Goal: Information Seeking & Learning: Learn about a topic

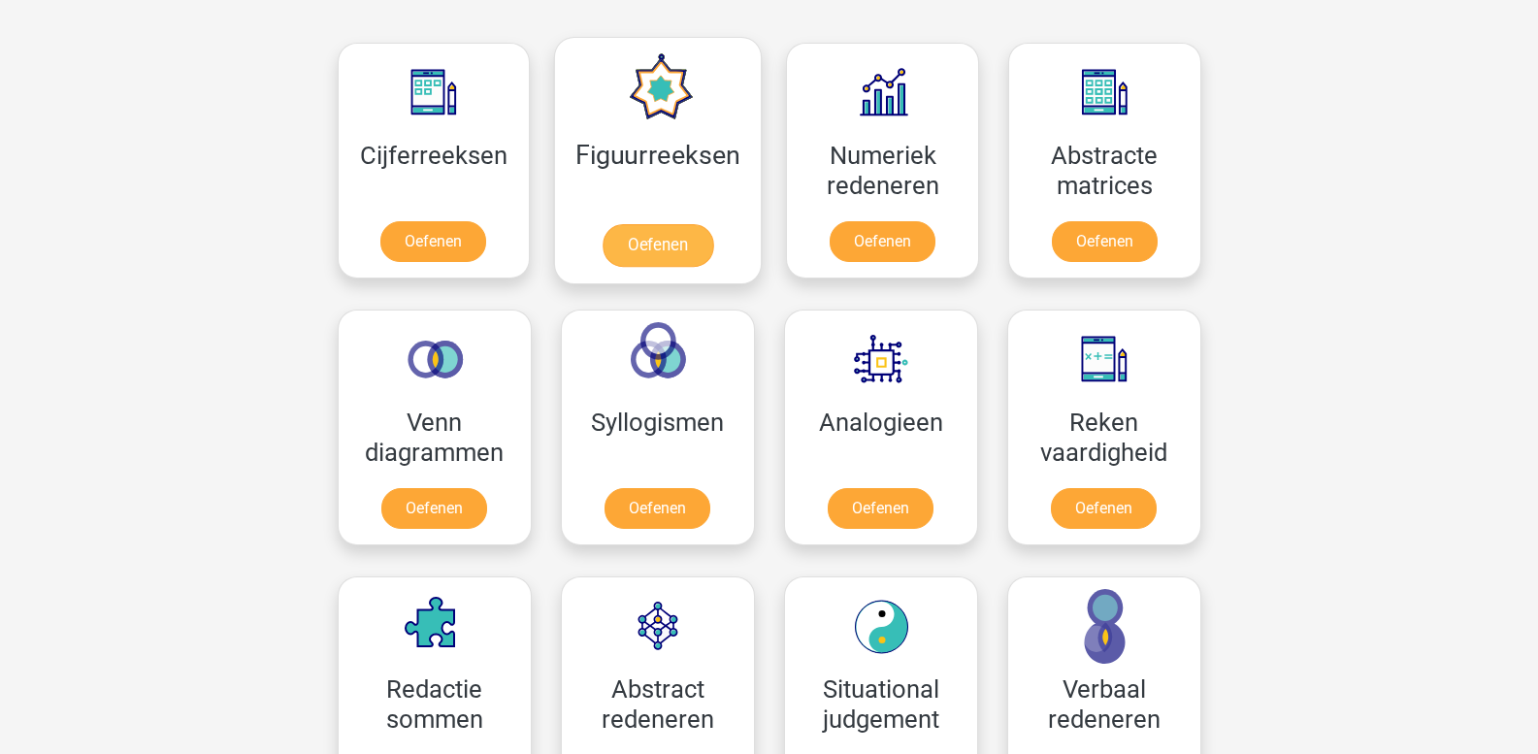
scroll to position [869, 0]
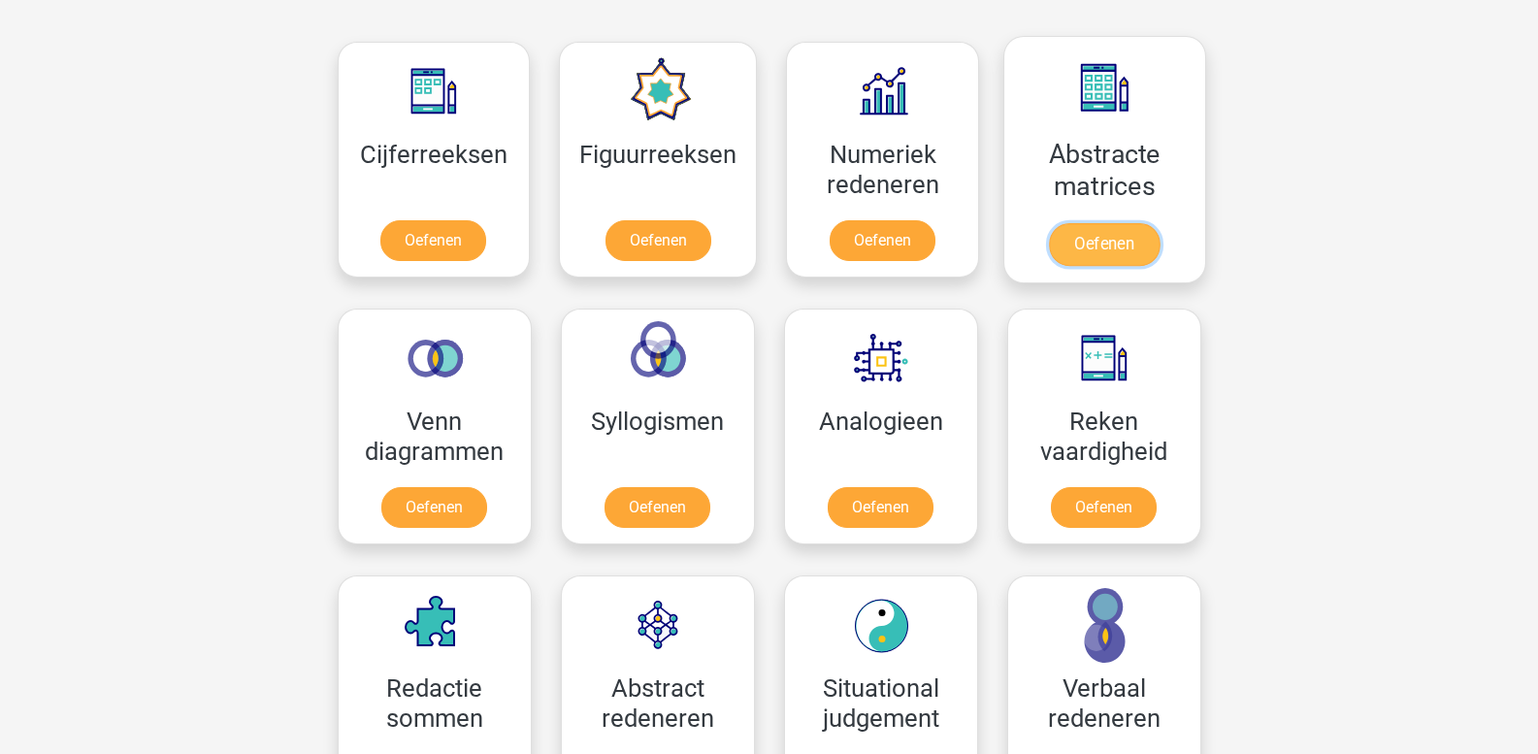
click at [1089, 231] on link "Oefenen" at bounding box center [1104, 244] width 111 height 43
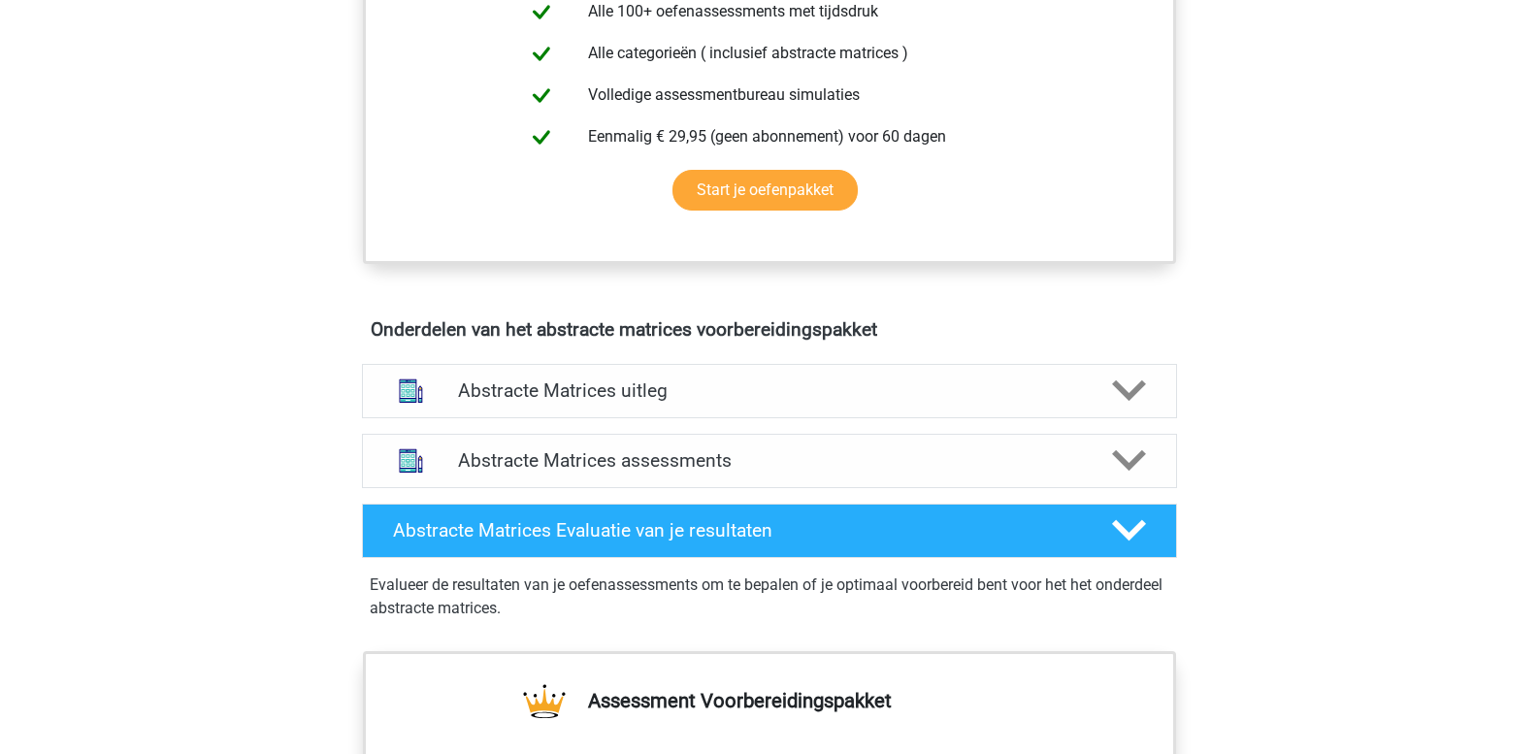
scroll to position [899, 0]
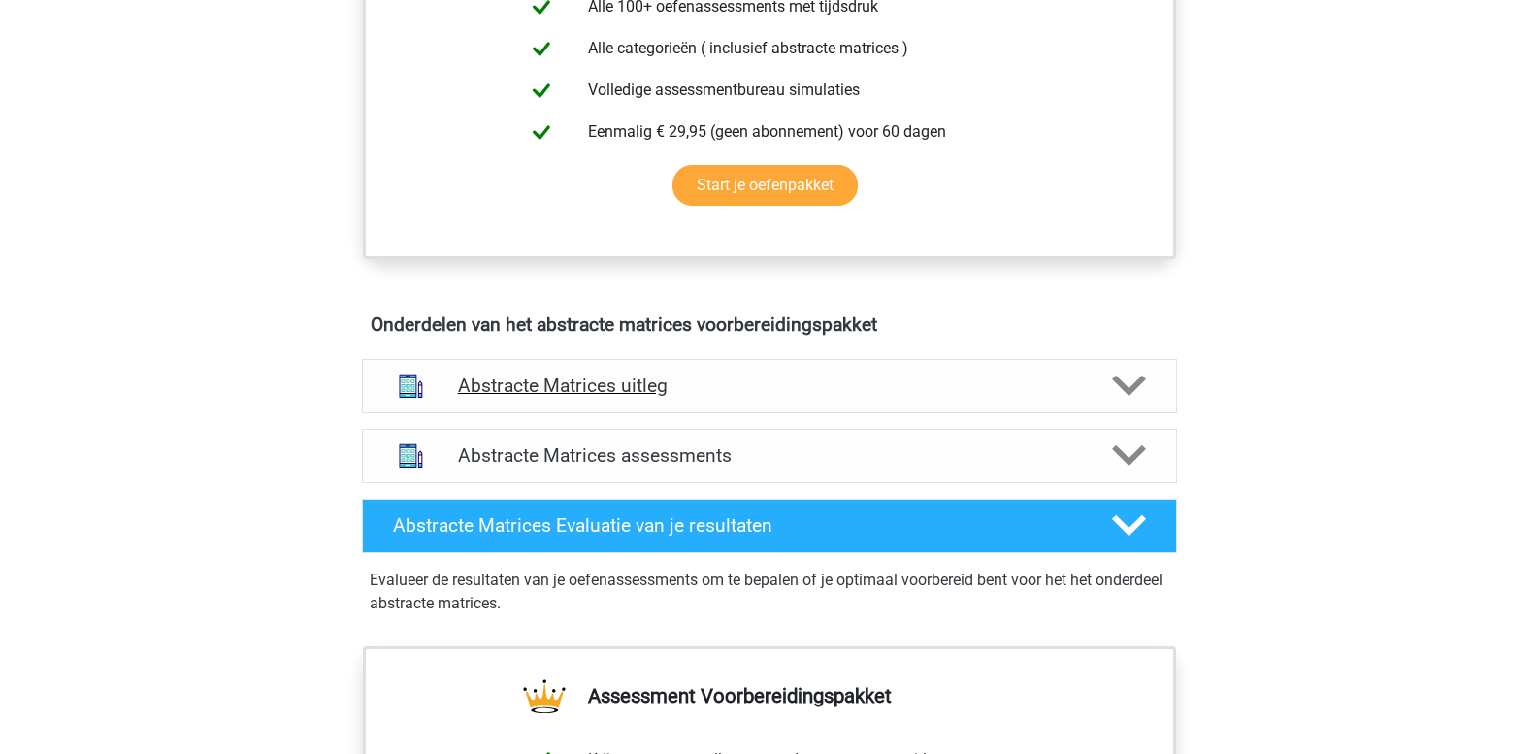
click at [1129, 381] on icon at bounding box center [1129, 386] width 34 height 34
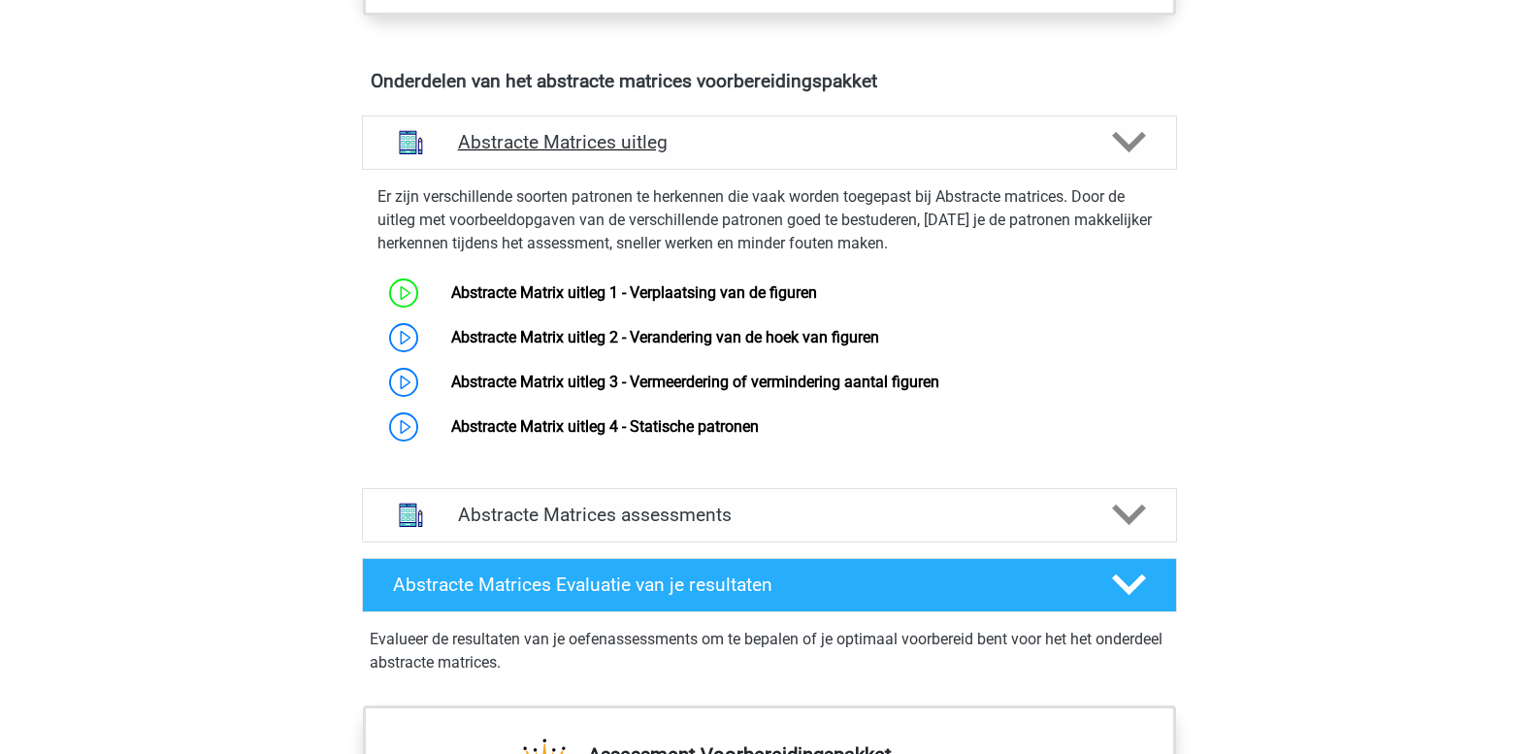
scroll to position [1139, 0]
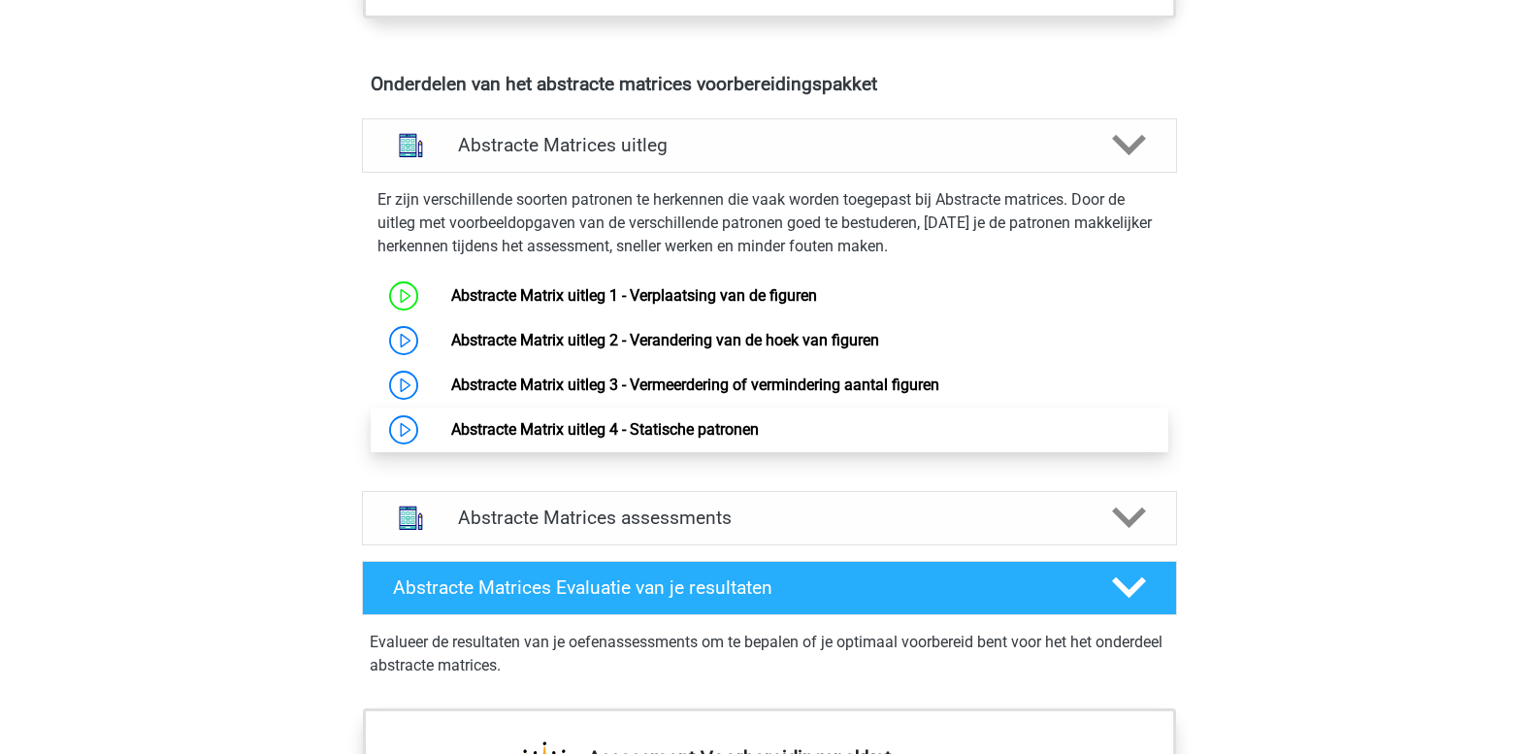
click at [715, 424] on link "Abstracte Matrix uitleg 4 - Statische patronen" at bounding box center [605, 429] width 308 height 18
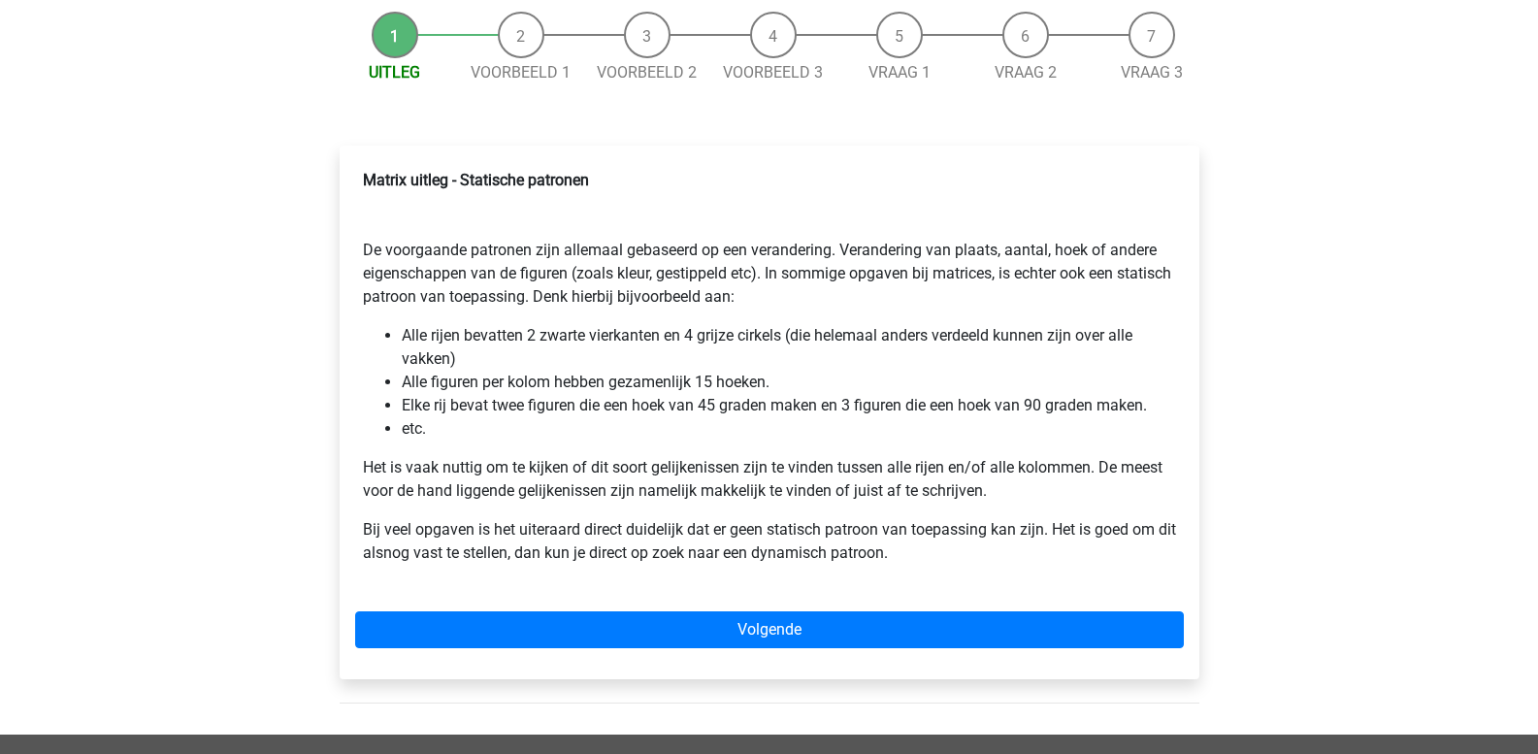
scroll to position [186, 0]
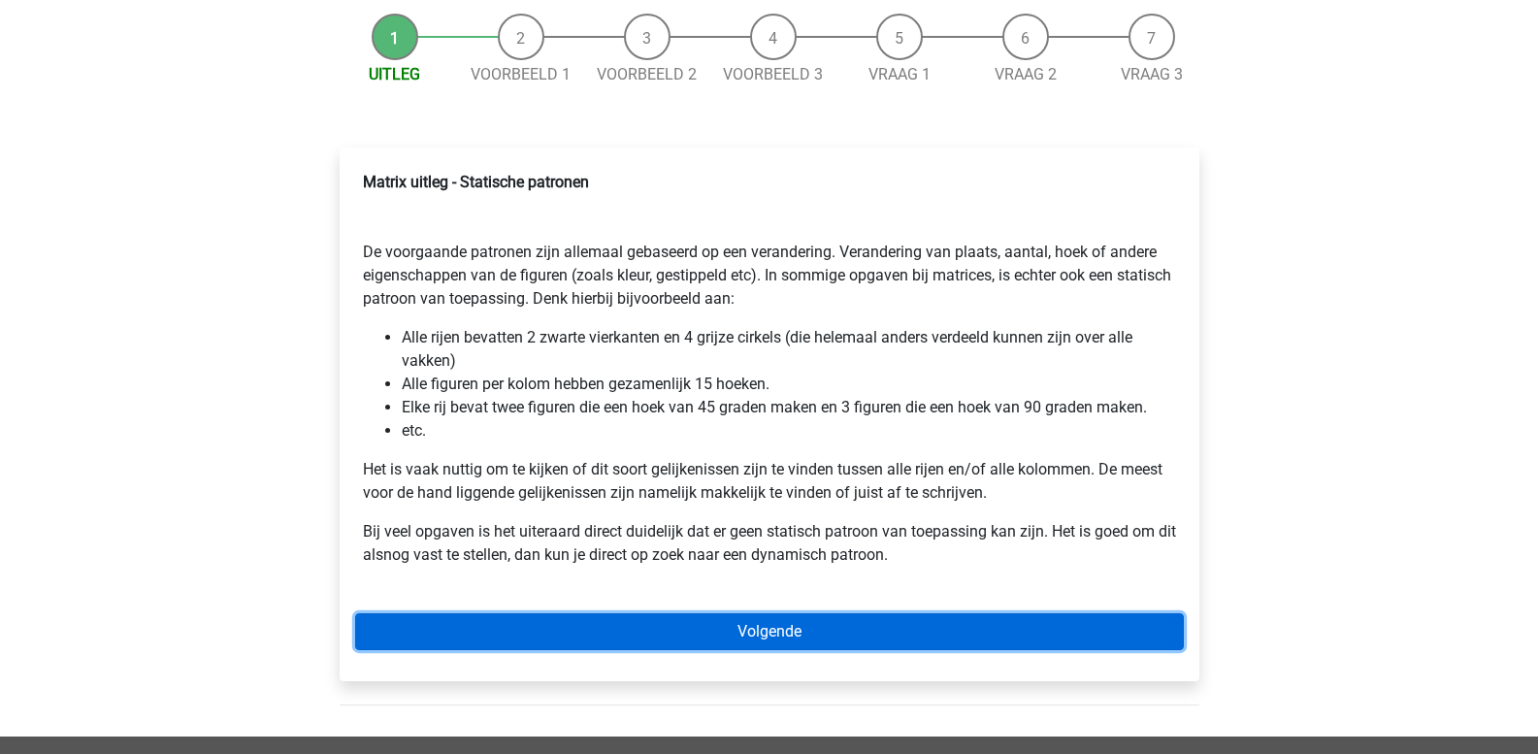
click at [754, 633] on link "Volgende" at bounding box center [769, 631] width 829 height 37
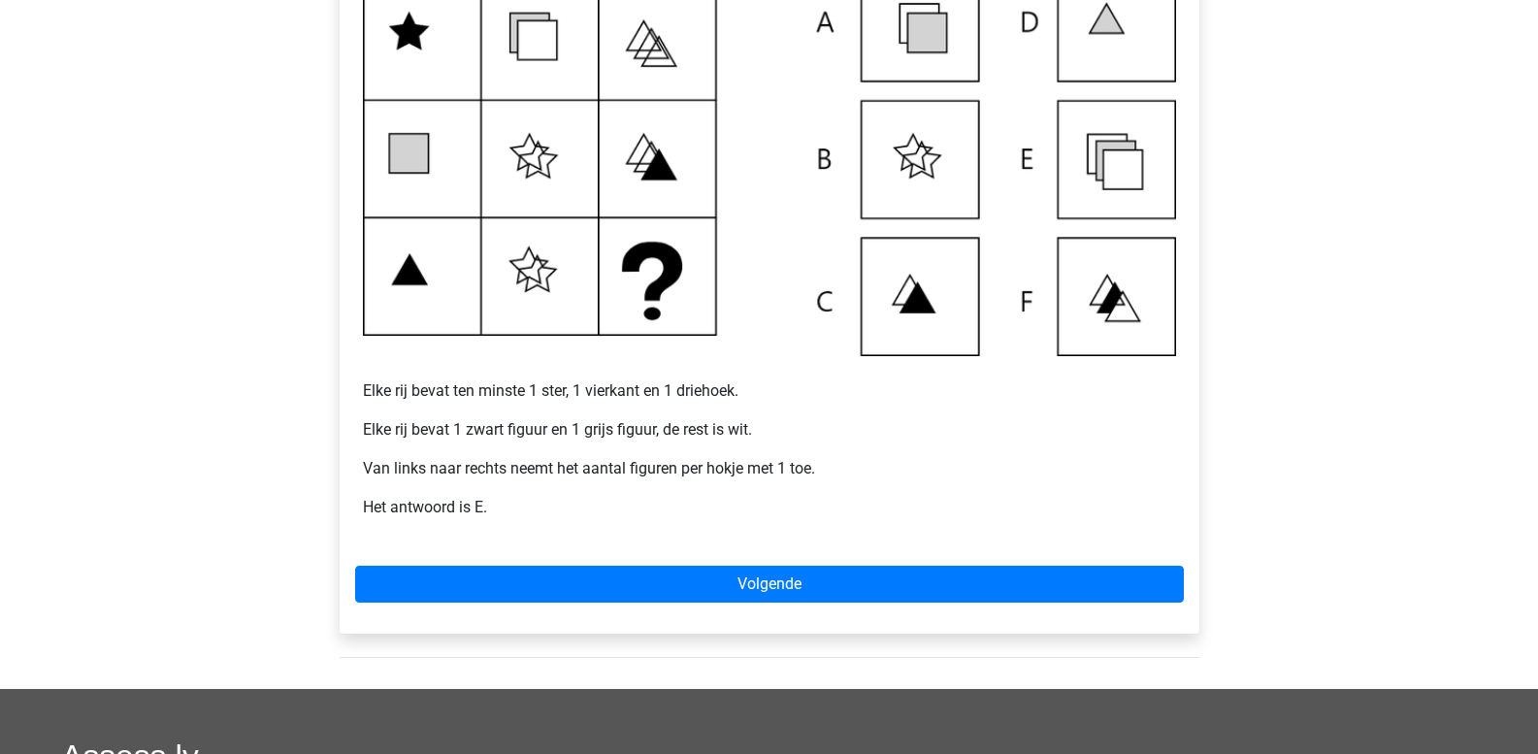
scroll to position [447, 0]
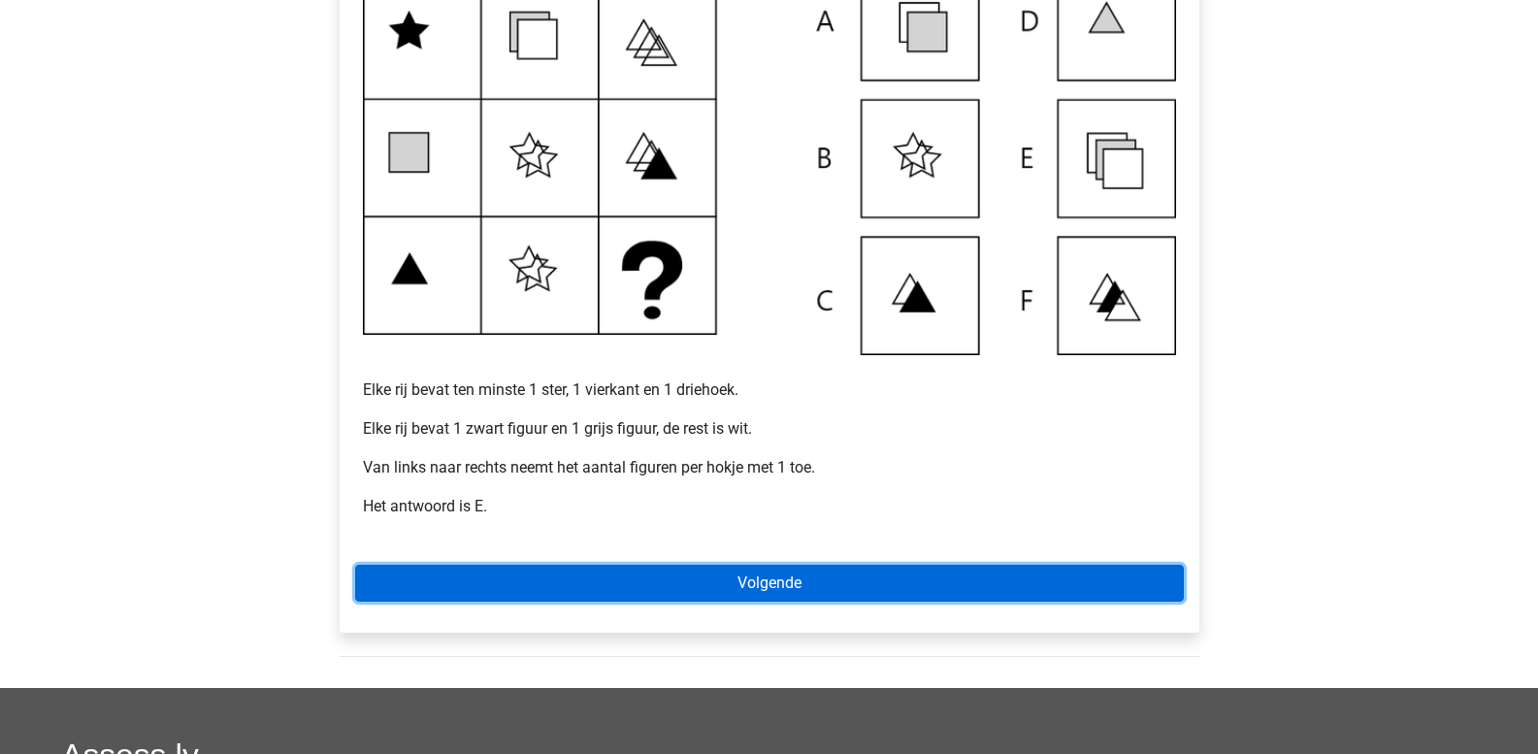
click at [895, 575] on link "Volgende" at bounding box center [769, 583] width 829 height 37
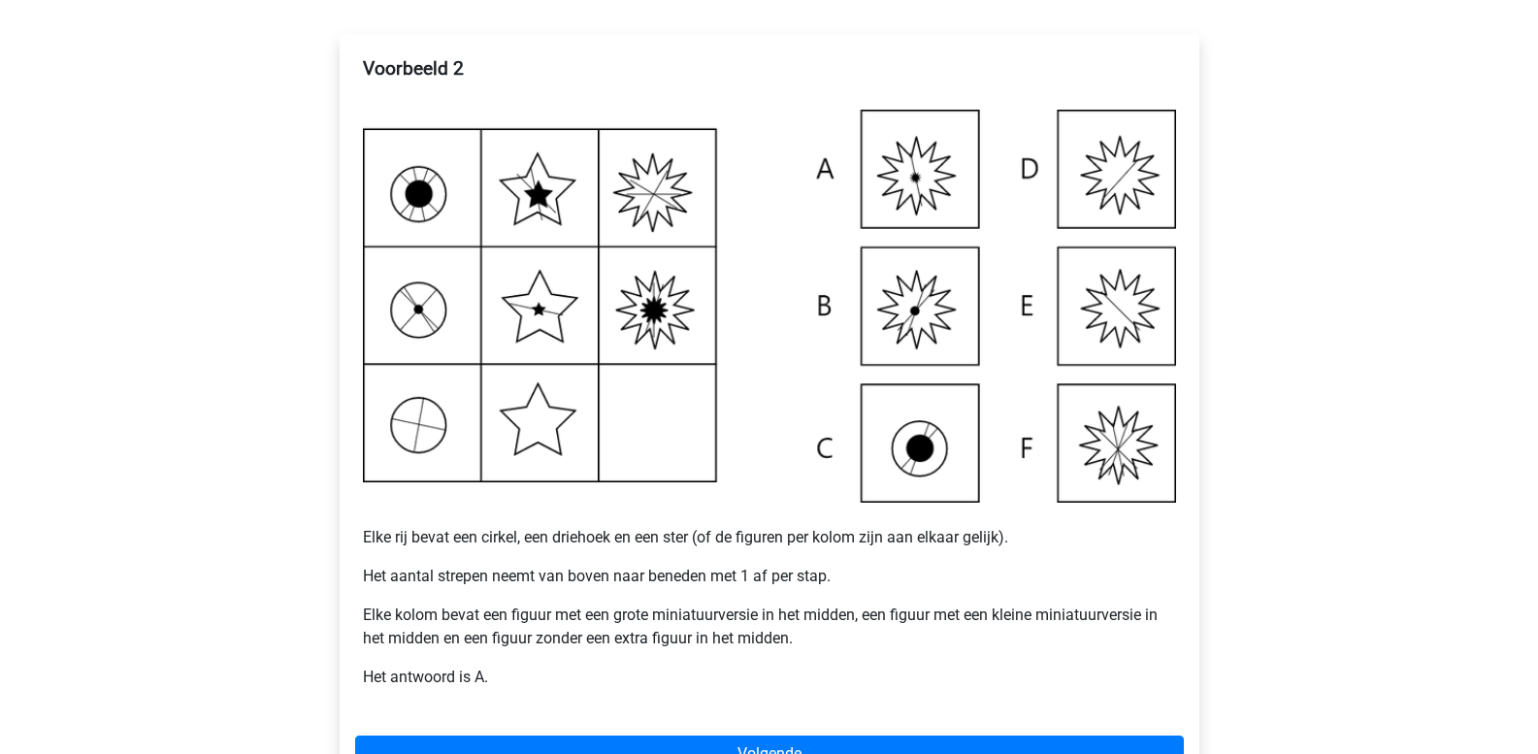
scroll to position [321, 0]
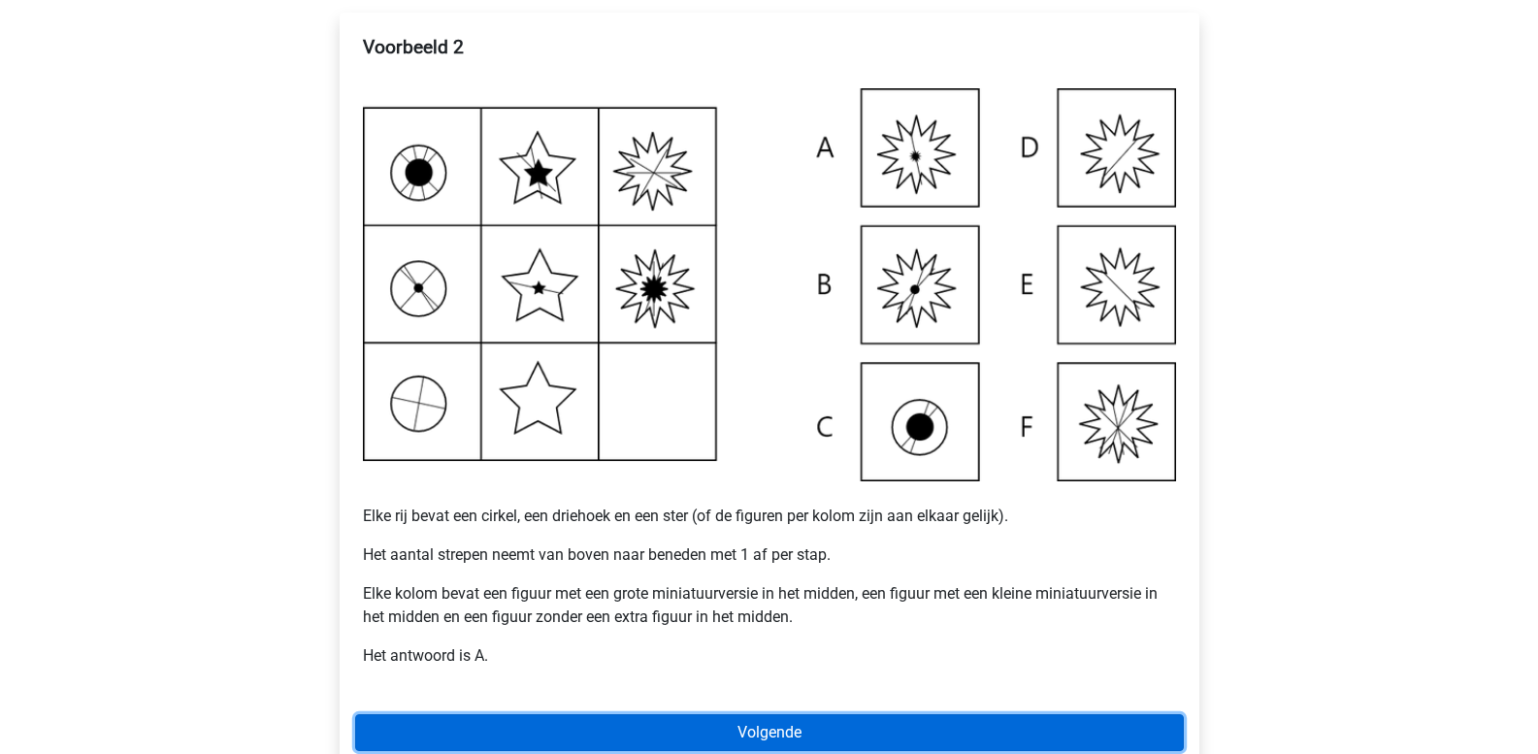
click at [836, 725] on link "Volgende" at bounding box center [769, 732] width 829 height 37
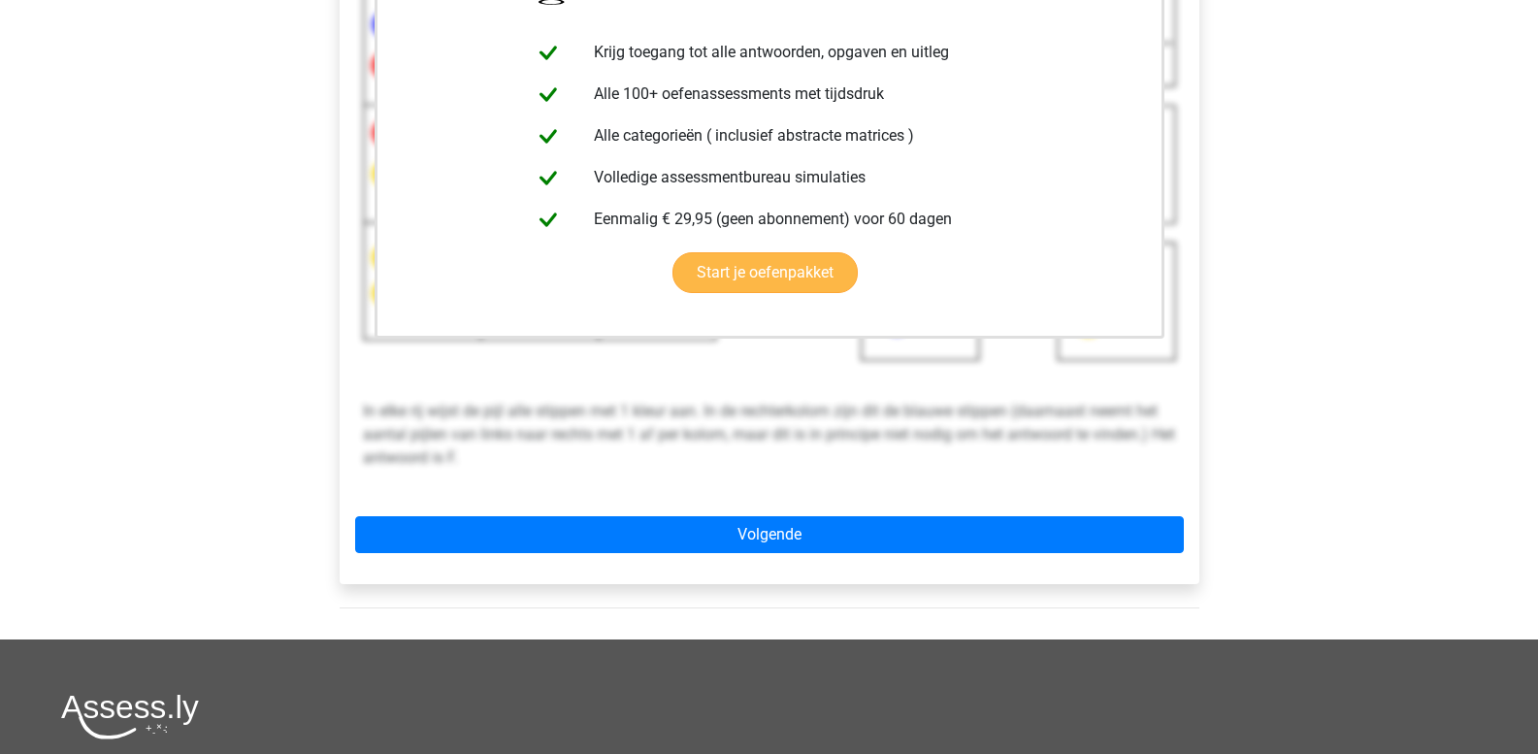
scroll to position [444, 0]
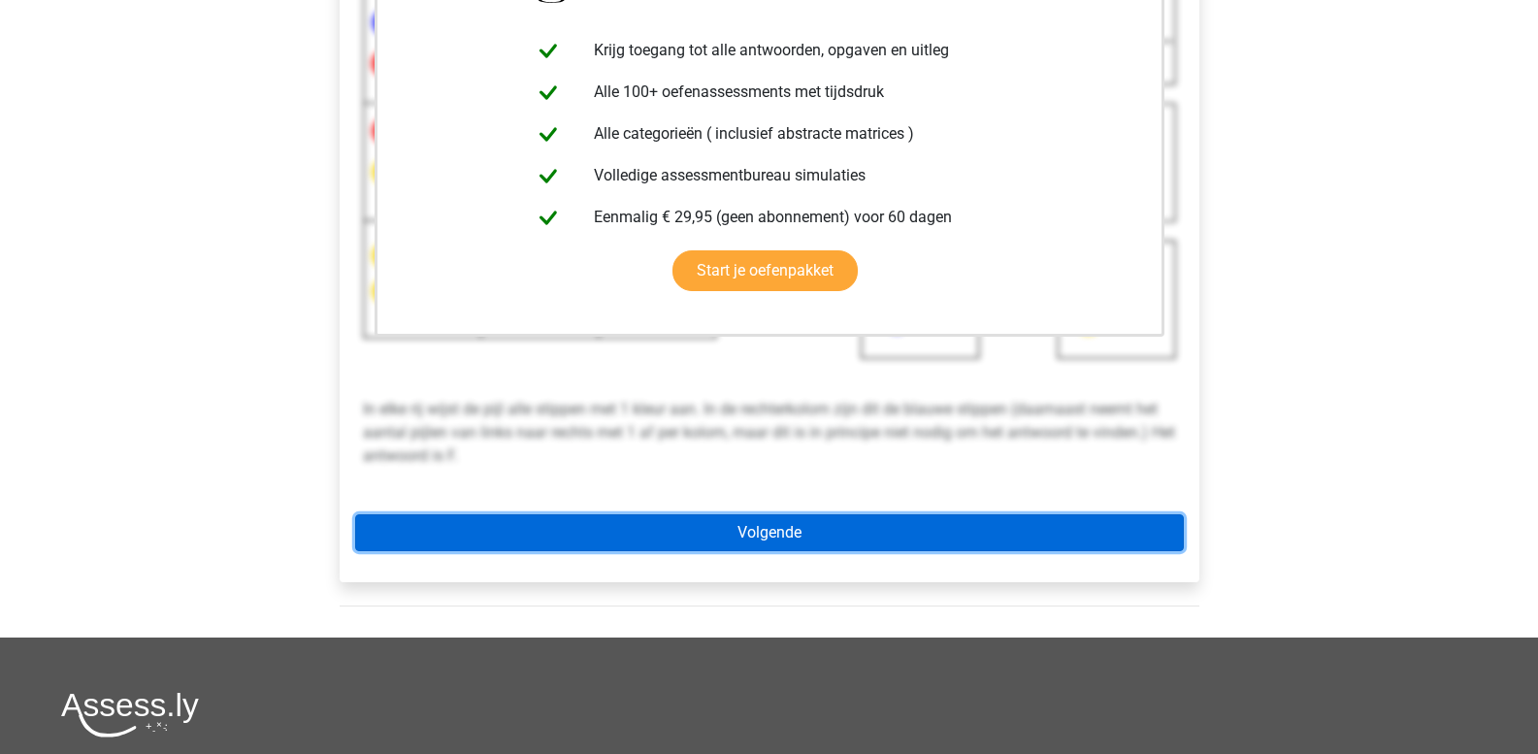
click at [757, 538] on link "Volgende" at bounding box center [769, 532] width 829 height 37
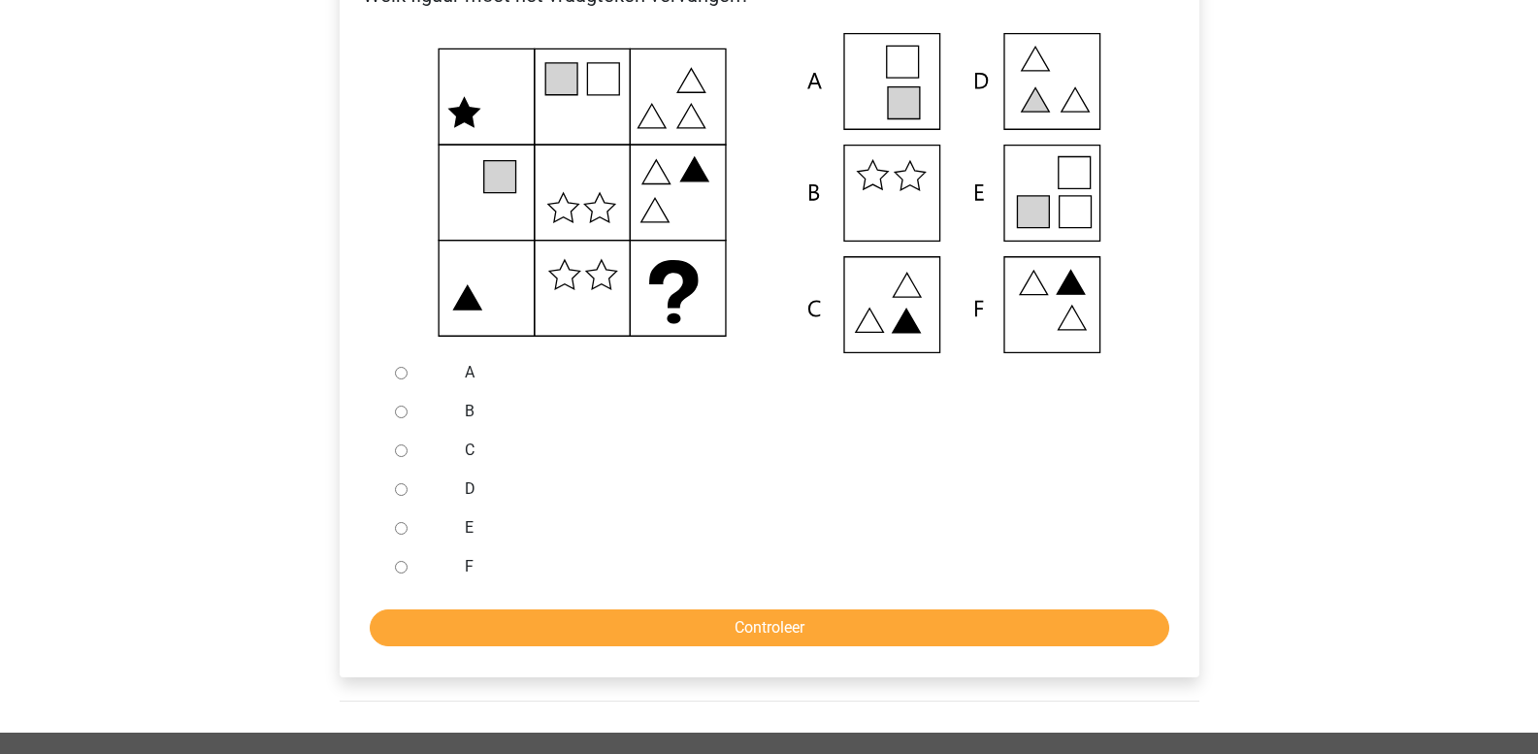
scroll to position [378, 0]
click at [404, 531] on input "E" at bounding box center [401, 527] width 13 height 13
radio input "true"
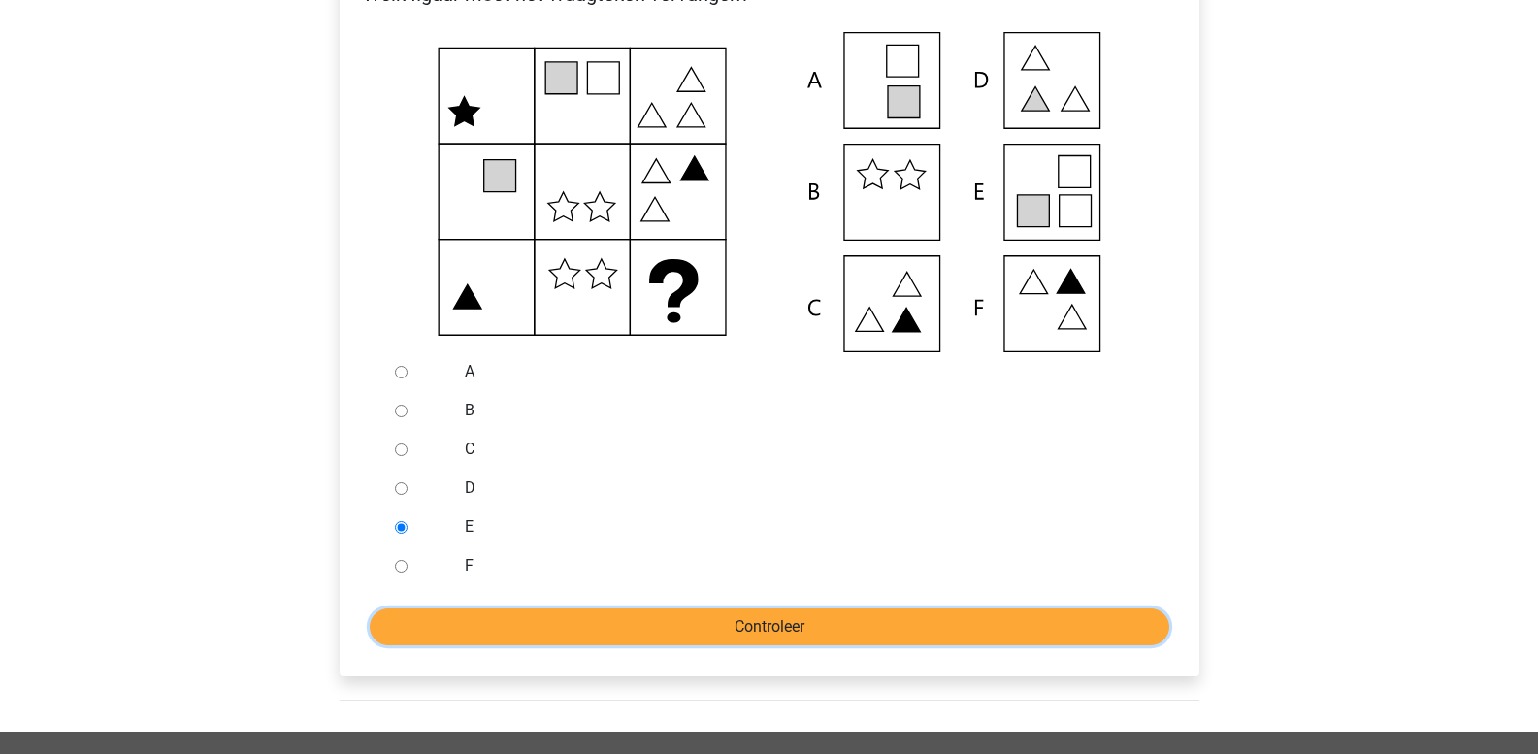
click at [556, 640] on input "Controleer" at bounding box center [770, 626] width 800 height 37
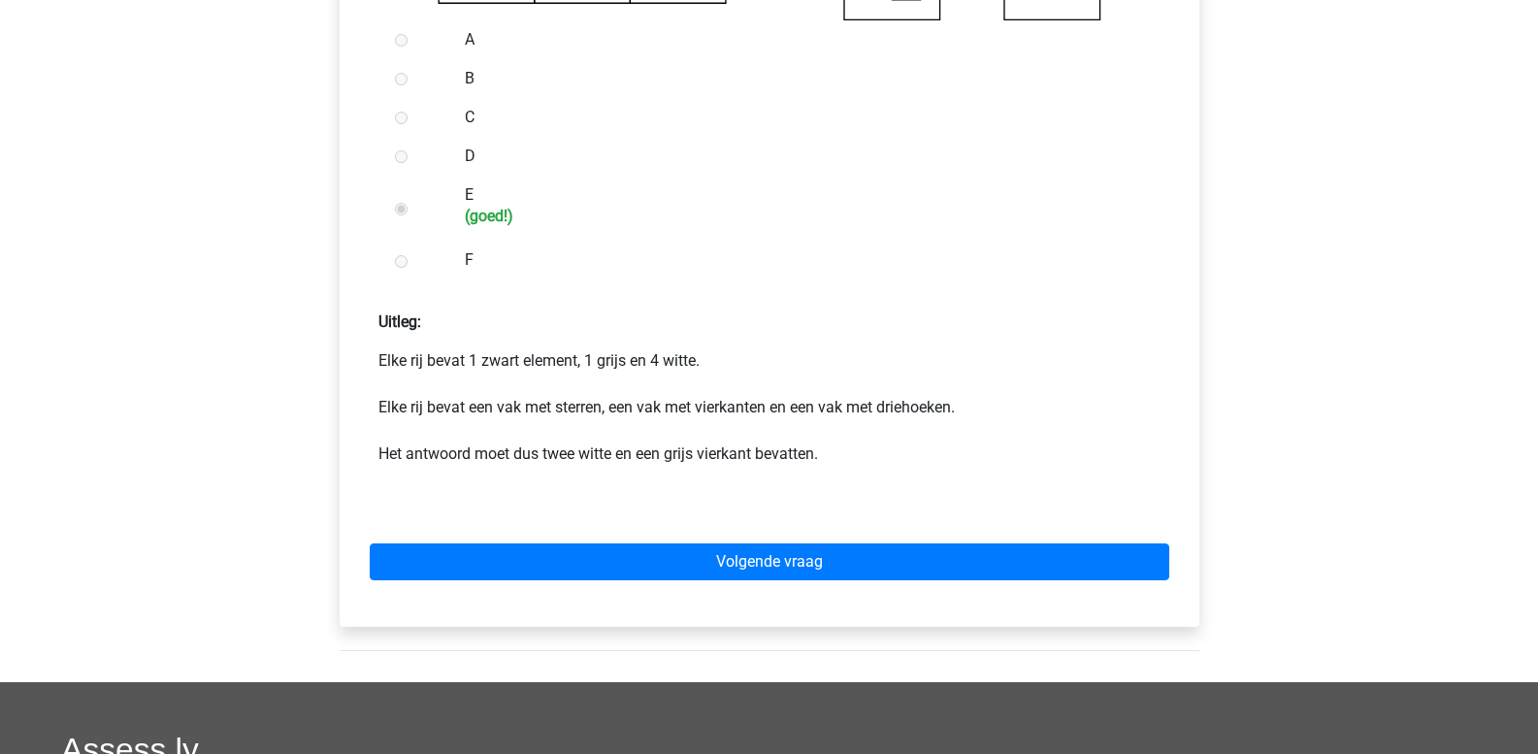
scroll to position [707, 0]
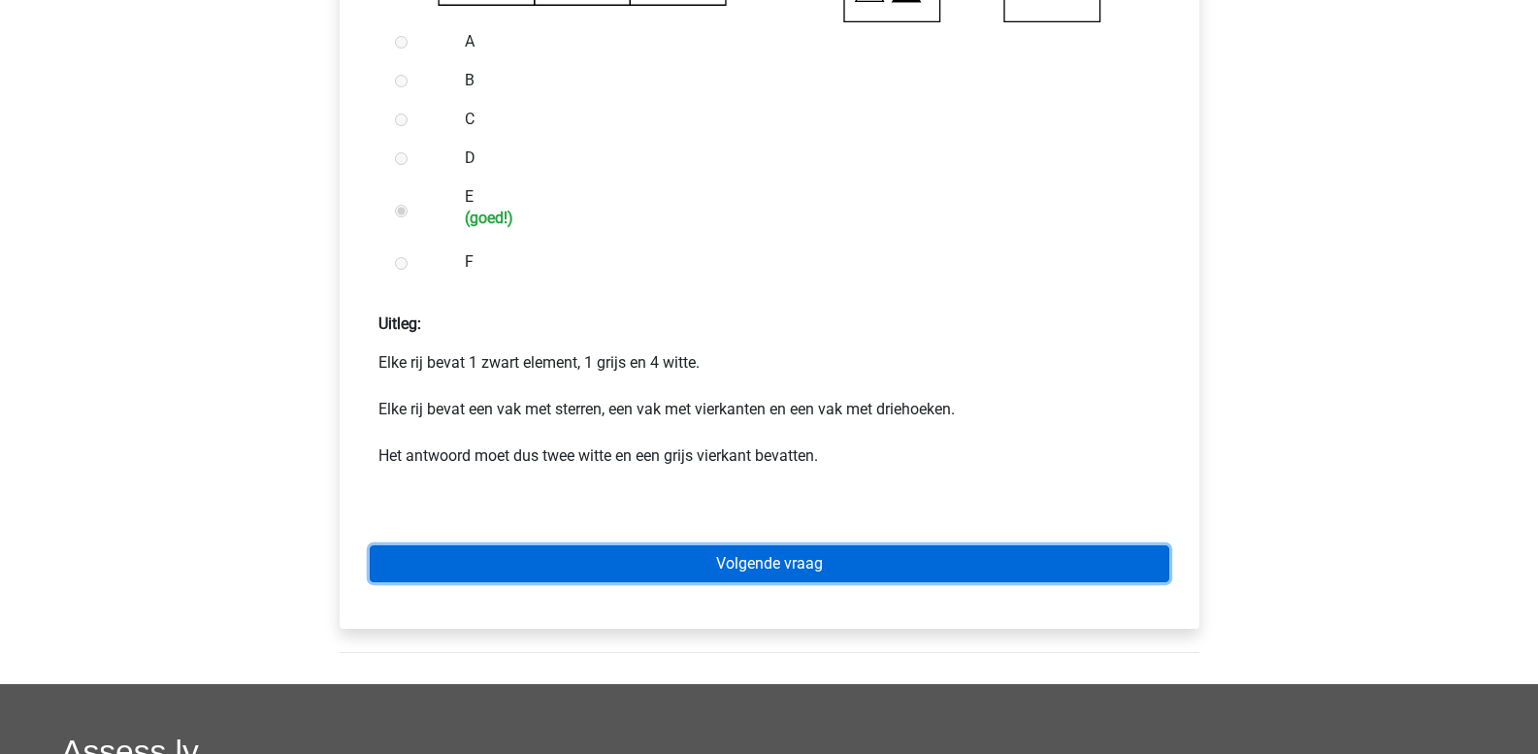
click at [549, 563] on link "Volgende vraag" at bounding box center [770, 563] width 800 height 37
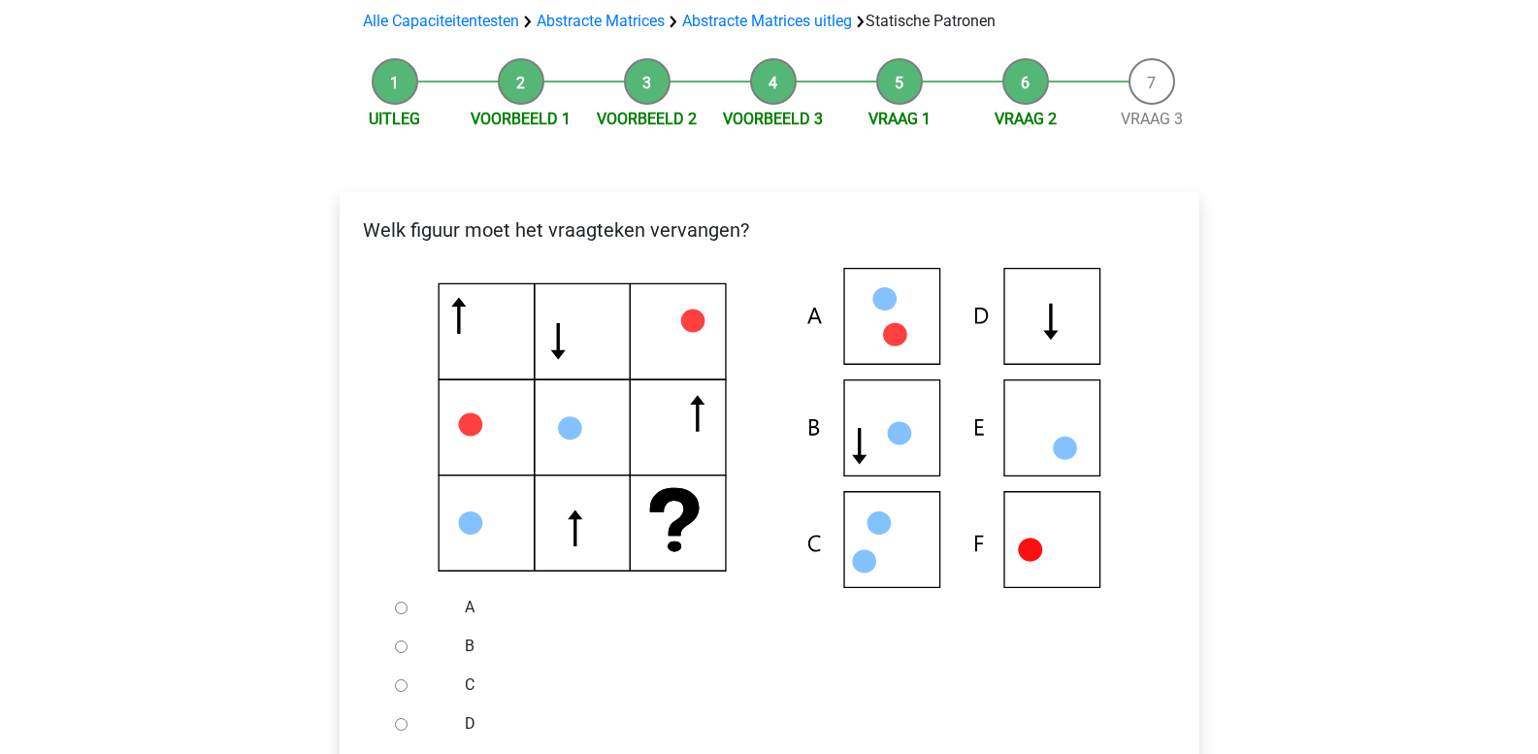
scroll to position [143, 0]
click at [1056, 311] on icon at bounding box center [770, 427] width 798 height 320
click at [408, 725] on div at bounding box center [419, 723] width 64 height 39
click at [399, 726] on input "D" at bounding box center [401, 723] width 13 height 13
radio input "true"
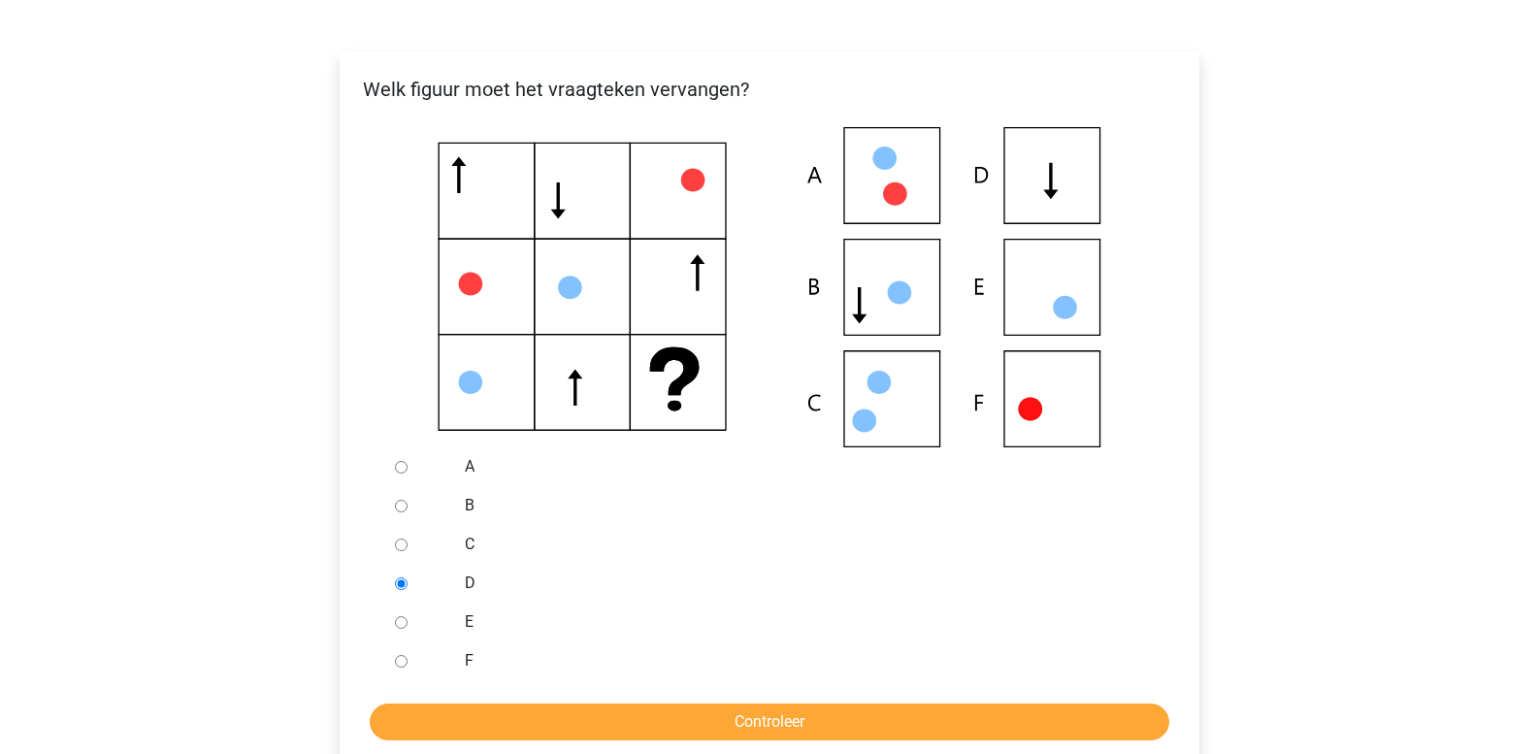
scroll to position [283, 0]
click at [491, 721] on input "Controleer" at bounding box center [770, 721] width 800 height 37
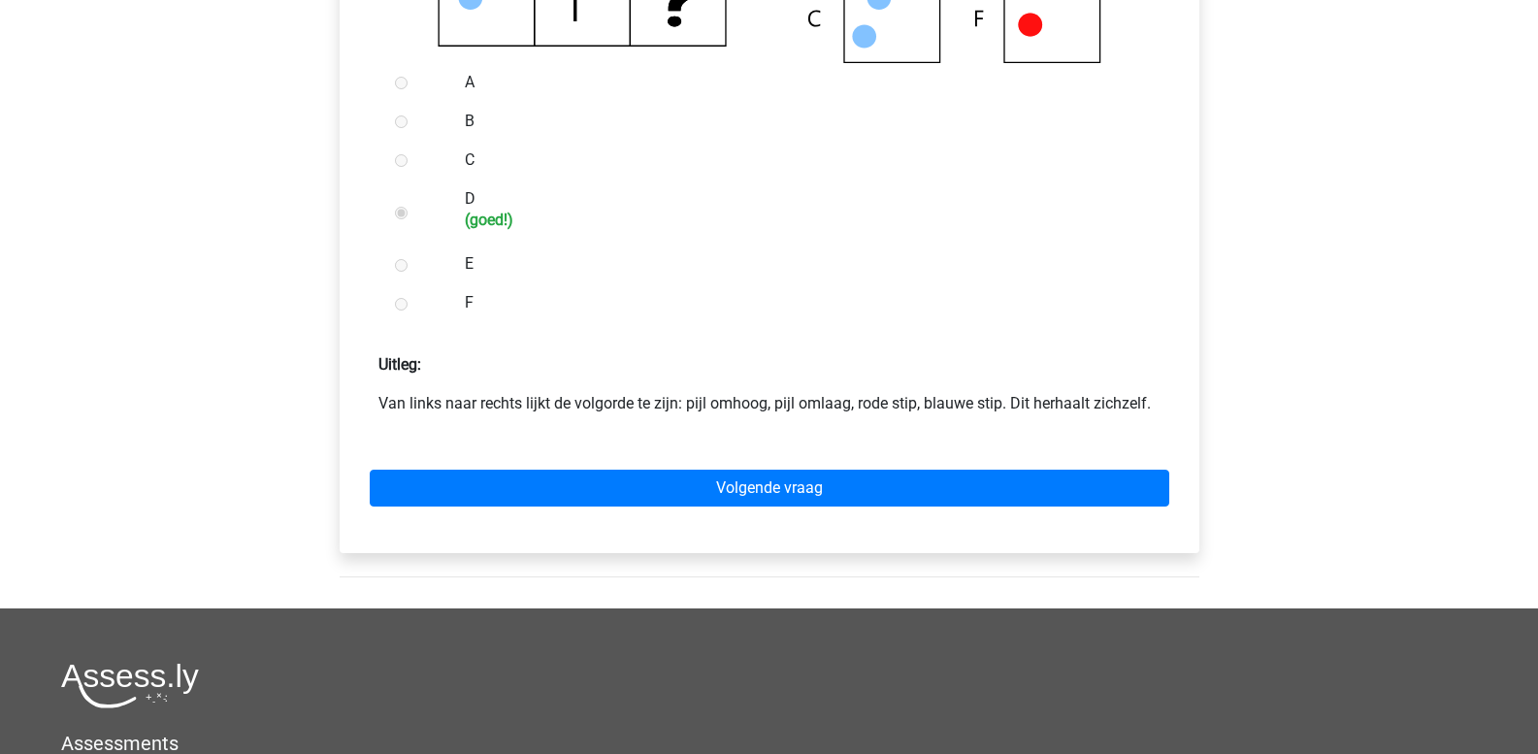
scroll to position [669, 0]
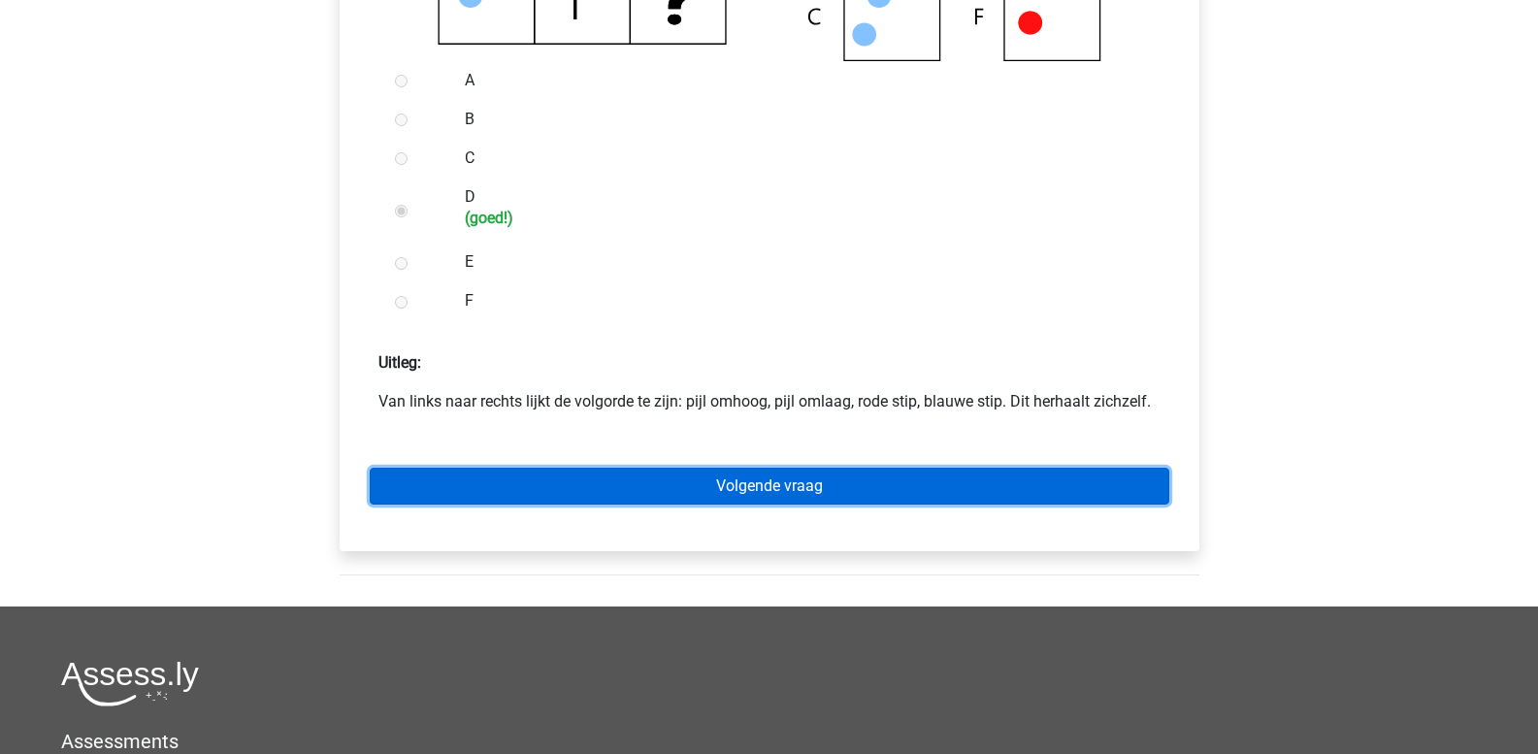
click at [567, 477] on link "Volgende vraag" at bounding box center [770, 486] width 800 height 37
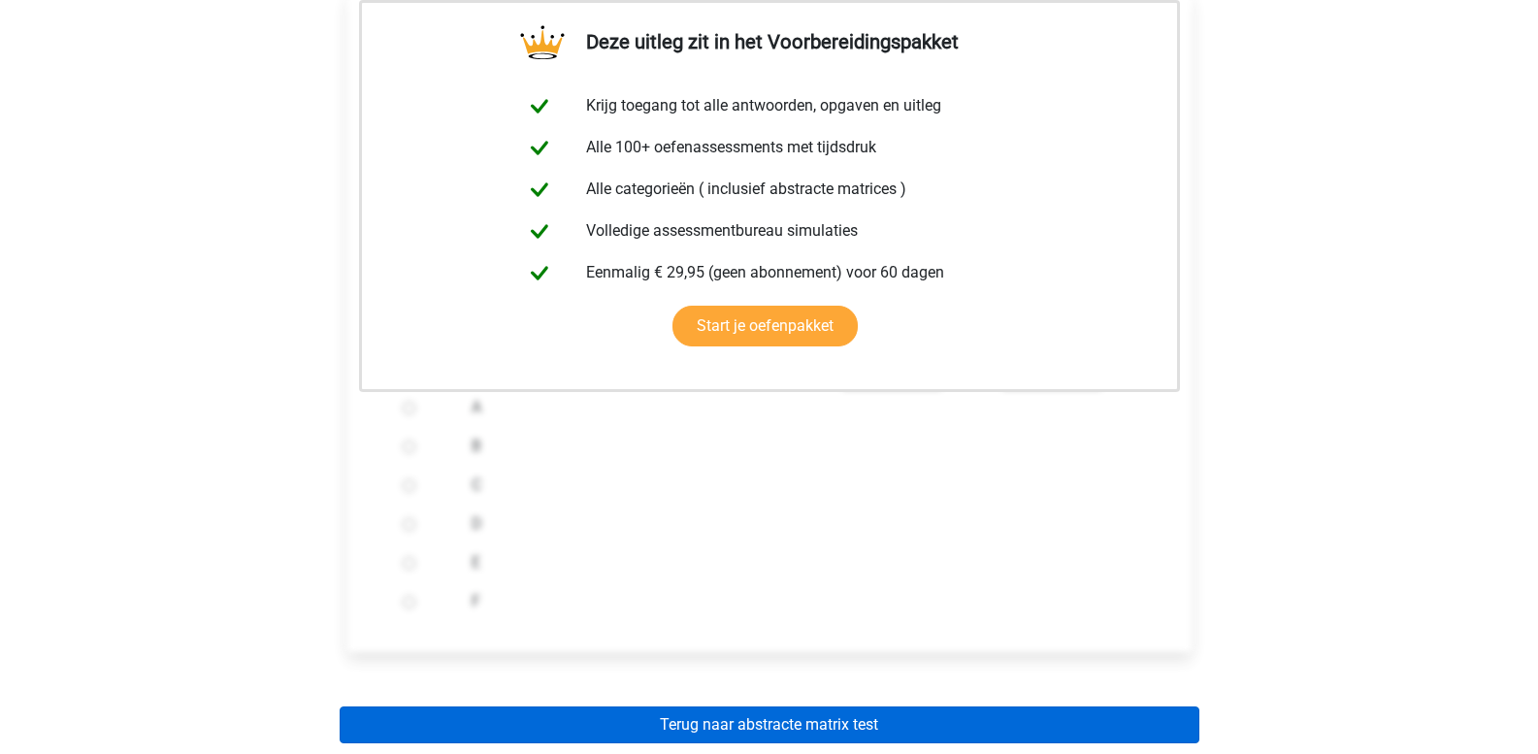
scroll to position [410, 0]
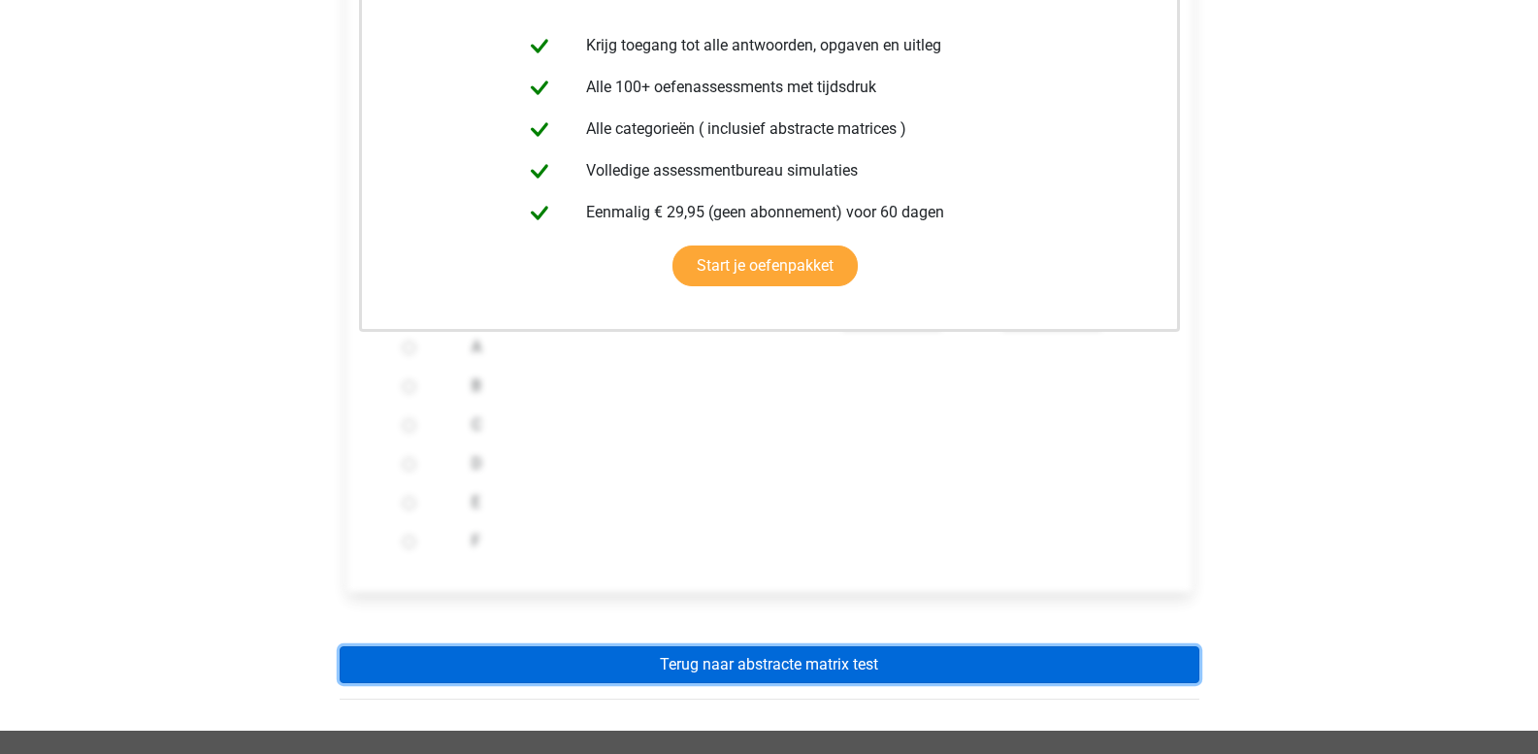
click at [583, 665] on link "Terug naar abstracte matrix test" at bounding box center [770, 664] width 860 height 37
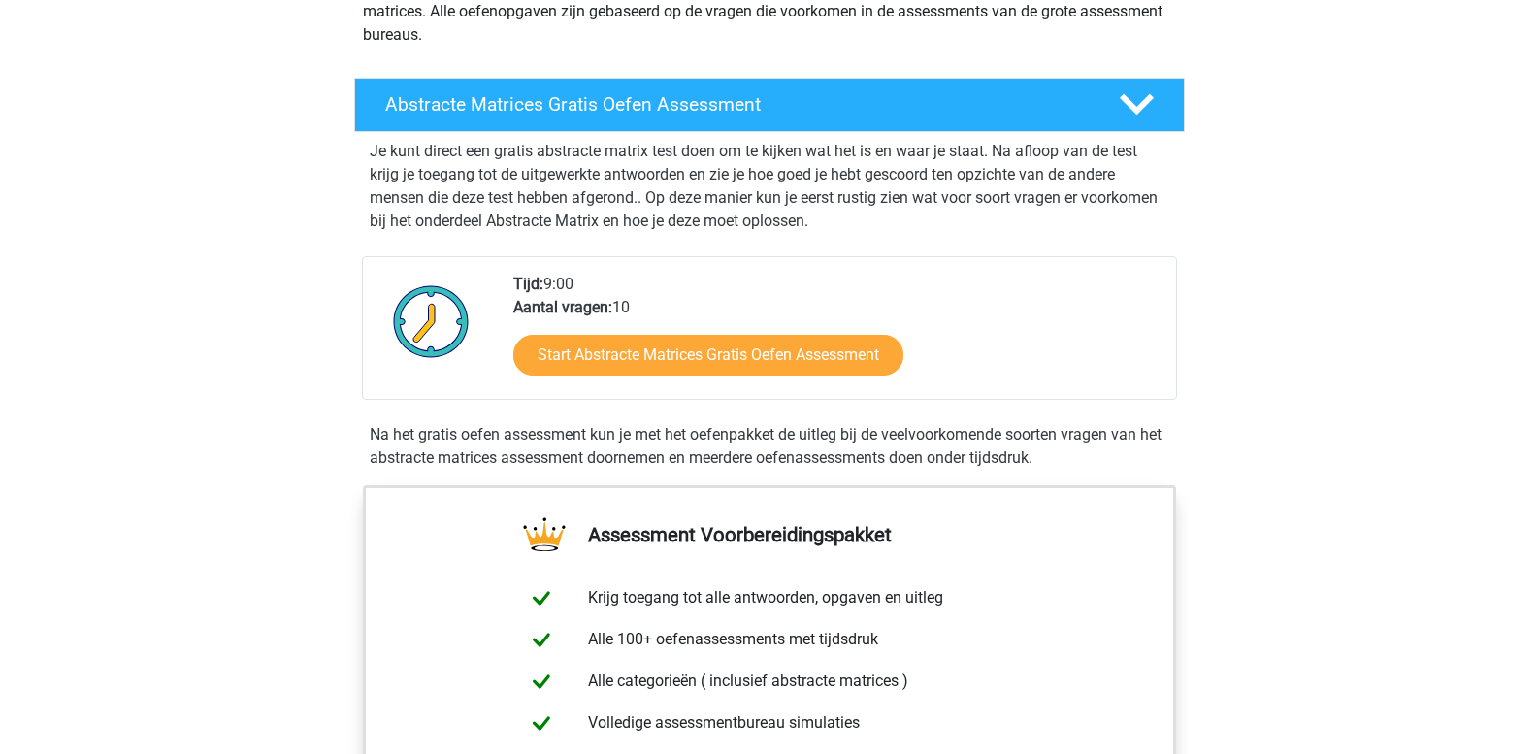
scroll to position [267, 0]
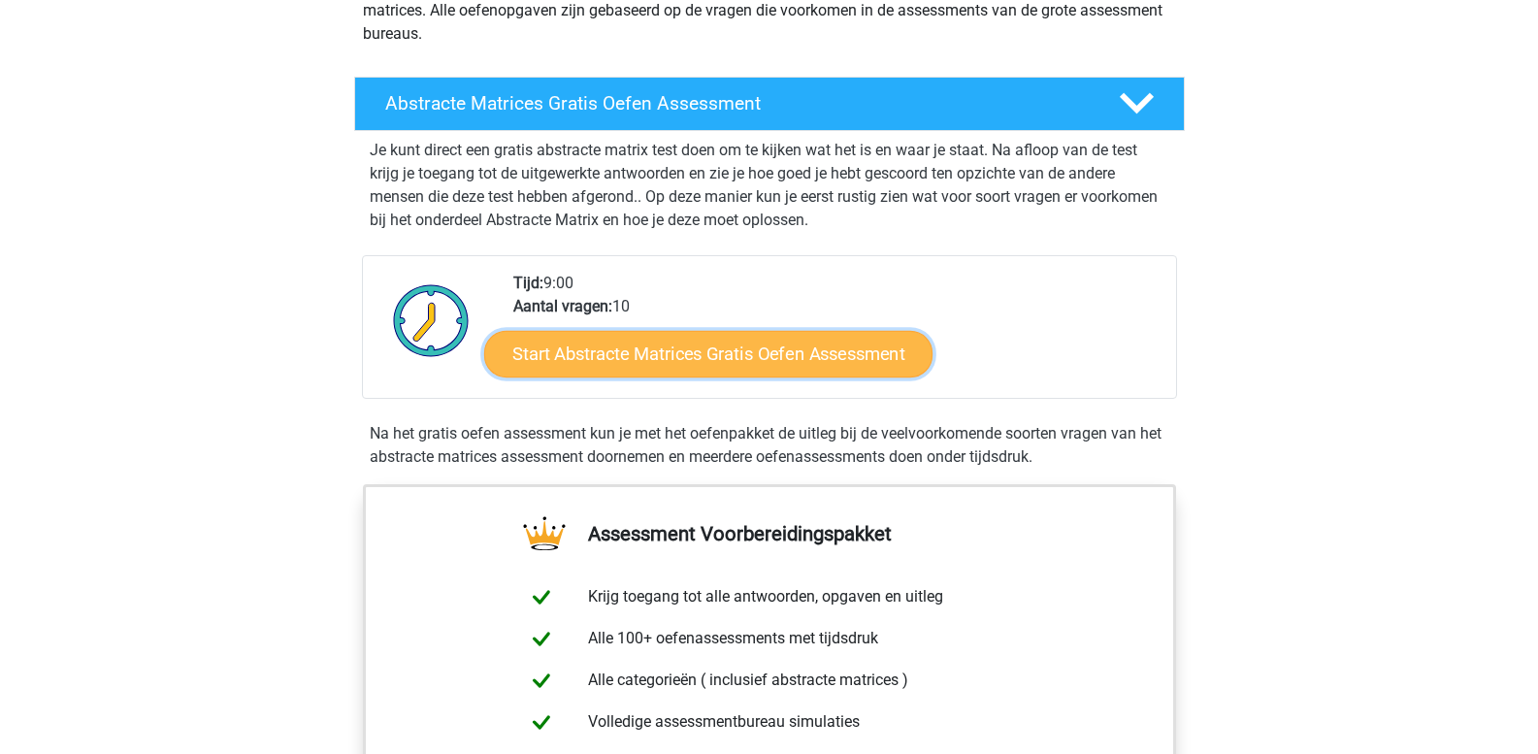
click at [682, 360] on link "Start Abstracte Matrices Gratis Oefen Assessment" at bounding box center [708, 353] width 448 height 47
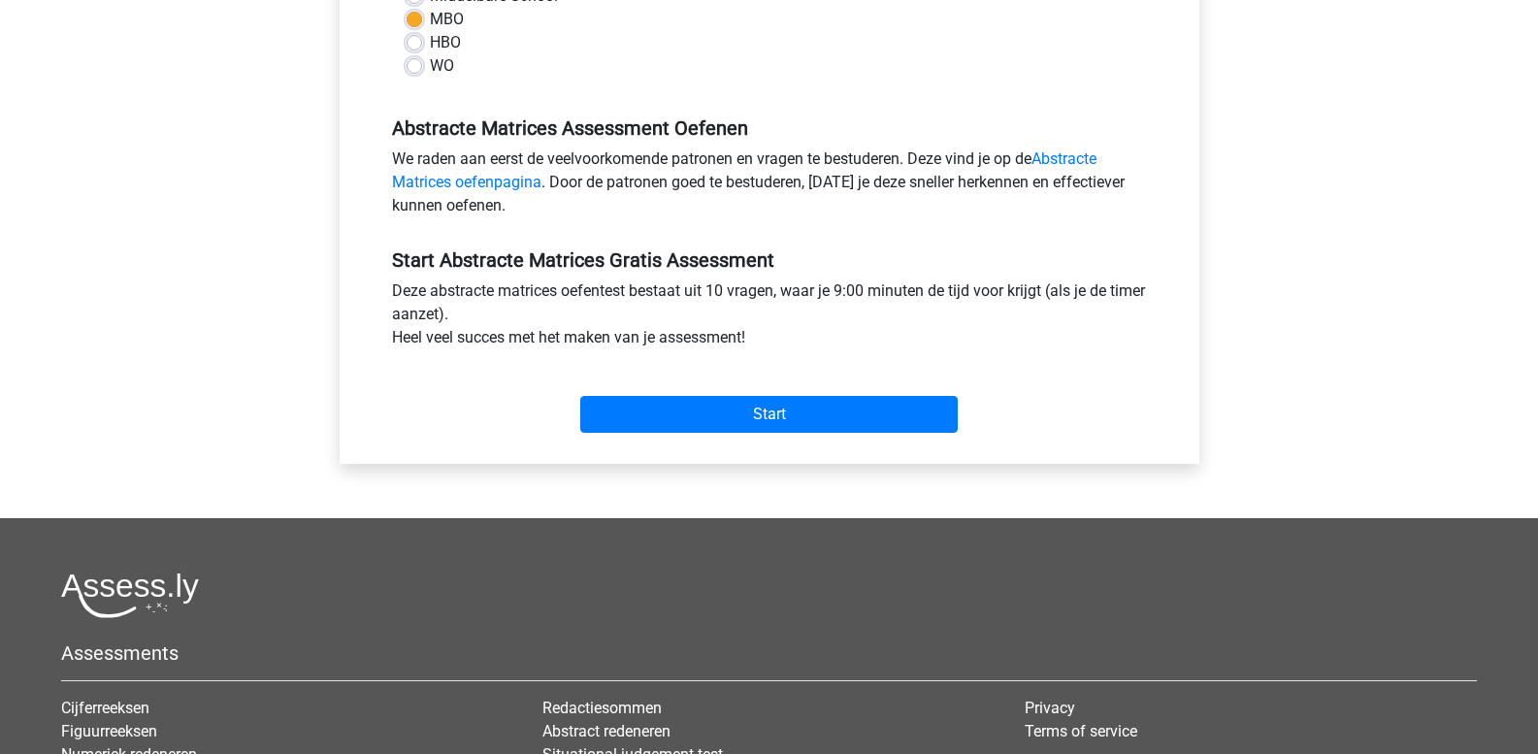
scroll to position [485, 0]
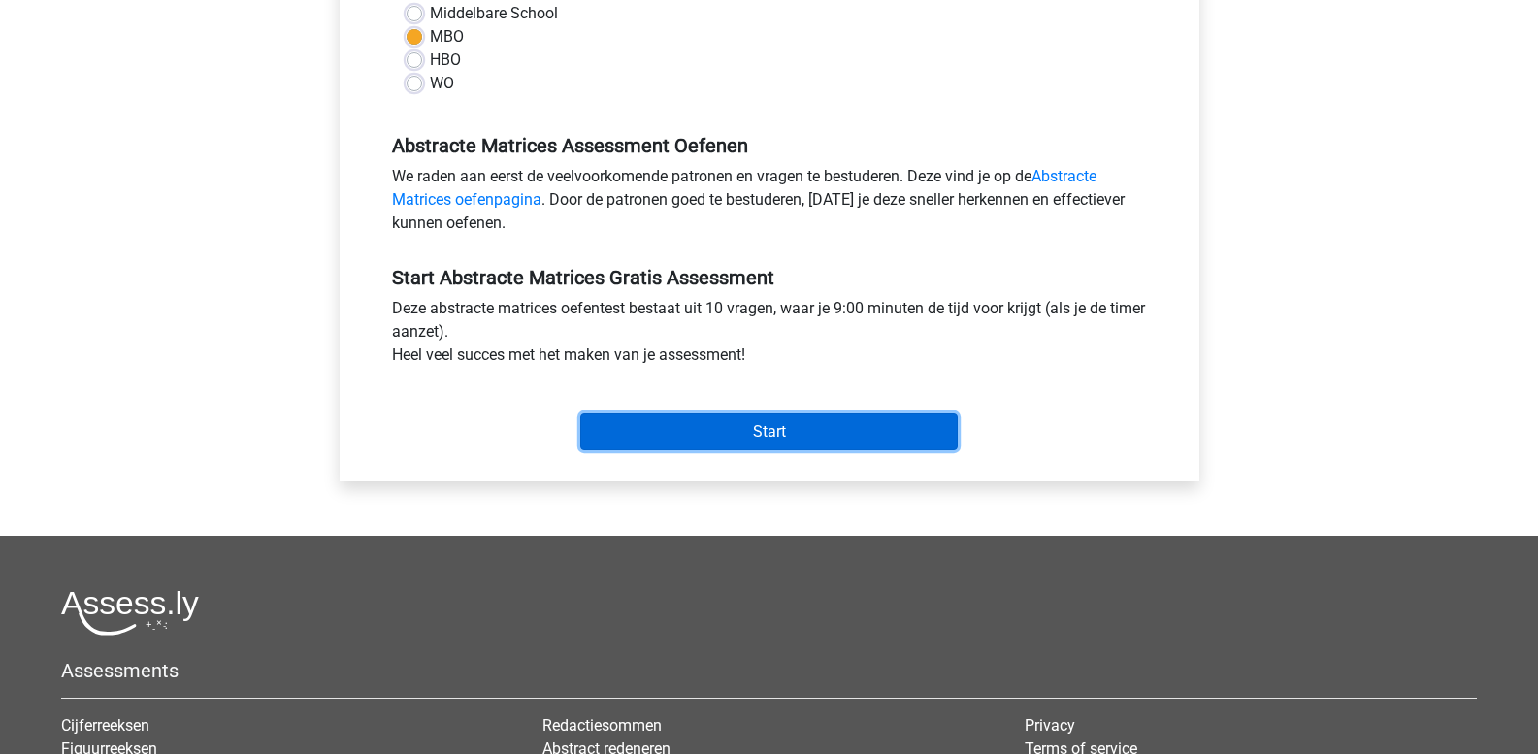
click at [655, 424] on input "Start" at bounding box center [769, 431] width 378 height 37
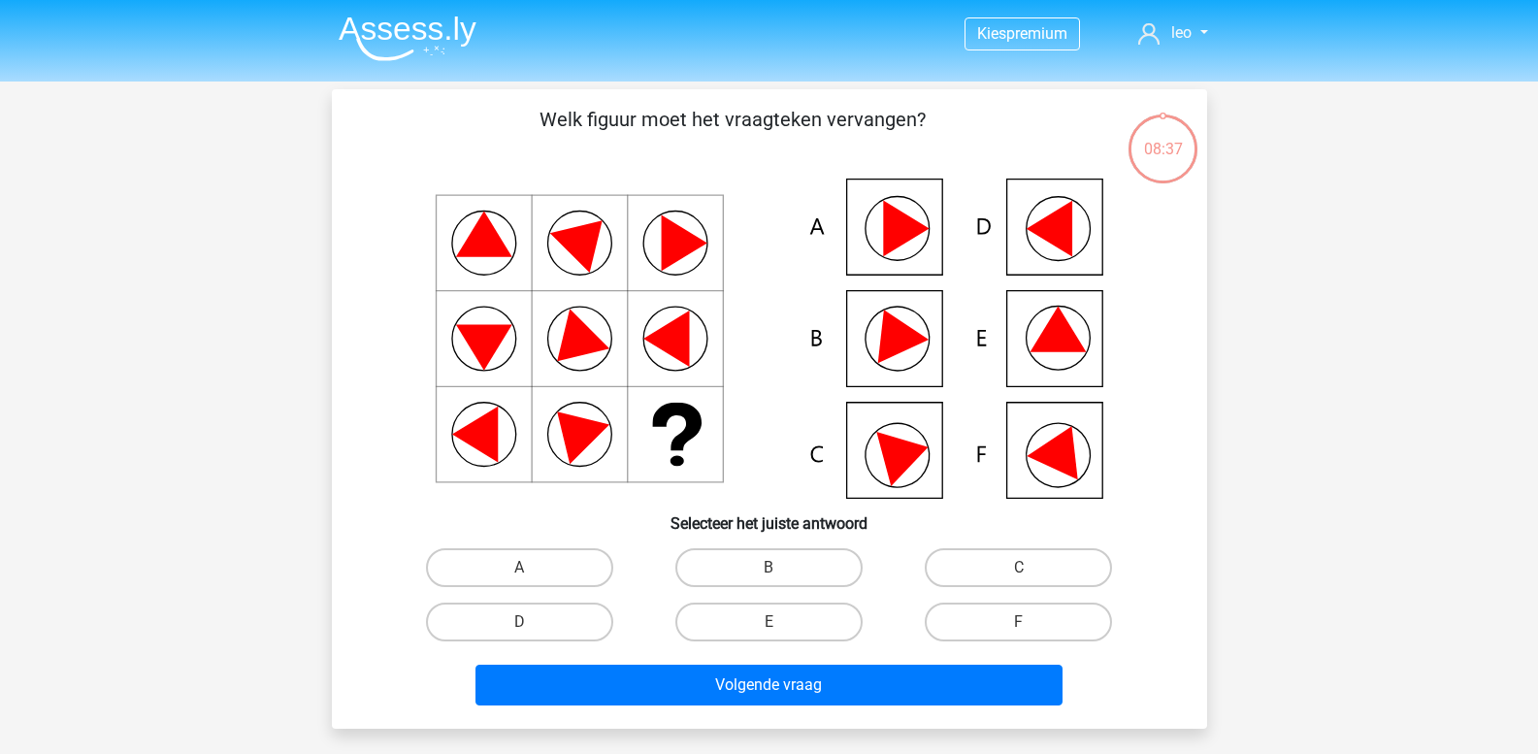
click at [1046, 349] on icon at bounding box center [1058, 330] width 56 height 46
click at [718, 627] on label "E" at bounding box center [768, 622] width 187 height 39
click at [769, 627] on input "E" at bounding box center [775, 628] width 13 height 13
radio input "true"
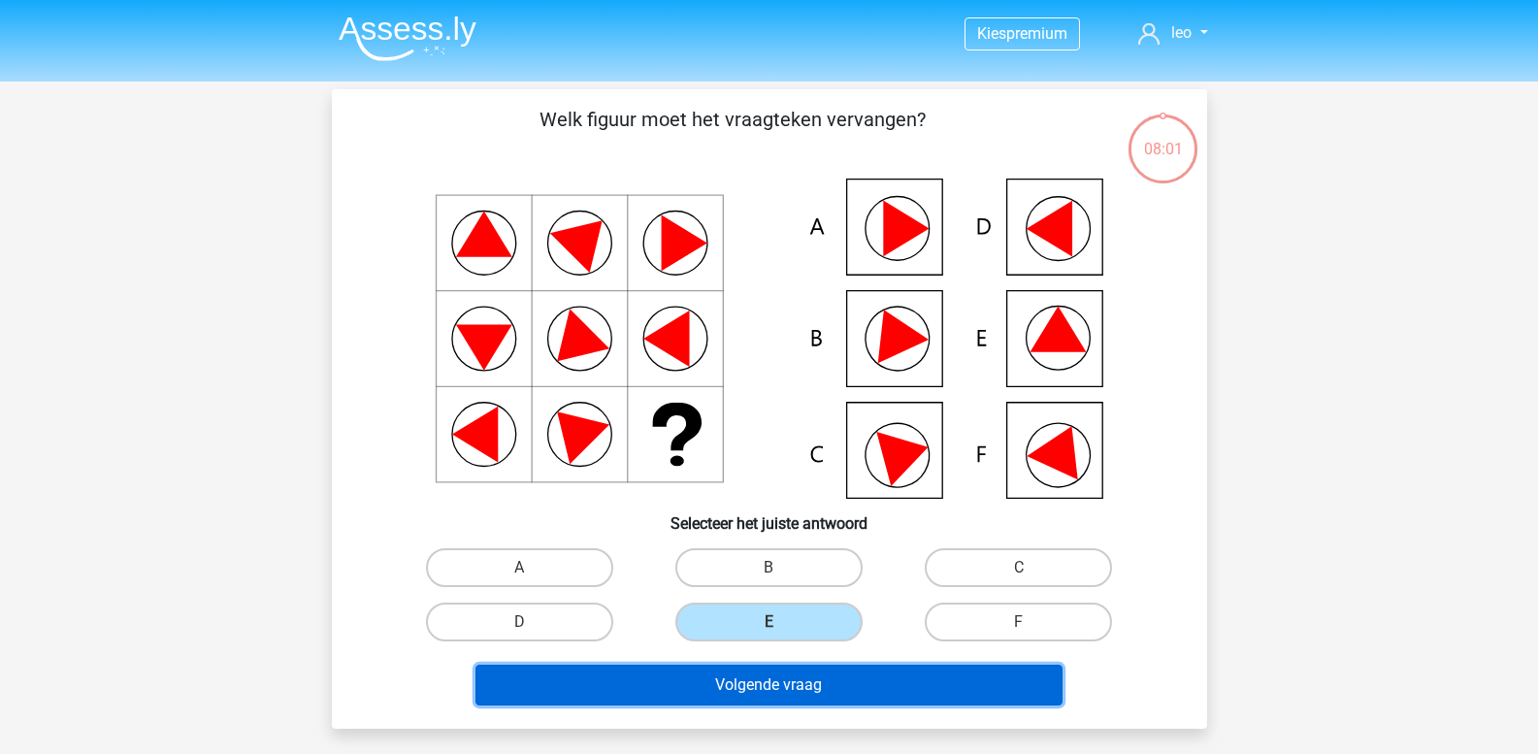
click at [804, 685] on button "Volgende vraag" at bounding box center [769, 685] width 587 height 41
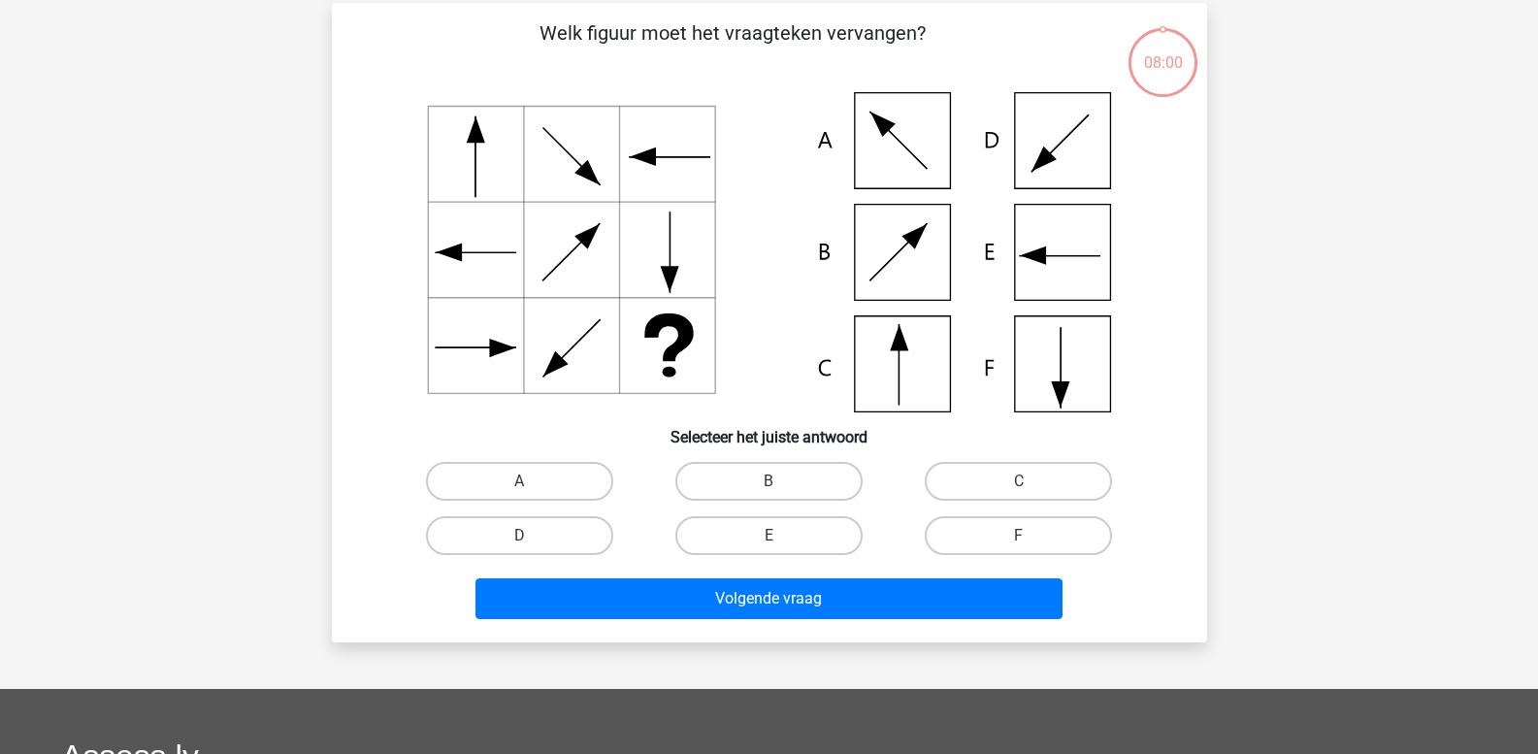
scroll to position [89, 0]
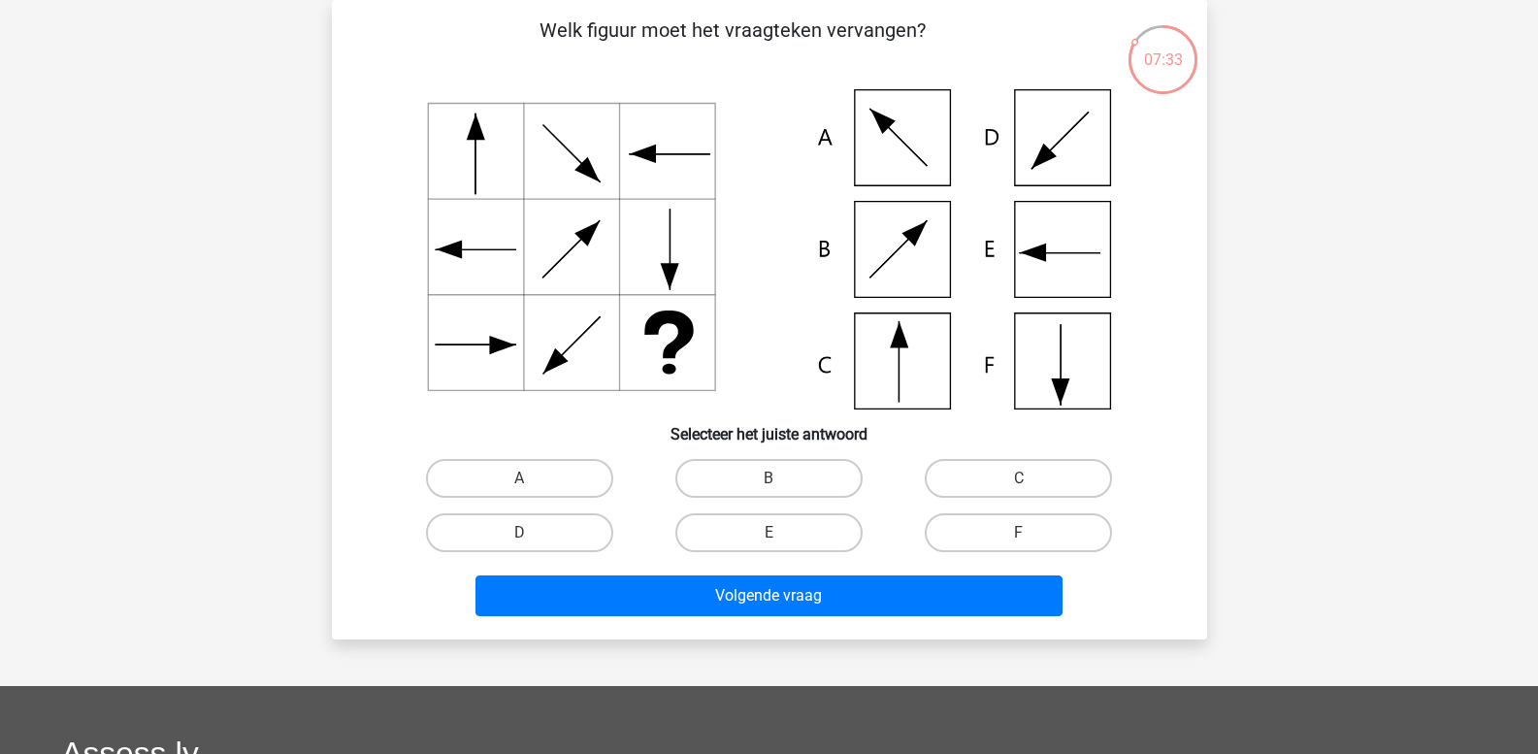
click at [897, 362] on icon at bounding box center [769, 249] width 782 height 320
click at [958, 479] on label "C" at bounding box center [1018, 478] width 187 height 39
click at [1019, 479] on input "C" at bounding box center [1025, 484] width 13 height 13
radio input "true"
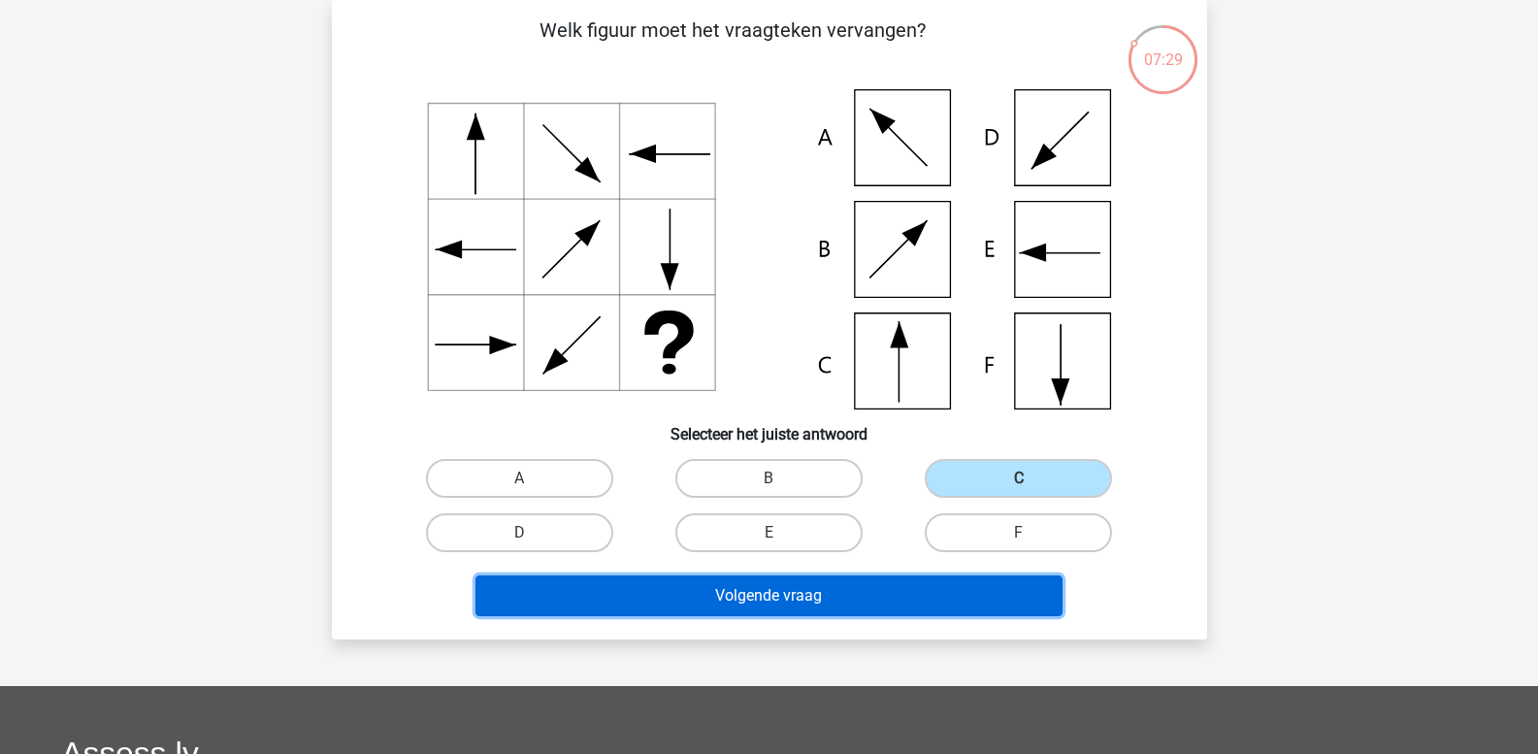
click at [800, 593] on button "Volgende vraag" at bounding box center [769, 595] width 587 height 41
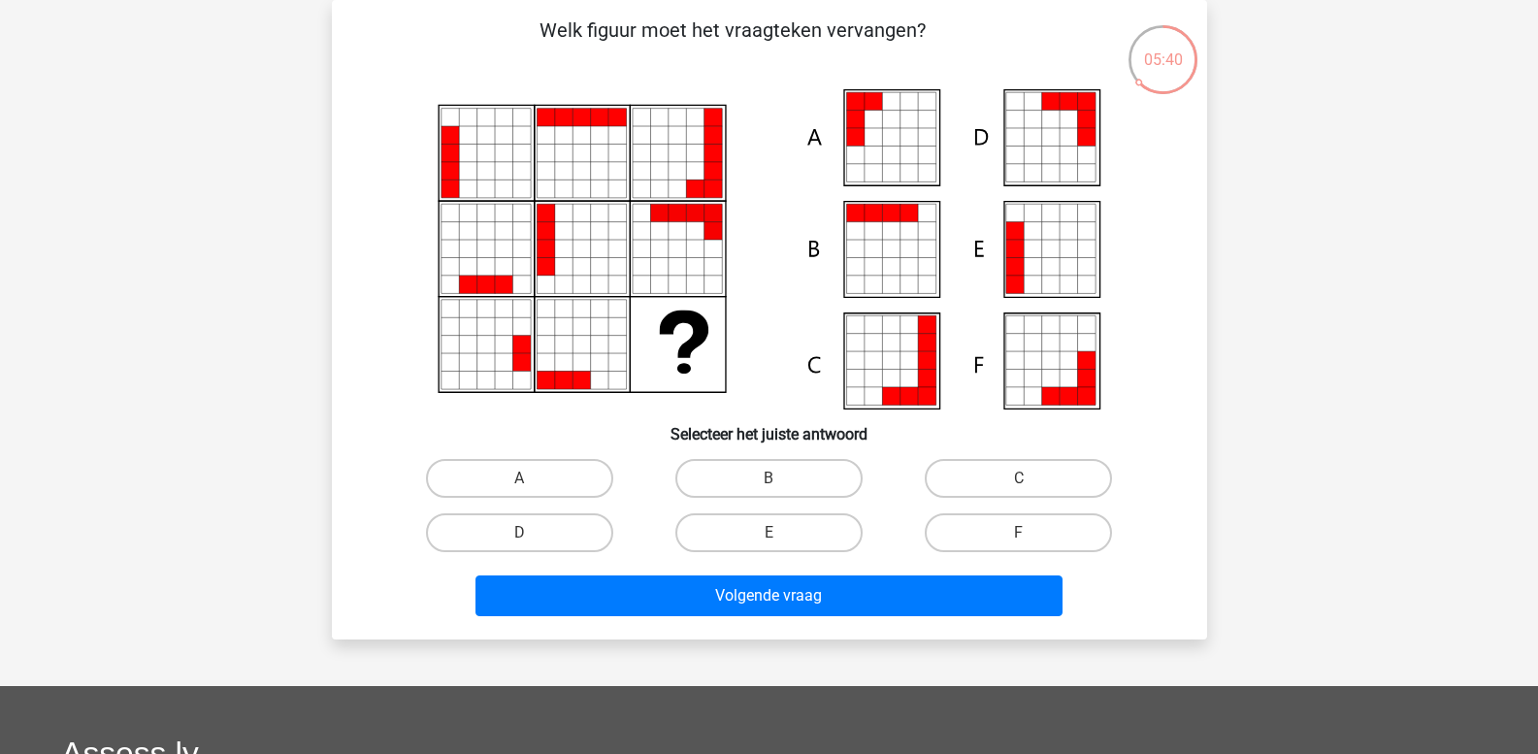
click at [1022, 265] on icon at bounding box center [1013, 266] width 17 height 17
click at [804, 537] on label "E" at bounding box center [768, 532] width 187 height 39
click at [781, 537] on input "E" at bounding box center [775, 539] width 13 height 13
radio input "true"
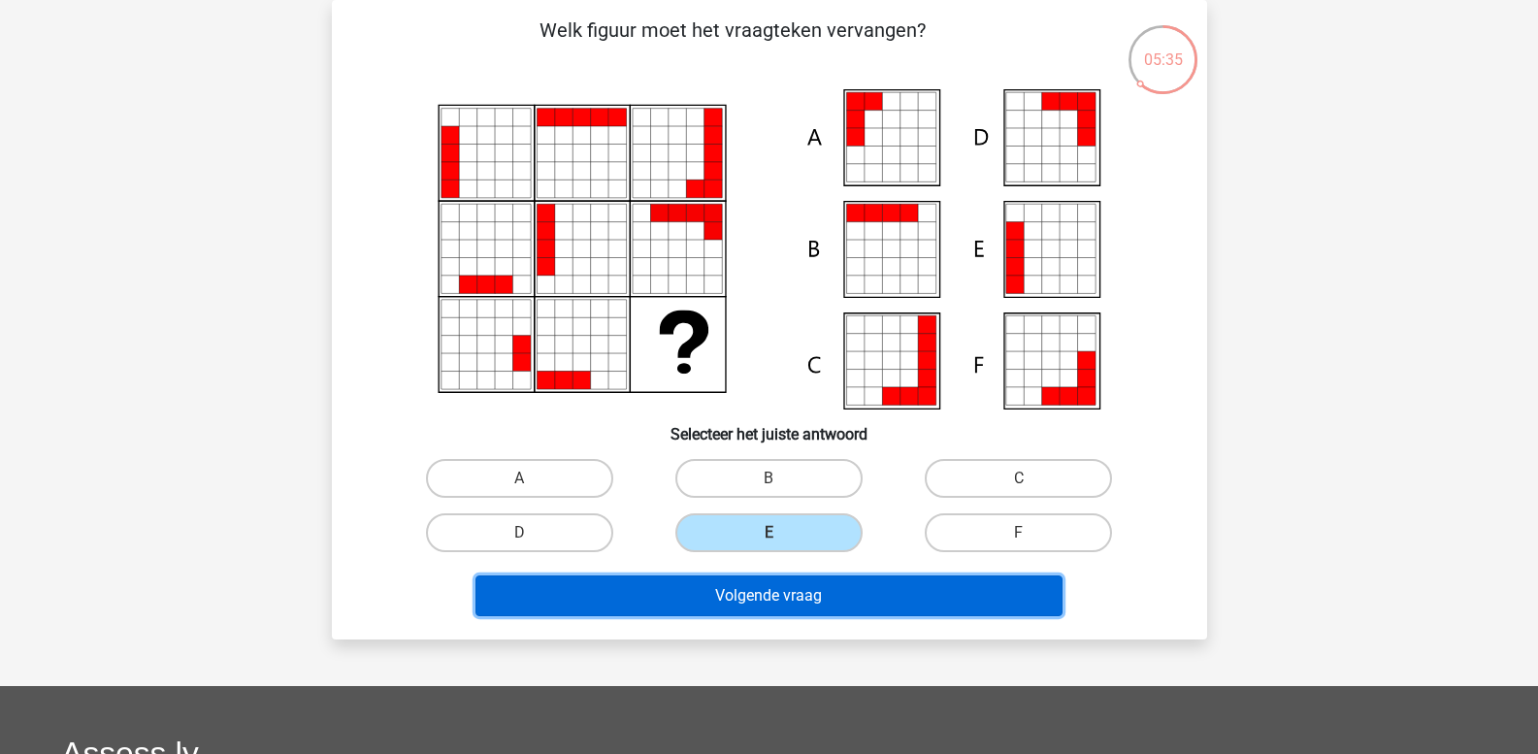
click at [791, 582] on button "Volgende vraag" at bounding box center [769, 595] width 587 height 41
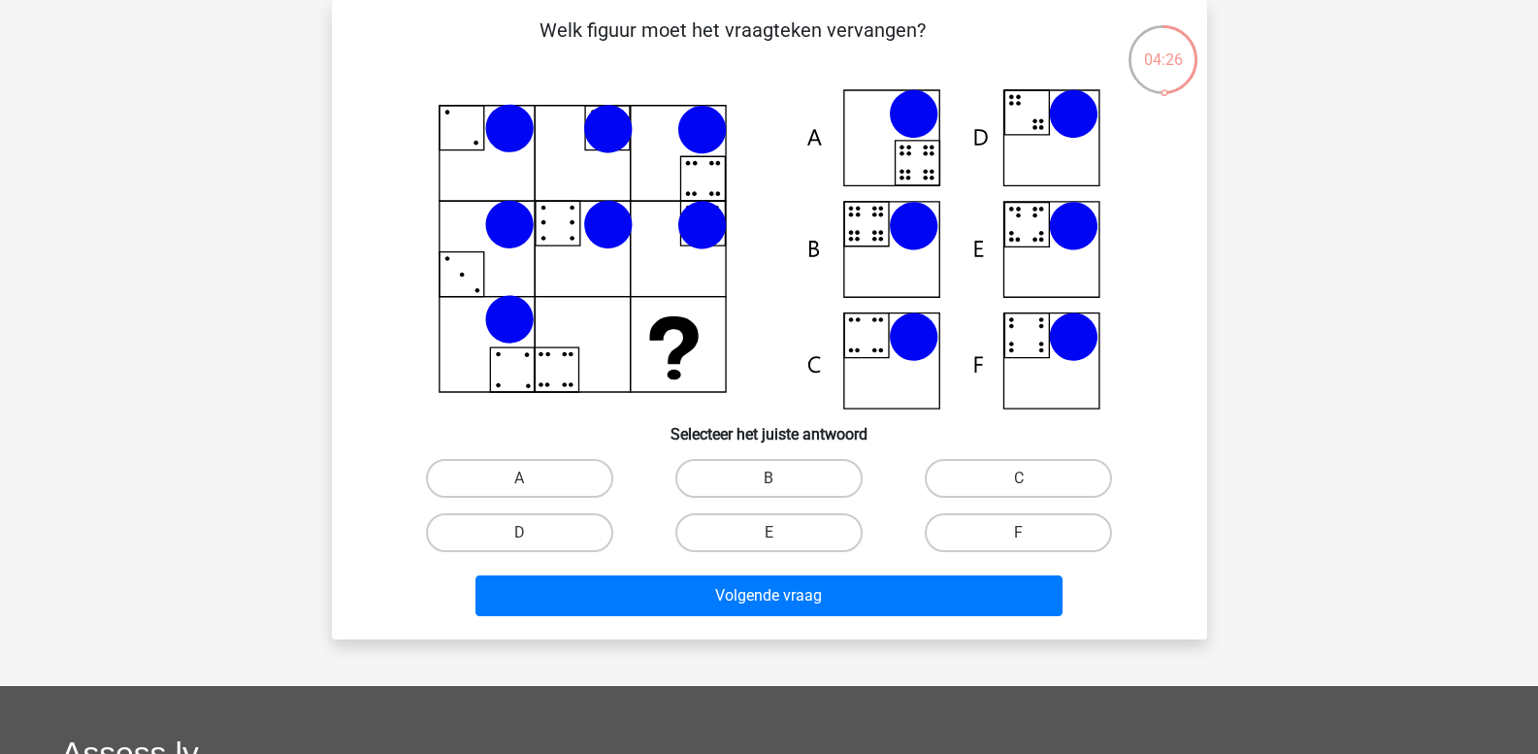
click at [1016, 225] on icon at bounding box center [769, 249] width 782 height 320
click at [784, 523] on label "E" at bounding box center [768, 532] width 187 height 39
click at [781, 533] on input "E" at bounding box center [775, 539] width 13 height 13
radio input "true"
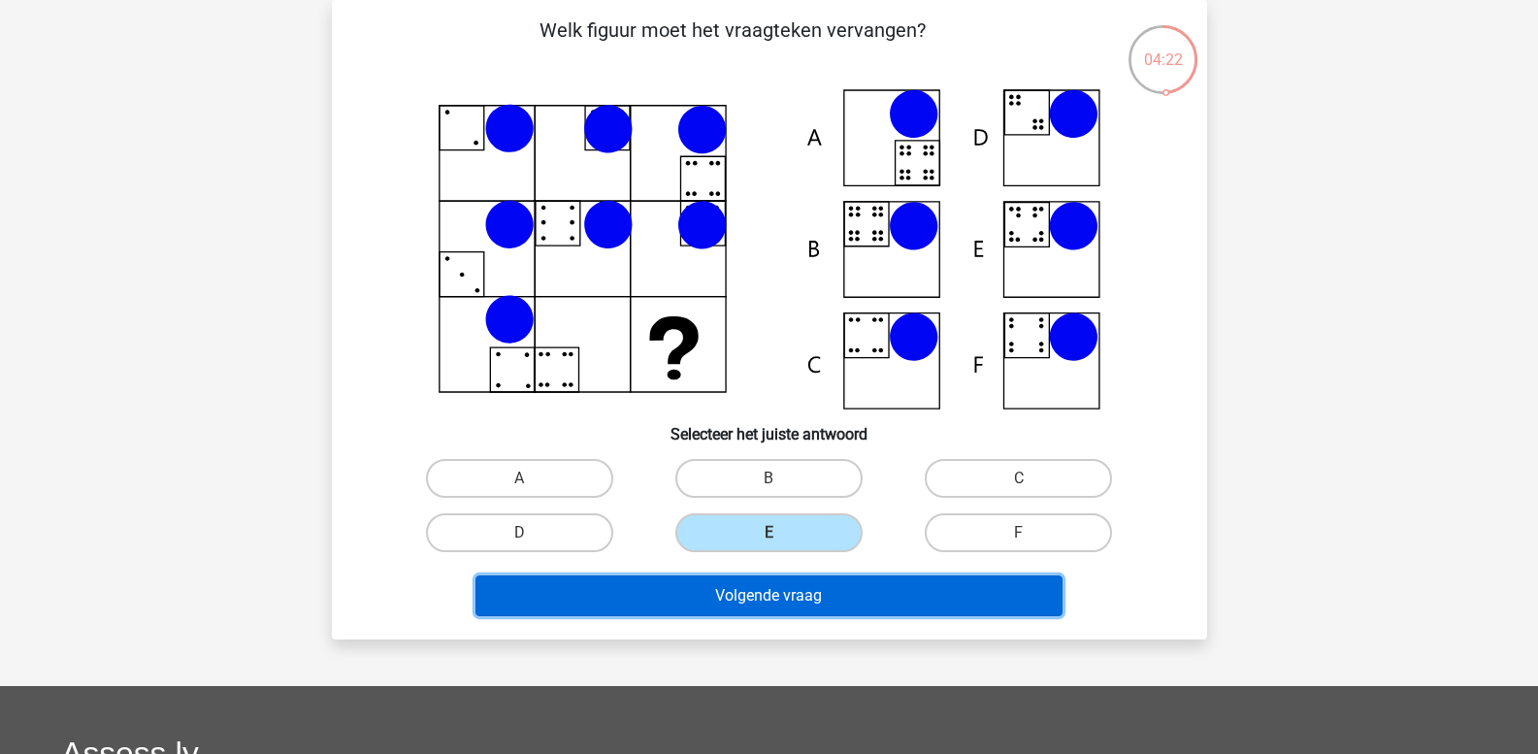
click at [775, 595] on button "Volgende vraag" at bounding box center [769, 595] width 587 height 41
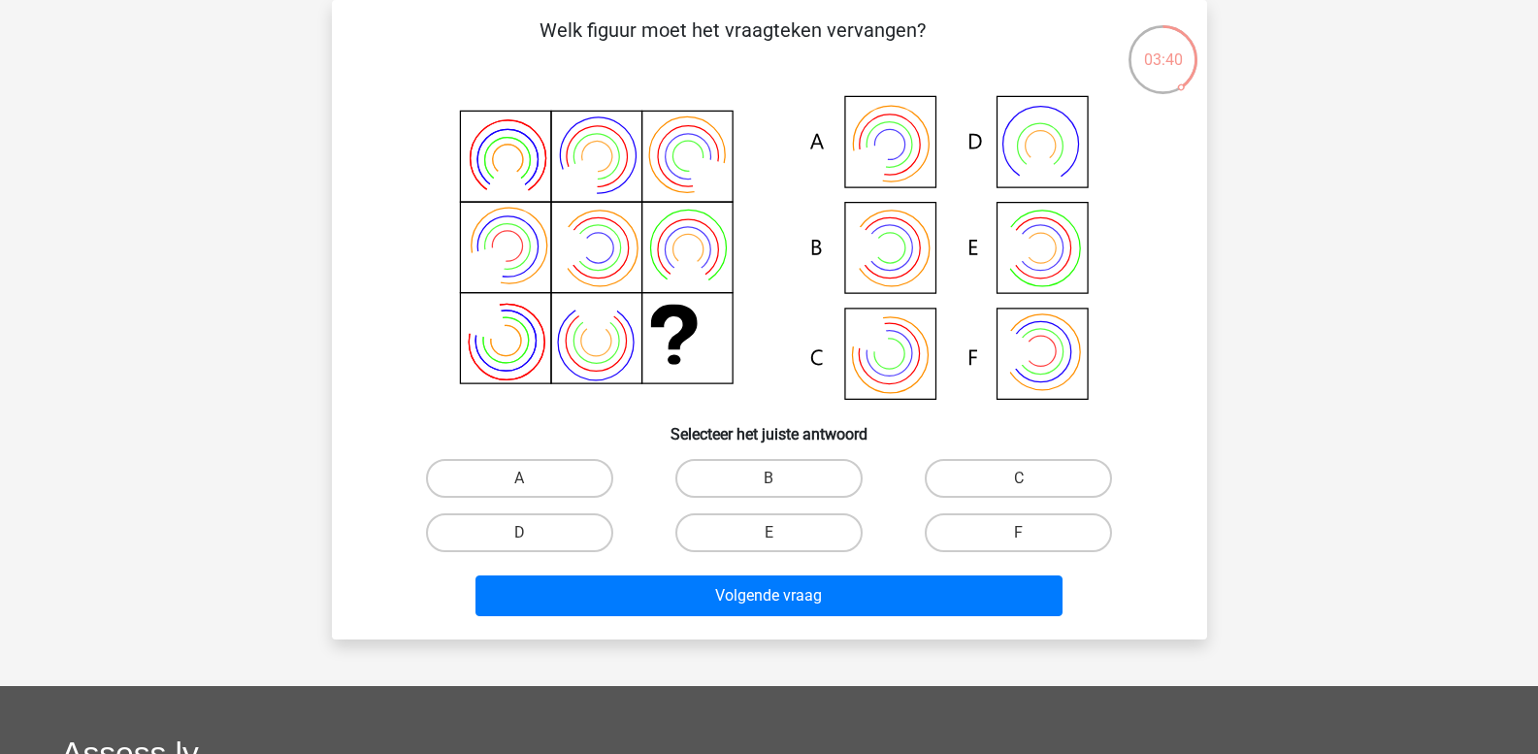
click at [1036, 242] on icon at bounding box center [769, 249] width 782 height 320
drag, startPoint x: 773, startPoint y: 522, endPoint x: 781, endPoint y: 533, distance: 13.8
click at [781, 533] on div "E" at bounding box center [769, 532] width 234 height 39
click at [781, 533] on input "E" at bounding box center [775, 539] width 13 height 13
radio input "true"
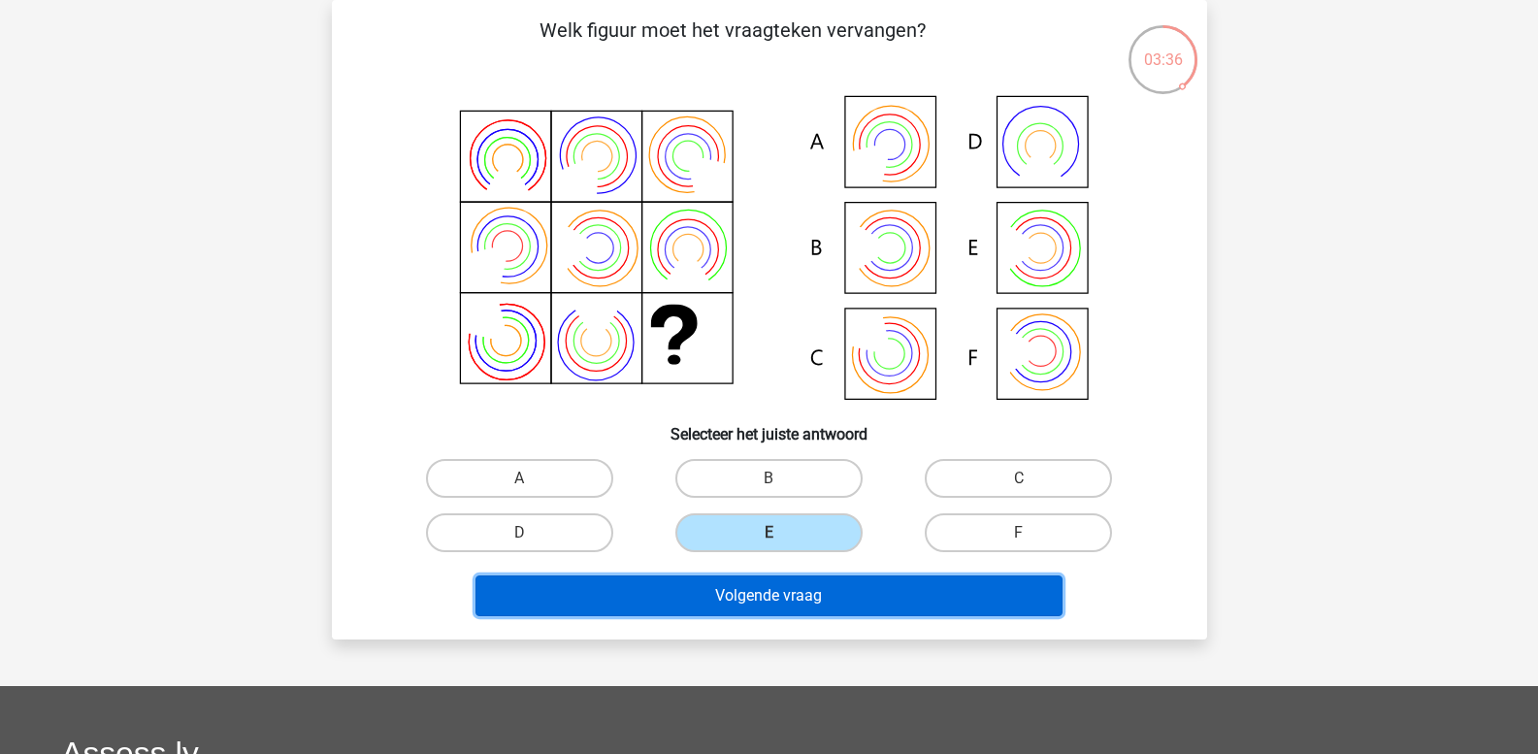
click at [798, 590] on button "Volgende vraag" at bounding box center [769, 595] width 587 height 41
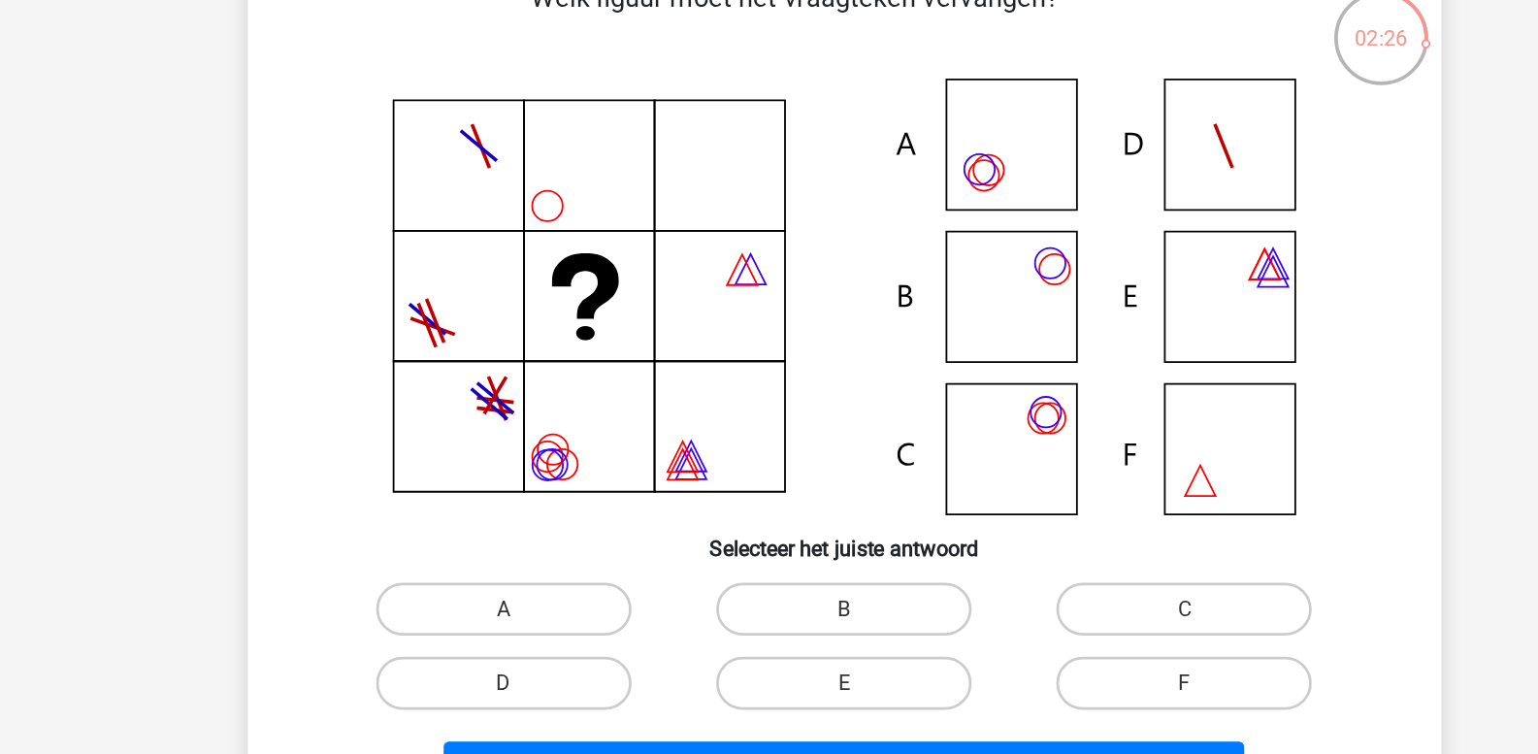
click at [907, 233] on icon at bounding box center [769, 249] width 782 height 320
click at [785, 461] on label "B" at bounding box center [768, 478] width 187 height 39
click at [781, 478] on input "B" at bounding box center [775, 484] width 13 height 13
radio input "true"
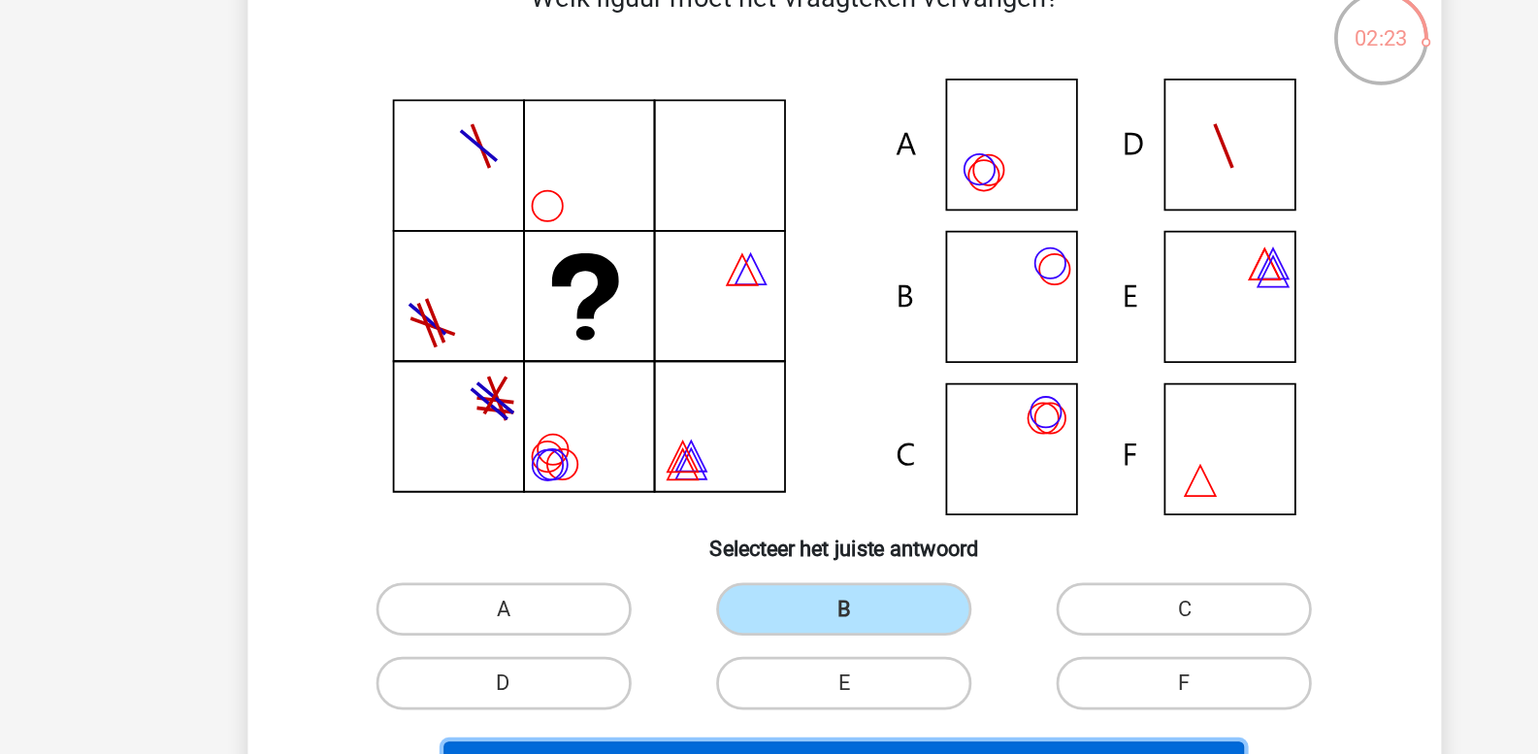
click at [767, 578] on button "Volgende vraag" at bounding box center [769, 595] width 587 height 41
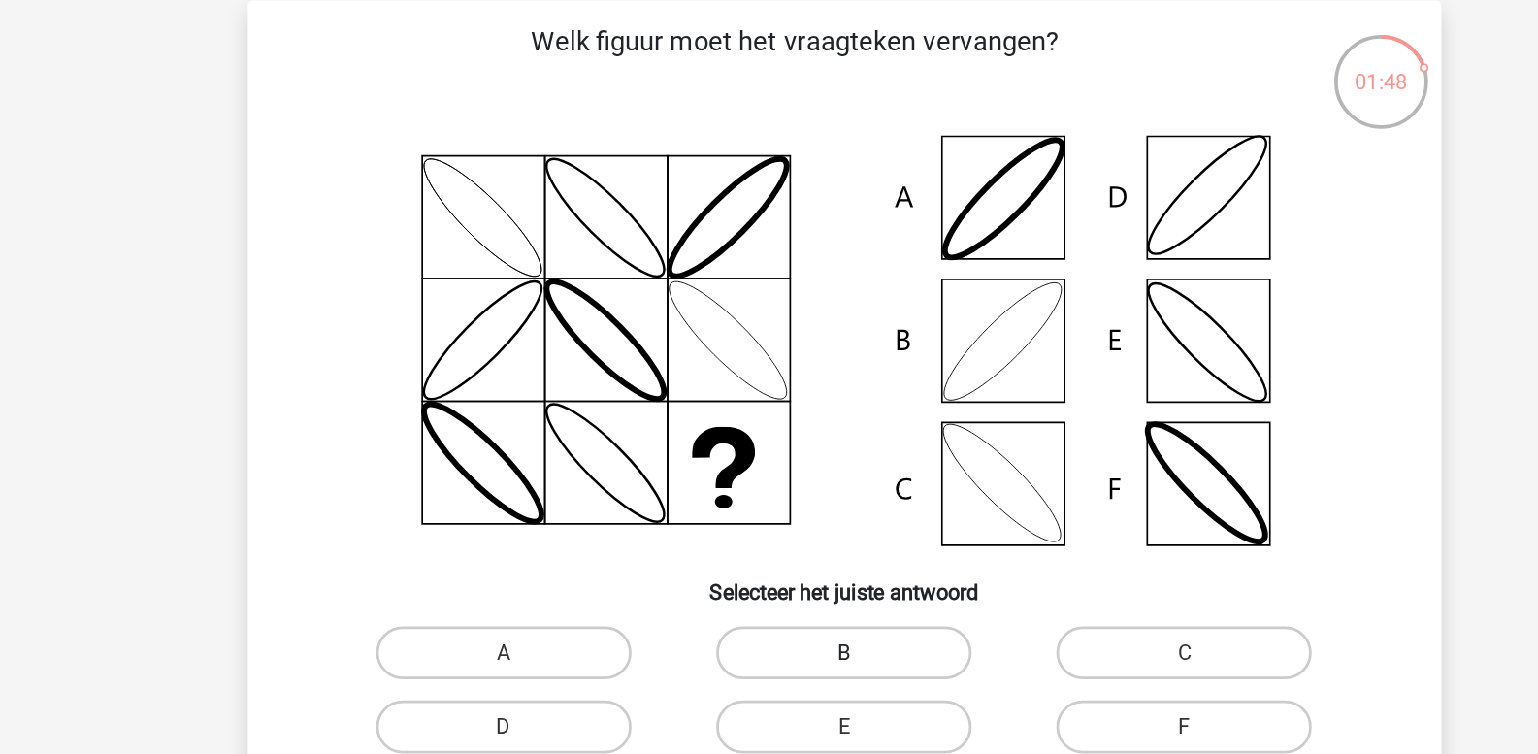
click at [767, 470] on label "B" at bounding box center [768, 478] width 187 height 39
click at [769, 478] on input "B" at bounding box center [775, 484] width 13 height 13
radio input "true"
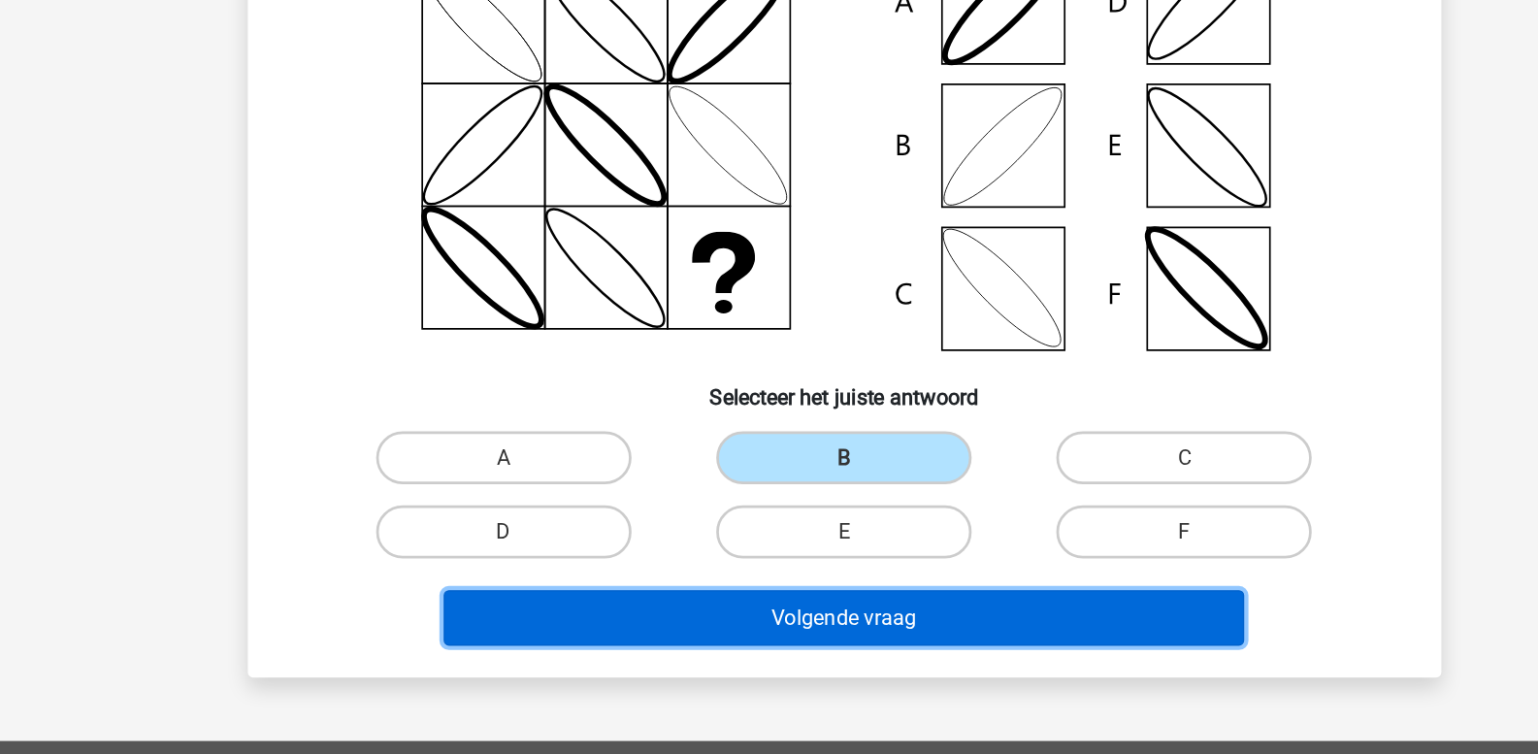
click at [782, 603] on button "Volgende vraag" at bounding box center [769, 595] width 587 height 41
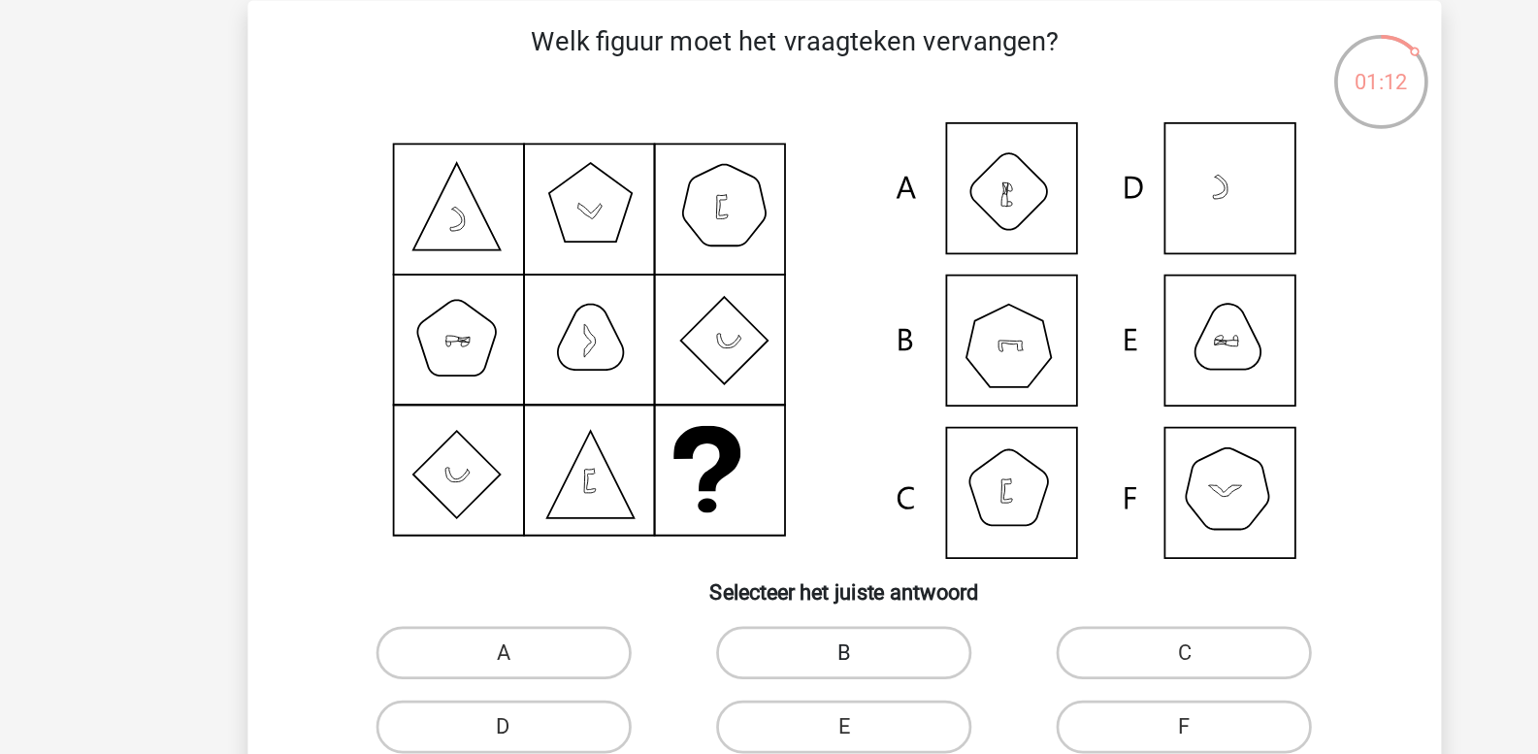
click at [768, 464] on label "B" at bounding box center [768, 478] width 187 height 39
click at [769, 478] on input "B" at bounding box center [775, 484] width 13 height 13
radio input "true"
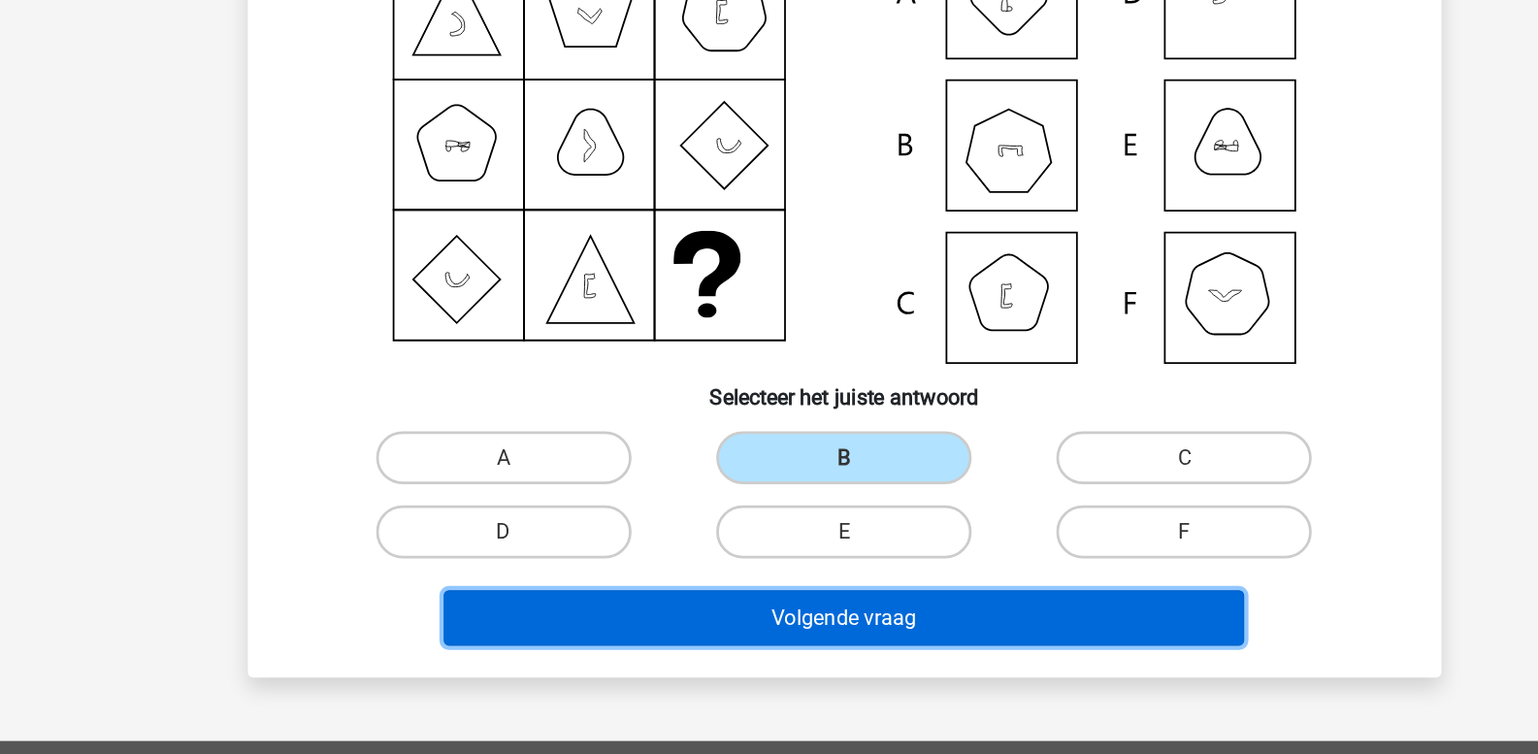
click at [769, 609] on button "Volgende vraag" at bounding box center [769, 595] width 587 height 41
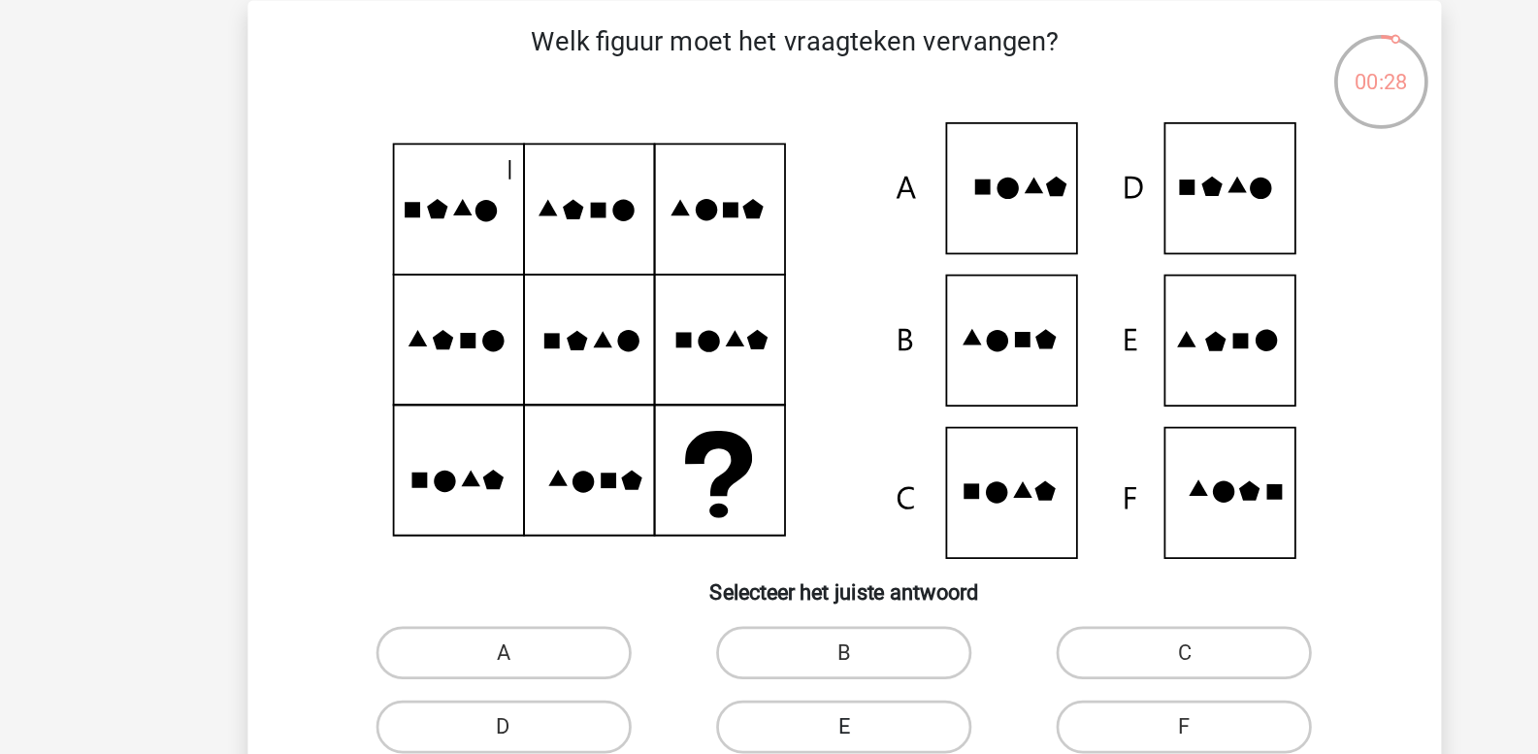
click at [785, 536] on label "E" at bounding box center [768, 532] width 187 height 39
click at [781, 536] on input "E" at bounding box center [775, 539] width 13 height 13
radio input "true"
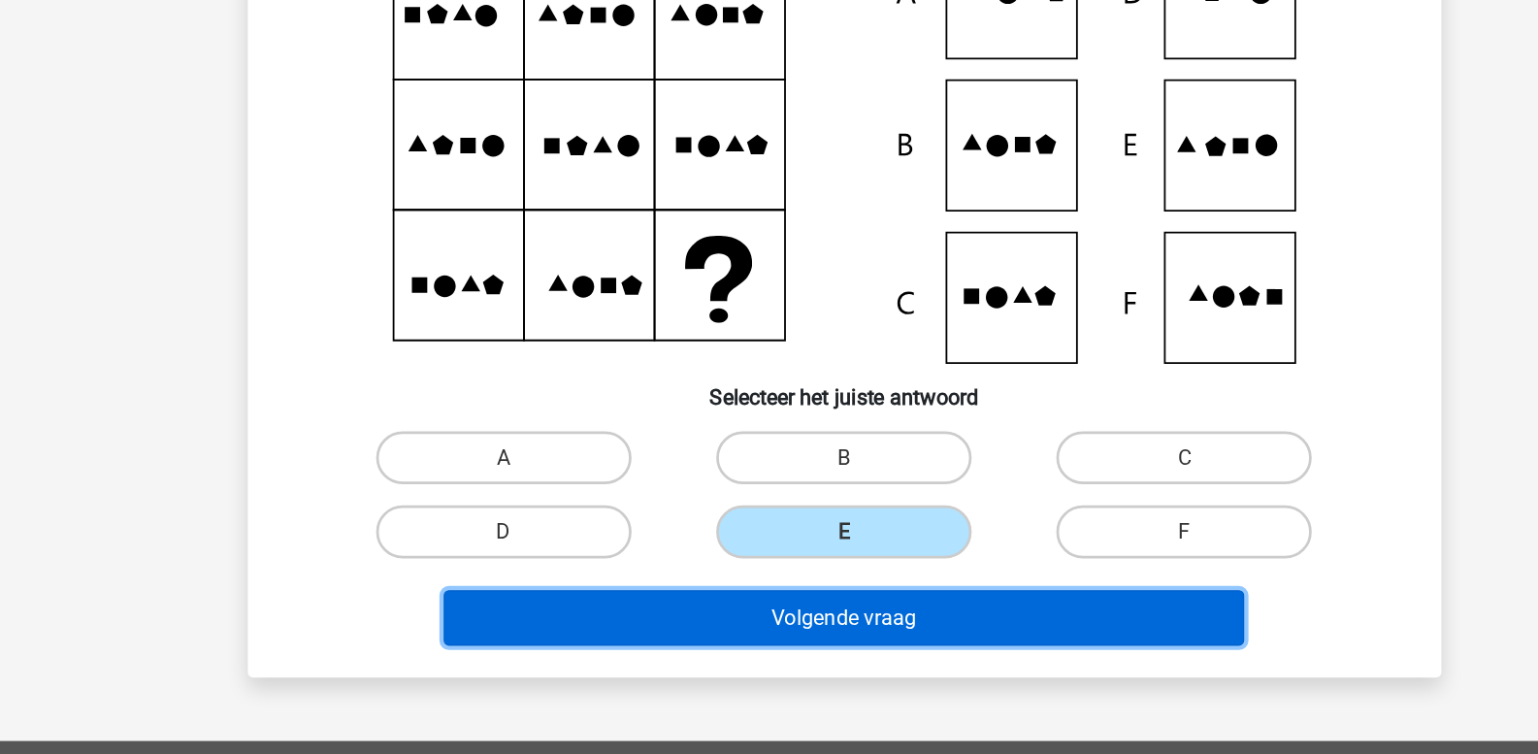
click at [811, 599] on button "Volgende vraag" at bounding box center [769, 595] width 587 height 41
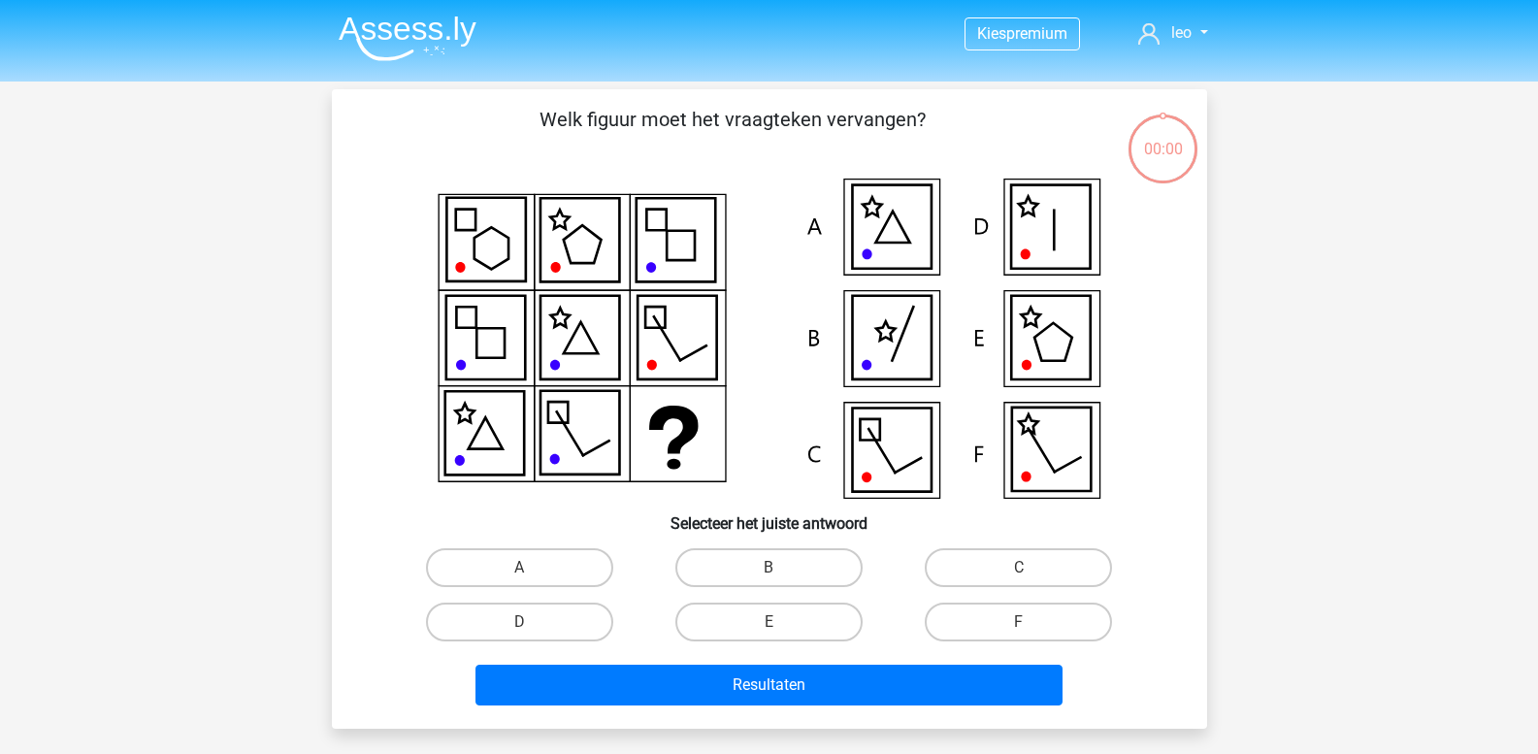
scroll to position [89, 0]
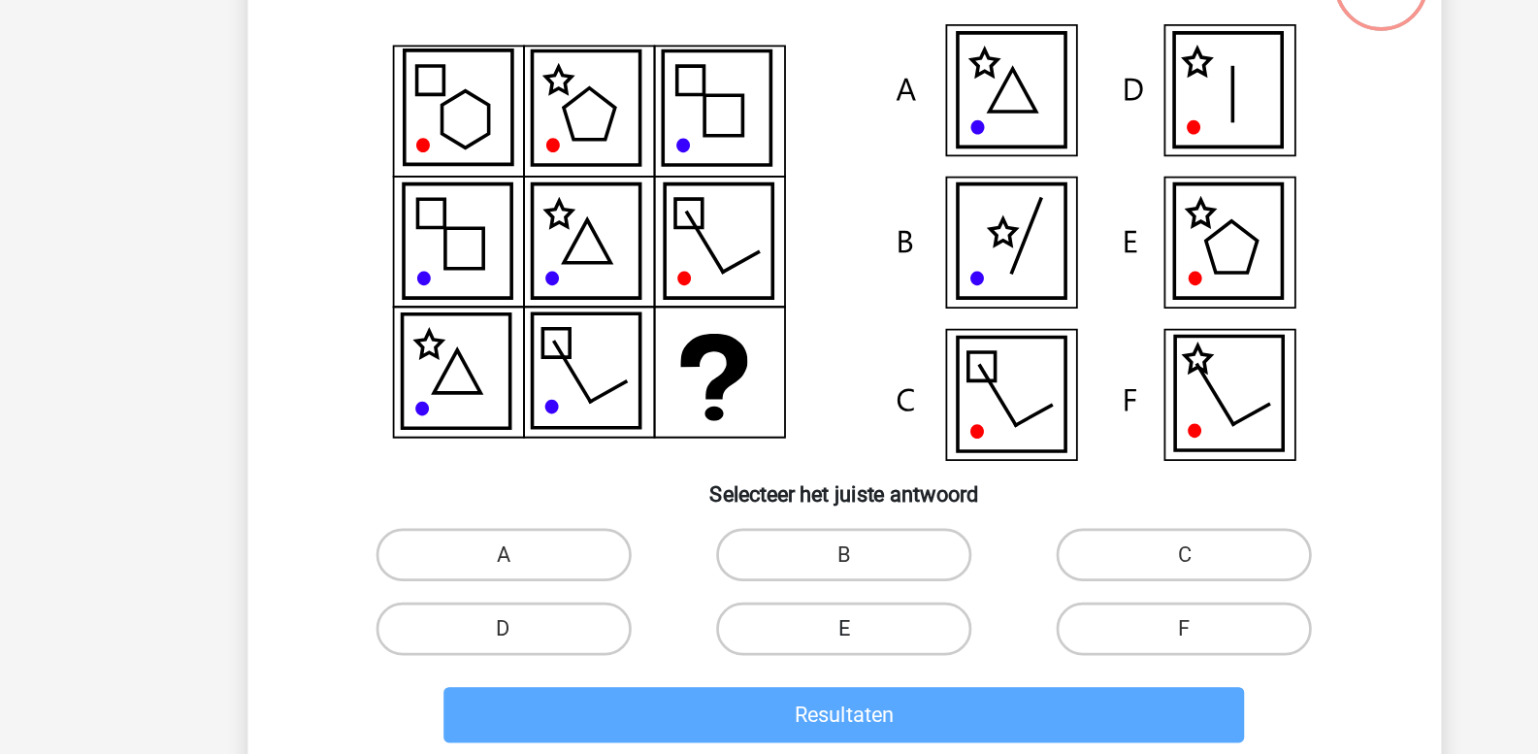
click at [739, 541] on label "E" at bounding box center [768, 532] width 187 height 39
click at [769, 541] on input "E" at bounding box center [775, 539] width 13 height 13
radio input "true"
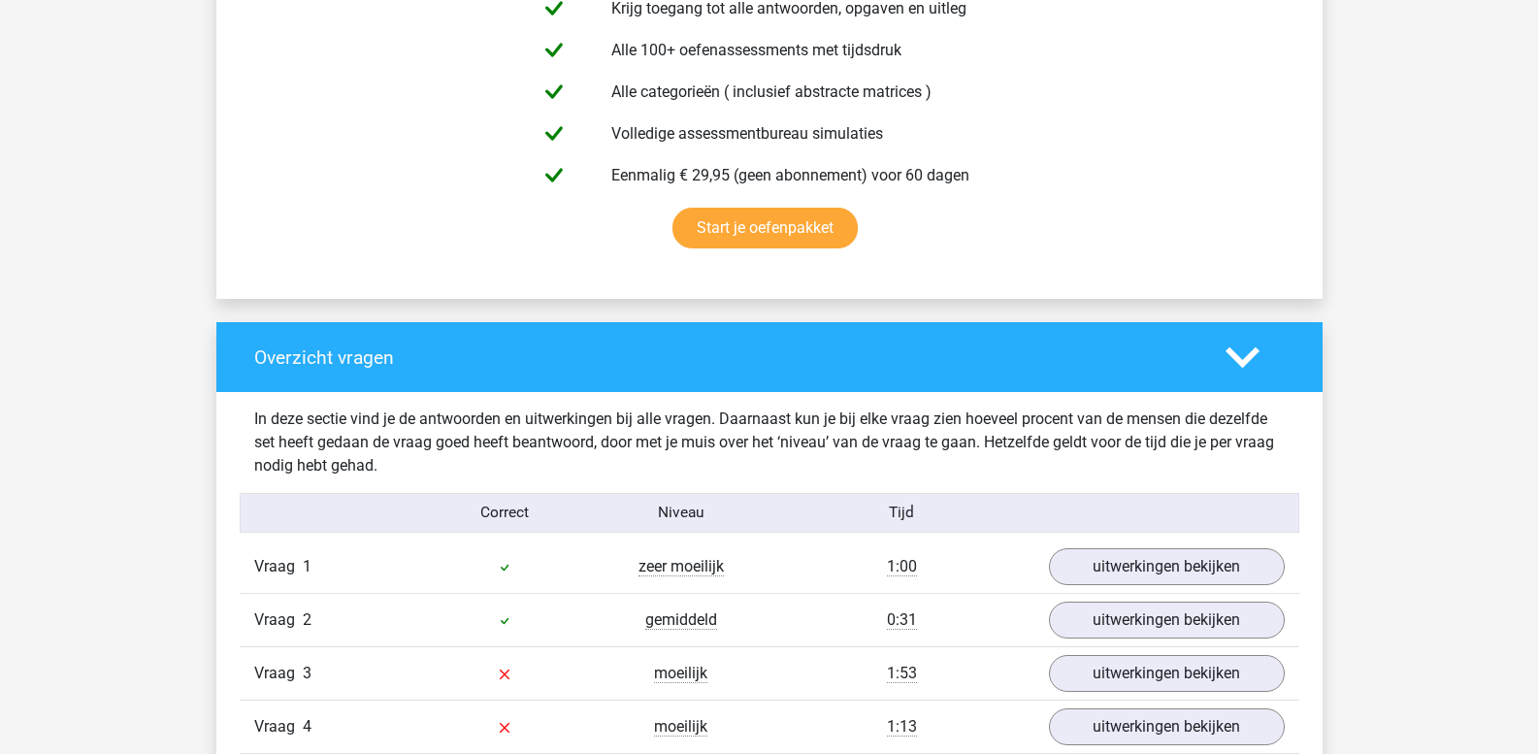
scroll to position [1165, 0]
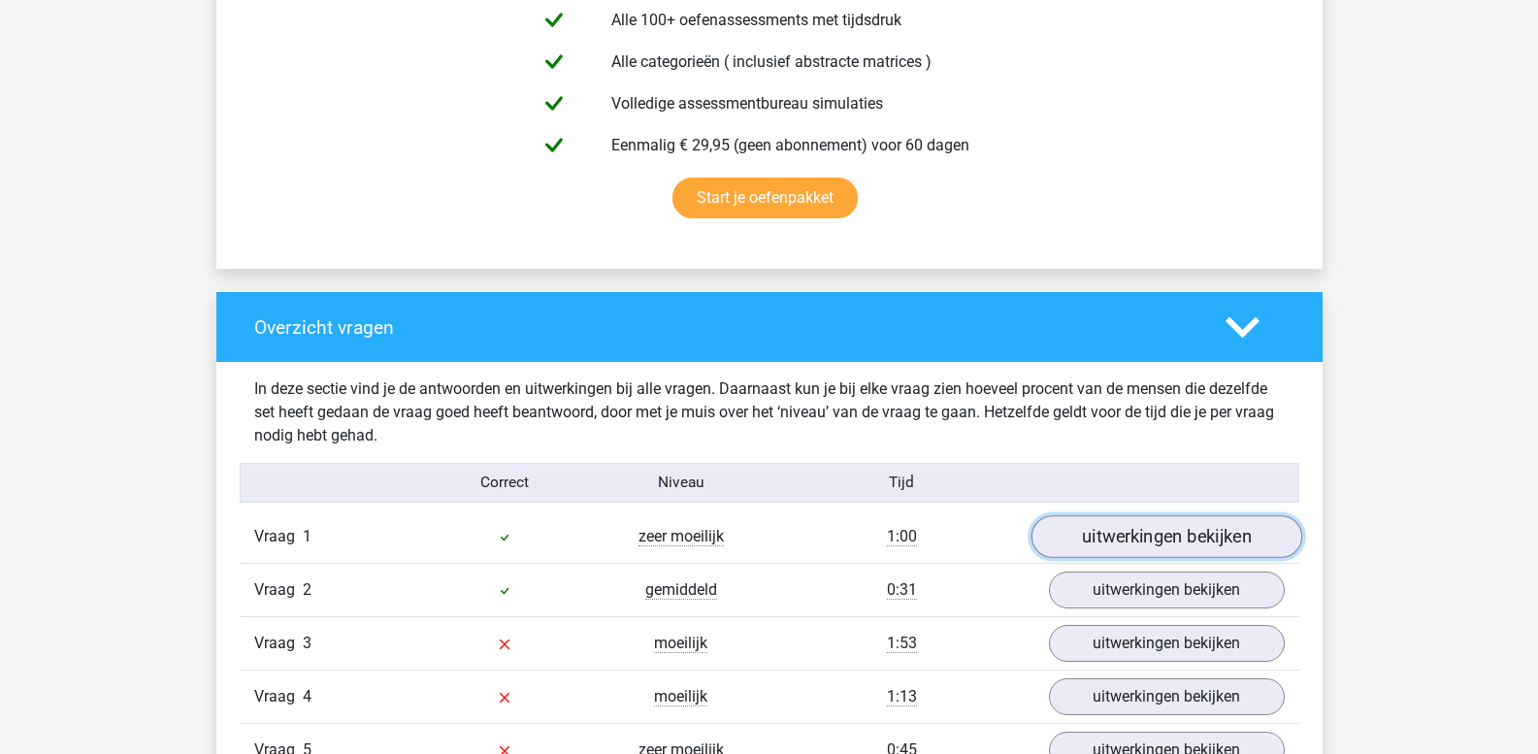
click at [1120, 549] on link "uitwerkingen bekijken" at bounding box center [1166, 537] width 271 height 43
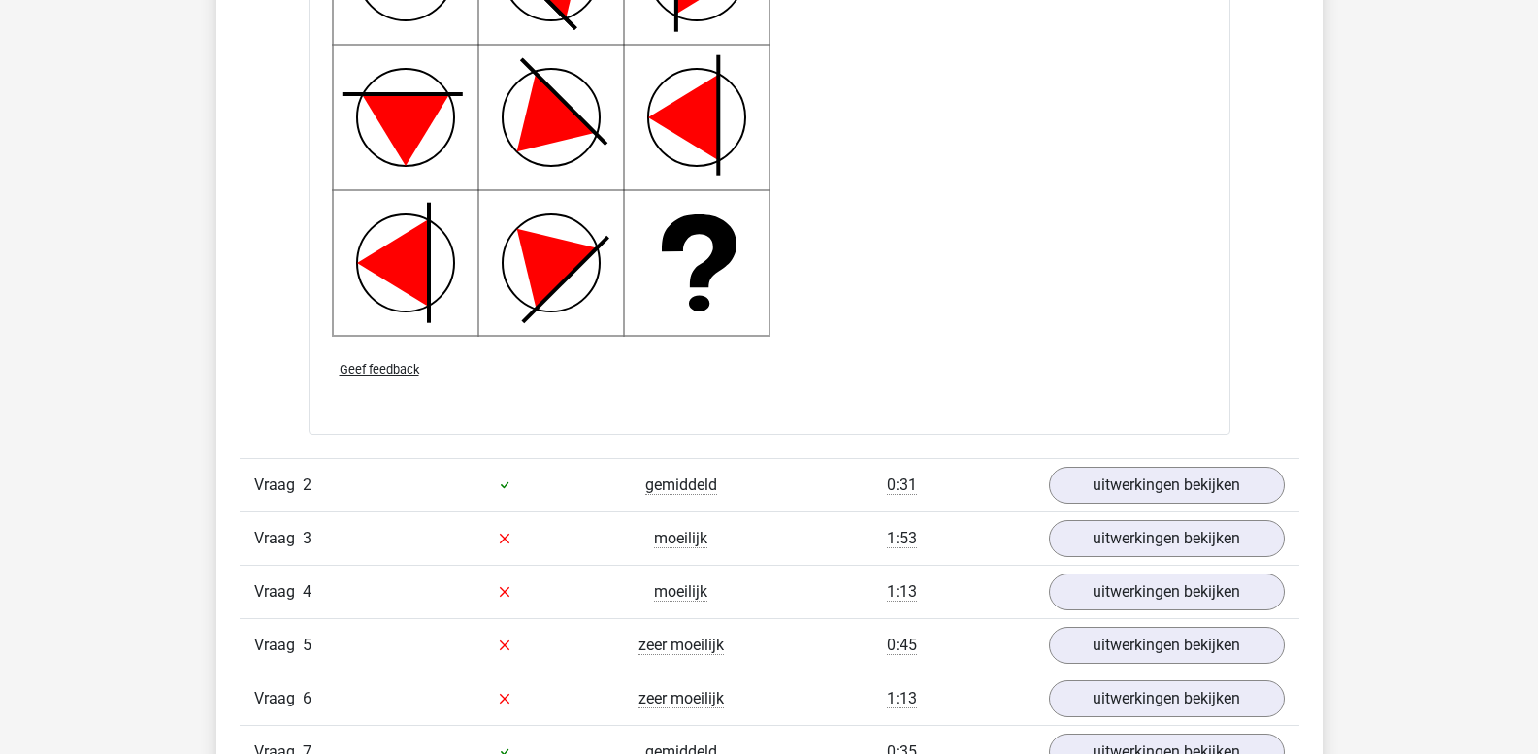
scroll to position [2554, 0]
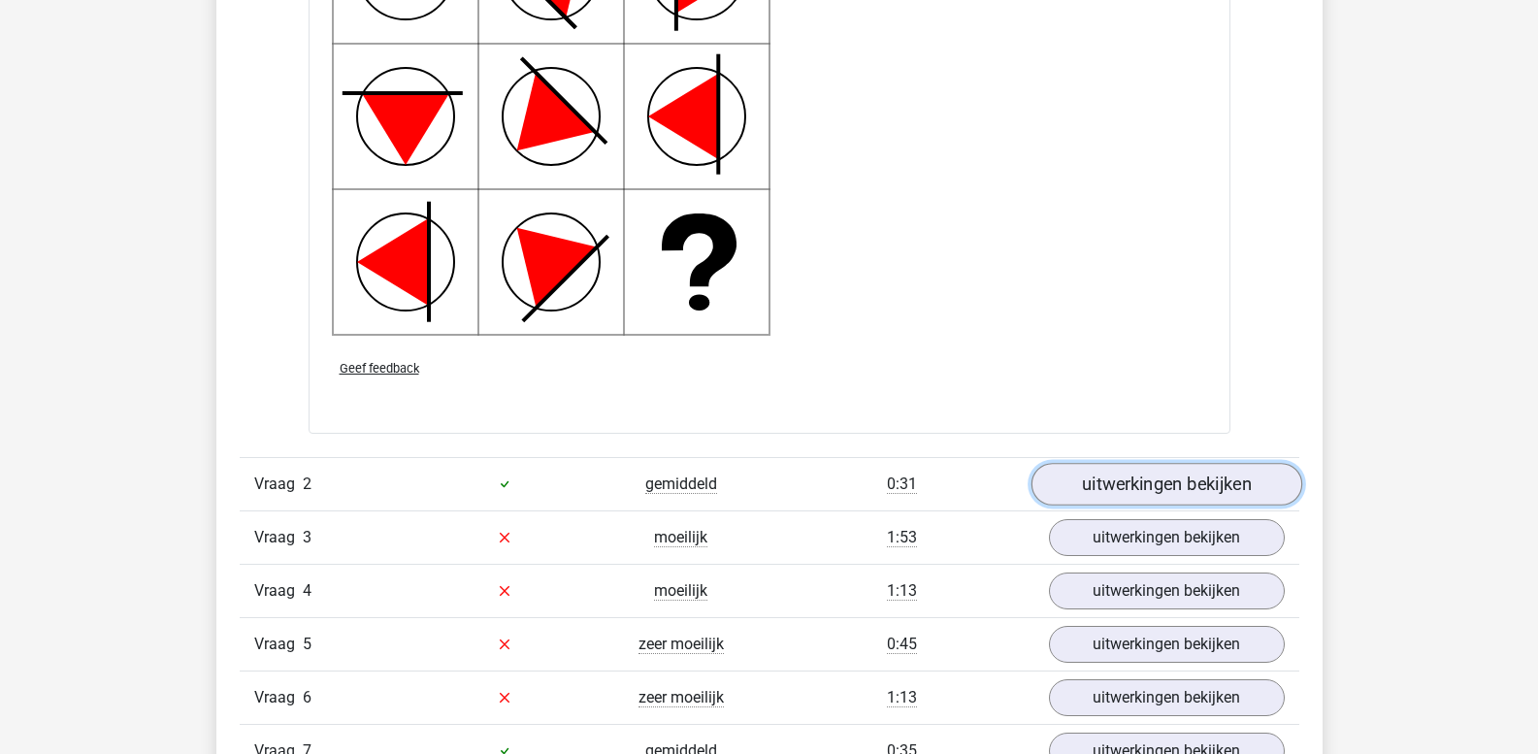
click at [1119, 476] on link "uitwerkingen bekijken" at bounding box center [1166, 484] width 271 height 43
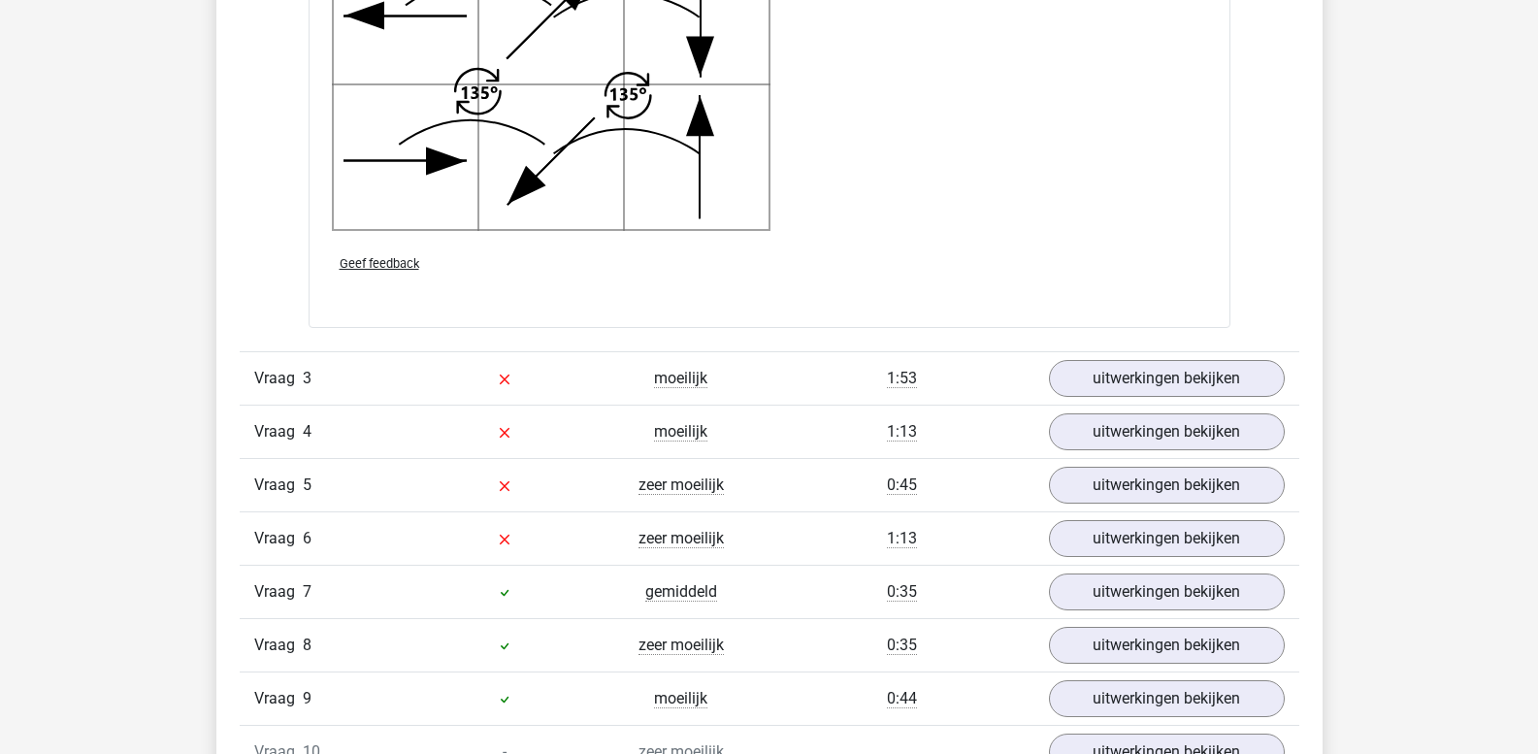
scroll to position [3987, 0]
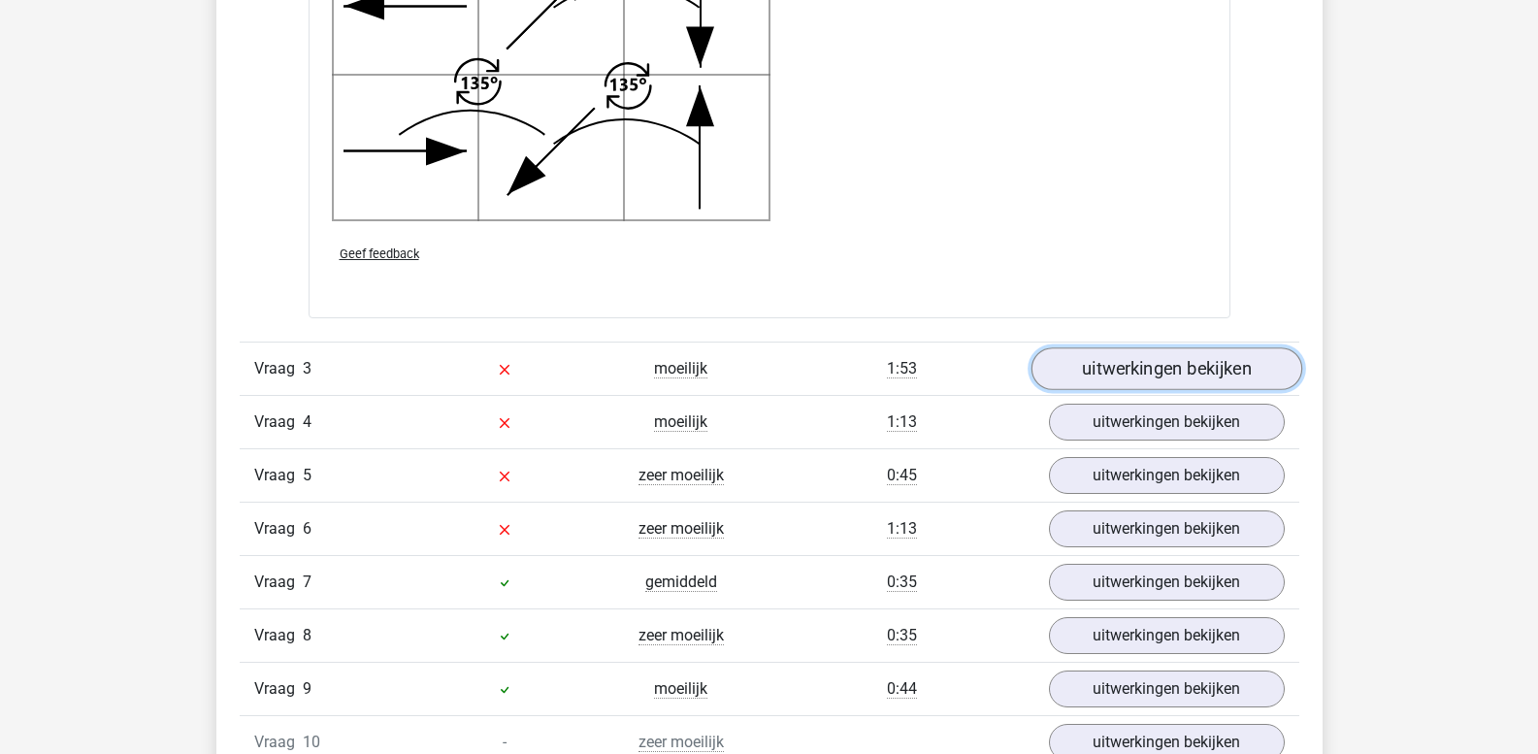
click at [1152, 361] on link "uitwerkingen bekijken" at bounding box center [1166, 368] width 271 height 43
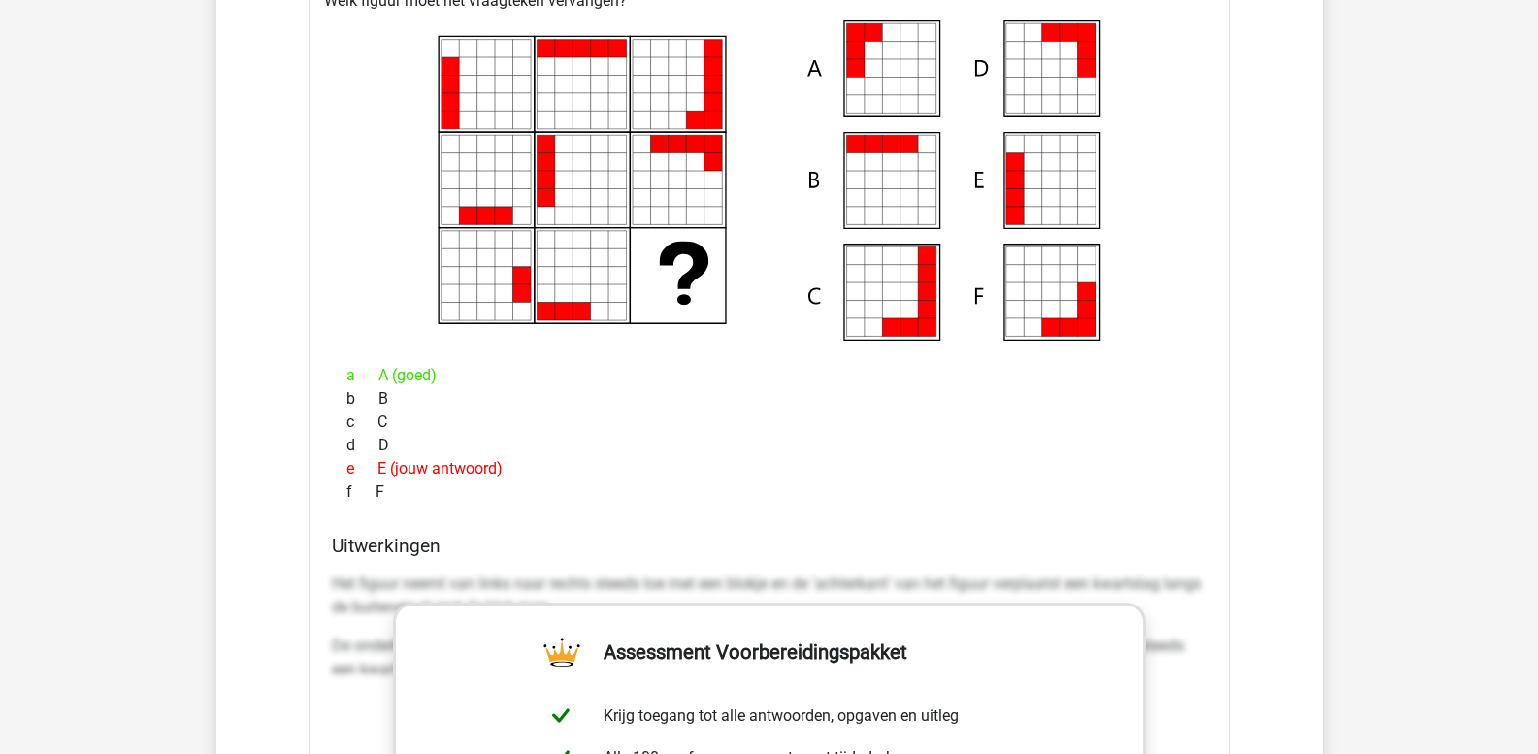
scroll to position [4432, 0]
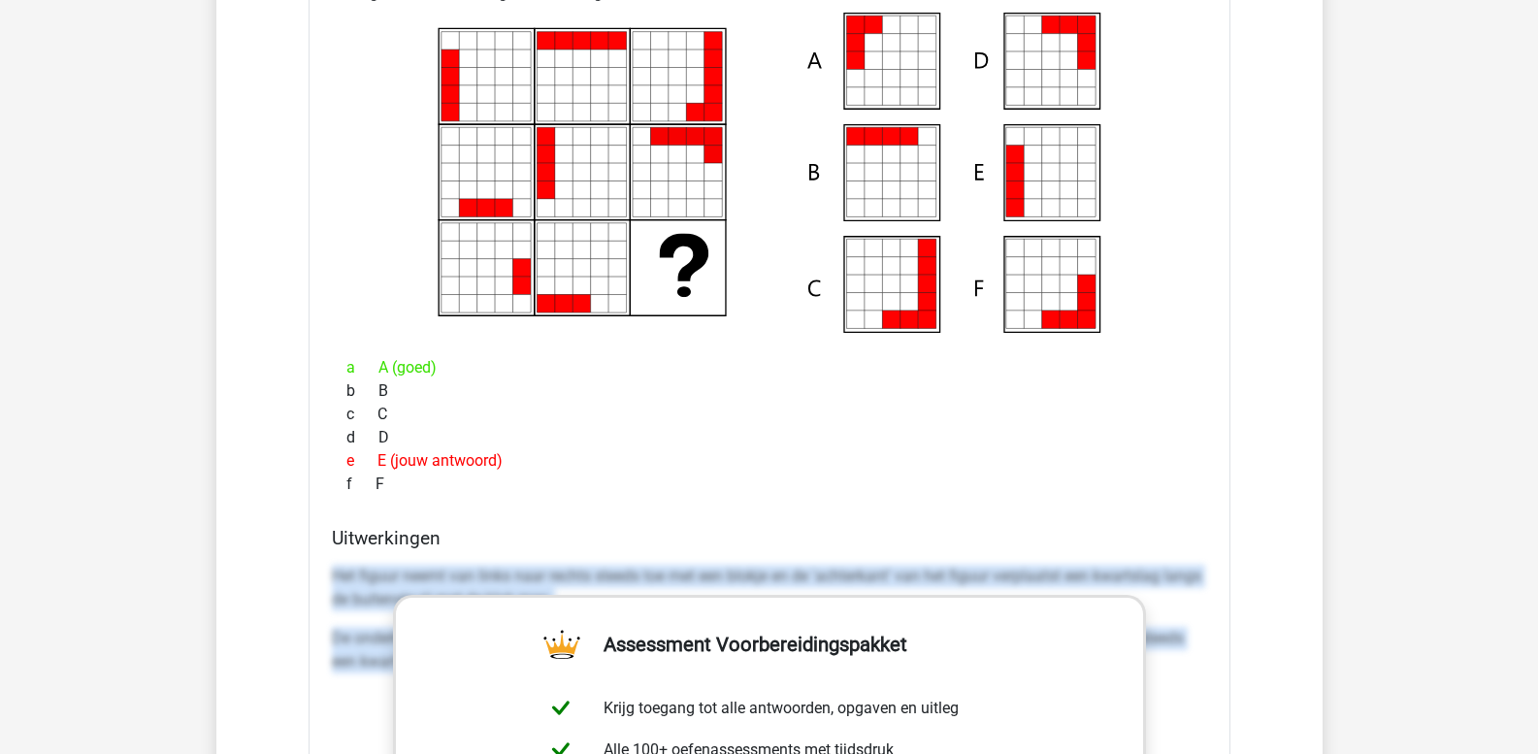
drag, startPoint x: 332, startPoint y: 572, endPoint x: 1220, endPoint y: 702, distance: 897.5
click at [1220, 702] on div "Welk figuur moet het vraagteken vervangen?" at bounding box center [770, 661] width 922 height 1376
copy div "Het figuur neemt van links naar rechts steeds toe met een blokje en de 'achterk…"
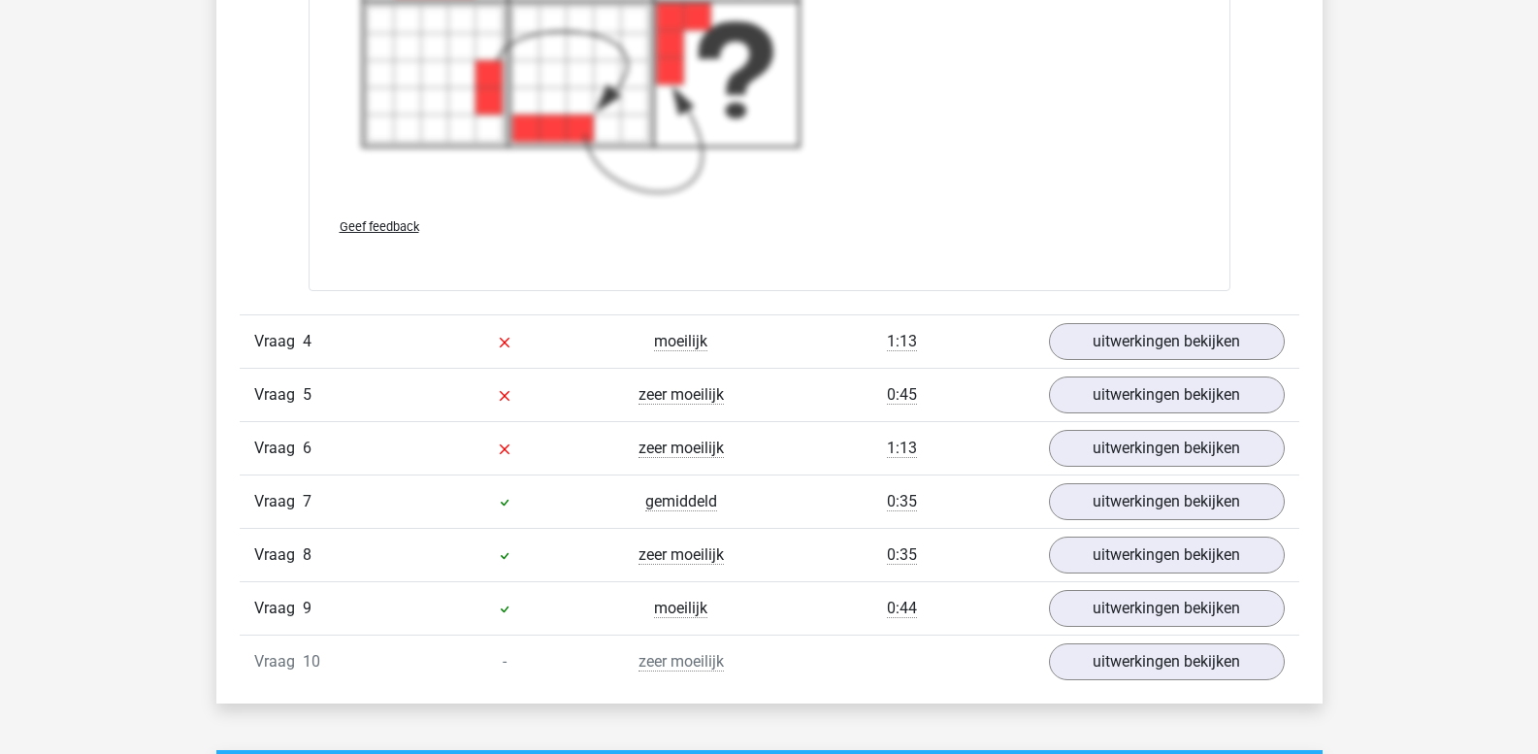
scroll to position [5500, 0]
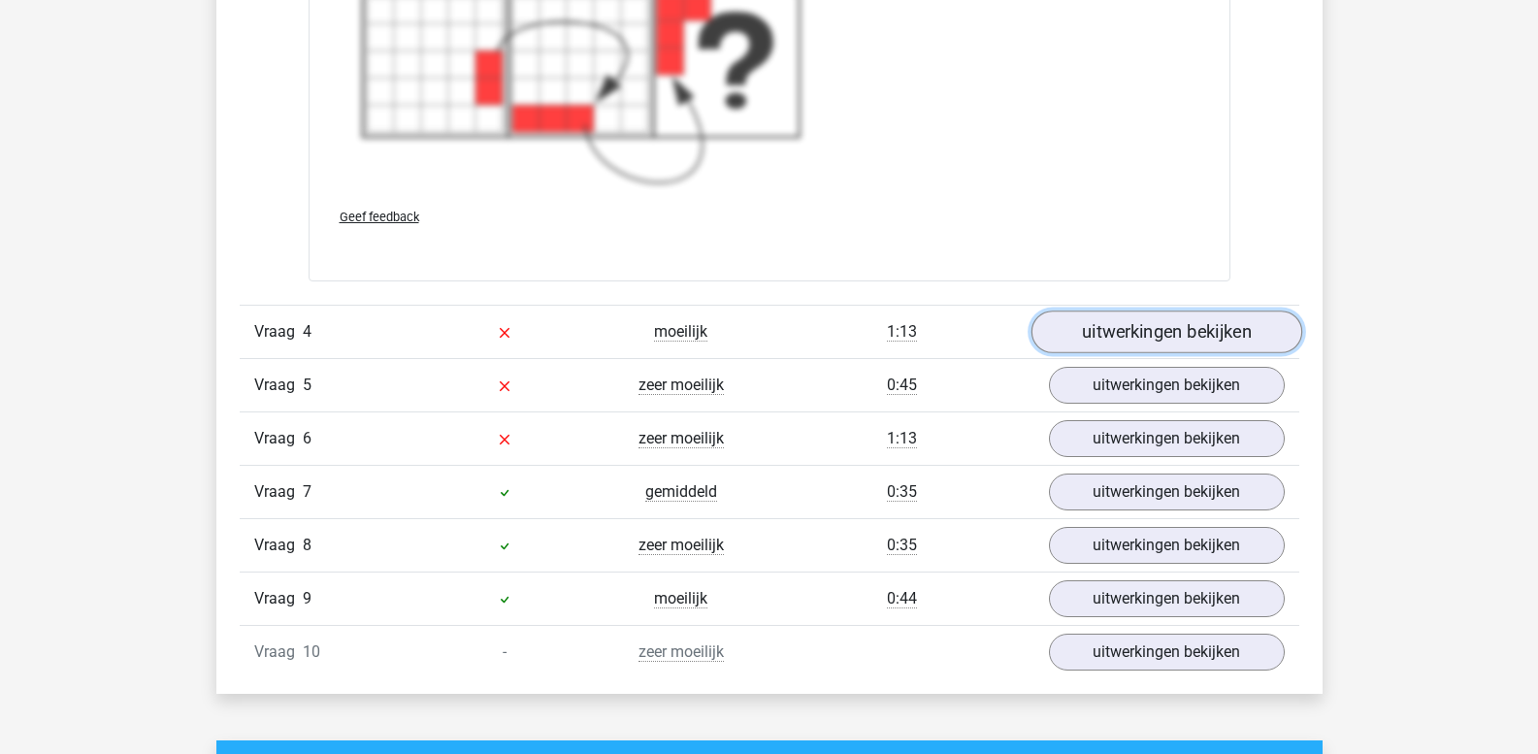
click at [1109, 337] on link "uitwerkingen bekijken" at bounding box center [1166, 332] width 271 height 43
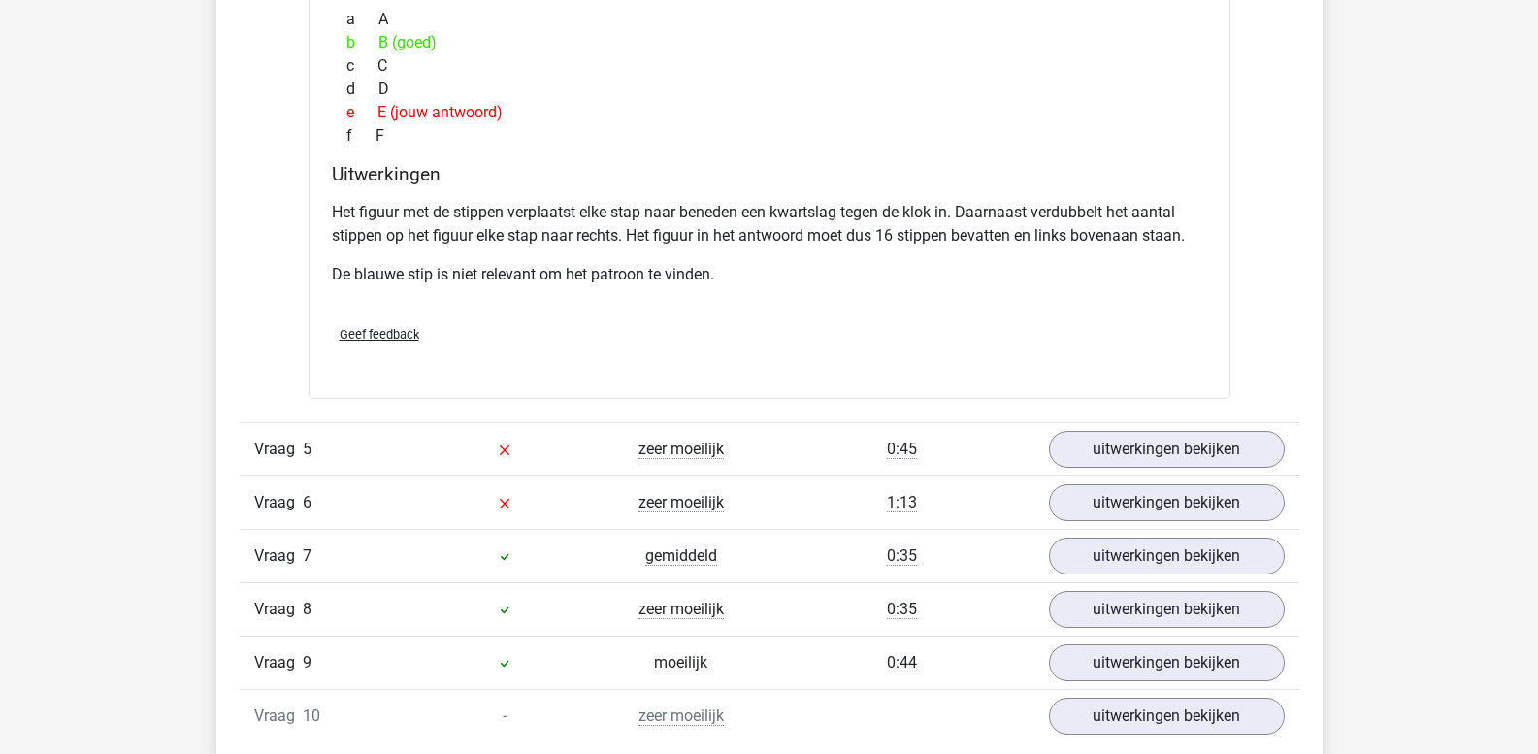
scroll to position [6276, 0]
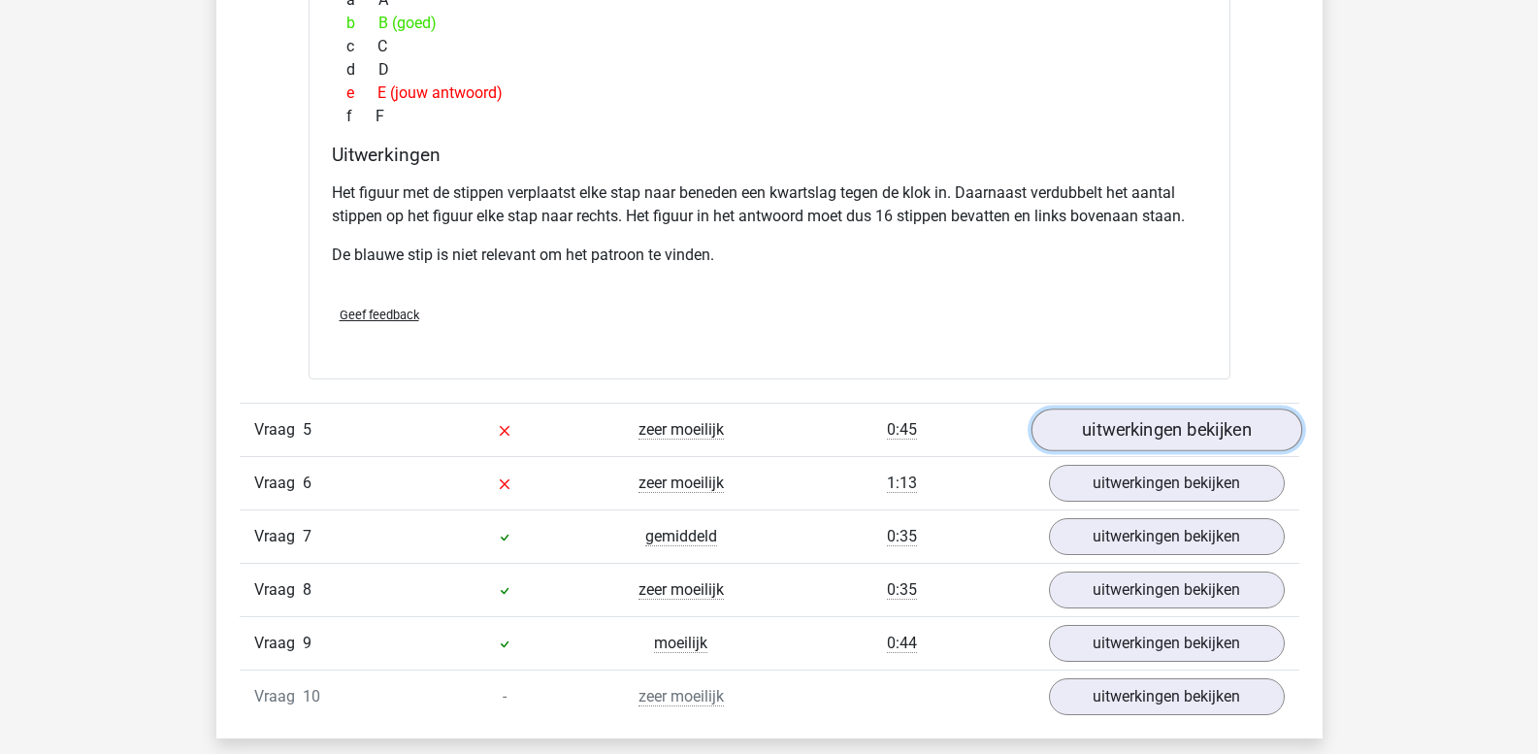
click at [1110, 437] on link "uitwerkingen bekijken" at bounding box center [1166, 430] width 271 height 43
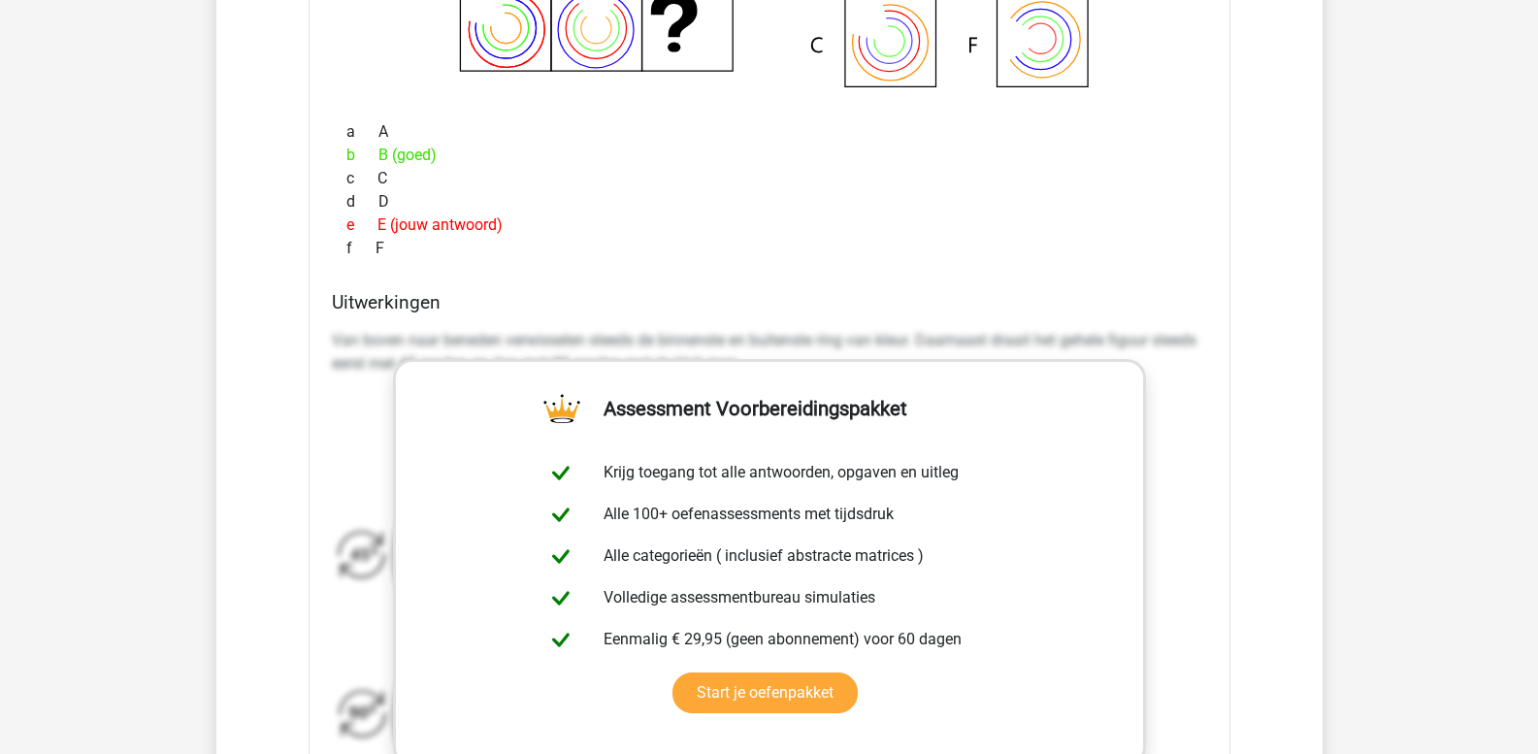
scroll to position [7053, 0]
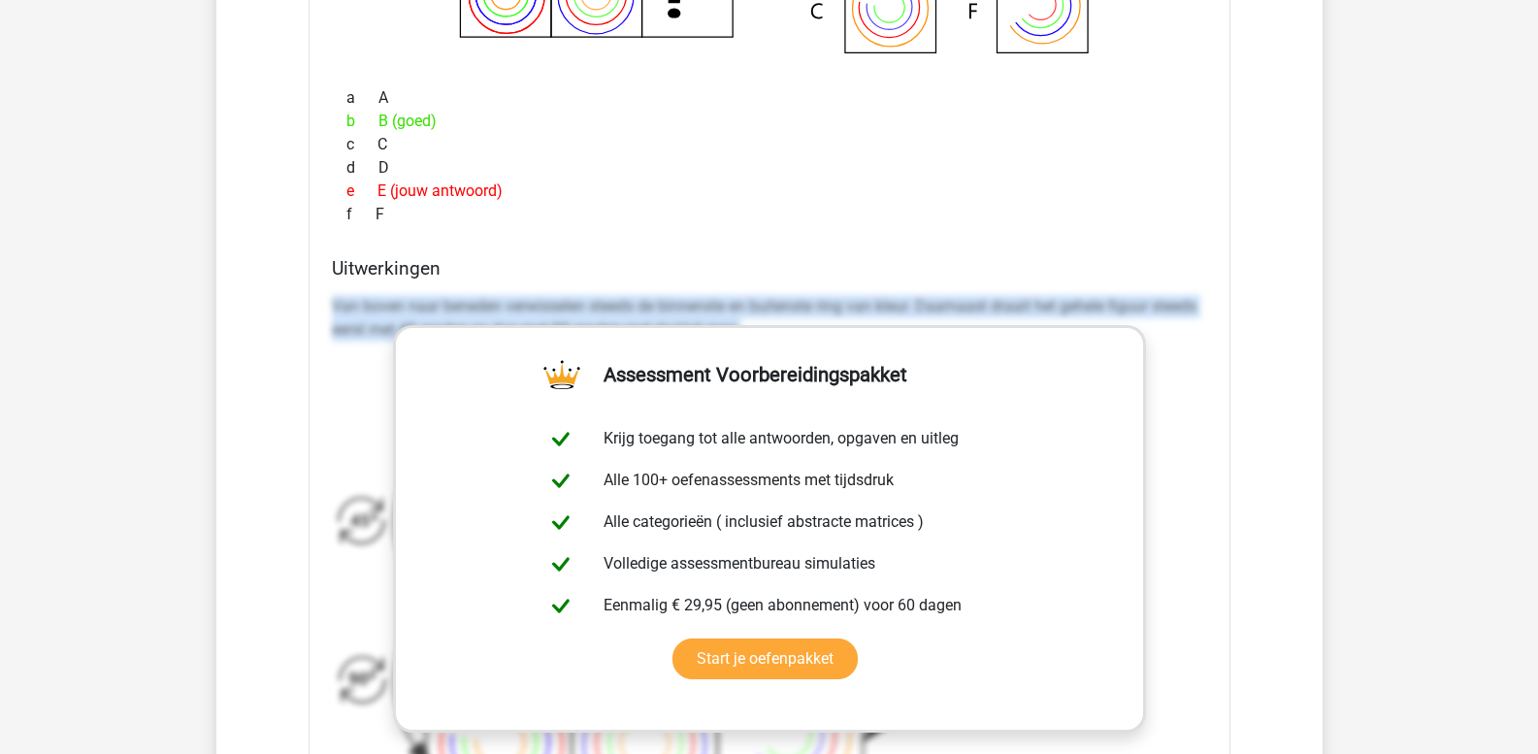
drag, startPoint x: 332, startPoint y: 307, endPoint x: 1175, endPoint y: 402, distance: 848.7
click at [1175, 402] on div "Van boven naar beneden verwisselen steeds de binnenste en buitenste ring van kl…" at bounding box center [769, 563] width 875 height 553
copy p "Van boven naar beneden verwisselen steeds de binnenste en buitenste ring van kl…"
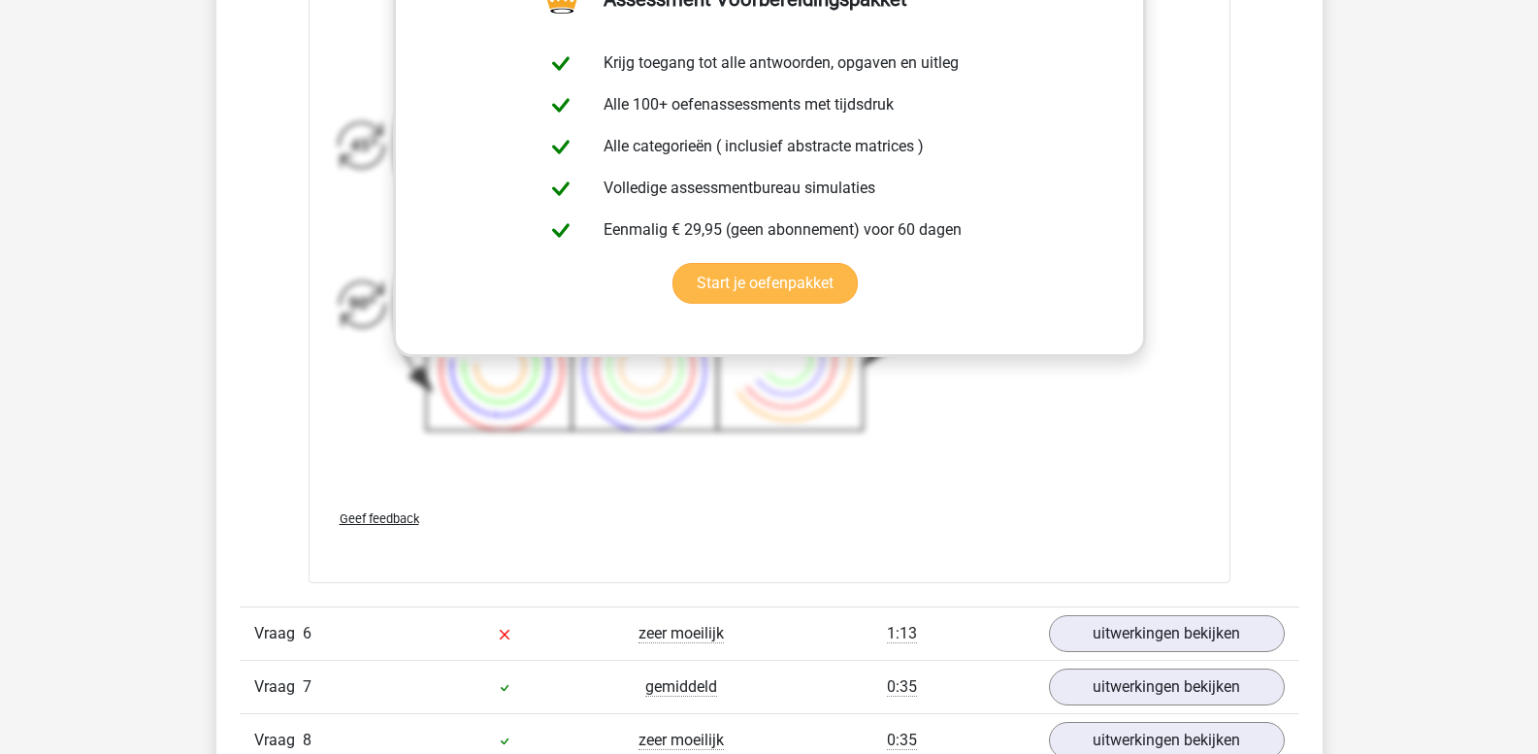
scroll to position [7538, 0]
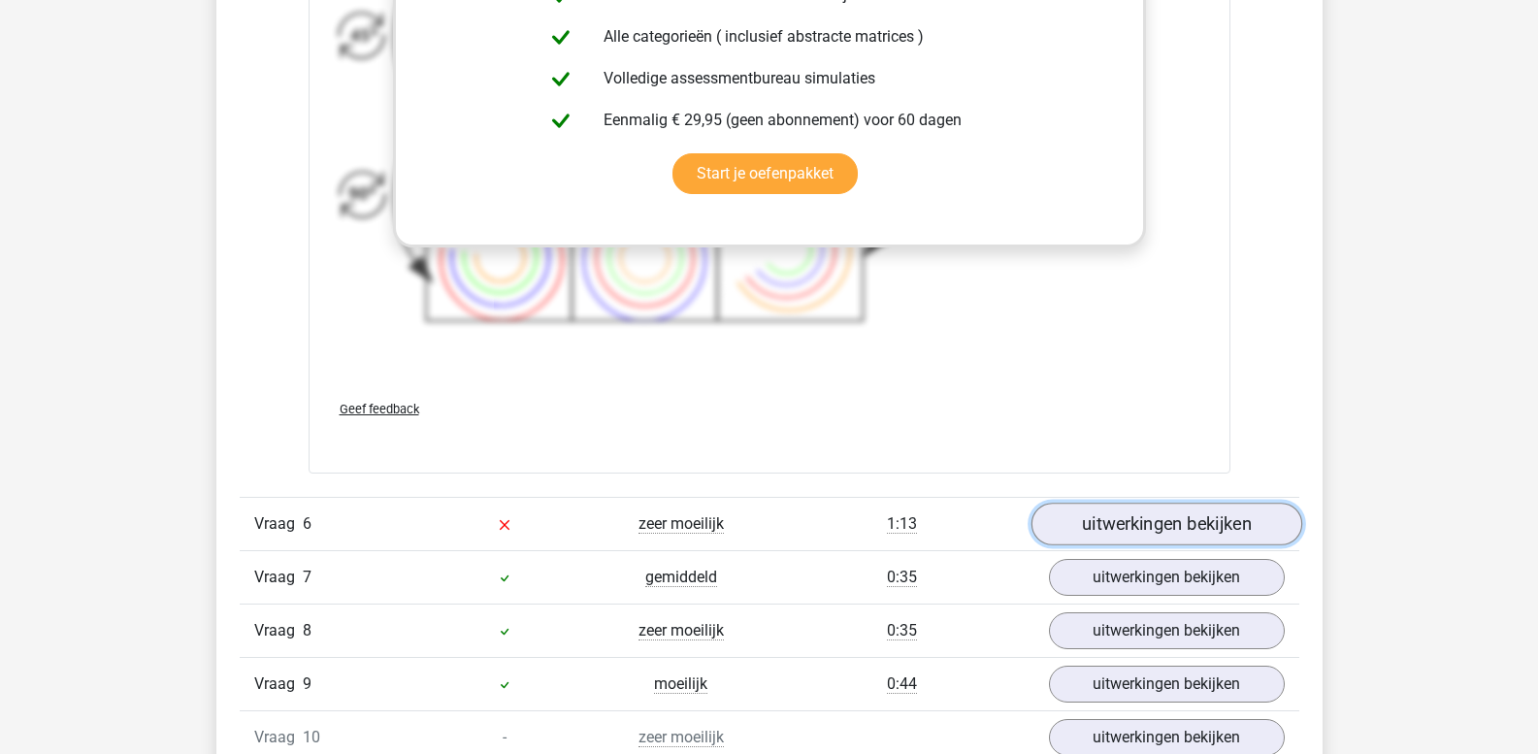
click at [1127, 527] on link "uitwerkingen bekijken" at bounding box center [1166, 525] width 271 height 43
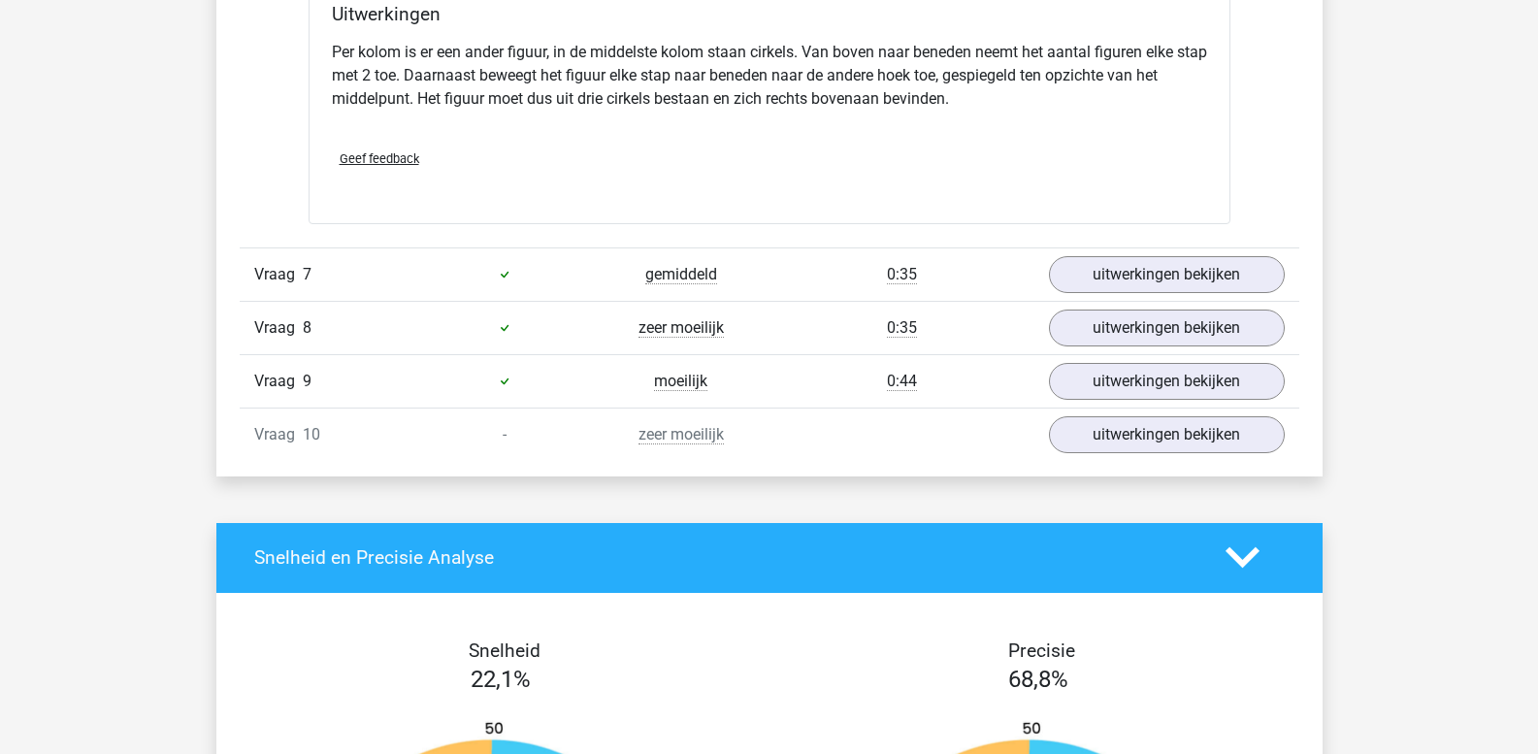
scroll to position [8702, 0]
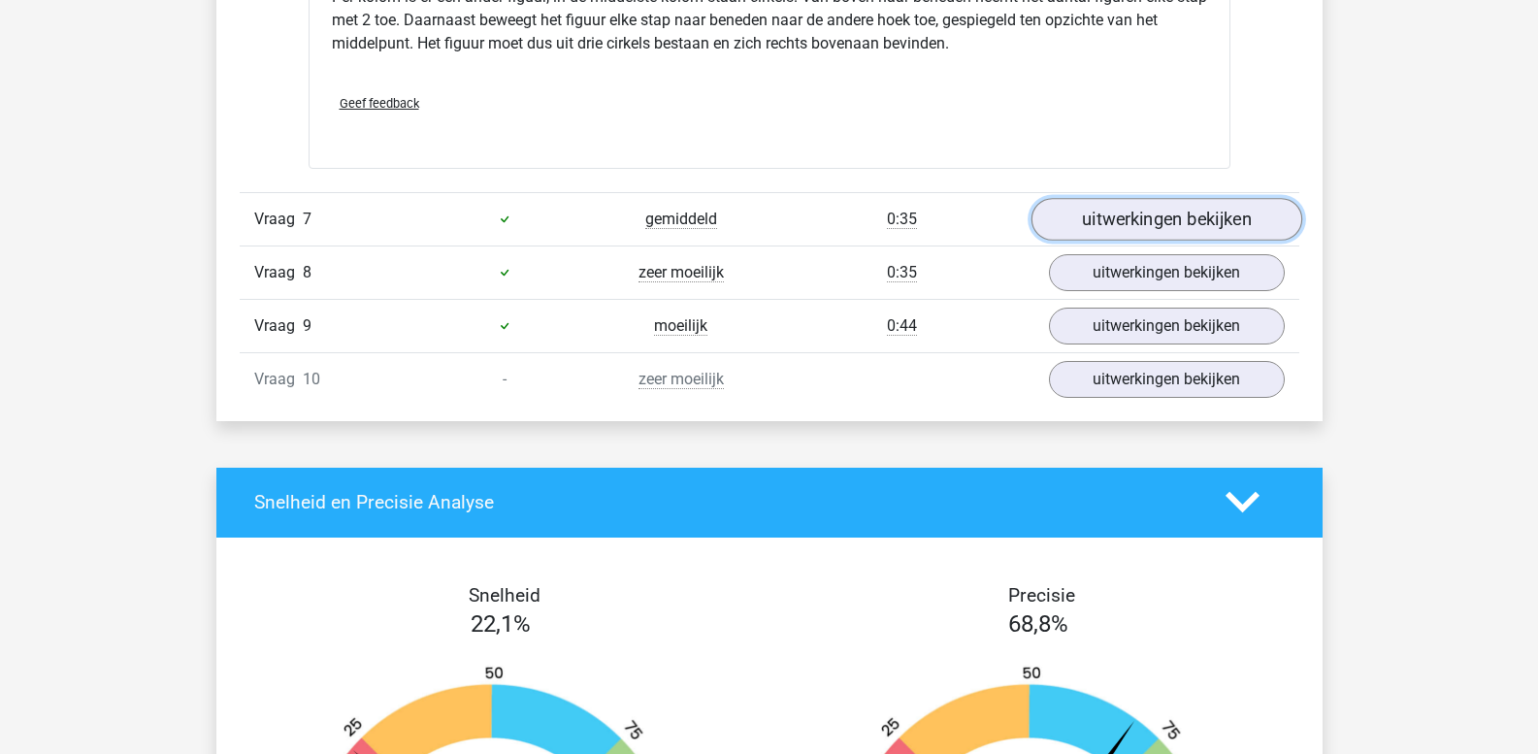
click at [1113, 225] on link "uitwerkingen bekijken" at bounding box center [1166, 219] width 271 height 43
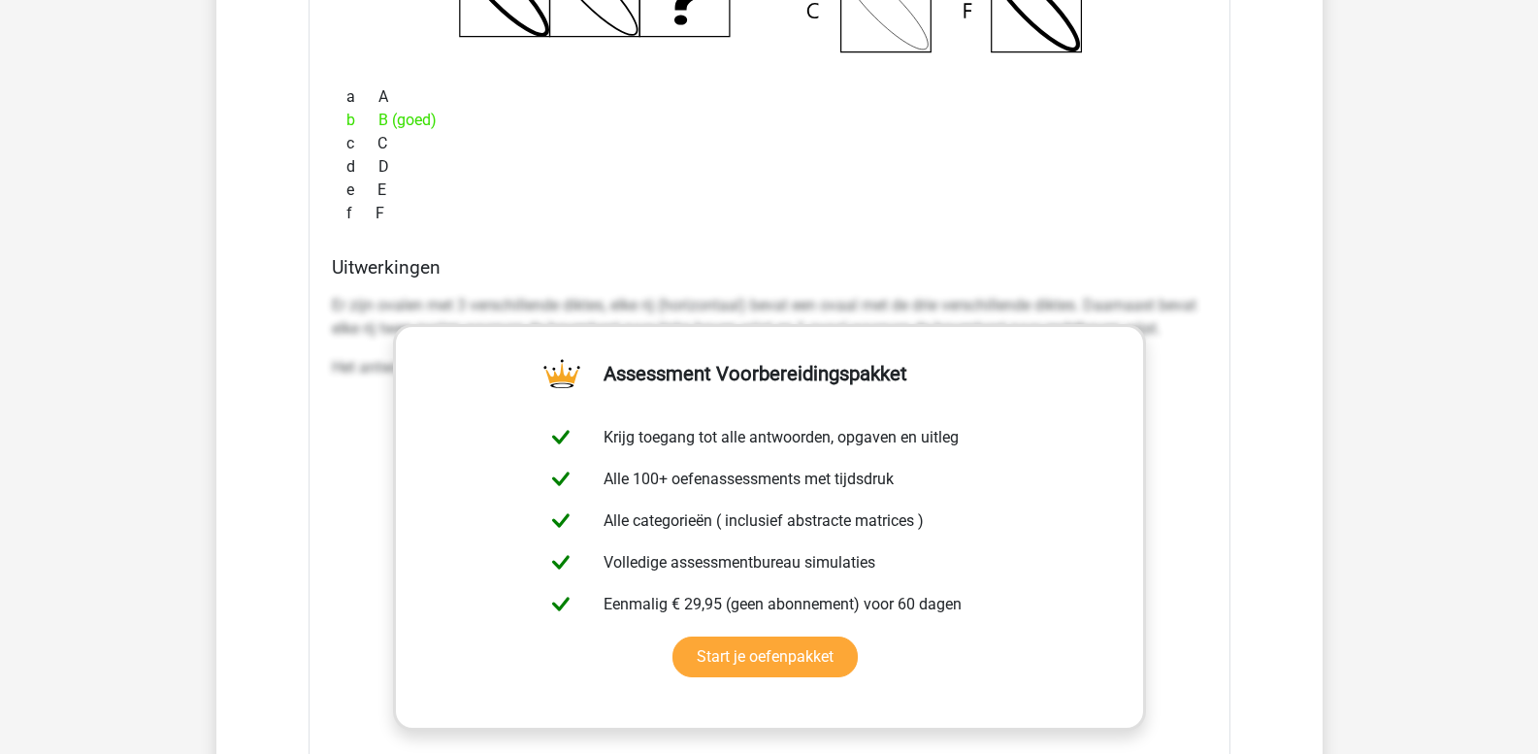
scroll to position [9382, 0]
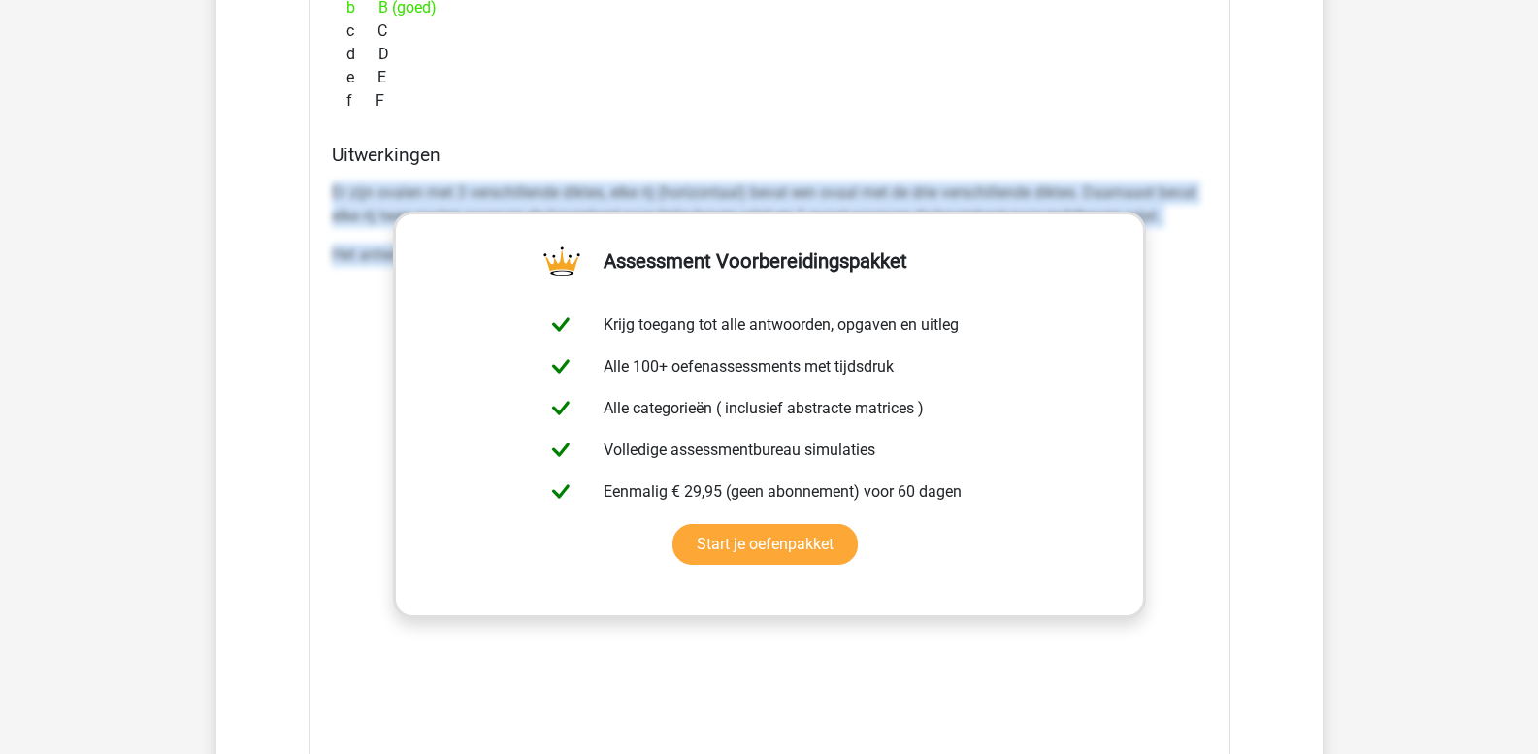
drag, startPoint x: 334, startPoint y: 191, endPoint x: 1216, endPoint y: 320, distance: 891.6
click at [1216, 316] on div "Welk figuur moet het vraagteken vervangen? a A b c d e" at bounding box center [770, 217] width 922 height 1256
copy div "Er zijn ovalen met 3 verschillende diktes, elke rij (horizontaal) bevat een ova…"
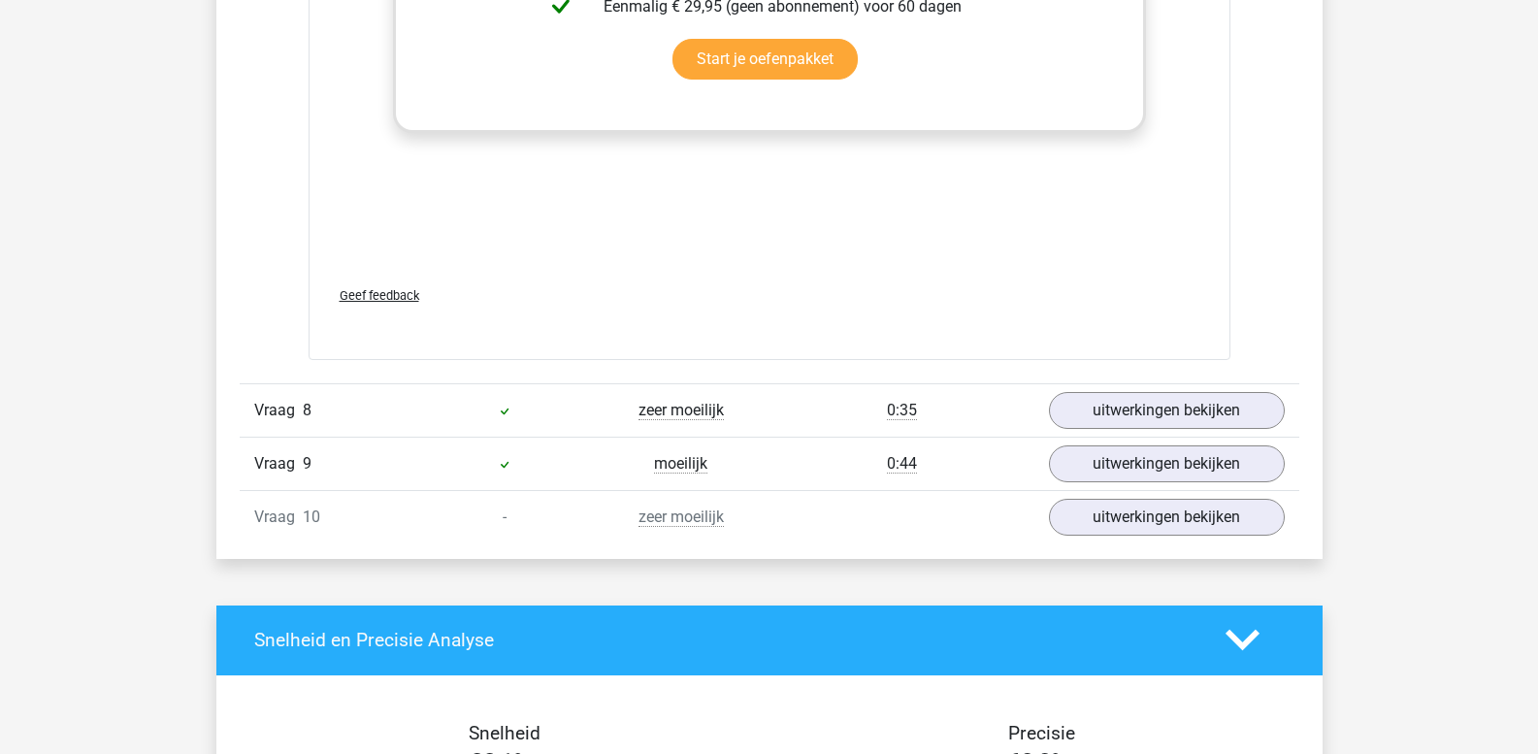
scroll to position [9964, 0]
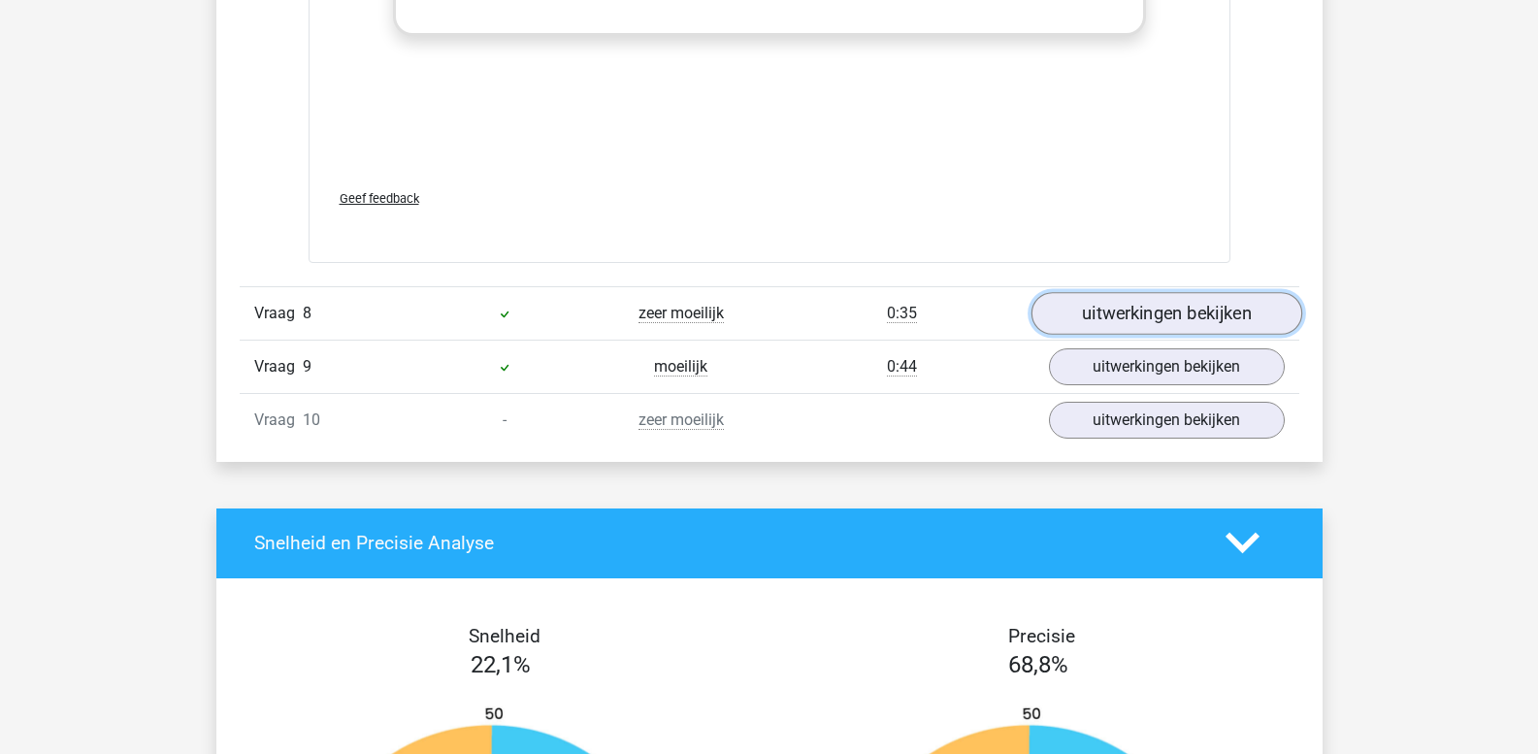
click at [1094, 311] on link "uitwerkingen bekijken" at bounding box center [1166, 313] width 271 height 43
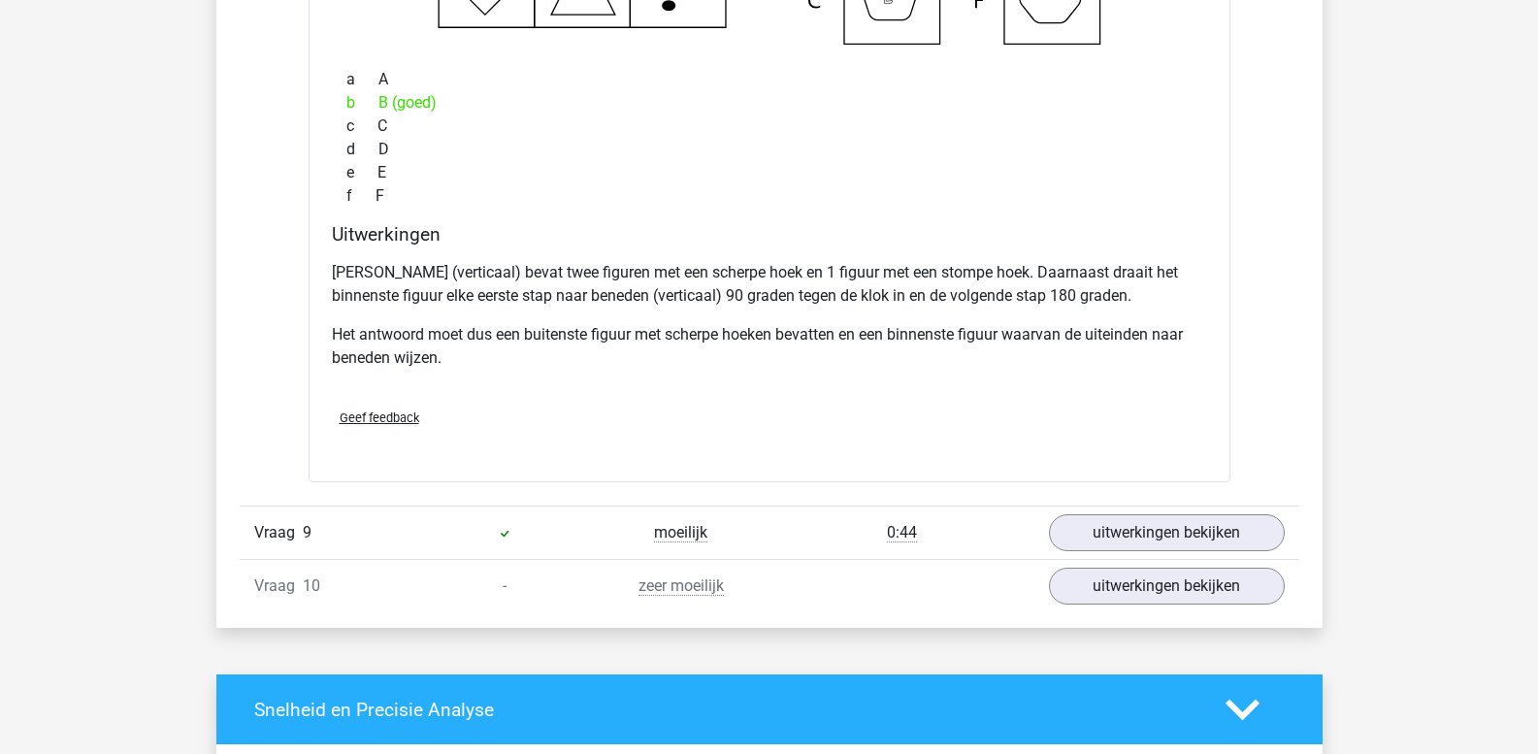
scroll to position [10643, 0]
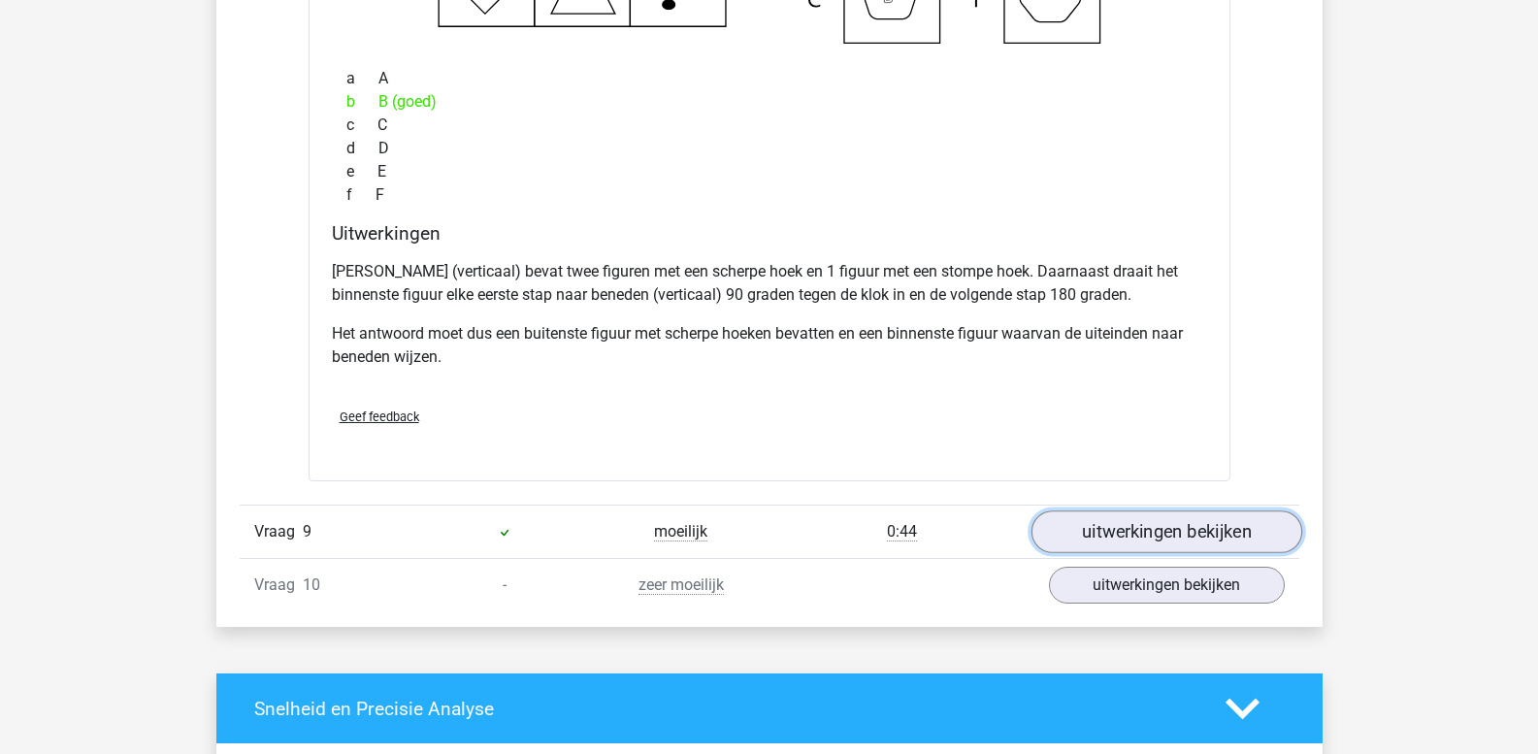
click at [1139, 528] on link "uitwerkingen bekijken" at bounding box center [1166, 531] width 271 height 43
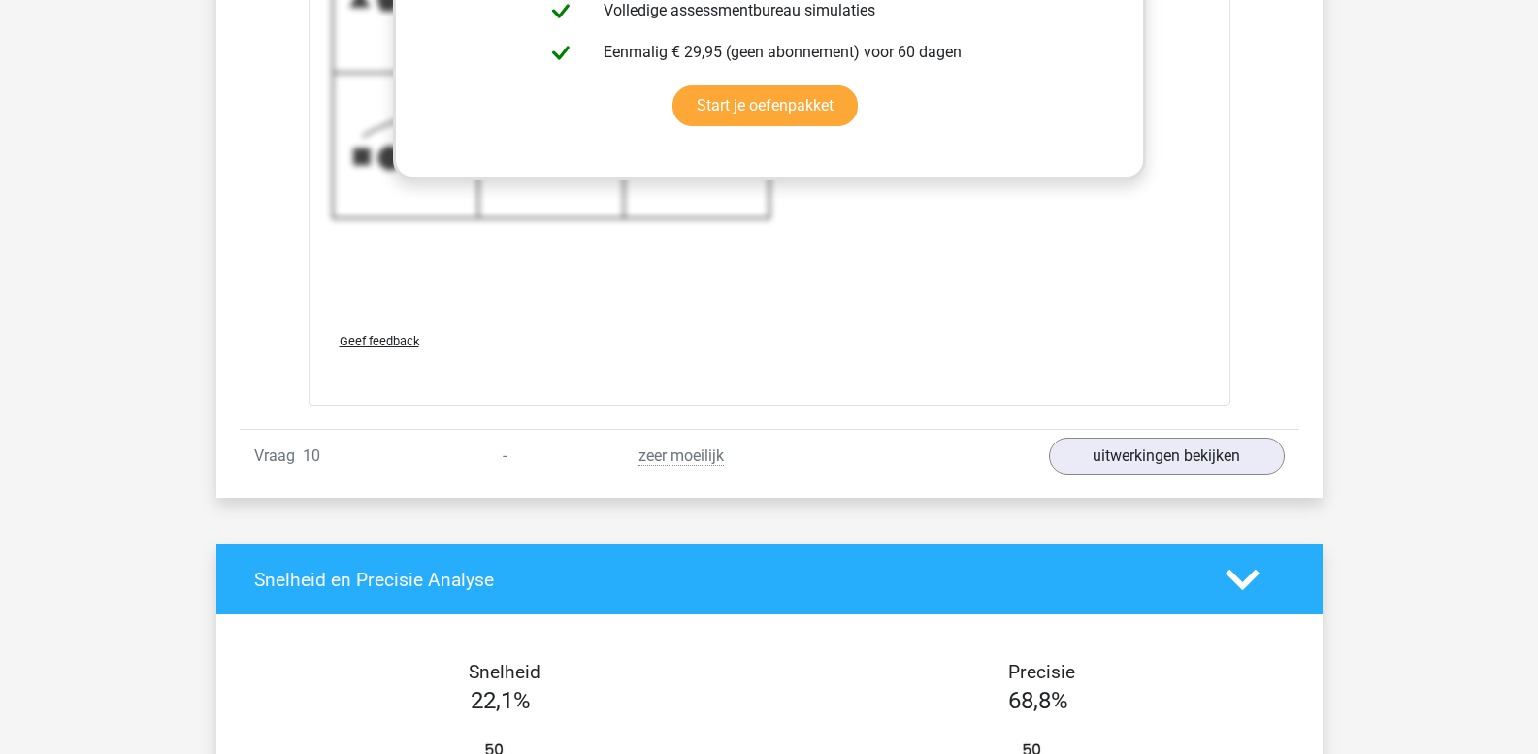
scroll to position [12099, 0]
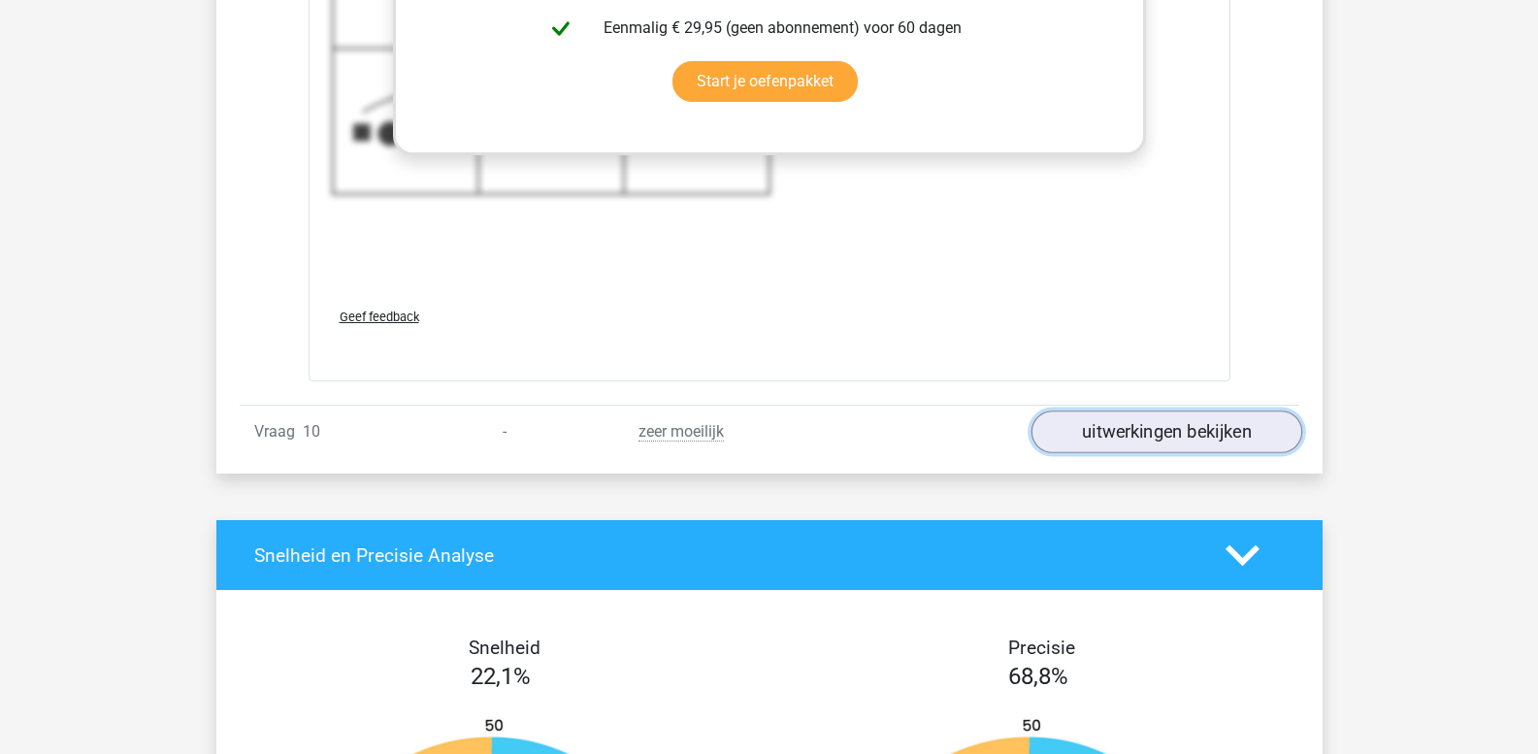
click at [1150, 441] on link "uitwerkingen bekijken" at bounding box center [1166, 432] width 271 height 43
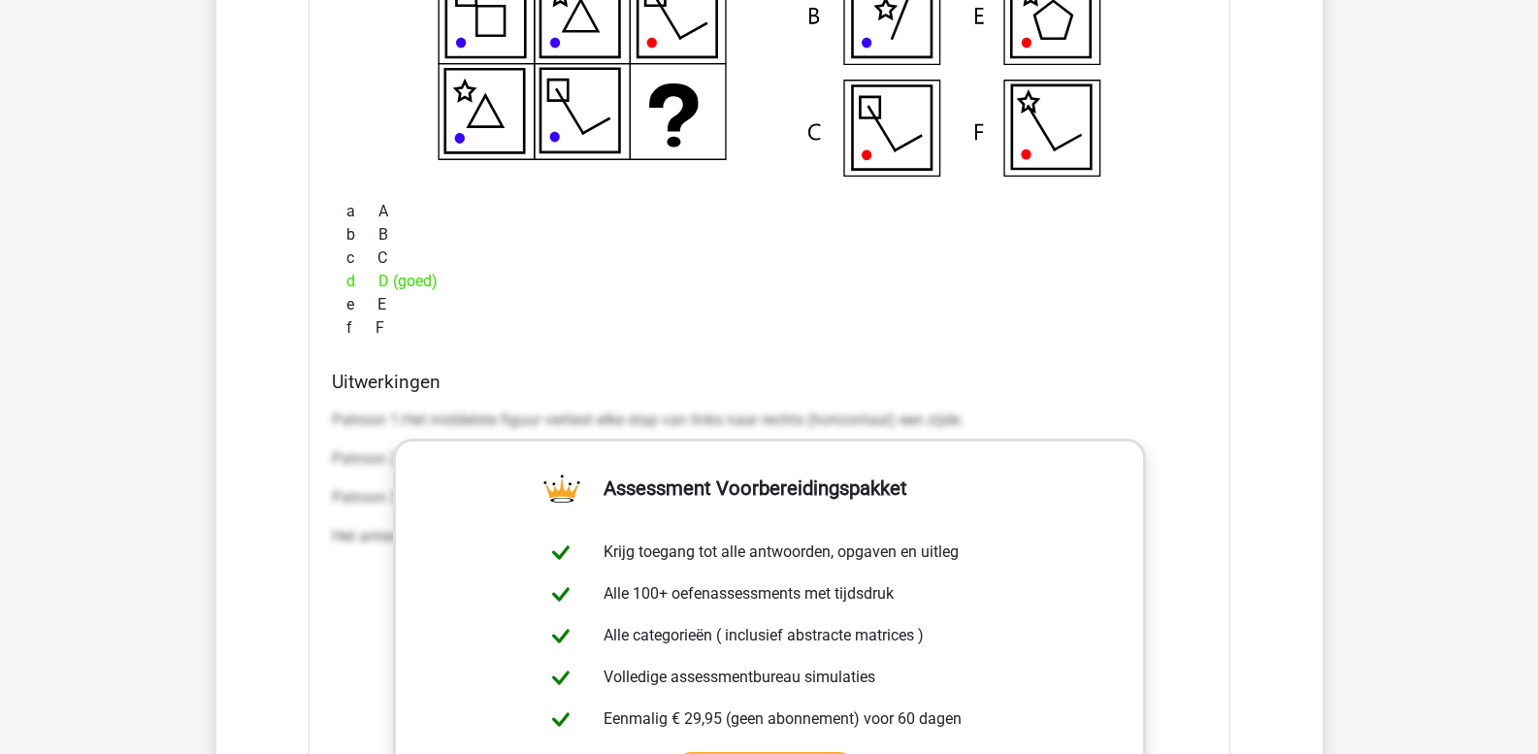
scroll to position [12778, 0]
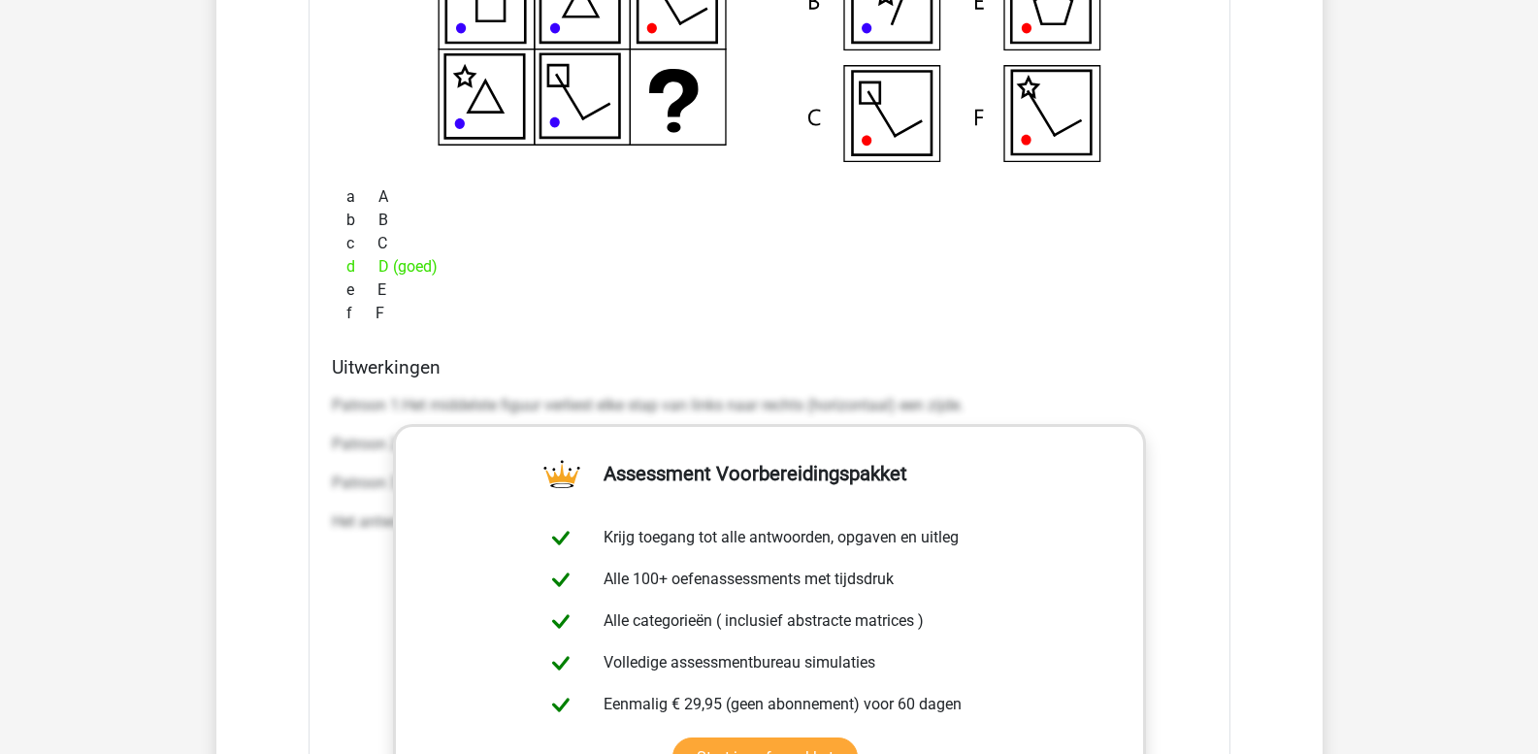
click at [336, 397] on p "Patroon 1:Het middelste figuur verliest elke stap van links naar rechts (horizo…" at bounding box center [769, 405] width 875 height 23
drag, startPoint x: 331, startPoint y: 401, endPoint x: 880, endPoint y: 426, distance: 549.9
click at [939, 429] on div "Welk figuur moet het vraagteken vervangen?" at bounding box center [770, 430] width 922 height 1256
click at [357, 404] on p "Patroon 1:Het middelste figuur verliest elke stap van links naar rechts (horizo…" at bounding box center [769, 405] width 875 height 23
click at [335, 404] on p "Patroon 1:Het middelste figuur verliest elke stap van links naar rechts (horizo…" at bounding box center [769, 405] width 875 height 23
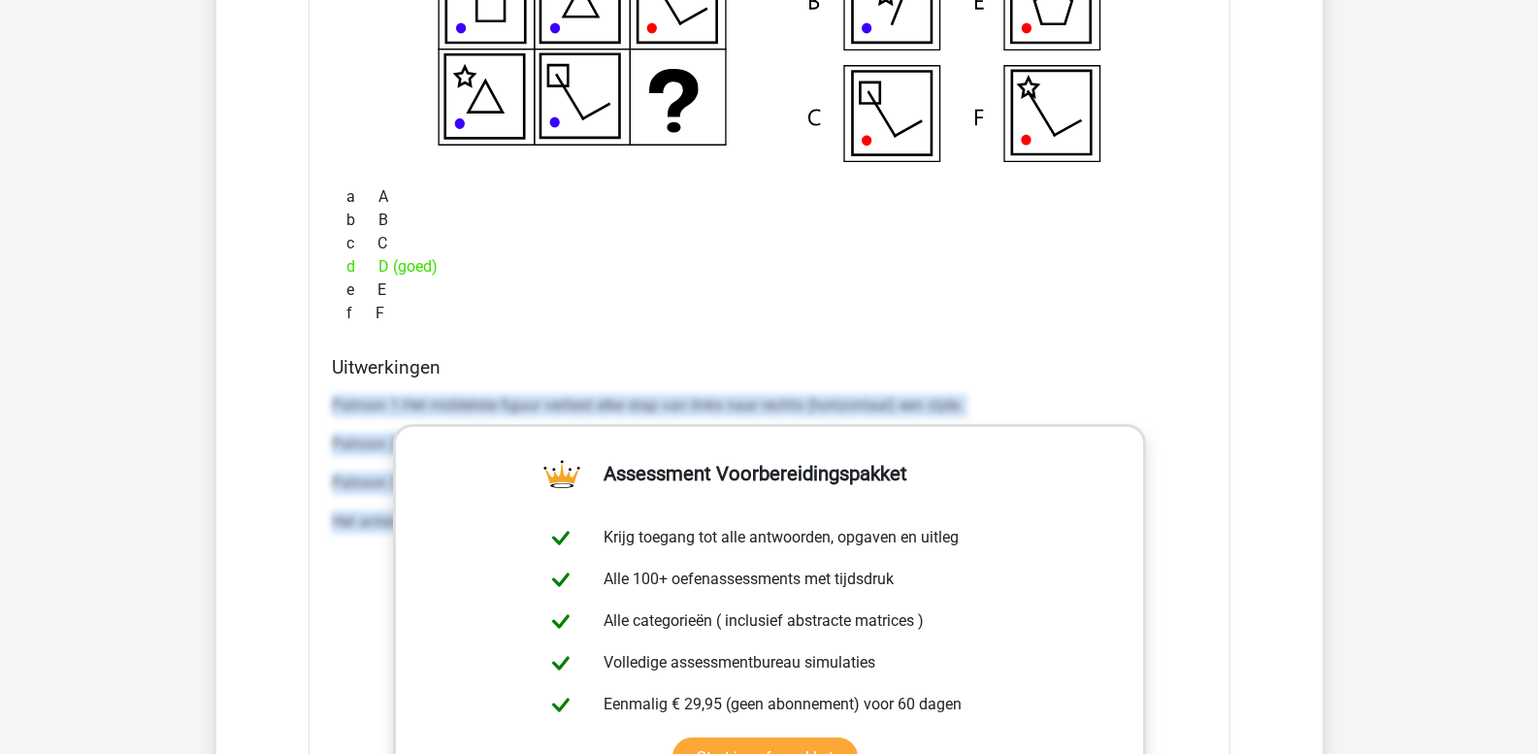
drag, startPoint x: 332, startPoint y: 401, endPoint x: 1214, endPoint y: 641, distance: 914.4
click at [1214, 641] on div "Uitwerkingen Patroon 1:Het middelste figuur verliest elke stap van links naar r…" at bounding box center [769, 662] width 891 height 612
copy div "Patroon 1:Het middelste figuur verliest elke stap van links naar rechts (horizo…"
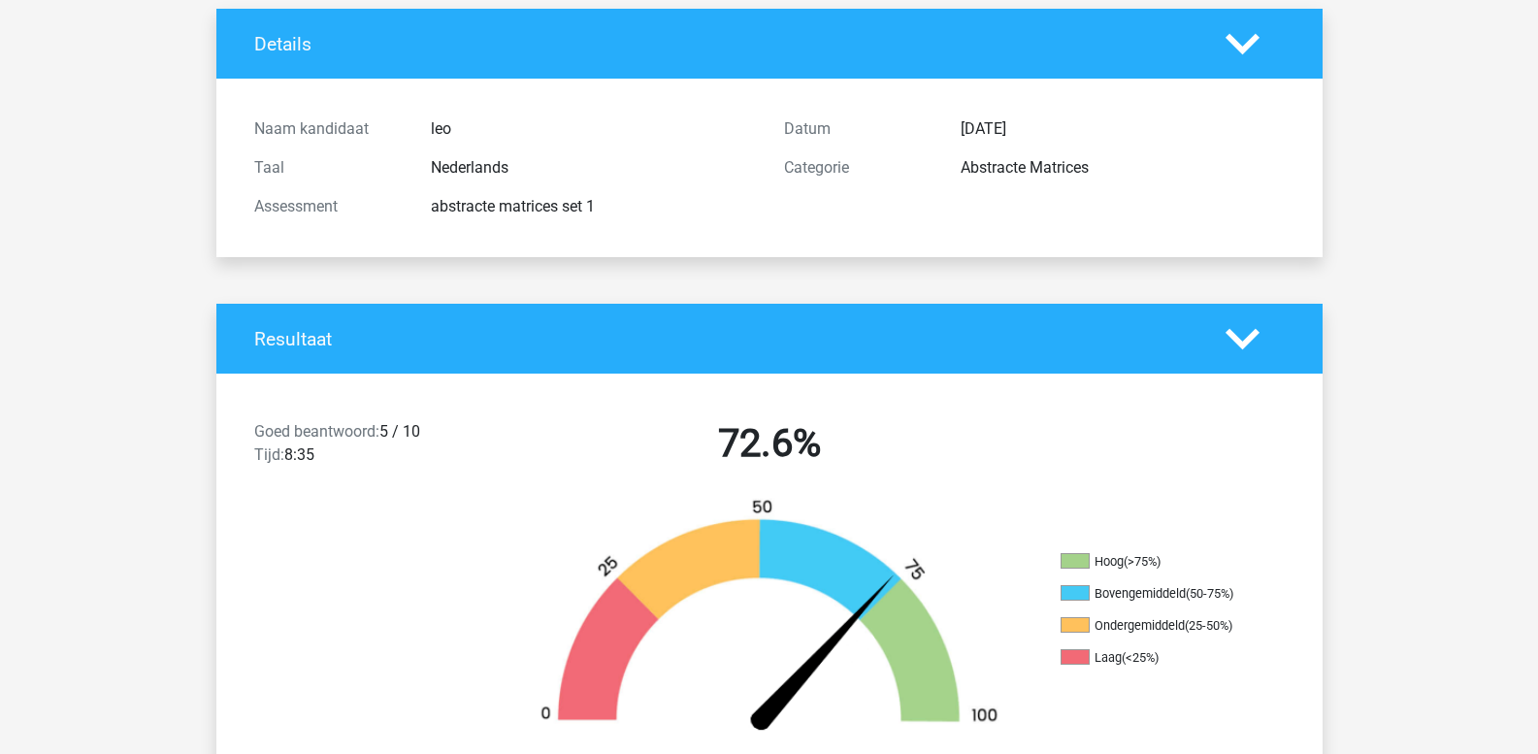
scroll to position [0, 0]
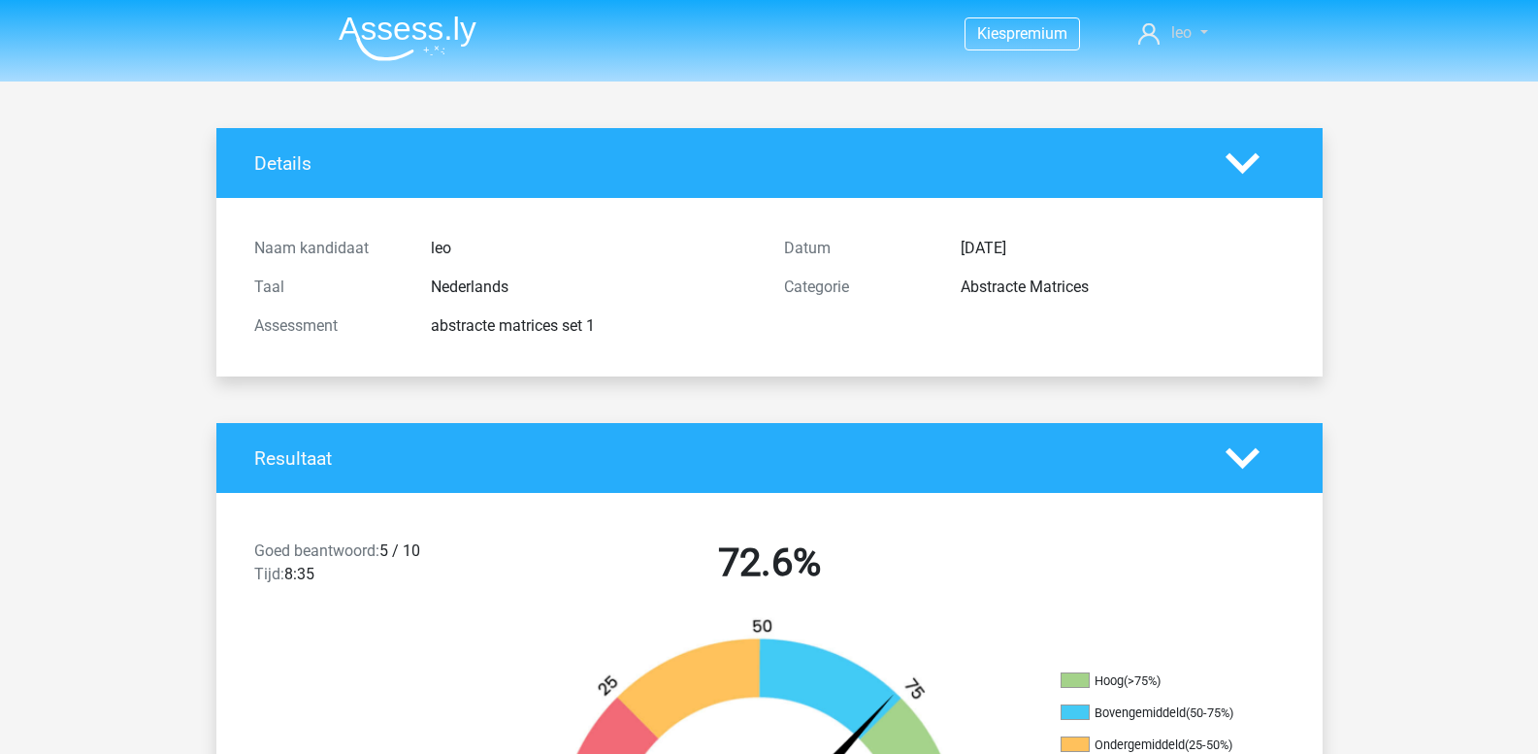
click at [1179, 35] on span "leo" at bounding box center [1181, 32] width 20 height 18
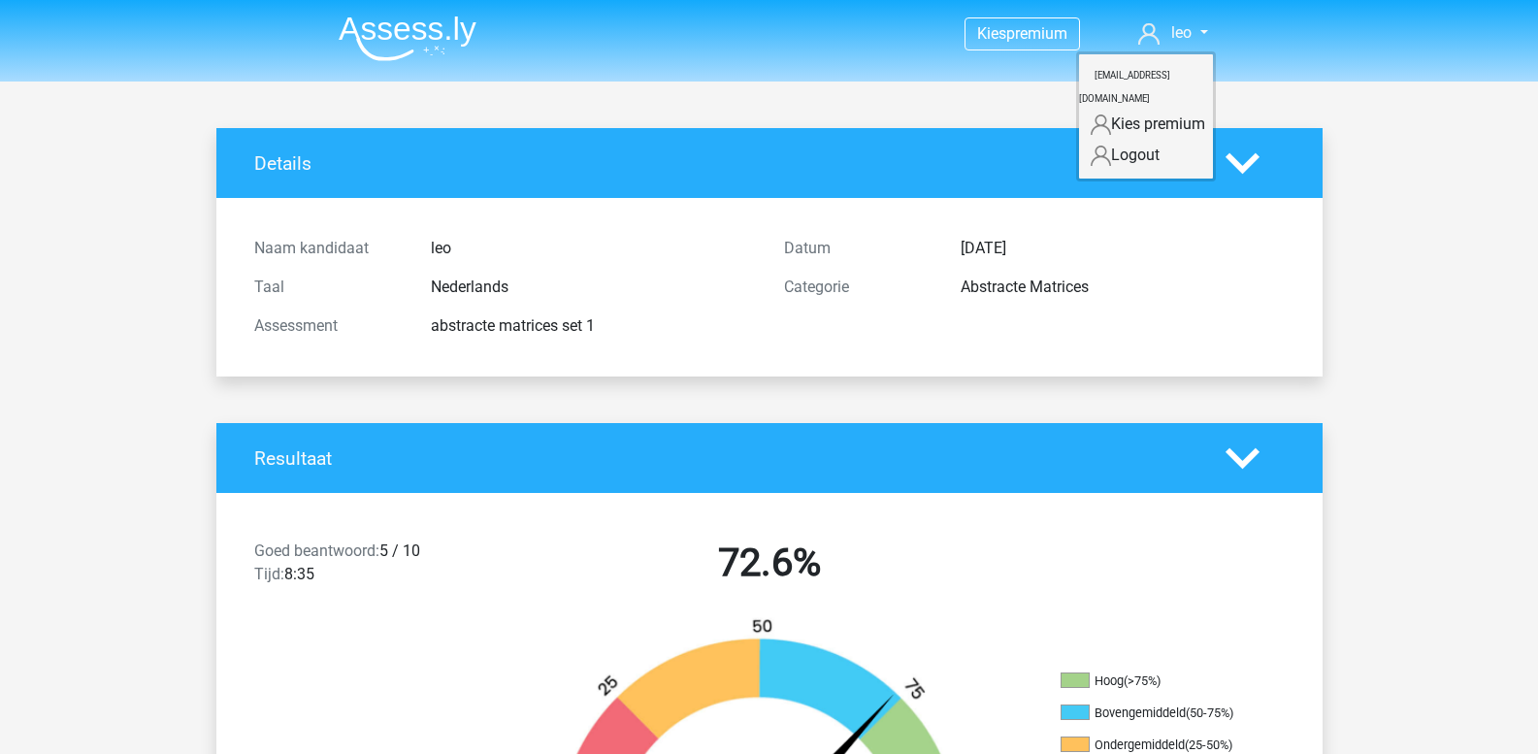
click at [778, 66] on nav "Kies premium leo leo.aertsens@gmail.com" at bounding box center [769, 34] width 893 height 63
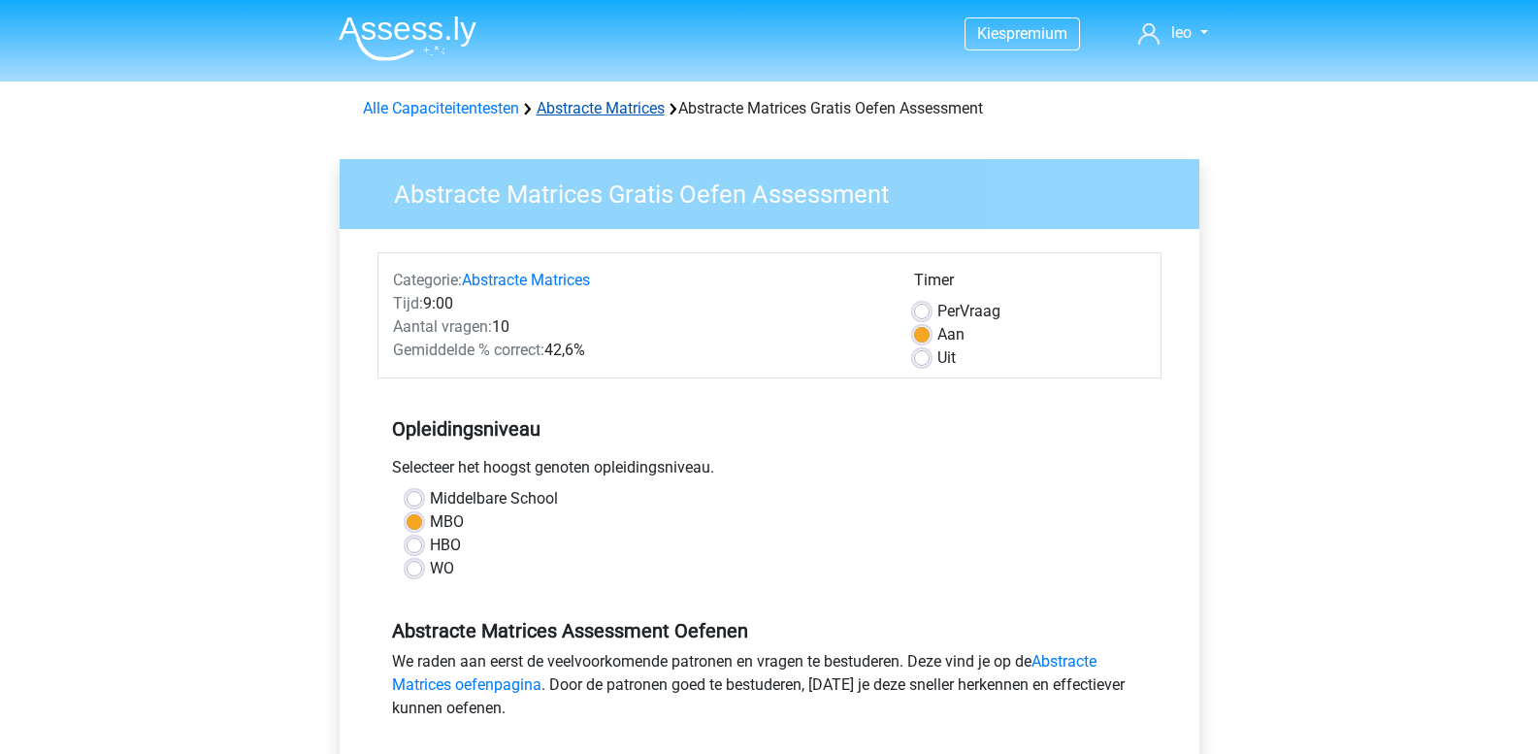
click at [561, 113] on link "Abstracte Matrices" at bounding box center [601, 108] width 128 height 18
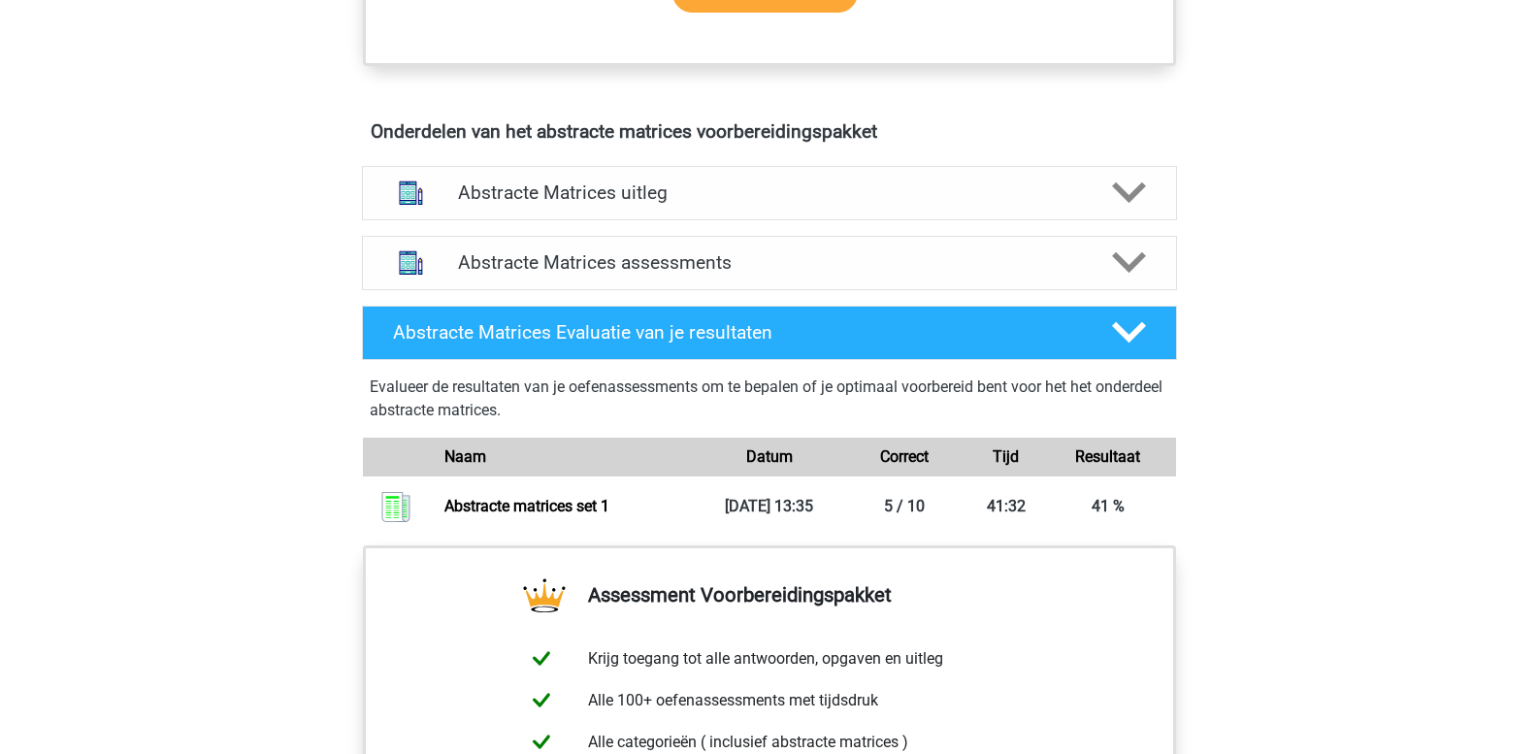
scroll to position [1068, 0]
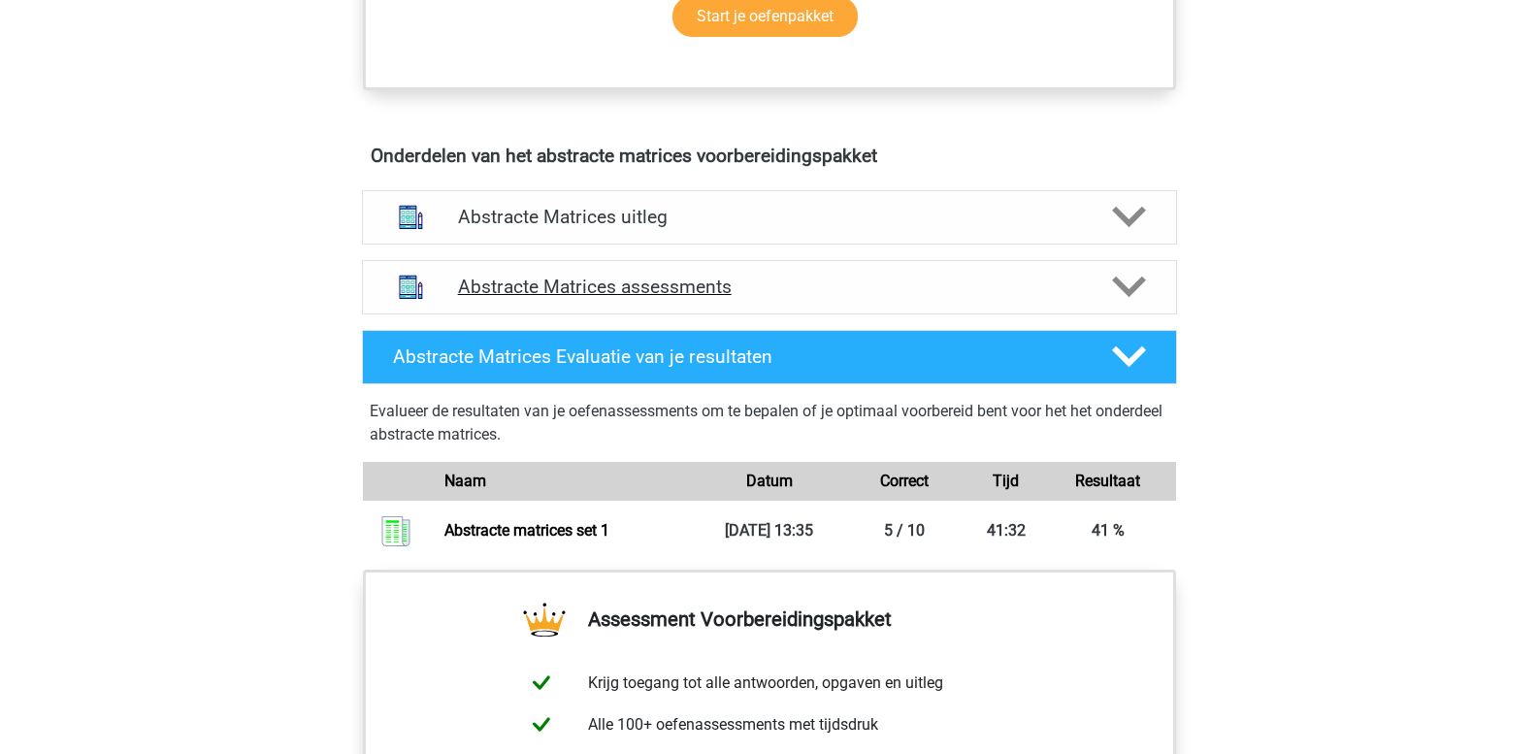
click at [1132, 295] on icon at bounding box center [1129, 287] width 34 height 34
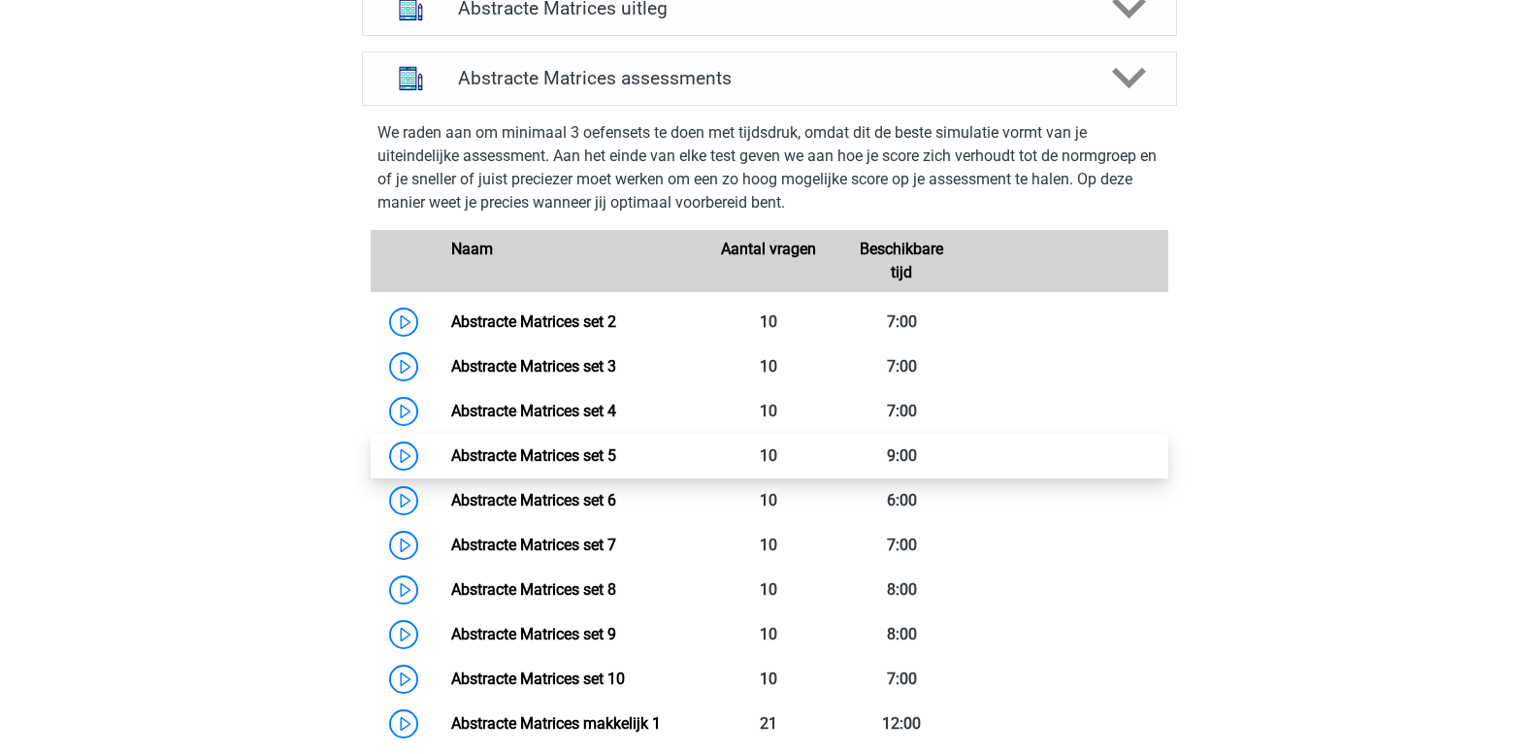
scroll to position [1262, 0]
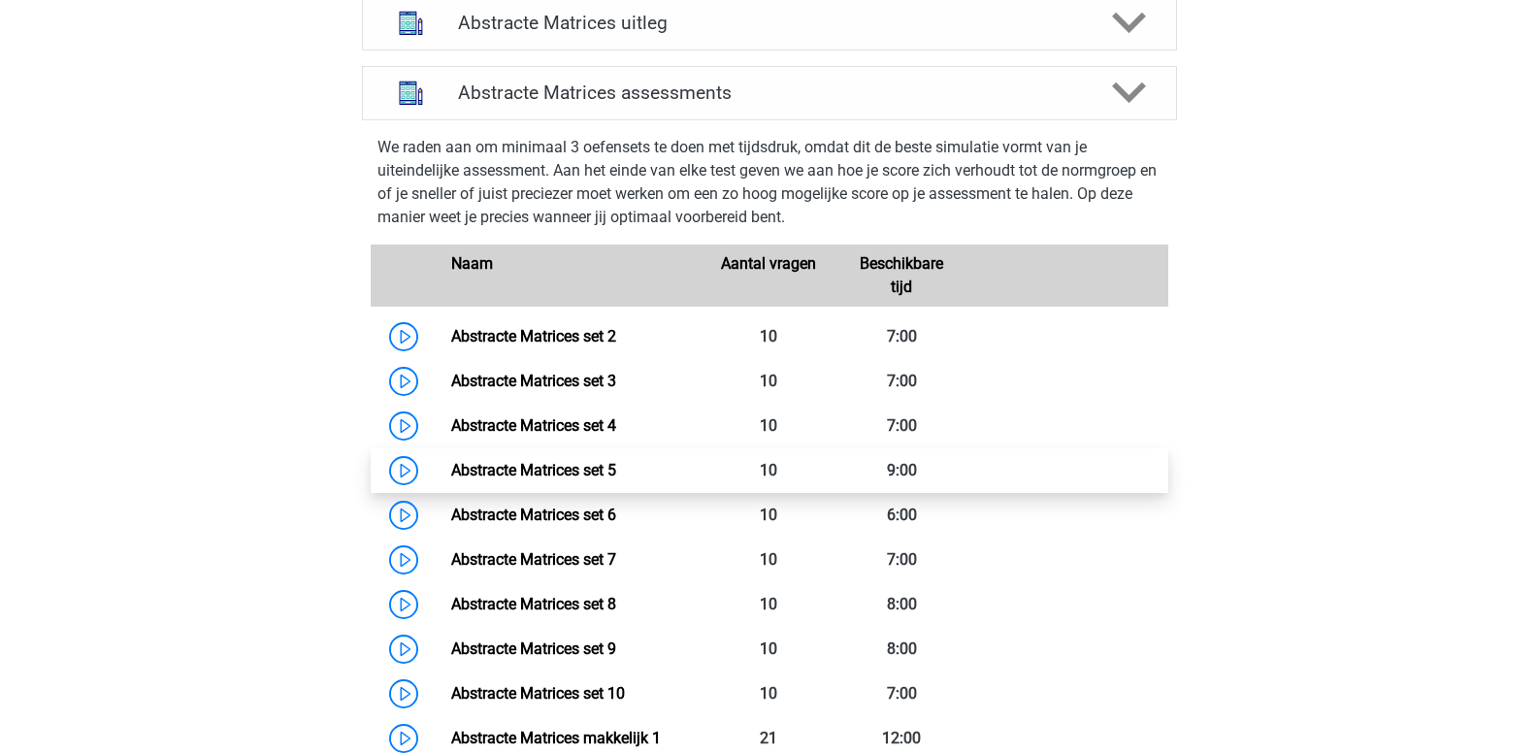
click at [576, 463] on link "Abstracte Matrices set 5" at bounding box center [533, 470] width 165 height 18
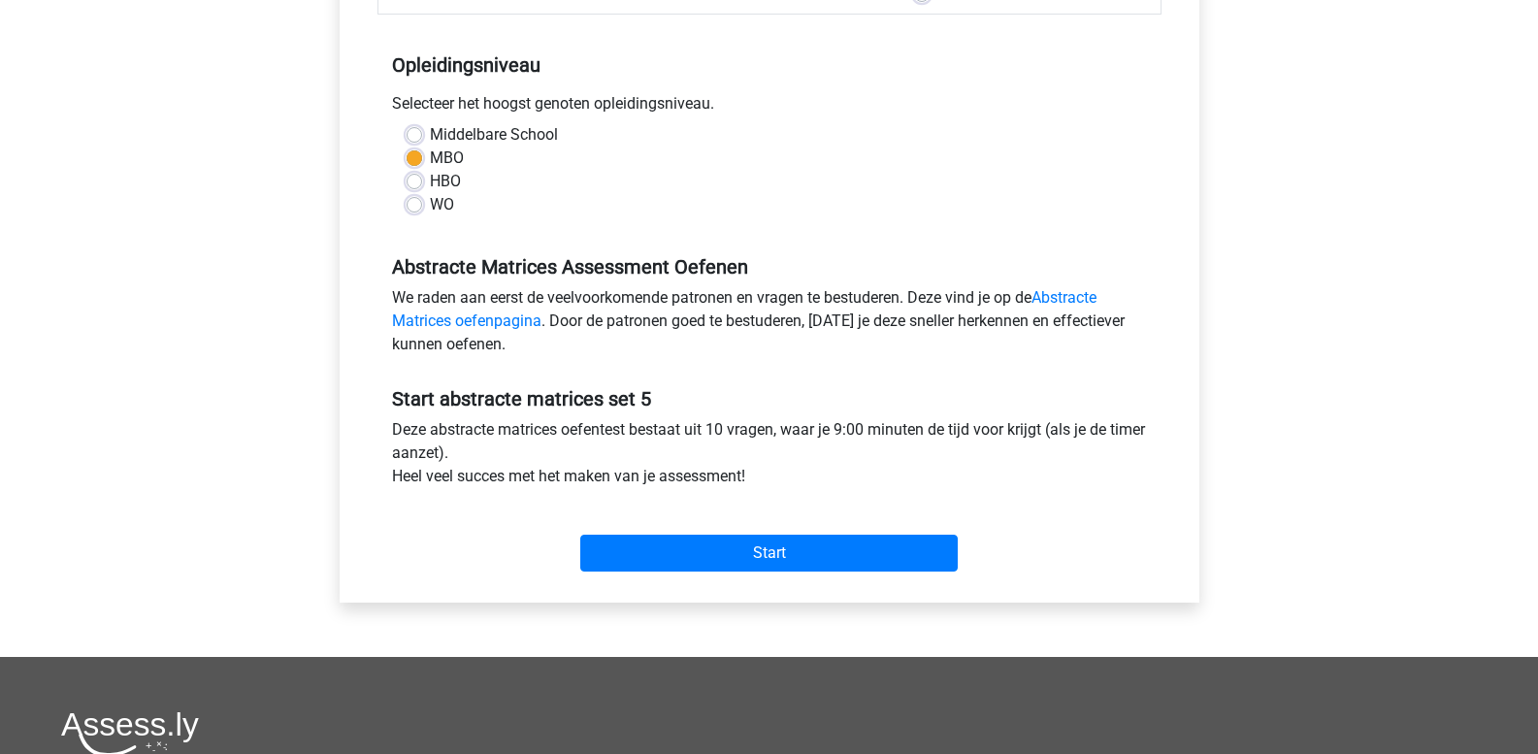
scroll to position [388, 0]
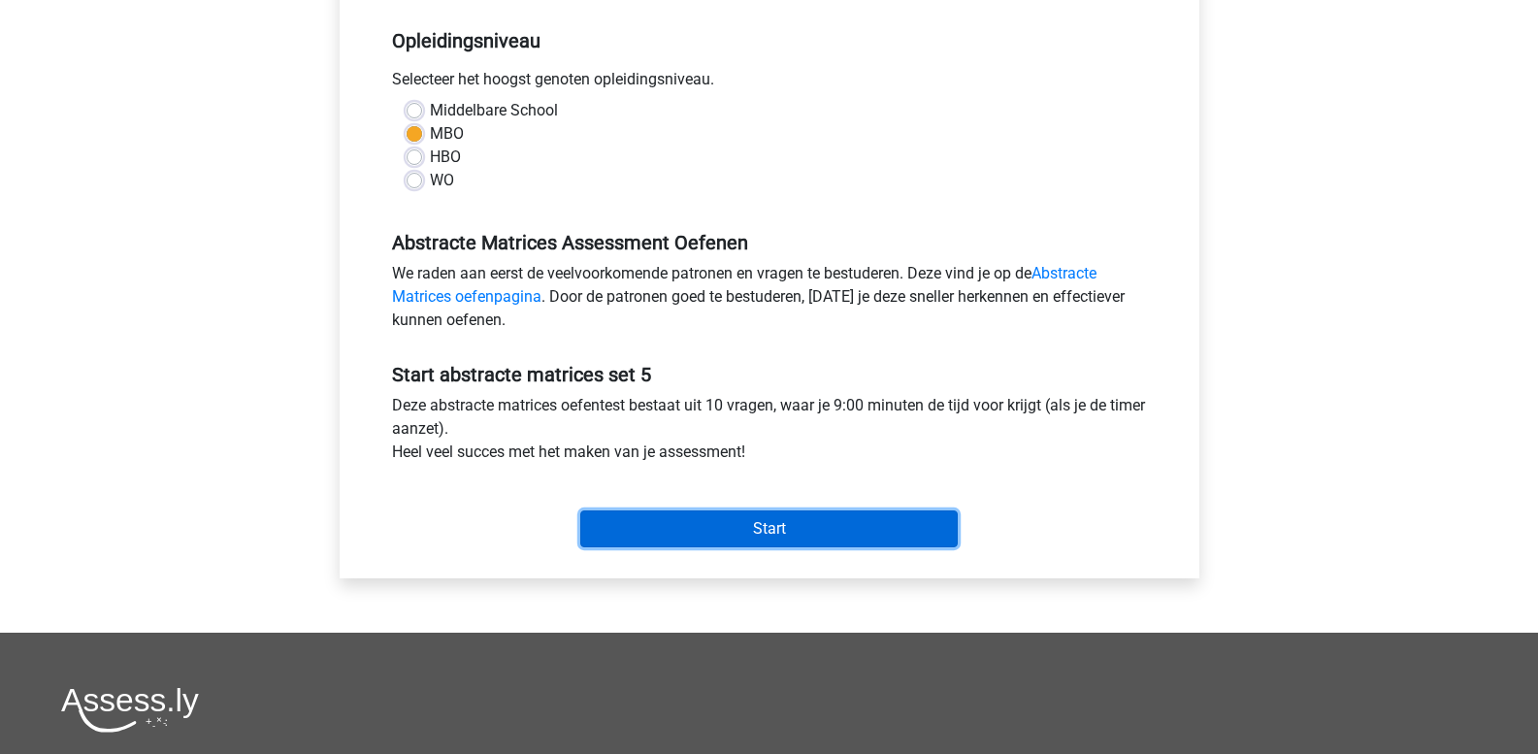
drag, startPoint x: 624, startPoint y: 527, endPoint x: 621, endPoint y: 537, distance: 10.1
click at [621, 537] on input "Start" at bounding box center [769, 528] width 378 height 37
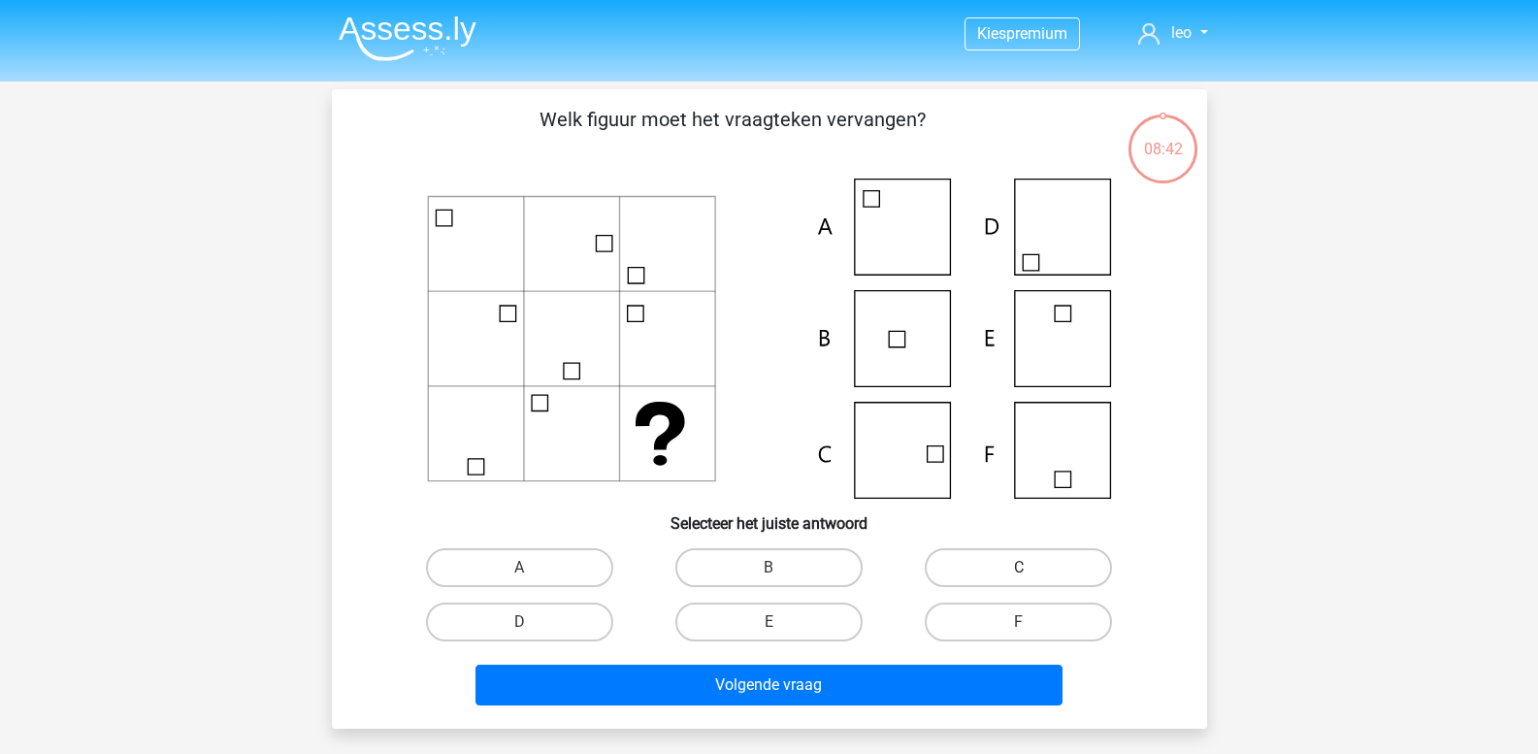
click at [1028, 561] on label "C" at bounding box center [1018, 567] width 187 height 39
click at [1028, 568] on input "C" at bounding box center [1025, 574] width 13 height 13
radio input "true"
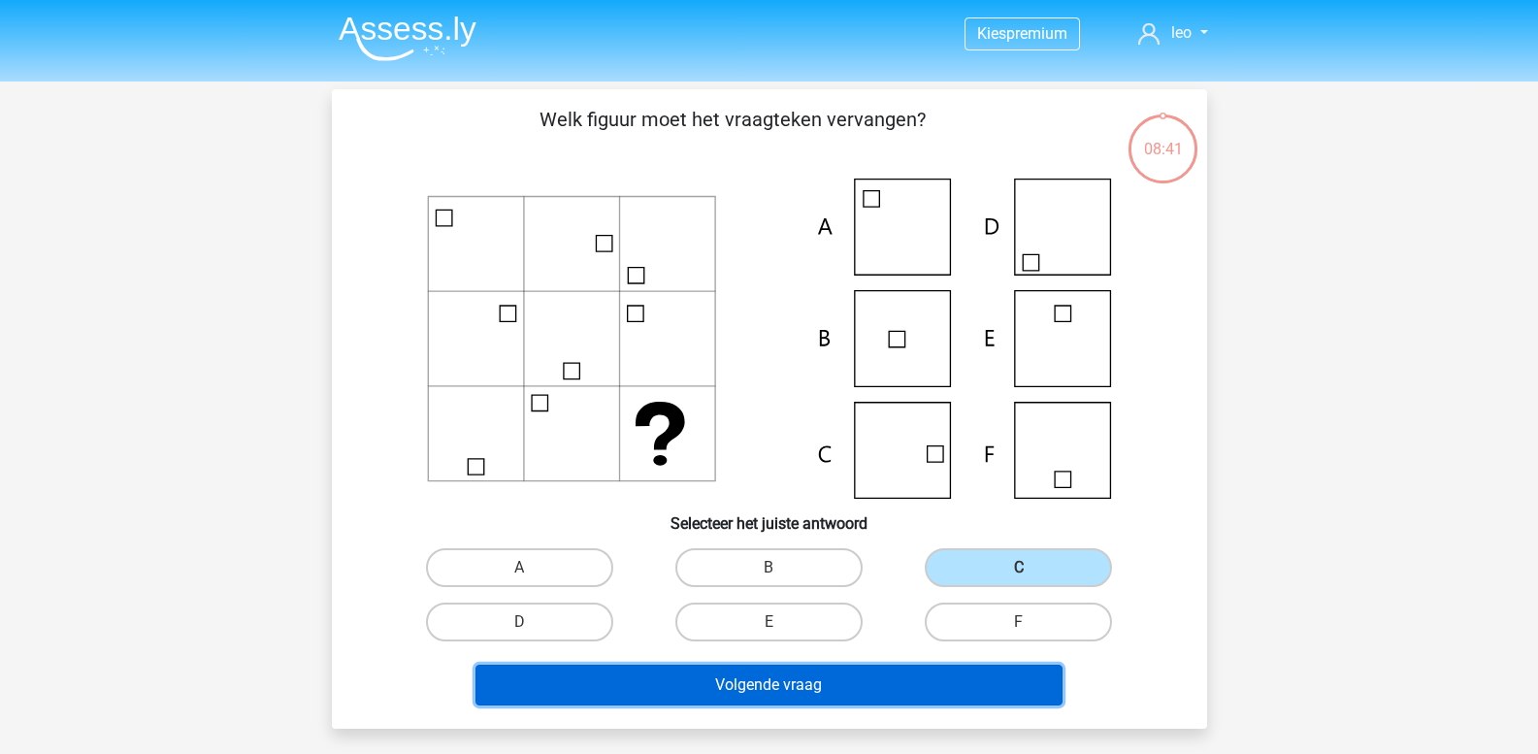
click at [797, 674] on button "Volgende vraag" at bounding box center [769, 685] width 587 height 41
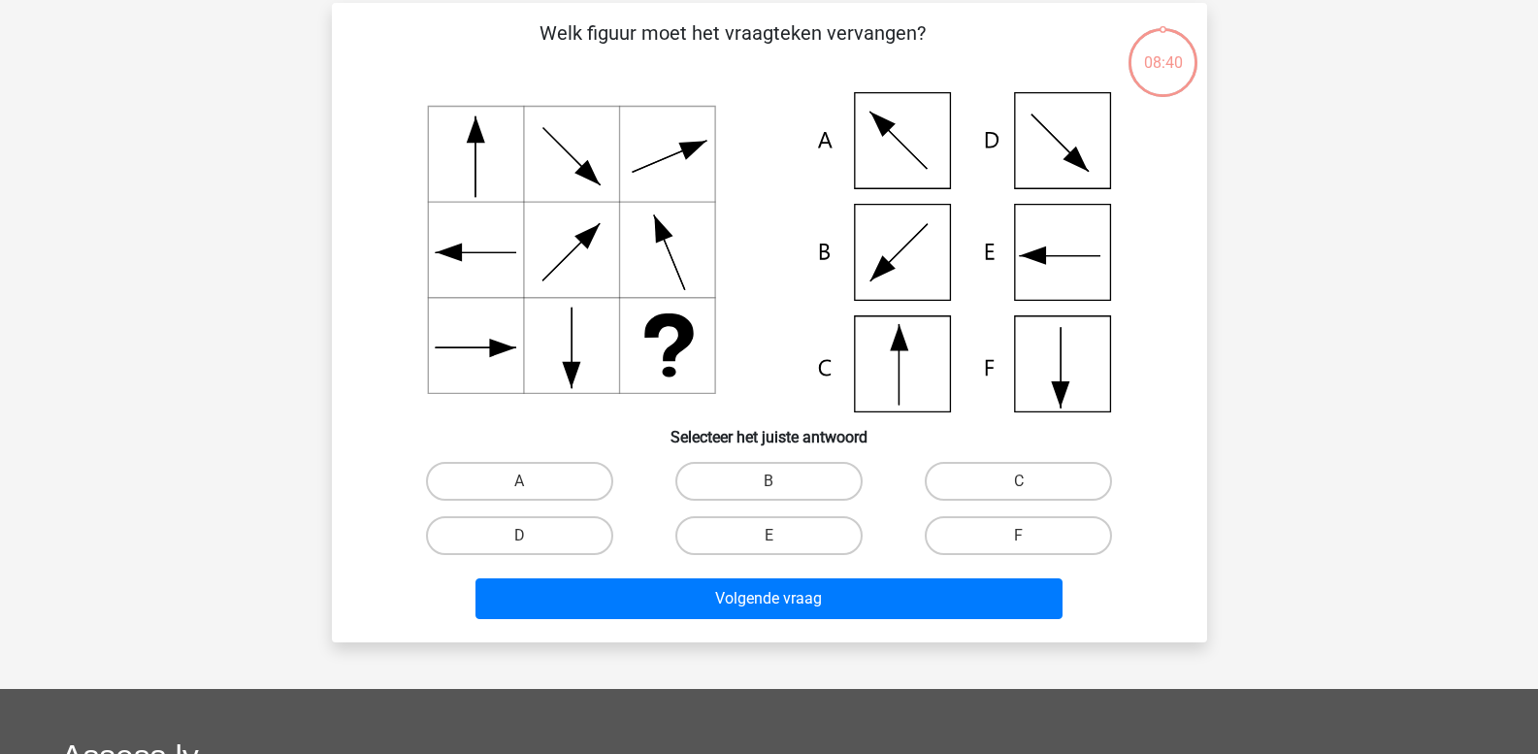
scroll to position [89, 0]
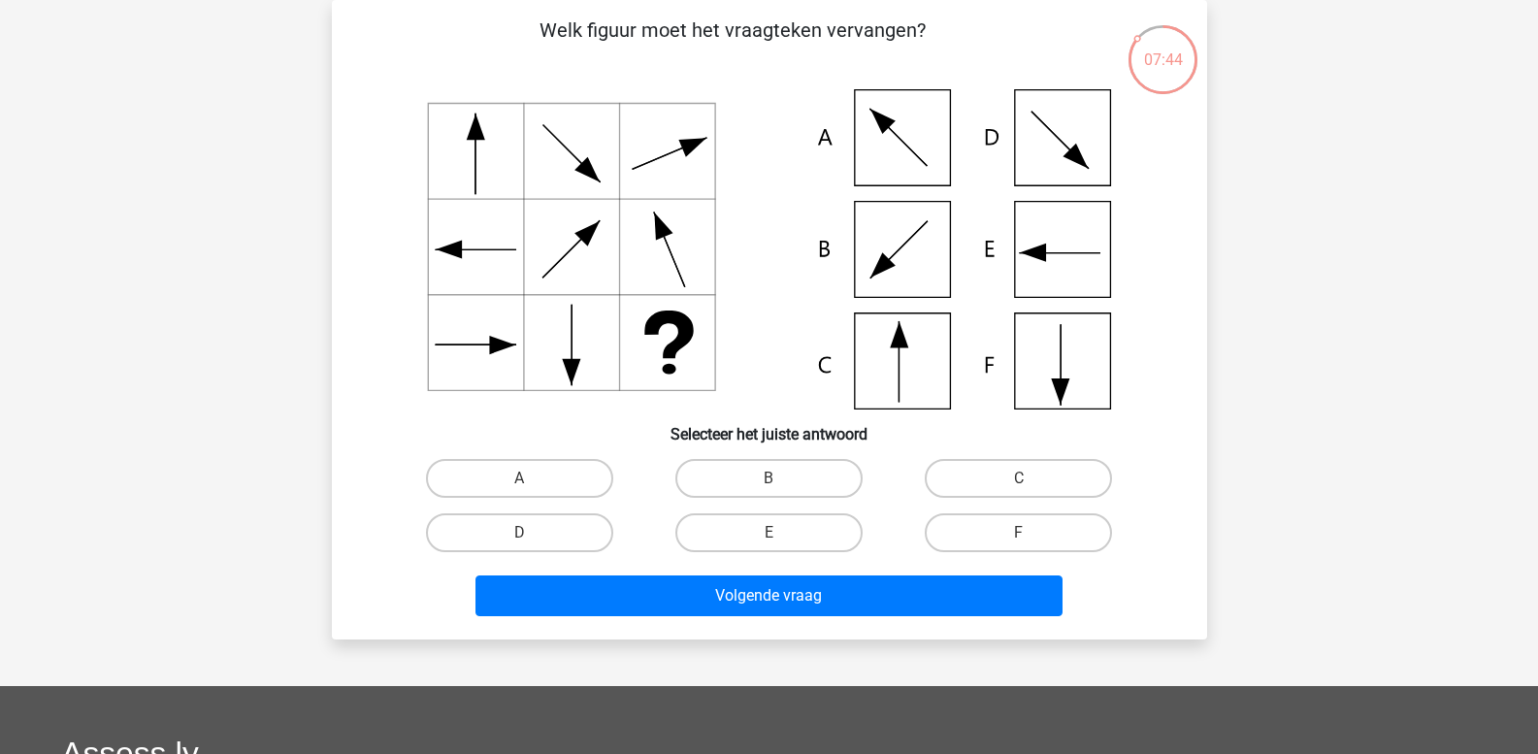
click at [1059, 158] on icon at bounding box center [769, 249] width 782 height 320
click at [576, 527] on label "D" at bounding box center [519, 532] width 187 height 39
click at [532, 533] on input "D" at bounding box center [525, 539] width 13 height 13
radio input "true"
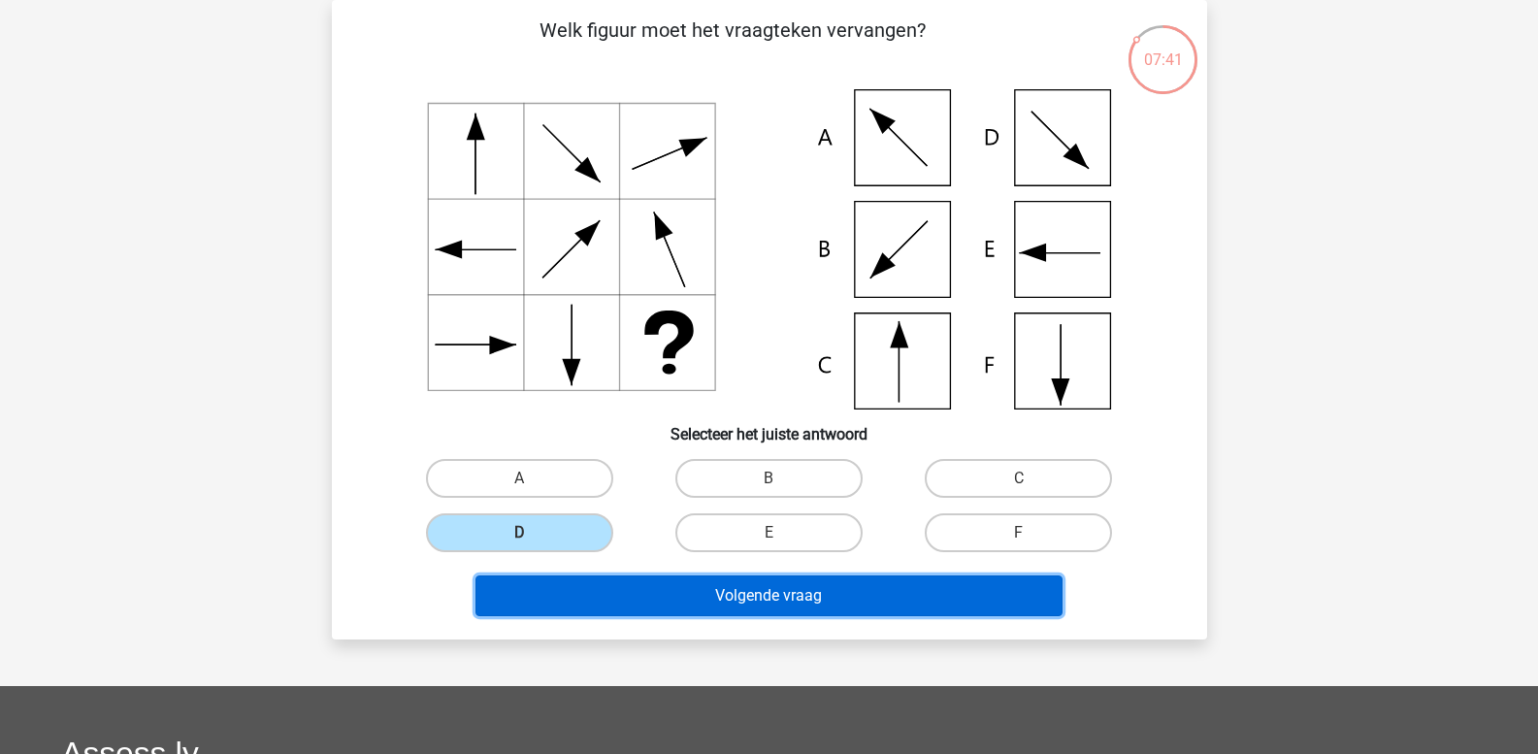
click at [675, 596] on button "Volgende vraag" at bounding box center [769, 595] width 587 height 41
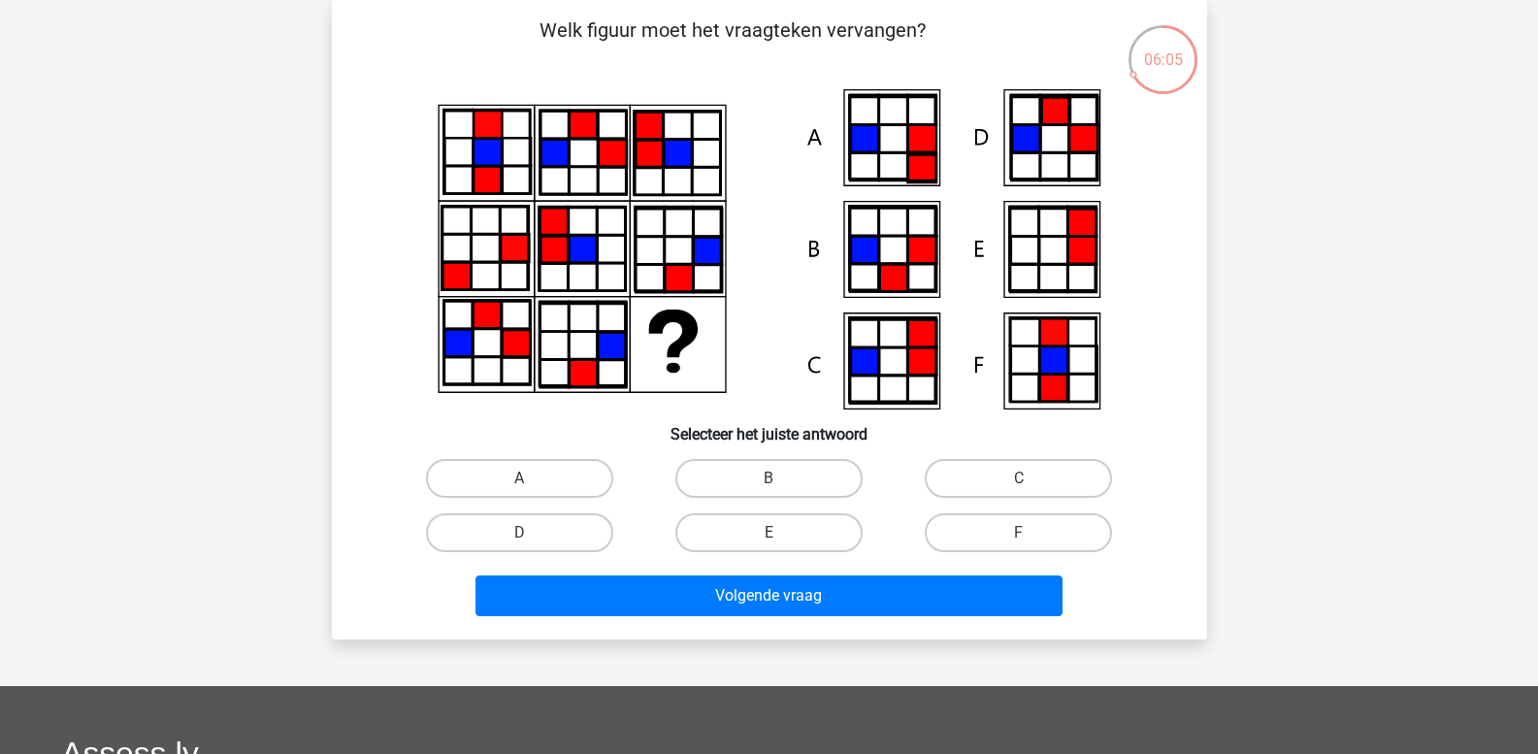
click at [1053, 355] on icon at bounding box center [1053, 359] width 28 height 27
click at [997, 533] on label "F" at bounding box center [1018, 532] width 187 height 39
click at [1019, 533] on input "F" at bounding box center [1025, 539] width 13 height 13
radio input "true"
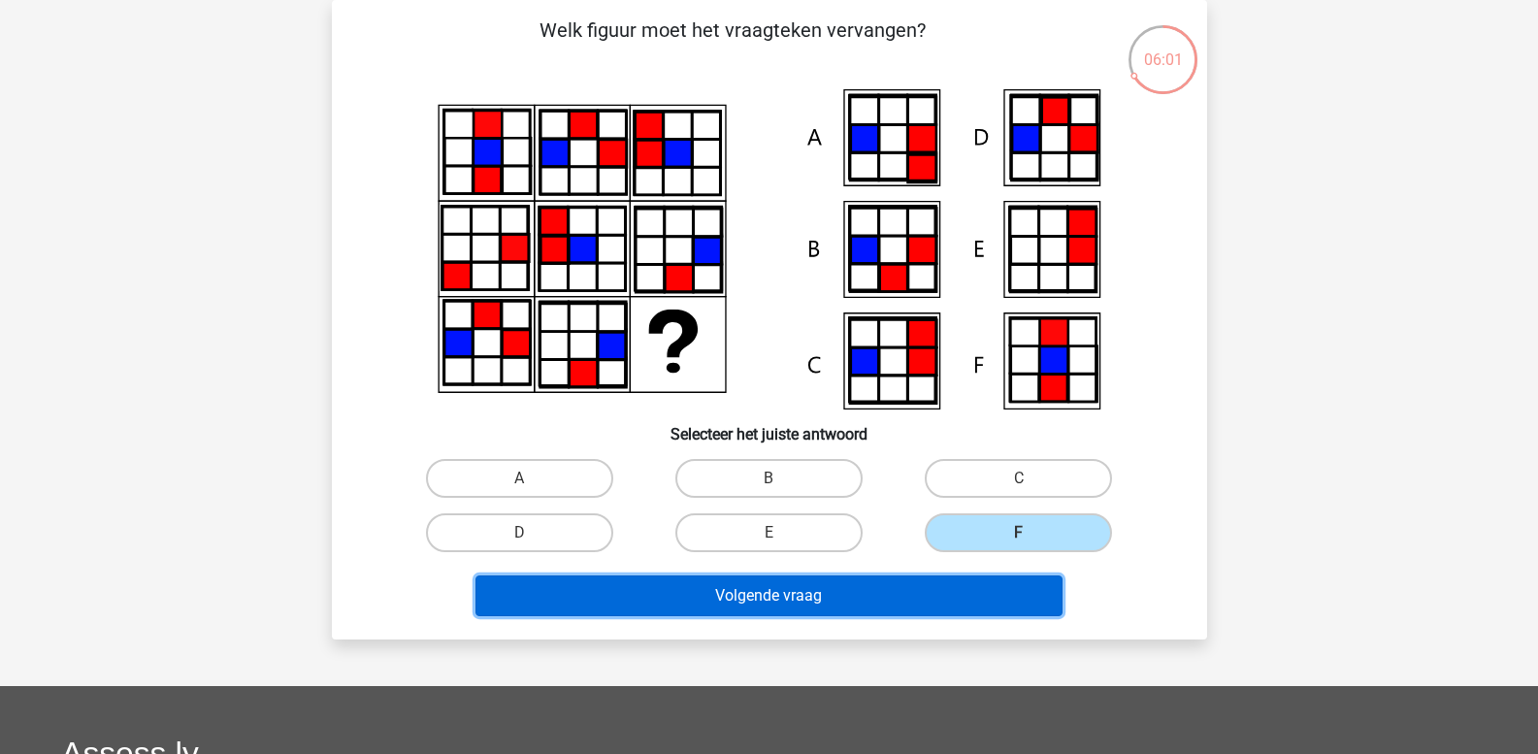
click at [827, 593] on button "Volgende vraag" at bounding box center [769, 595] width 587 height 41
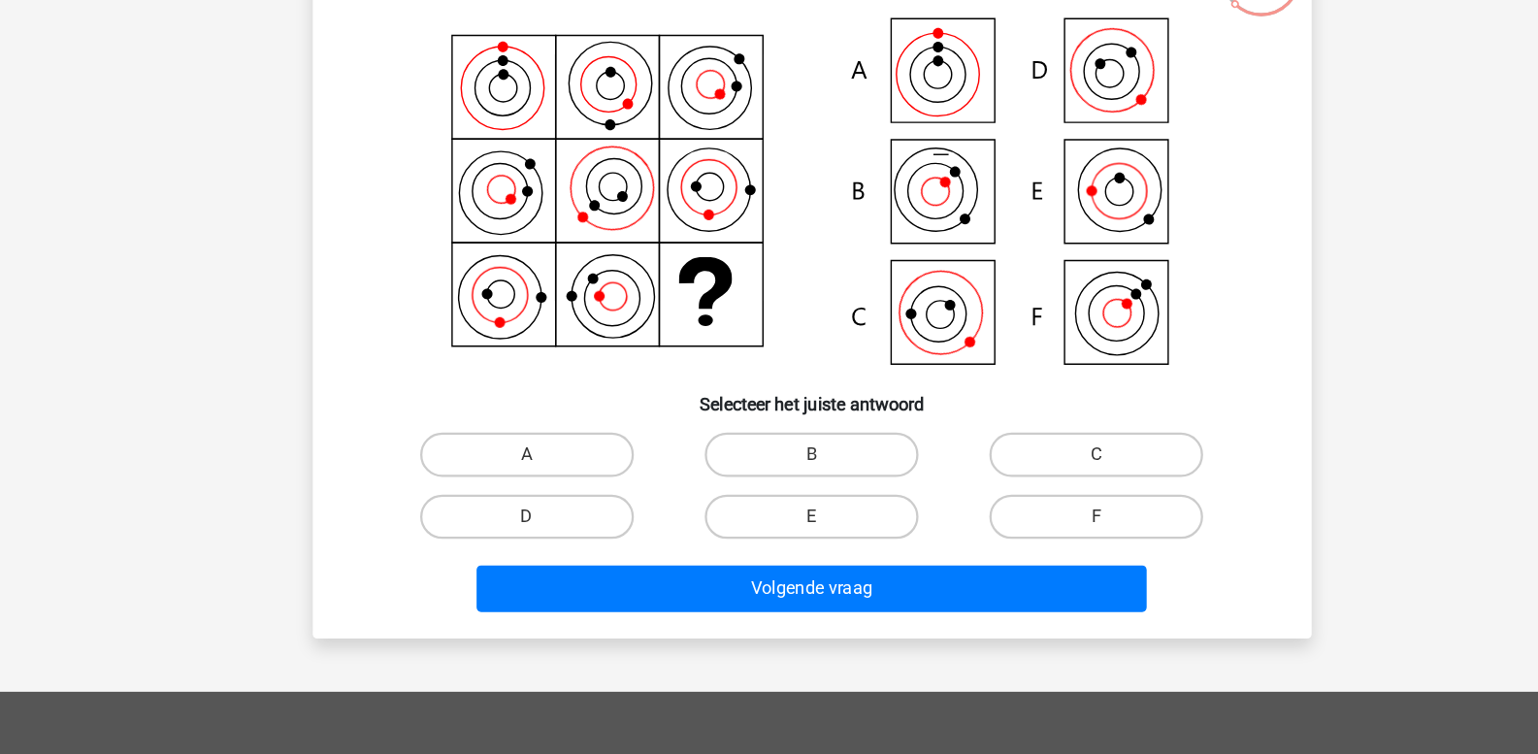
scroll to position [76, 0]
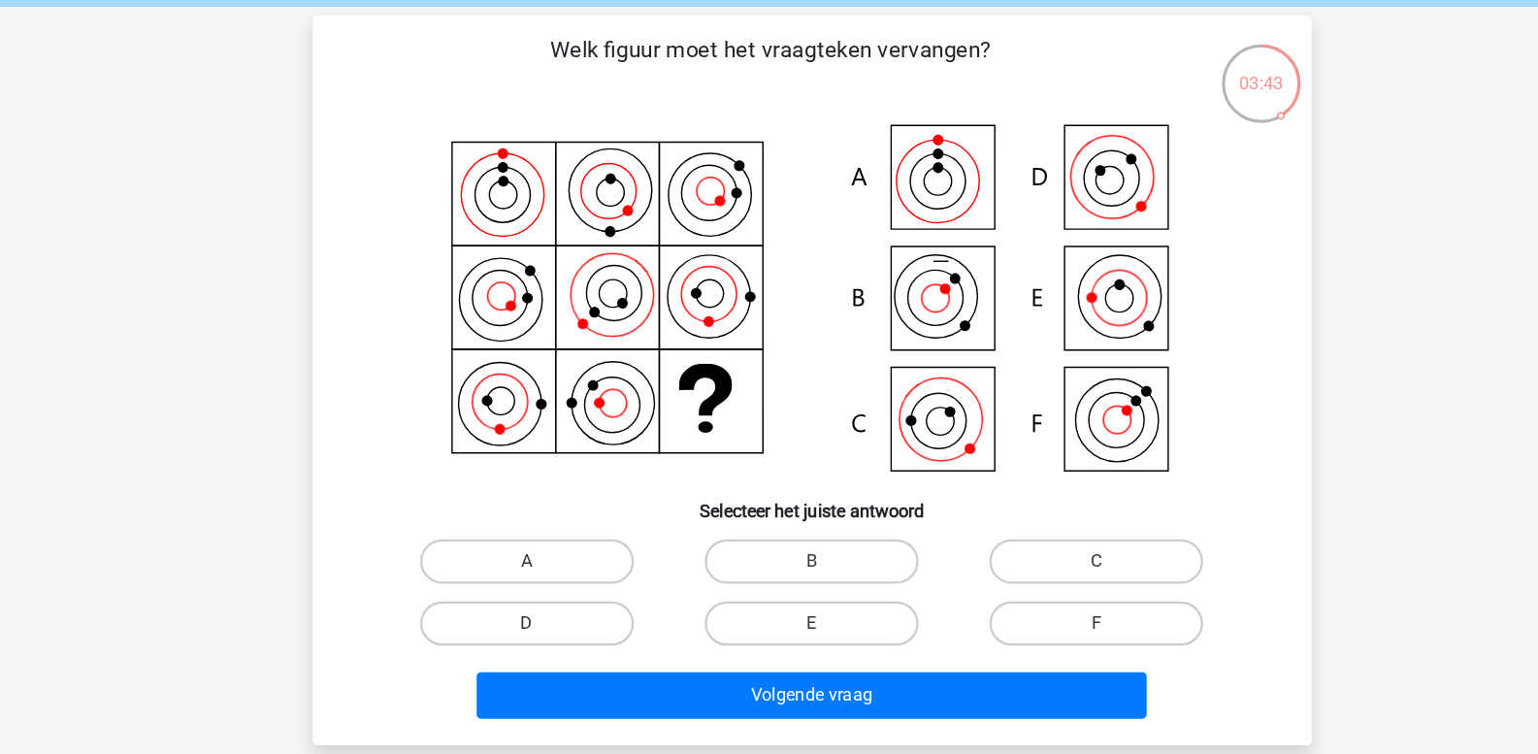
click at [1050, 171] on icon at bounding box center [1032, 156] width 69 height 69
click at [889, 368] on icon at bounding box center [769, 263] width 782 height 320
click at [961, 480] on label "C" at bounding box center [1018, 492] width 187 height 39
click at [1019, 492] on input "C" at bounding box center [1025, 498] width 13 height 13
radio input "true"
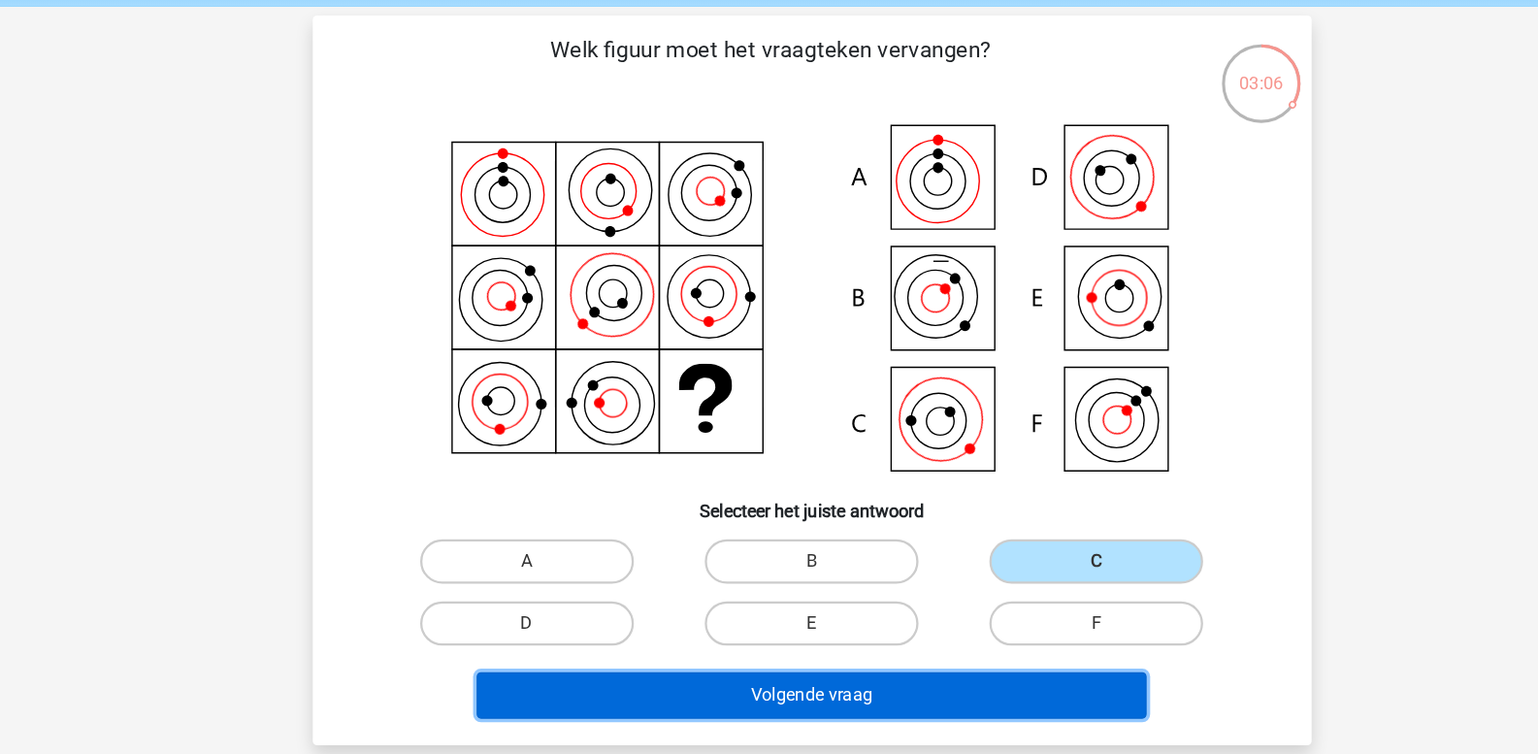
click at [815, 603] on button "Volgende vraag" at bounding box center [769, 609] width 587 height 41
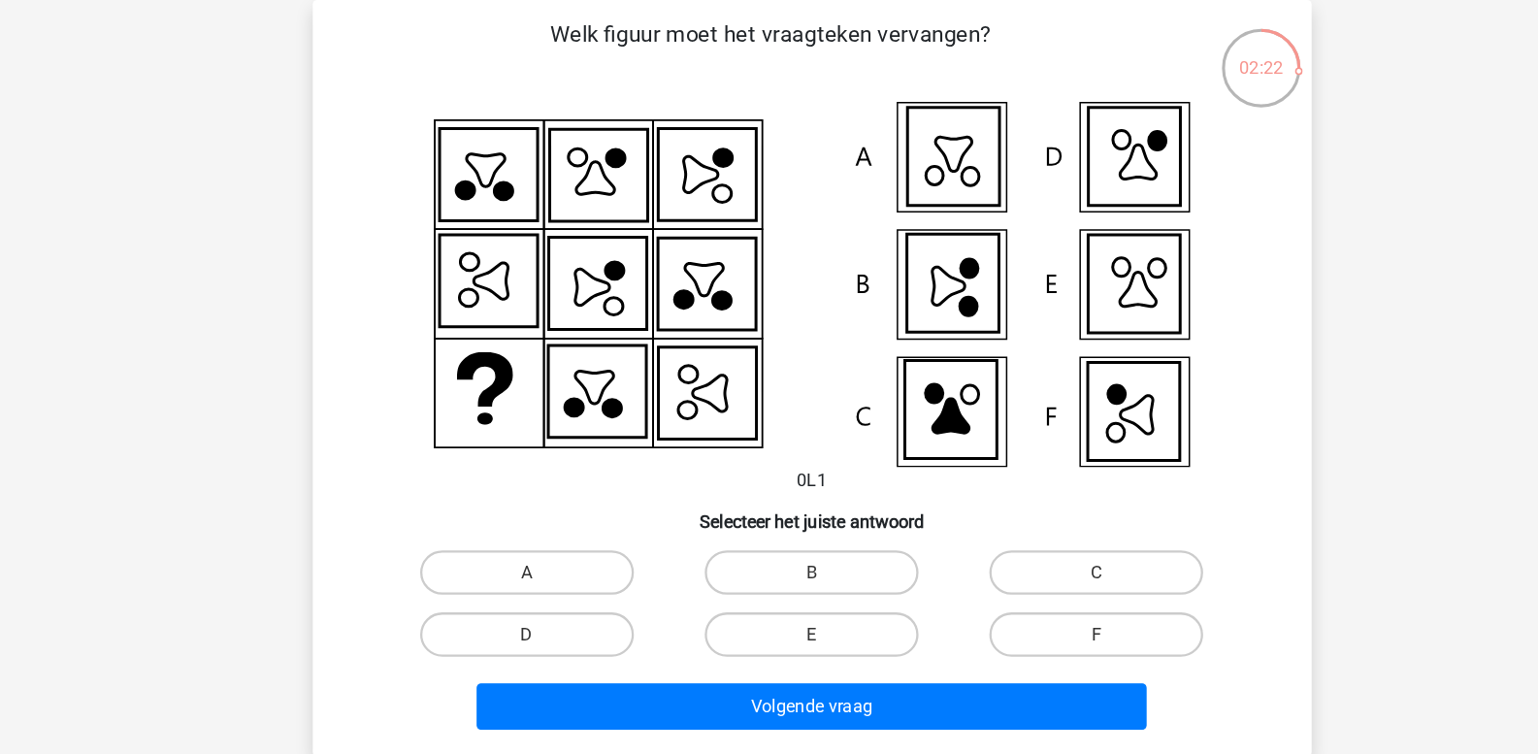
click at [1041, 168] on icon at bounding box center [1055, 156] width 32 height 30
click at [554, 575] on label "D" at bounding box center [519, 569] width 187 height 39
click at [532, 575] on input "D" at bounding box center [525, 576] width 13 height 13
radio input "true"
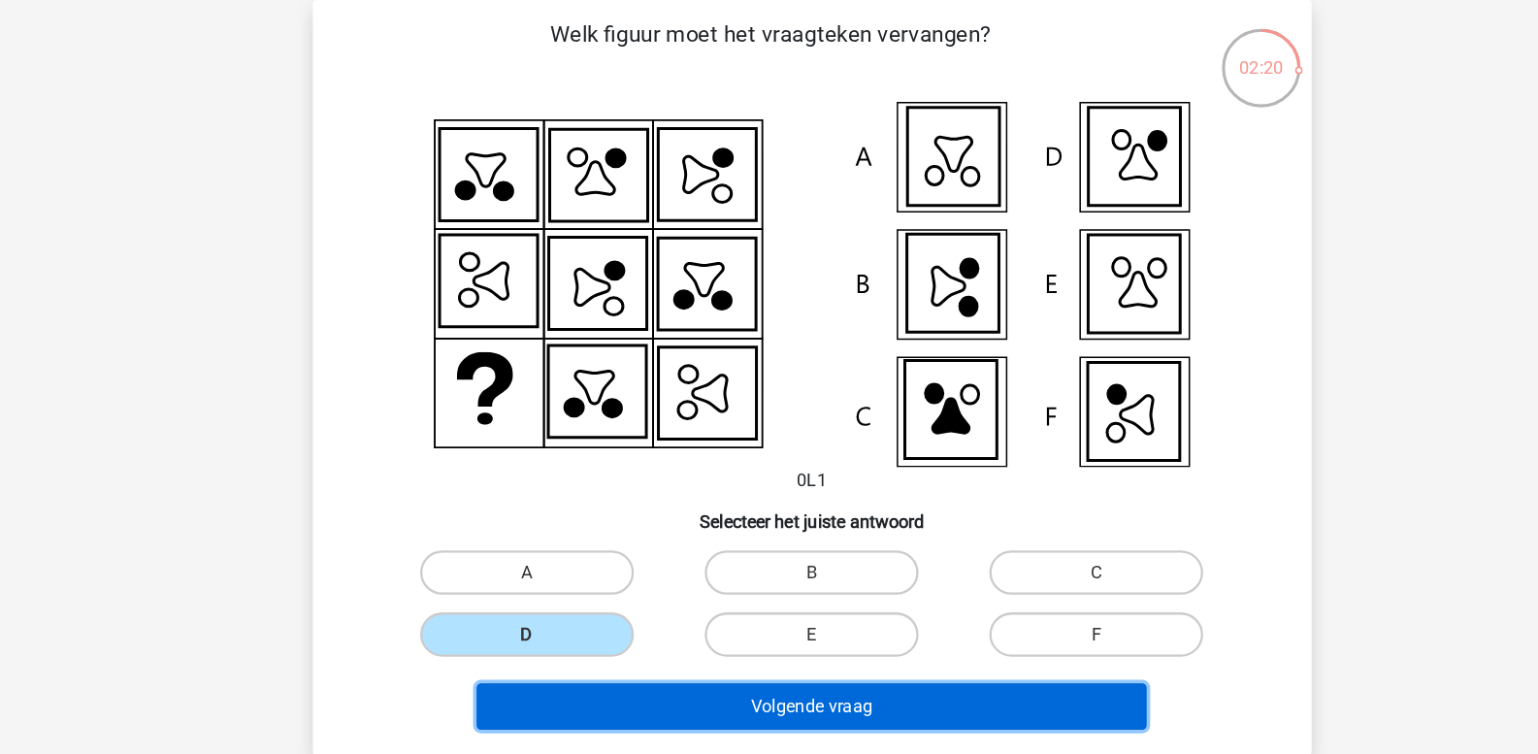
click at [596, 627] on button "Volgende vraag" at bounding box center [769, 632] width 587 height 41
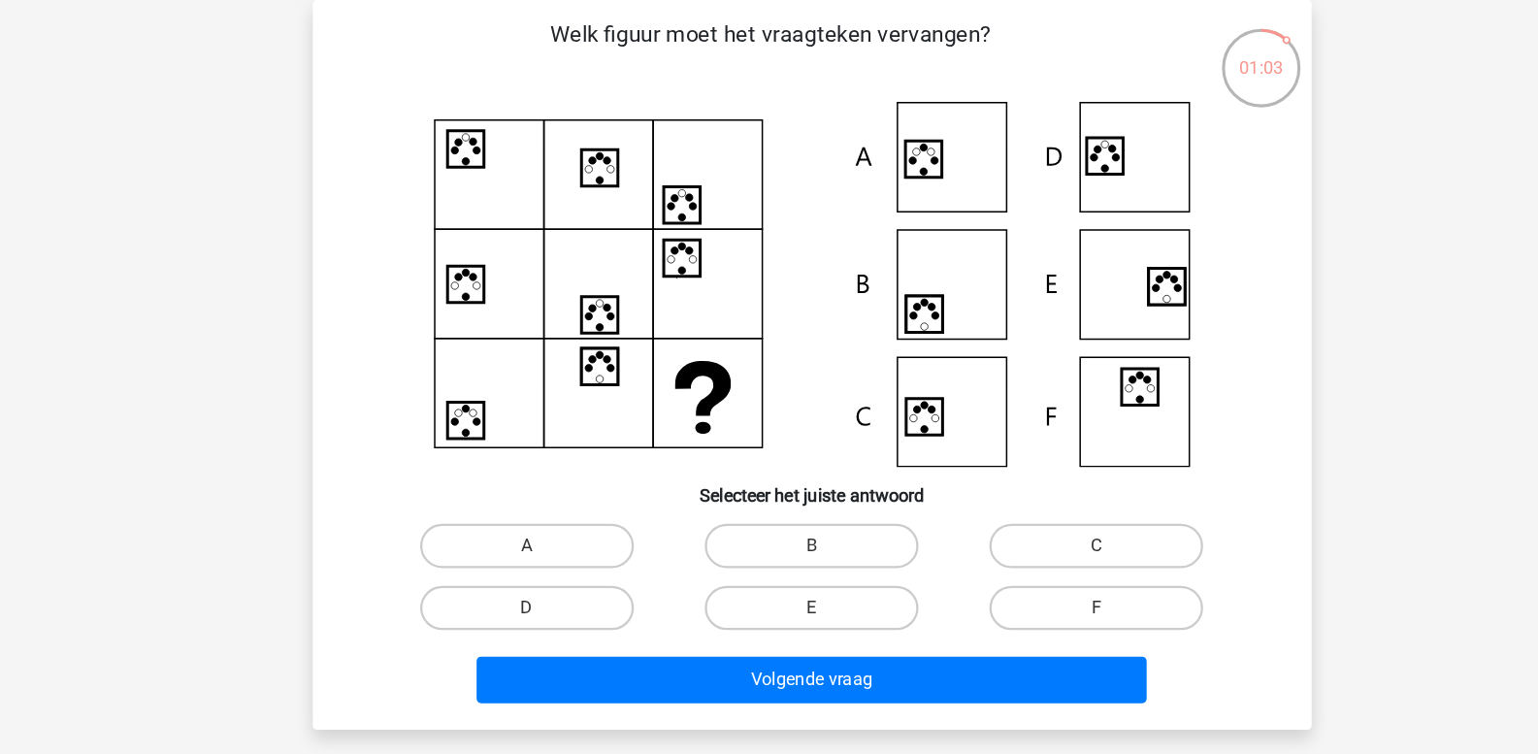
click at [862, 368] on icon at bounding box center [867, 379] width 32 height 32
click at [793, 495] on label "B" at bounding box center [768, 492] width 187 height 39
click at [781, 495] on input "B" at bounding box center [775, 498] width 13 height 13
radio input "true"
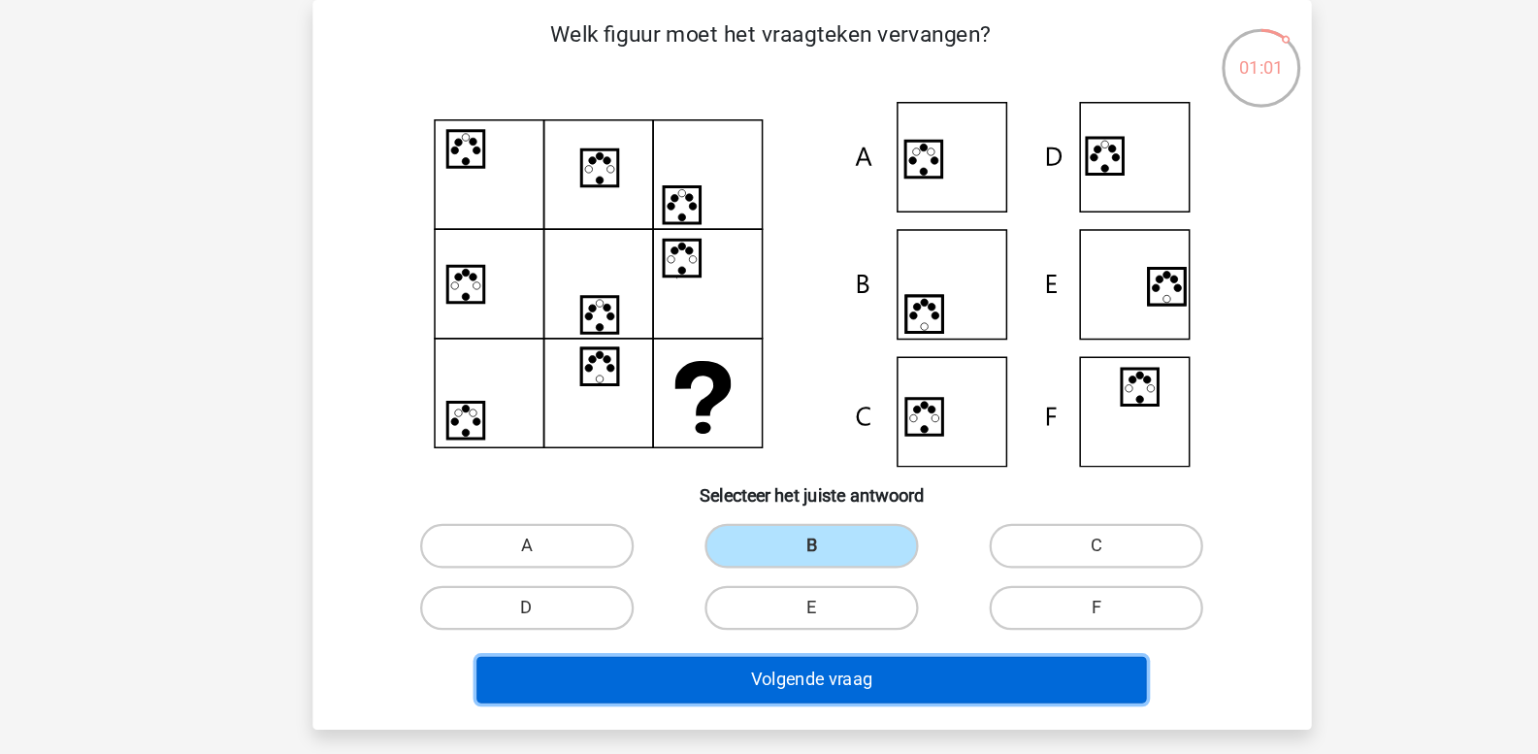
click at [763, 603] on button "Volgende vraag" at bounding box center [769, 609] width 587 height 41
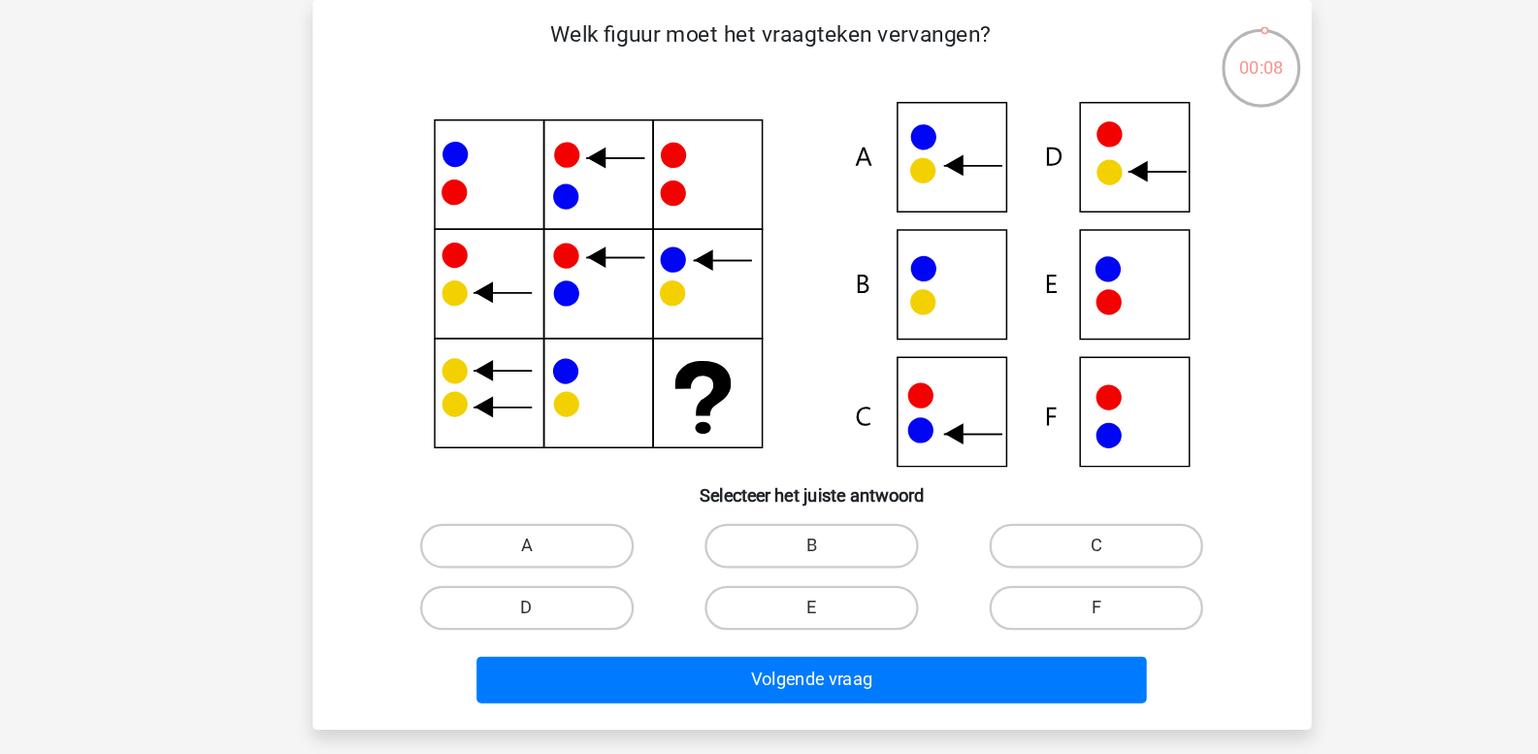
click at [891, 270] on icon at bounding box center [769, 263] width 782 height 320
click at [801, 484] on label "B" at bounding box center [768, 492] width 187 height 39
click at [781, 492] on input "B" at bounding box center [775, 498] width 13 height 13
radio input "true"
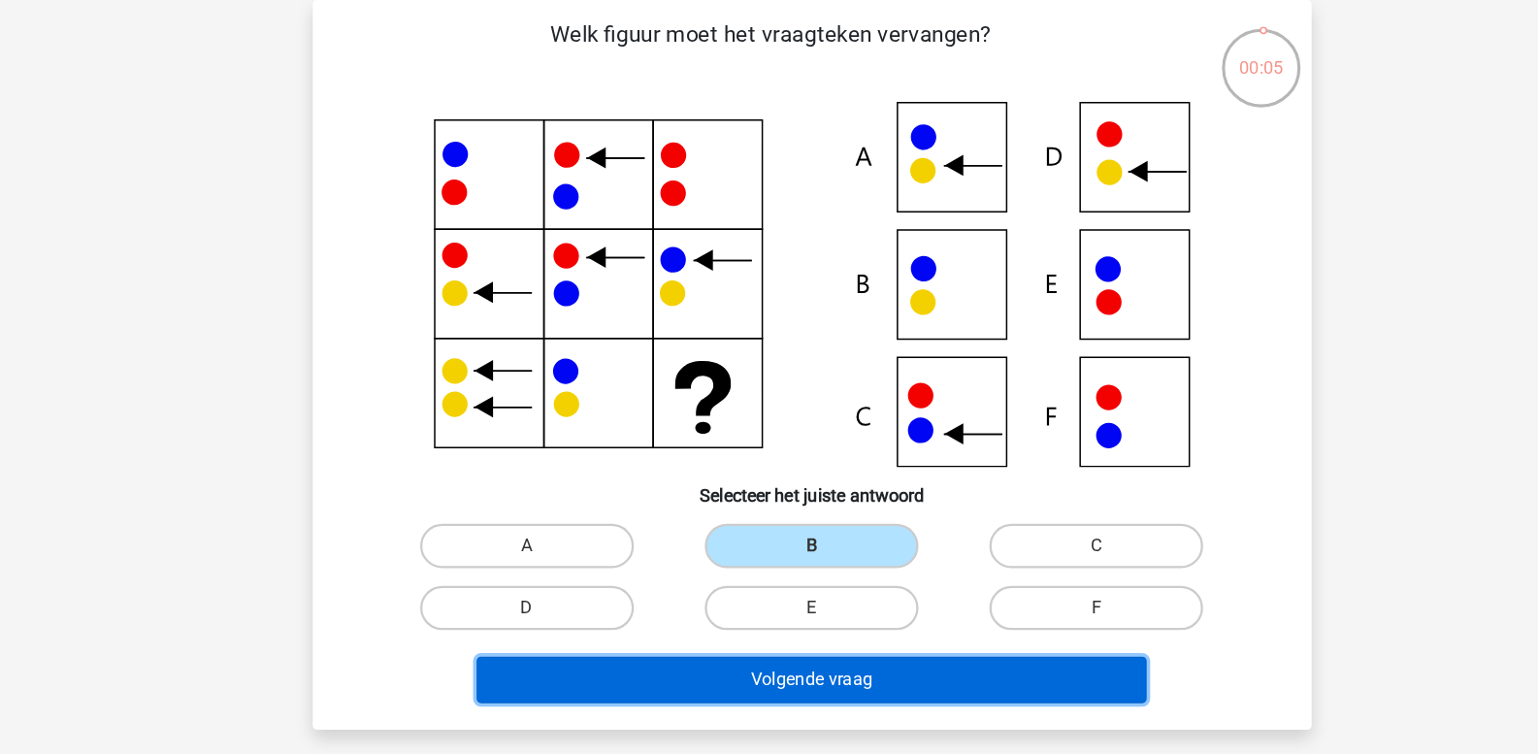
click at [788, 602] on button "Volgende vraag" at bounding box center [769, 609] width 587 height 41
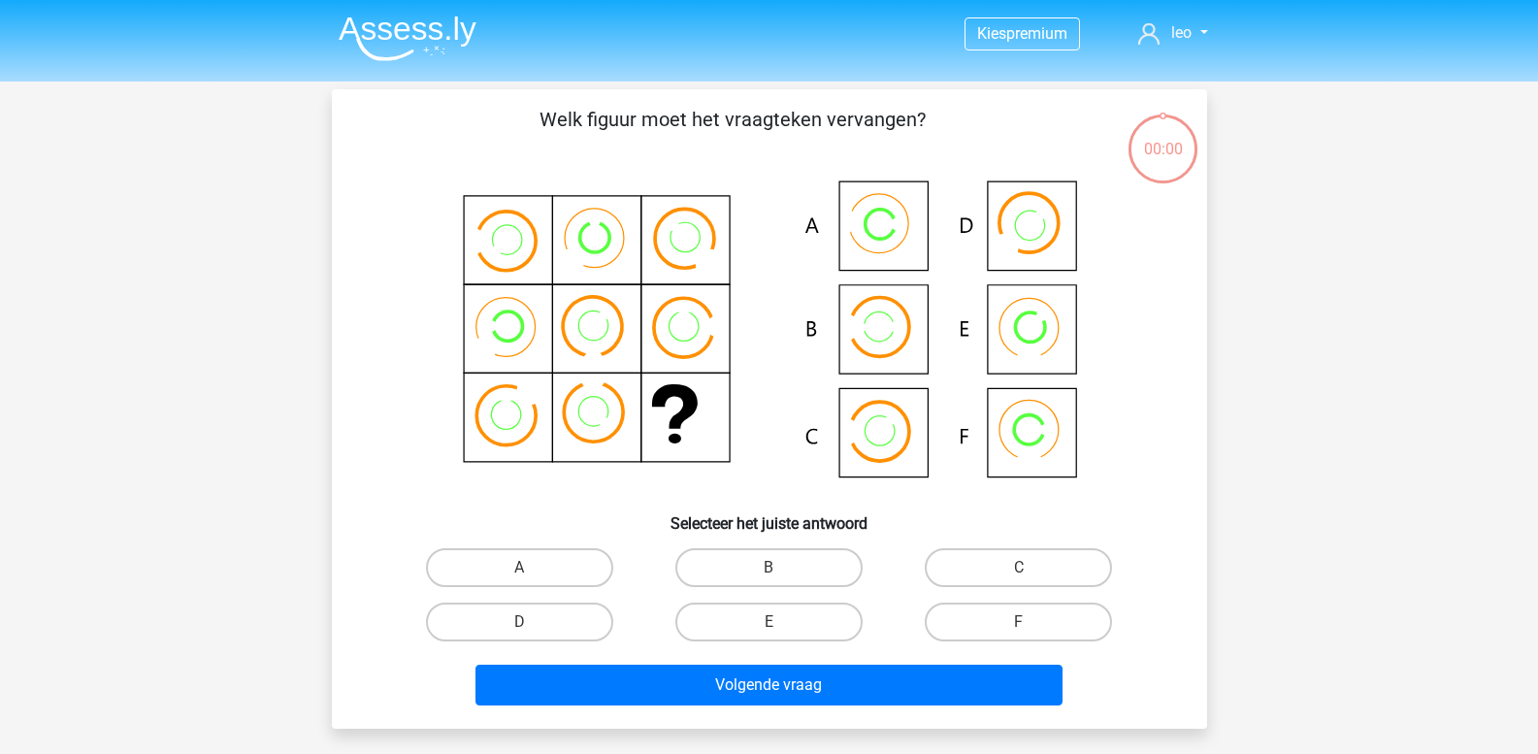
scroll to position [76, 0]
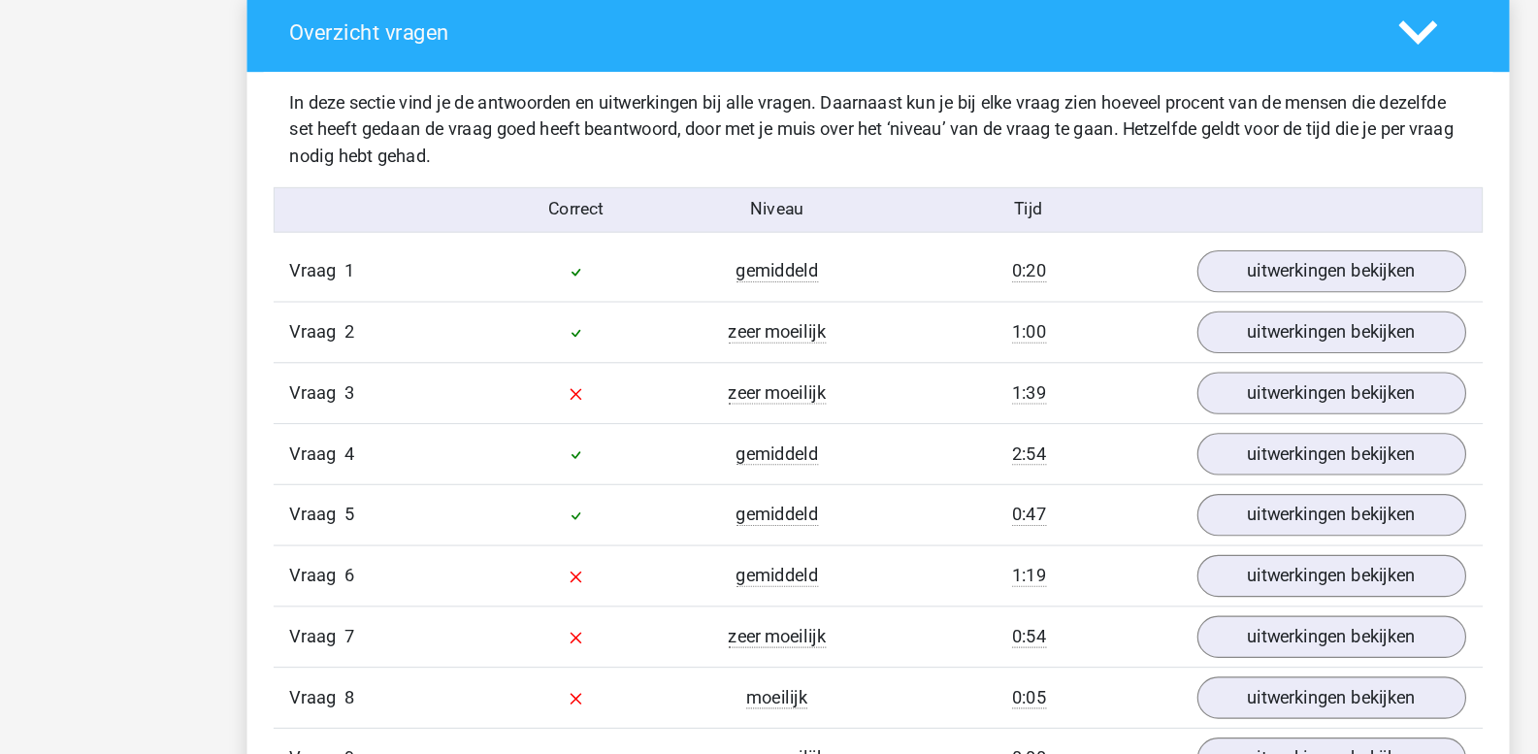
scroll to position [1443, 0]
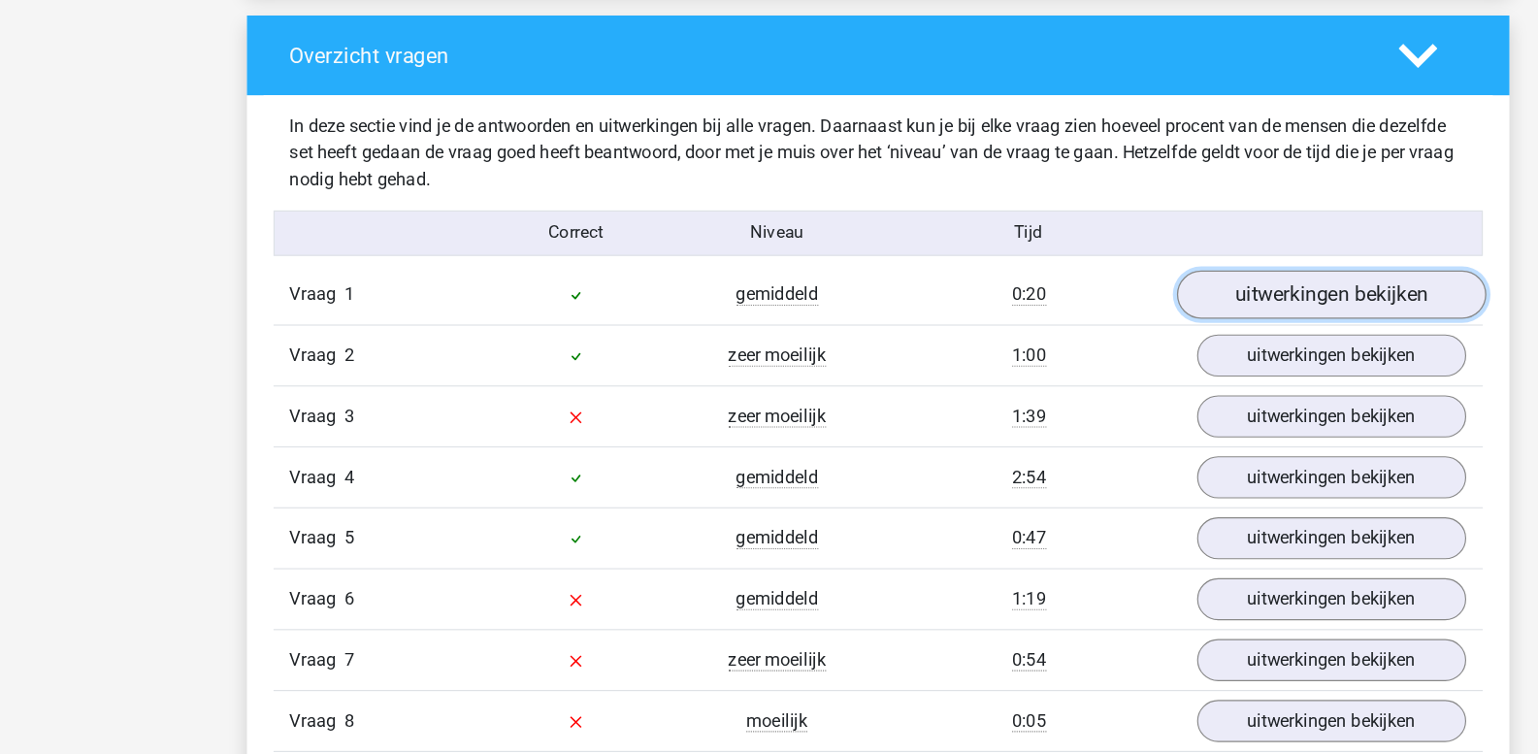
click at [1123, 267] on link "uitwerkingen bekijken" at bounding box center [1166, 259] width 271 height 43
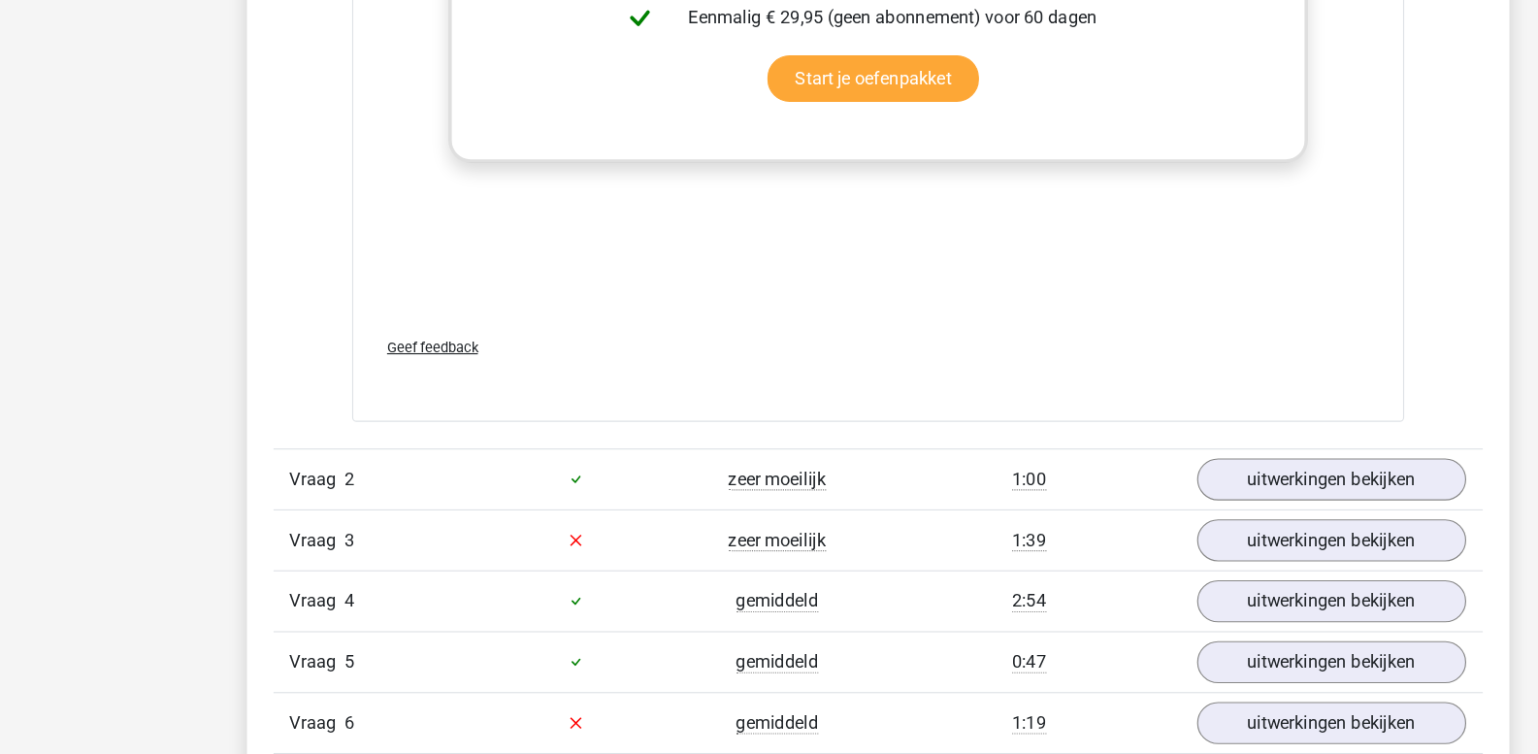
scroll to position [2715, 0]
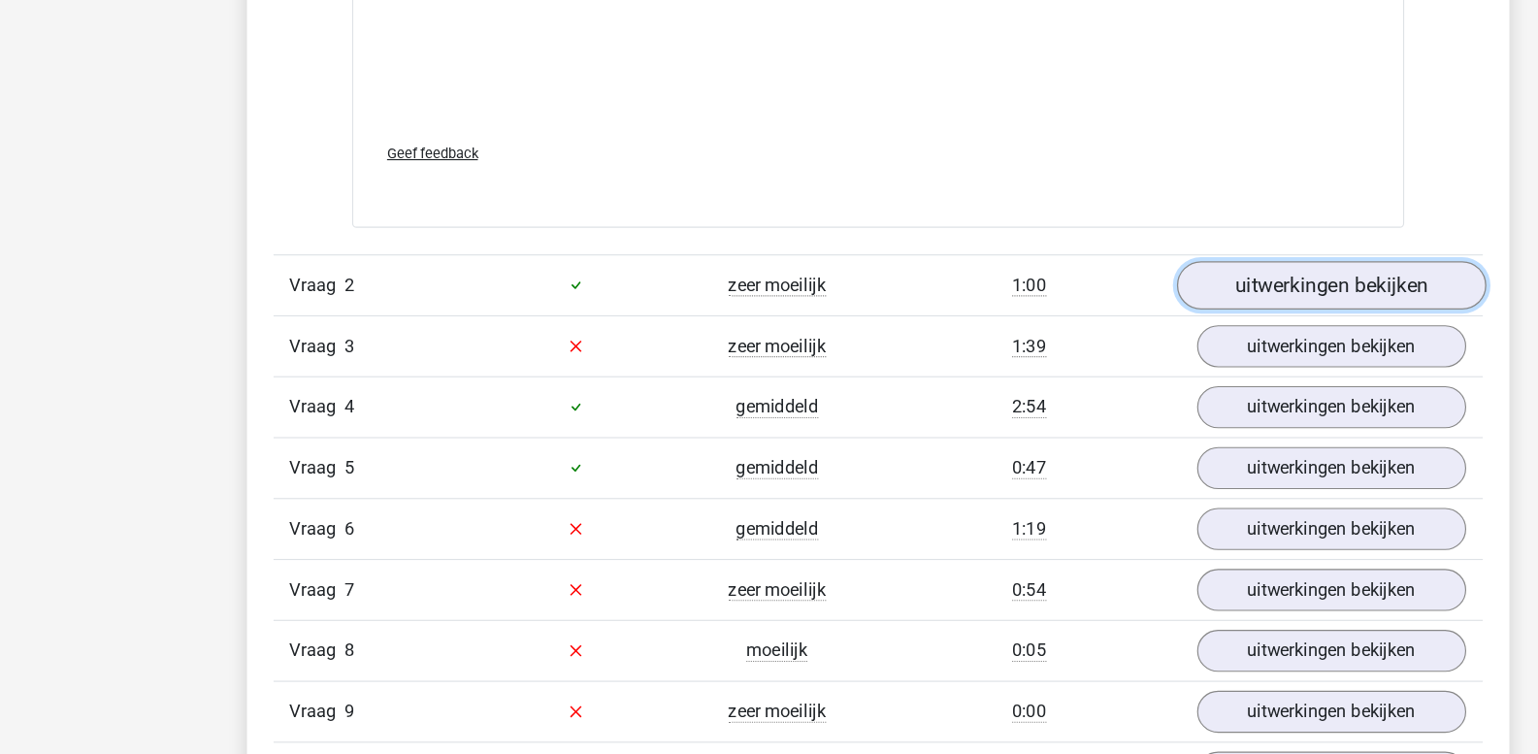
click at [1104, 343] on link "uitwerkingen bekijken" at bounding box center [1166, 342] width 271 height 43
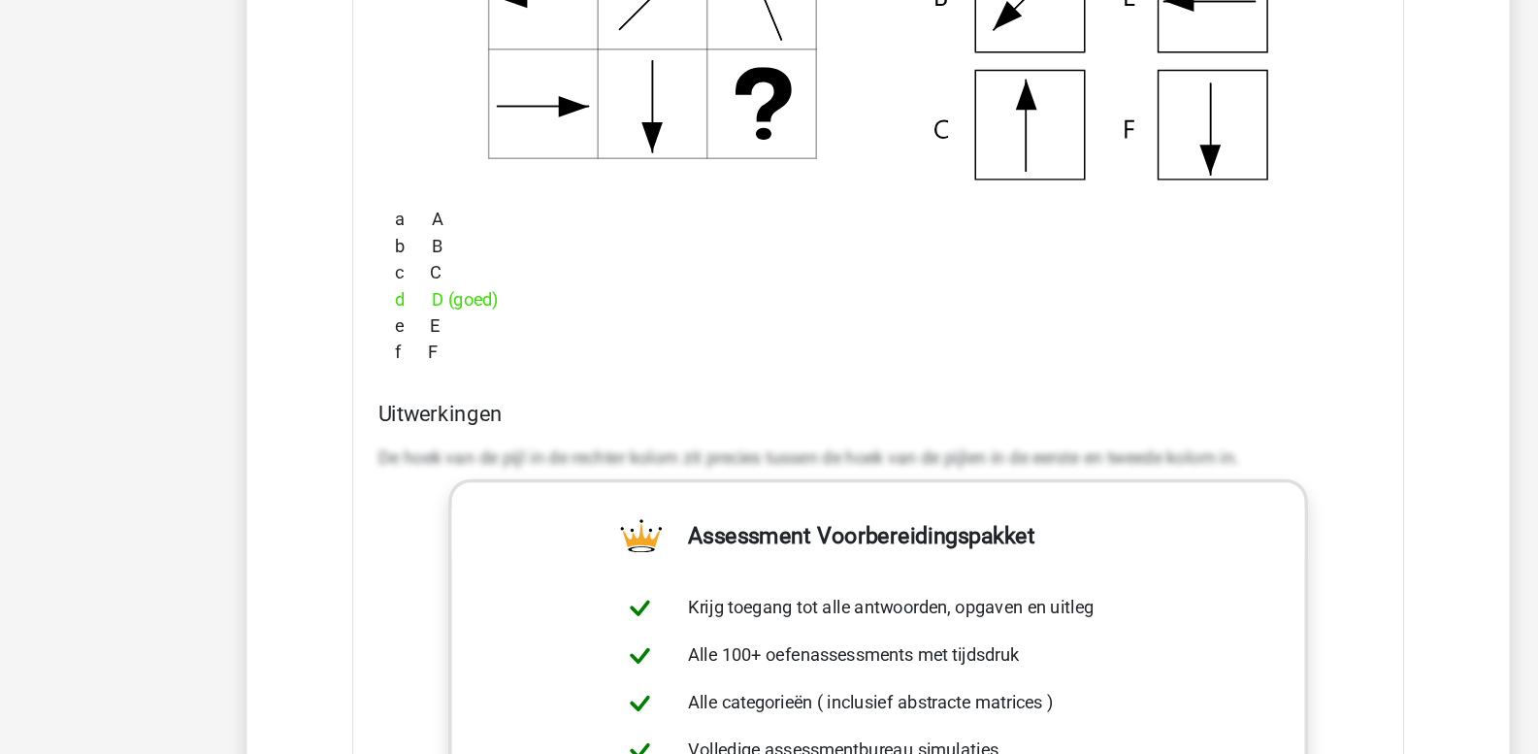
scroll to position [3226, 0]
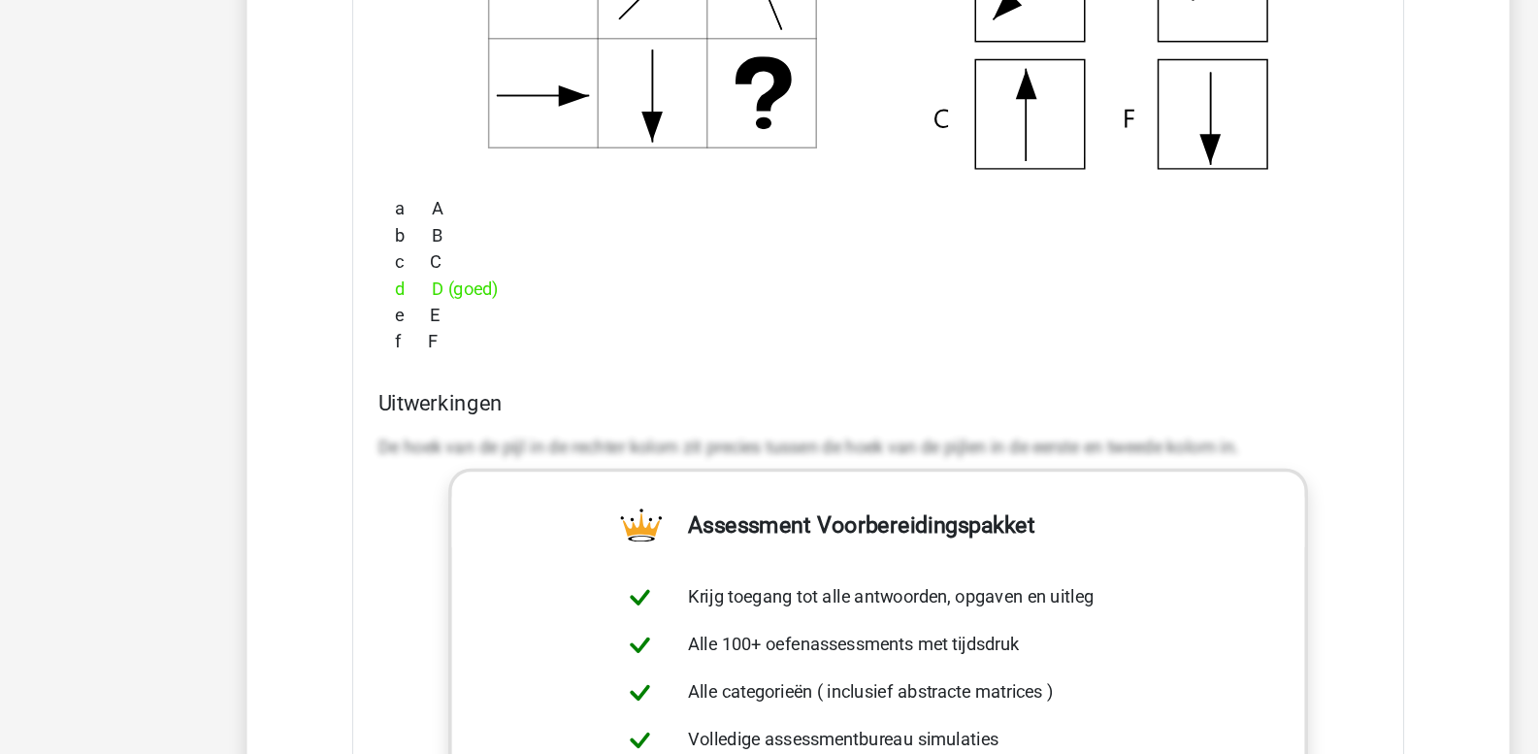
click at [326, 487] on div "Uitwerkingen De hoek van de pijl in de rechter kolom zit precies tussen de hoek…" at bounding box center [769, 742] width 891 height 612
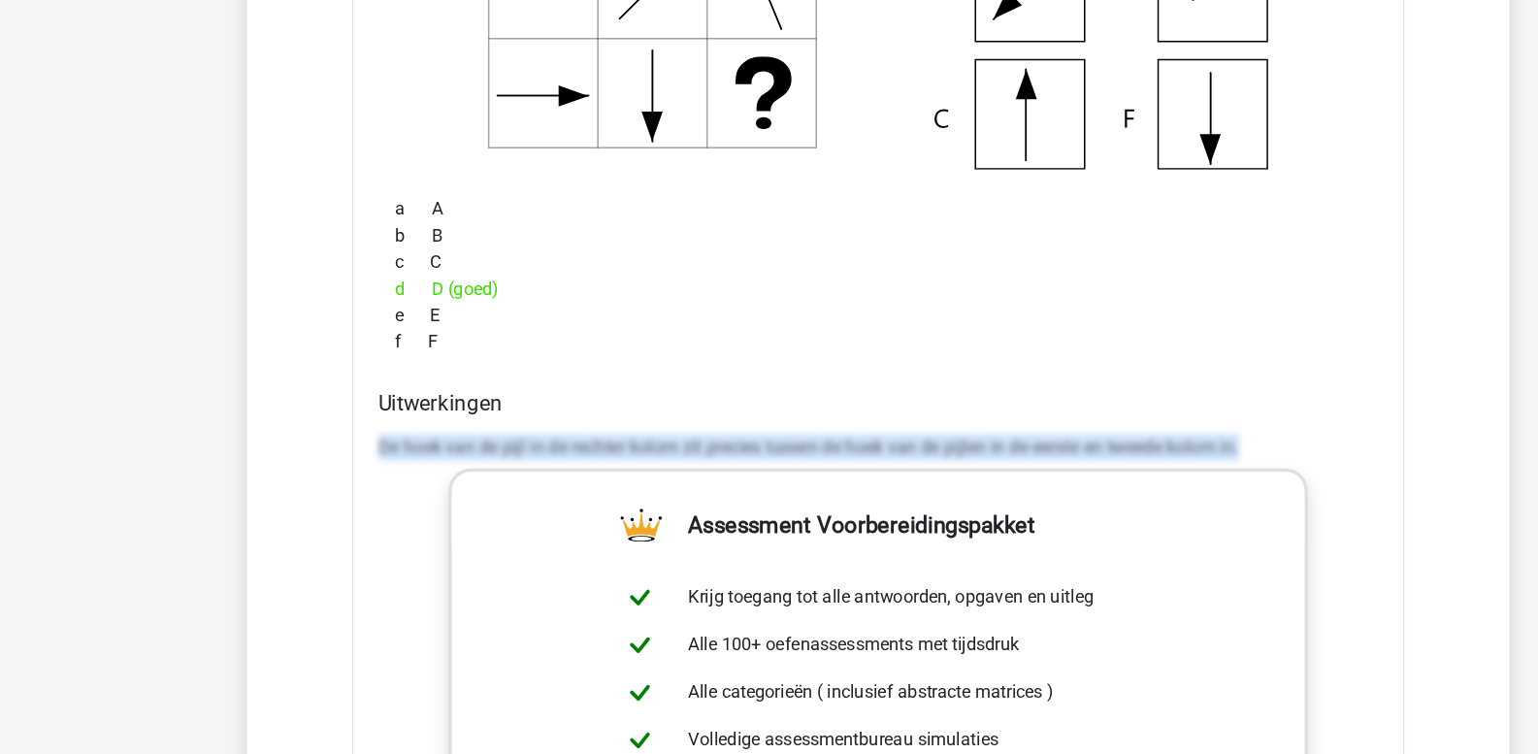
drag, startPoint x: 331, startPoint y: 481, endPoint x: 1262, endPoint y: 488, distance: 930.7
click at [1262, 488] on div "Vraag 1 gemiddeld 0:20 uitwerkingen bekijken Welk figuur moet het vraagteken ve…" at bounding box center [769, 18] width 1031 height 3138
copy p "De hoek van de pijl in de rechter kolom zit precies tussen de hoek van de pijle…"
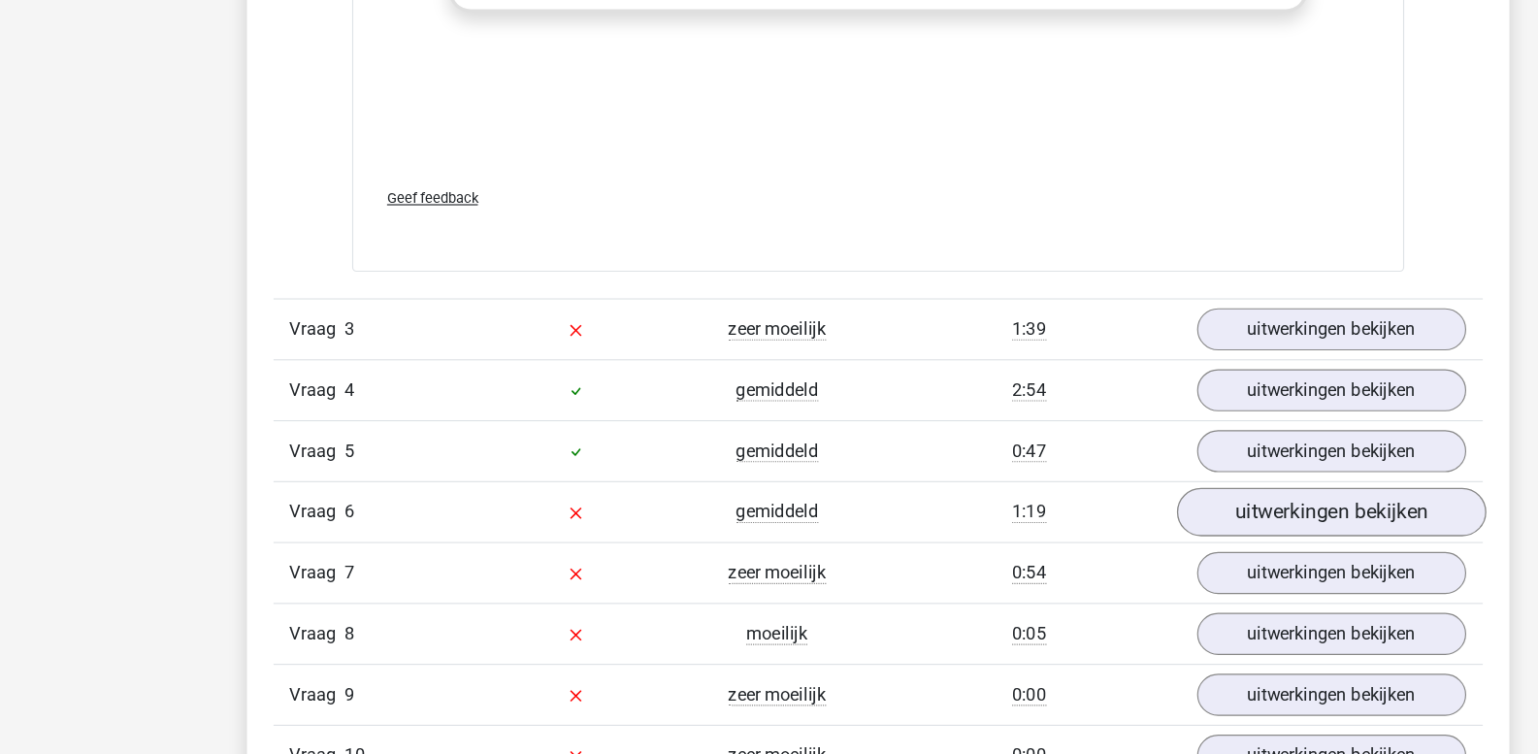
scroll to position [4074, 0]
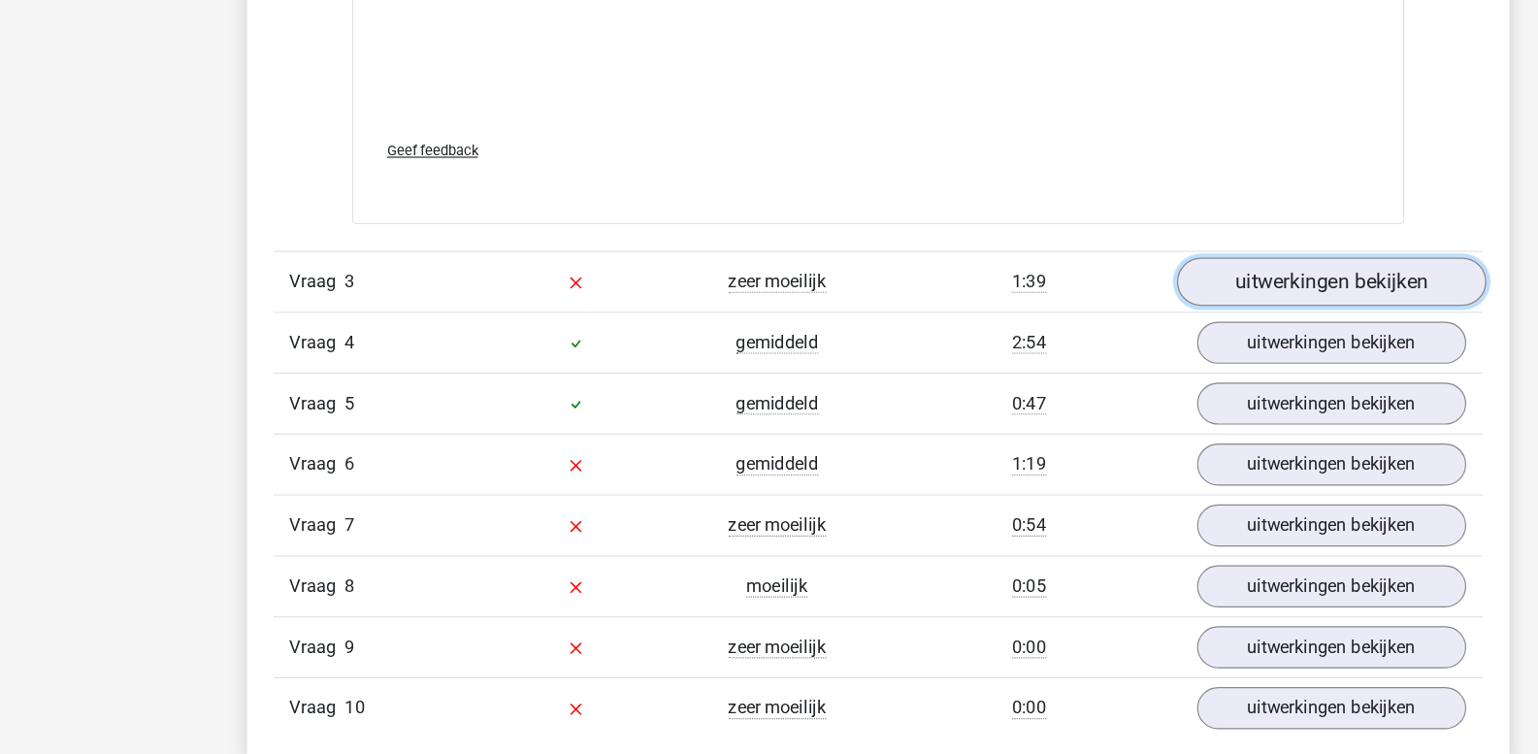
click at [1135, 342] on link "uitwerkingen bekijken" at bounding box center [1166, 339] width 271 height 43
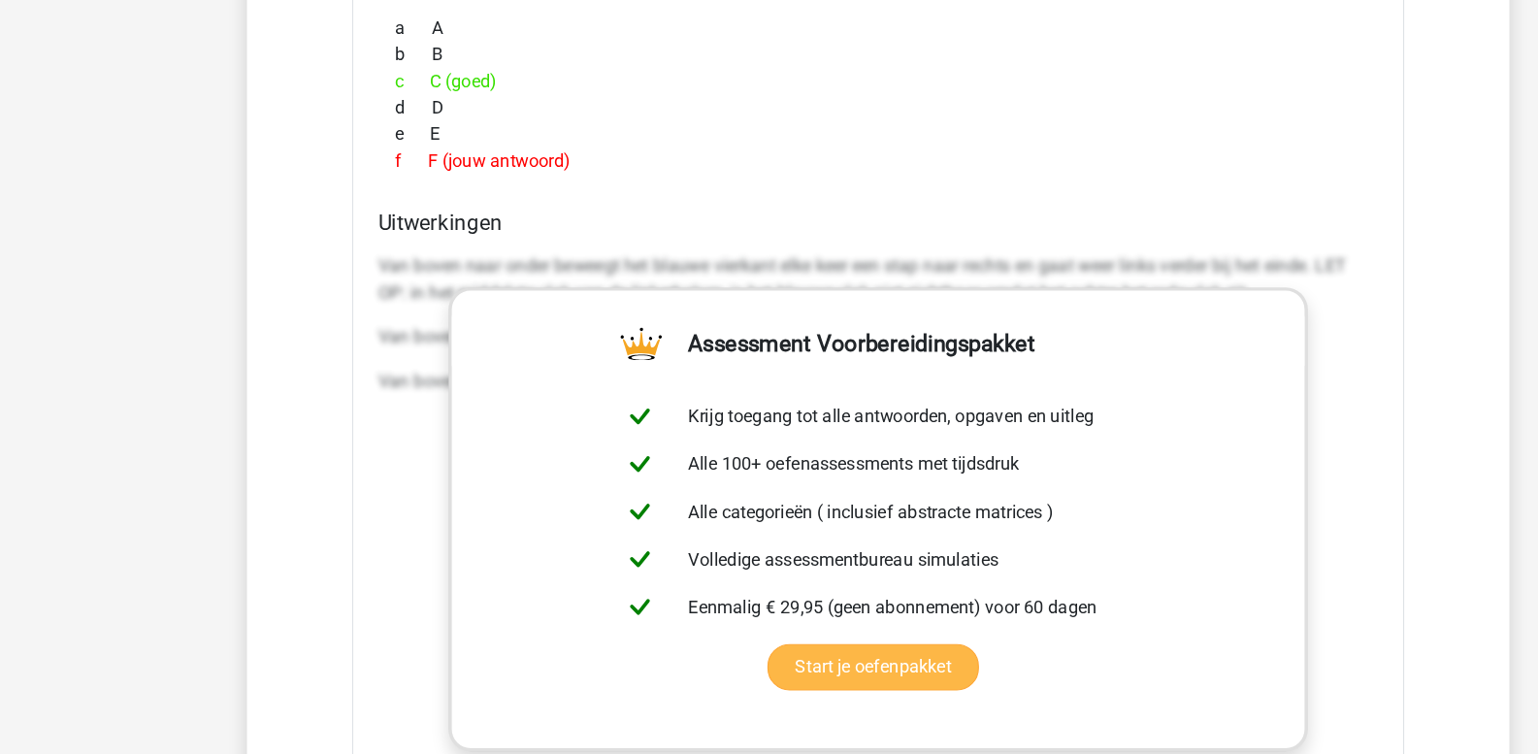
scroll to position [4754, 0]
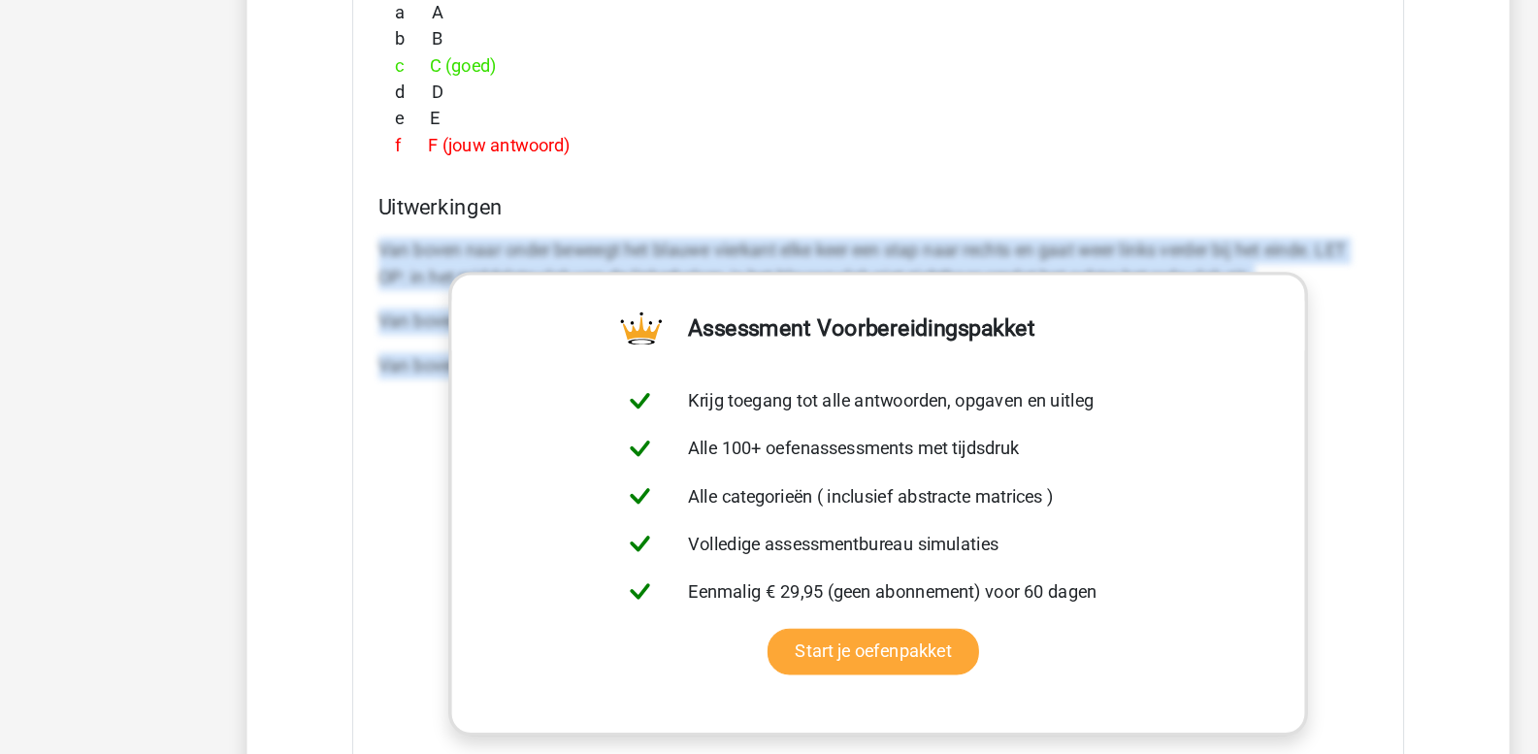
drag, startPoint x: 334, startPoint y: 307, endPoint x: 1236, endPoint y: 463, distance: 916.0
copy div "Van boven naar onder beweegt het blauwe vierkant elke keer een stap naar rechts…"
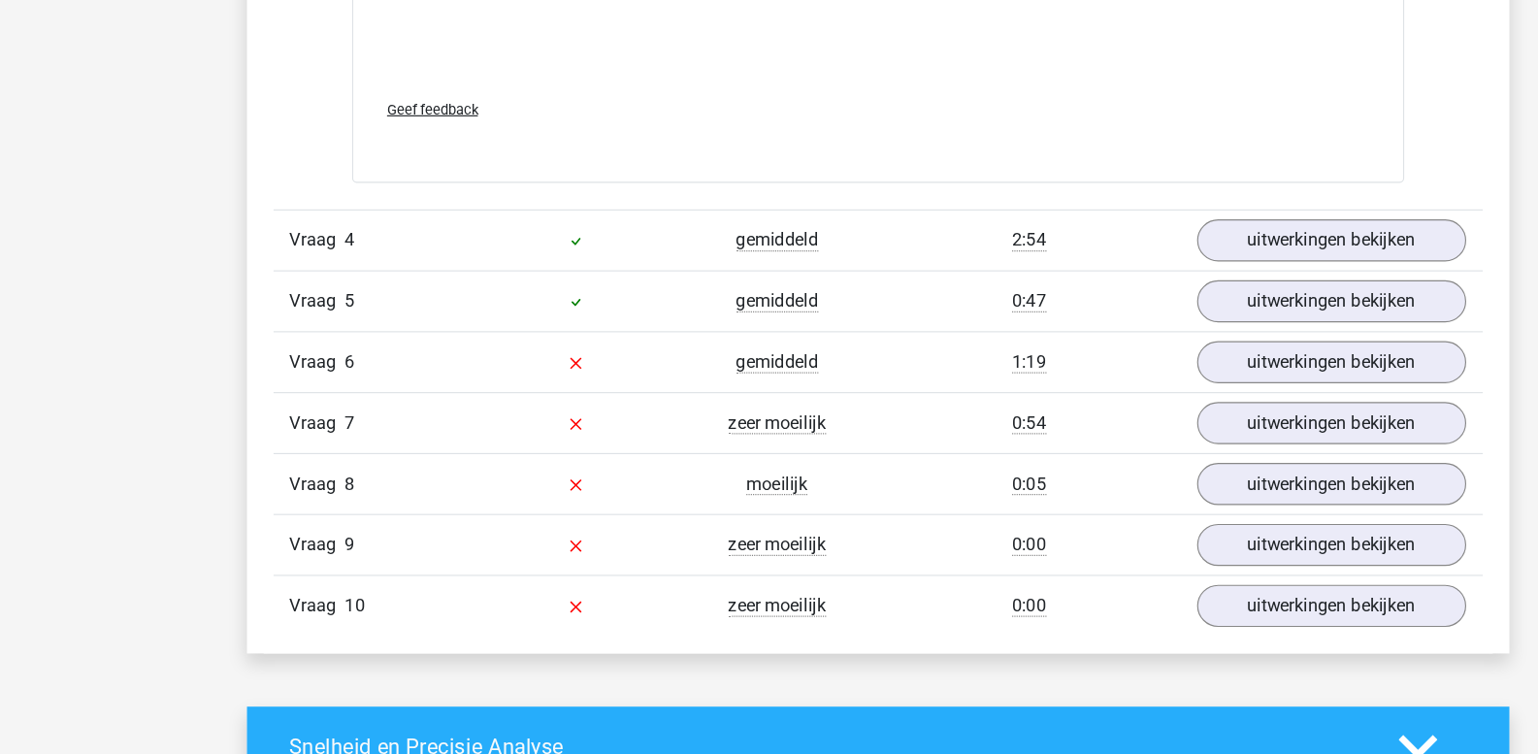
scroll to position [5518, 0]
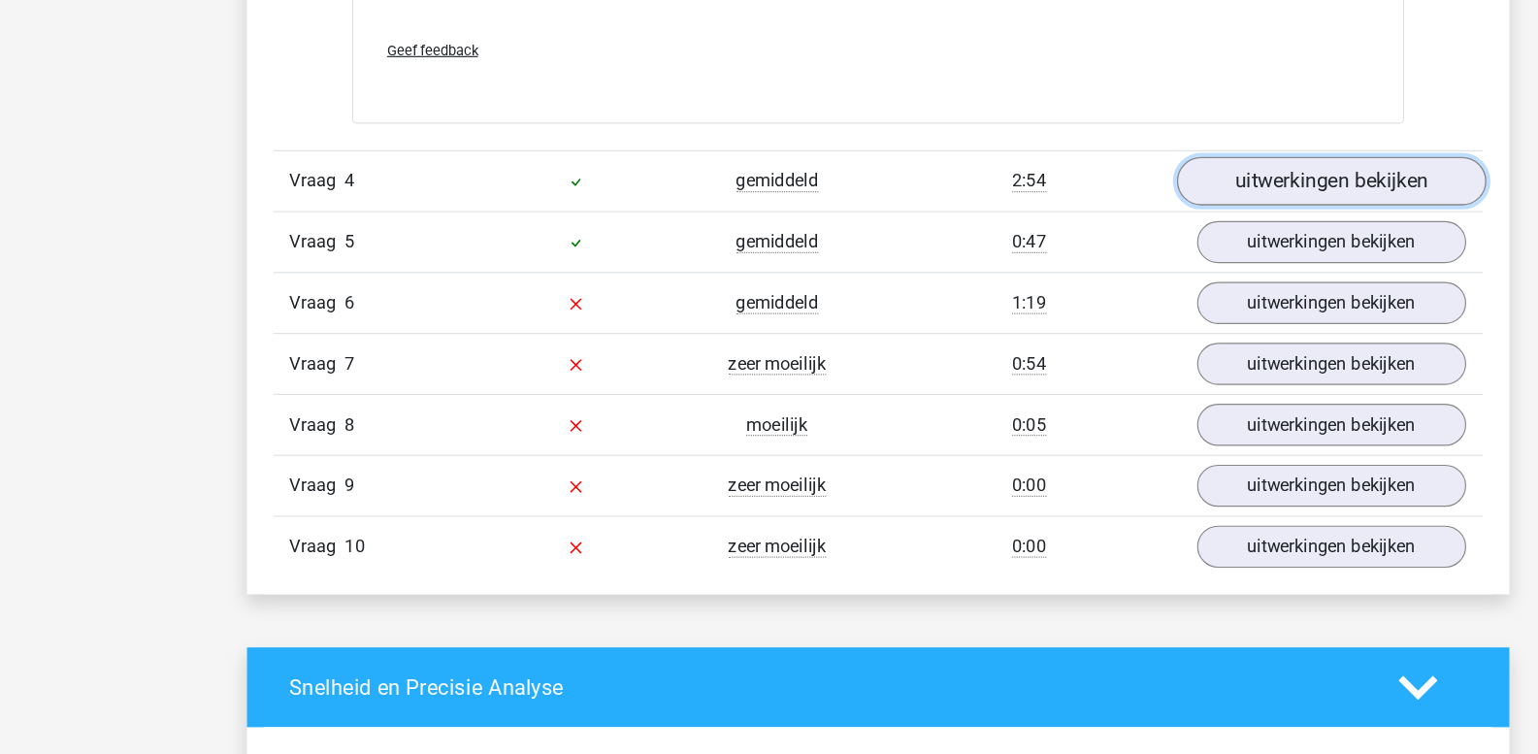
click at [1127, 256] on link "uitwerkingen bekijken" at bounding box center [1166, 251] width 271 height 43
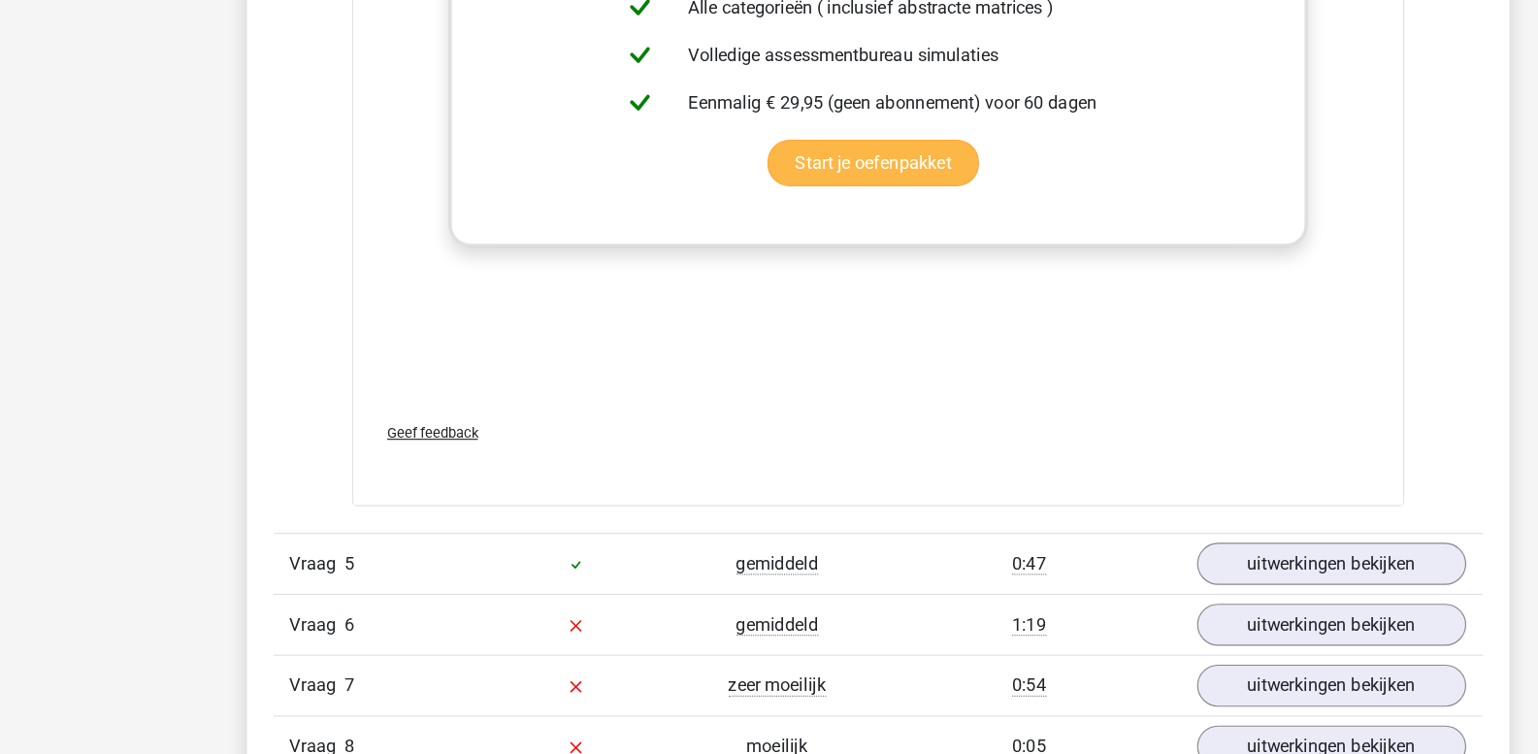
scroll to position [6793, 0]
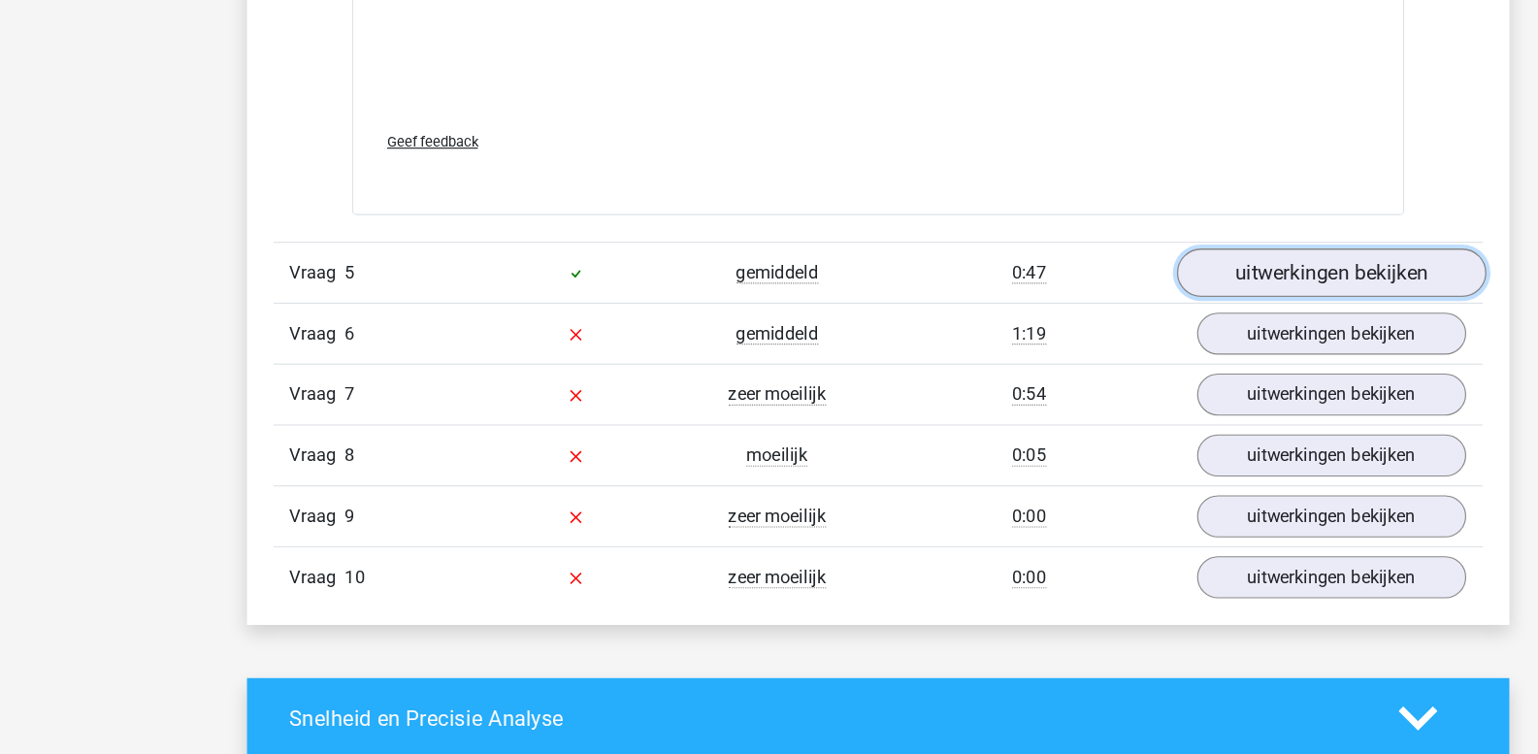
click at [1112, 332] on link "uitwerkingen bekijken" at bounding box center [1166, 332] width 271 height 43
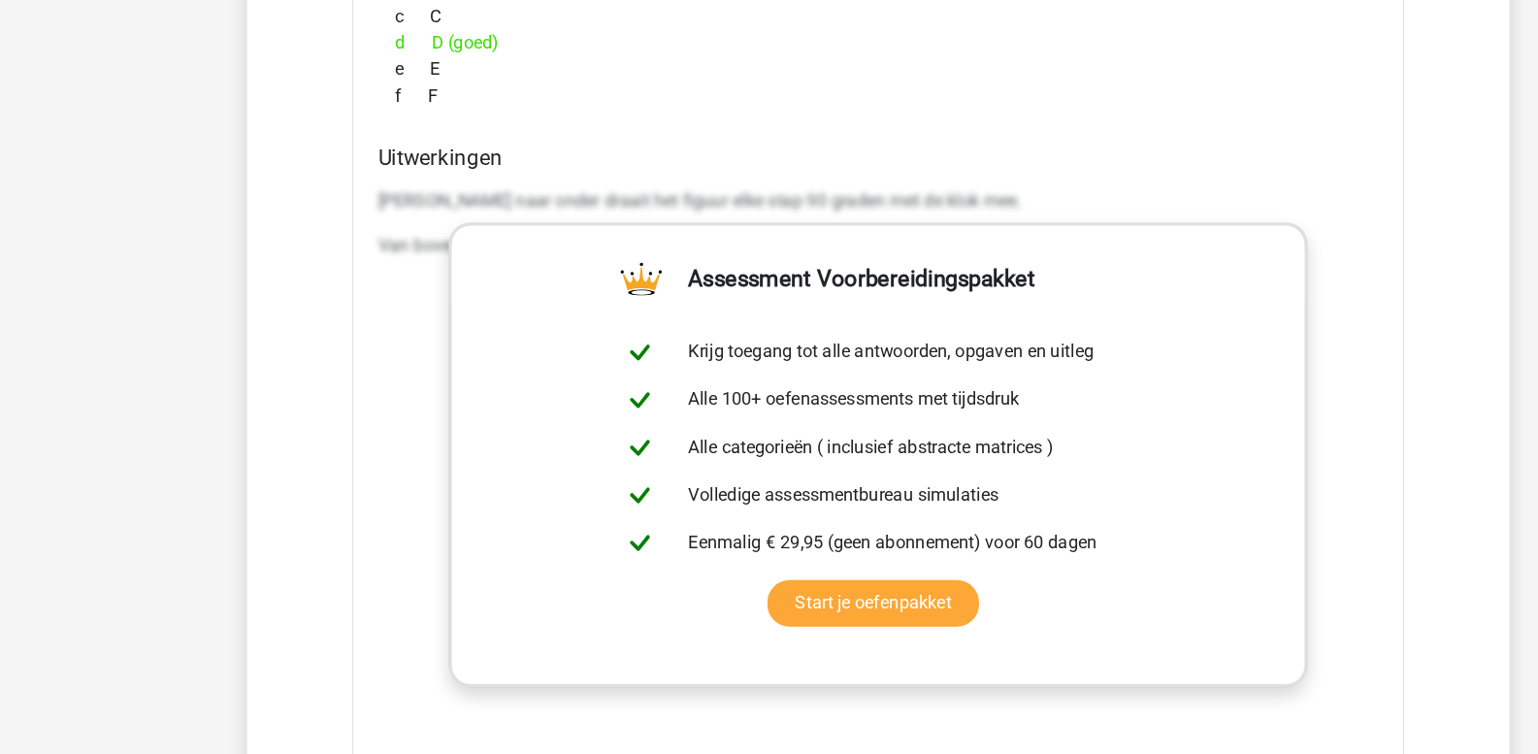
scroll to position [7559, 0]
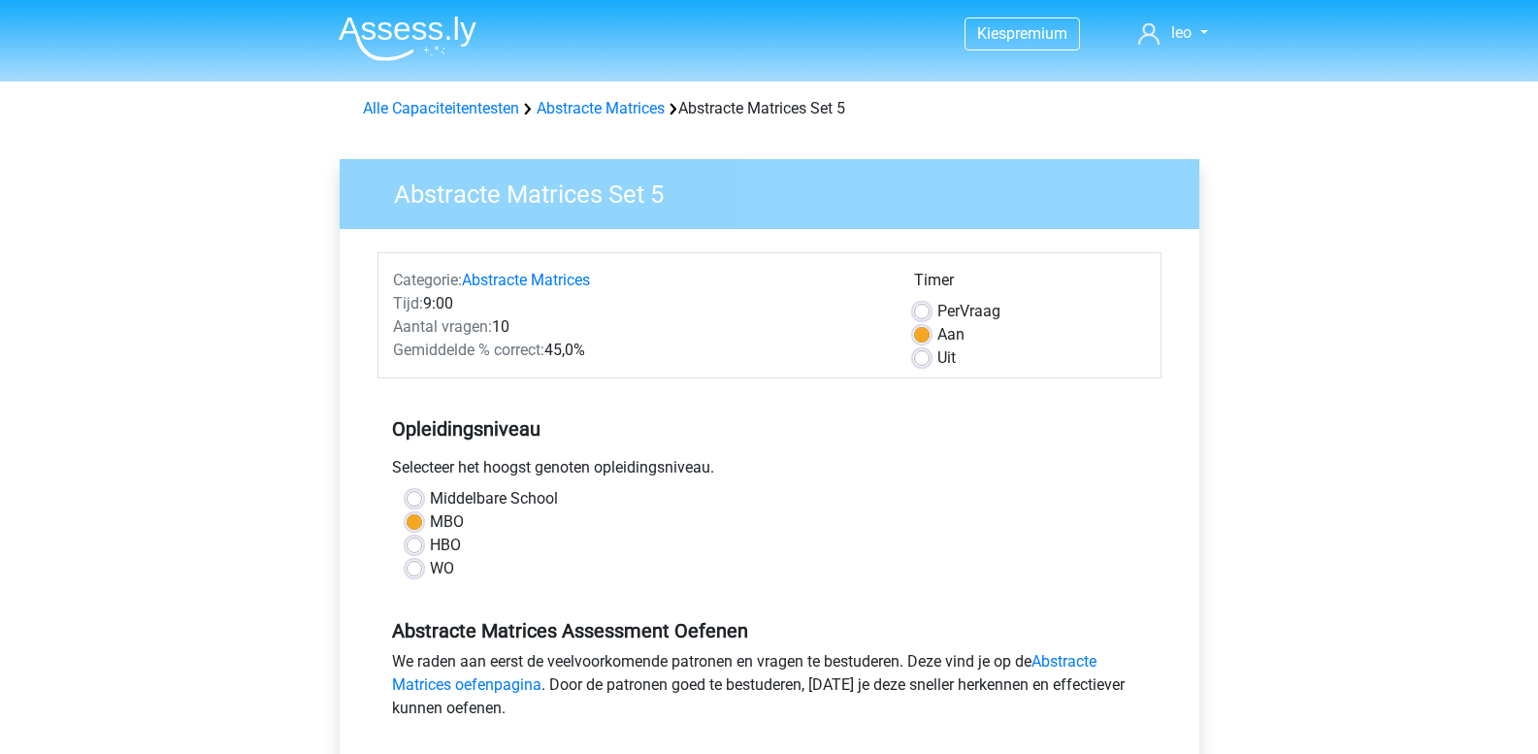
scroll to position [388, 0]
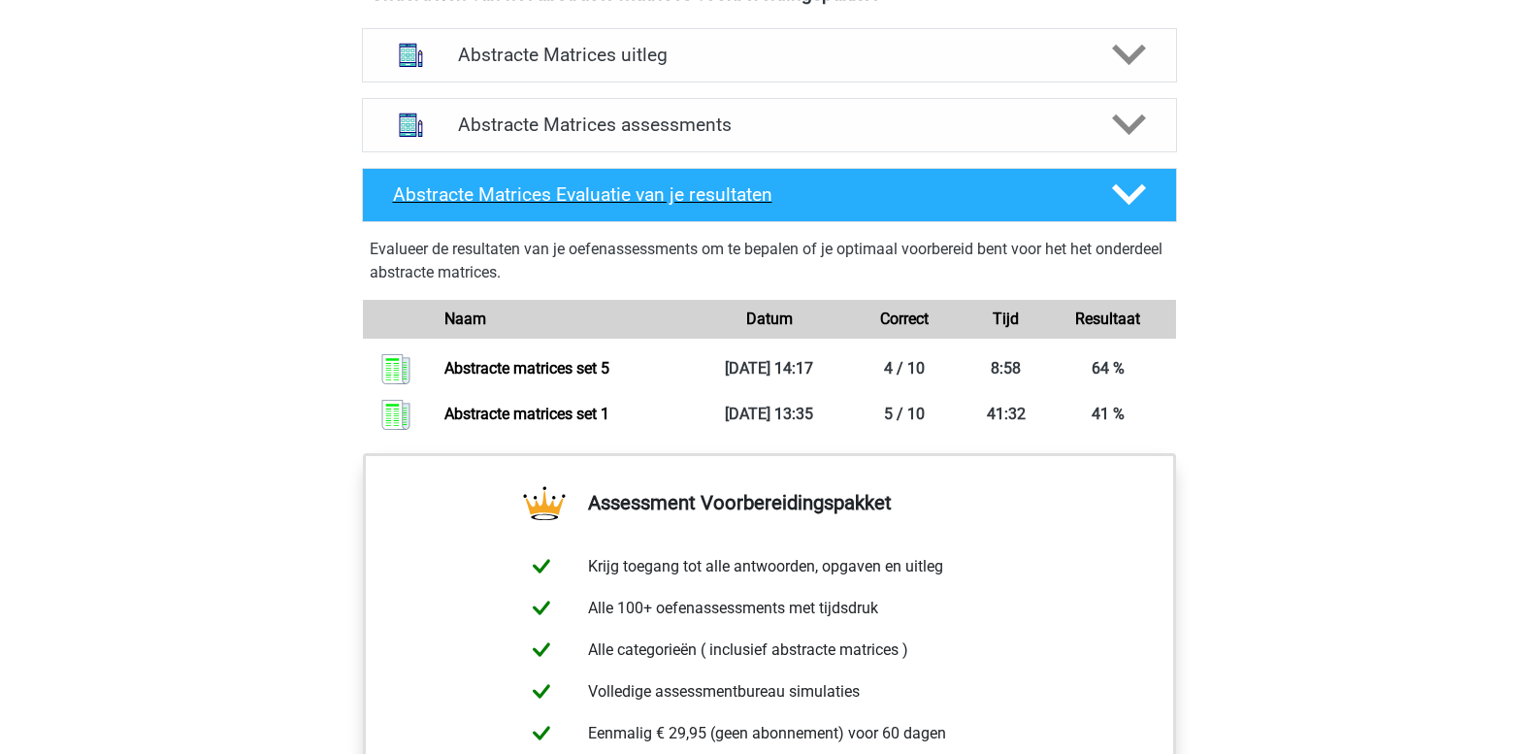
scroll to position [1262, 0]
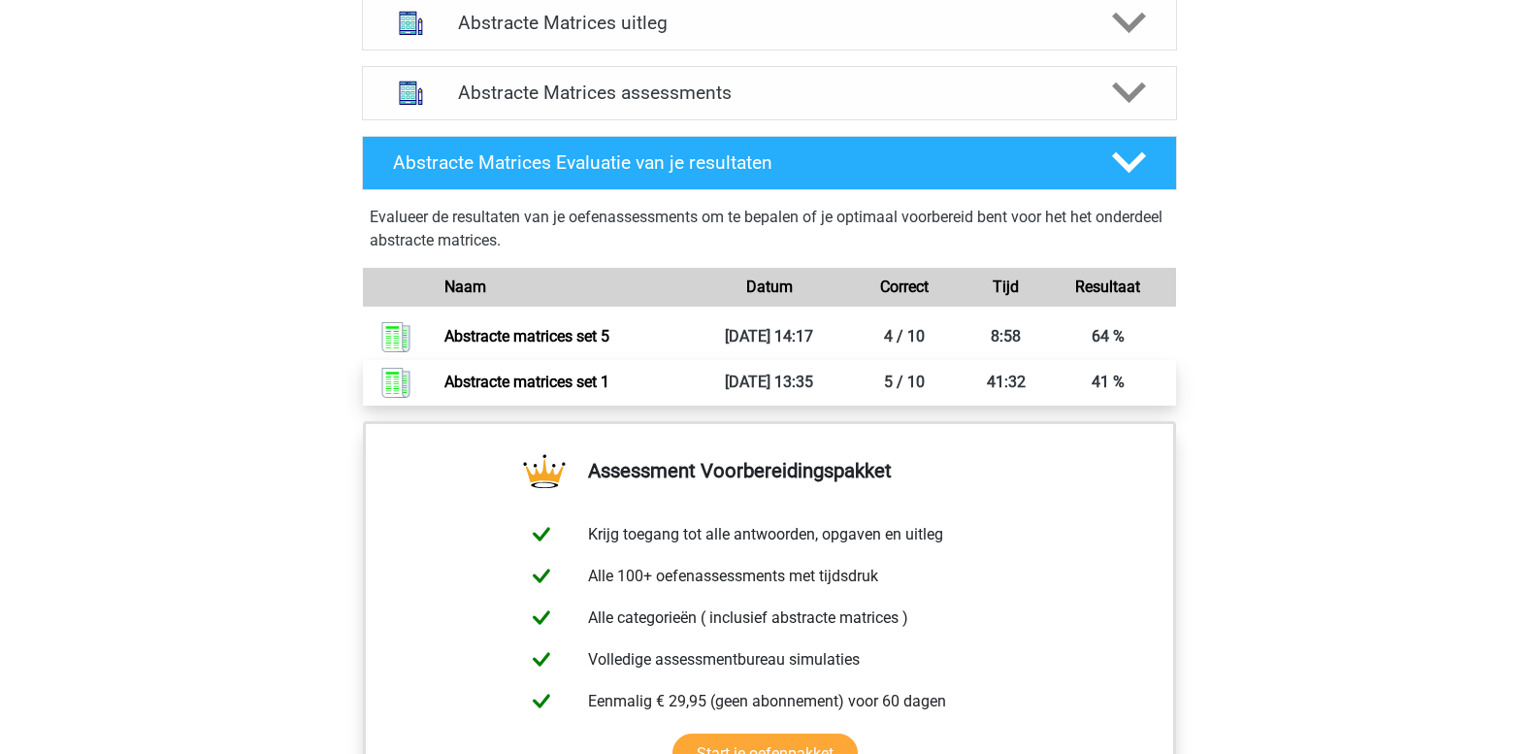
click at [582, 379] on link "Abstracte matrices set 1" at bounding box center [526, 382] width 165 height 18
click at [573, 383] on link "Abstracte matrices set 1" at bounding box center [526, 382] width 165 height 18
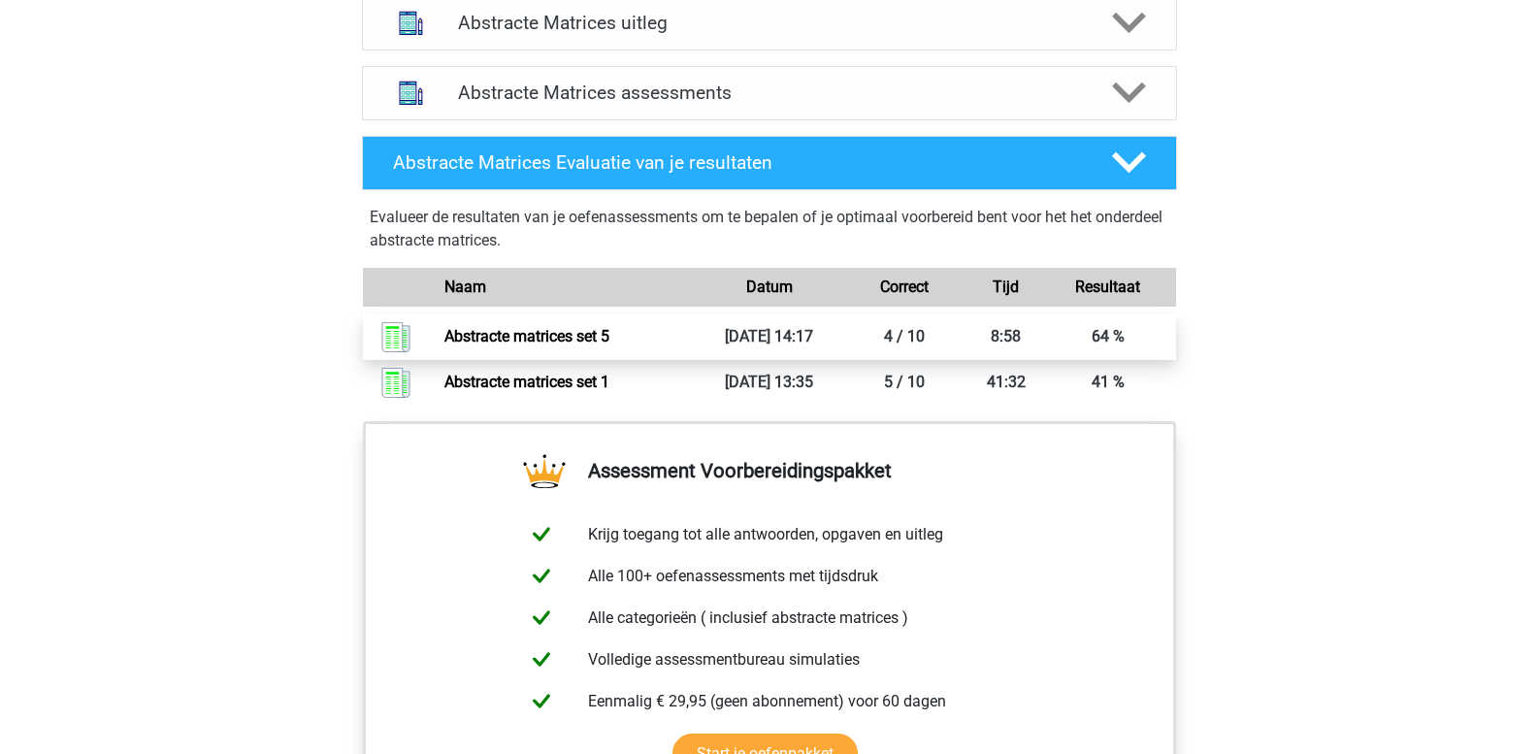
click at [519, 342] on link "Abstracte matrices set 5" at bounding box center [526, 336] width 165 height 18
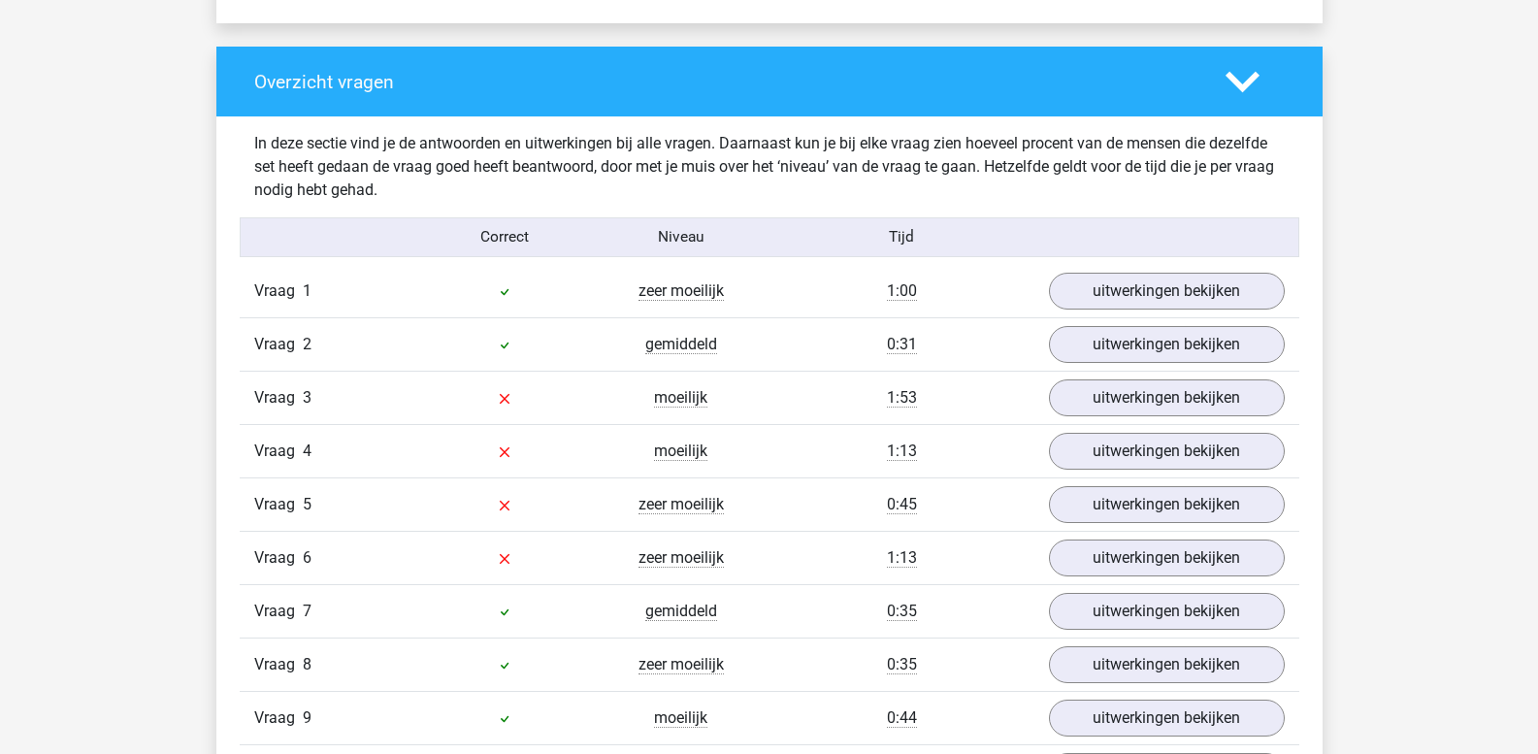
scroll to position [1359, 0]
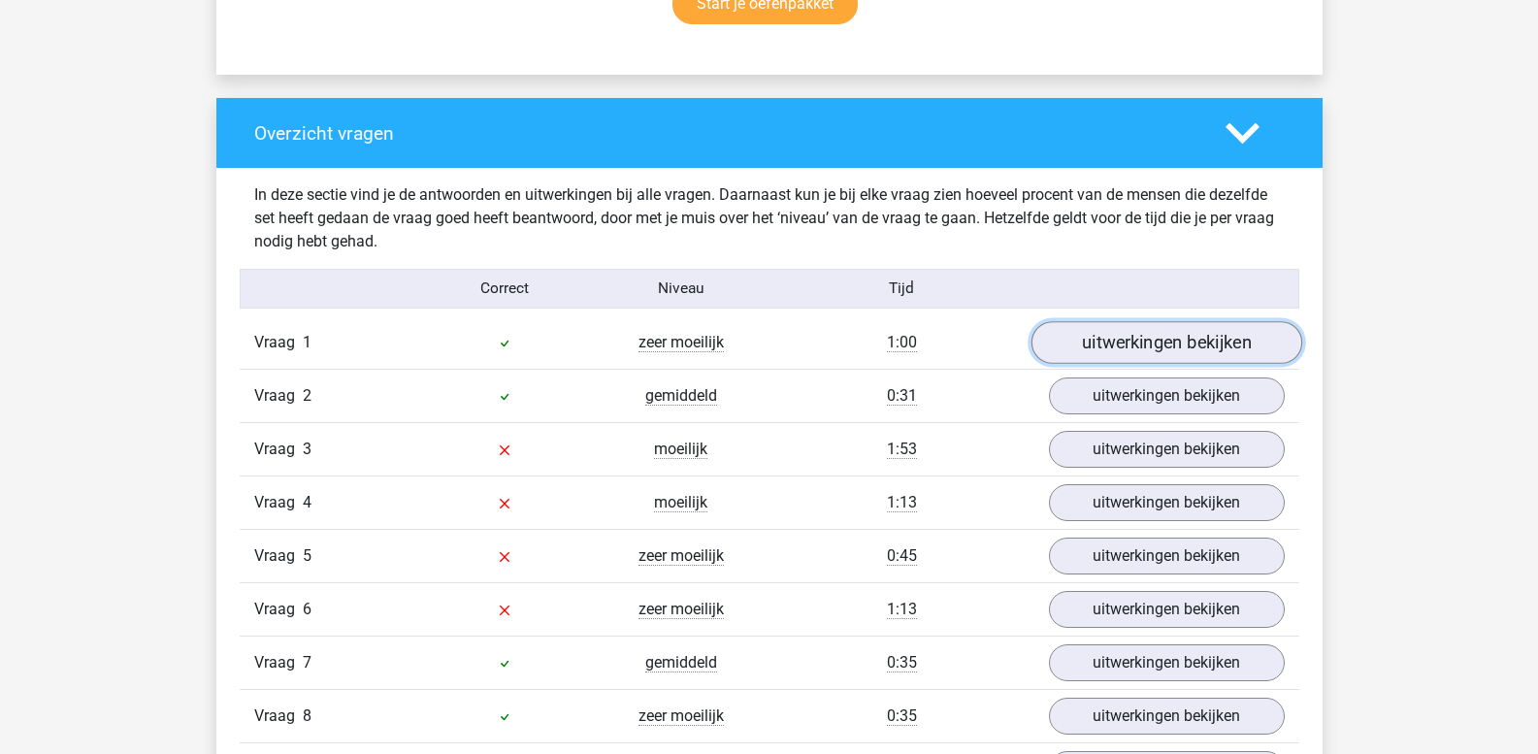
click at [1113, 340] on link "uitwerkingen bekijken" at bounding box center [1166, 343] width 271 height 43
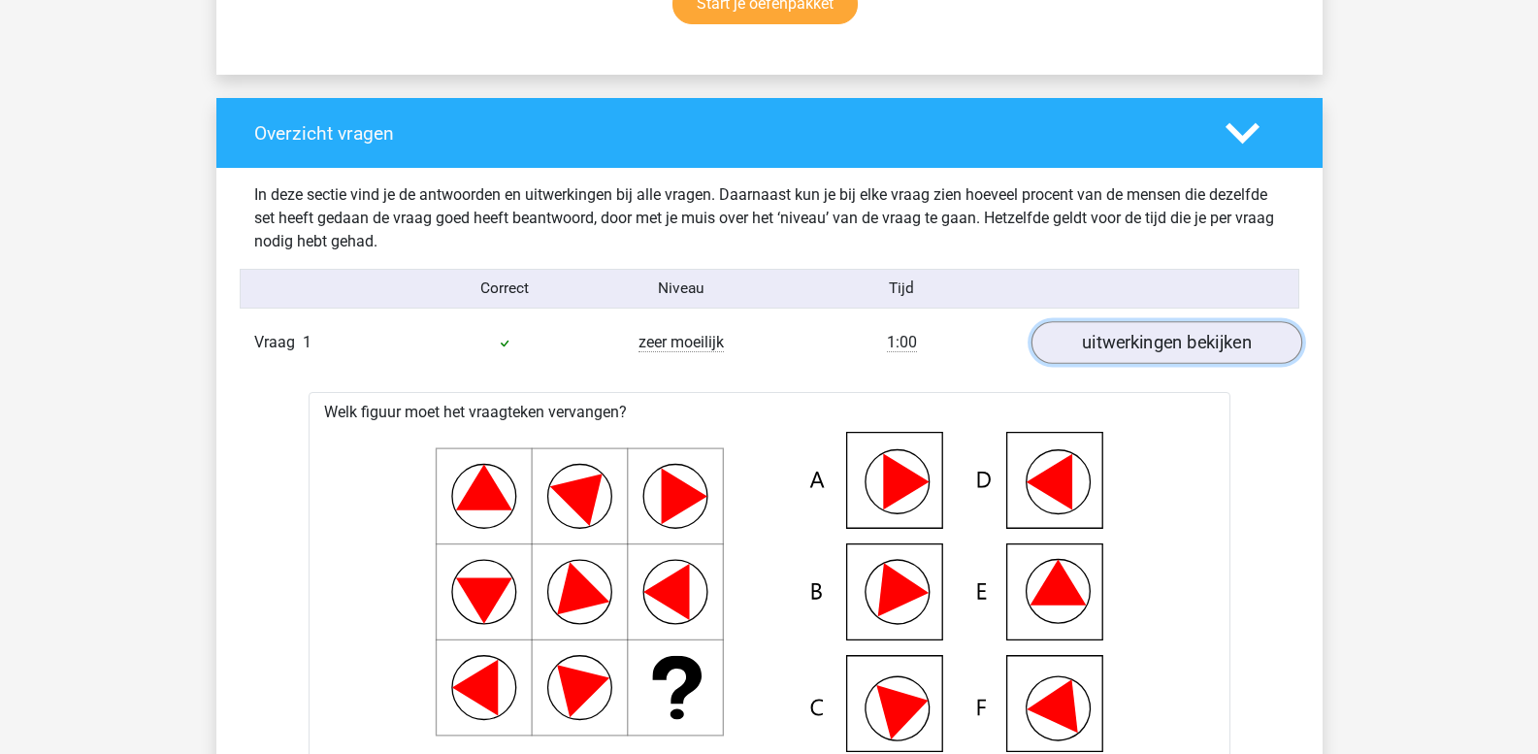
click at [1108, 339] on link "uitwerkingen bekijken" at bounding box center [1166, 343] width 271 height 43
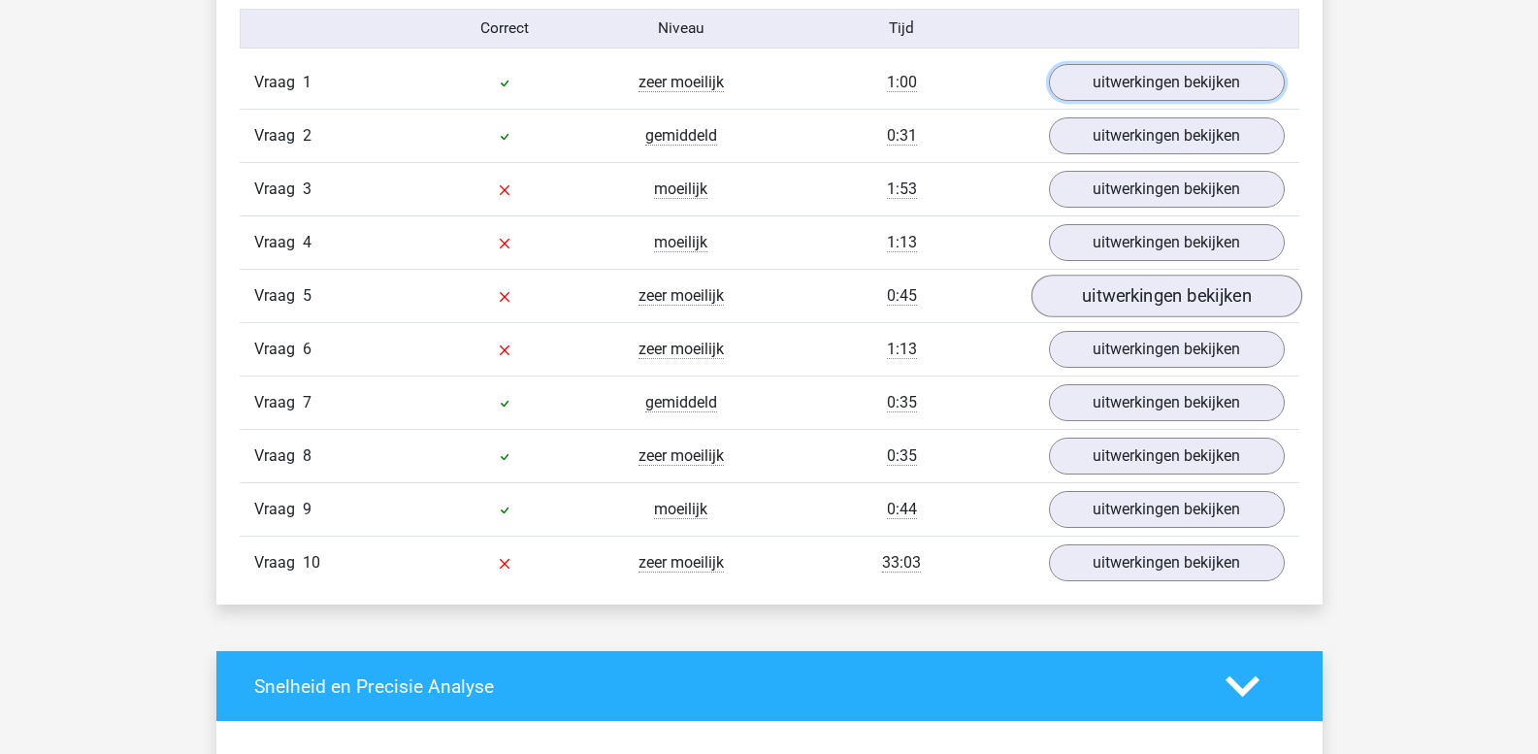
scroll to position [1650, 0]
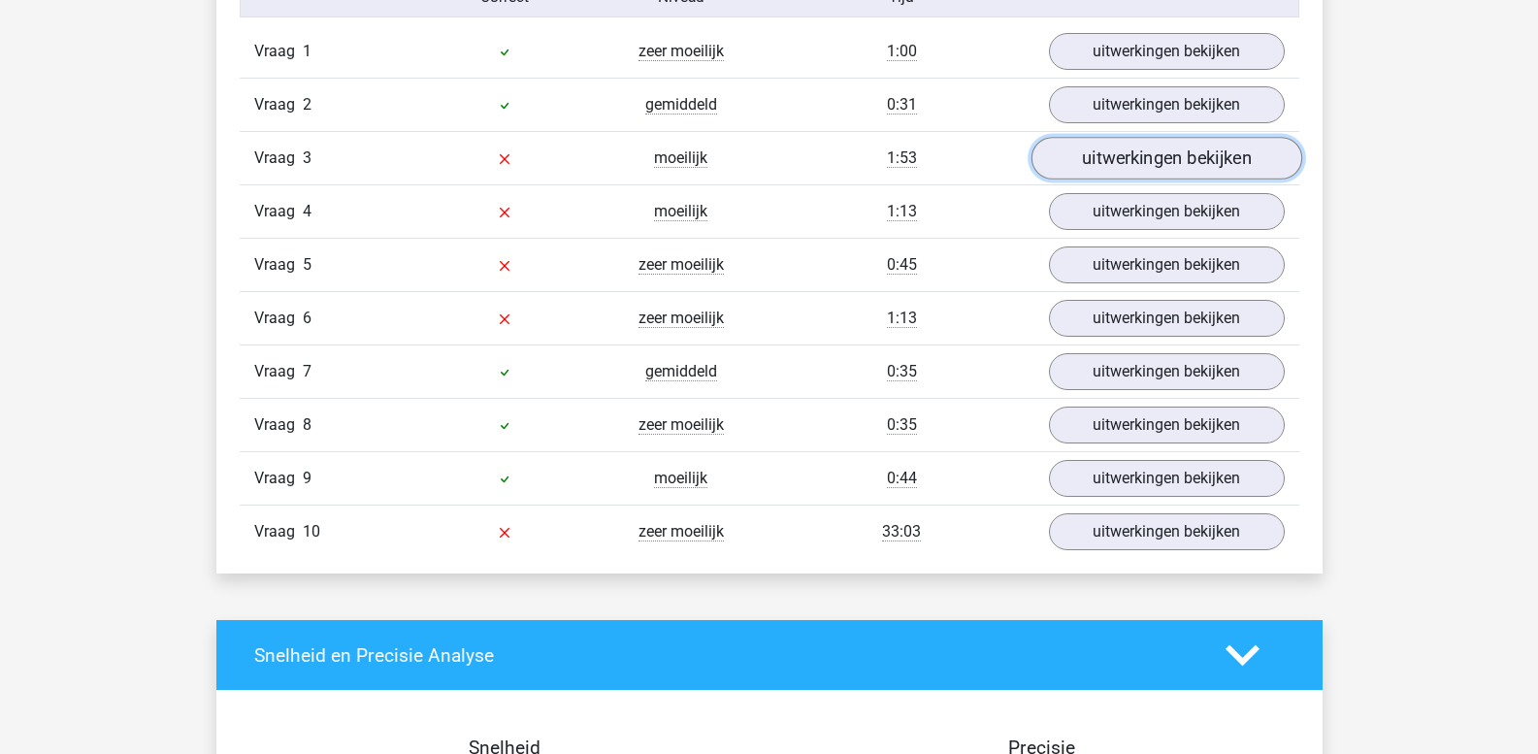
click at [1110, 159] on link "uitwerkingen bekijken" at bounding box center [1166, 159] width 271 height 43
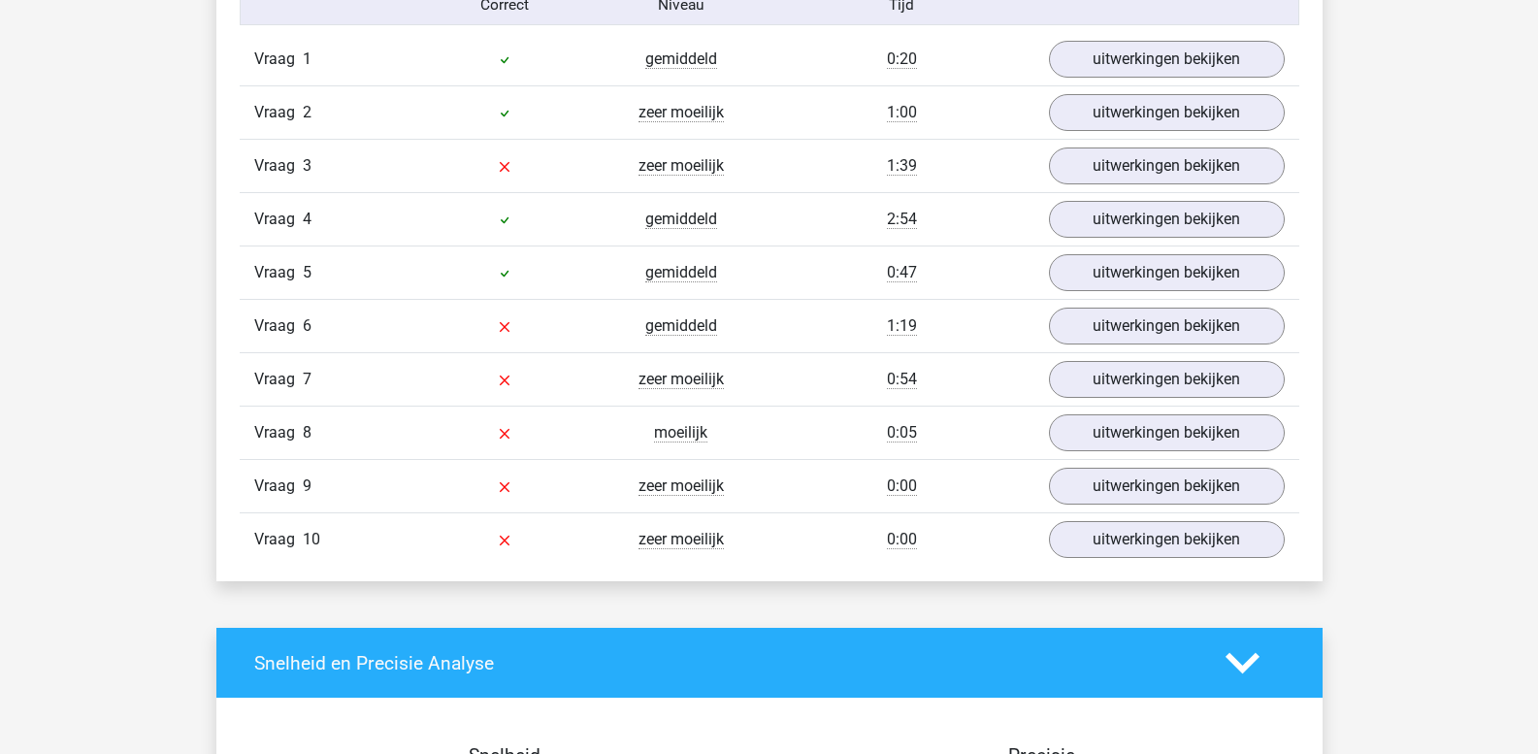
scroll to position [1650, 0]
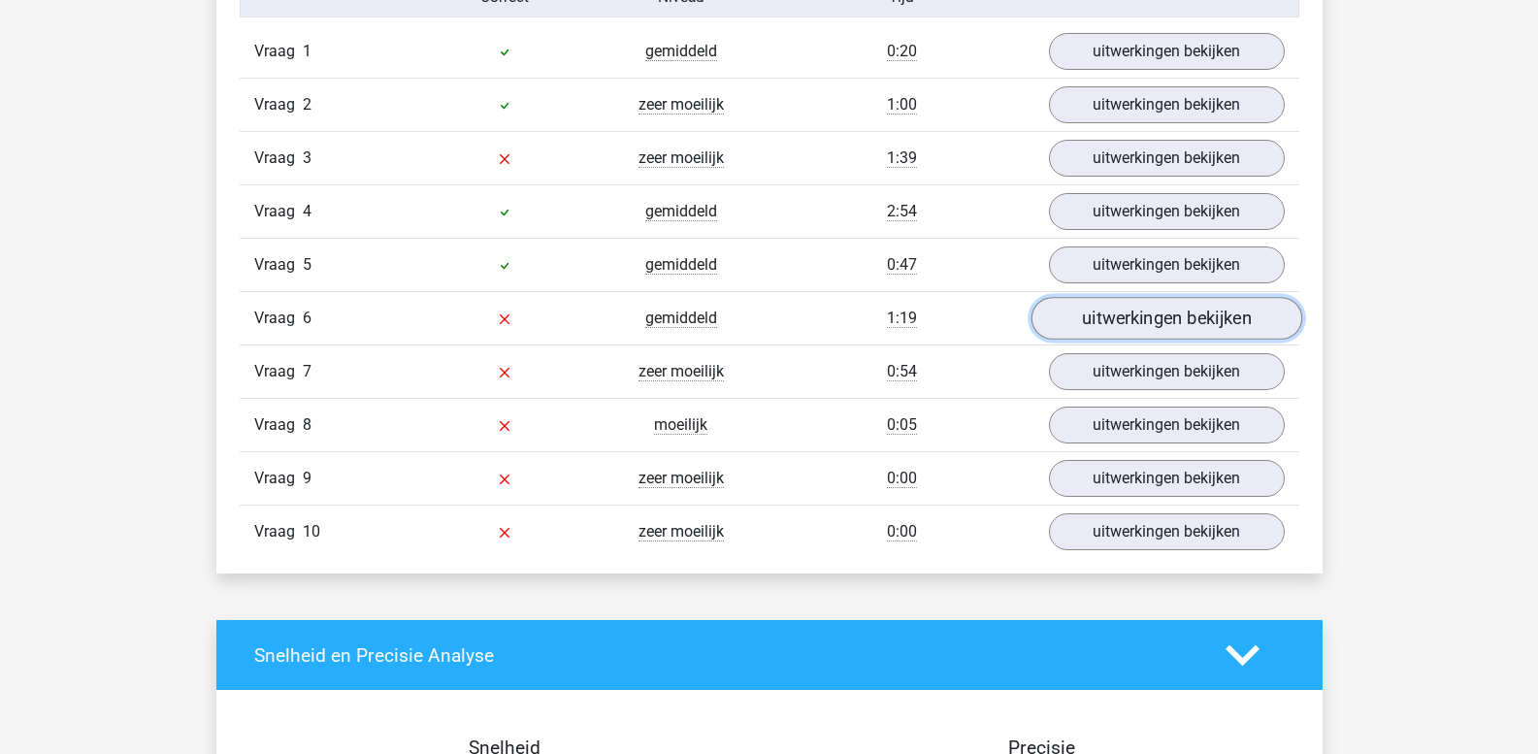
click at [1110, 318] on link "uitwerkingen bekijken" at bounding box center [1166, 319] width 271 height 43
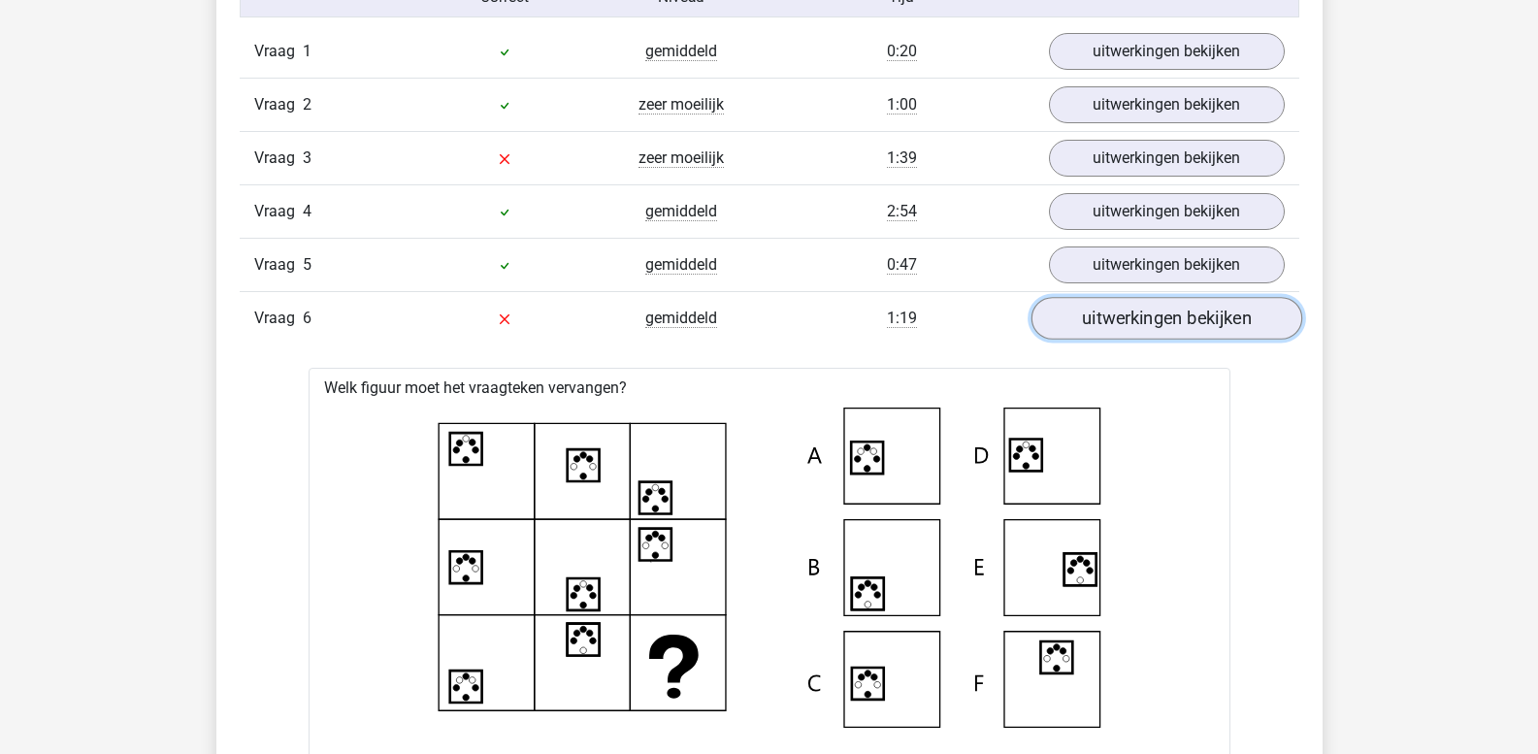
click at [1182, 322] on link "uitwerkingen bekijken" at bounding box center [1166, 319] width 271 height 43
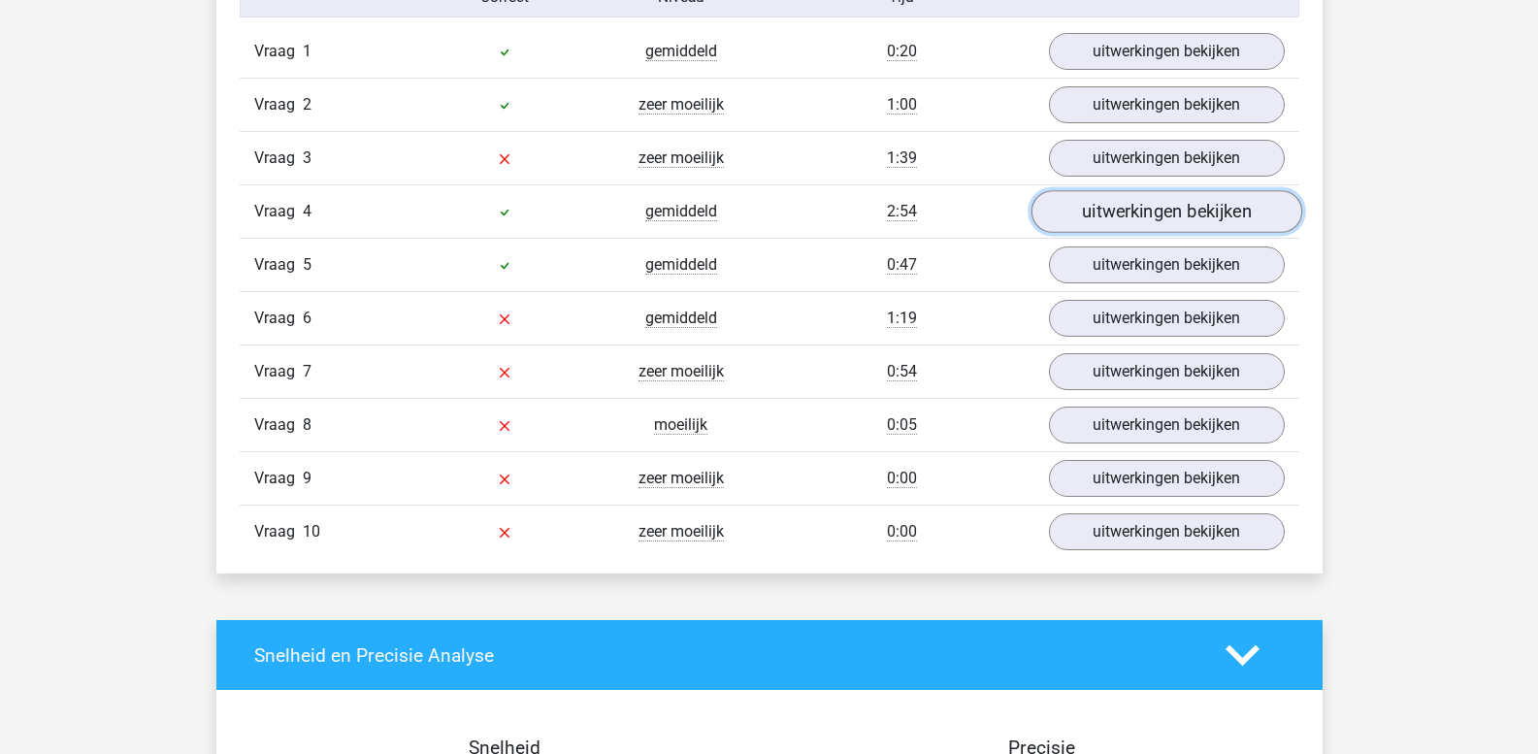
click at [1127, 221] on link "uitwerkingen bekijken" at bounding box center [1166, 212] width 271 height 43
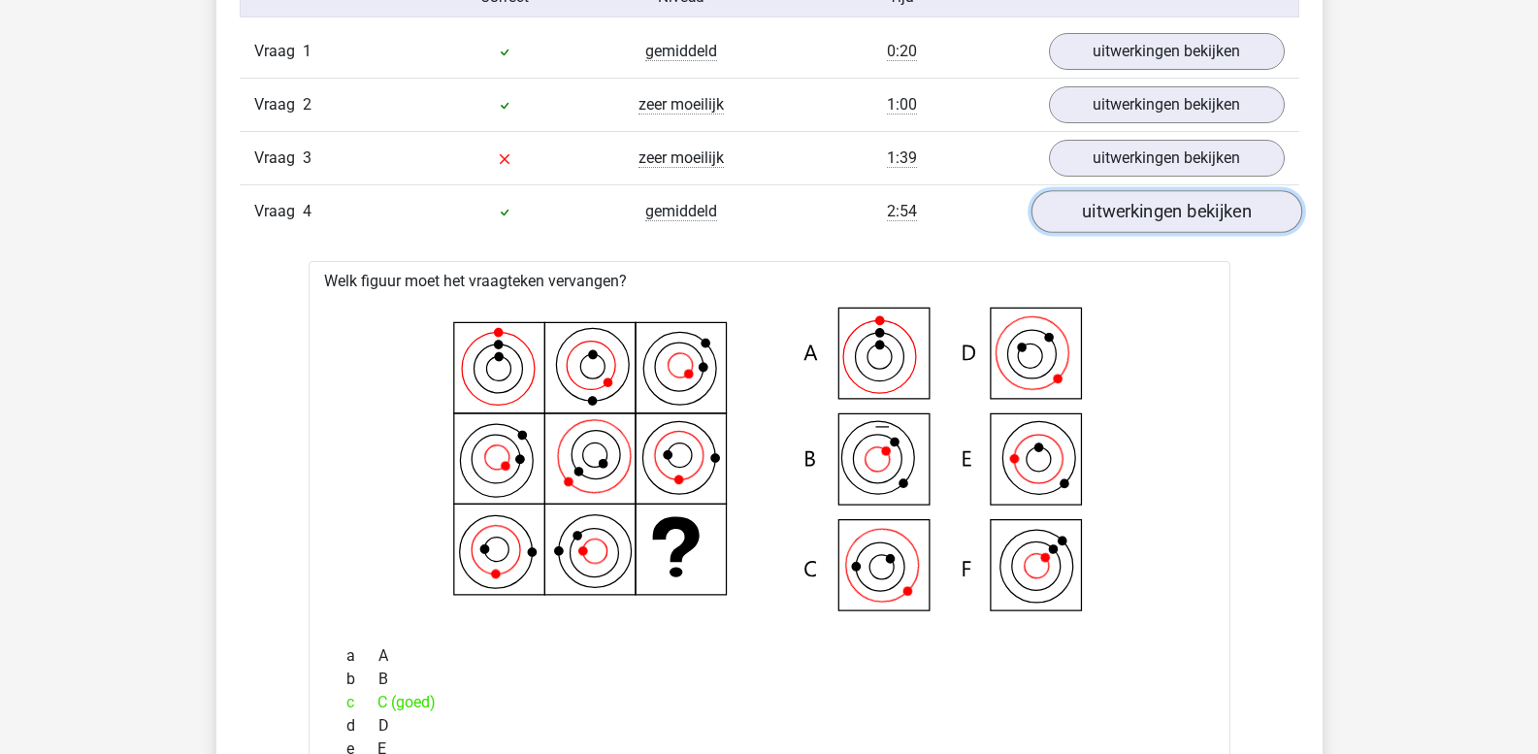
click at [1127, 221] on link "uitwerkingen bekijken" at bounding box center [1166, 212] width 271 height 43
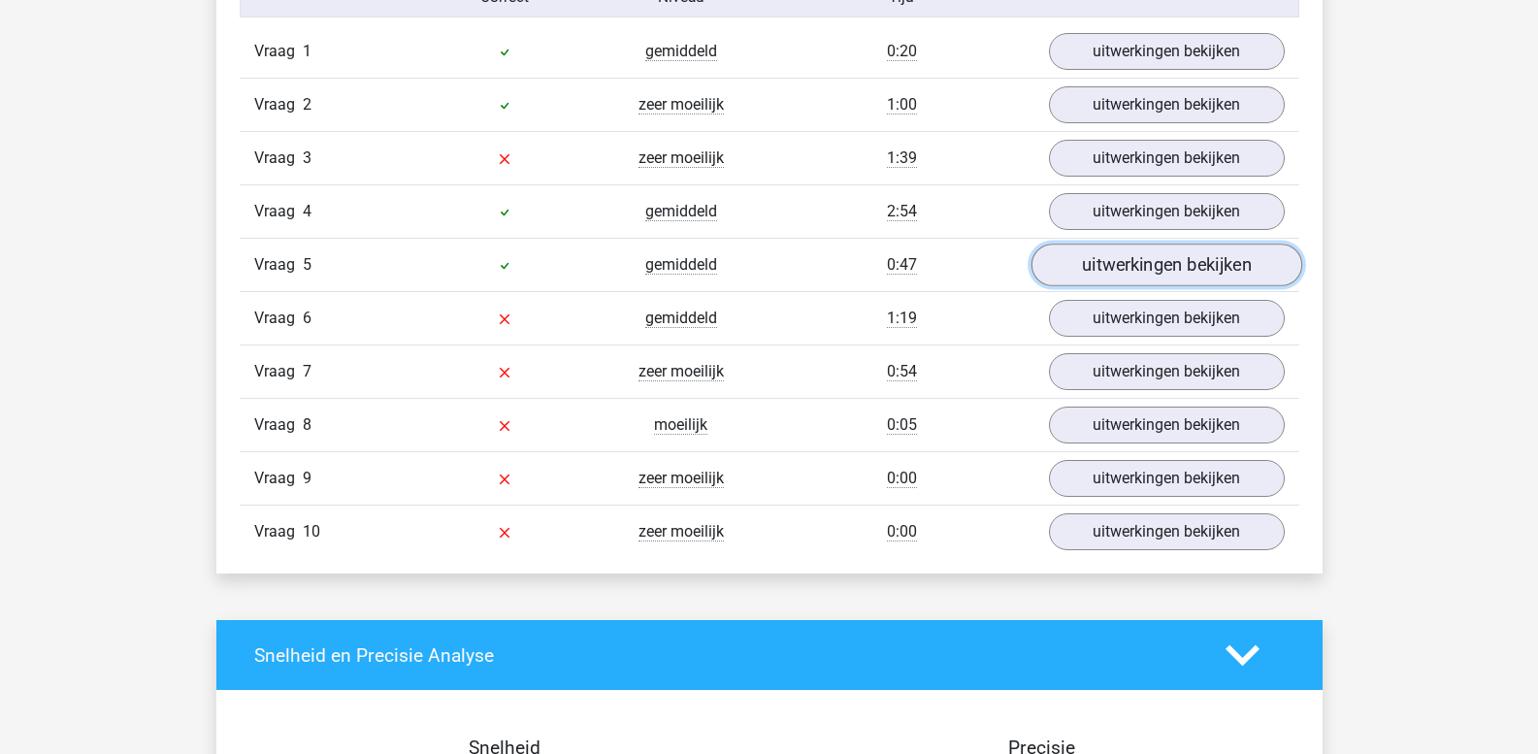
click at [1120, 267] on link "uitwerkingen bekijken" at bounding box center [1166, 266] width 271 height 43
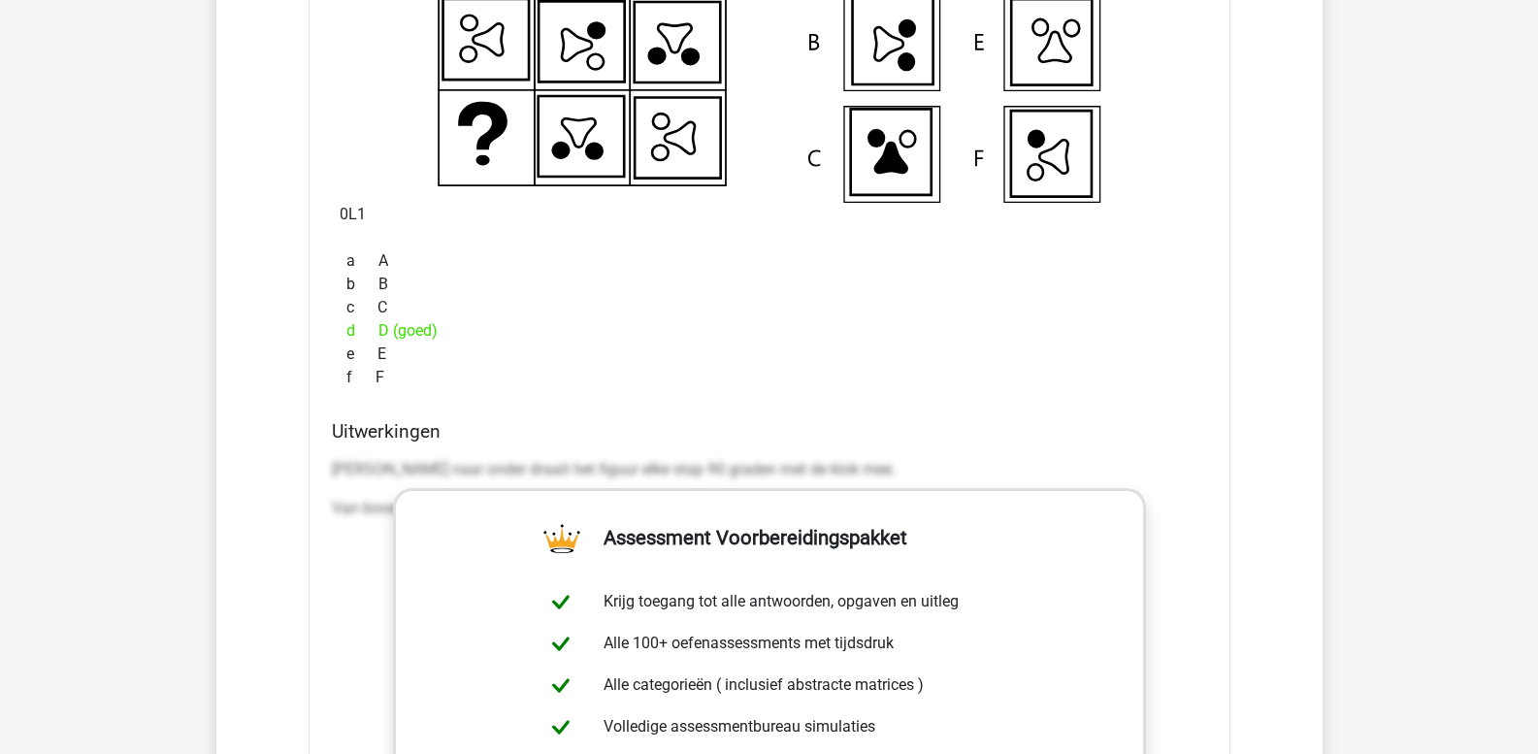
scroll to position [2135, 0]
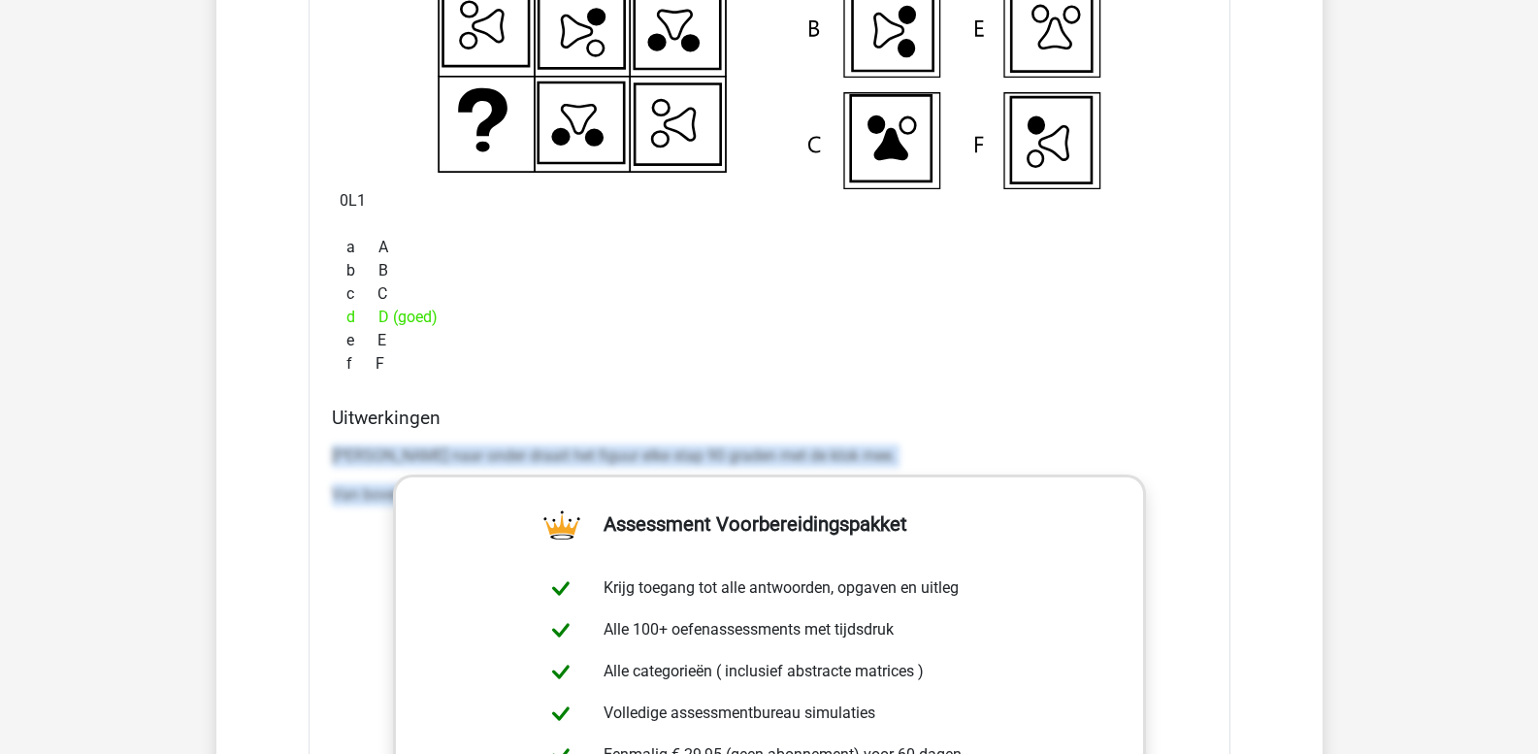
drag, startPoint x: 334, startPoint y: 450, endPoint x: 1226, endPoint y: 598, distance: 904.0
click at [1226, 598] on div "Welk figuur moet het vraagteken vervangen? 0L1 a A b B c C d e f" at bounding box center [770, 468] width 922 height 1279
copy div "[PERSON_NAME] naar onder draait het figuur elke stap 90 graden met de klok mee.…"
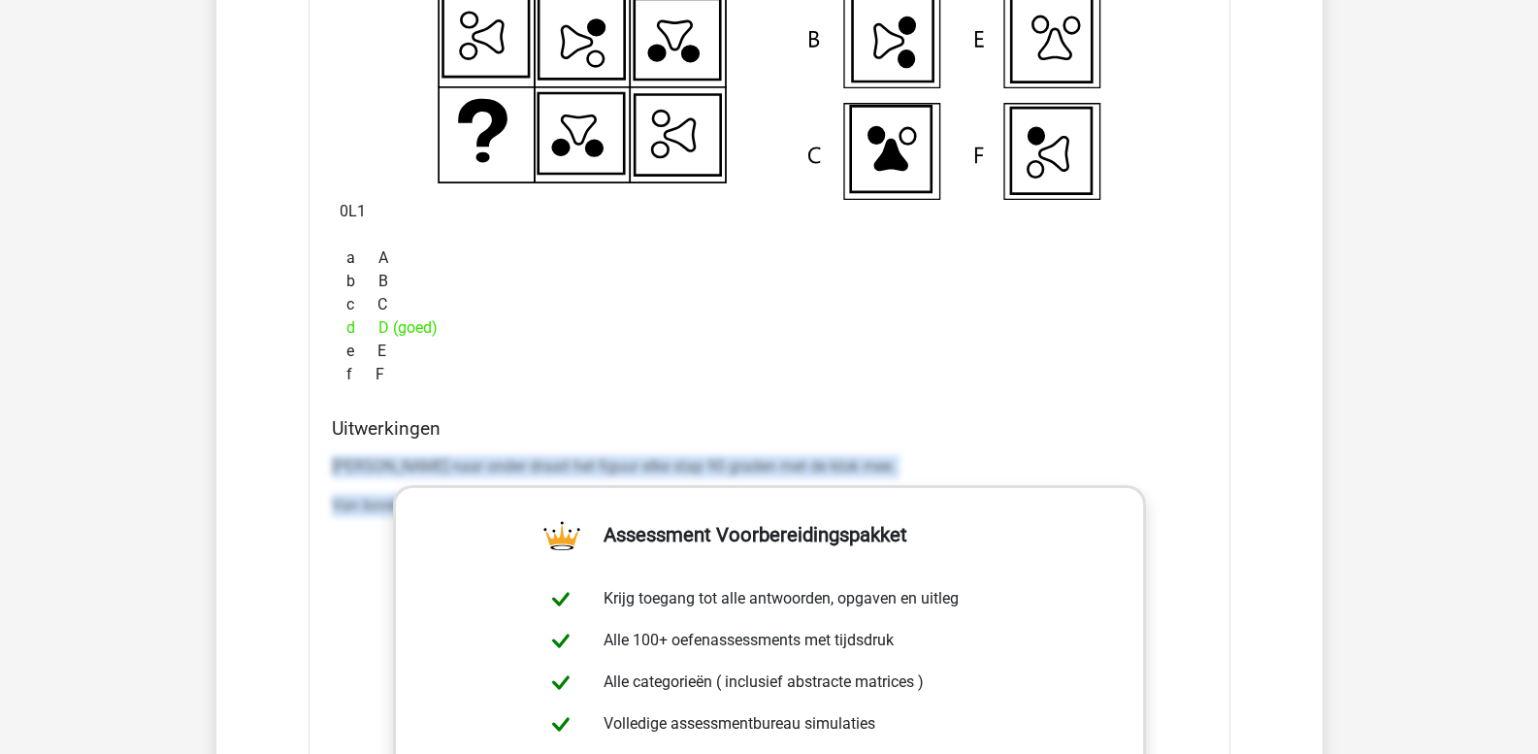
scroll to position [1844, 0]
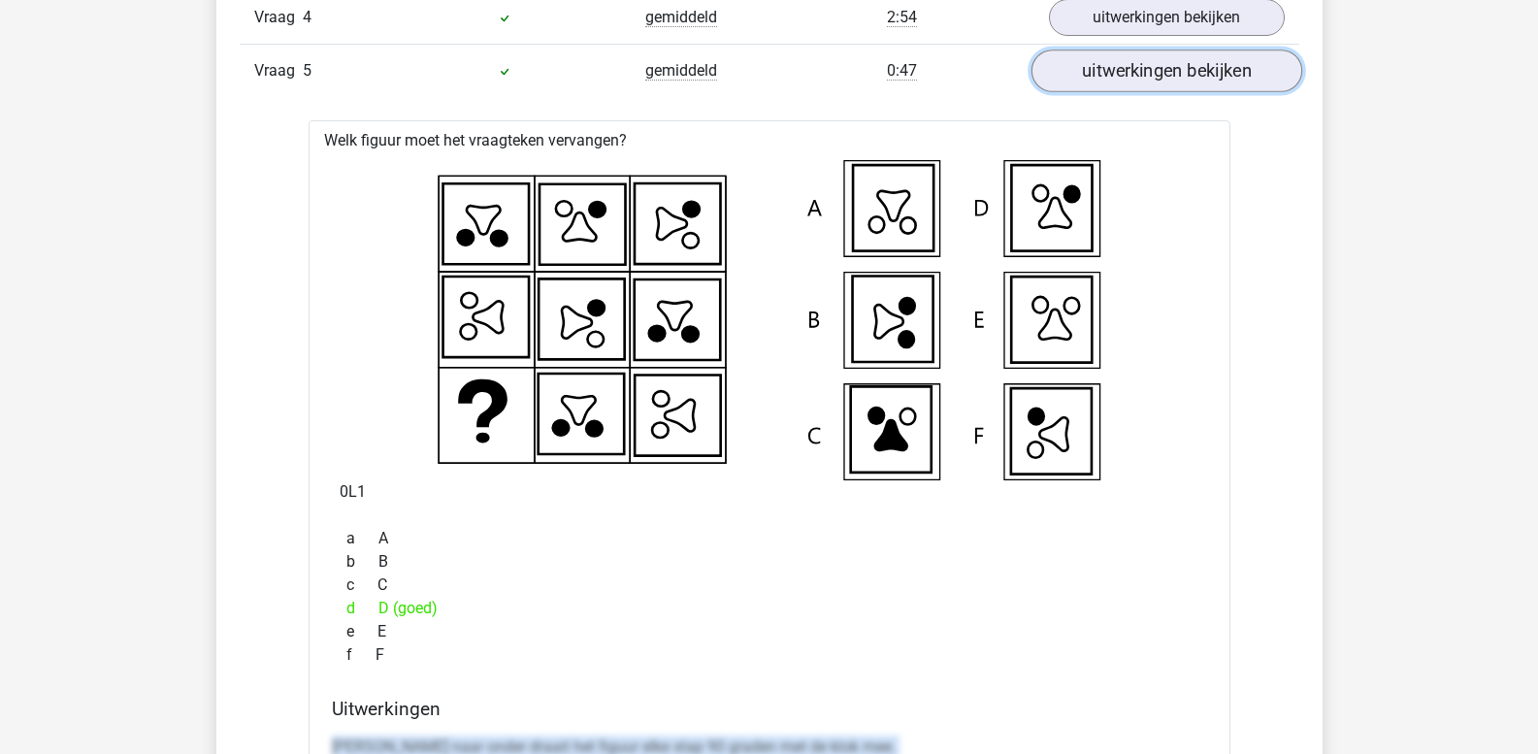
click at [1123, 75] on link "uitwerkingen bekijken" at bounding box center [1166, 71] width 271 height 43
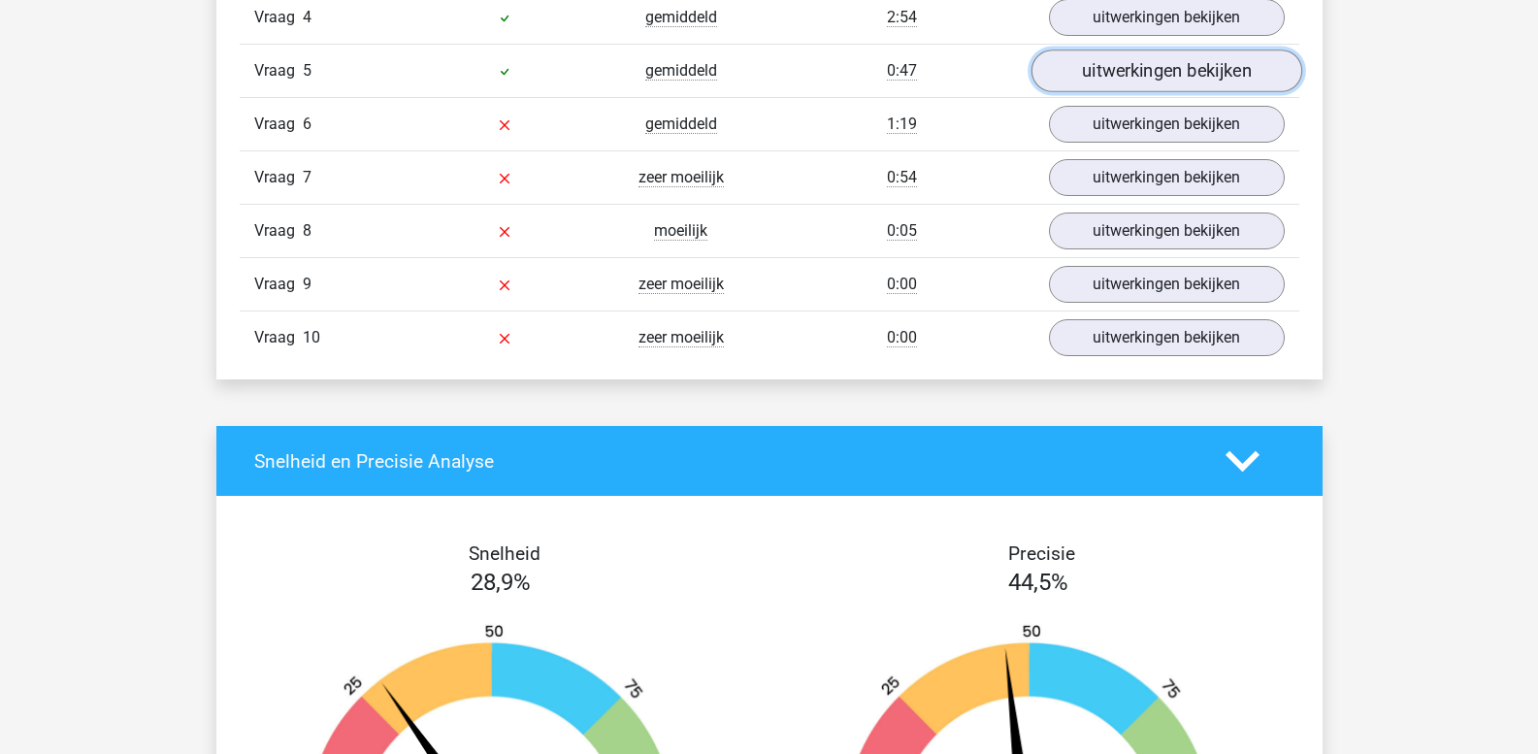
click at [1088, 77] on link "uitwerkingen bekijken" at bounding box center [1166, 71] width 271 height 43
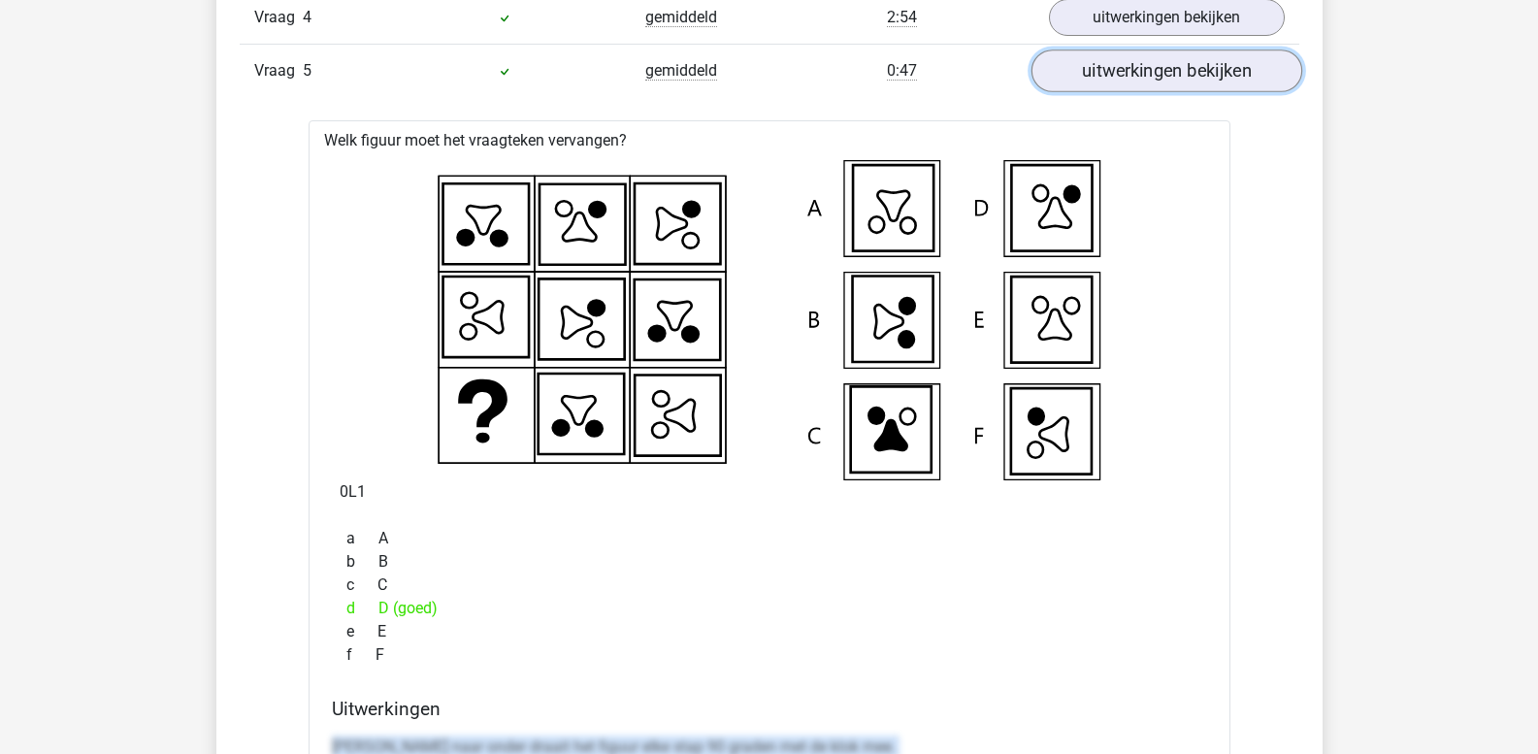
click at [1081, 77] on link "uitwerkingen bekijken" at bounding box center [1166, 71] width 271 height 43
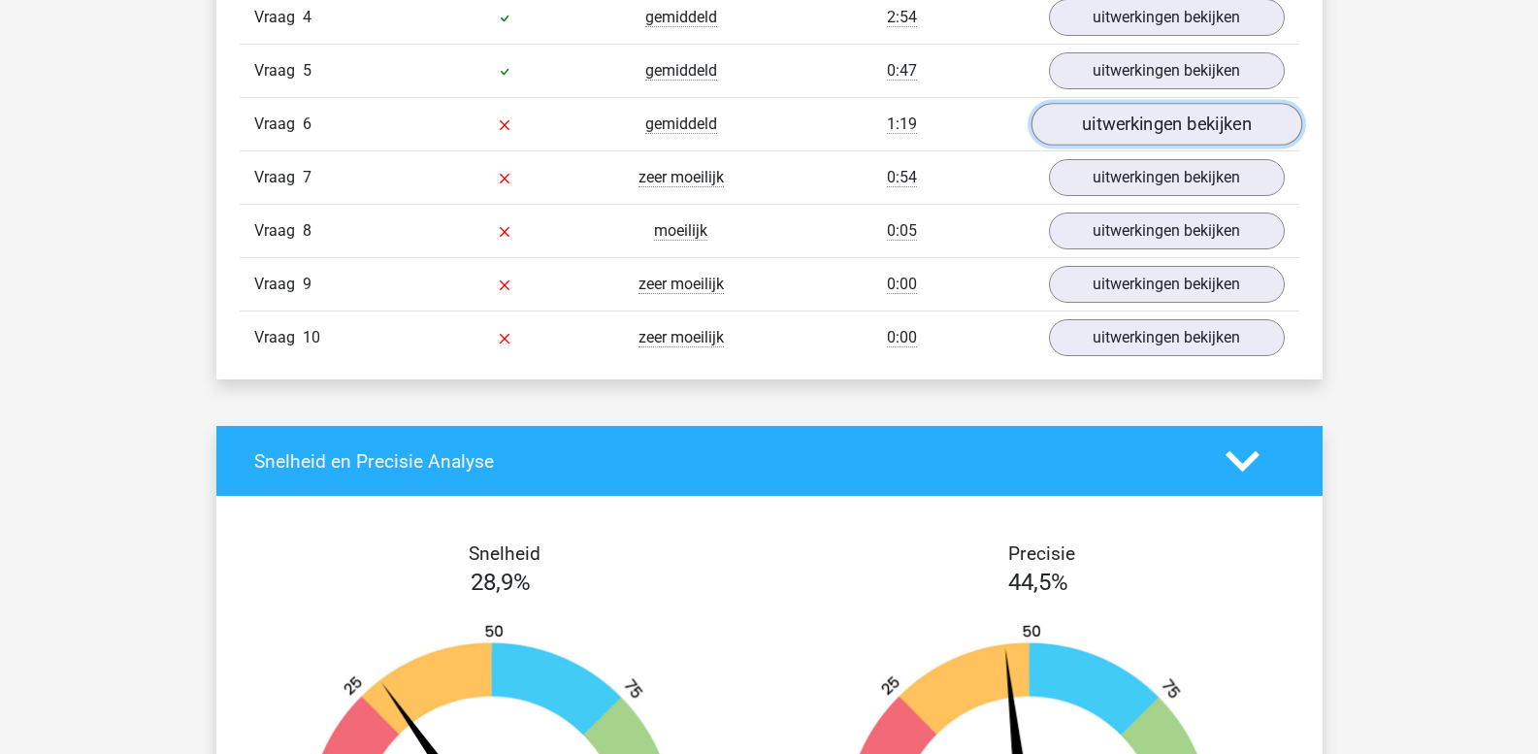
click at [1081, 129] on link "uitwerkingen bekijken" at bounding box center [1166, 125] width 271 height 43
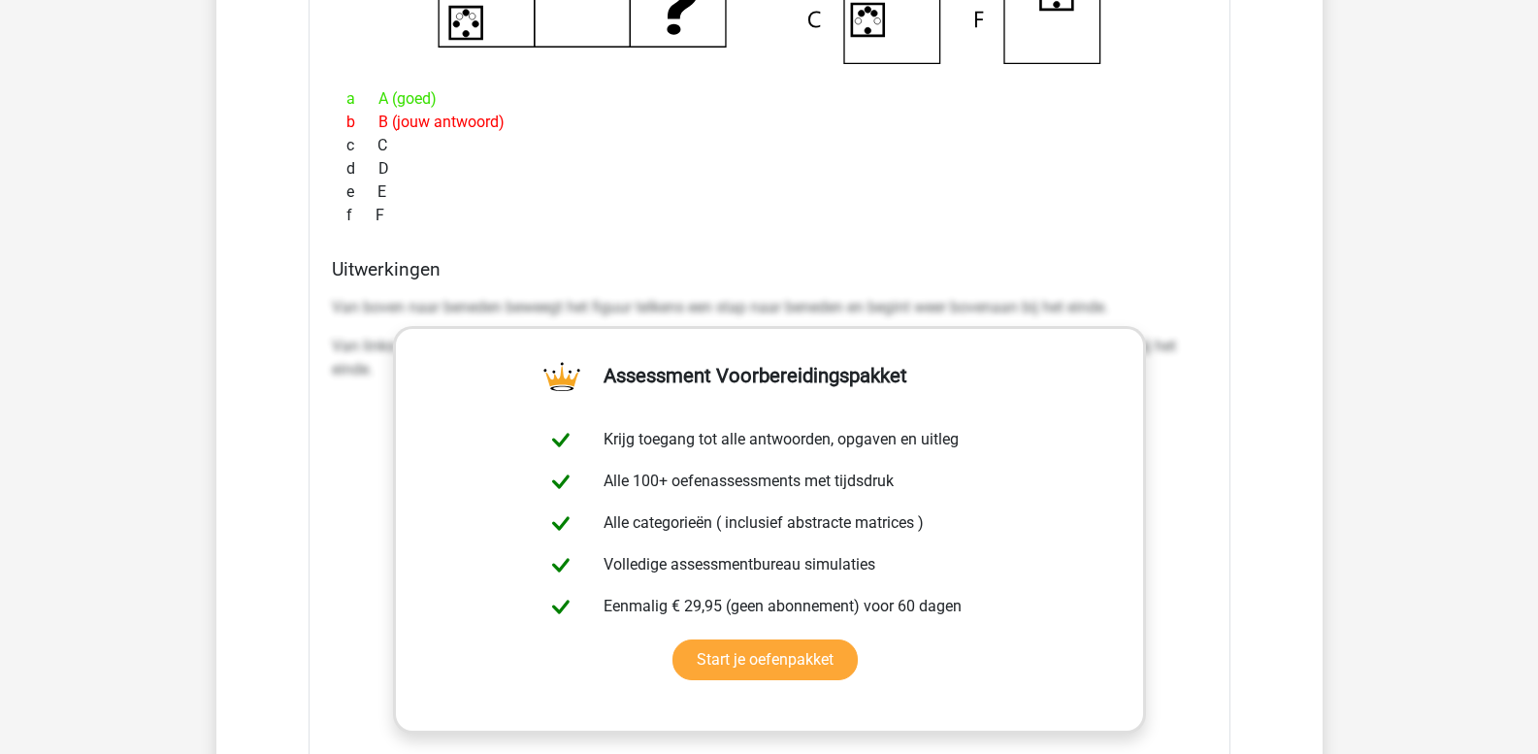
scroll to position [2329, 0]
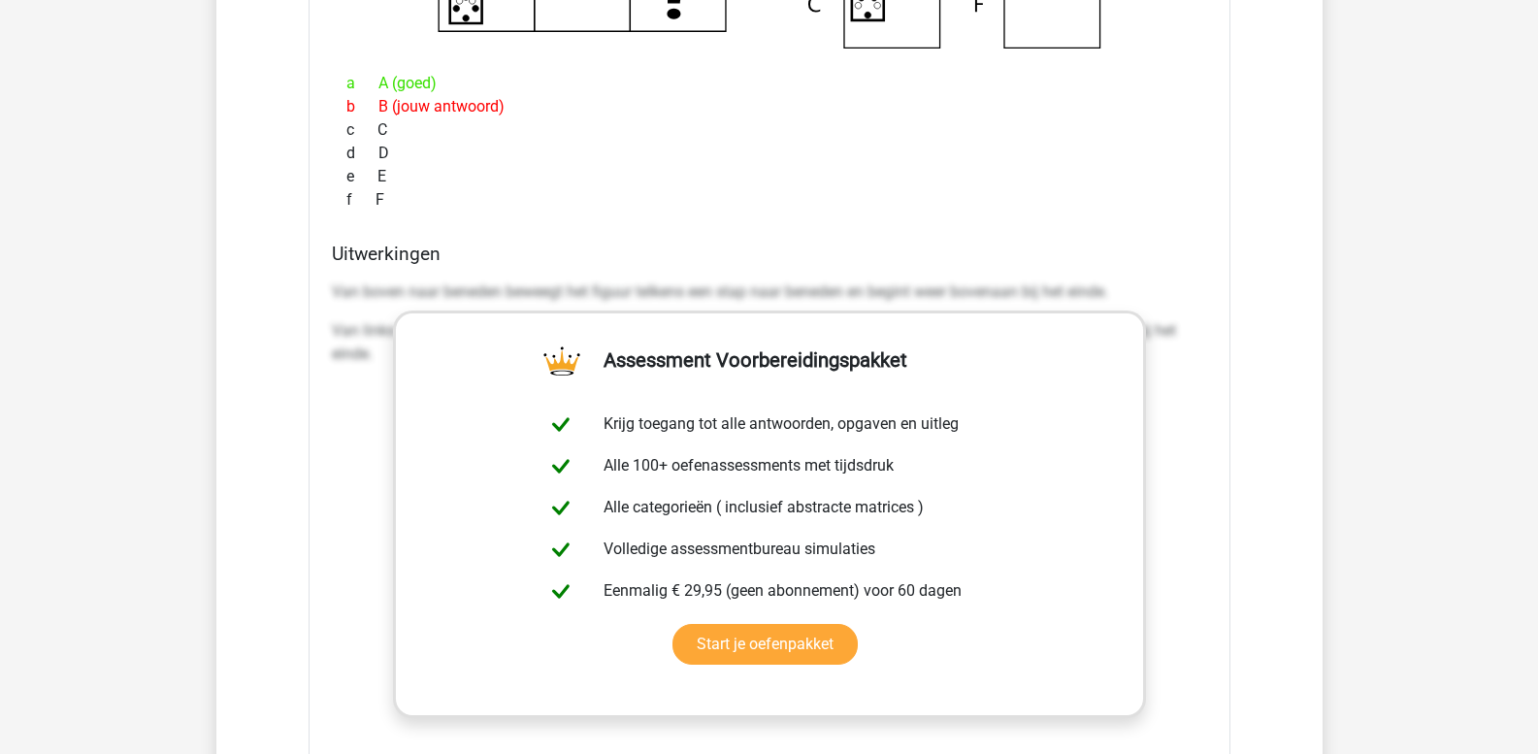
click at [329, 287] on div "Uitwerkingen Van boven naar beneden beweegt het figuur telkens een stap naar be…" at bounding box center [769, 549] width 891 height 612
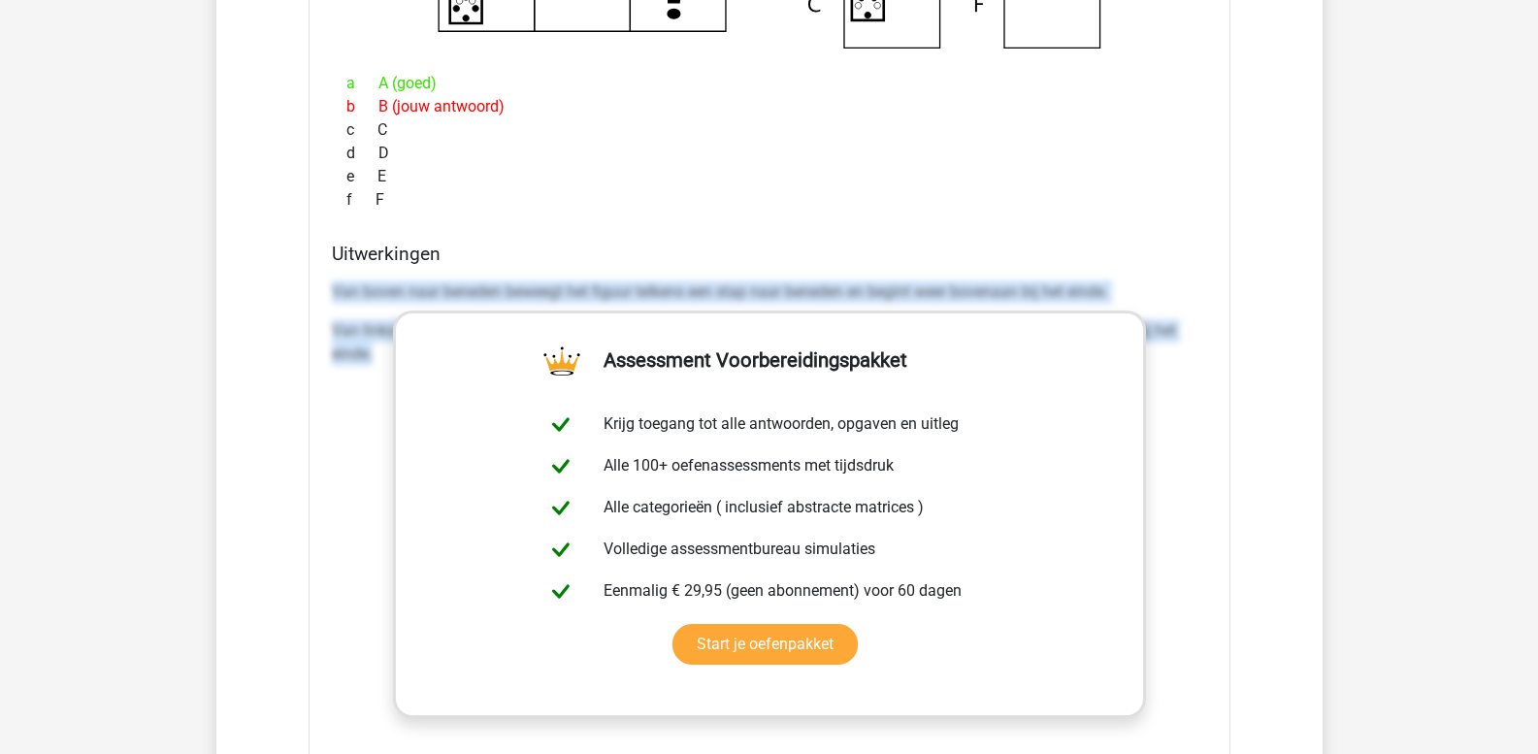
drag, startPoint x: 333, startPoint y: 286, endPoint x: 1190, endPoint y: 376, distance: 861.6
click at [1190, 376] on div "Van boven naar beneden beweegt het figuur telkens een stap naar beneden en begi…" at bounding box center [769, 331] width 875 height 116
copy div "Van boven naar beneden beweegt het figuur telkens een stap naar beneden en begi…"
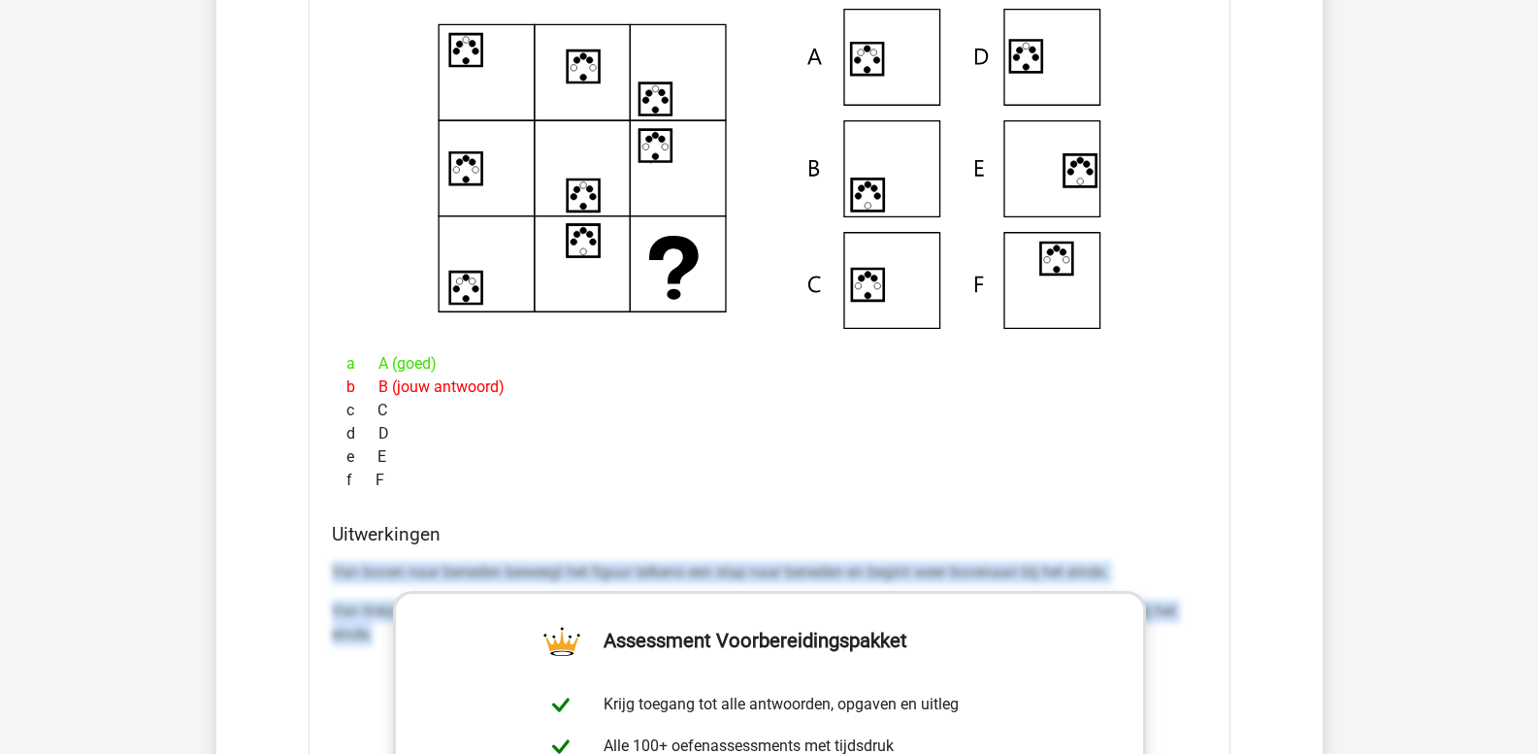
scroll to position [1844, 0]
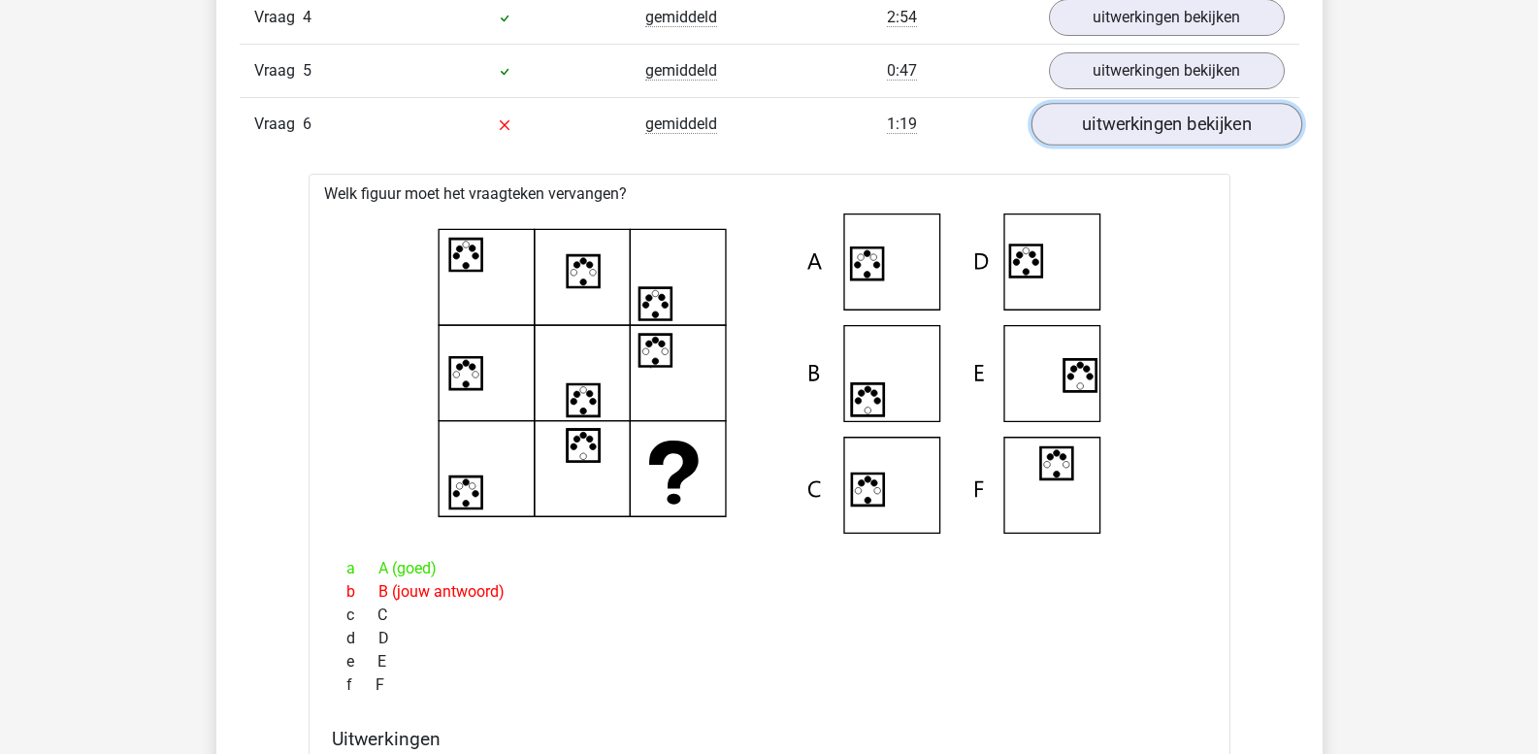
click at [1118, 132] on link "uitwerkingen bekijken" at bounding box center [1166, 125] width 271 height 43
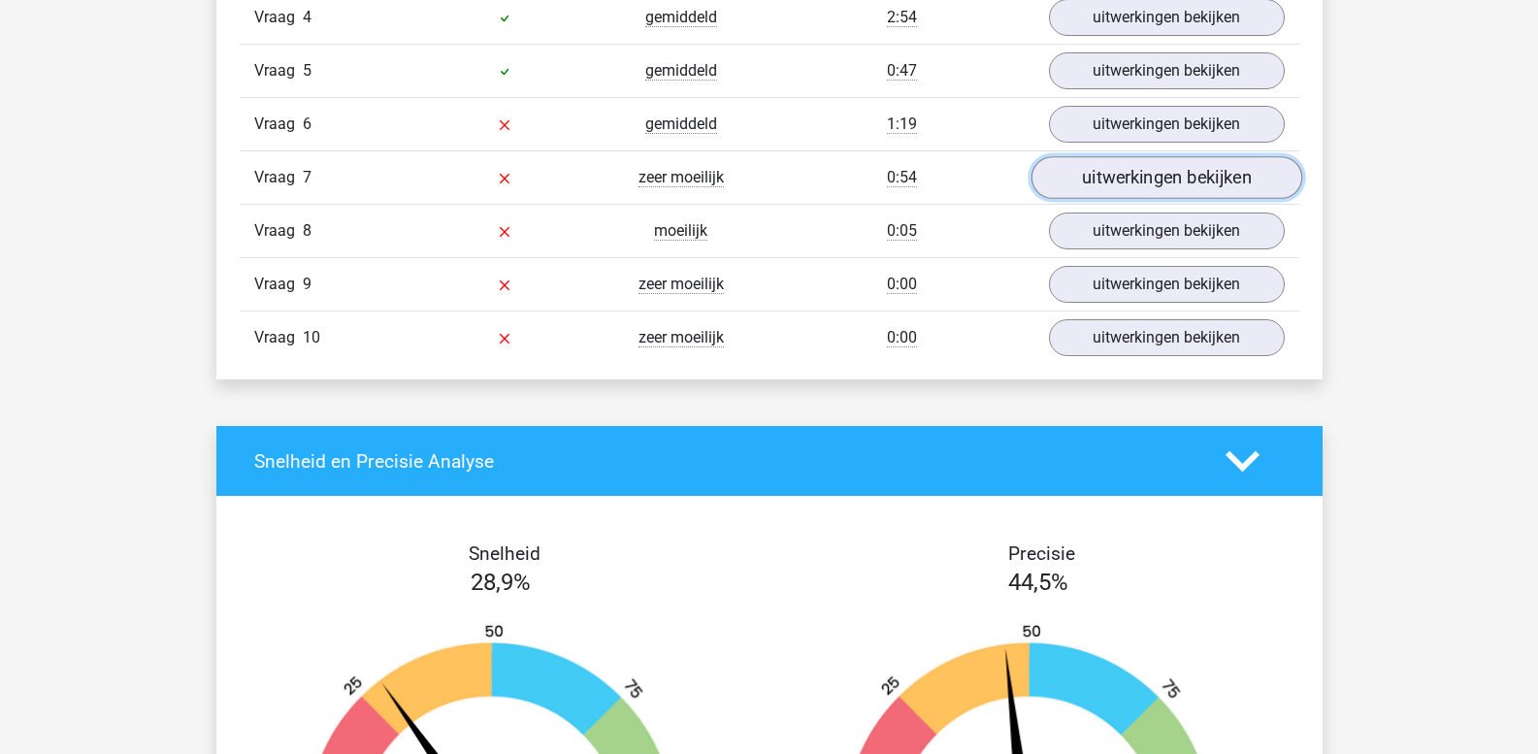
click at [1106, 174] on link "uitwerkingen bekijken" at bounding box center [1166, 178] width 271 height 43
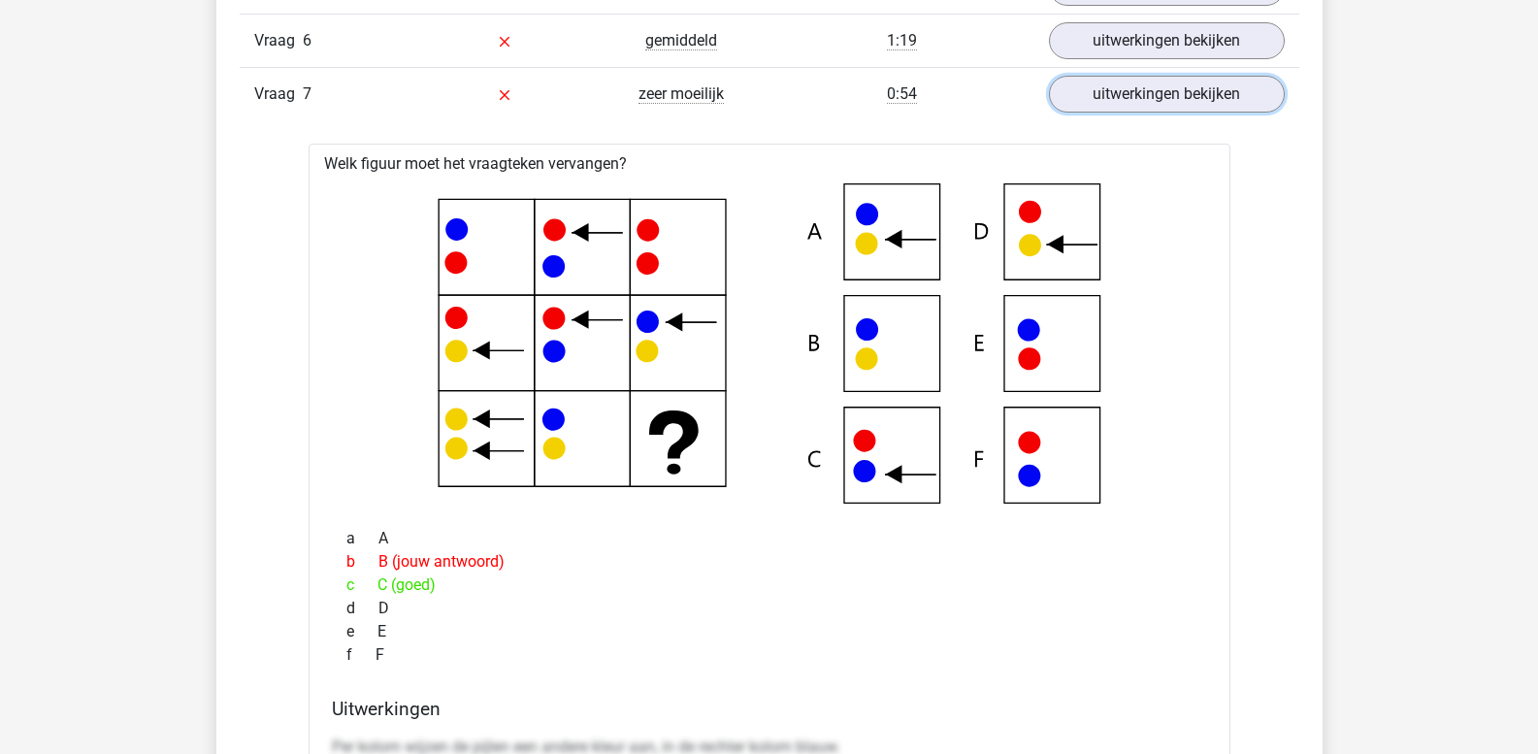
scroll to position [2232, 0]
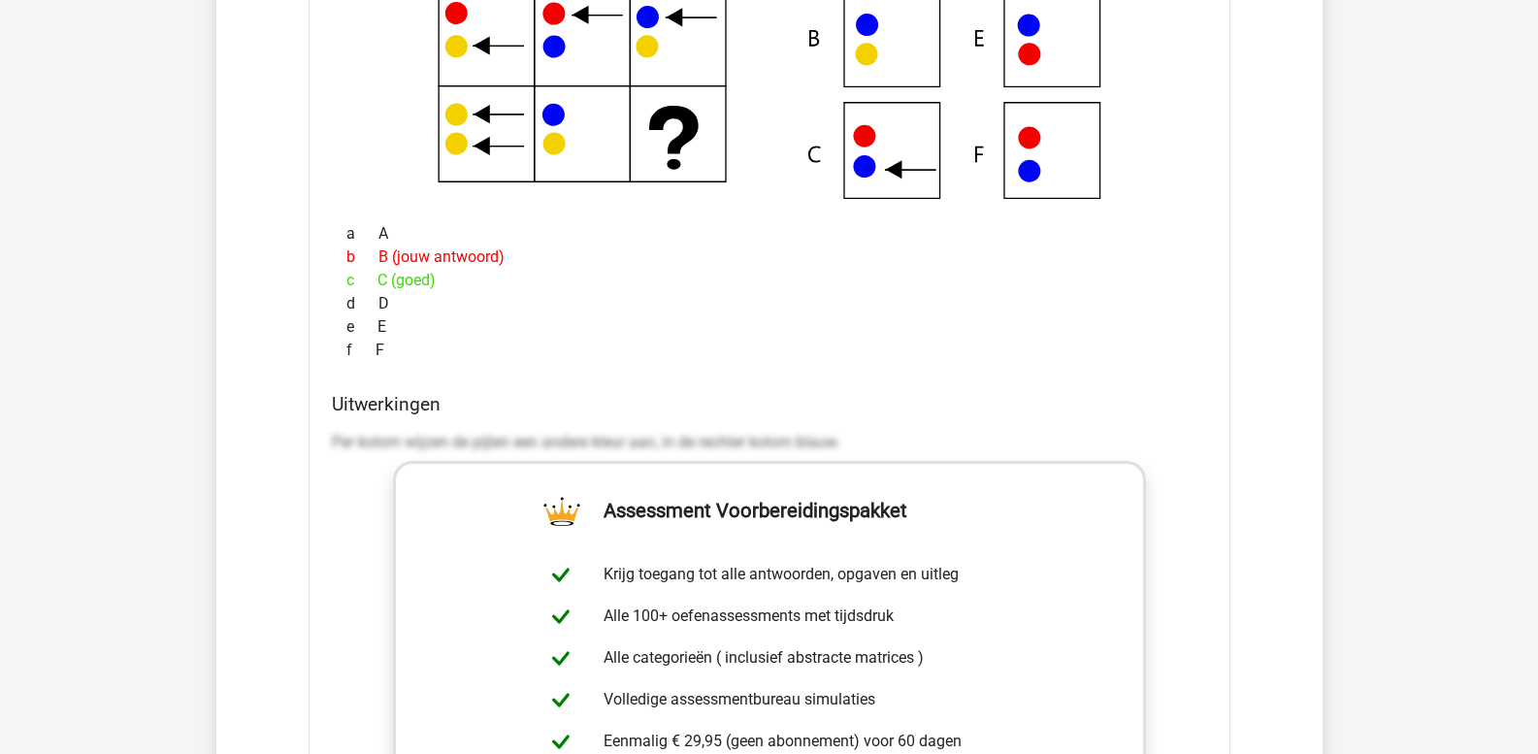
click at [330, 435] on div "Uitwerkingen Per kolom wijzen de pijlen een andere kleur aan, in de rechter kol…" at bounding box center [769, 699] width 891 height 612
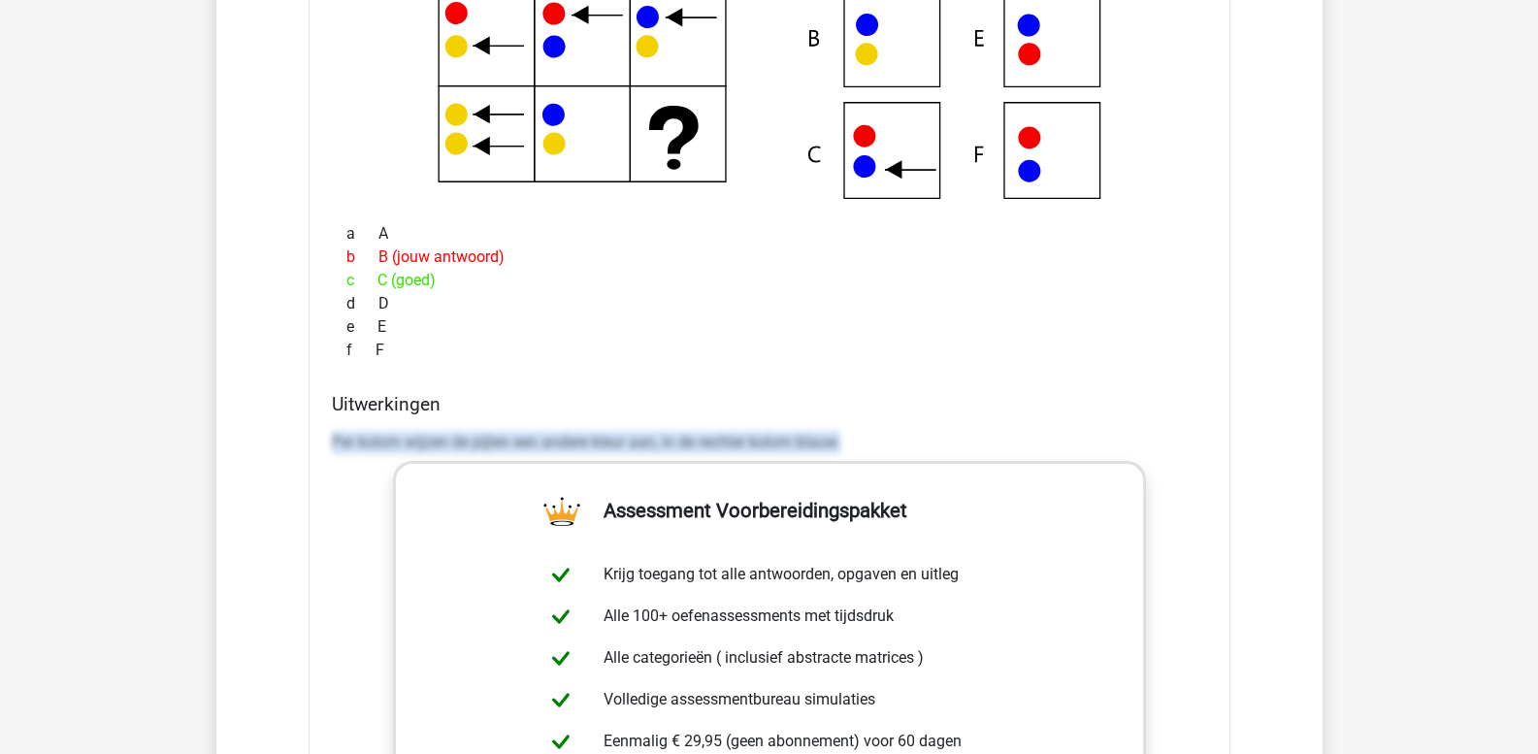
drag, startPoint x: 334, startPoint y: 441, endPoint x: 873, endPoint y: 446, distance: 539.6
click at [871, 447] on p "Per kolom wijzen de pijlen een andere kleur aan, in de rechter kolom blauw." at bounding box center [769, 442] width 875 height 23
copy p "Per kolom wijzen de pijlen een andere kleur aan, in de rechter kolom blauw."
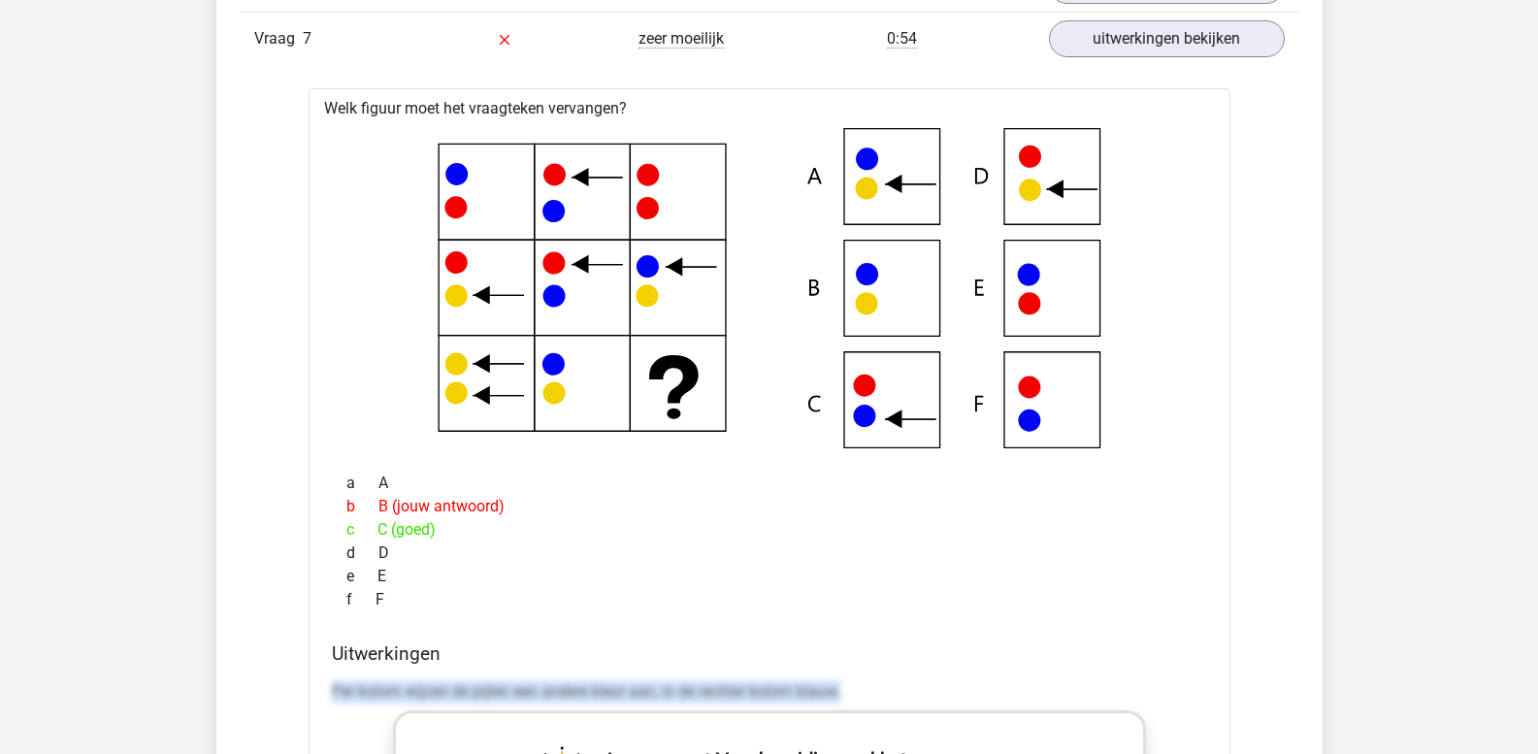
scroll to position [1941, 0]
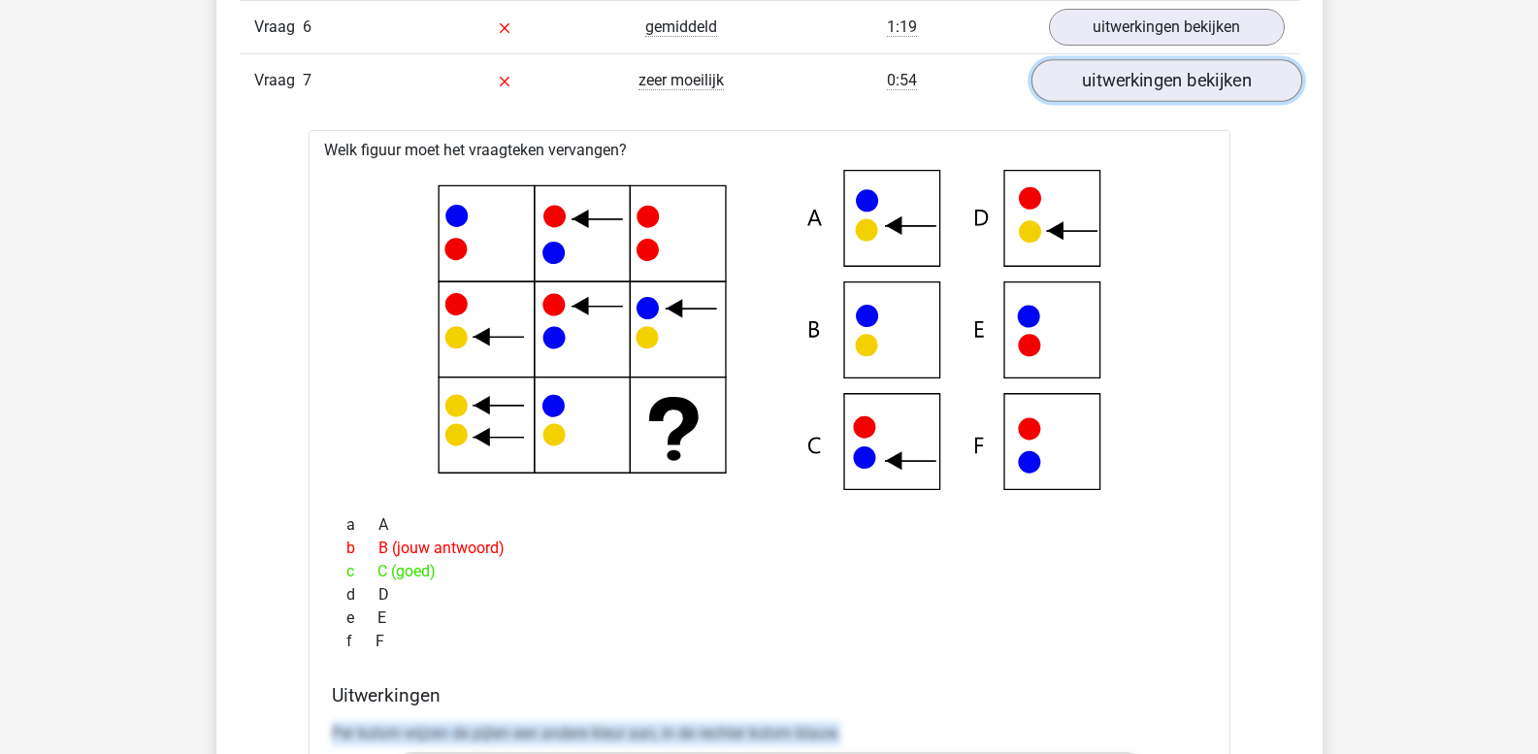
click at [1130, 82] on link "uitwerkingen bekijken" at bounding box center [1166, 81] width 271 height 43
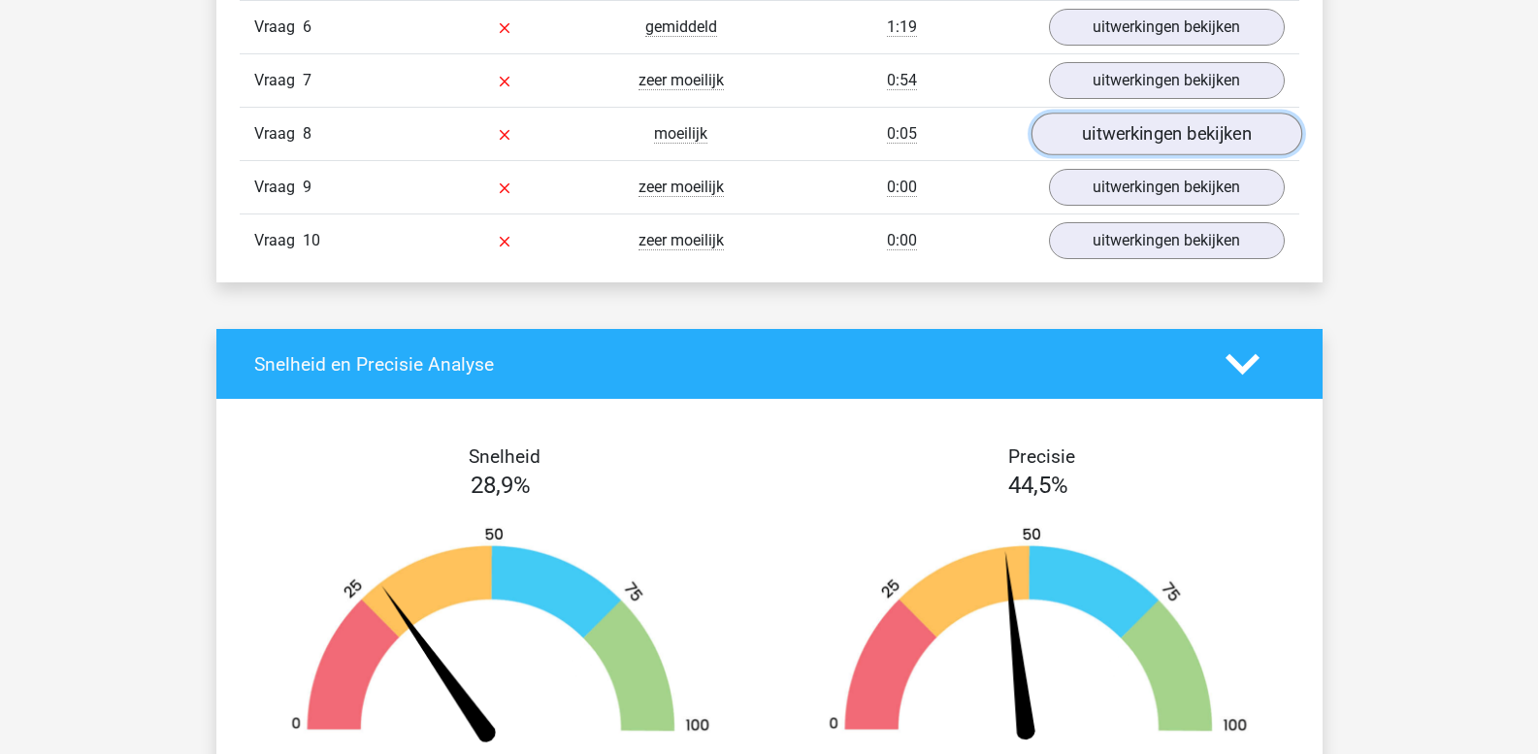
click at [1087, 131] on link "uitwerkingen bekijken" at bounding box center [1166, 135] width 271 height 43
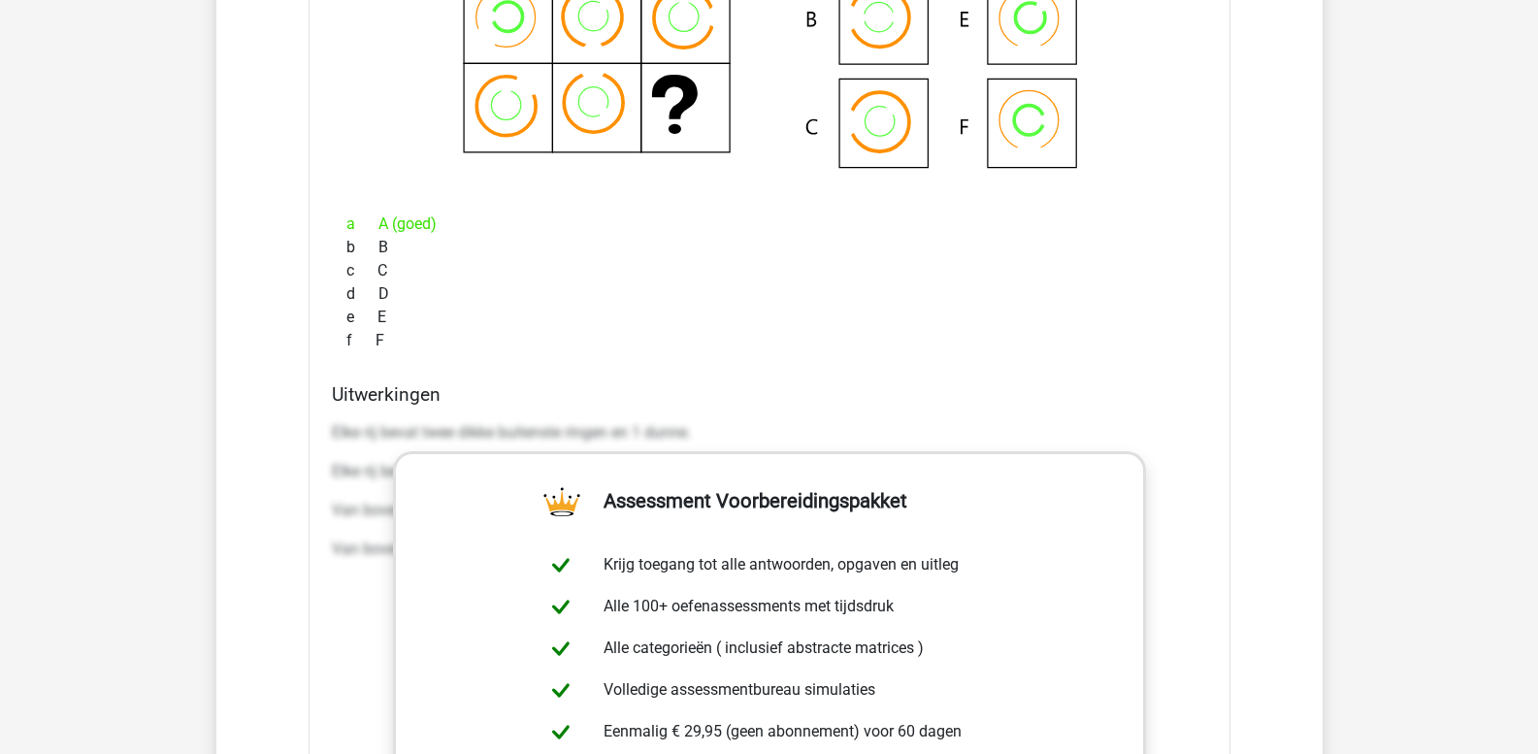
scroll to position [2329, 0]
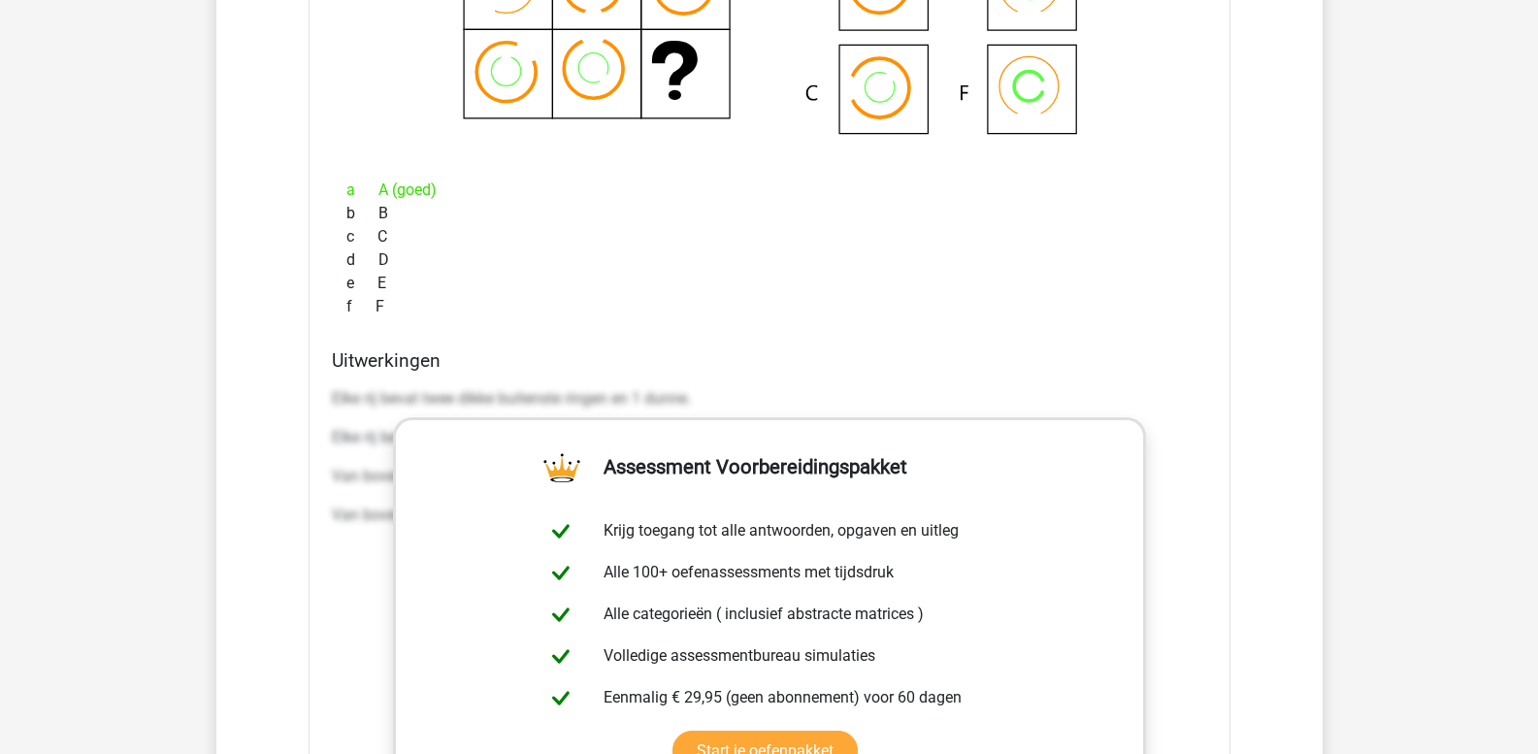
click at [332, 391] on p "Elke rij bevat twee dikke buitenste ringen en 1 dunne." at bounding box center [769, 398] width 875 height 23
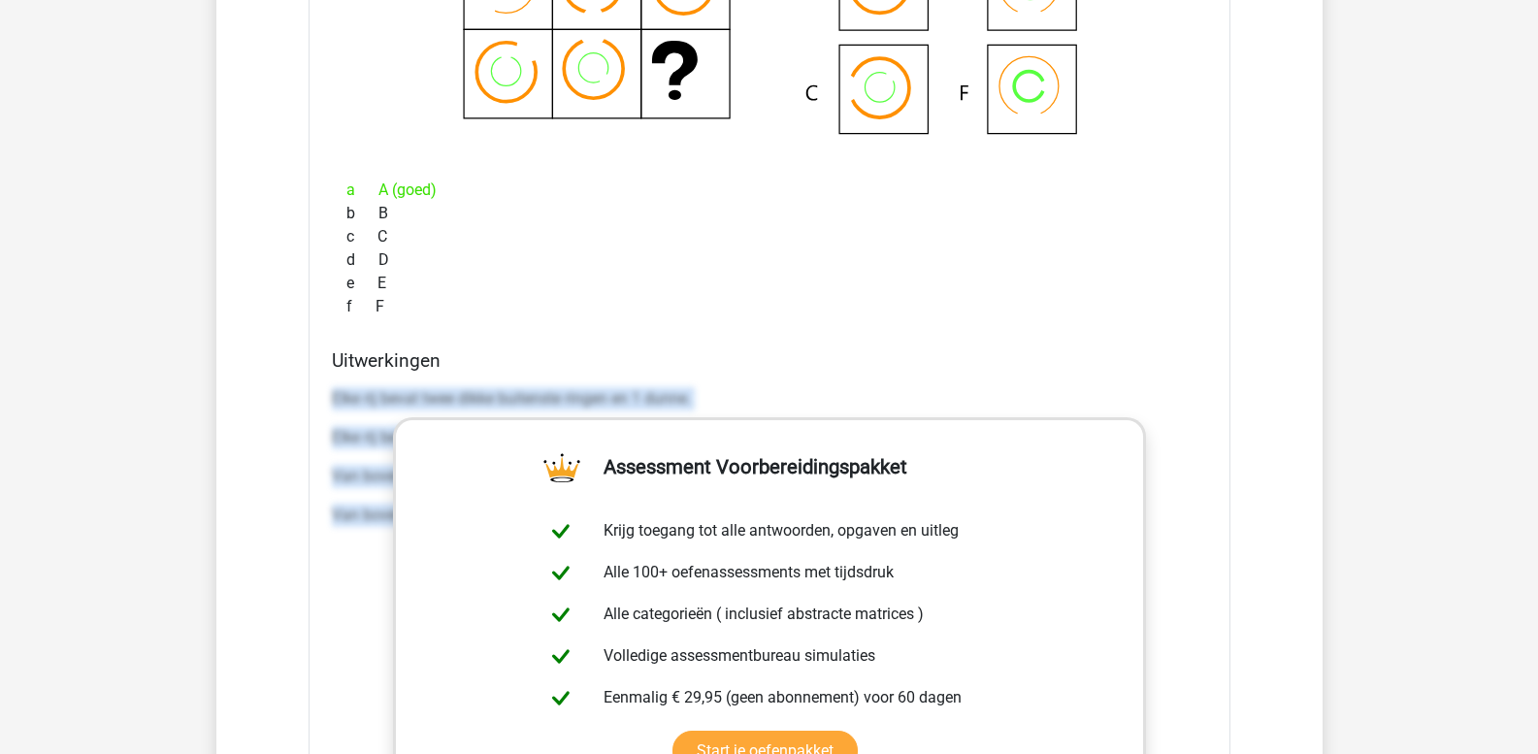
drag, startPoint x: 333, startPoint y: 394, endPoint x: 1220, endPoint y: 571, distance: 904.4
click at [1220, 571] on div "Welk figuur moet het vraagteken vervangen? a A (goed) b B c C d D e E f F" at bounding box center [770, 423] width 922 height 1256
copy div "Elke rij bevat twee dikke buitenste ringen en 1 dunne. Elke rij bevat twee dunn…"
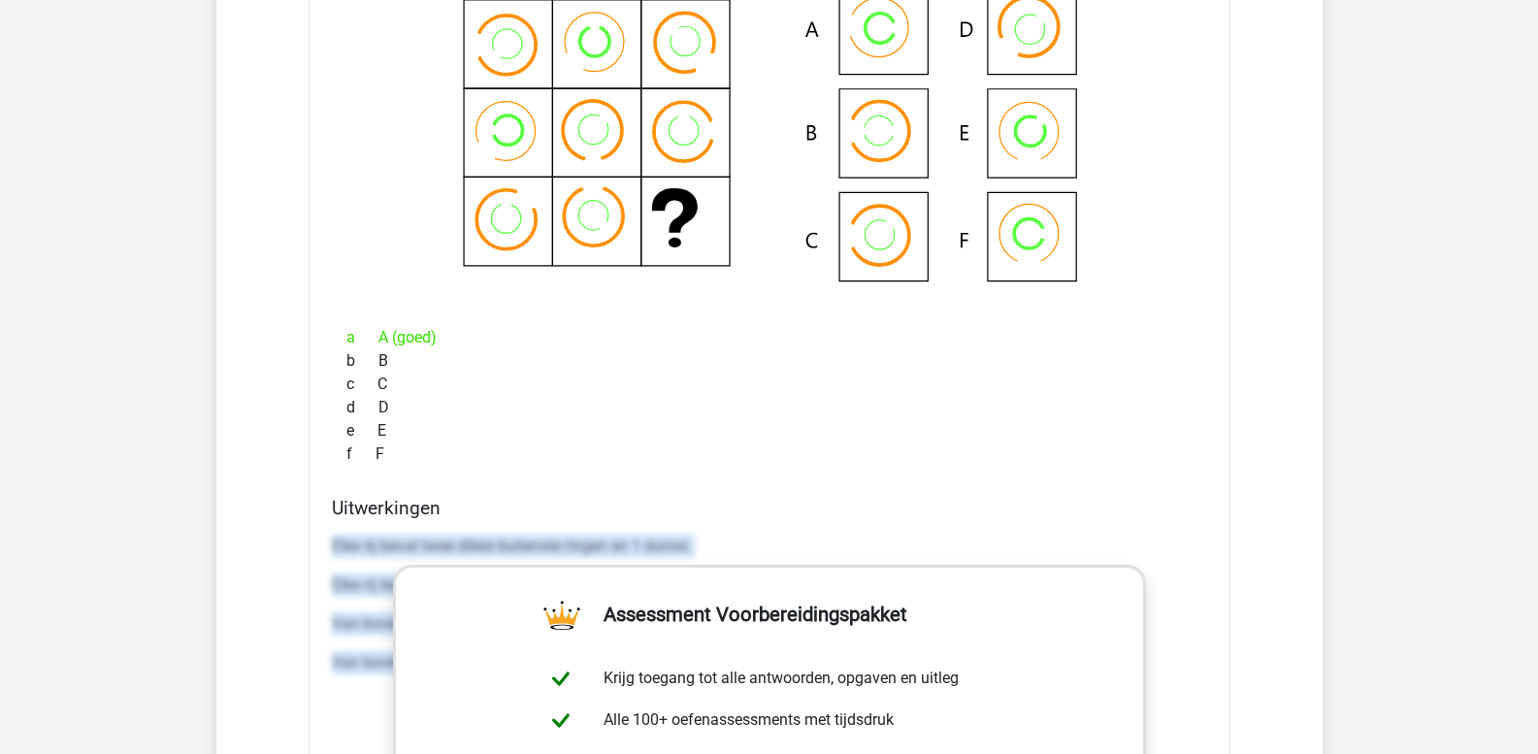
scroll to position [2038, 0]
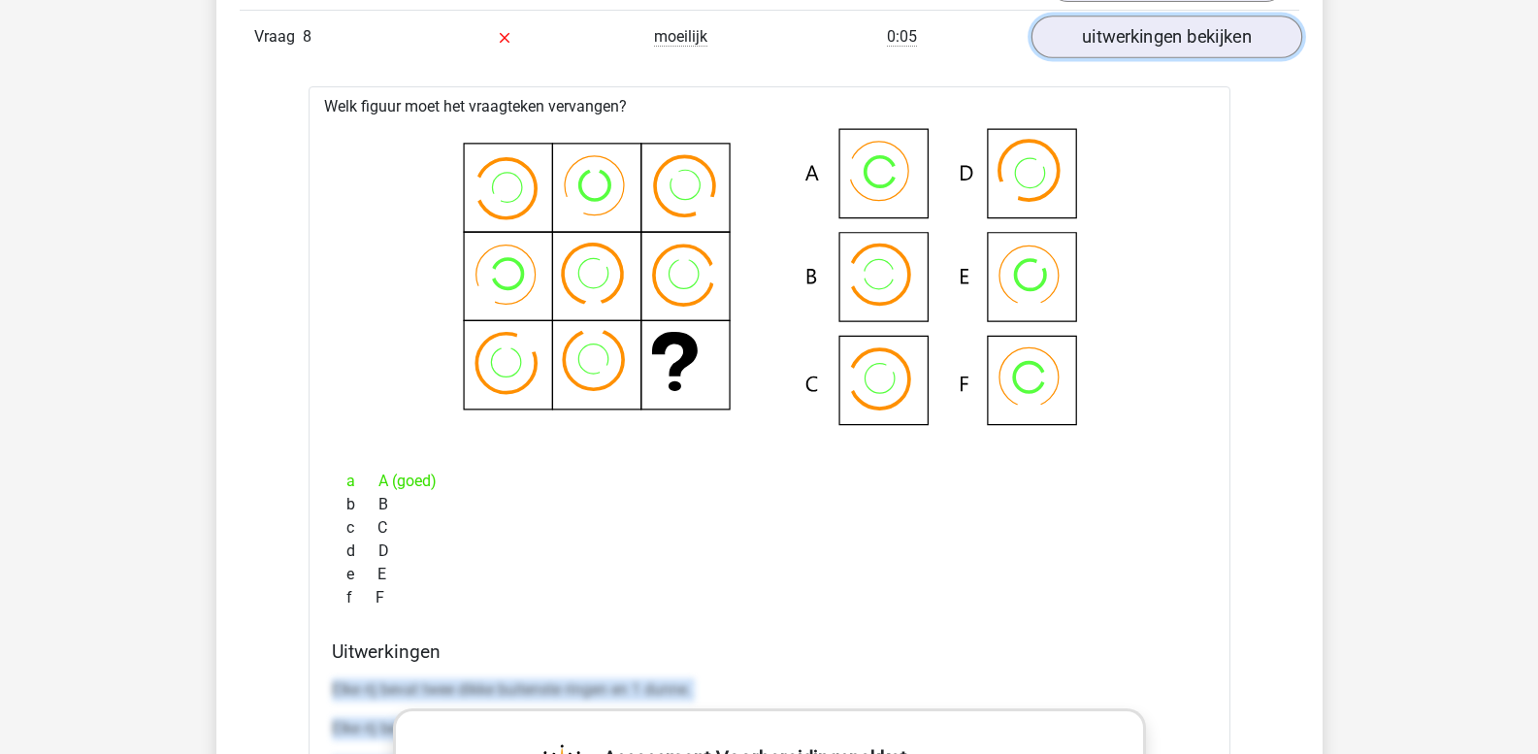
click at [1092, 46] on link "uitwerkingen bekijken" at bounding box center [1166, 37] width 271 height 43
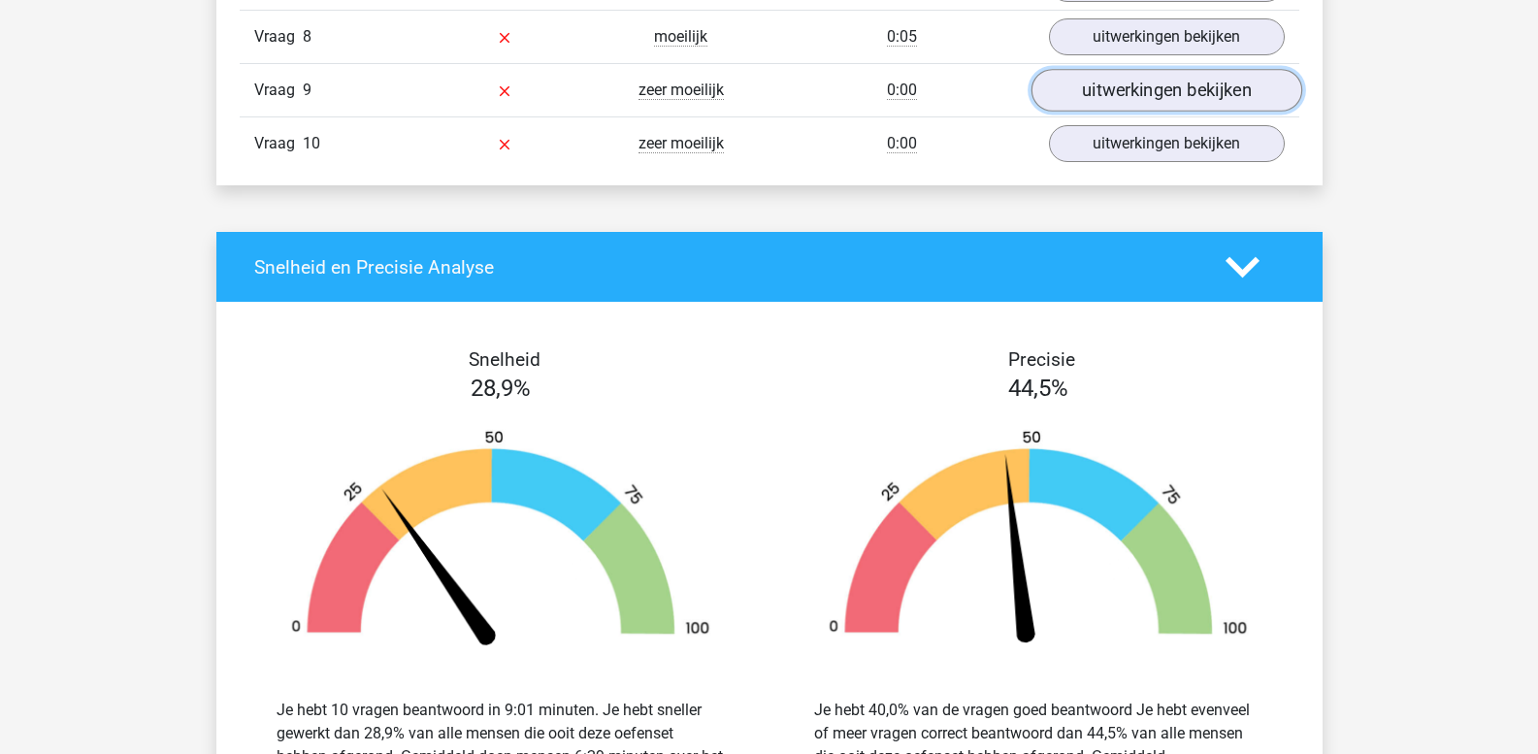
click at [1090, 87] on link "uitwerkingen bekijken" at bounding box center [1166, 91] width 271 height 43
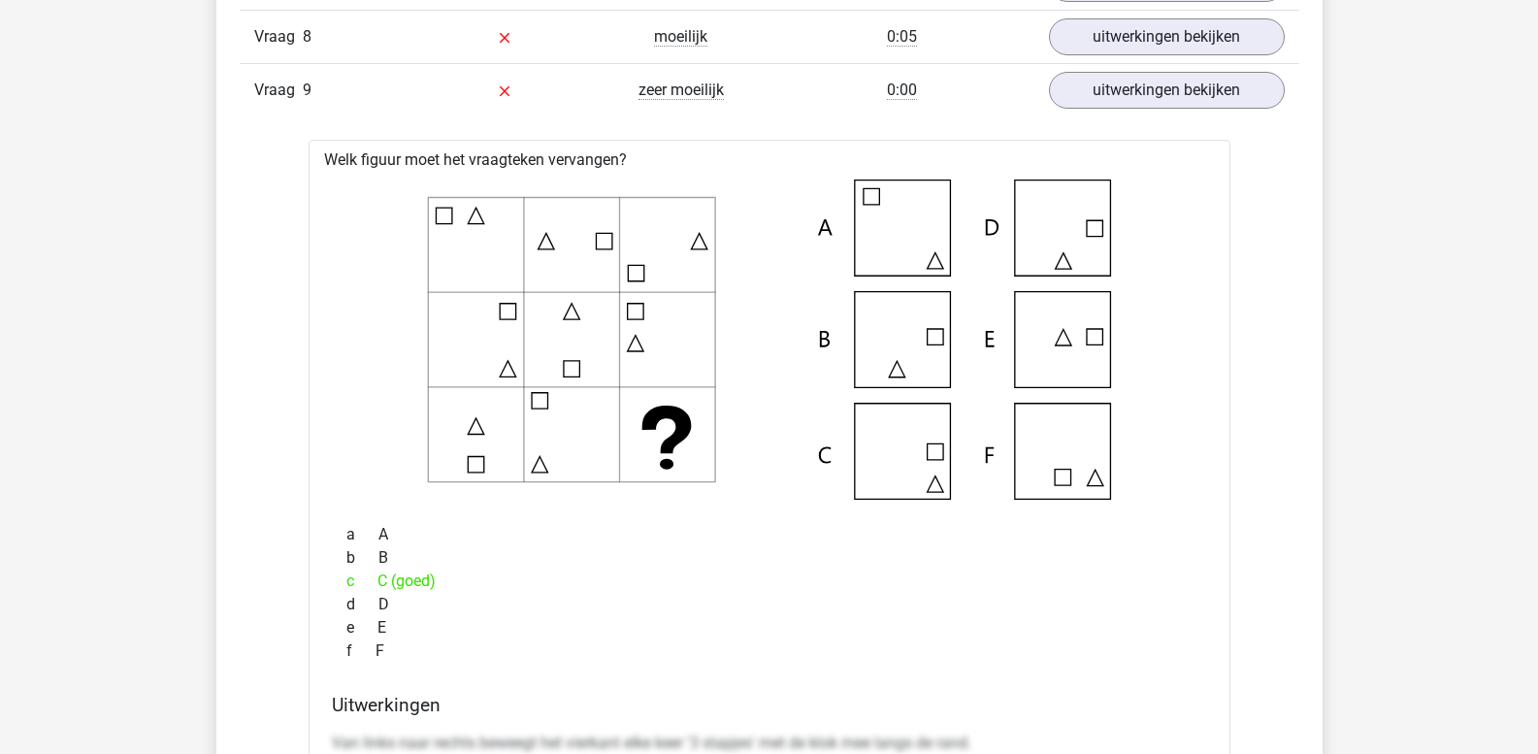
click at [934, 446] on icon at bounding box center [770, 340] width 860 height 320
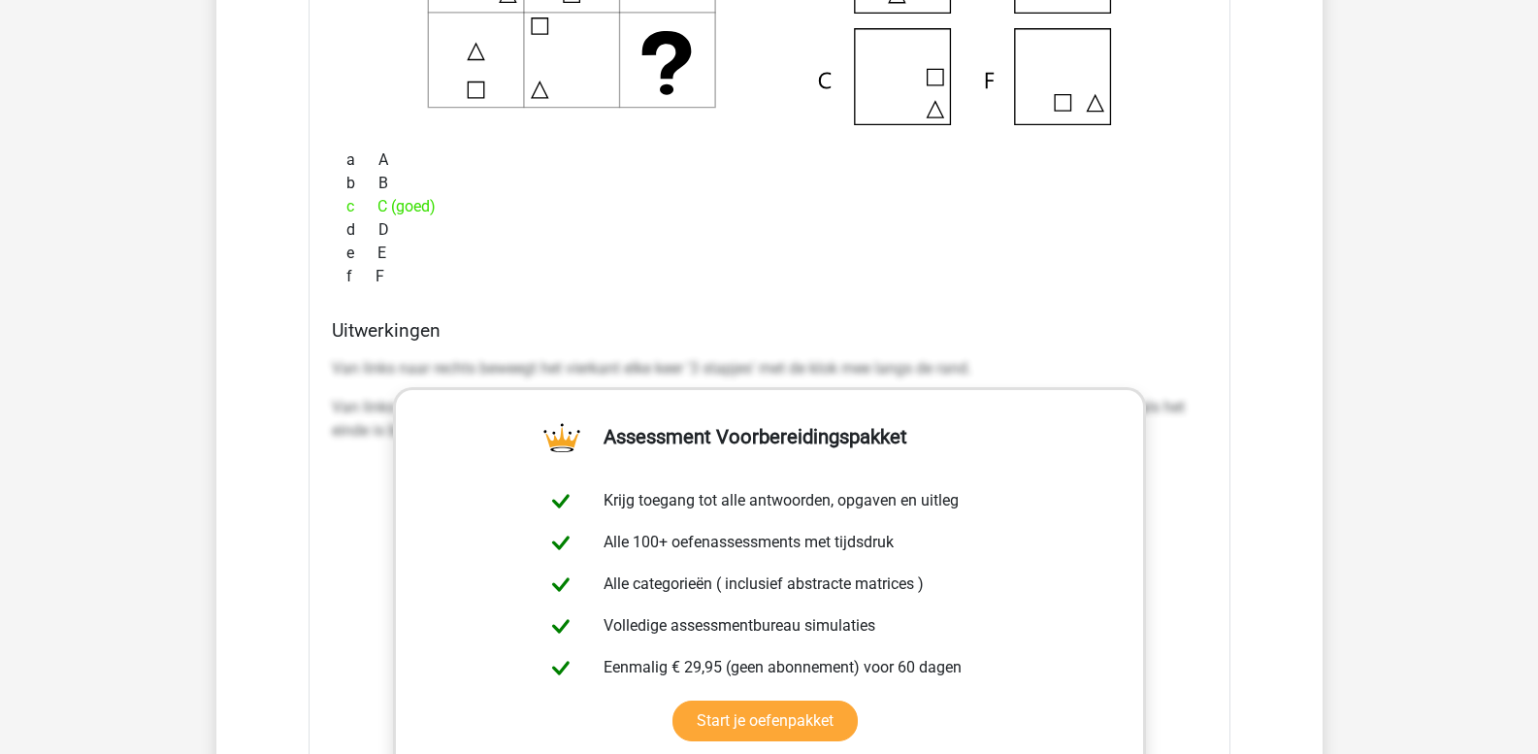
scroll to position [2426, 0]
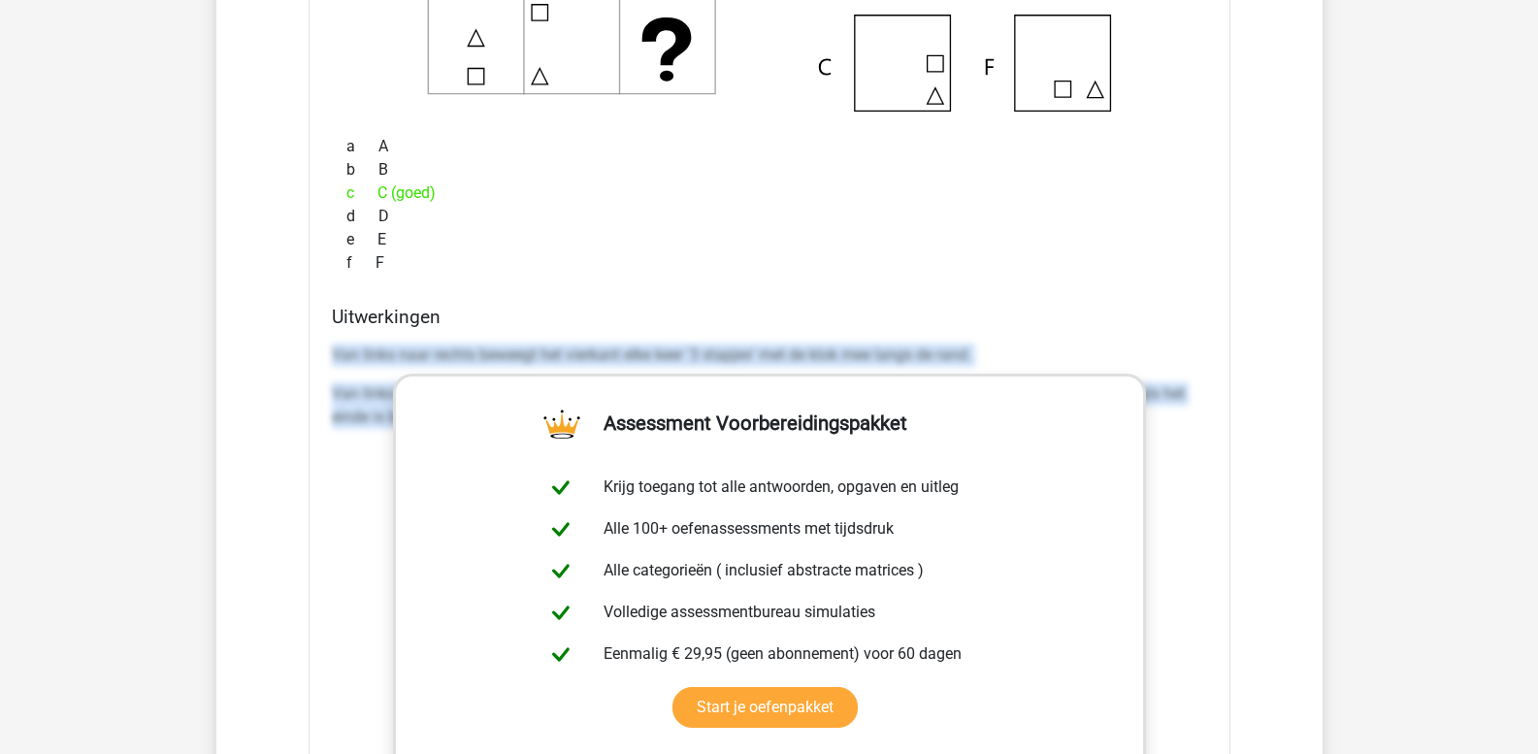
drag, startPoint x: 332, startPoint y: 353, endPoint x: 1215, endPoint y: 418, distance: 885.5
click at [1215, 418] on div "Welk figuur moet het vraagteken vervangen? a A b c d e f" at bounding box center [770, 380] width 922 height 1256
copy div "Van links naar rechts beweegt het vierkant elke keer '3 stapjes' met de klok me…"
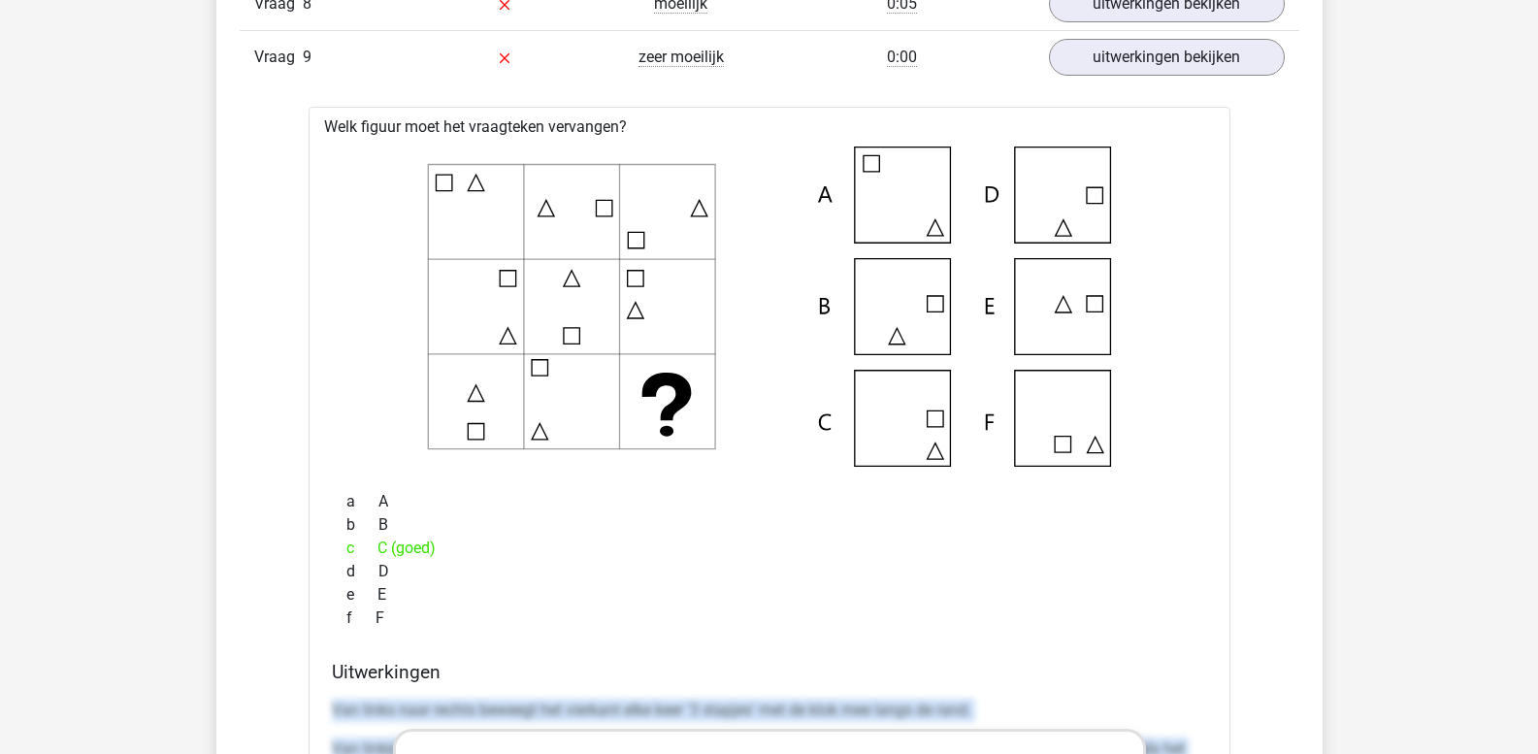
scroll to position [2038, 0]
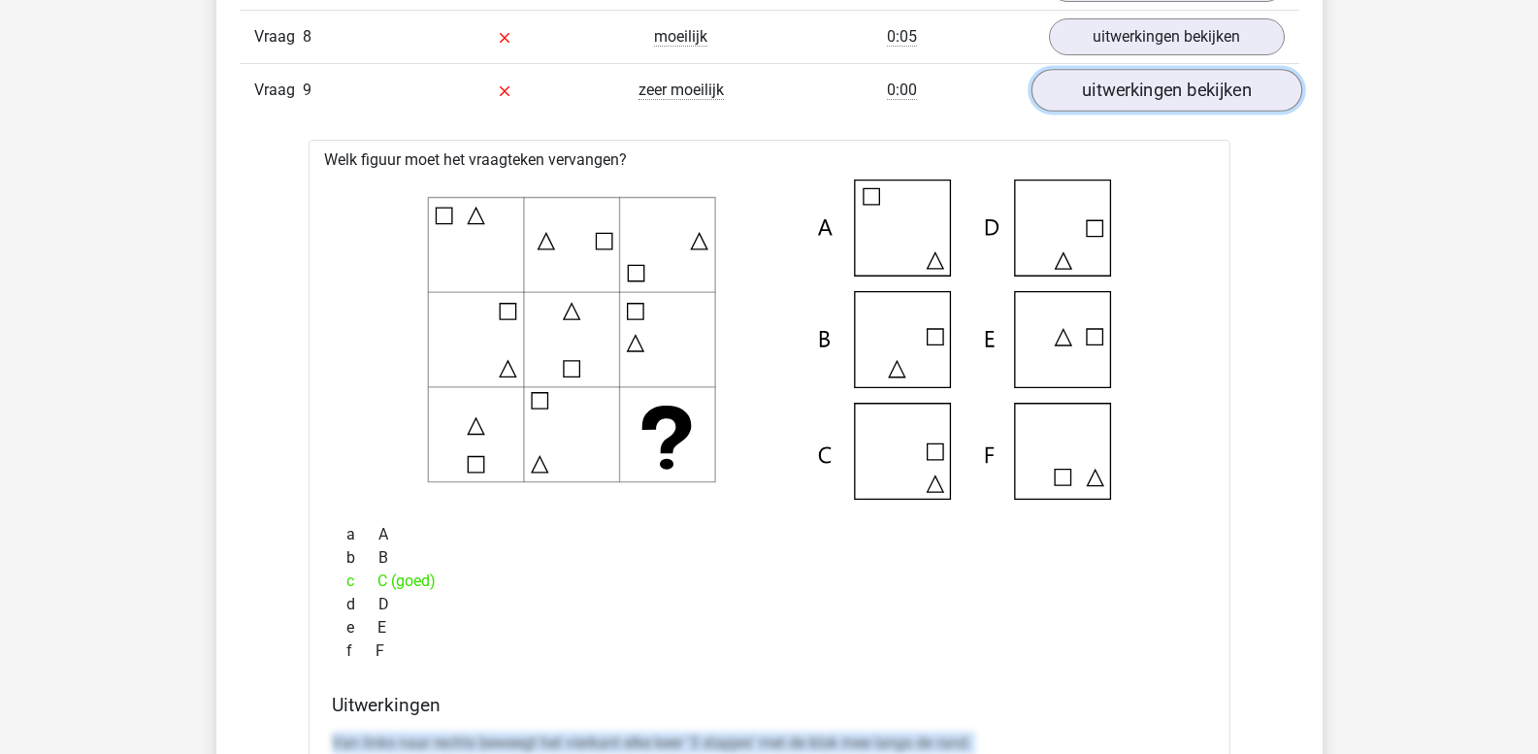
click at [1127, 96] on link "uitwerkingen bekijken" at bounding box center [1166, 91] width 271 height 43
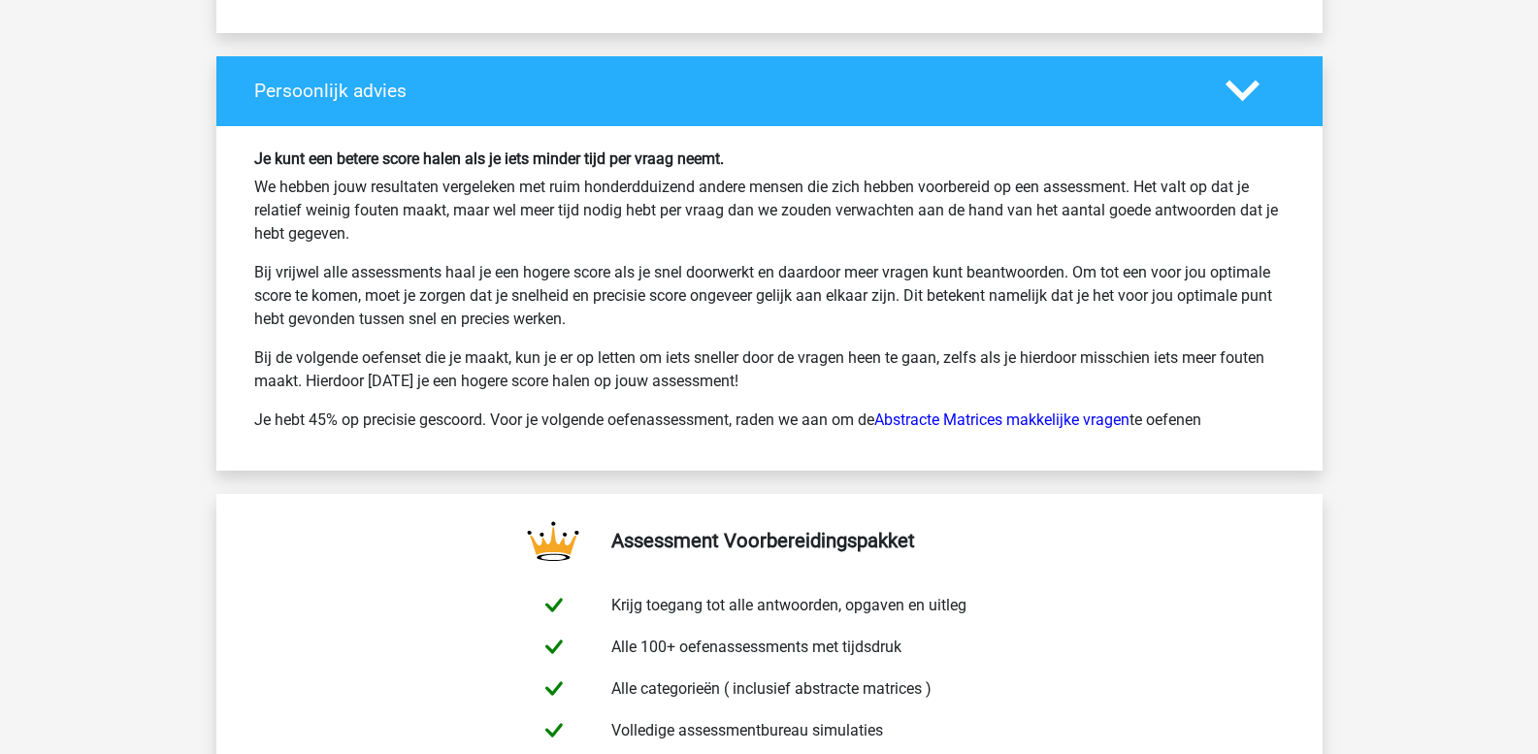
scroll to position [2911, 0]
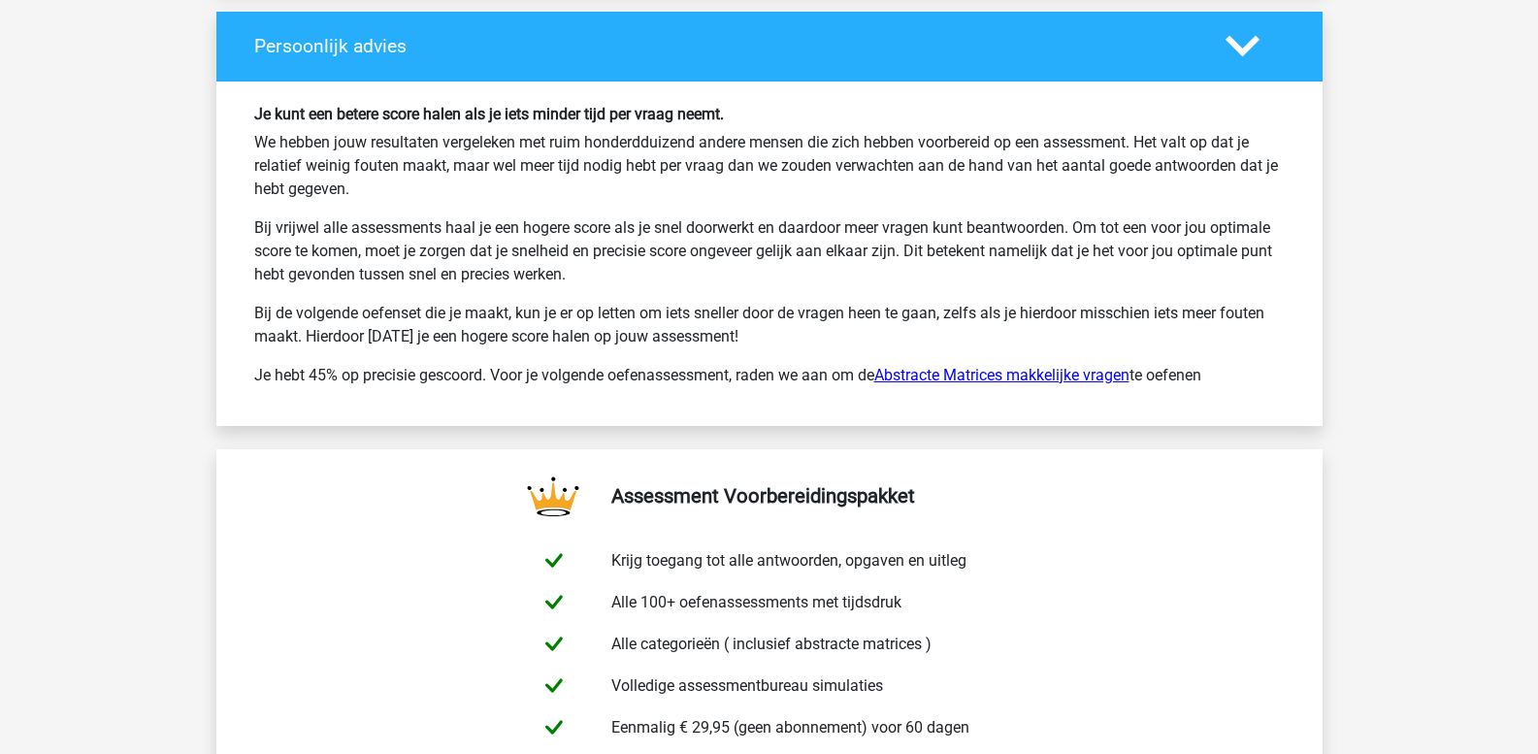
click at [932, 370] on link "Abstracte Matrices makkelijke vragen" at bounding box center [1001, 375] width 255 height 18
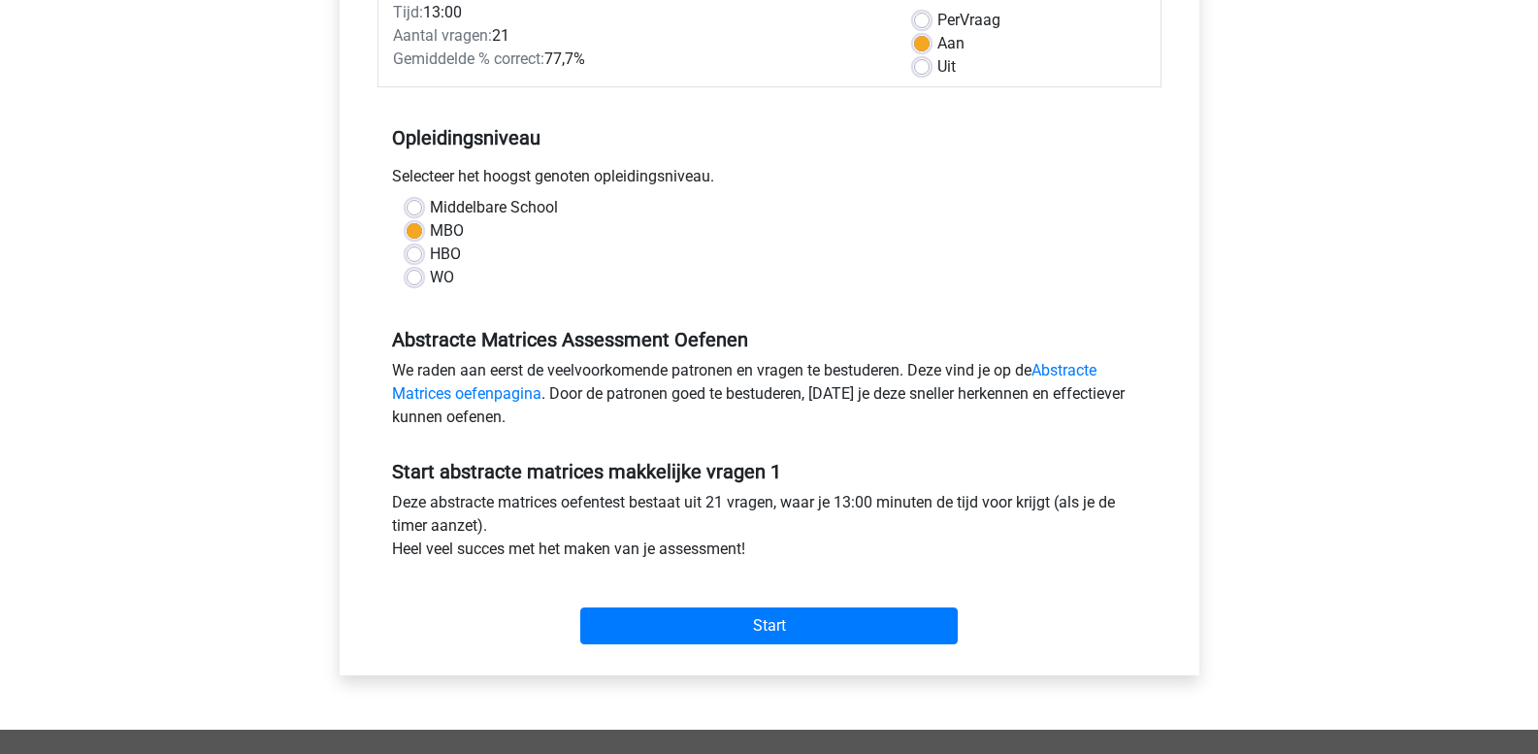
scroll to position [194, 0]
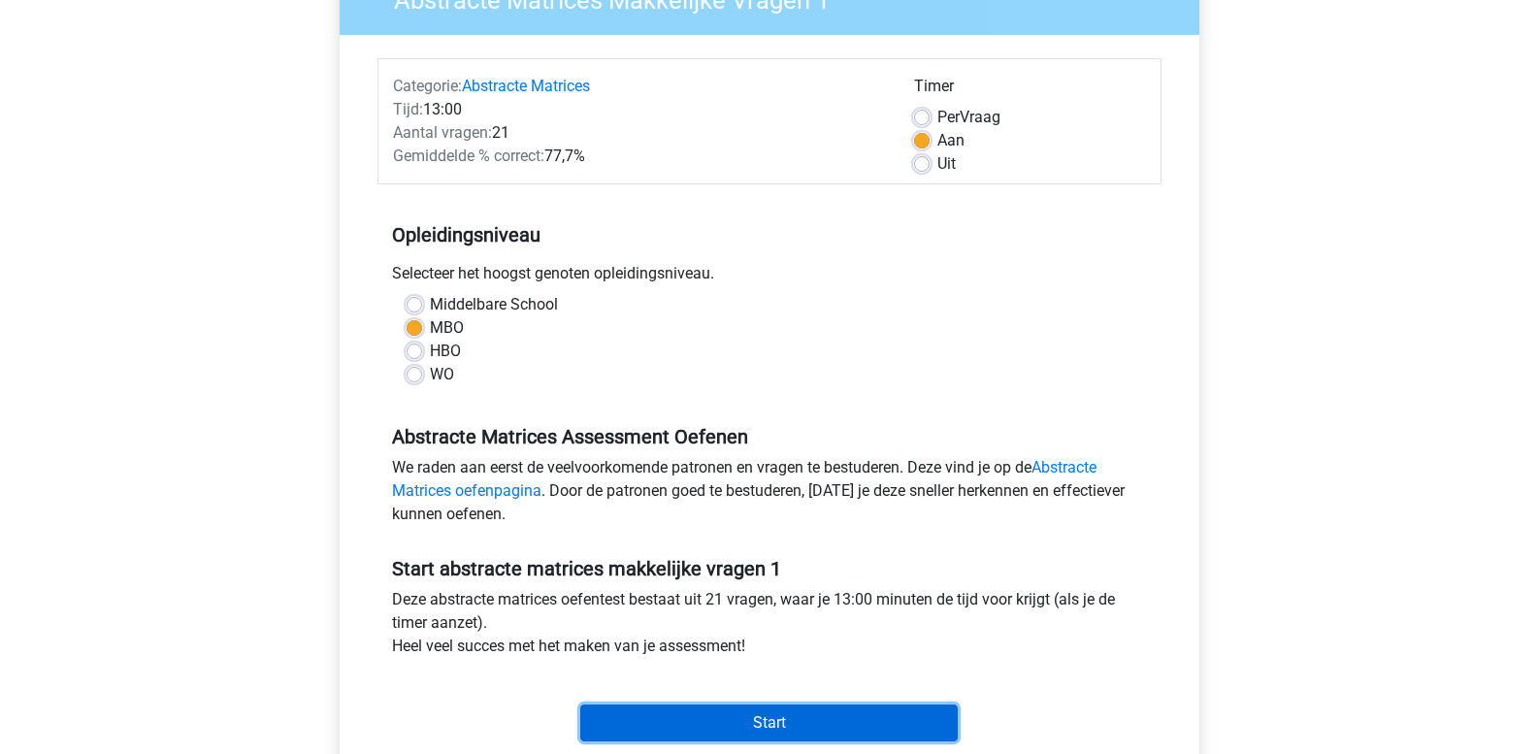
click at [769, 718] on input "Start" at bounding box center [769, 723] width 378 height 37
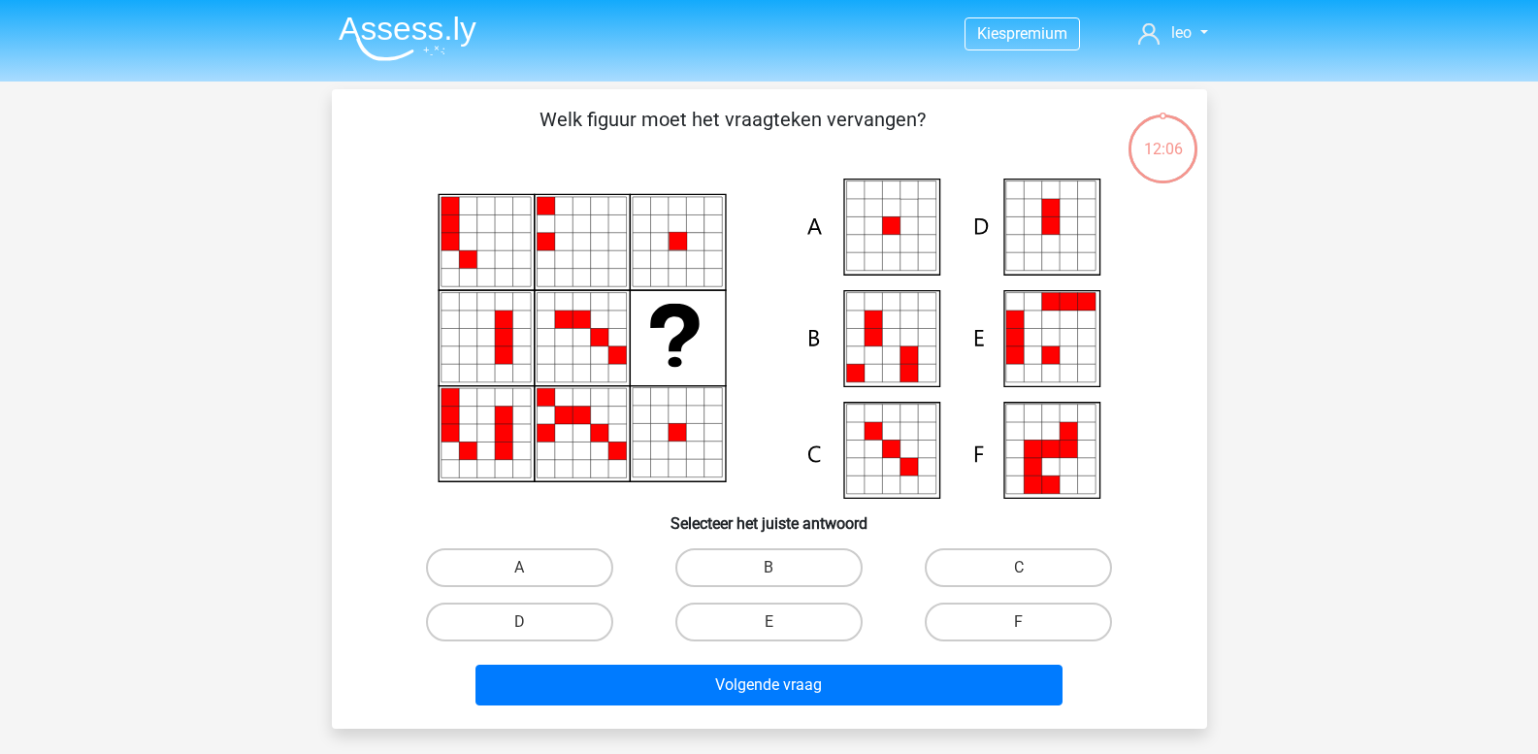
click at [880, 224] on icon at bounding box center [873, 225] width 17 height 17
click at [529, 565] on label "A" at bounding box center [519, 567] width 187 height 39
click at [529, 568] on input "A" at bounding box center [525, 574] width 13 height 13
radio input "true"
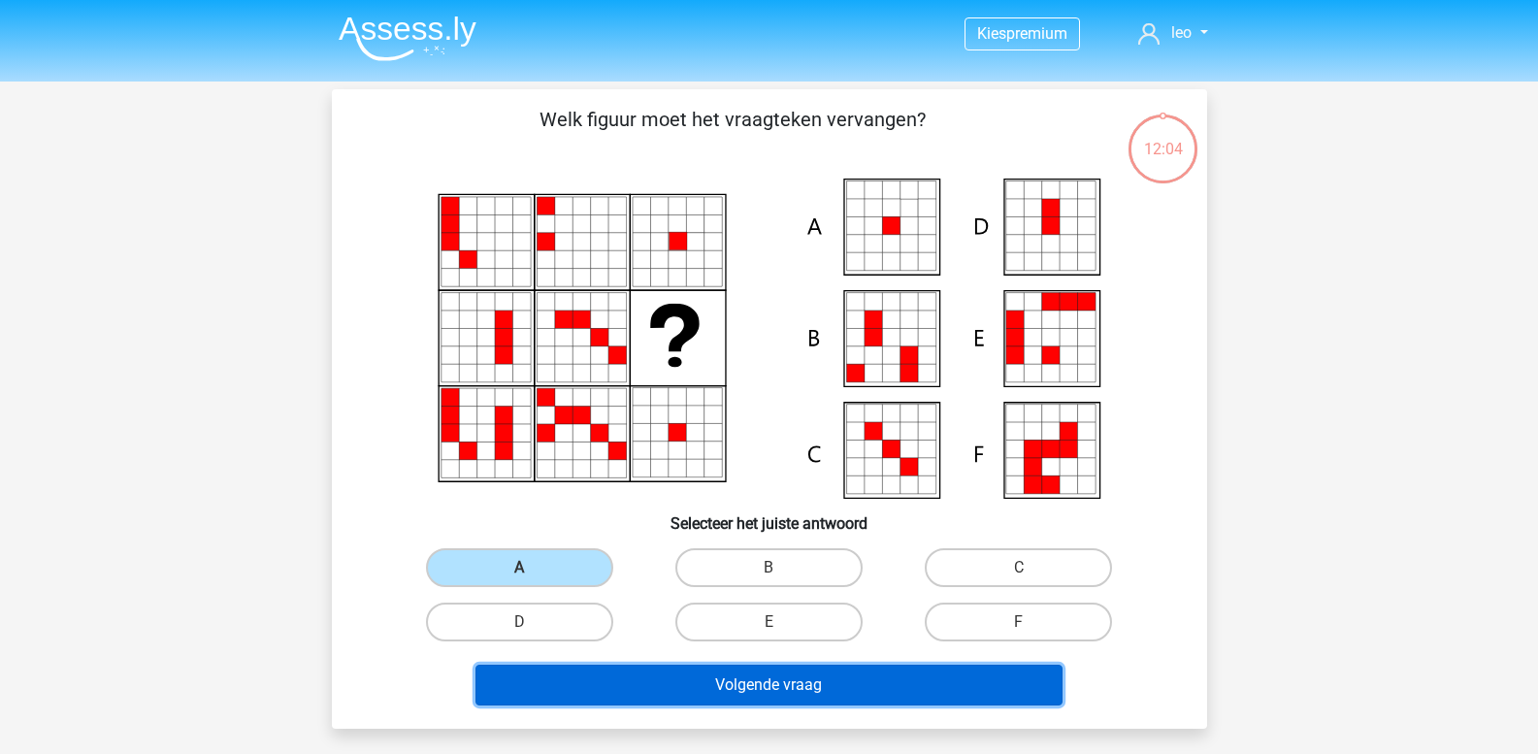
click at [615, 676] on button "Volgende vraag" at bounding box center [769, 685] width 587 height 41
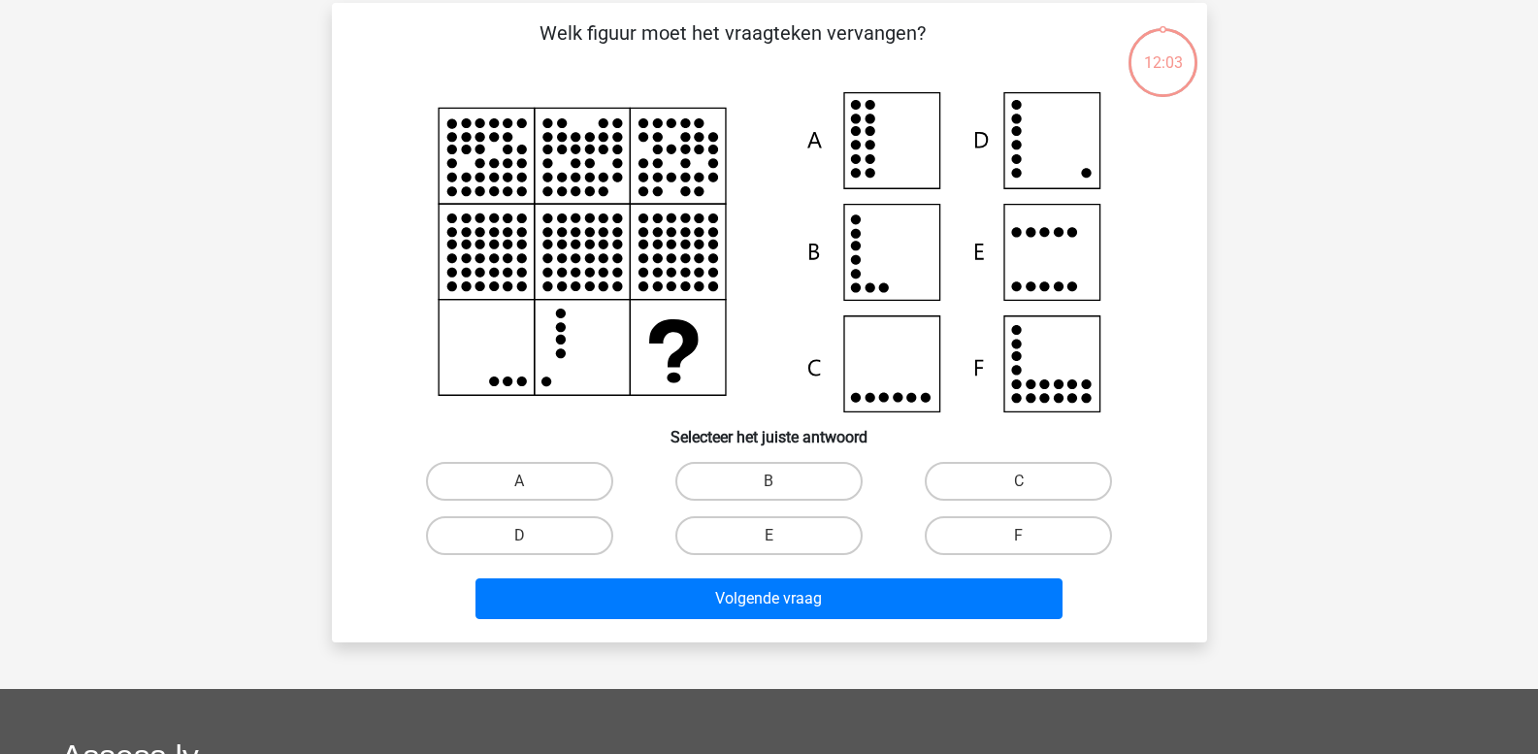
scroll to position [89, 0]
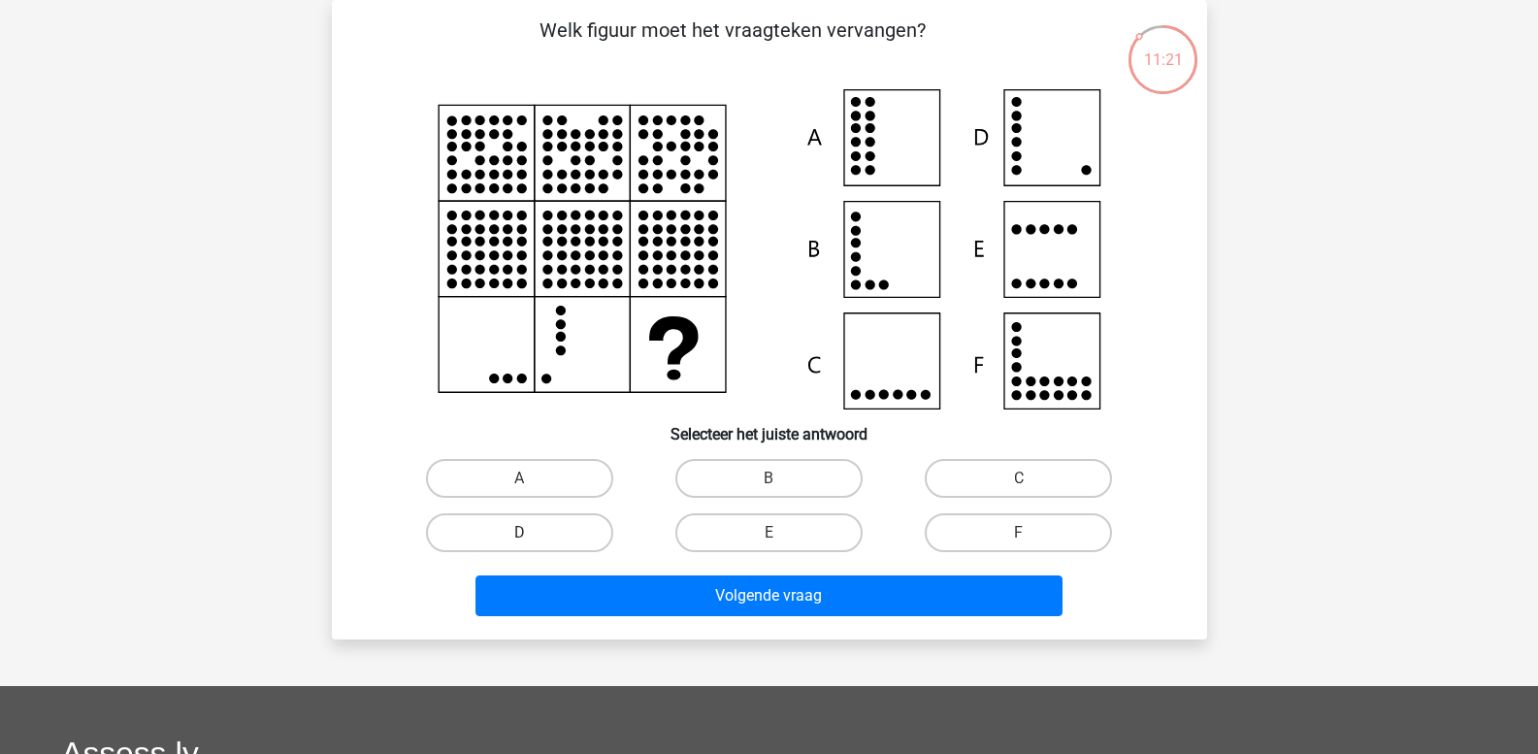
click at [513, 537] on label "D" at bounding box center [519, 532] width 187 height 39
click at [519, 537] on input "D" at bounding box center [525, 539] width 13 height 13
radio input "true"
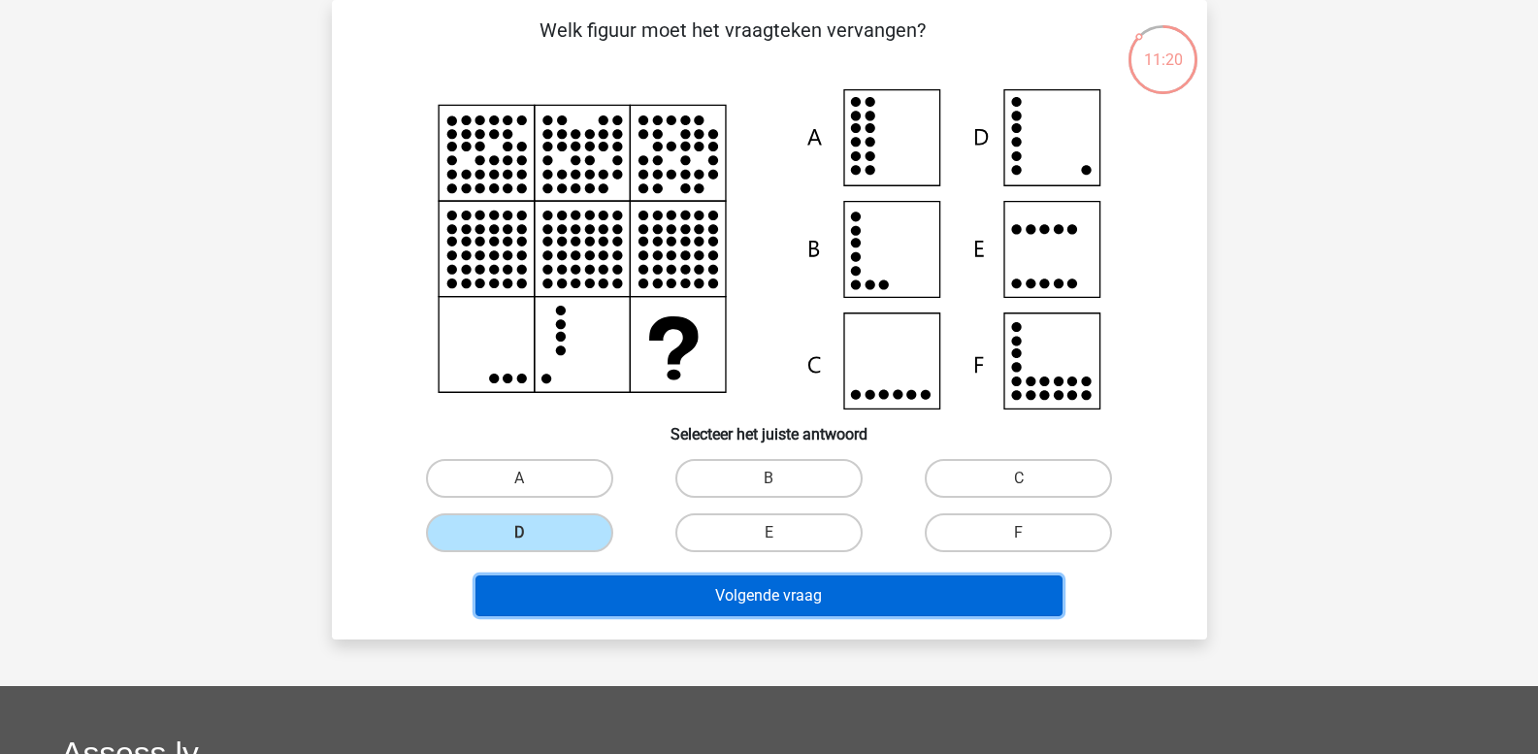
click at [618, 597] on button "Volgende vraag" at bounding box center [769, 595] width 587 height 41
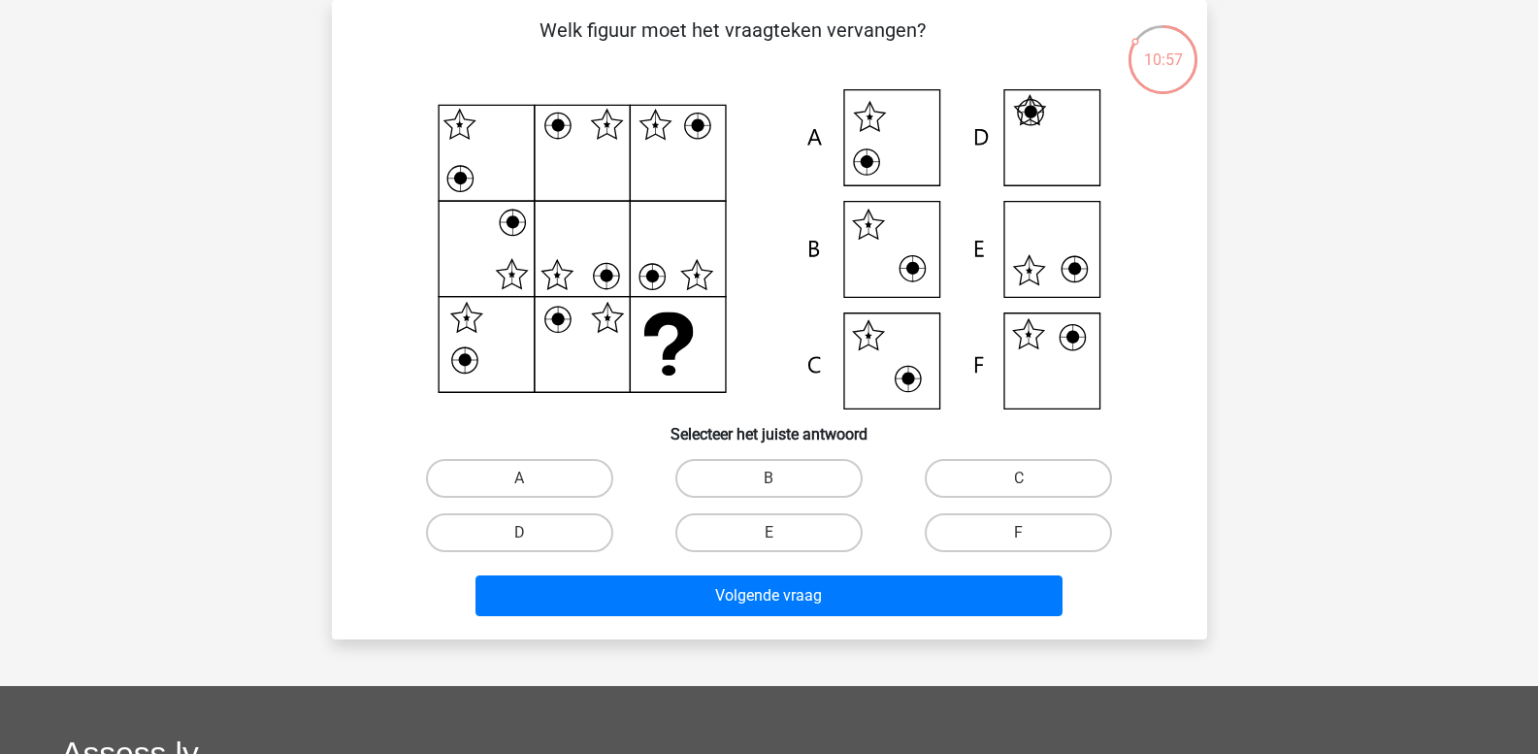
click at [1053, 373] on icon at bounding box center [769, 249] width 782 height 320
click at [1043, 345] on icon at bounding box center [769, 249] width 782 height 320
click at [992, 539] on label "F" at bounding box center [1018, 532] width 187 height 39
click at [1019, 539] on input "F" at bounding box center [1025, 539] width 13 height 13
radio input "true"
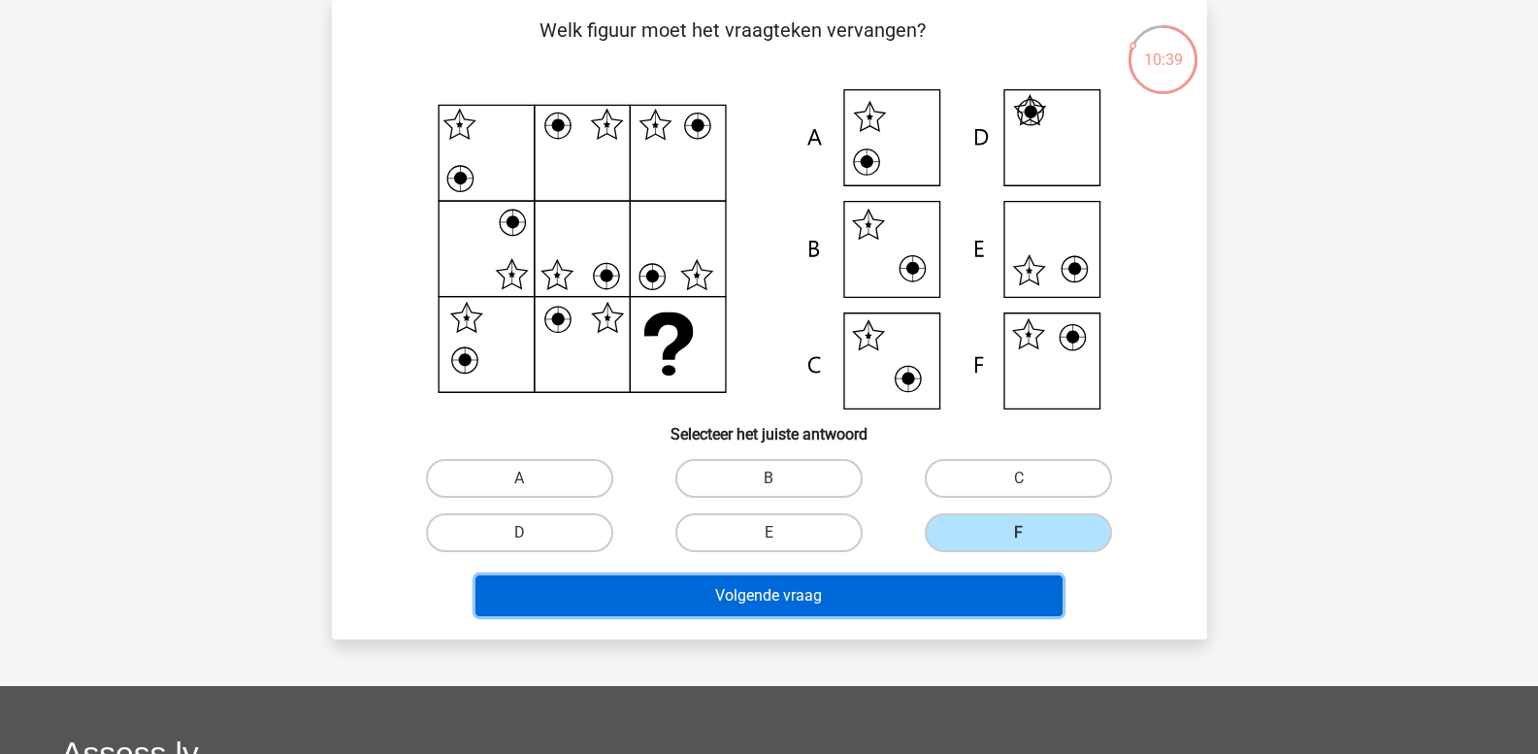
click at [896, 592] on button "Volgende vraag" at bounding box center [769, 595] width 587 height 41
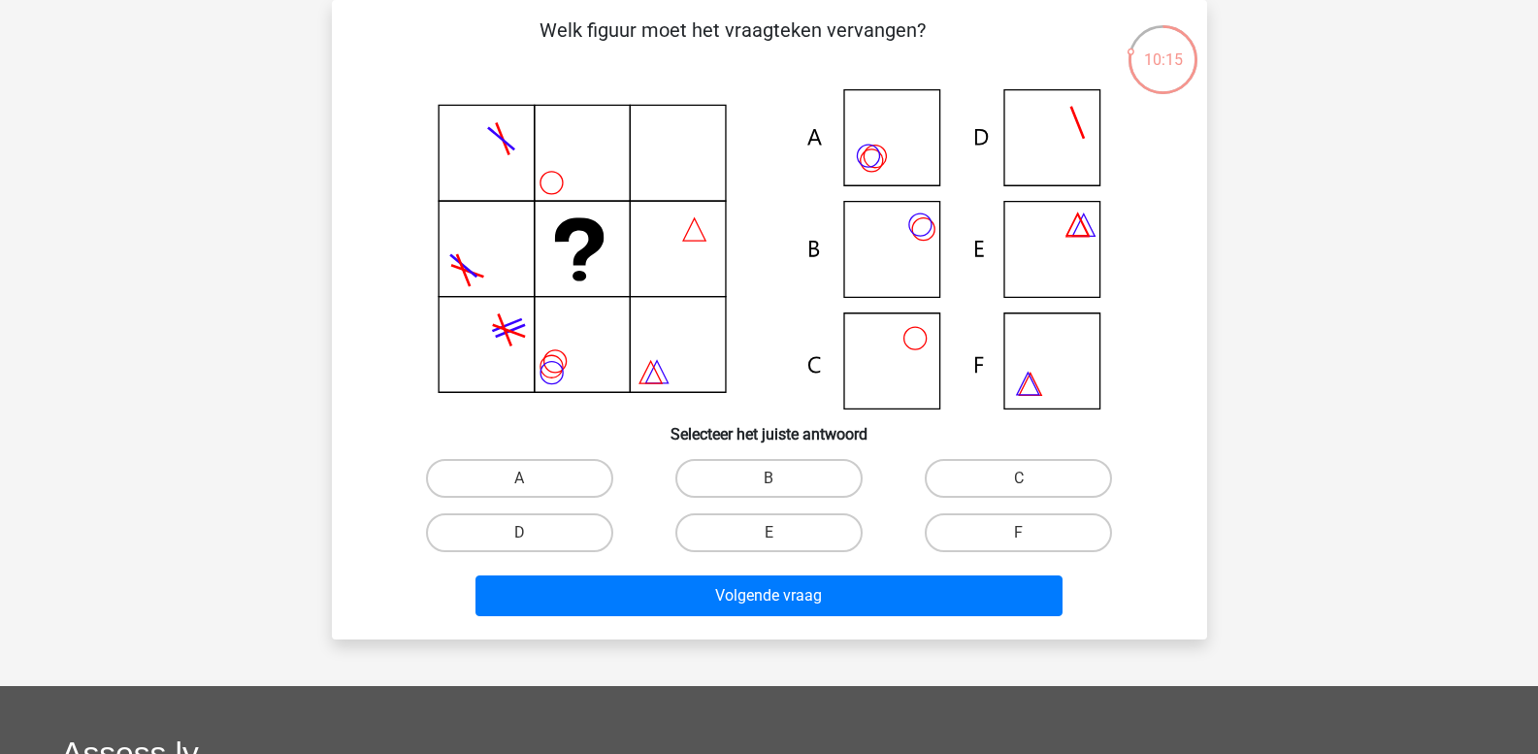
click at [904, 337] on icon at bounding box center [769, 249] width 782 height 320
click at [977, 475] on label "C" at bounding box center [1018, 478] width 187 height 39
click at [1019, 478] on input "C" at bounding box center [1025, 484] width 13 height 13
radio input "true"
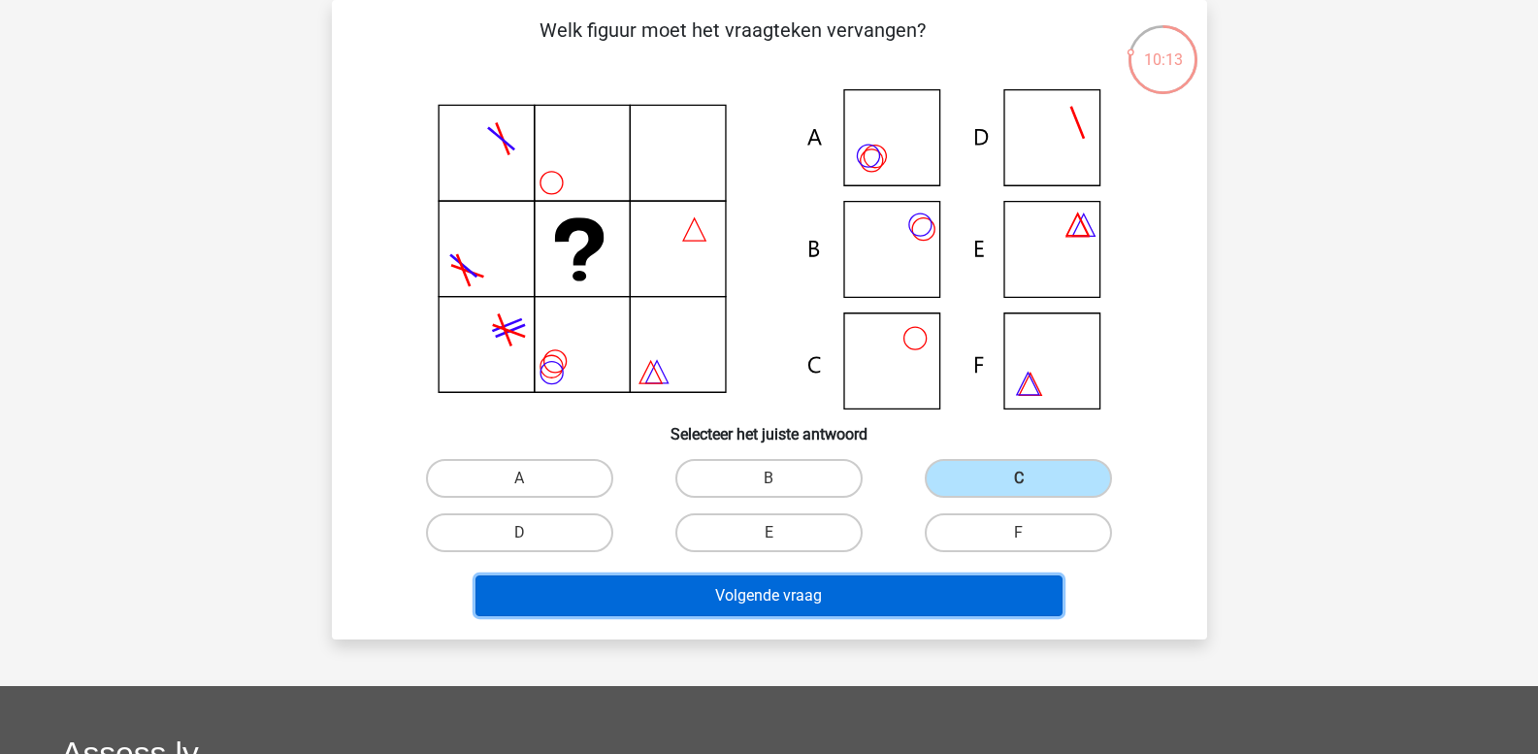
click at [832, 596] on button "Volgende vraag" at bounding box center [769, 595] width 587 height 41
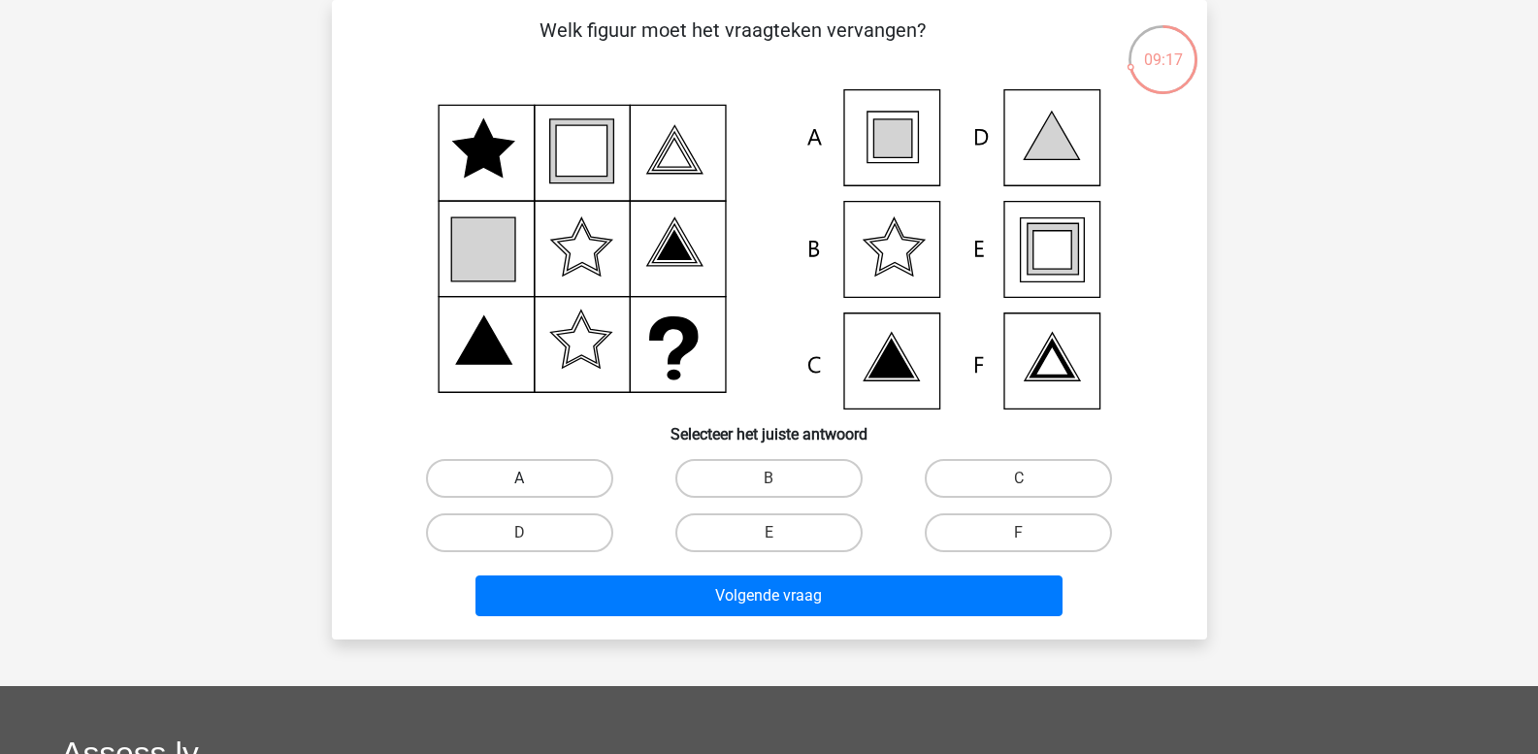
click at [539, 481] on label "A" at bounding box center [519, 478] width 187 height 39
click at [532, 481] on input "A" at bounding box center [525, 484] width 13 height 13
radio input "true"
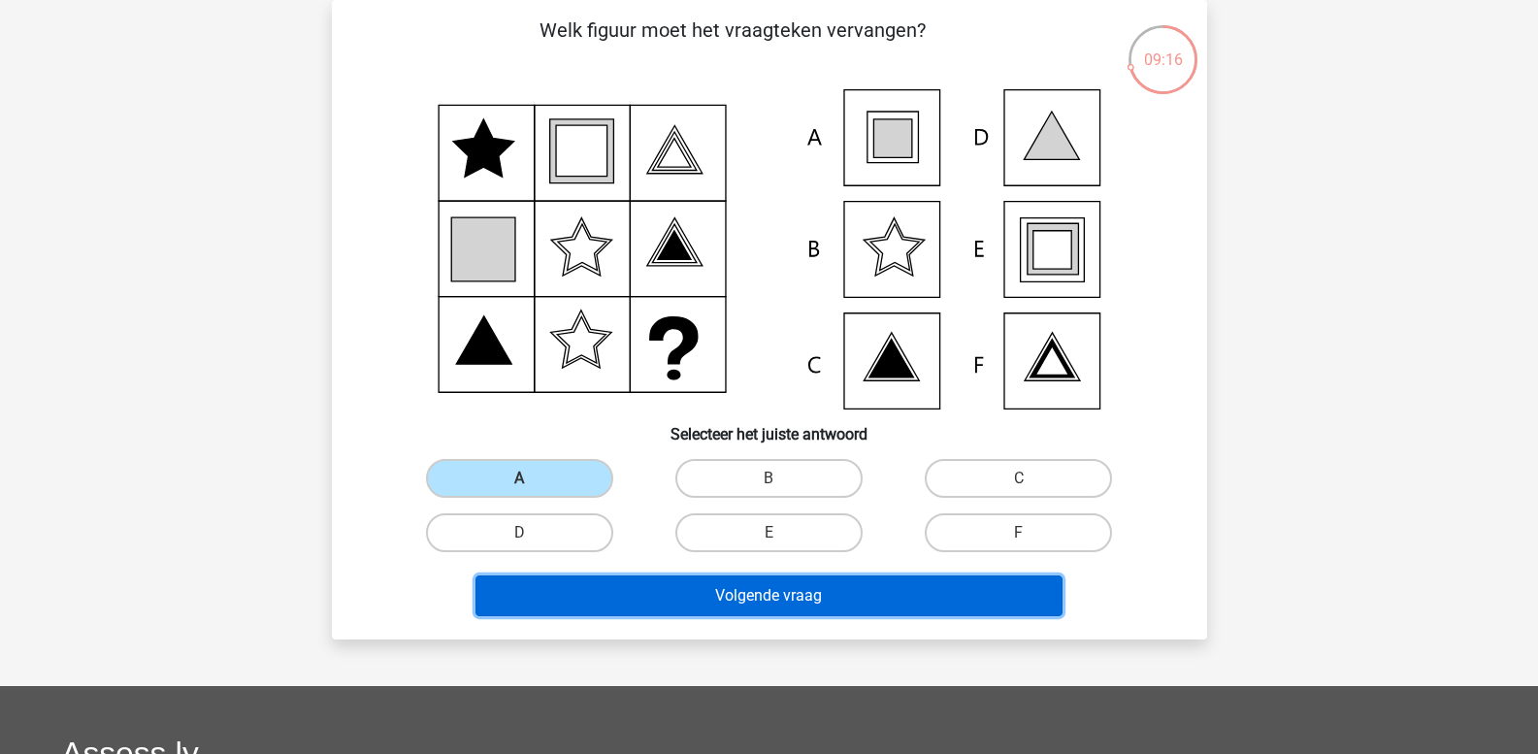
click at [614, 591] on button "Volgende vraag" at bounding box center [769, 595] width 587 height 41
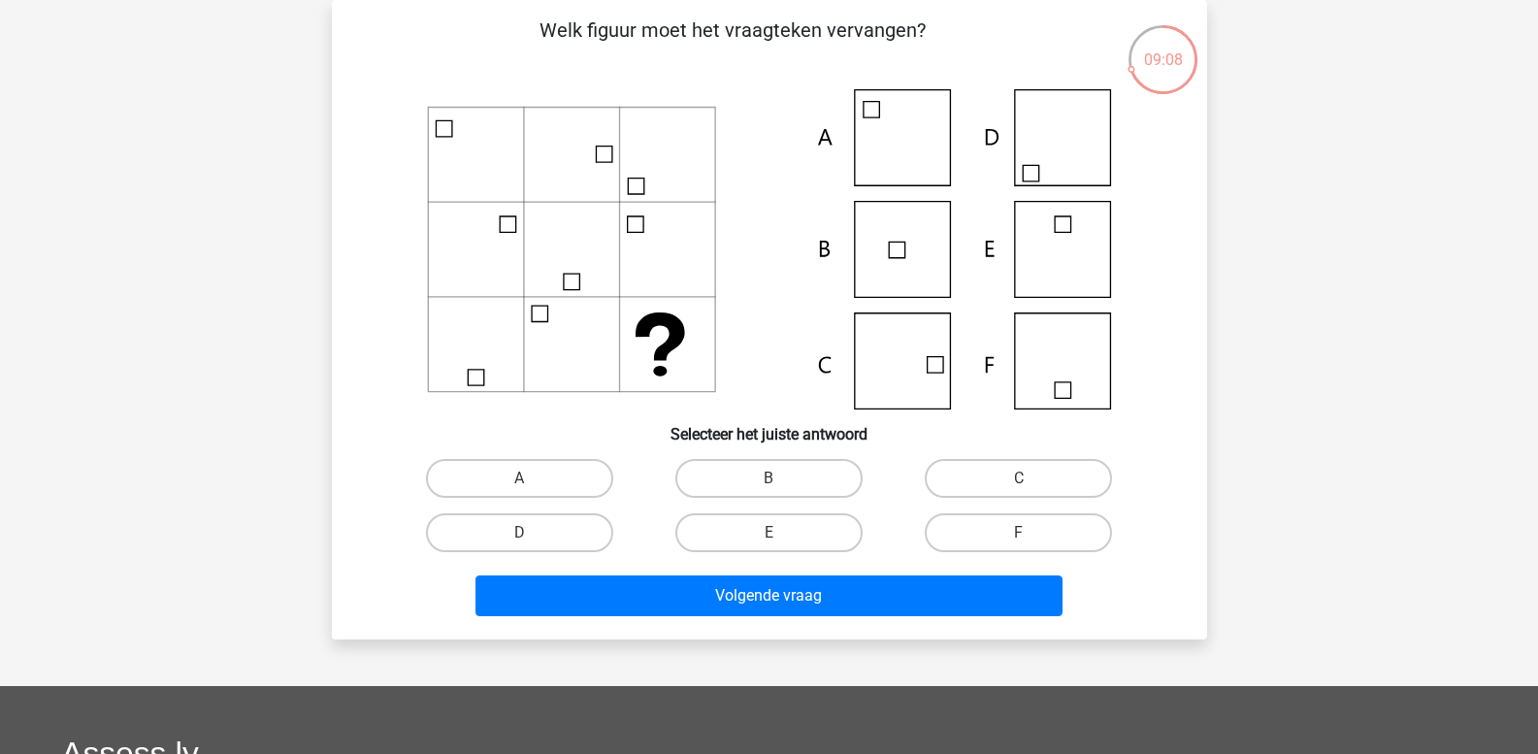
click at [898, 357] on icon at bounding box center [769, 249] width 782 height 320
click at [969, 473] on label "C" at bounding box center [1018, 478] width 187 height 39
click at [1019, 478] on input "C" at bounding box center [1025, 484] width 13 height 13
radio input "true"
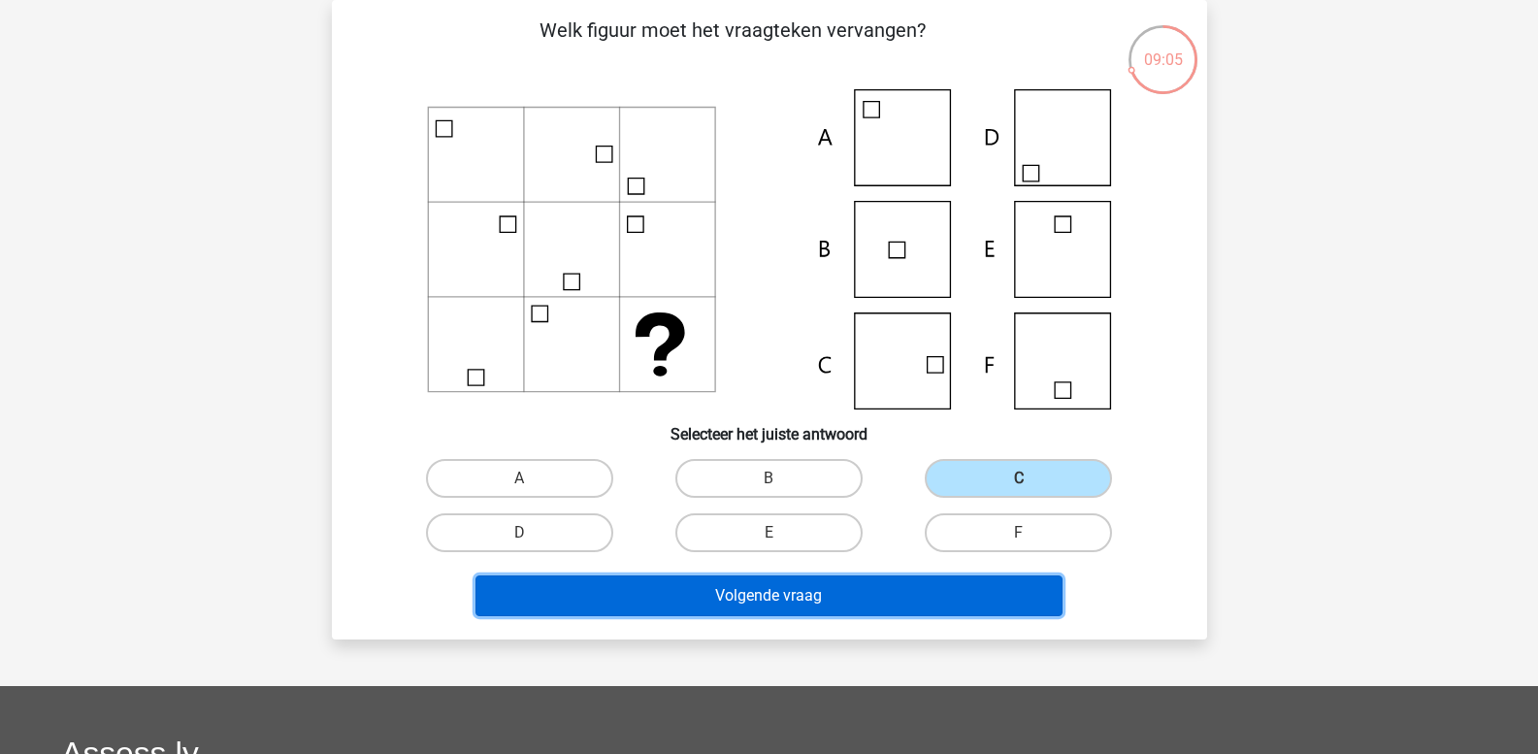
drag, startPoint x: 810, startPoint y: 598, endPoint x: 812, endPoint y: 582, distance: 15.6
click at [808, 594] on button "Volgende vraag" at bounding box center [769, 595] width 587 height 41
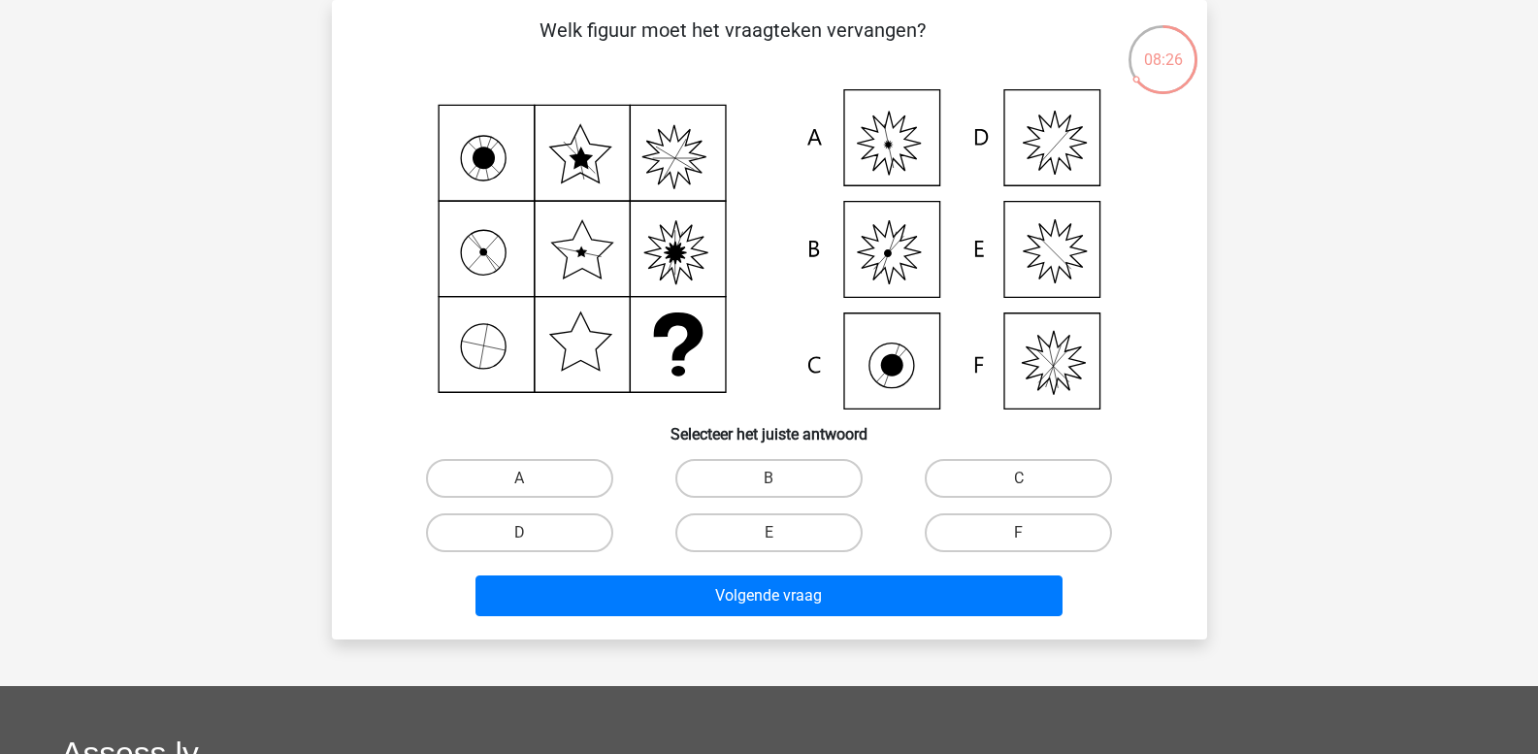
click at [1035, 252] on icon at bounding box center [769, 249] width 782 height 320
click at [788, 534] on label "E" at bounding box center [768, 532] width 187 height 39
click at [781, 534] on input "E" at bounding box center [775, 539] width 13 height 13
radio input "true"
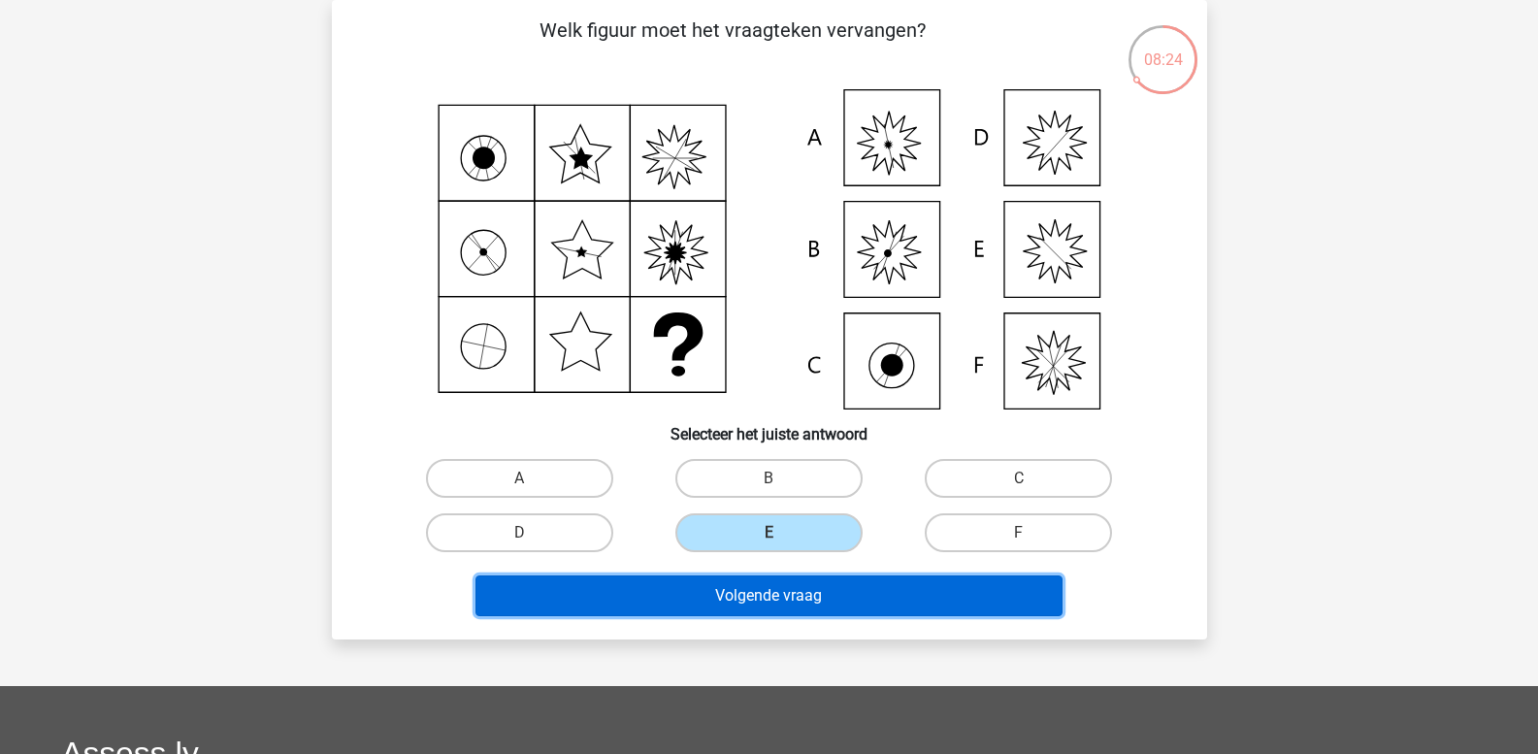
click at [792, 593] on button "Volgende vraag" at bounding box center [769, 595] width 587 height 41
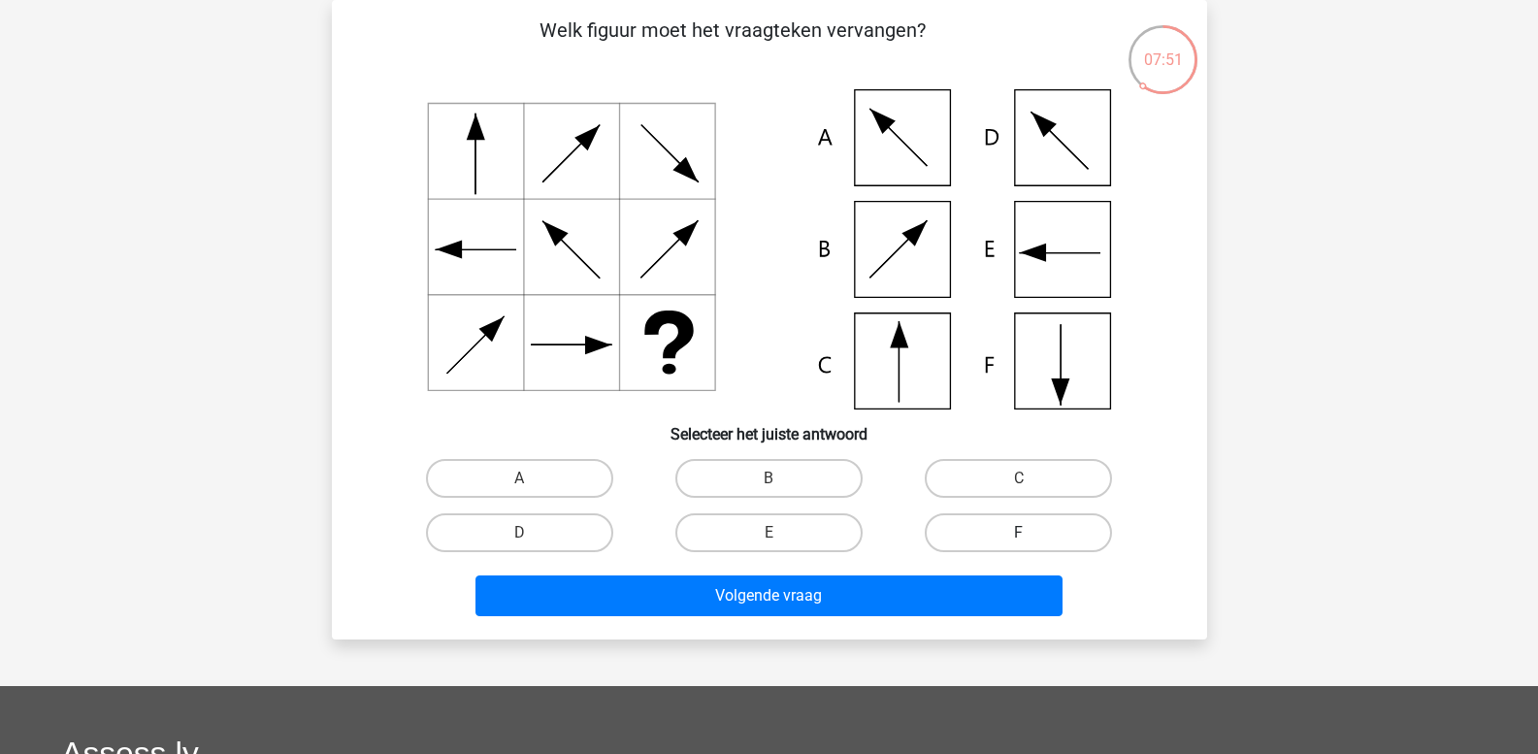
click at [957, 531] on label "F" at bounding box center [1018, 532] width 187 height 39
click at [1019, 533] on input "F" at bounding box center [1025, 539] width 13 height 13
radio input "true"
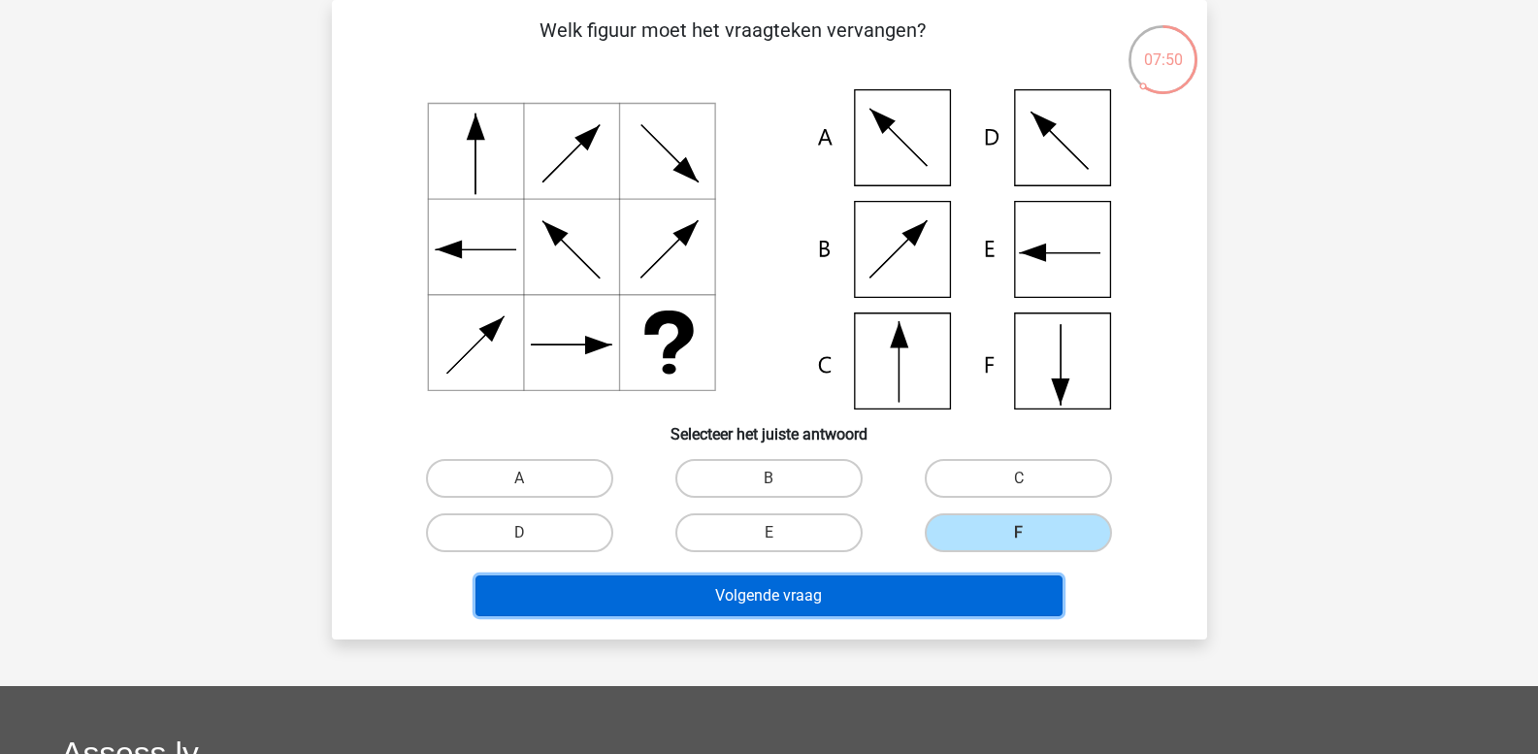
click at [867, 597] on button "Volgende vraag" at bounding box center [769, 595] width 587 height 41
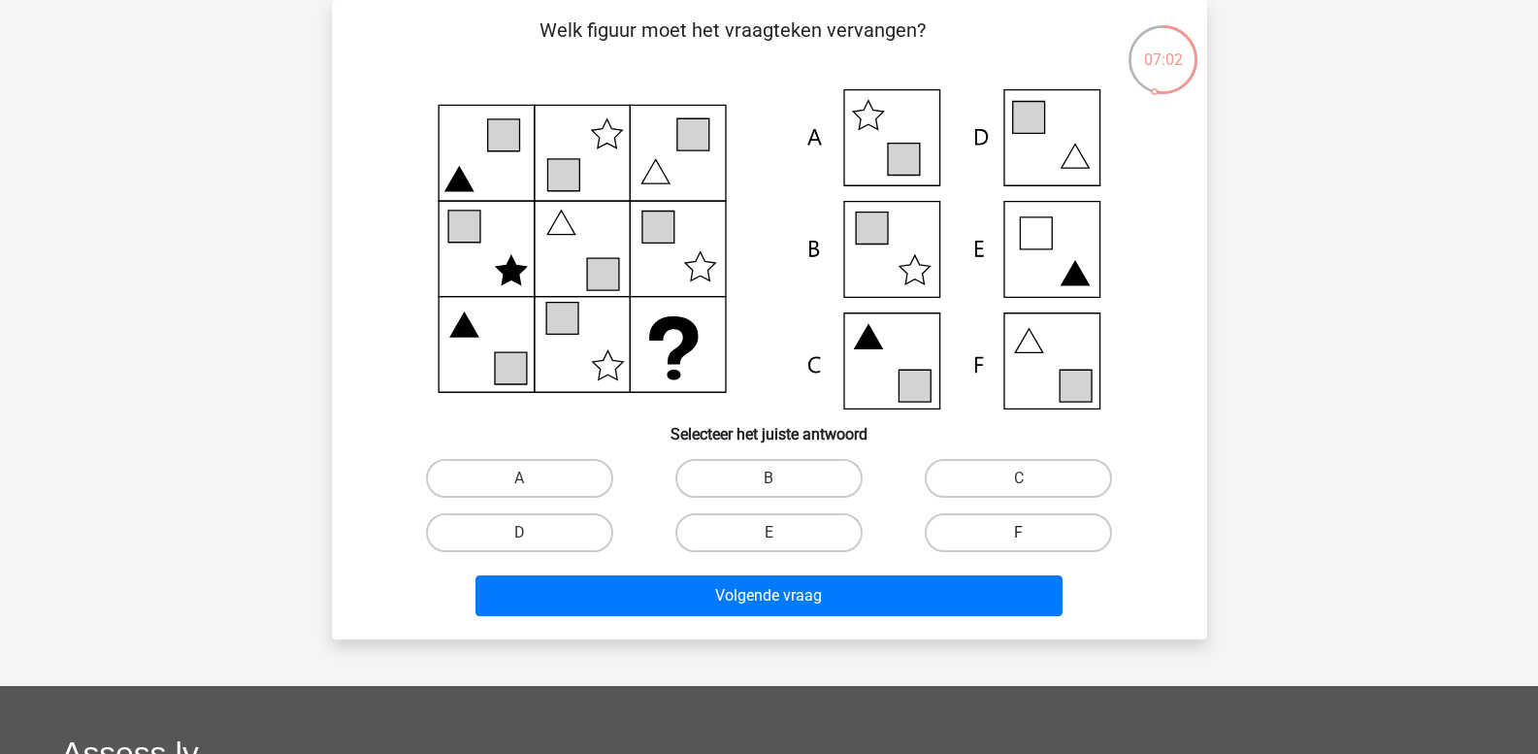
click at [1001, 521] on label "F" at bounding box center [1018, 532] width 187 height 39
click at [1019, 533] on input "F" at bounding box center [1025, 539] width 13 height 13
radio input "true"
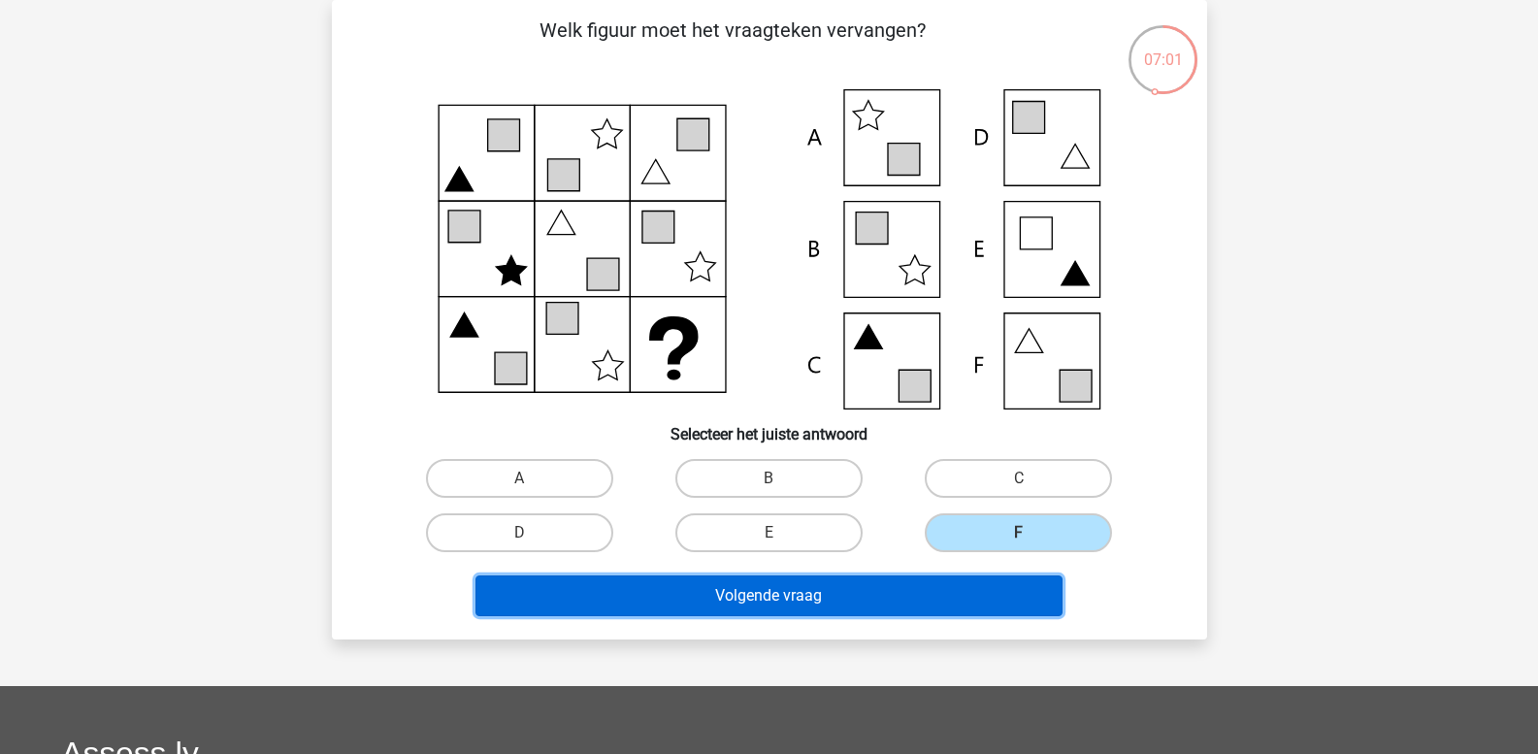
click at [951, 589] on button "Volgende vraag" at bounding box center [769, 595] width 587 height 41
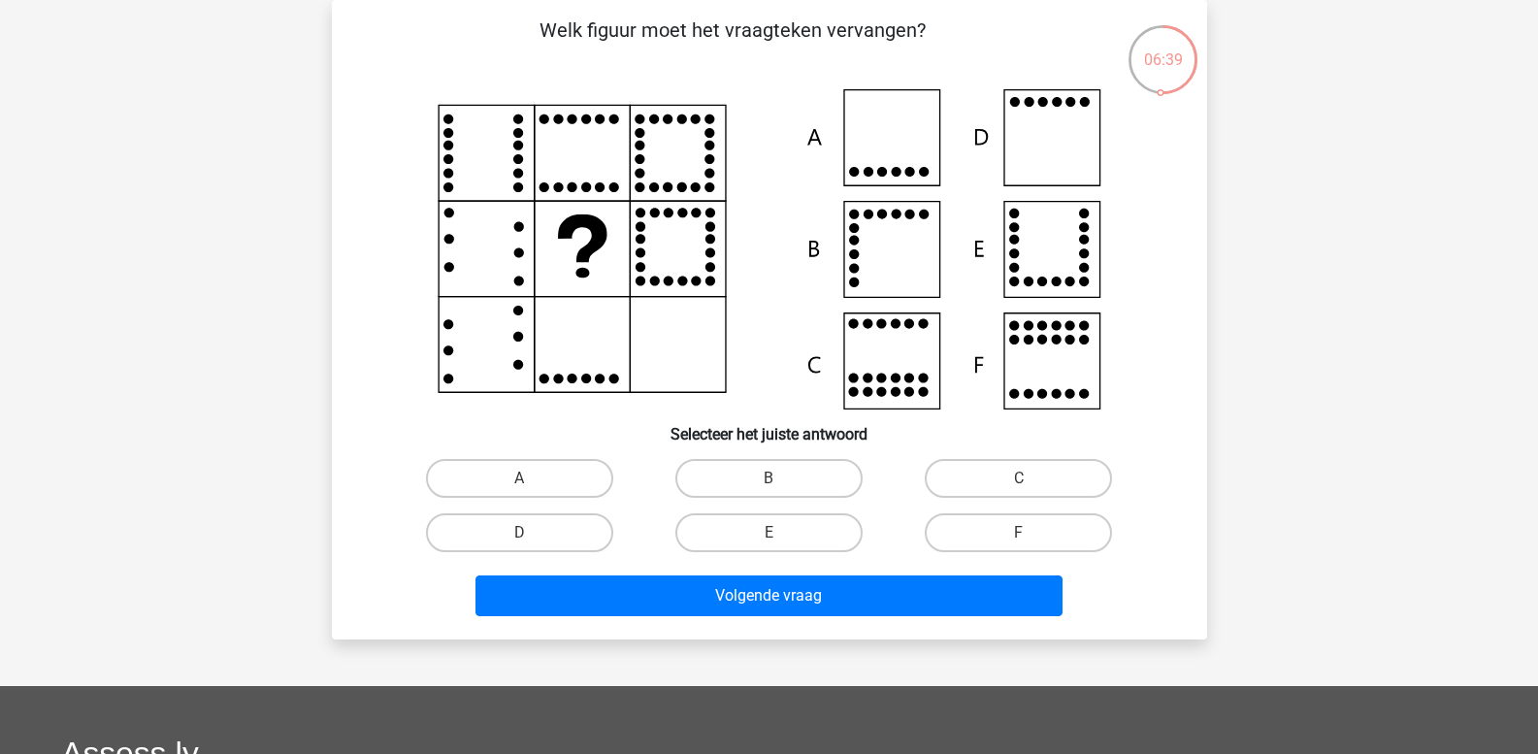
drag, startPoint x: 1060, startPoint y: 153, endPoint x: 1060, endPoint y: 166, distance: 12.6
click at [1060, 160] on icon at bounding box center [769, 249] width 782 height 320
click at [542, 537] on label "D" at bounding box center [519, 532] width 187 height 39
click at [532, 537] on input "D" at bounding box center [525, 539] width 13 height 13
radio input "true"
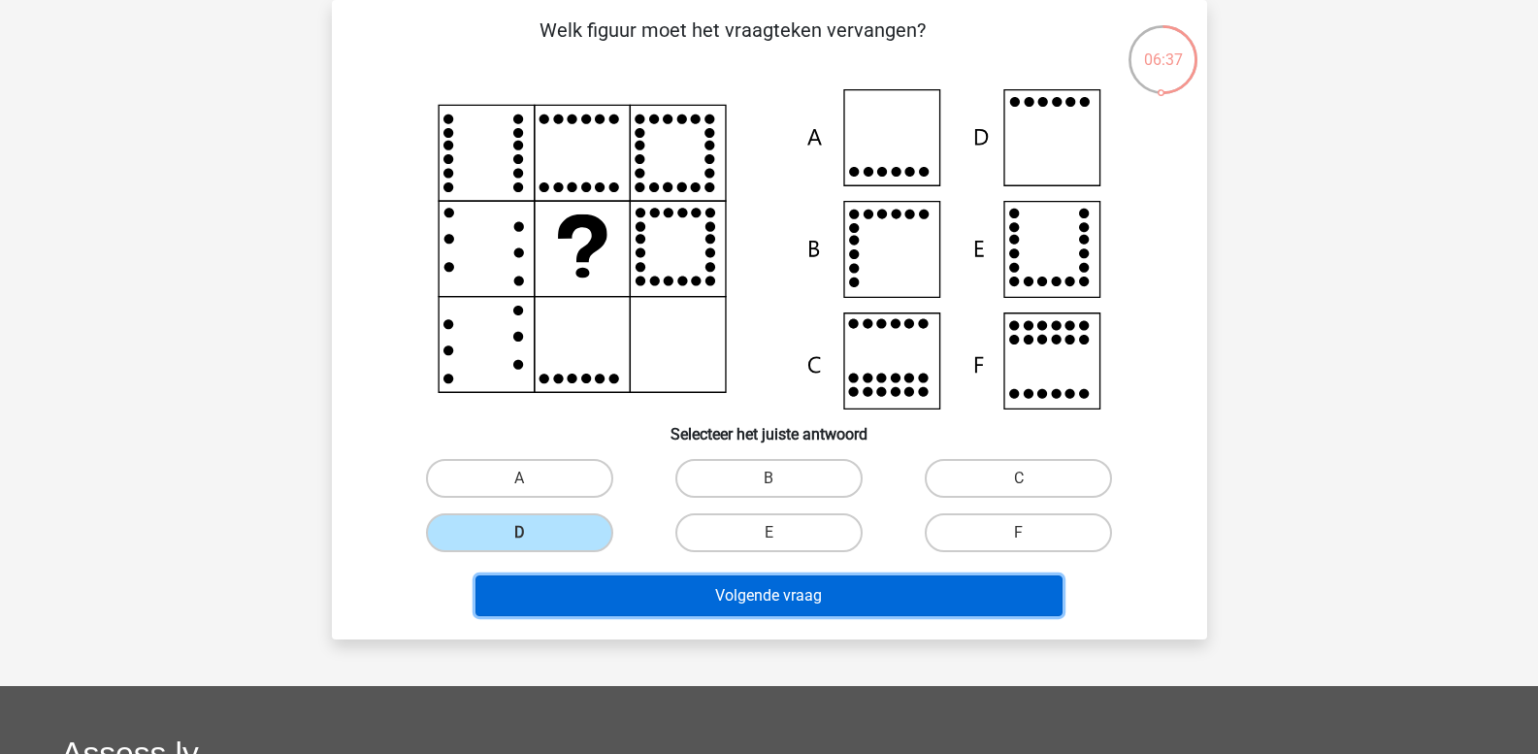
click at [624, 595] on button "Volgende vraag" at bounding box center [769, 595] width 587 height 41
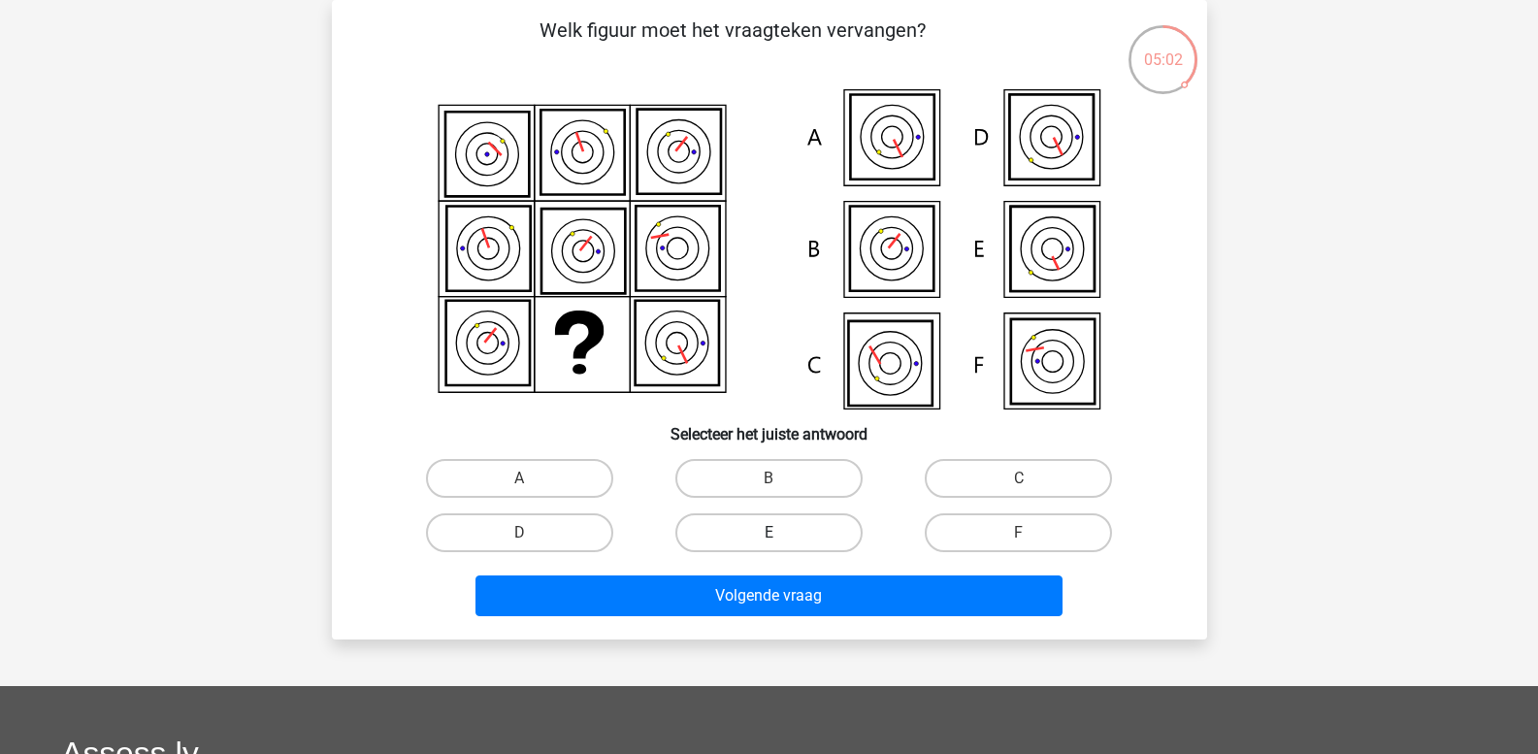
click at [761, 532] on label "E" at bounding box center [768, 532] width 187 height 39
click at [769, 533] on input "E" at bounding box center [775, 539] width 13 height 13
radio input "true"
click at [953, 481] on label "C" at bounding box center [1018, 478] width 187 height 39
click at [1019, 481] on input "C" at bounding box center [1025, 484] width 13 height 13
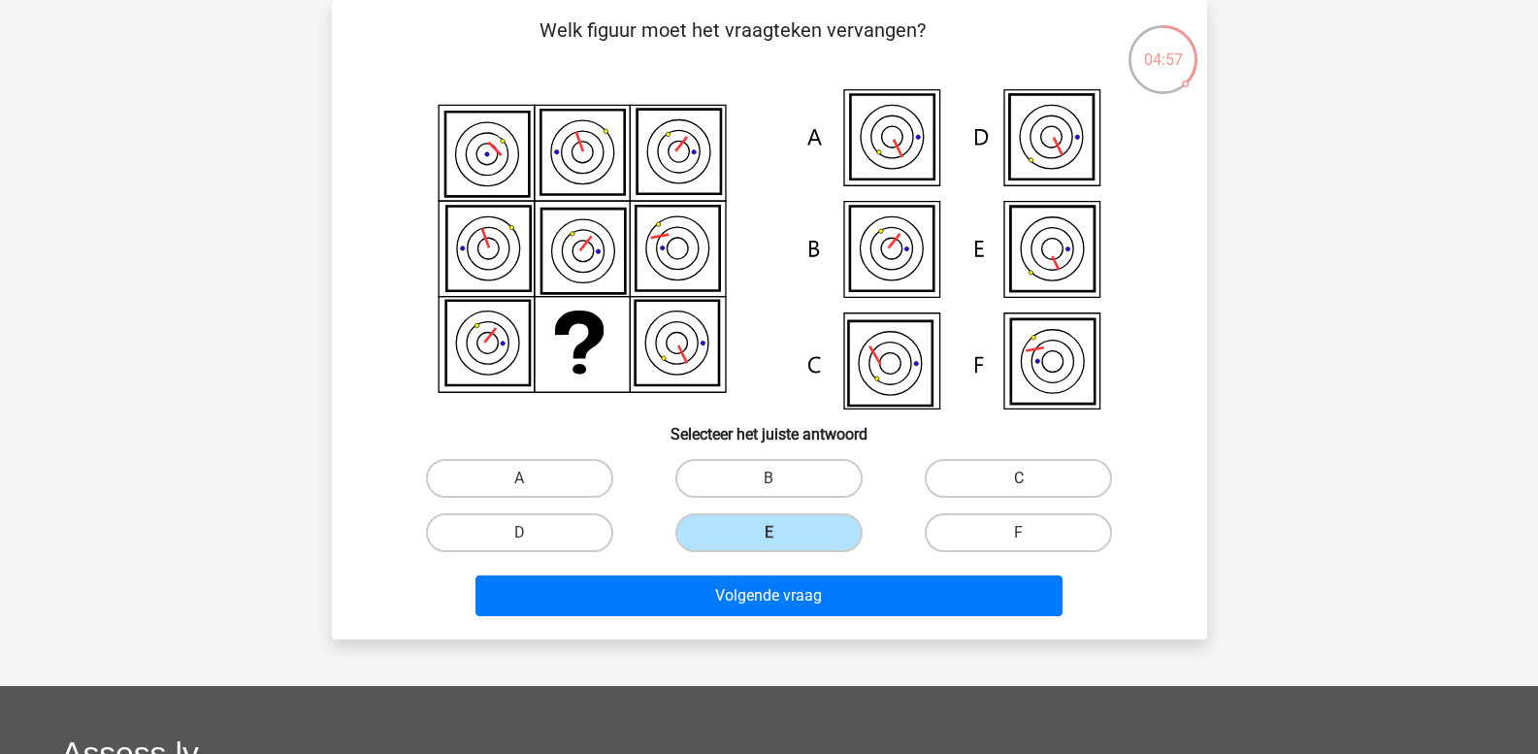
radio input "true"
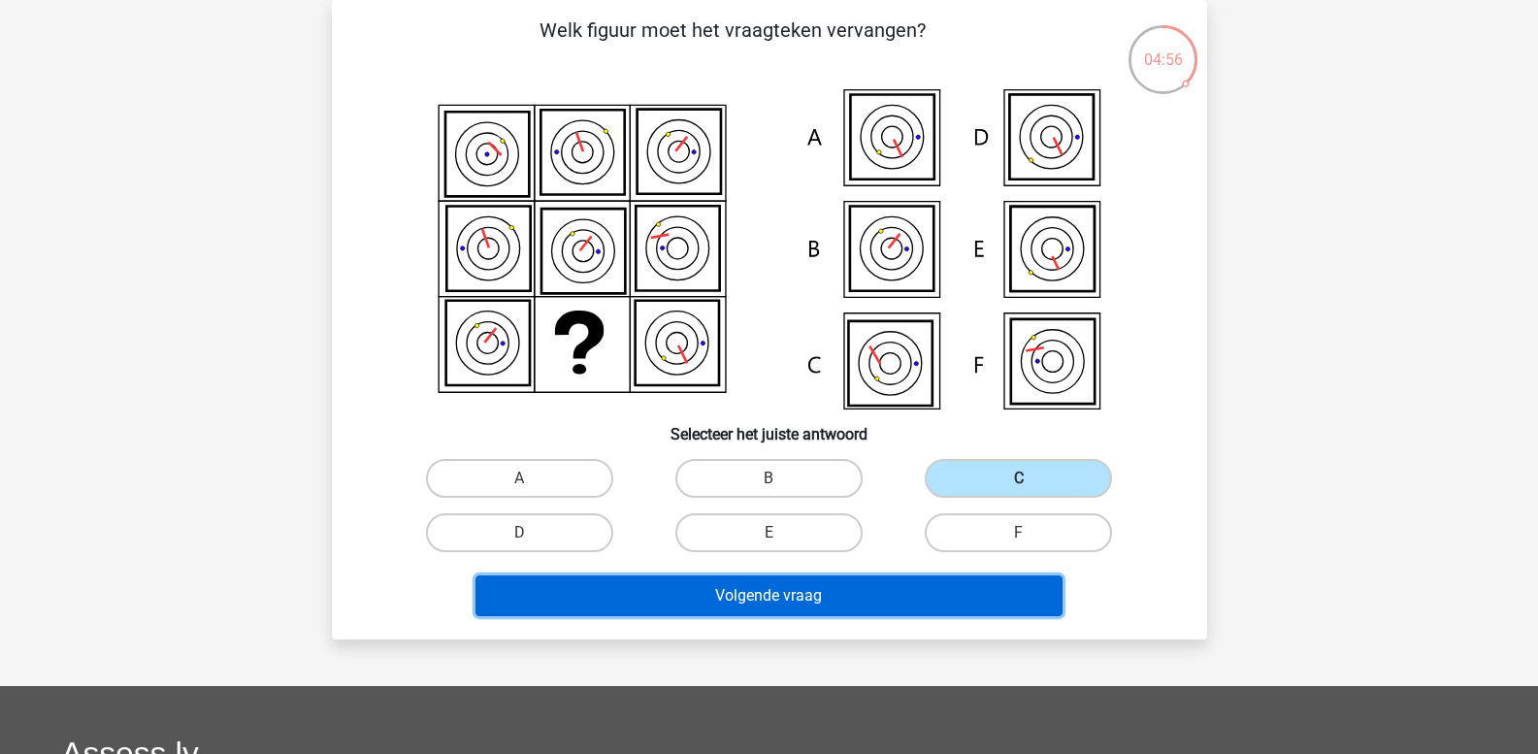
click at [770, 591] on button "Volgende vraag" at bounding box center [769, 595] width 587 height 41
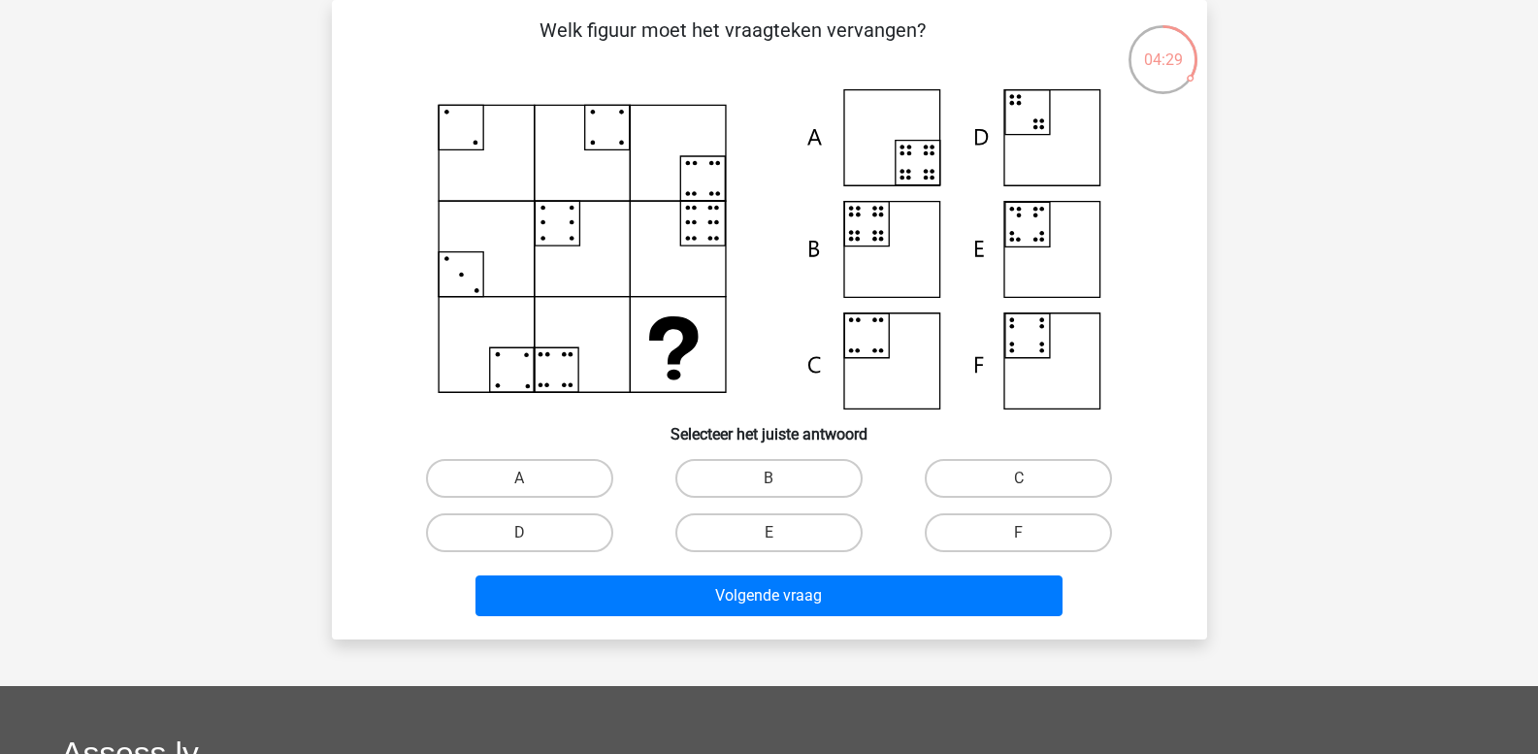
click at [881, 228] on icon at bounding box center [769, 249] width 782 height 320
click at [718, 476] on label "B" at bounding box center [768, 478] width 187 height 39
click at [769, 478] on input "B" at bounding box center [775, 484] width 13 height 13
radio input "true"
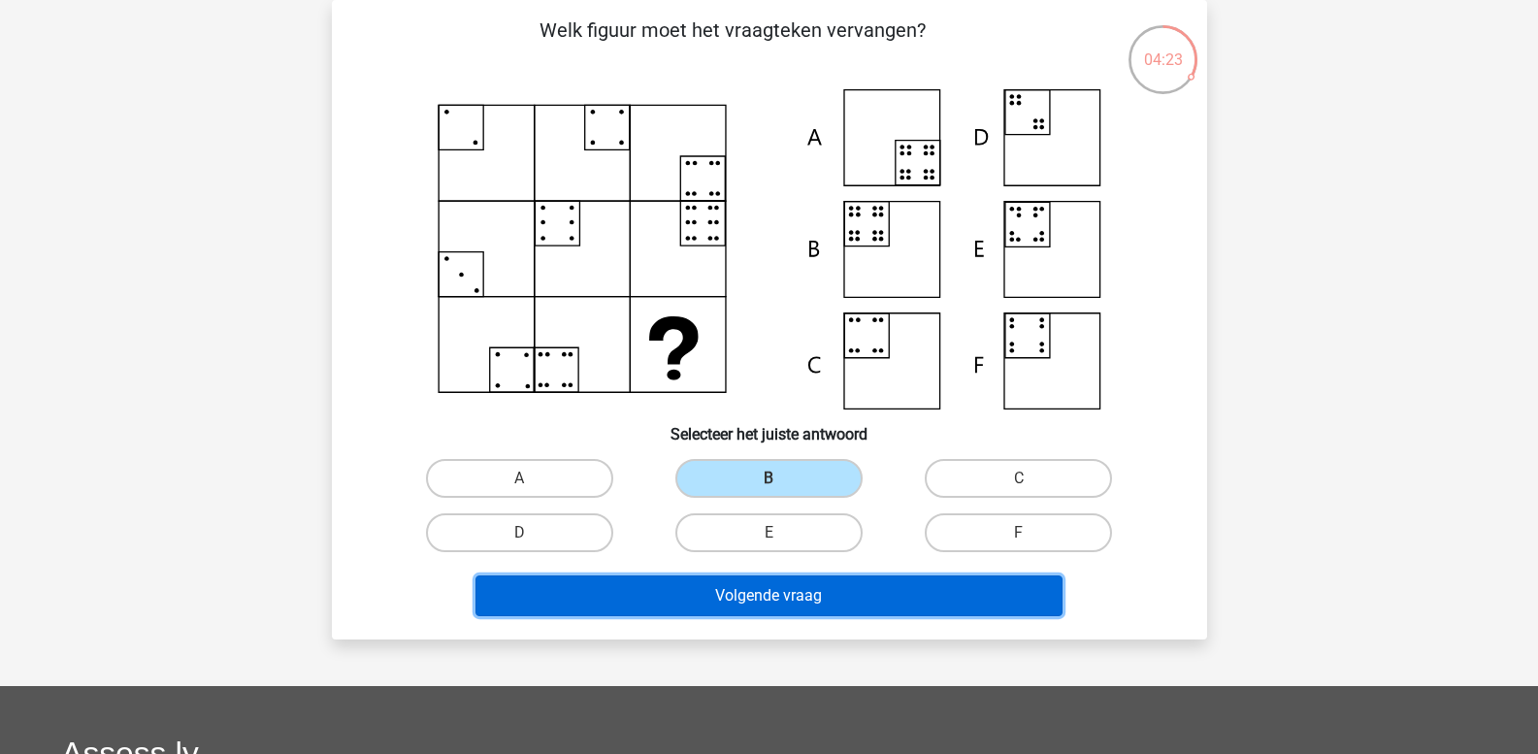
click at [674, 597] on button "Volgende vraag" at bounding box center [769, 595] width 587 height 41
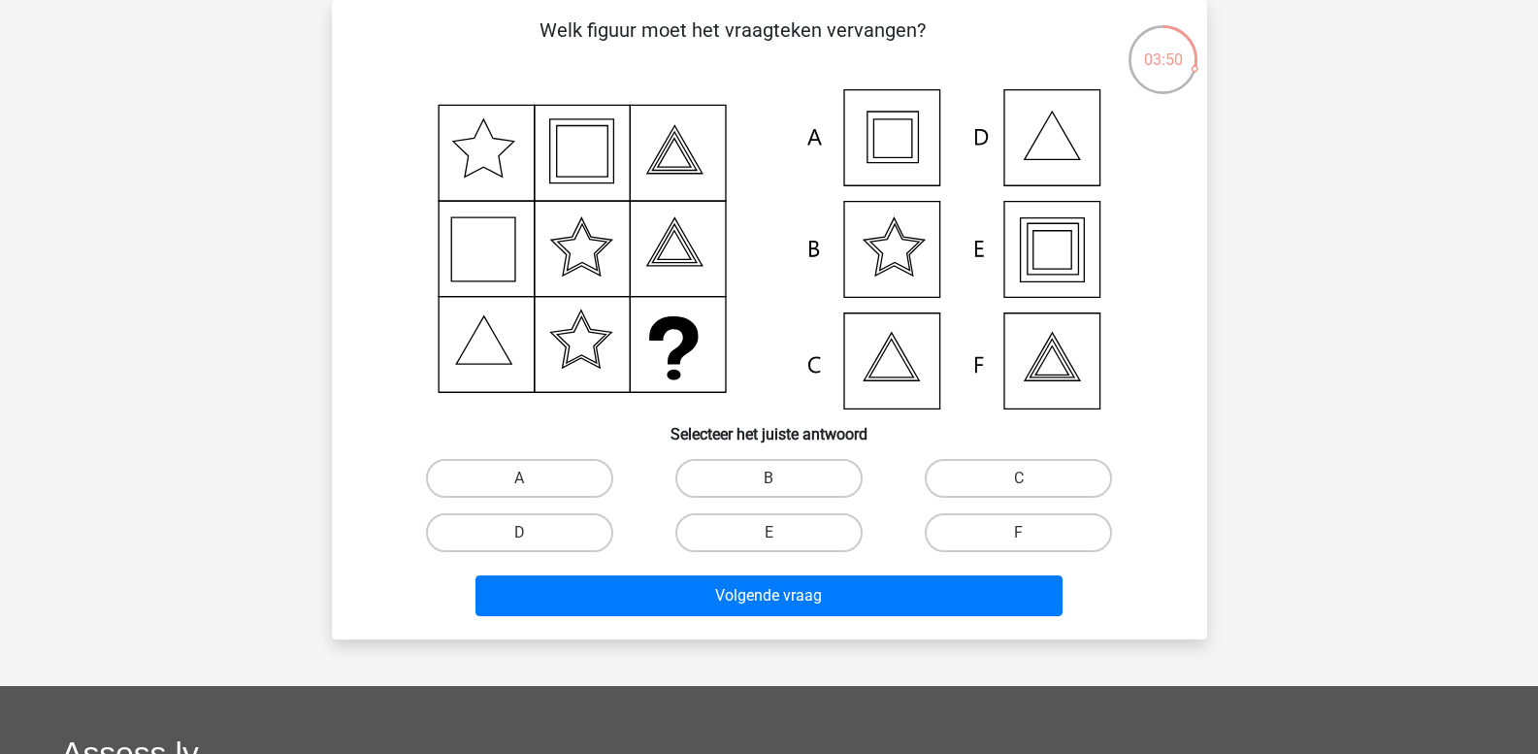
click at [1049, 258] on icon at bounding box center [769, 249] width 782 height 320
click at [753, 534] on label "E" at bounding box center [768, 532] width 187 height 39
click at [769, 534] on input "E" at bounding box center [775, 539] width 13 height 13
radio input "true"
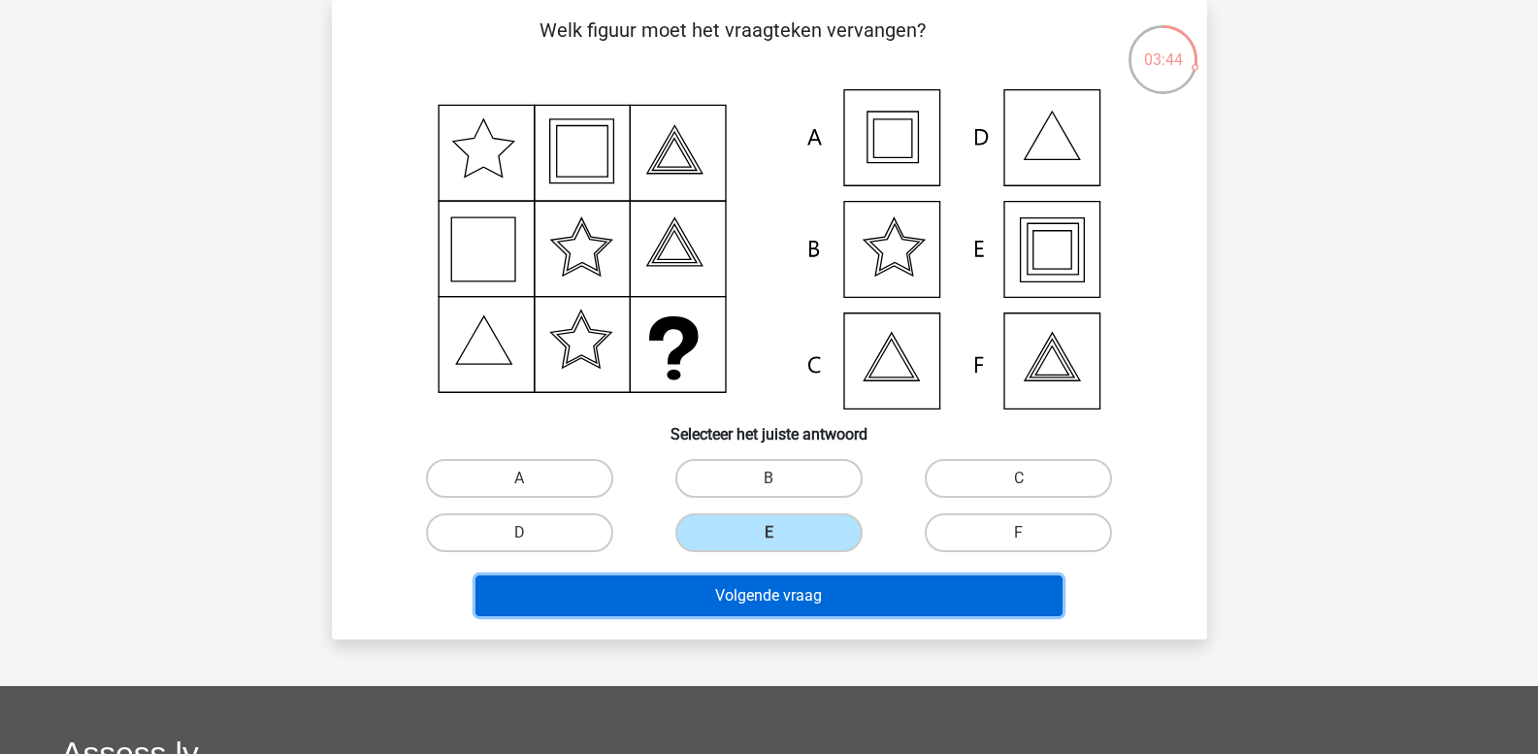
click at [749, 589] on button "Volgende vraag" at bounding box center [769, 595] width 587 height 41
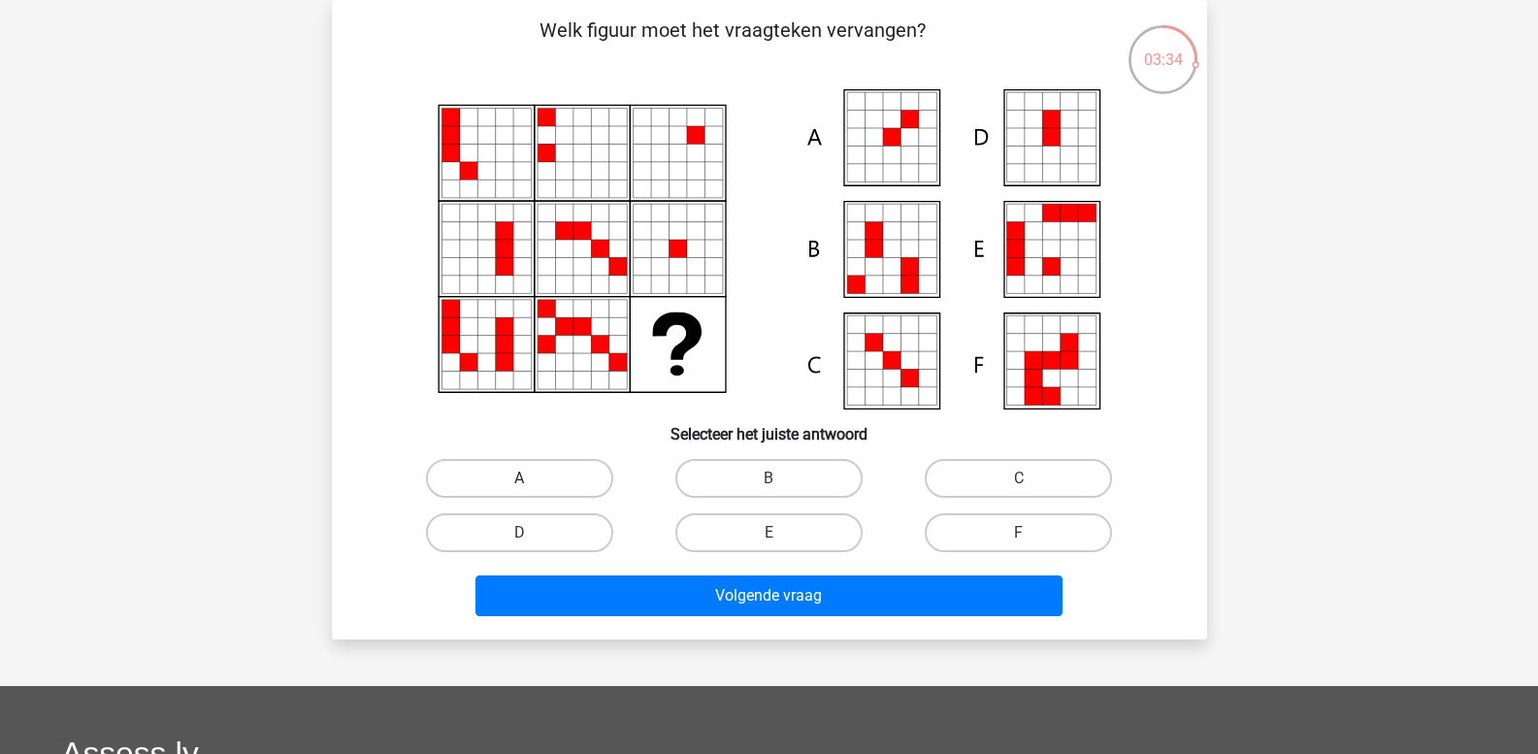
click at [552, 471] on label "A" at bounding box center [519, 478] width 187 height 39
click at [532, 478] on input "A" at bounding box center [525, 484] width 13 height 13
radio input "true"
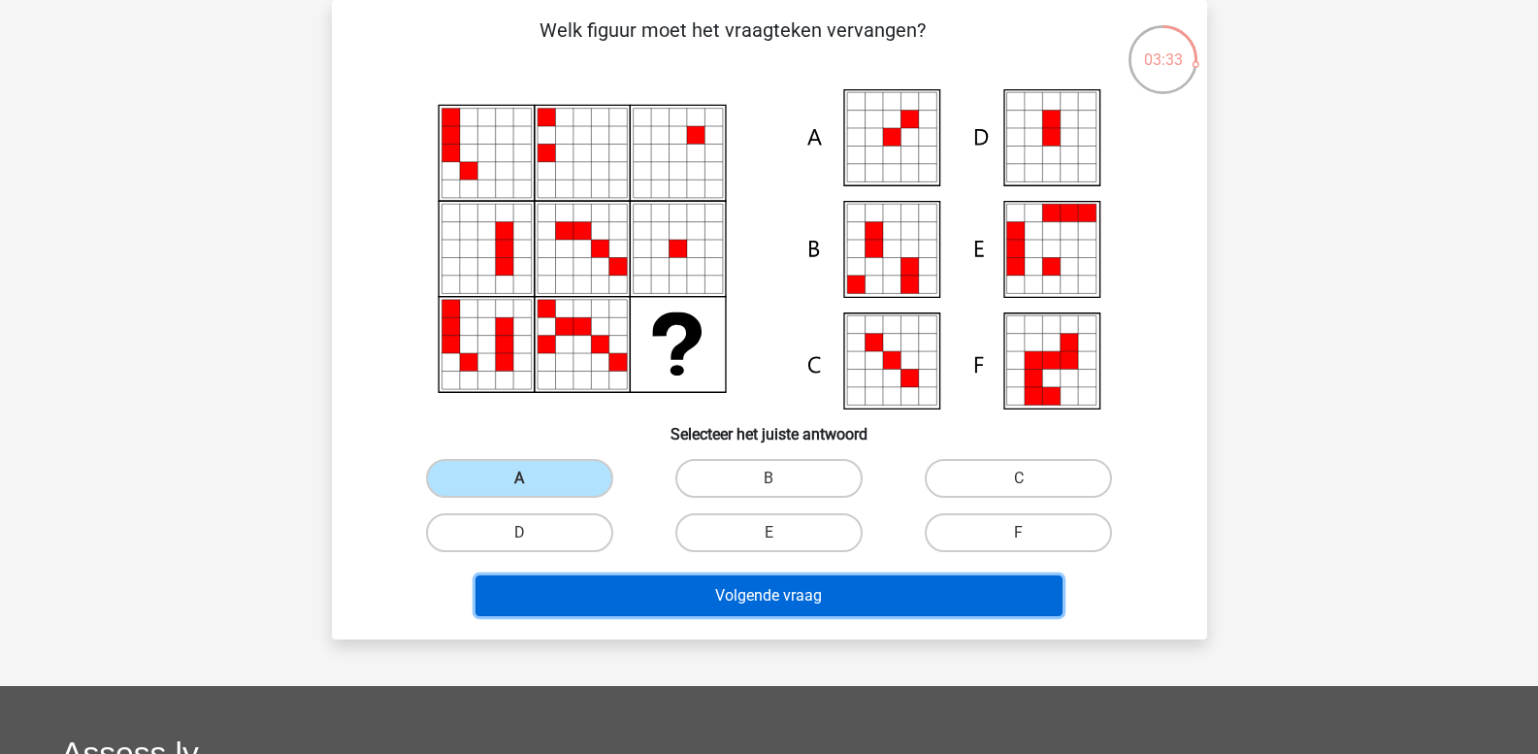
click at [605, 595] on button "Volgende vraag" at bounding box center [769, 595] width 587 height 41
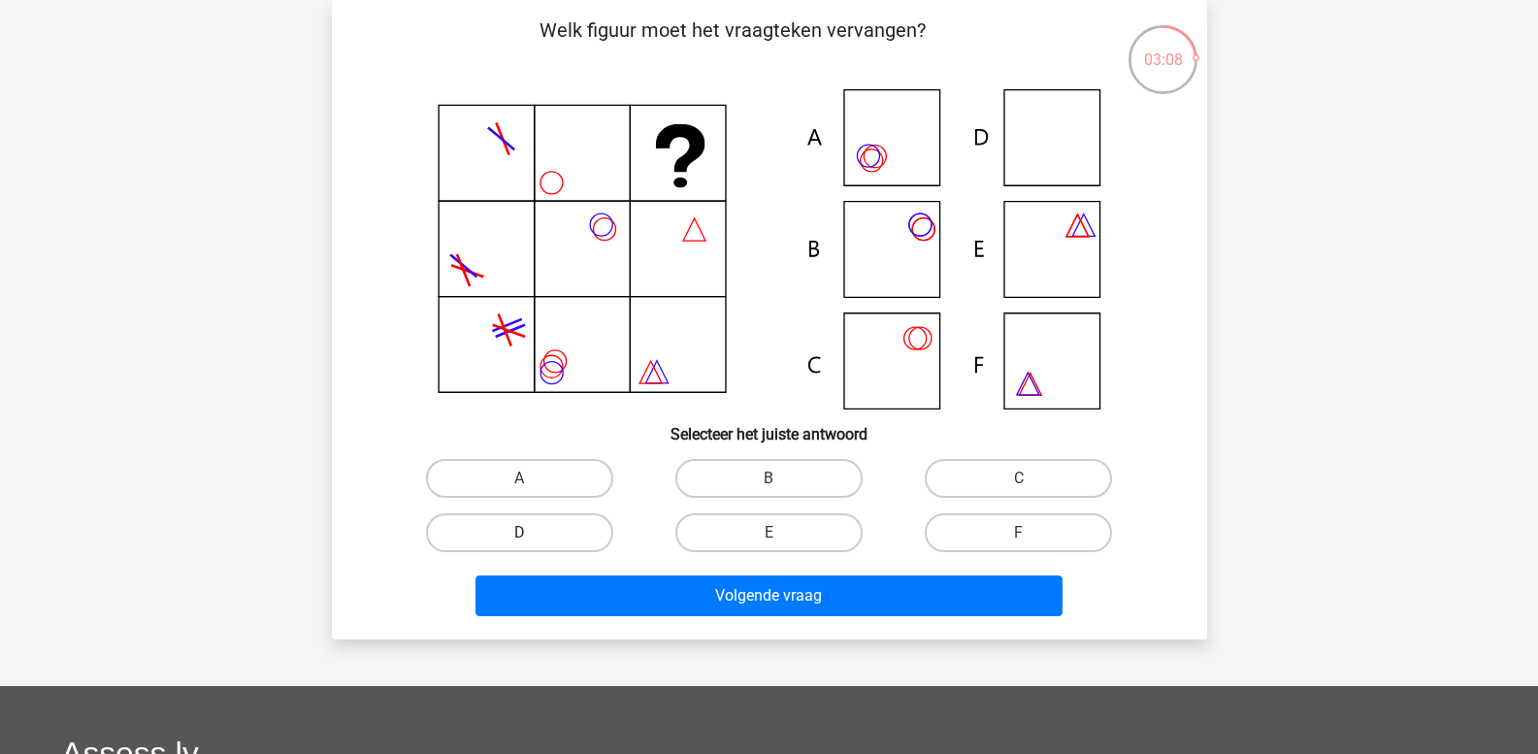
click at [562, 526] on label "D" at bounding box center [519, 532] width 187 height 39
click at [532, 533] on input "D" at bounding box center [525, 539] width 13 height 13
radio input "true"
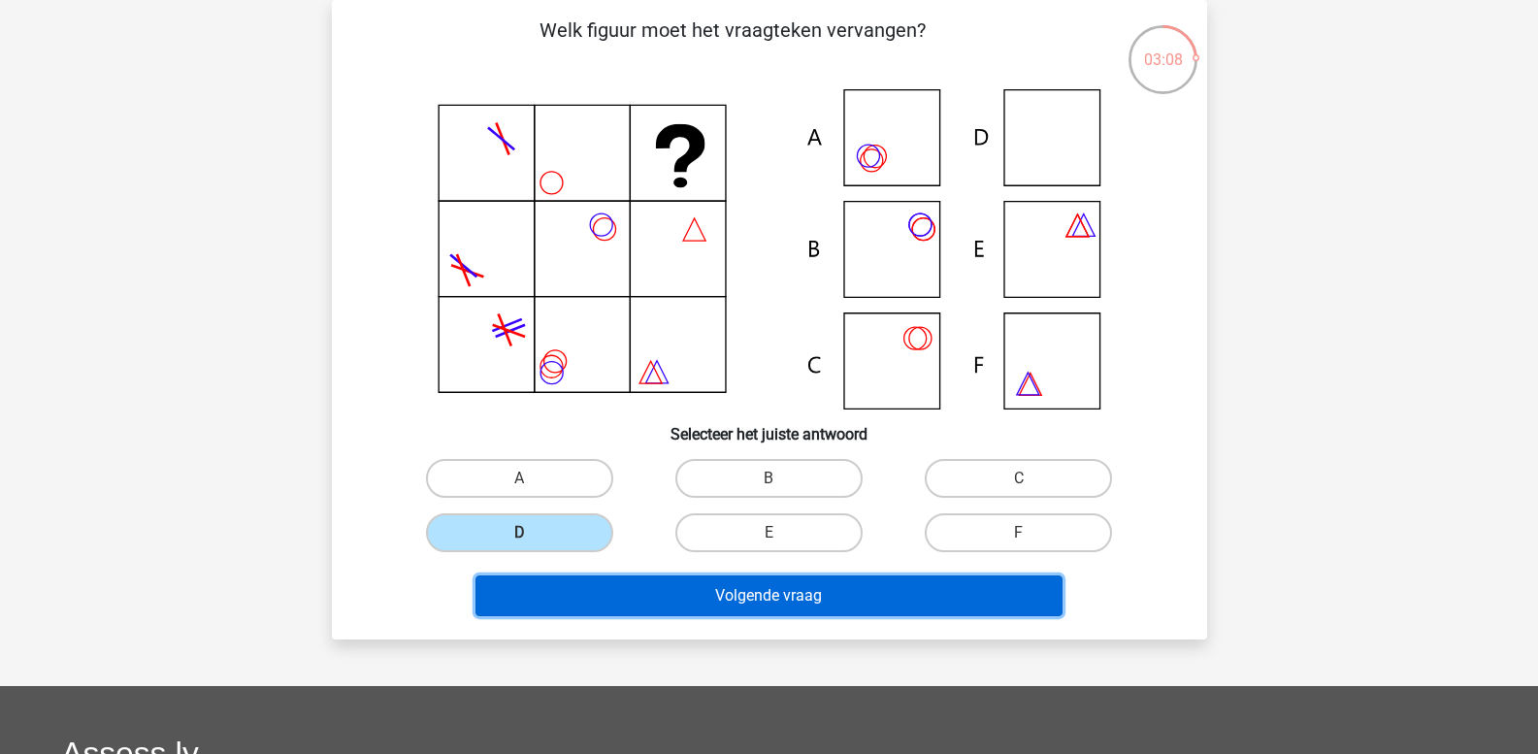
click at [611, 586] on button "Volgende vraag" at bounding box center [769, 595] width 587 height 41
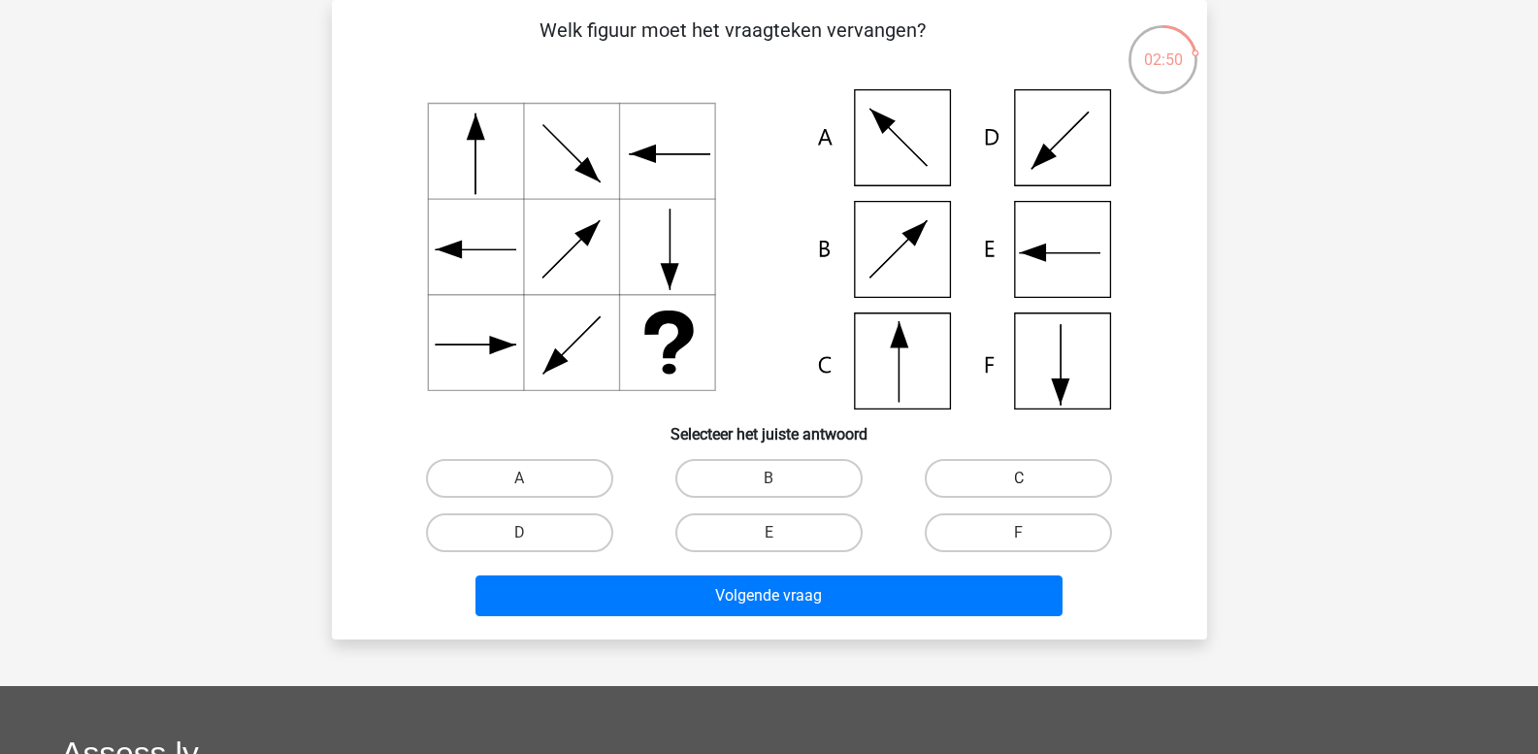
click at [965, 480] on label "C" at bounding box center [1018, 478] width 187 height 39
click at [1019, 480] on input "C" at bounding box center [1025, 484] width 13 height 13
radio input "true"
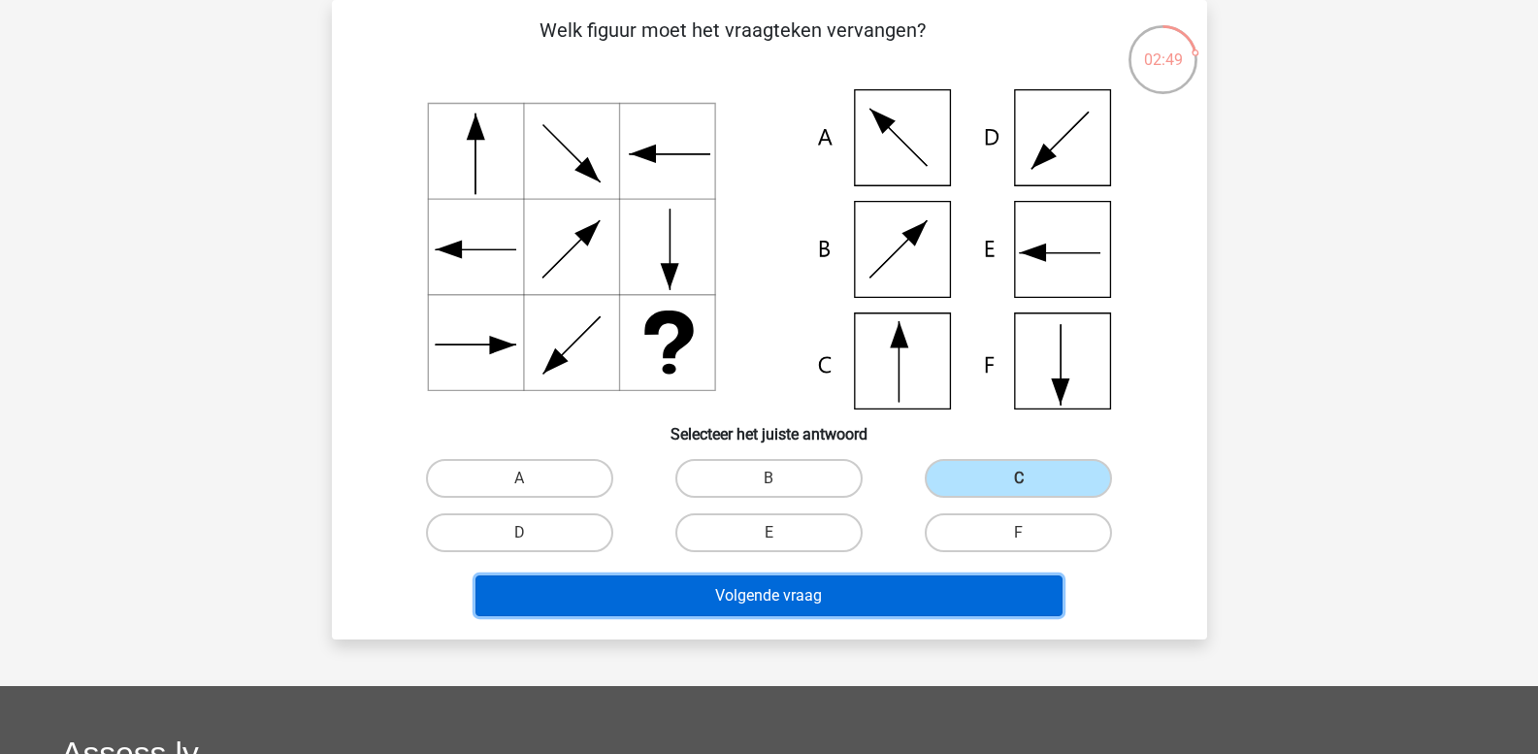
click at [754, 590] on button "Volgende vraag" at bounding box center [769, 595] width 587 height 41
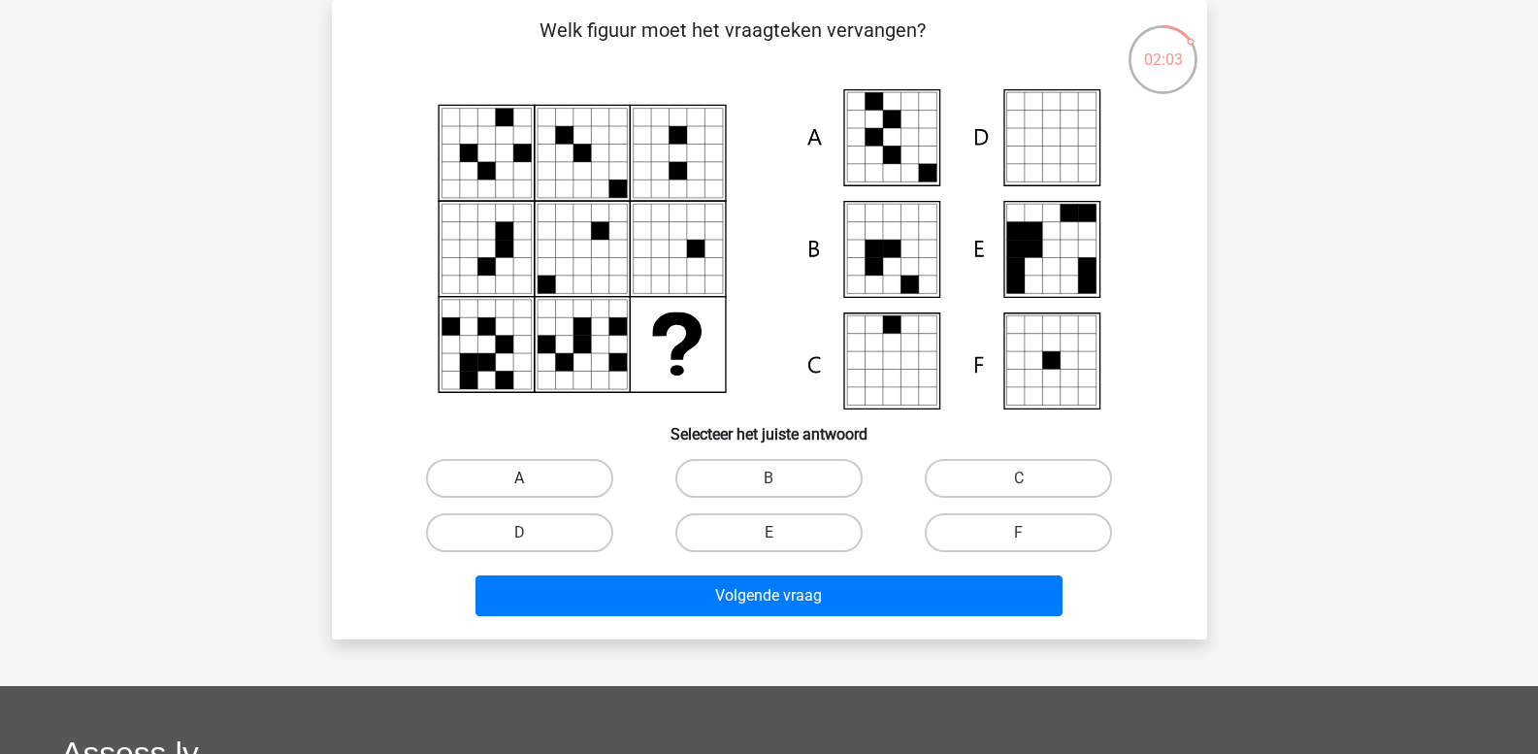
click at [507, 479] on label "A" at bounding box center [519, 478] width 187 height 39
click at [519, 479] on input "A" at bounding box center [525, 484] width 13 height 13
radio input "true"
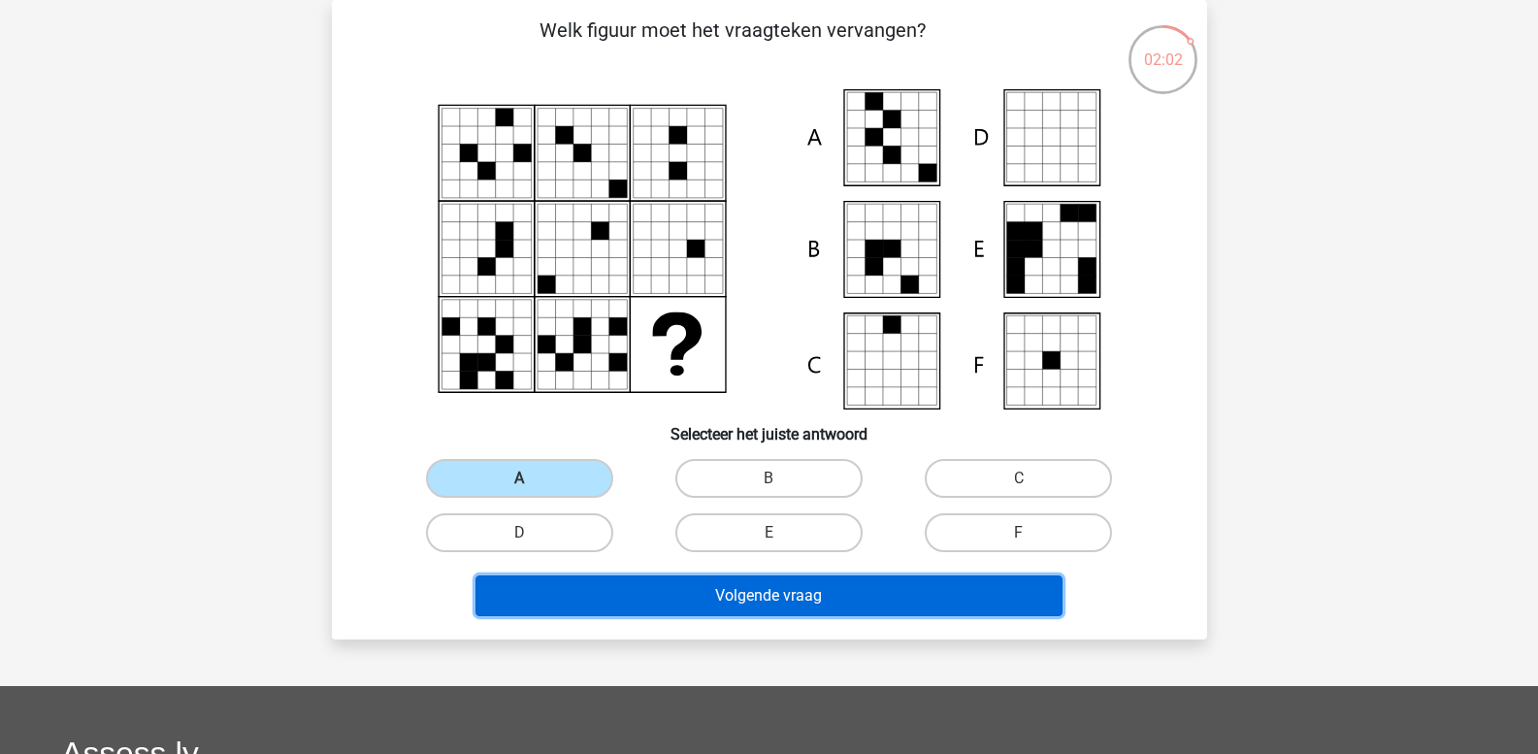
click at [575, 579] on button "Volgende vraag" at bounding box center [769, 595] width 587 height 41
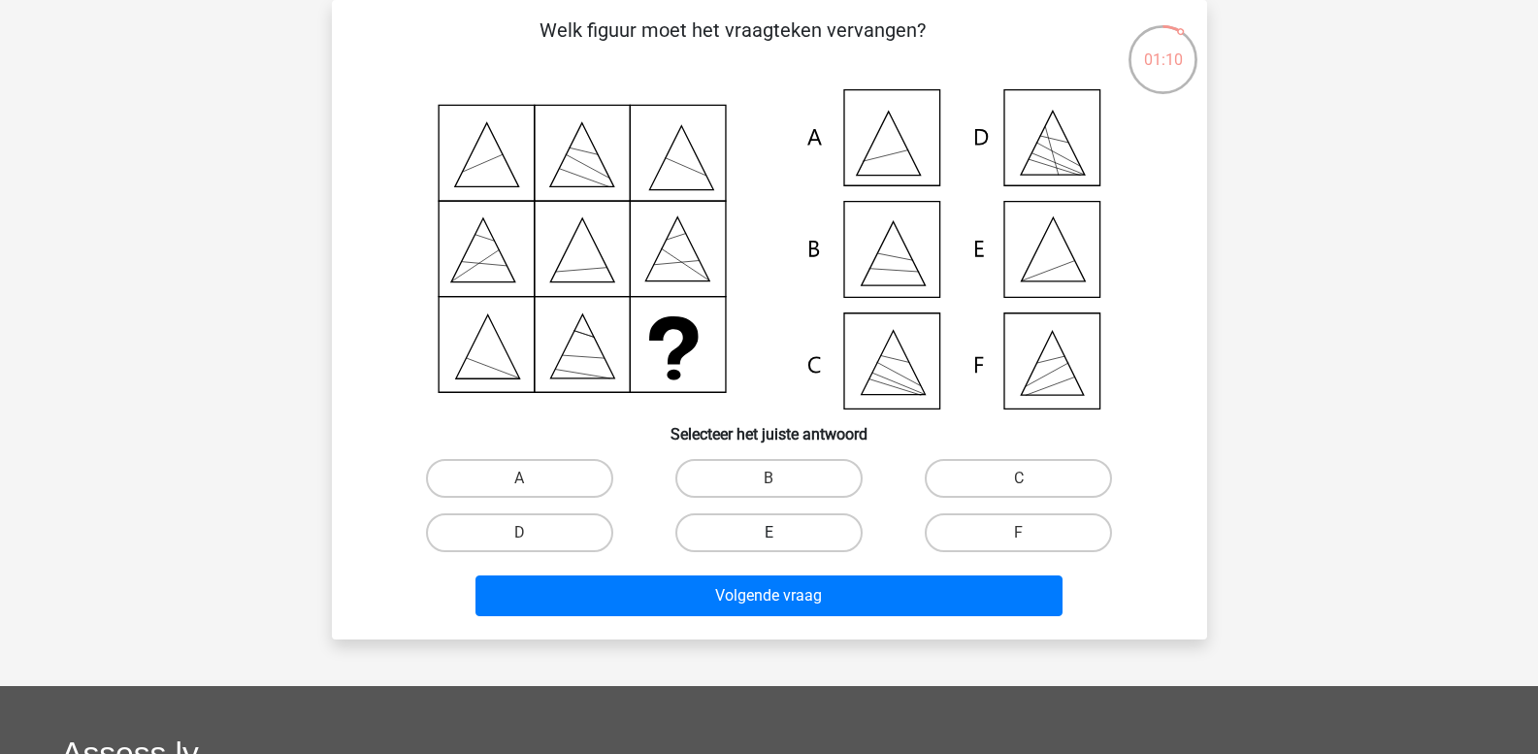
click at [745, 542] on label "E" at bounding box center [768, 532] width 187 height 39
click at [769, 542] on input "E" at bounding box center [775, 539] width 13 height 13
radio input "true"
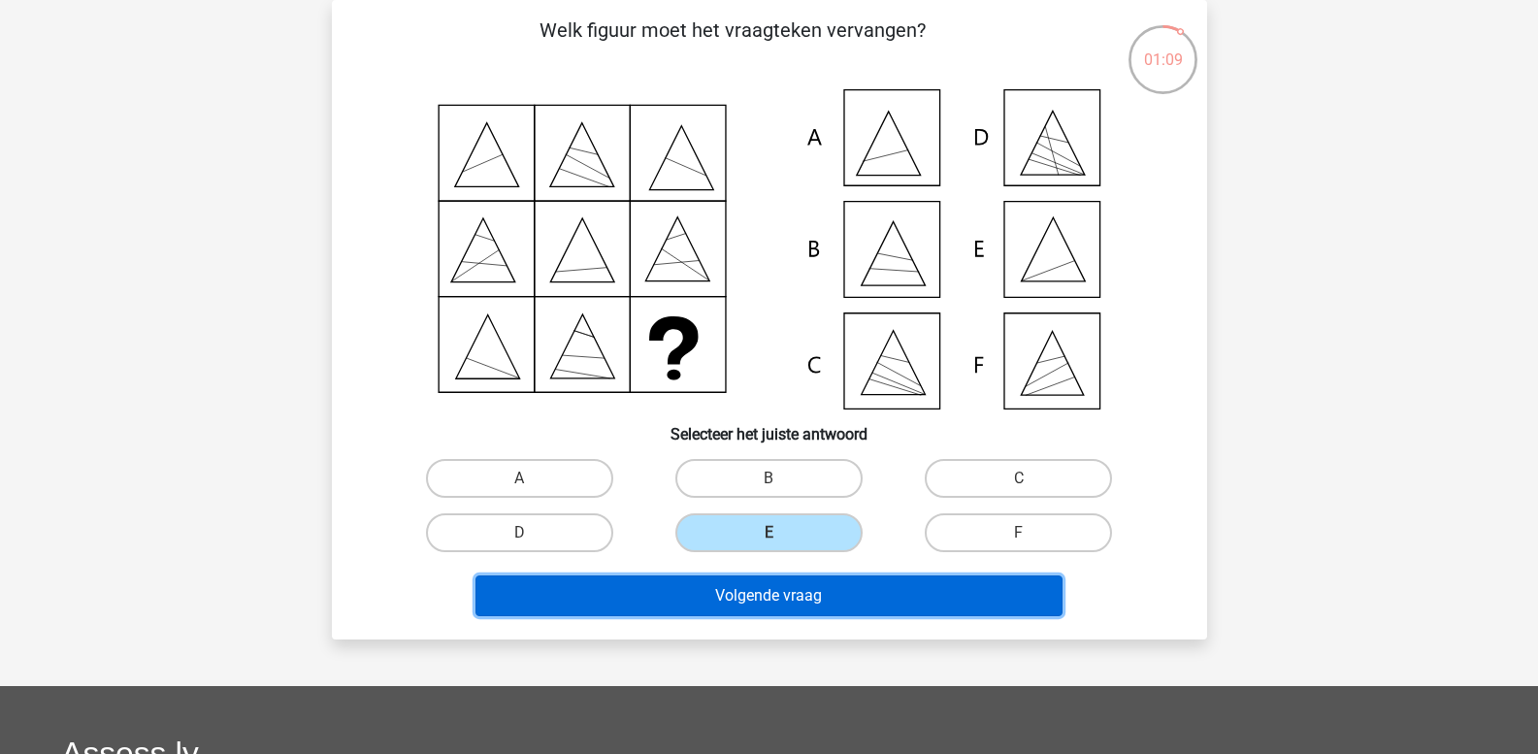
click at [725, 589] on button "Volgende vraag" at bounding box center [769, 595] width 587 height 41
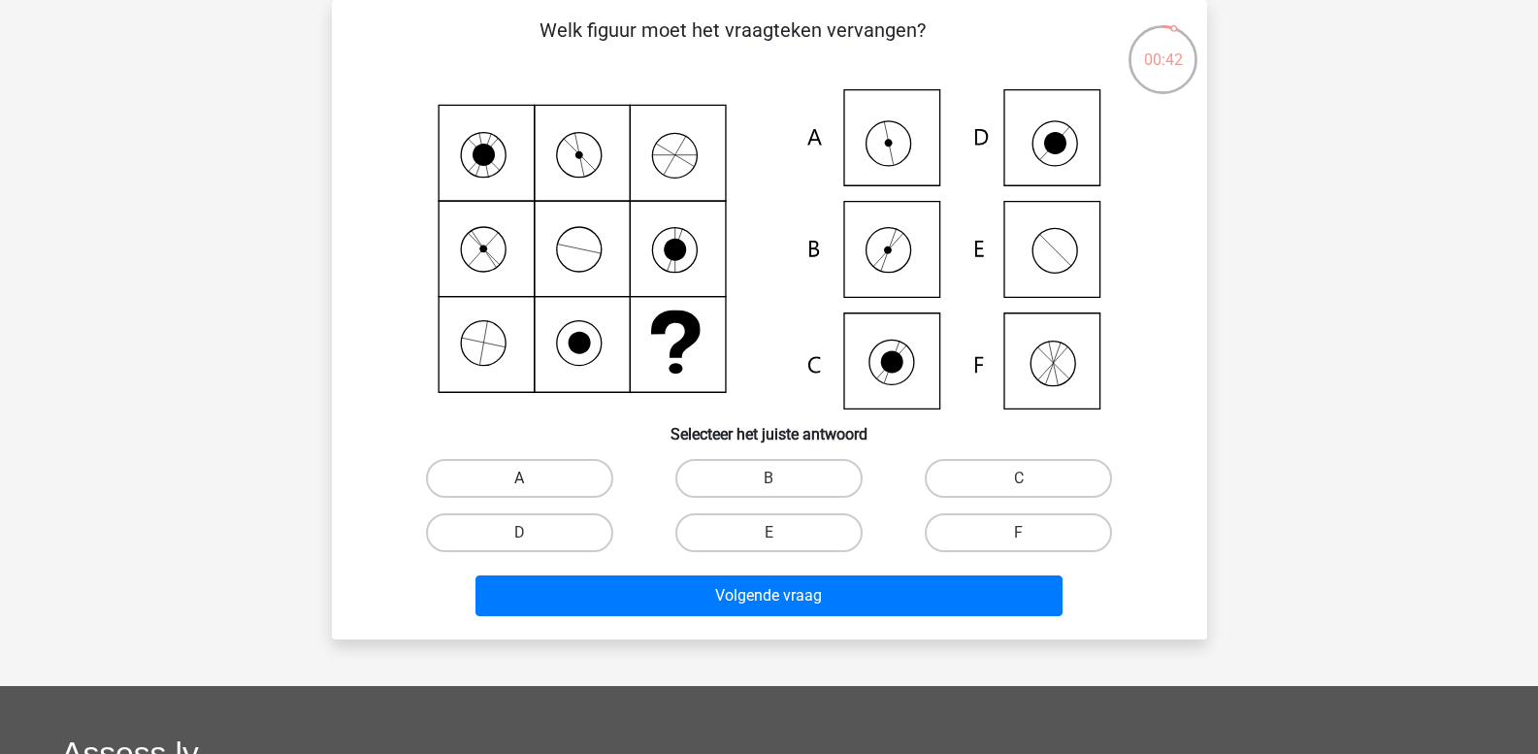
click at [567, 476] on label "A" at bounding box center [519, 478] width 187 height 39
click at [532, 478] on input "A" at bounding box center [525, 484] width 13 height 13
radio input "true"
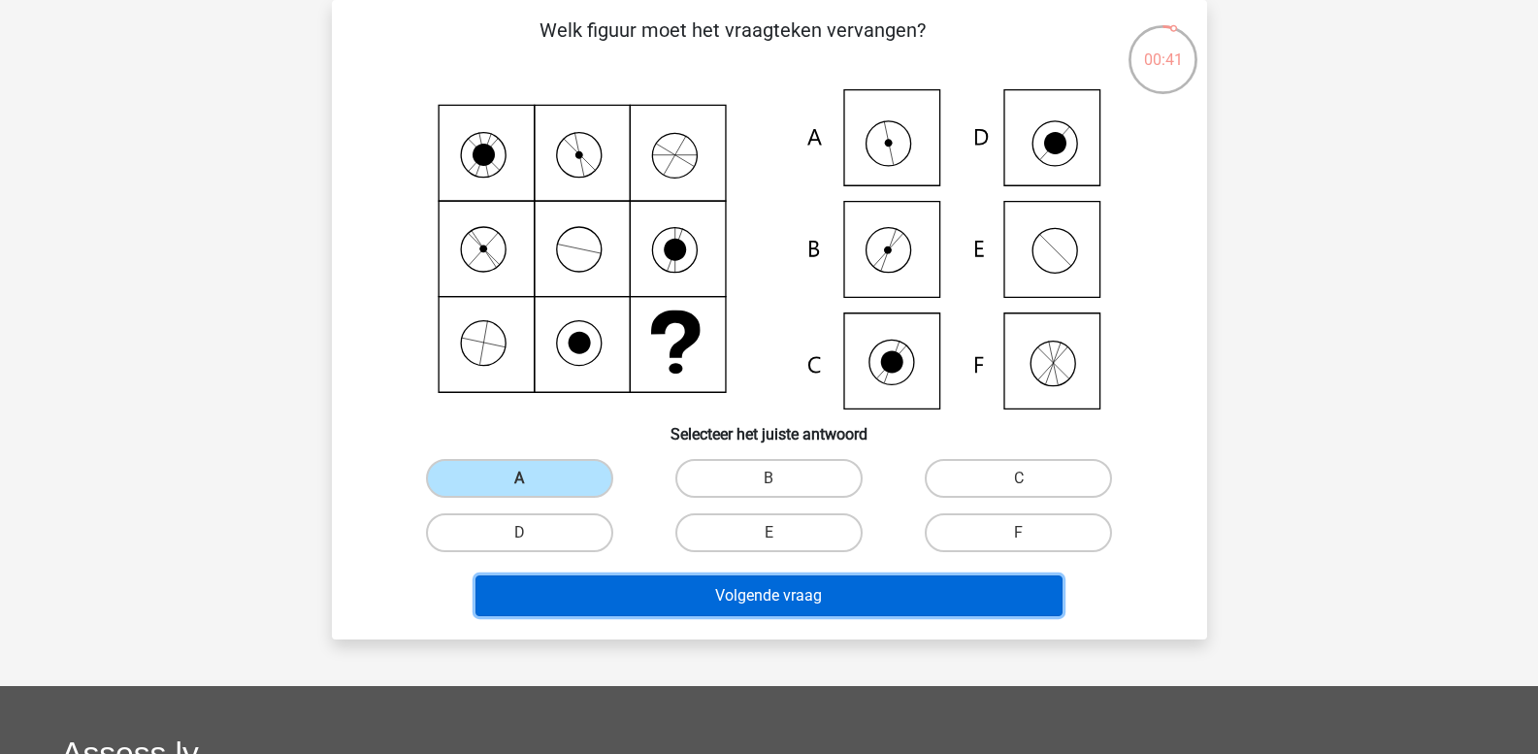
click at [643, 584] on button "Volgende vraag" at bounding box center [769, 595] width 587 height 41
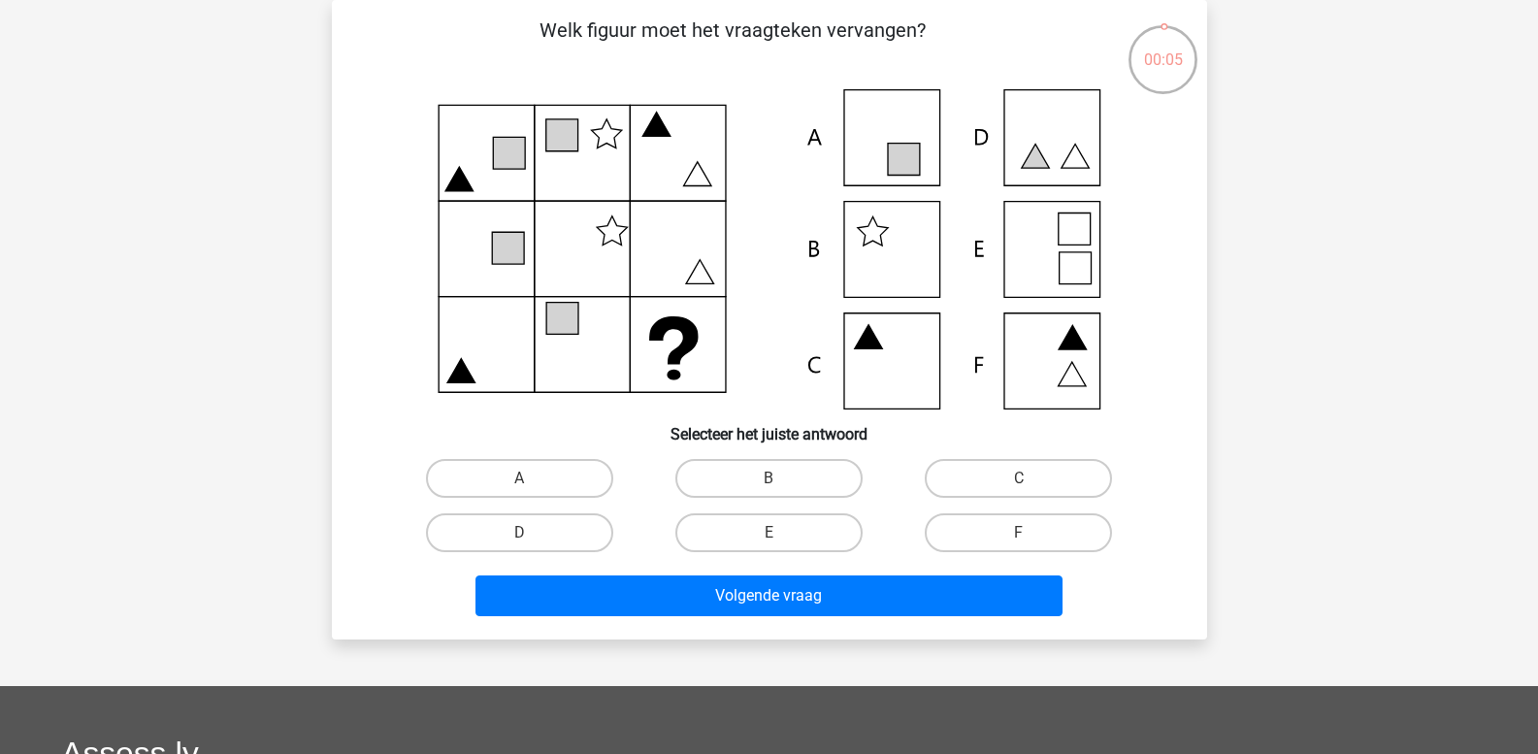
click at [871, 233] on icon at bounding box center [769, 249] width 782 height 320
click at [781, 472] on label "B" at bounding box center [768, 478] width 187 height 39
click at [781, 478] on input "B" at bounding box center [775, 484] width 13 height 13
radio input "true"
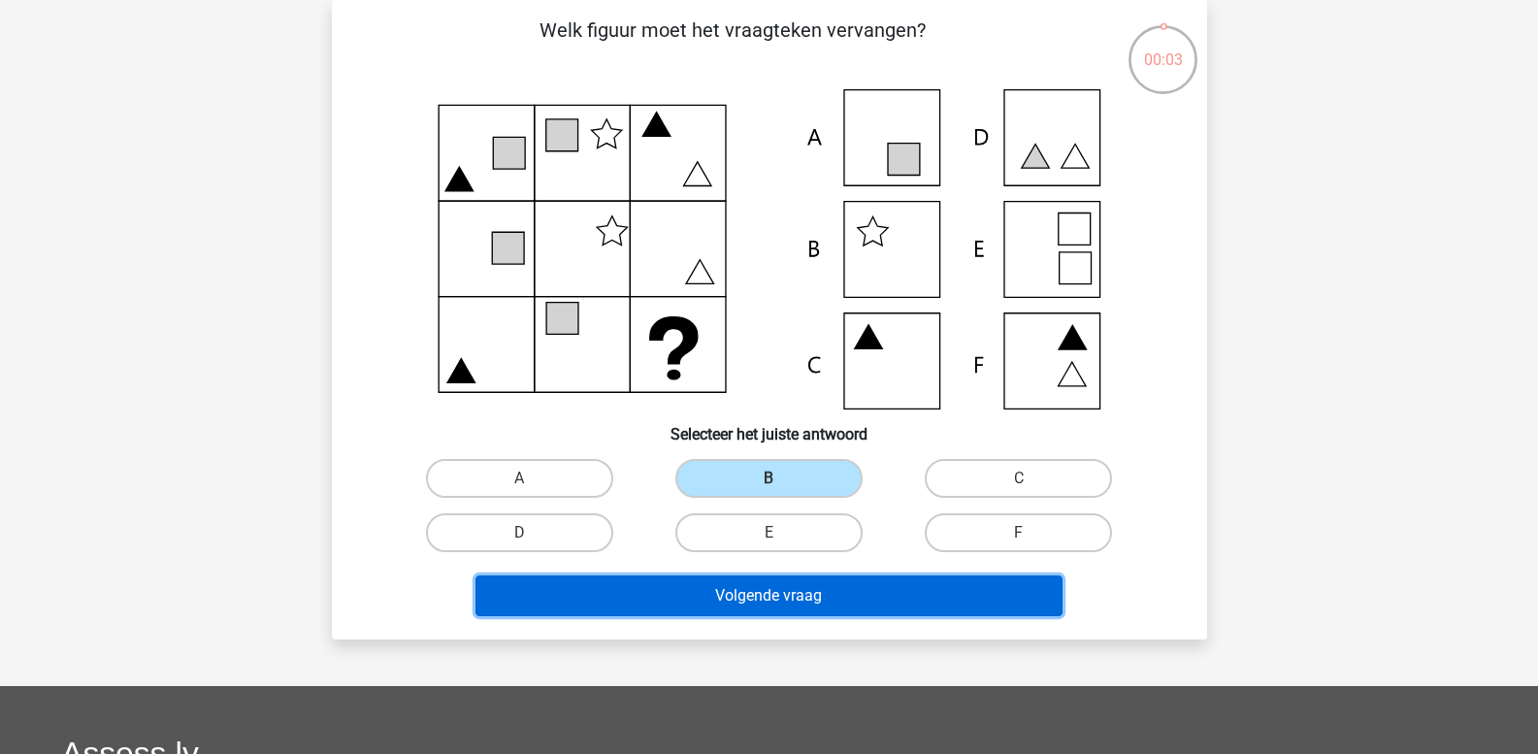
click at [766, 590] on button "Volgende vraag" at bounding box center [769, 595] width 587 height 41
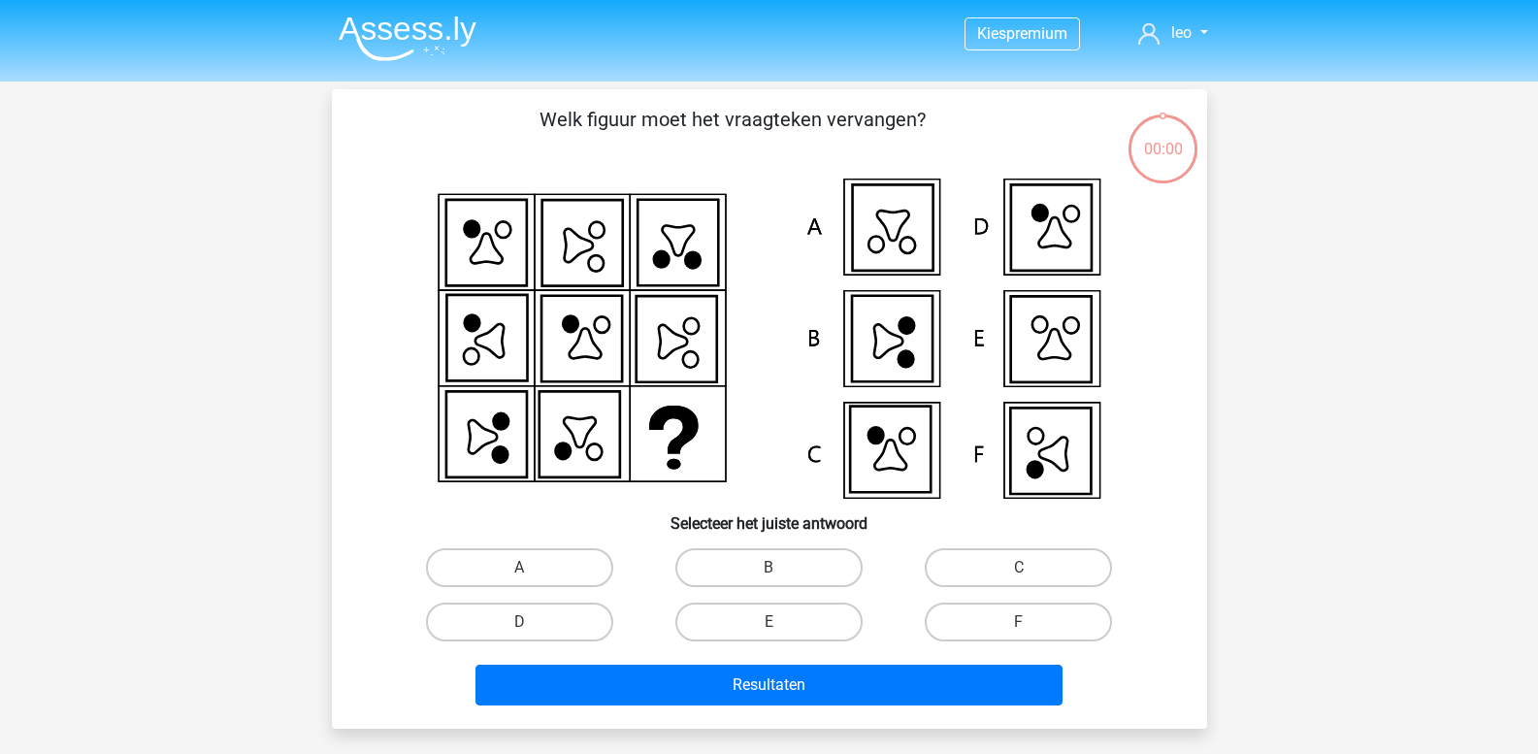
scroll to position [89, 0]
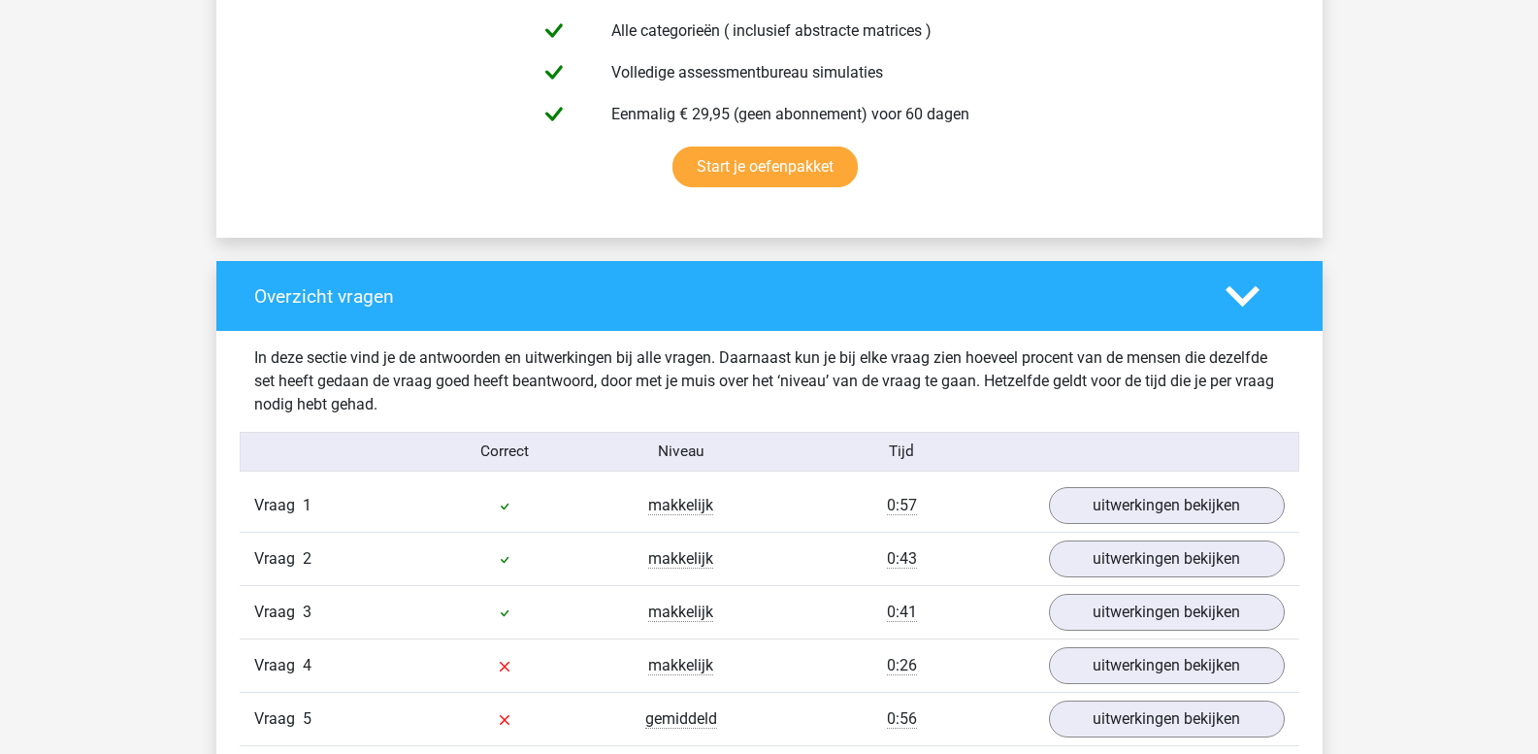
scroll to position [1432, 0]
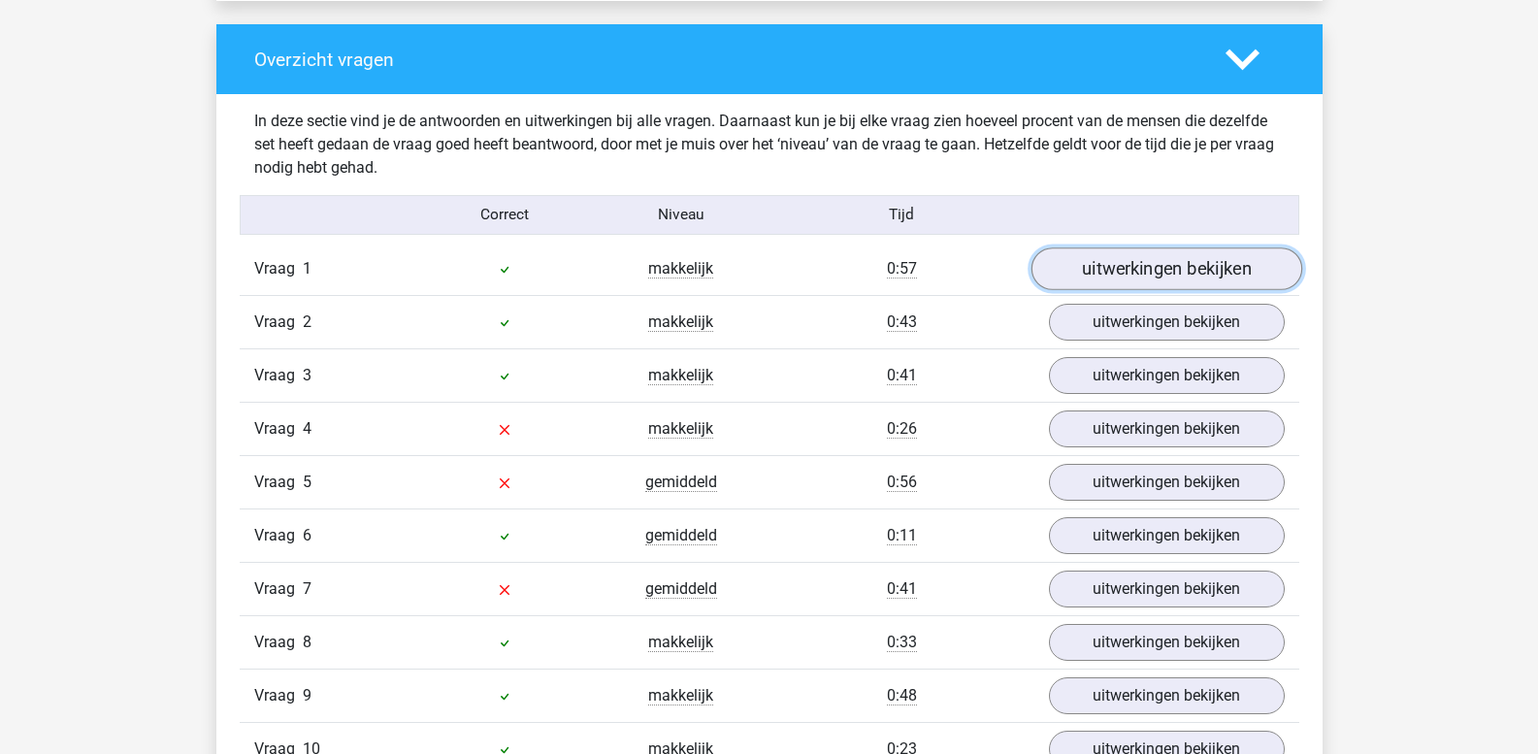
click at [1150, 274] on link "uitwerkingen bekijken" at bounding box center [1166, 269] width 271 height 43
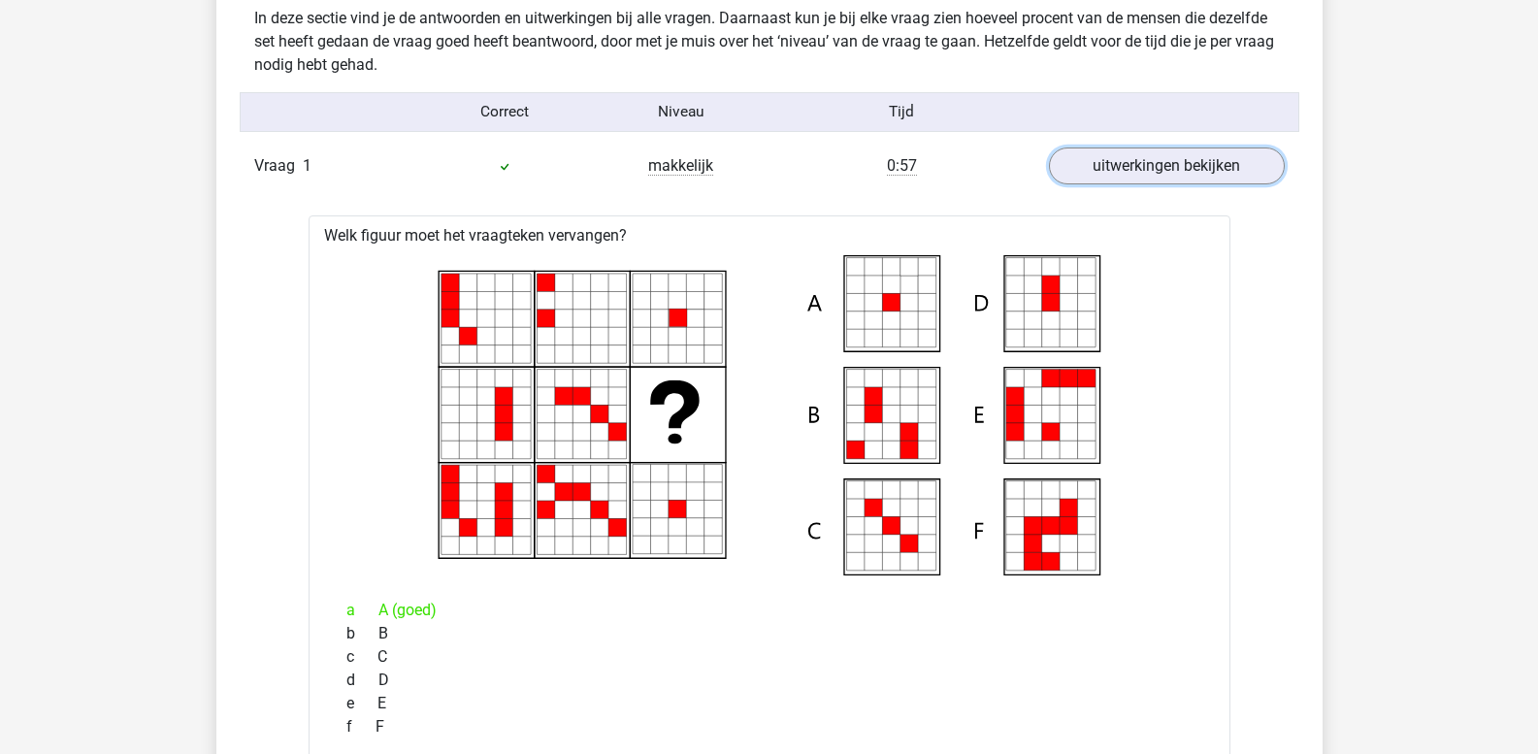
scroll to position [1529, 0]
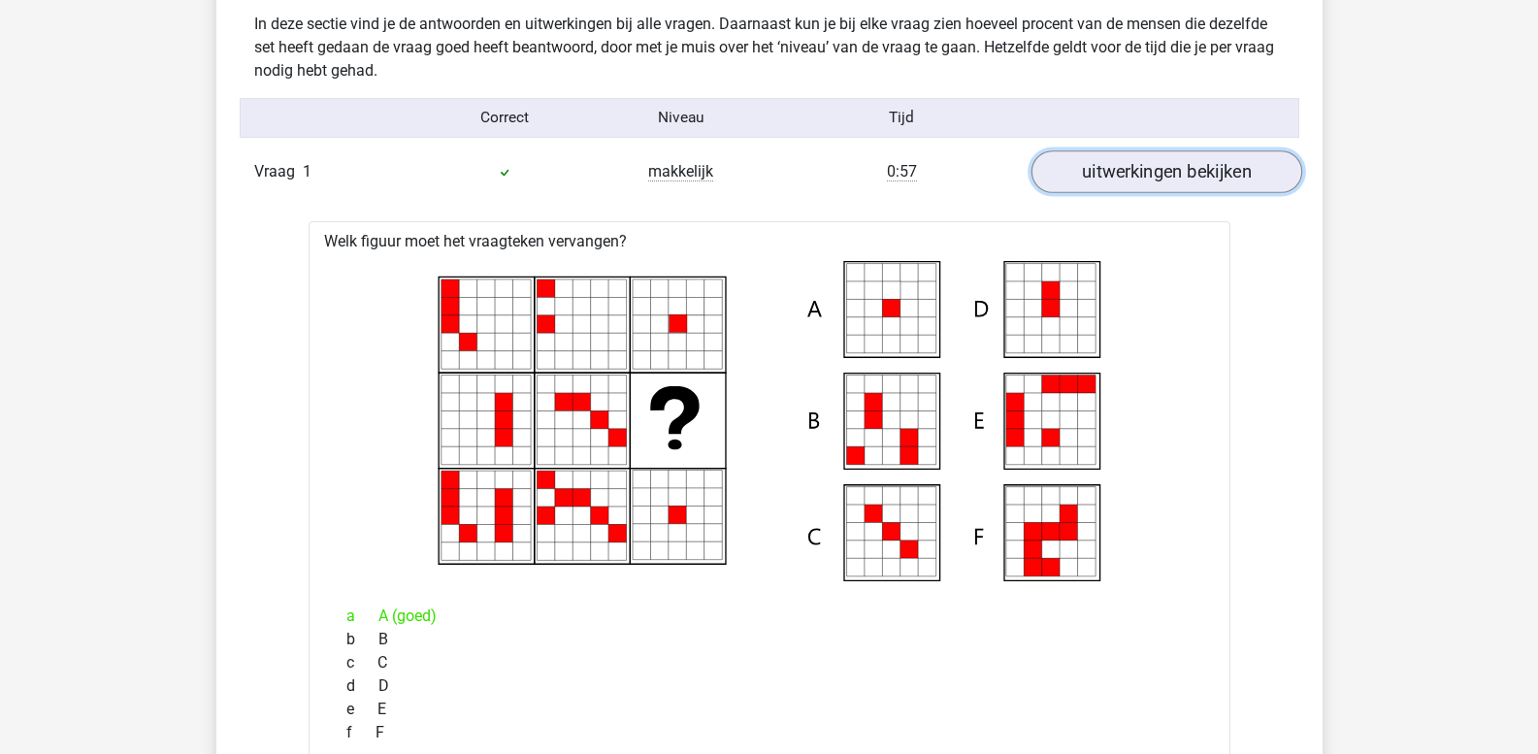
click at [1164, 180] on link "uitwerkingen bekijken" at bounding box center [1166, 172] width 271 height 43
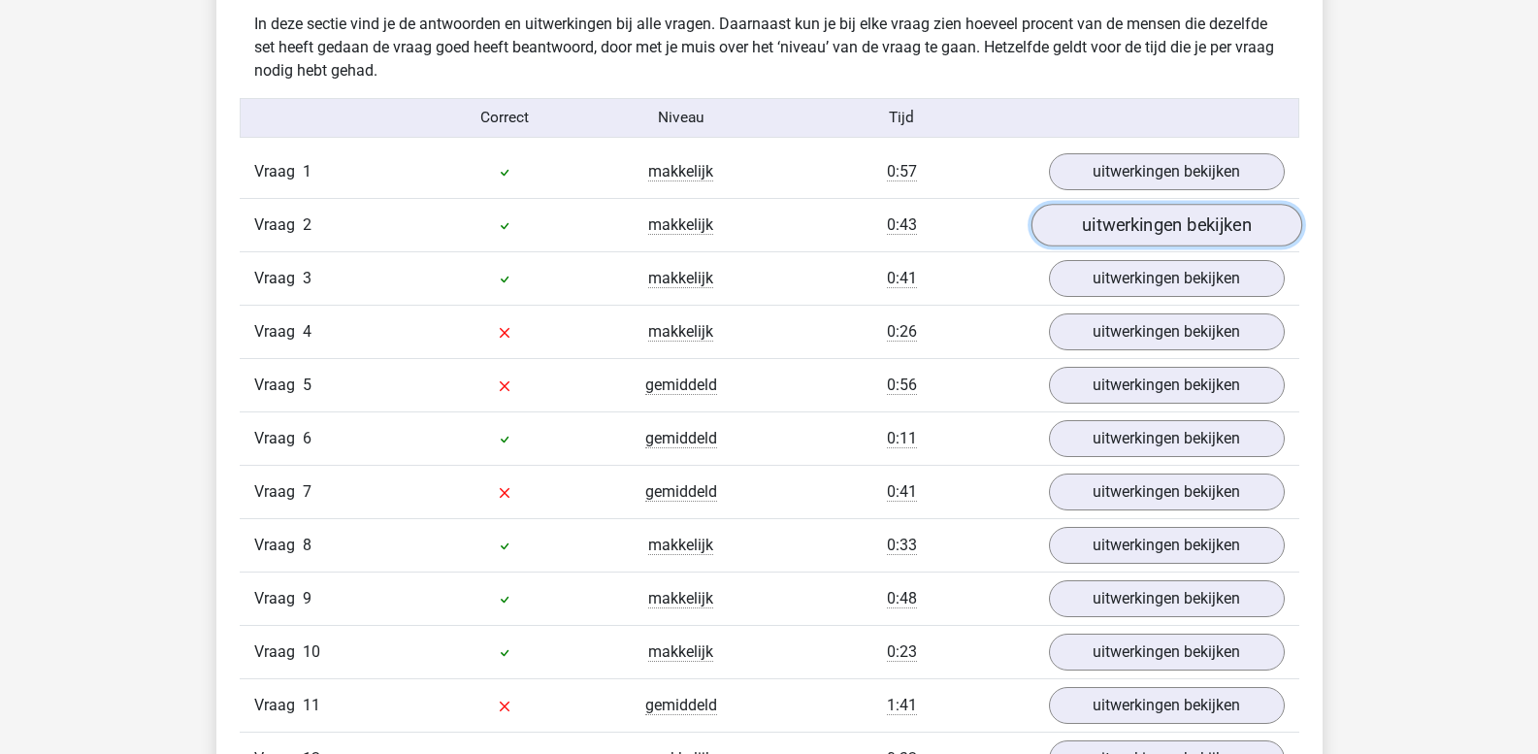
click at [1160, 220] on link "uitwerkingen bekijken" at bounding box center [1166, 226] width 271 height 43
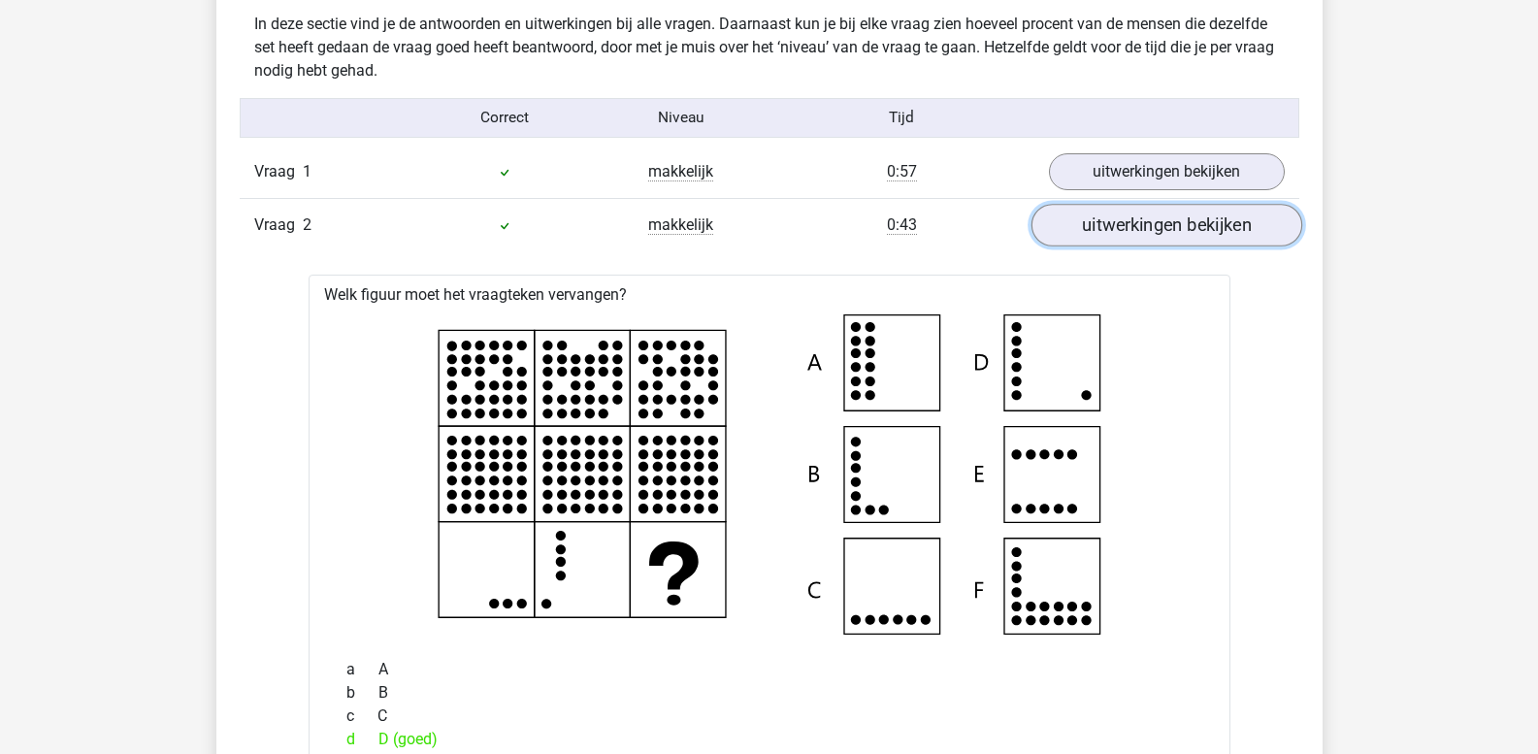
click at [1160, 220] on link "uitwerkingen bekijken" at bounding box center [1166, 226] width 271 height 43
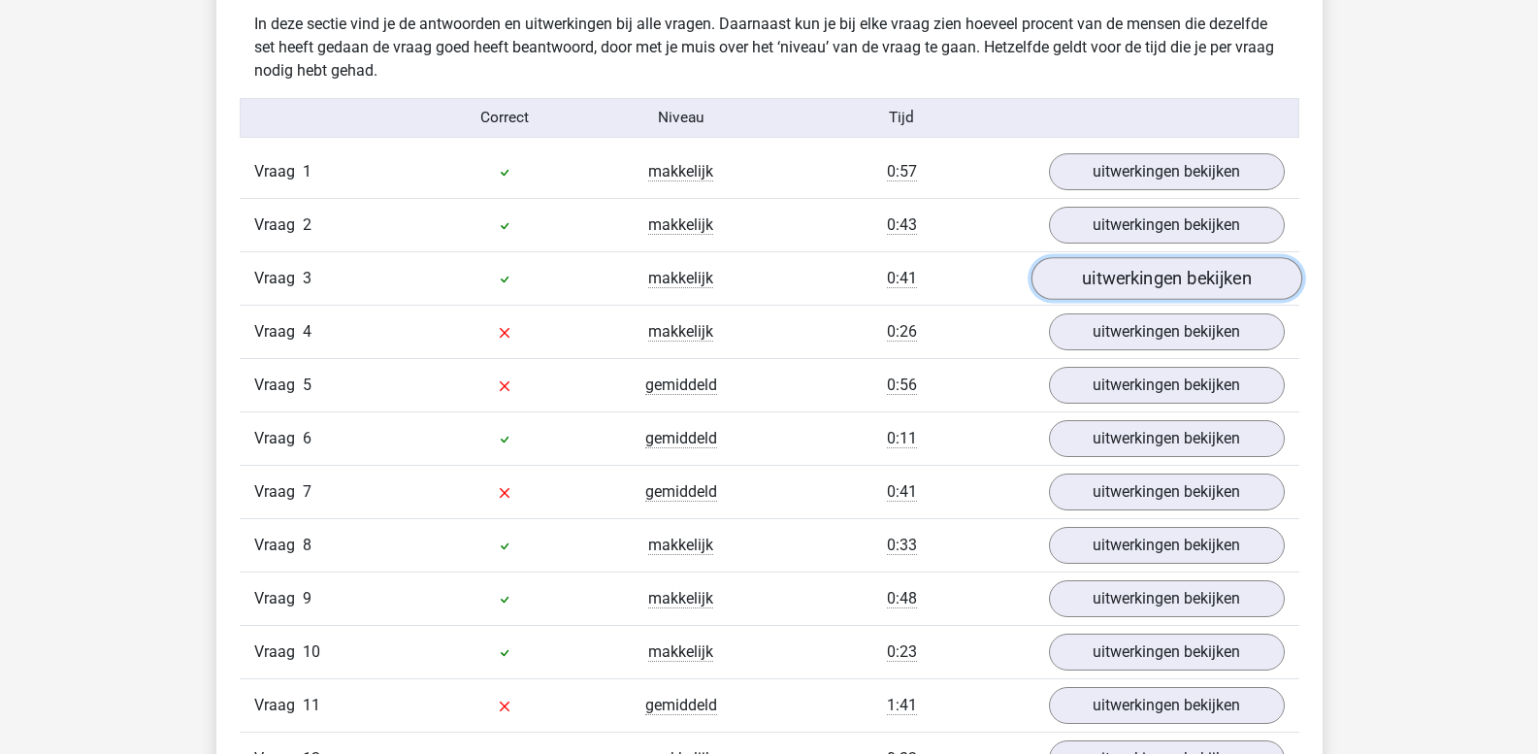
click at [1136, 276] on link "uitwerkingen bekijken" at bounding box center [1166, 279] width 271 height 43
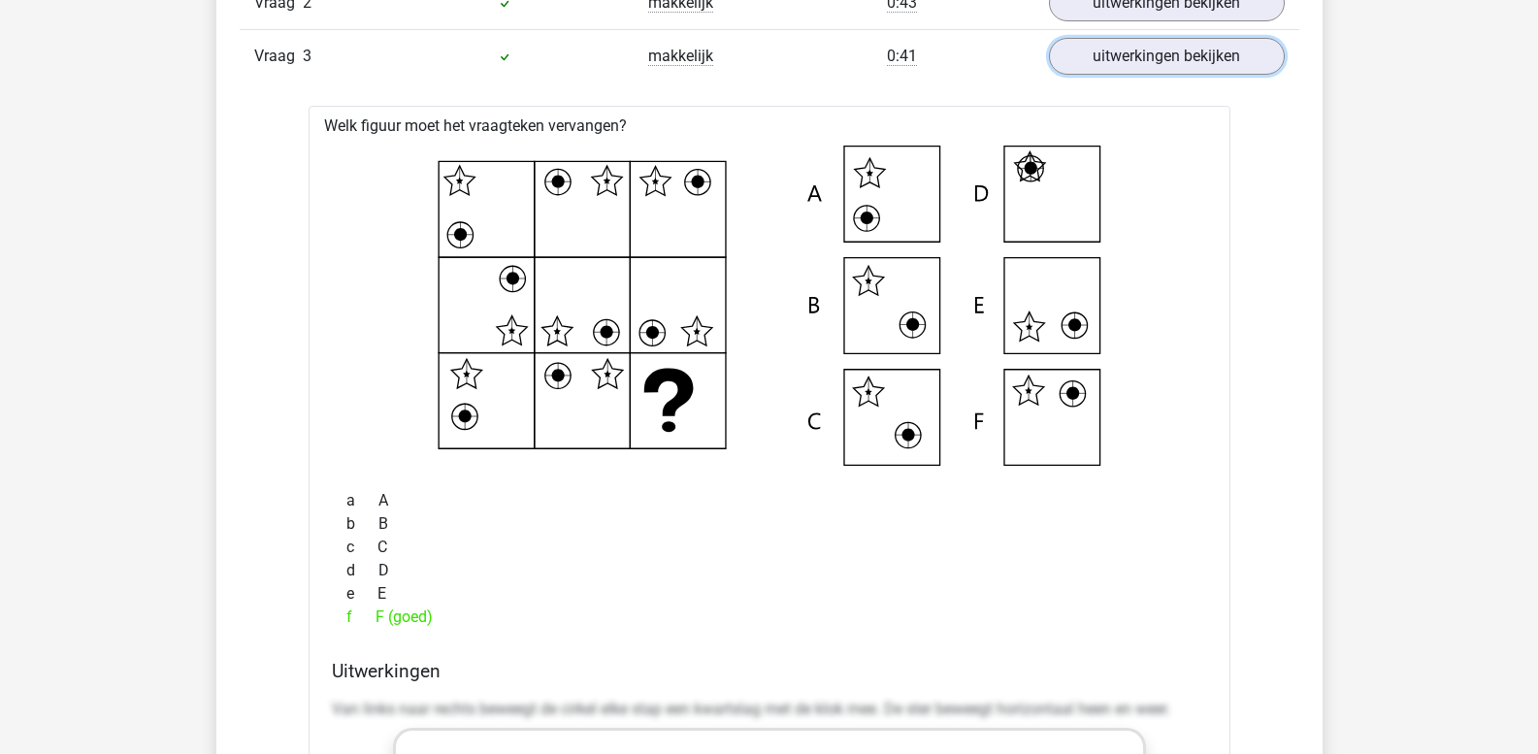
scroll to position [1627, 0]
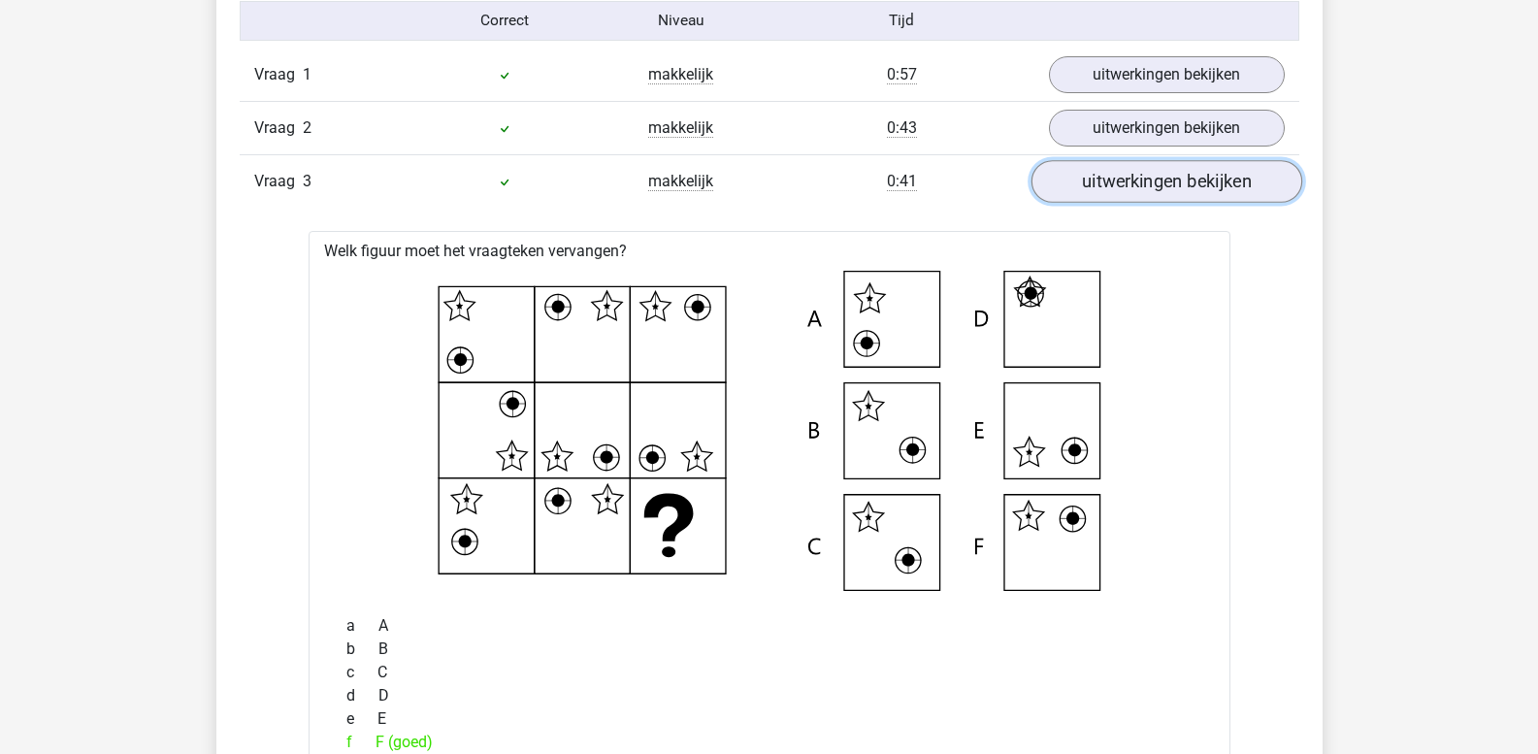
click at [1167, 181] on link "uitwerkingen bekijken" at bounding box center [1166, 182] width 271 height 43
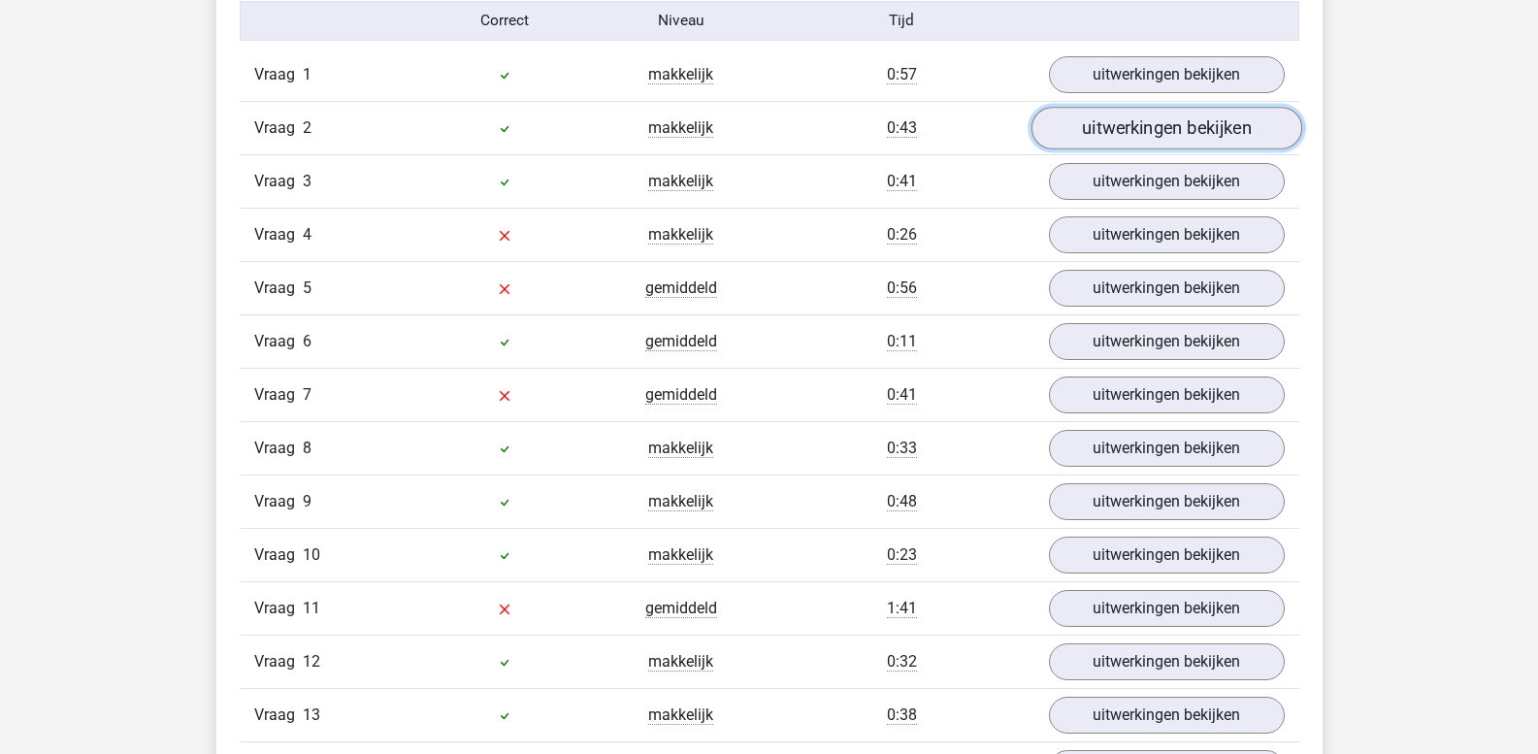
click at [1167, 127] on link "uitwerkingen bekijken" at bounding box center [1166, 129] width 271 height 43
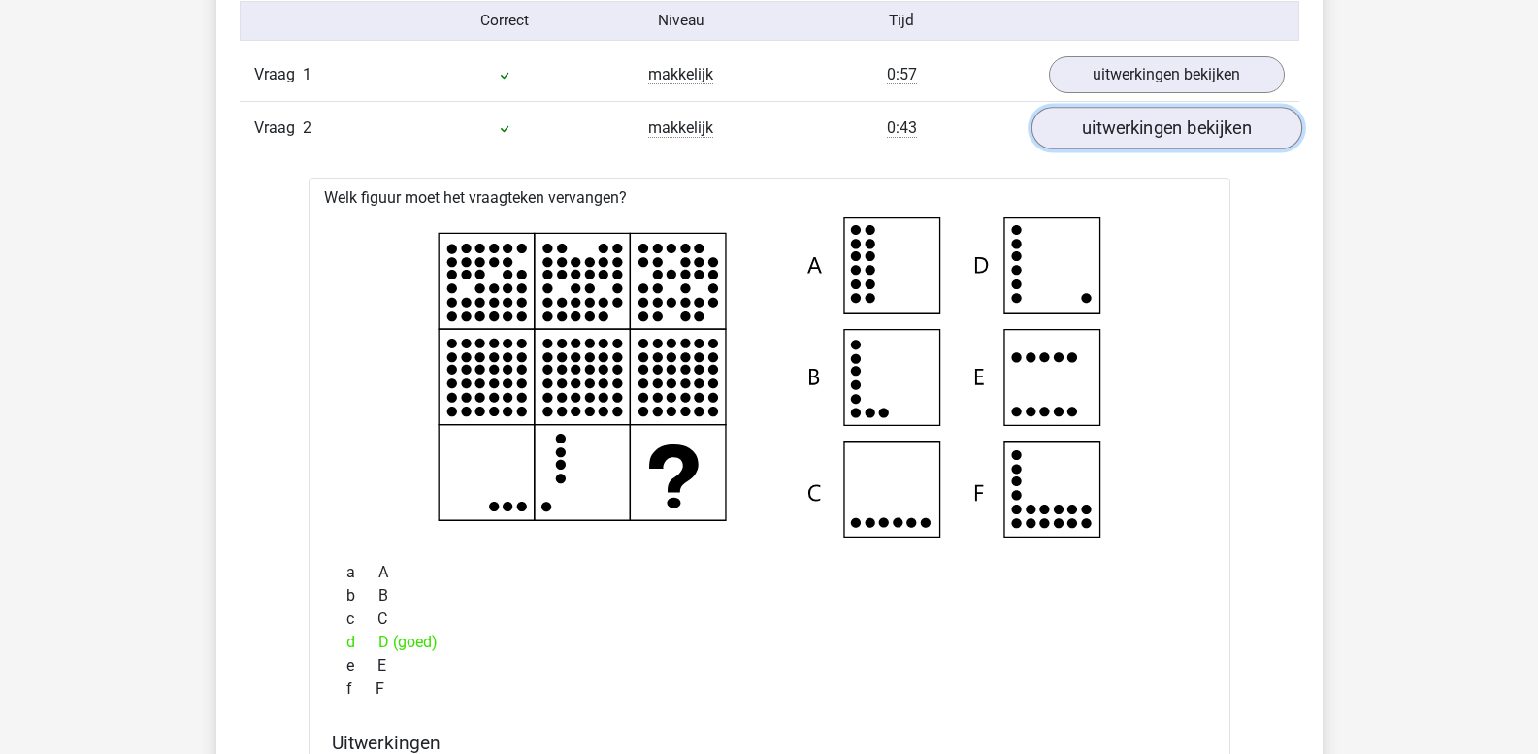
click at [1167, 127] on link "uitwerkingen bekijken" at bounding box center [1166, 129] width 271 height 43
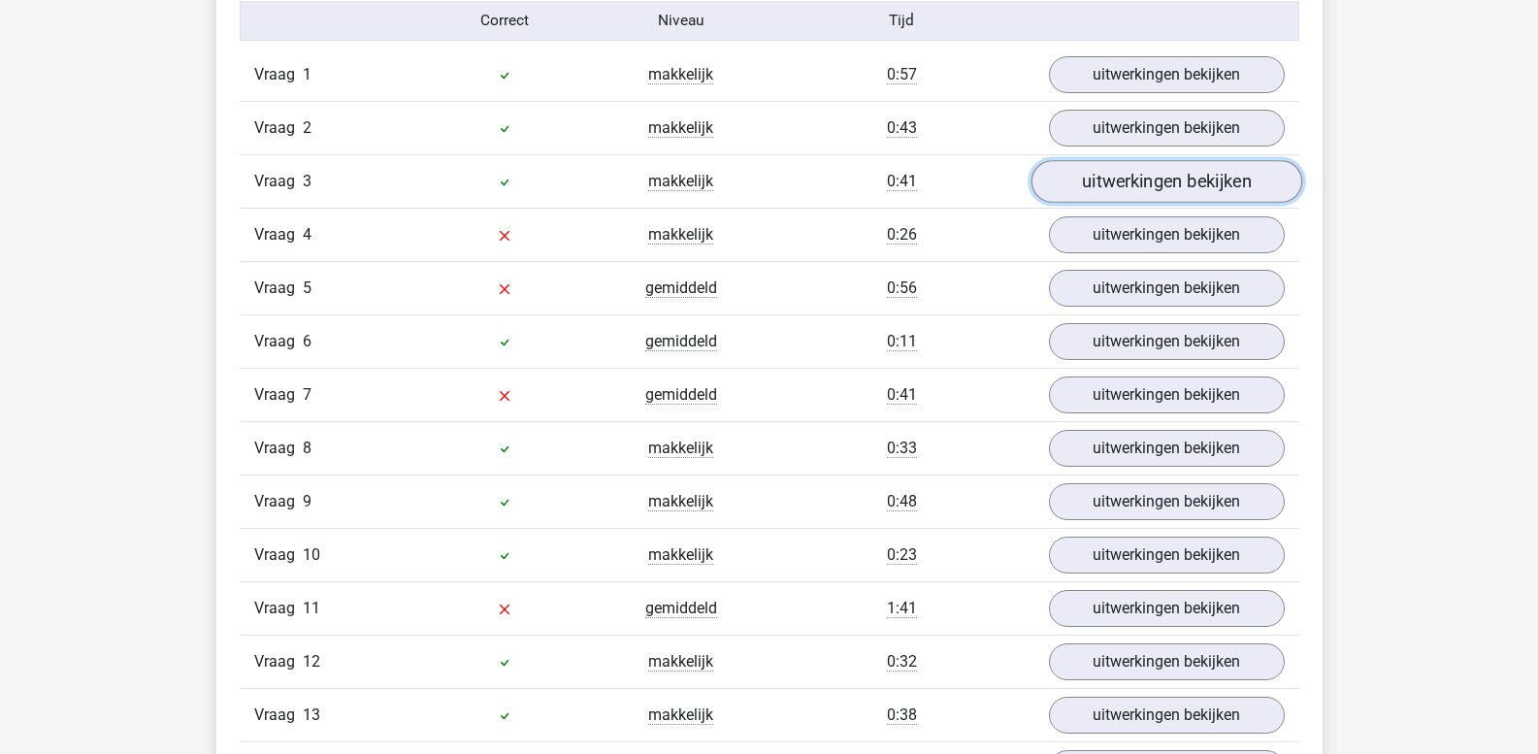
click at [1156, 175] on link "uitwerkingen bekijken" at bounding box center [1166, 182] width 271 height 43
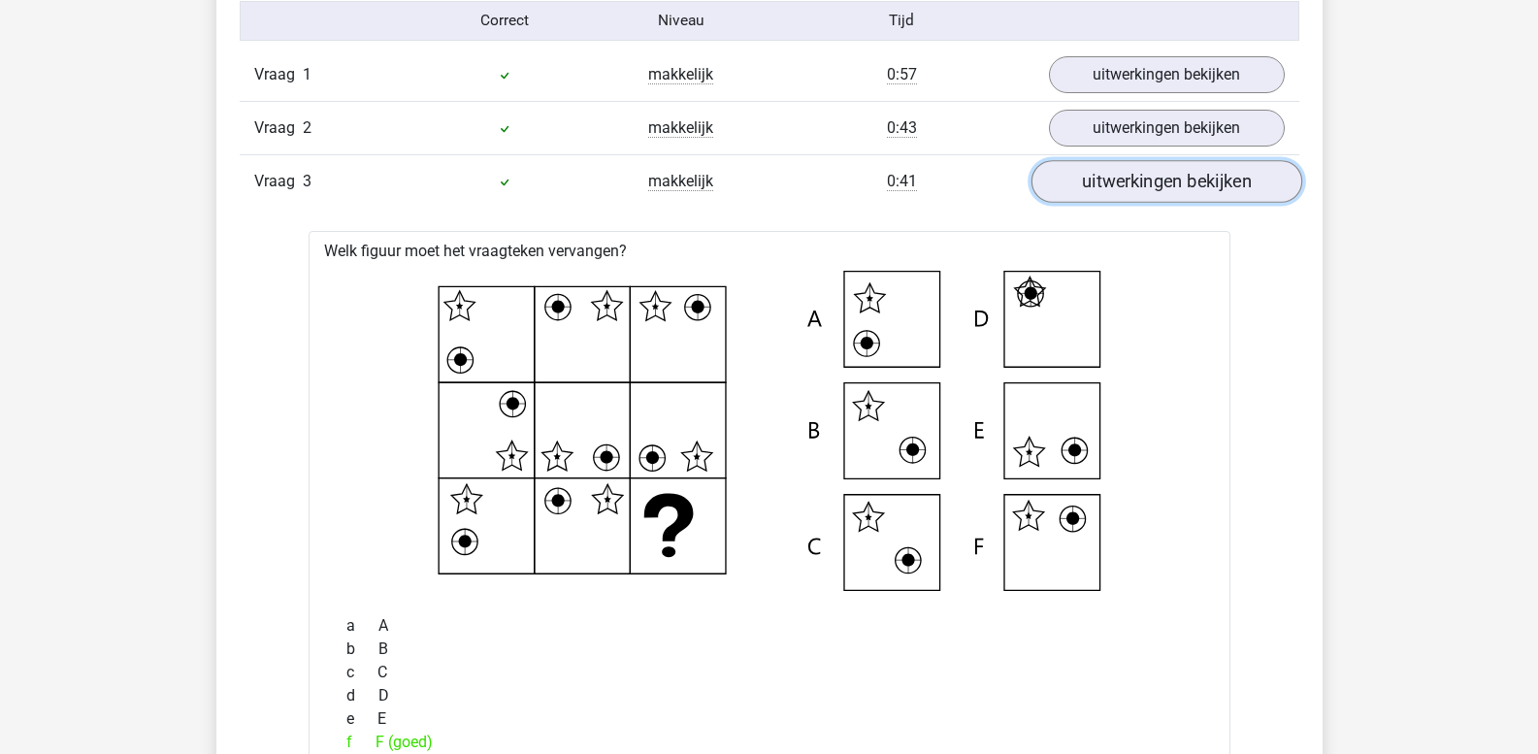
click at [1156, 175] on link "uitwerkingen bekijken" at bounding box center [1166, 182] width 271 height 43
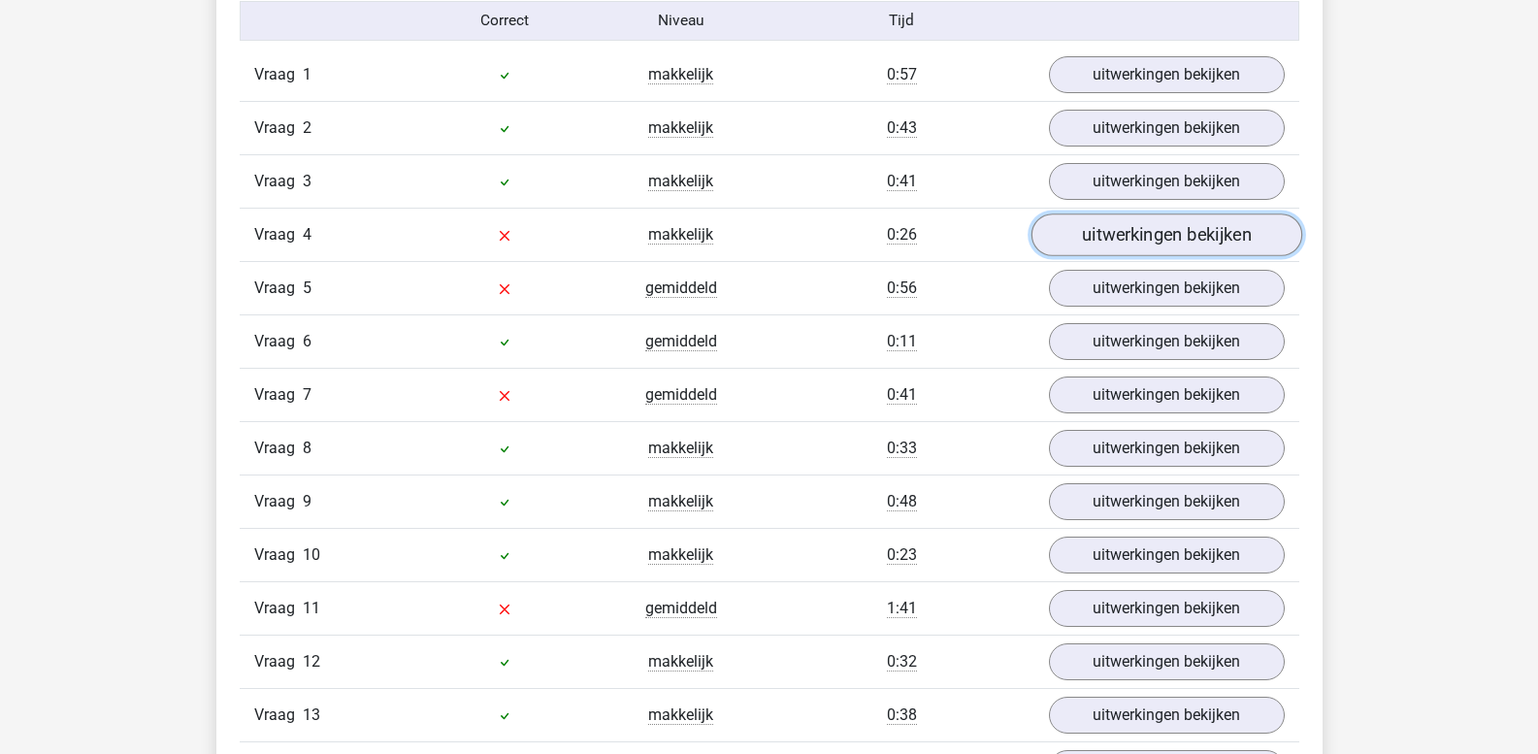
click at [1150, 233] on link "uitwerkingen bekijken" at bounding box center [1166, 235] width 271 height 43
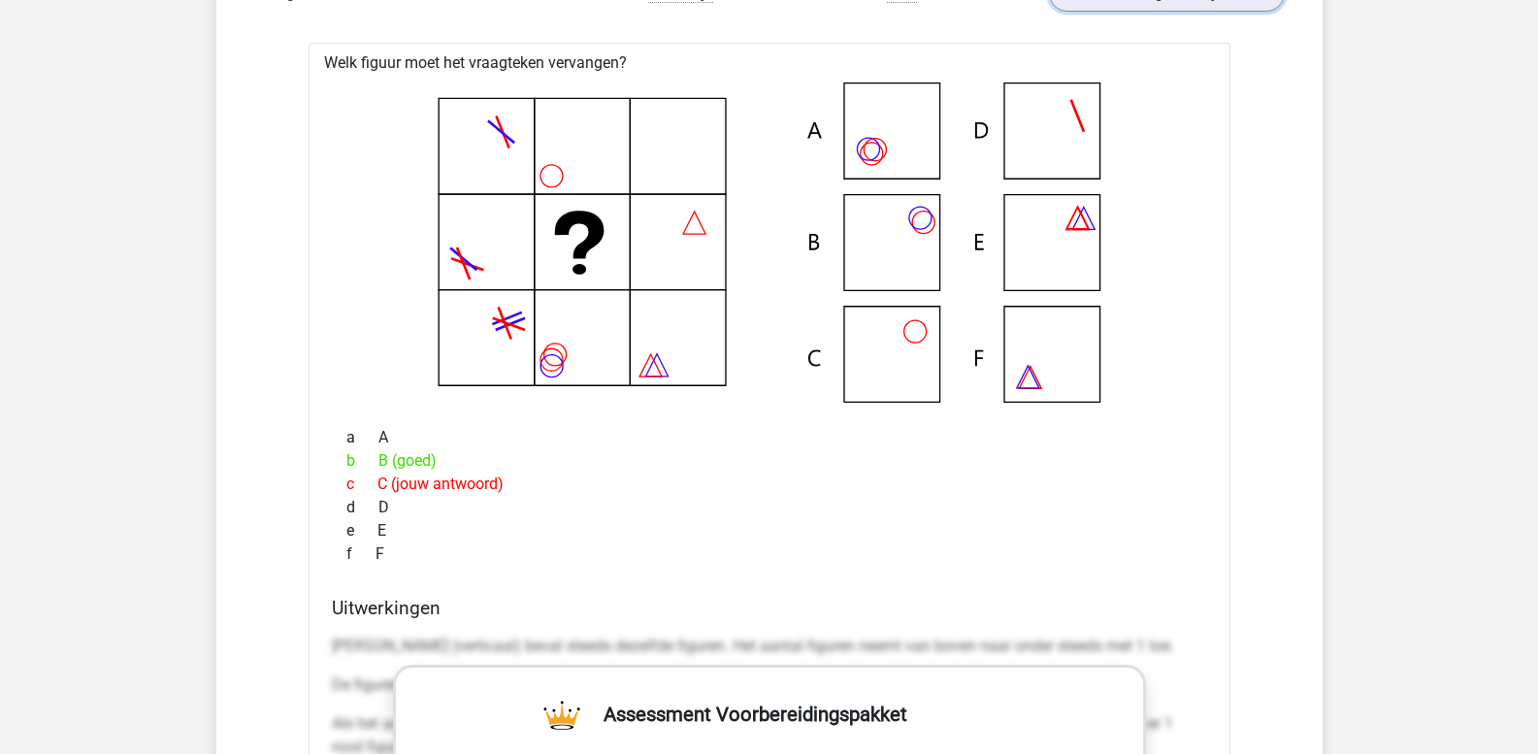
scroll to position [1821, 0]
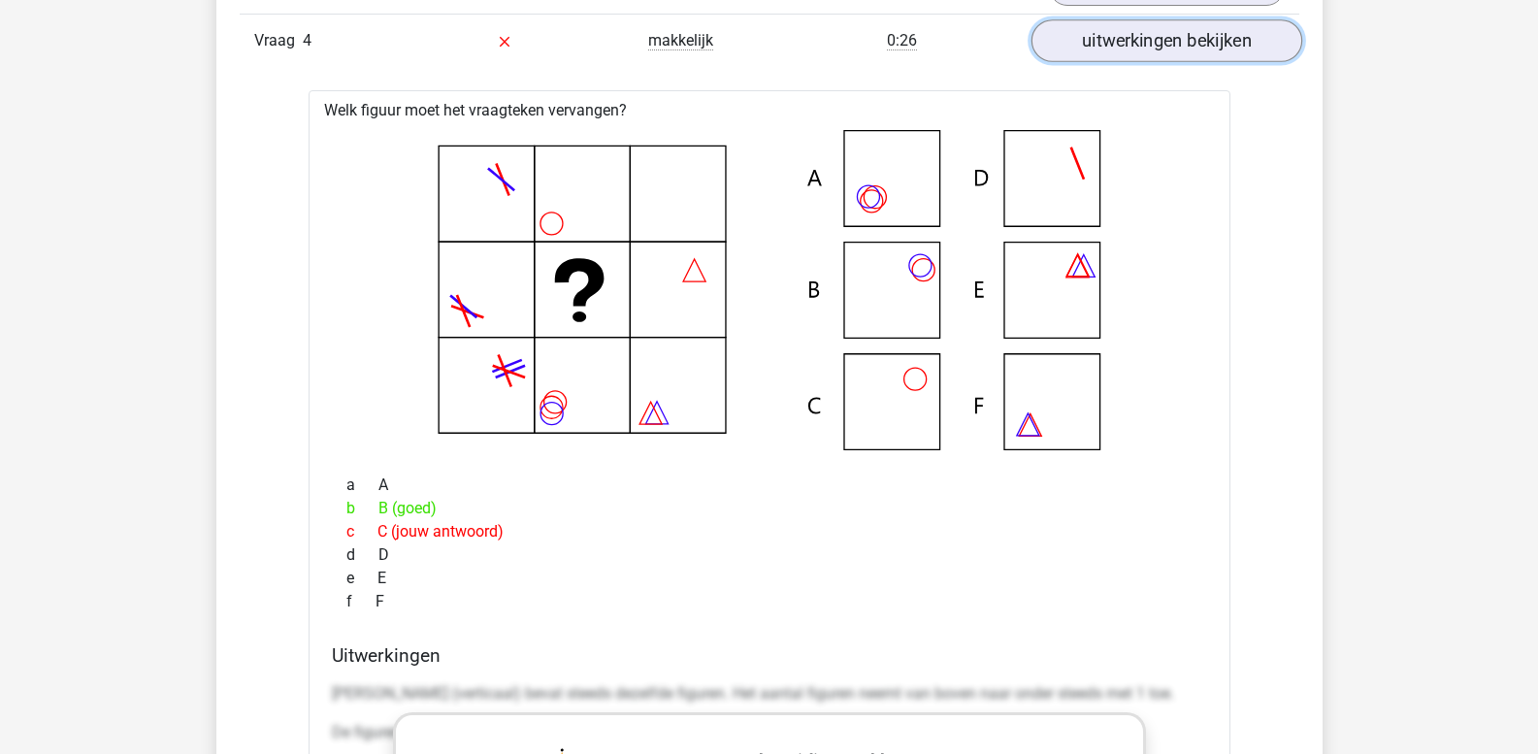
click at [1131, 43] on link "uitwerkingen bekijken" at bounding box center [1166, 41] width 271 height 43
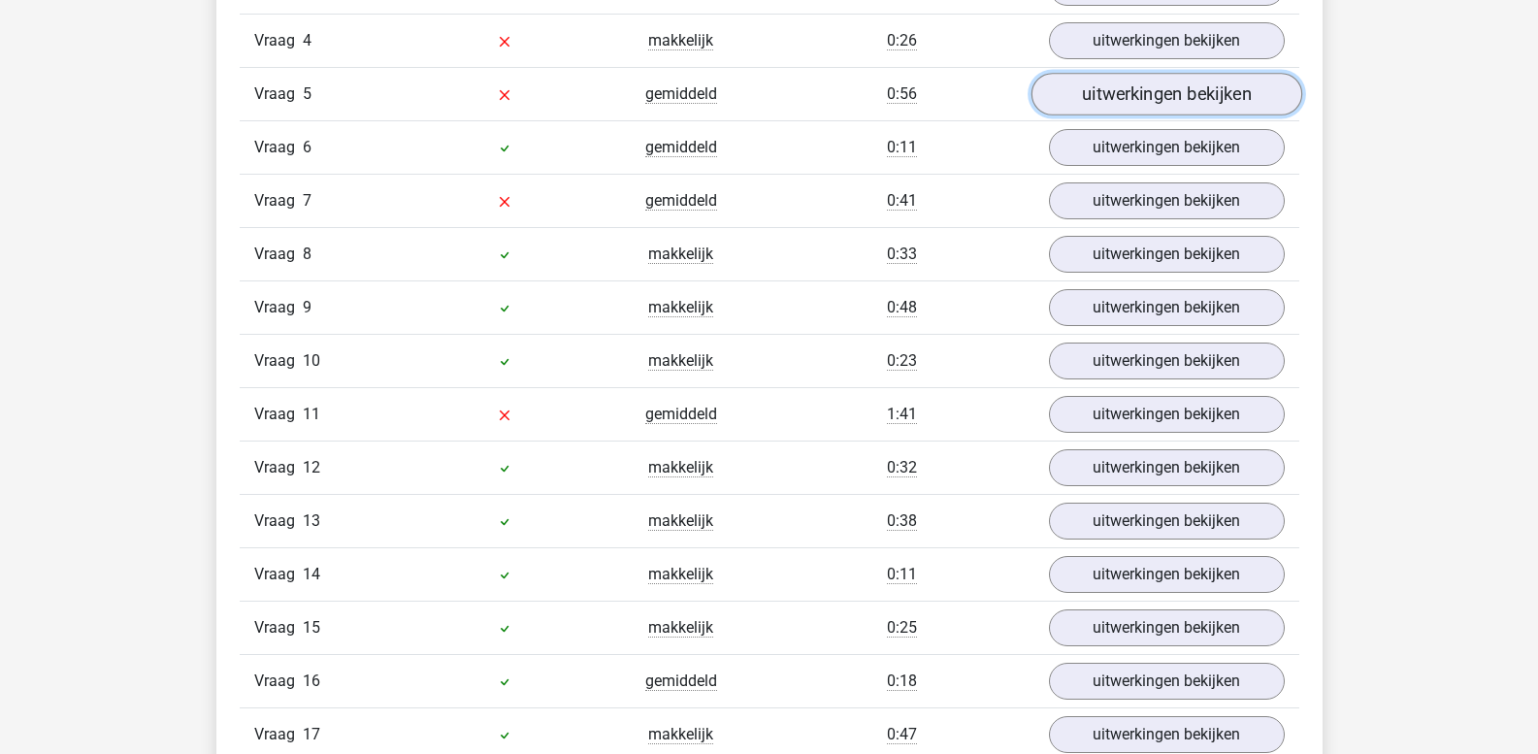
click at [1134, 86] on link "uitwerkingen bekijken" at bounding box center [1166, 95] width 271 height 43
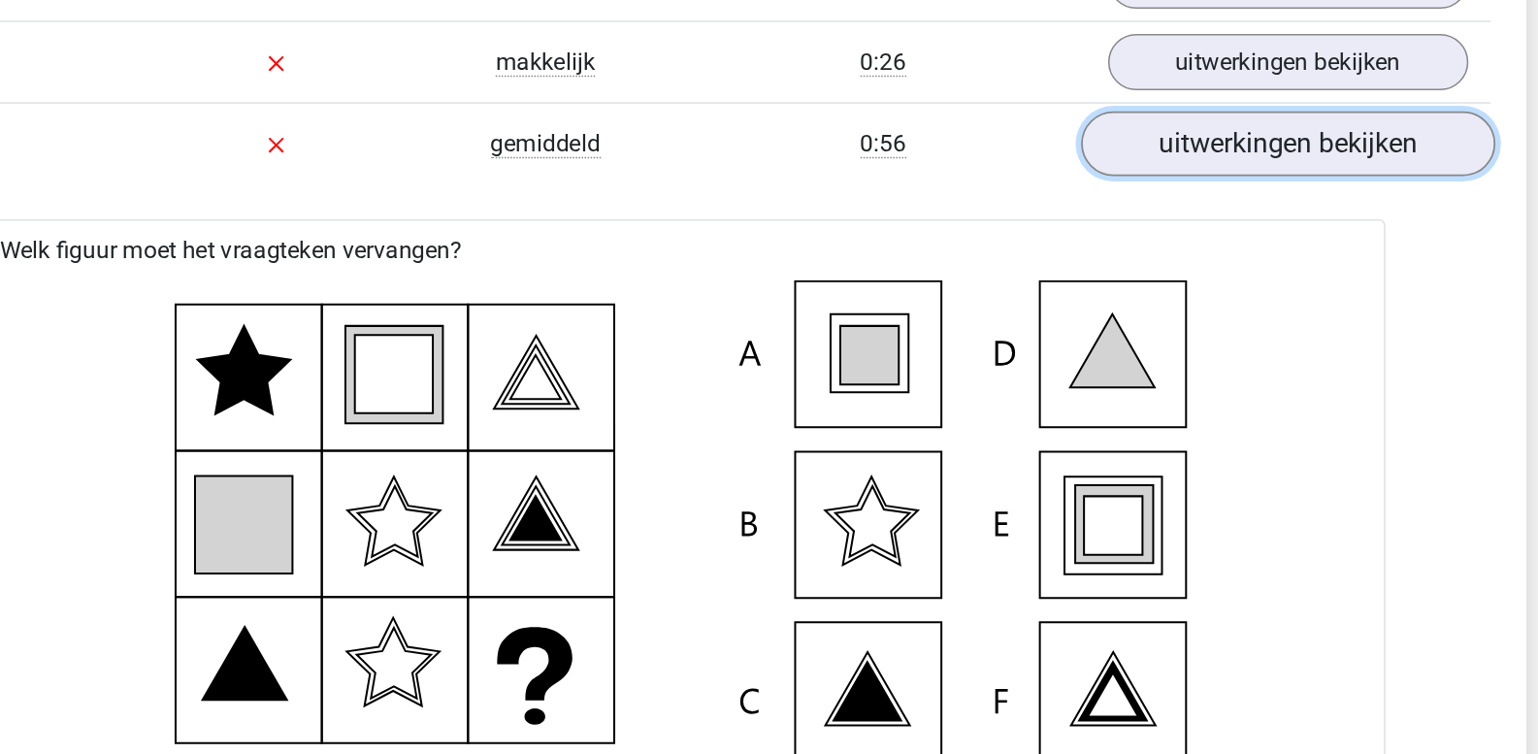
click at [1102, 104] on link "uitwerkingen bekijken" at bounding box center [1166, 95] width 271 height 43
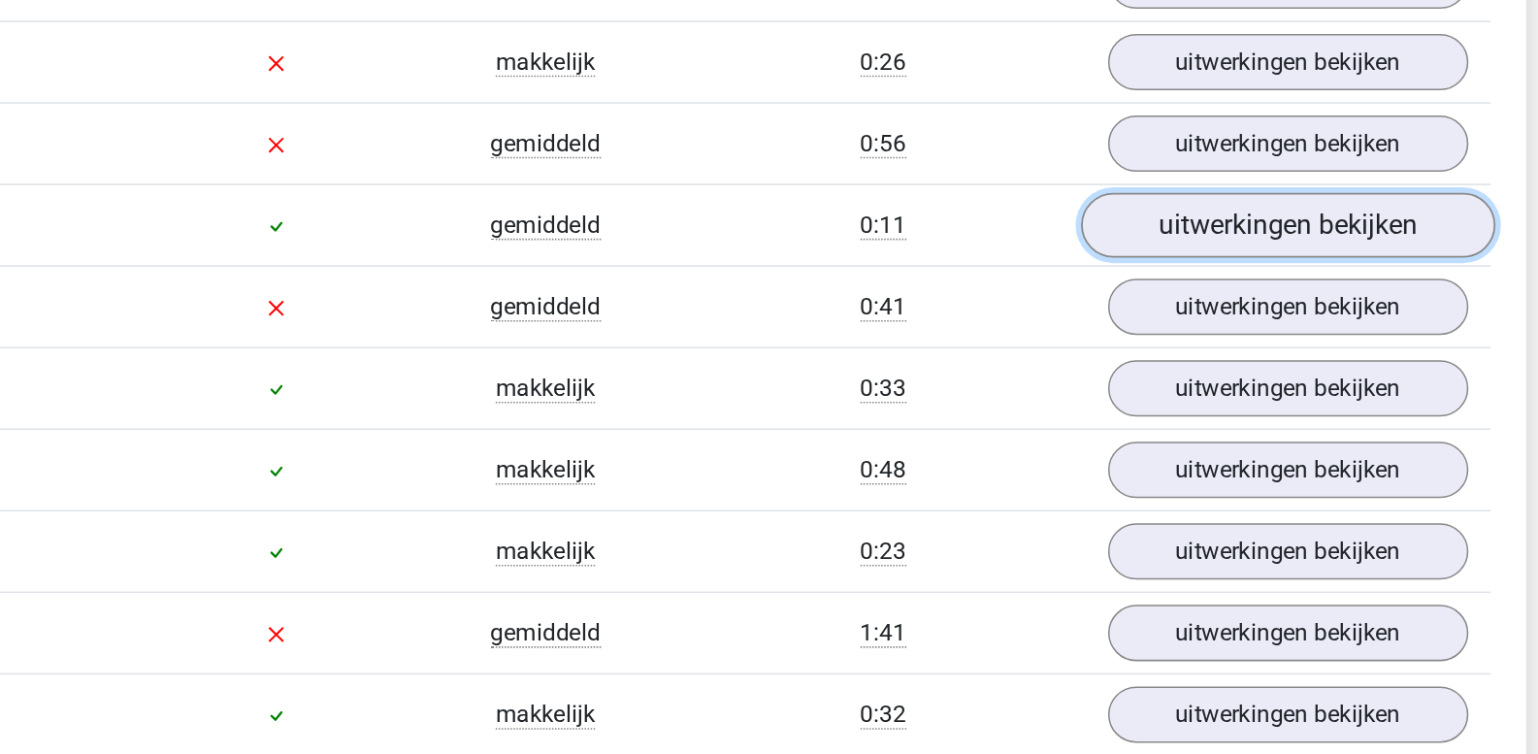
click at [1098, 142] on link "uitwerkingen bekijken" at bounding box center [1166, 148] width 271 height 43
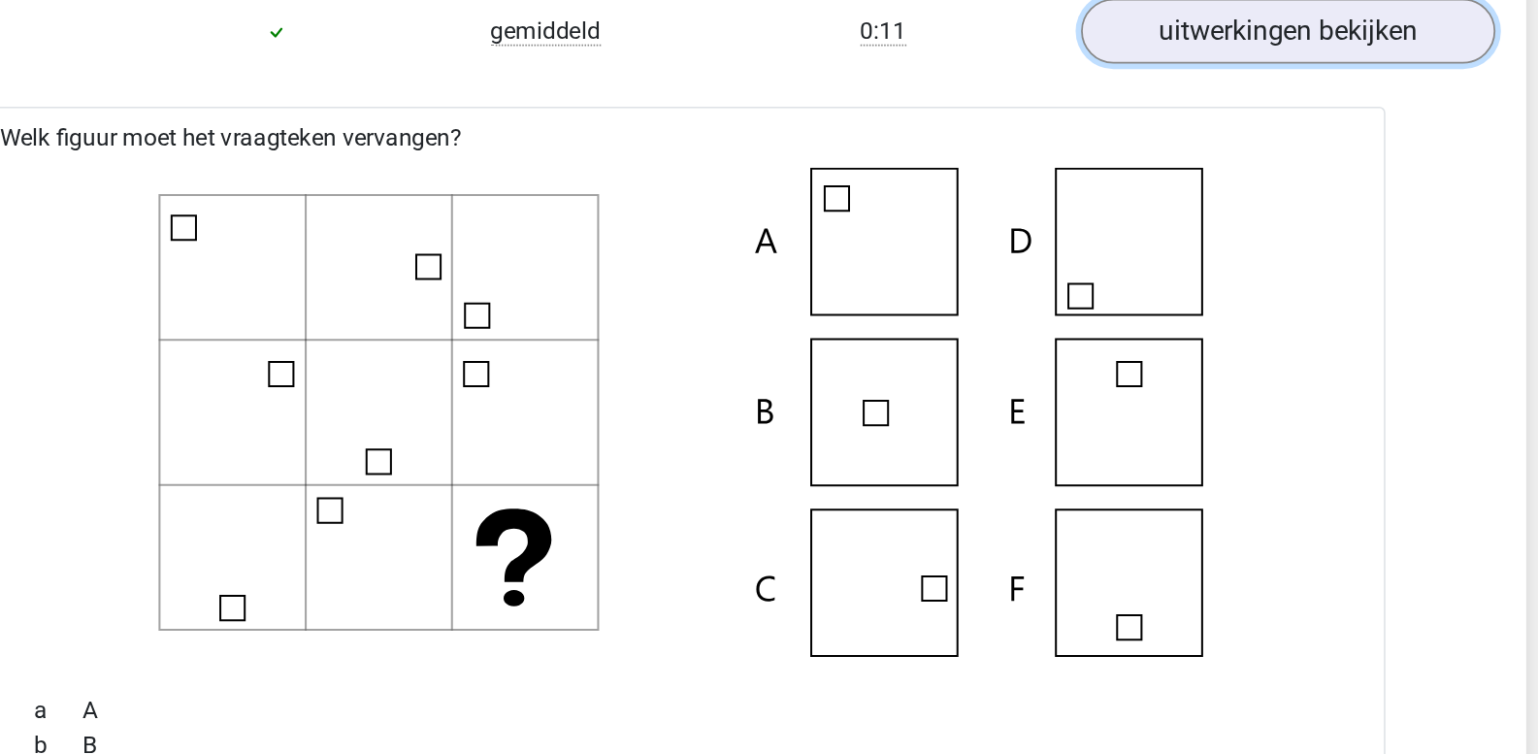
click at [1101, 160] on link "uitwerkingen bekijken" at bounding box center [1166, 148] width 271 height 43
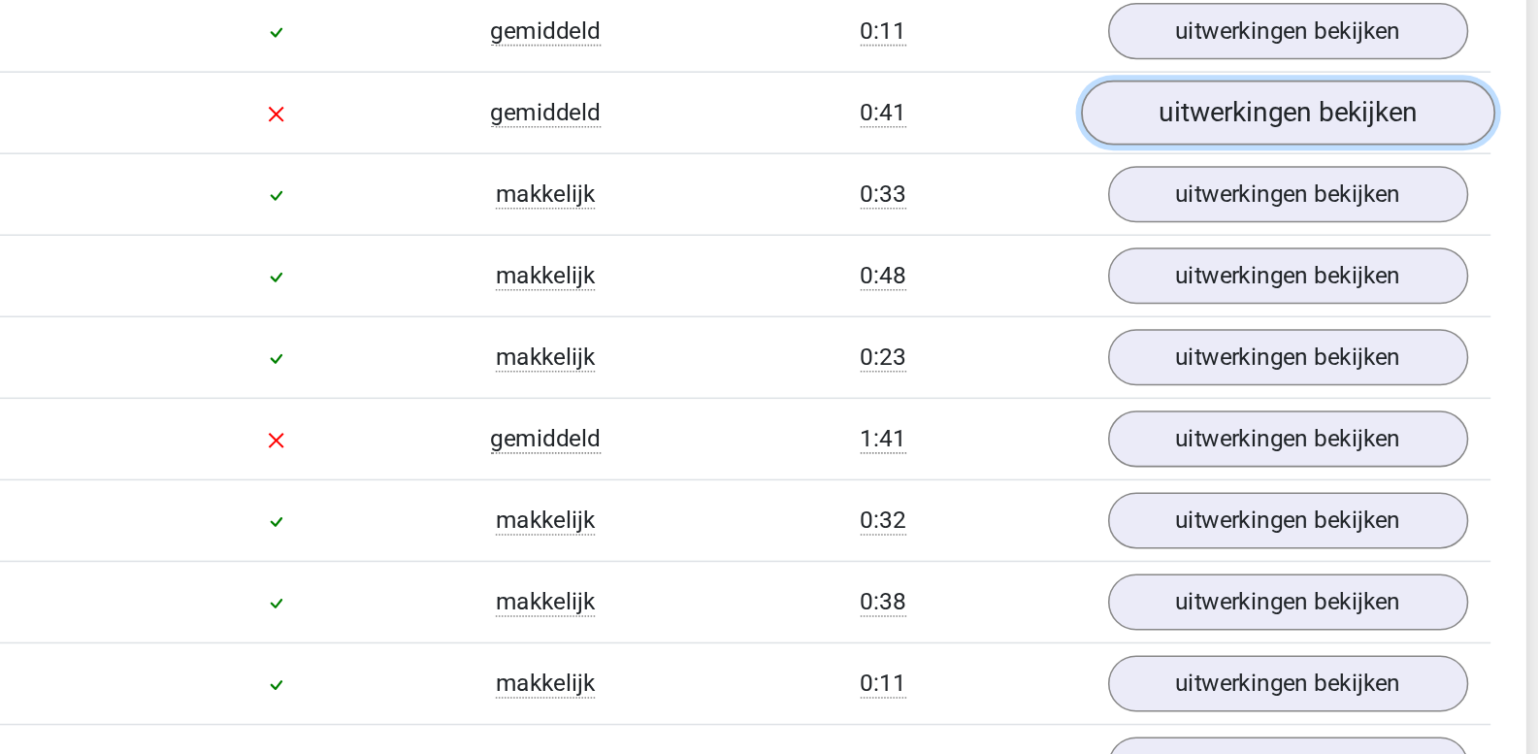
click at [1096, 193] on link "uitwerkingen bekijken" at bounding box center [1166, 202] width 271 height 43
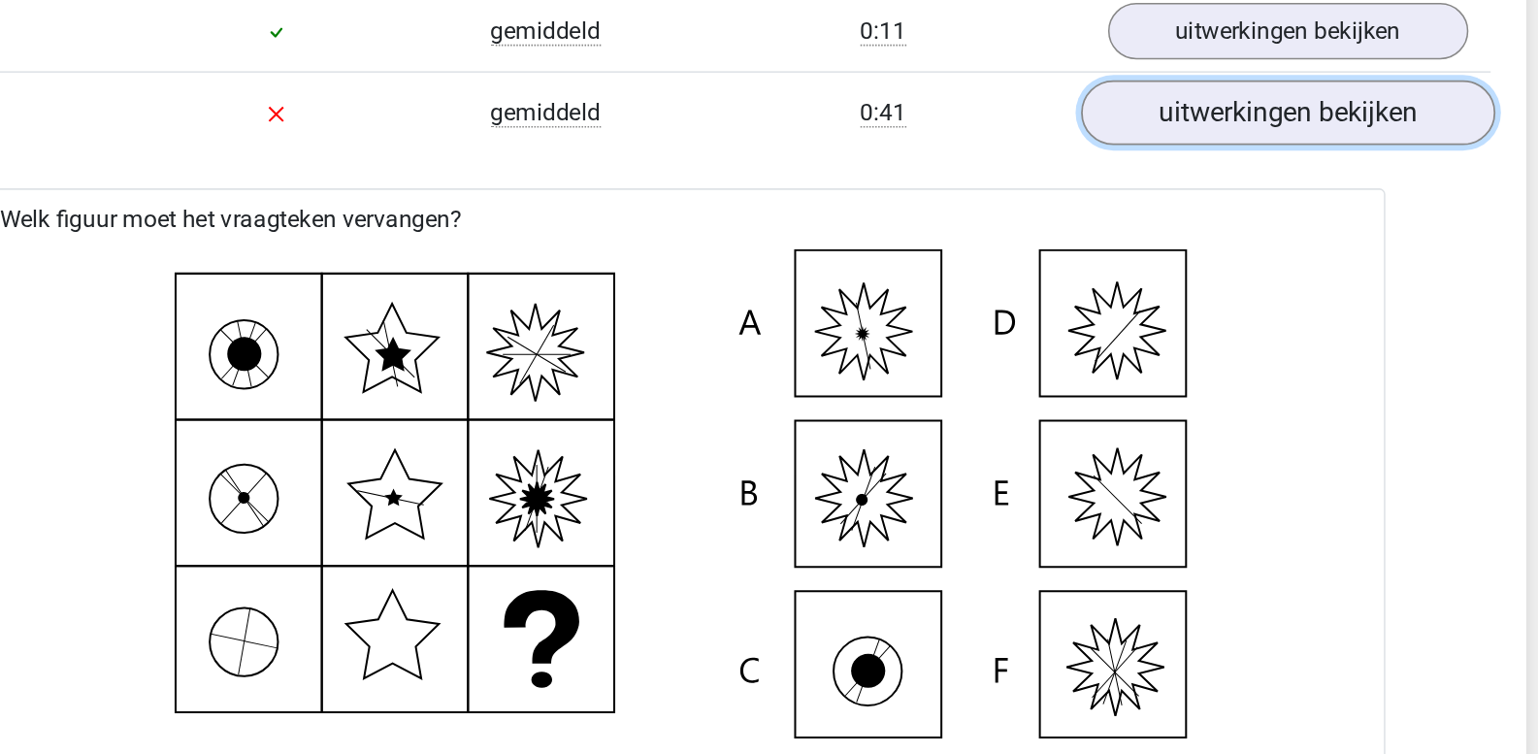
click at [1106, 210] on link "uitwerkingen bekijken" at bounding box center [1166, 202] width 271 height 43
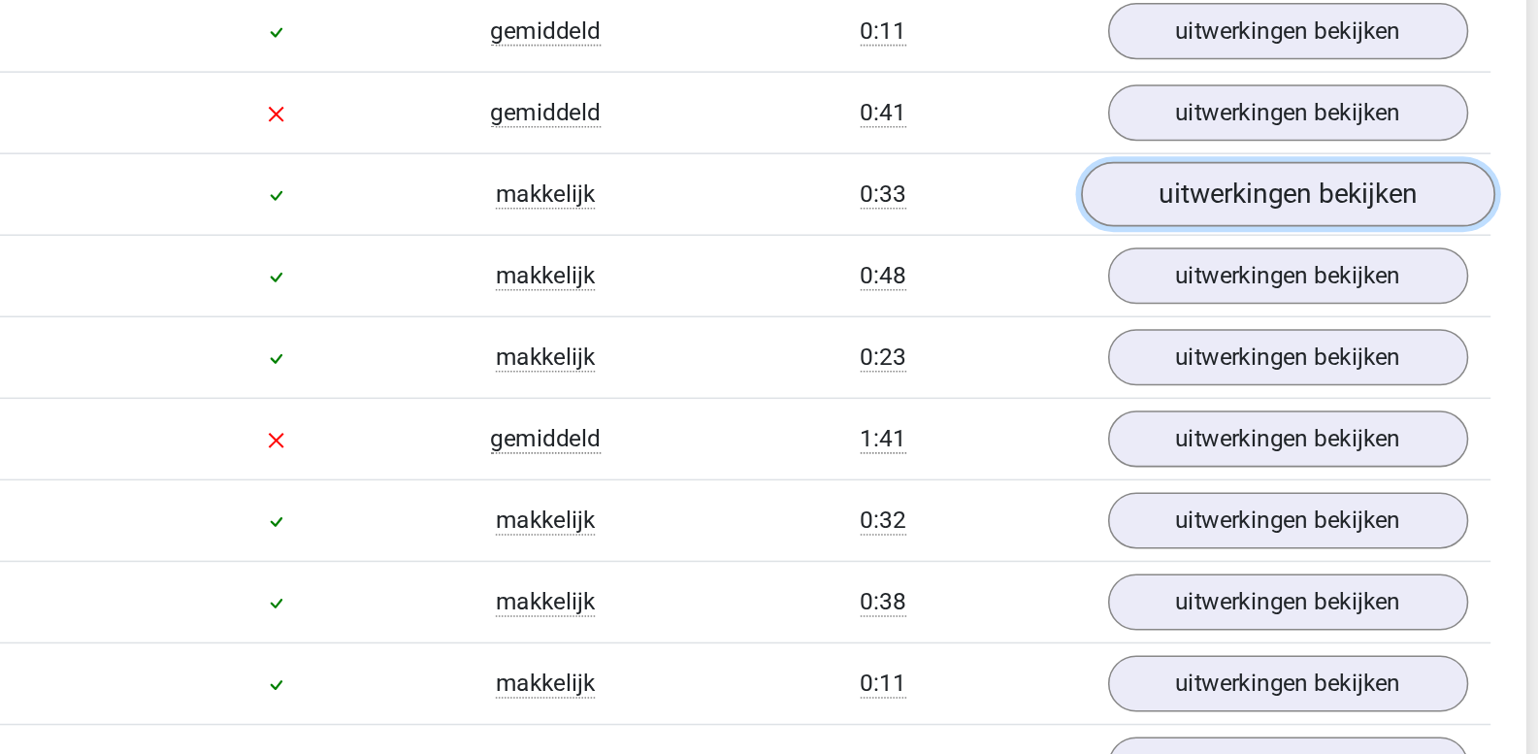
click at [1109, 247] on link "uitwerkingen bekijken" at bounding box center [1166, 255] width 271 height 43
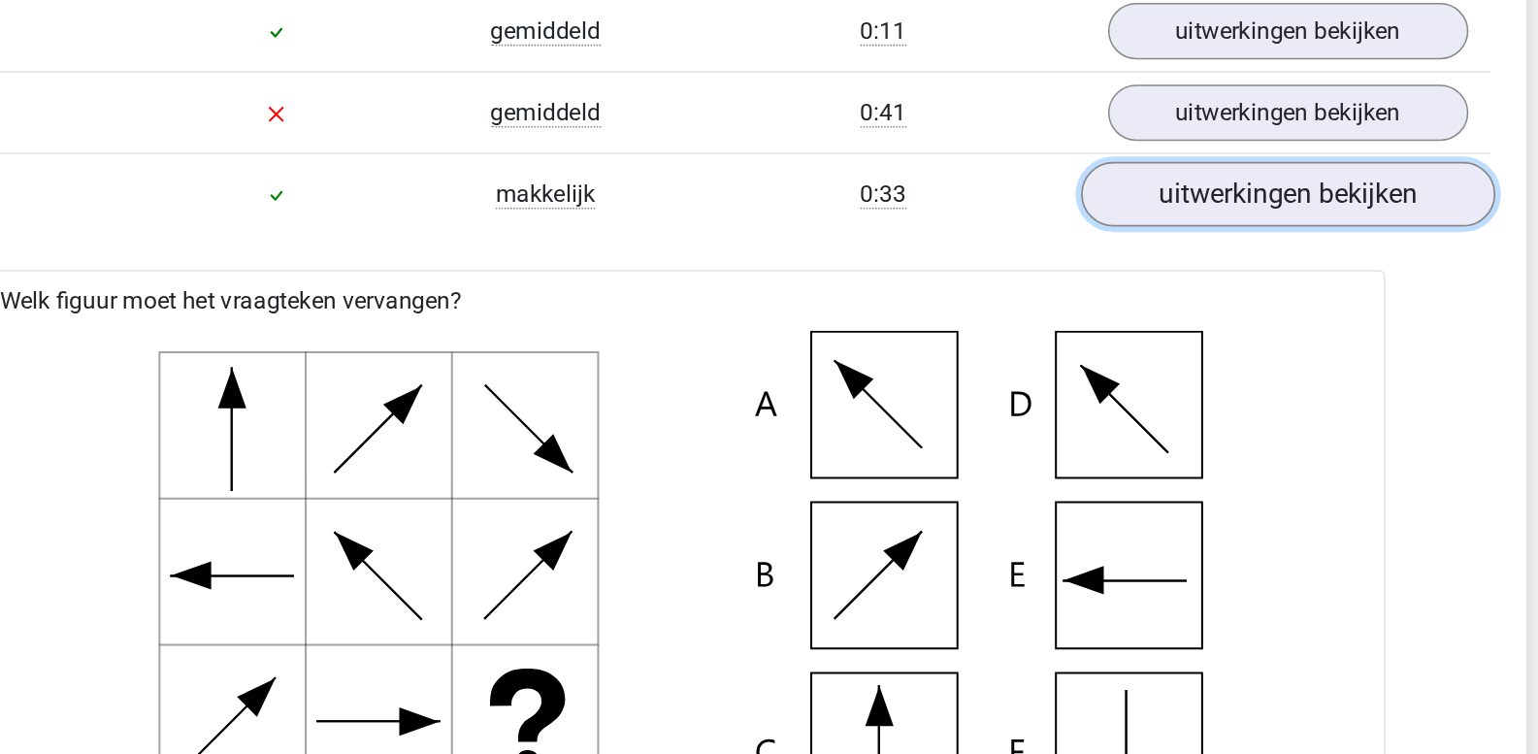
click at [1109, 247] on link "uitwerkingen bekijken" at bounding box center [1166, 255] width 271 height 43
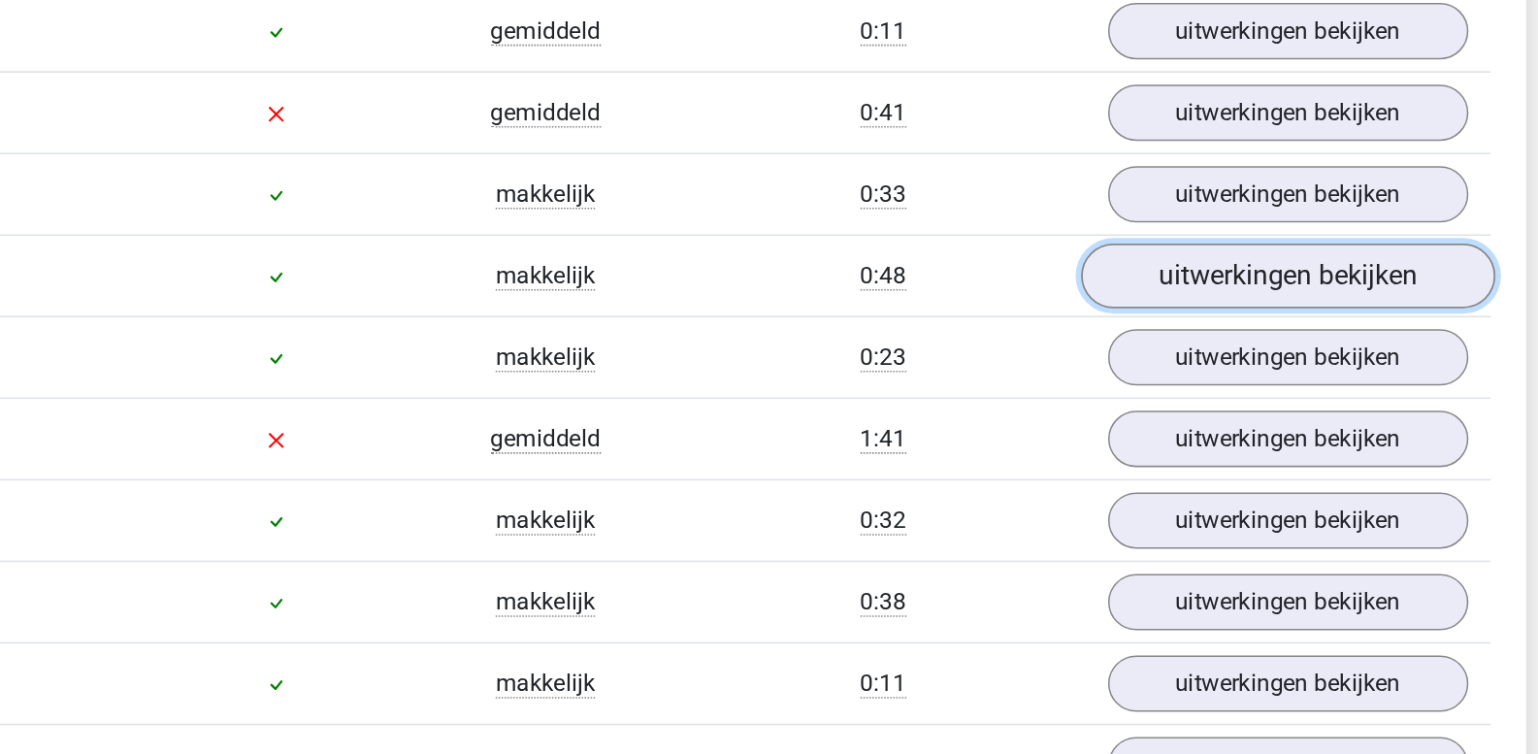
click at [1117, 302] on link "uitwerkingen bekijken" at bounding box center [1166, 308] width 271 height 43
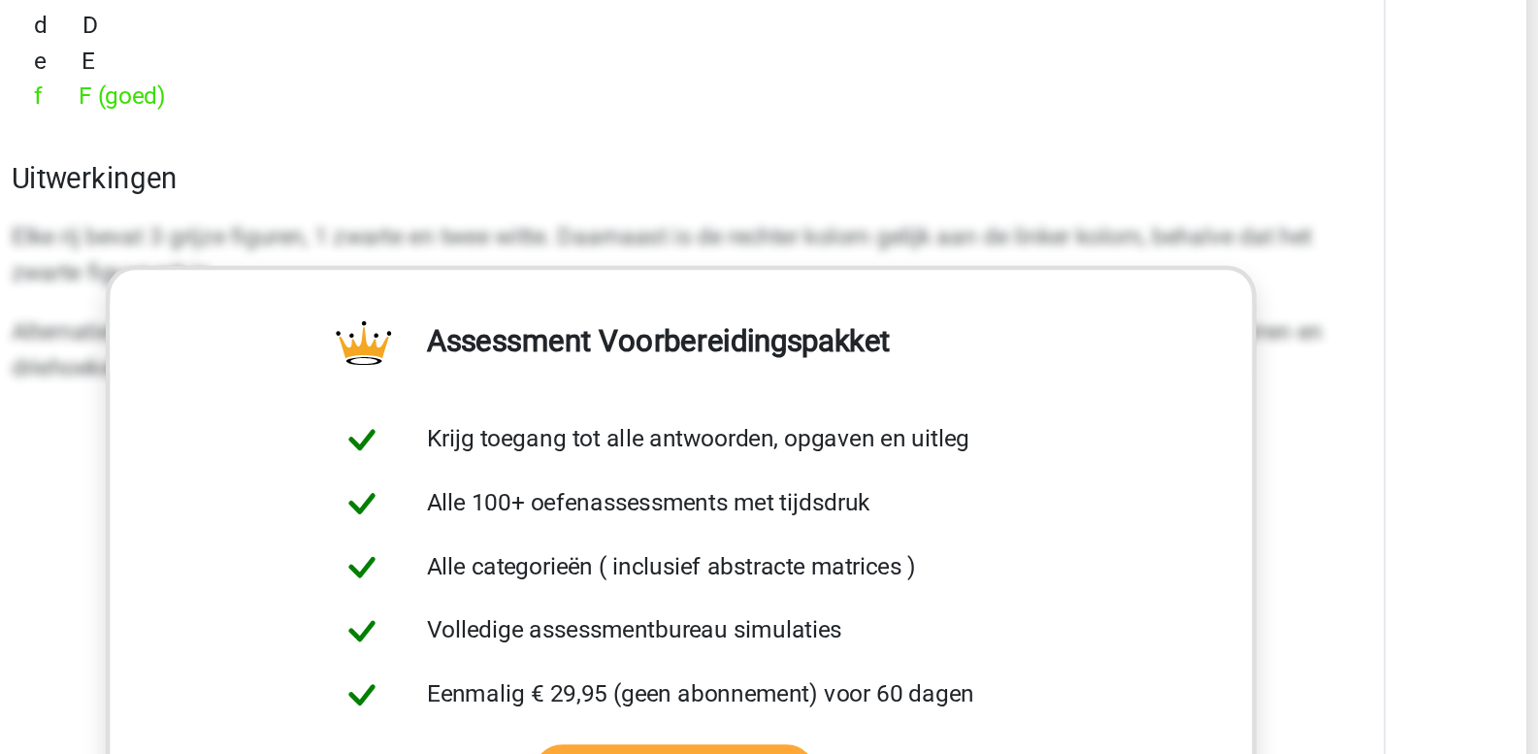
scroll to position [2385, 0]
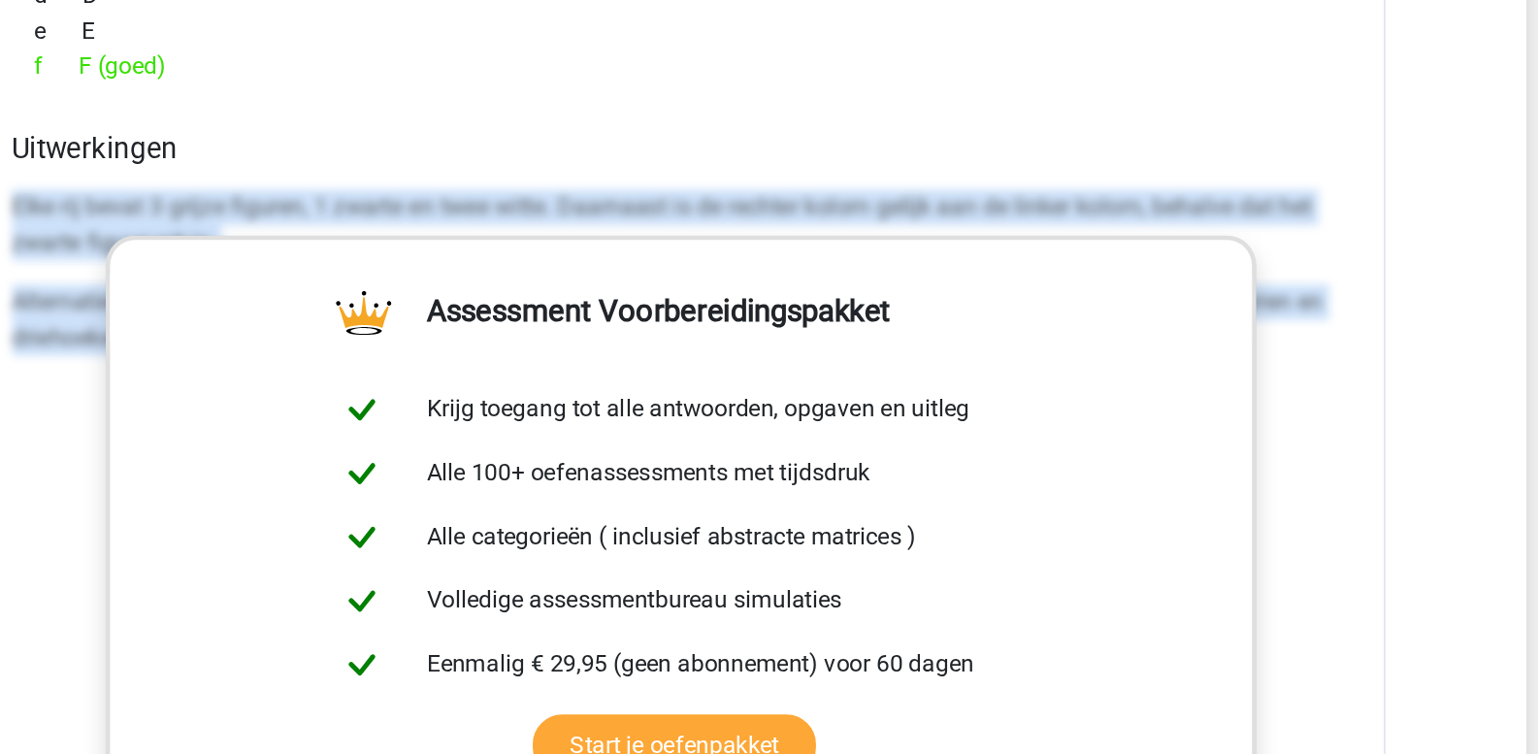
drag, startPoint x: 331, startPoint y: 394, endPoint x: 1240, endPoint y: 530, distance: 919.4
click at [1240, 530] on div "Vraag 1 makkelijk 0:57 uitwerkingen bekijken Welk figuur moet het vraagteken ve…" at bounding box center [769, 501] width 1031 height 2422
copy div "Elke rij bevat 3 grijze figuren, 1 zwarte en twee witte. Daarnaast is de rechte…"
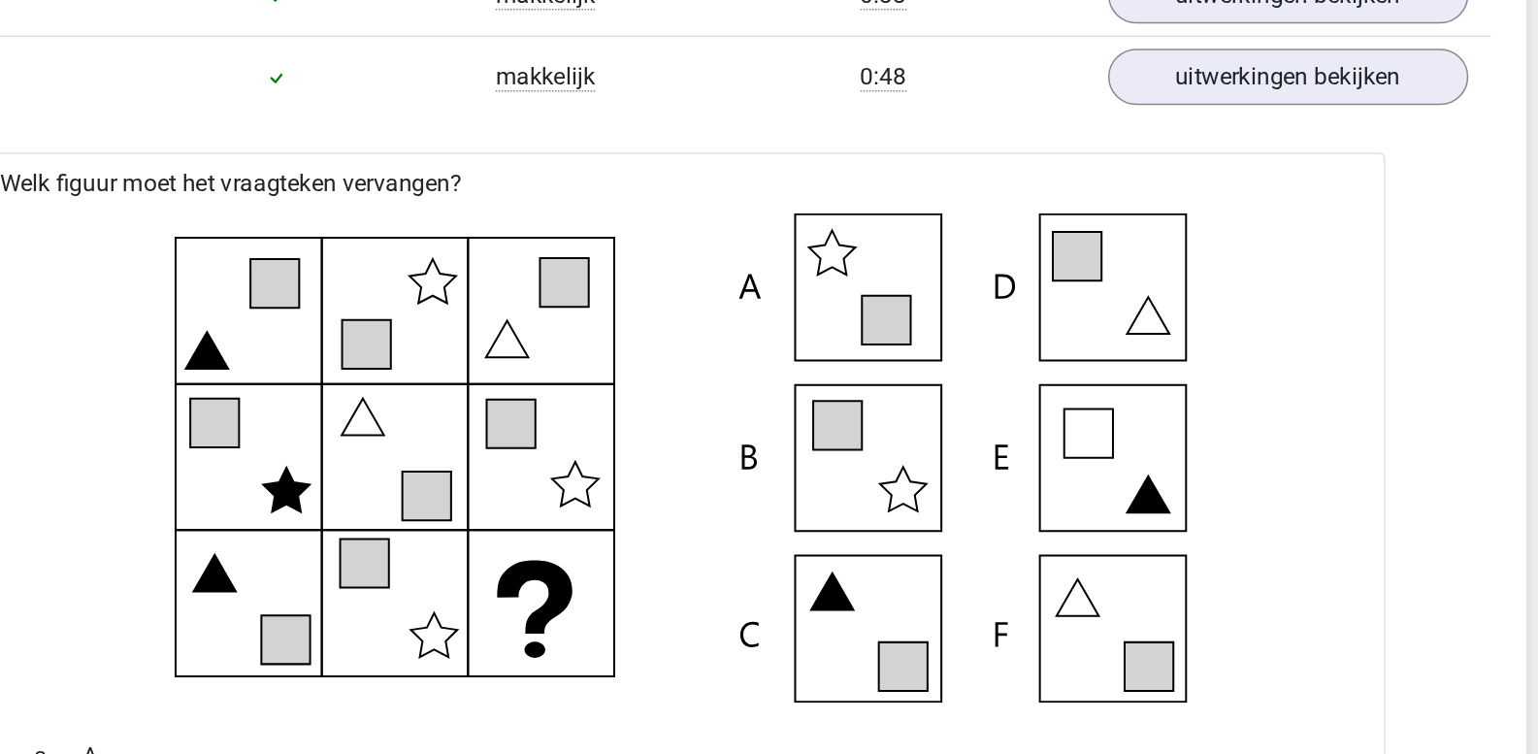
scroll to position [2068, 0]
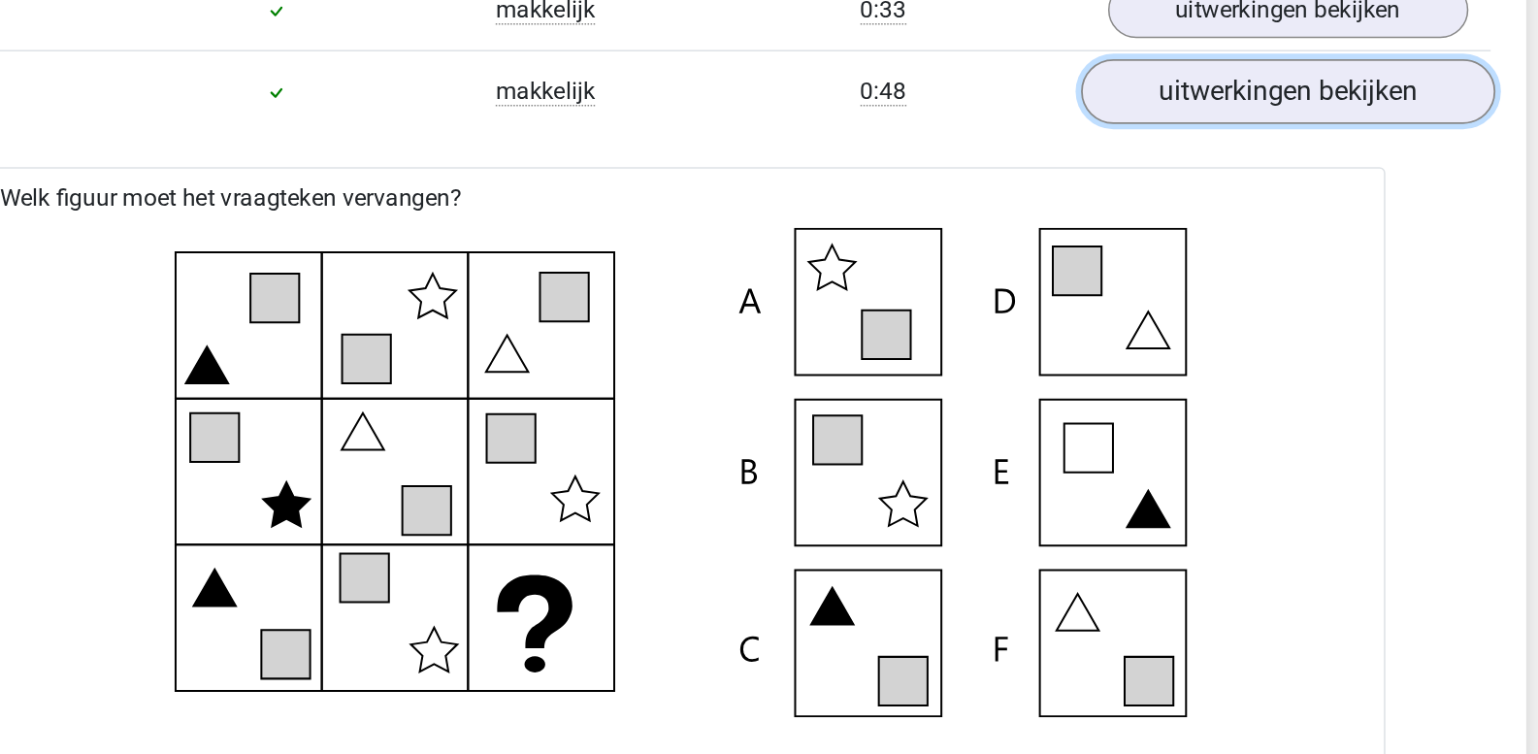
click at [1146, 66] on link "uitwerkingen bekijken" at bounding box center [1166, 61] width 271 height 43
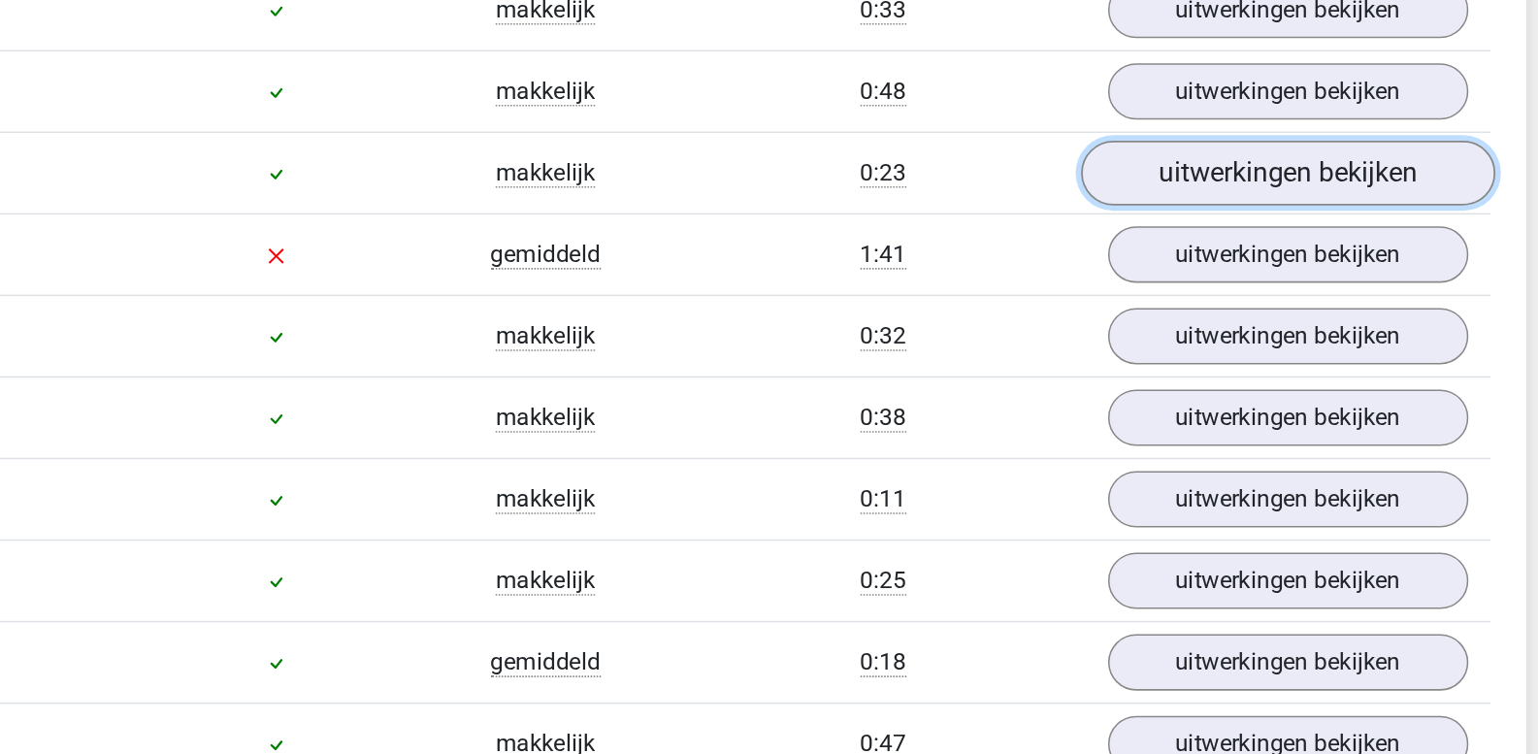
click at [1126, 110] on link "uitwerkingen bekijken" at bounding box center [1166, 114] width 271 height 43
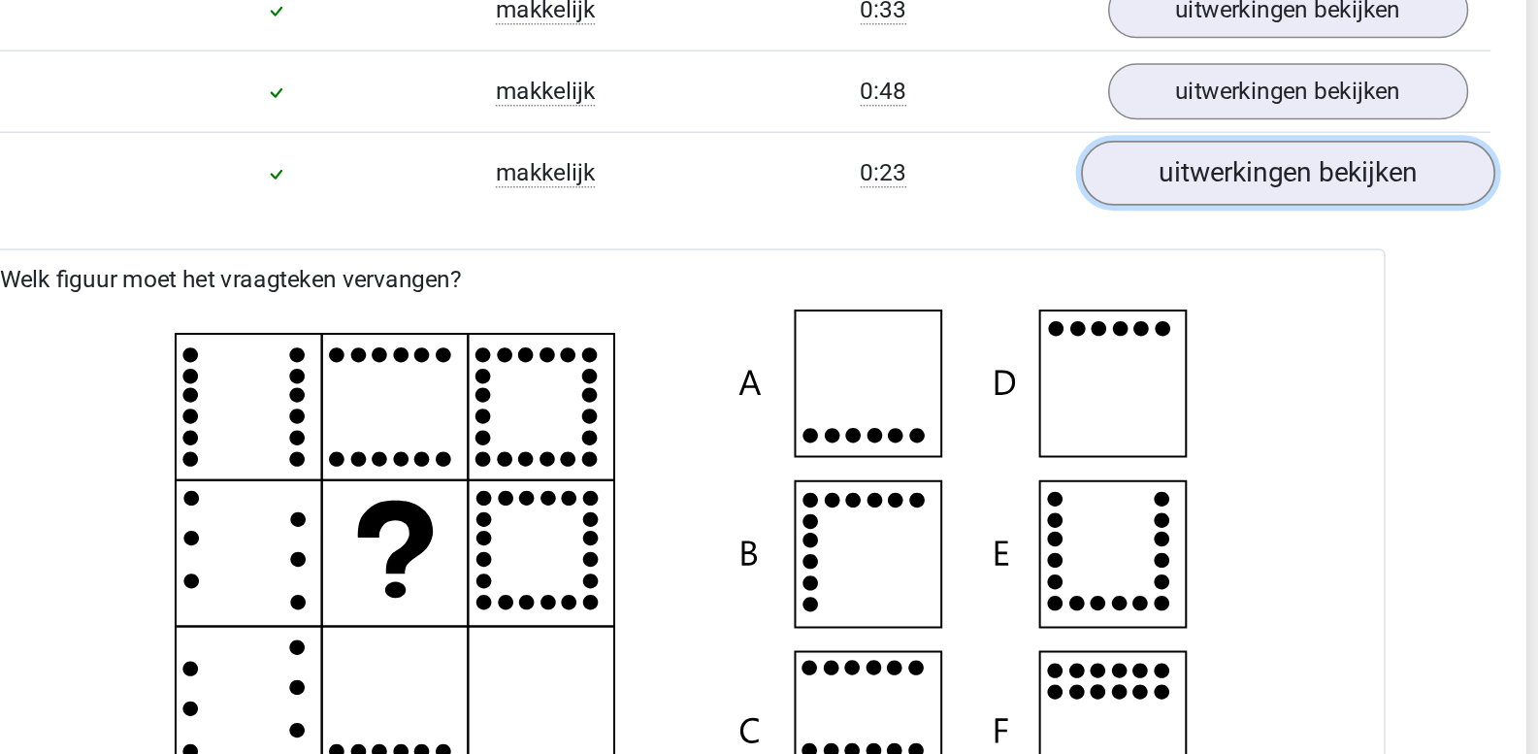
click at [1072, 125] on link "uitwerkingen bekijken" at bounding box center [1166, 114] width 271 height 43
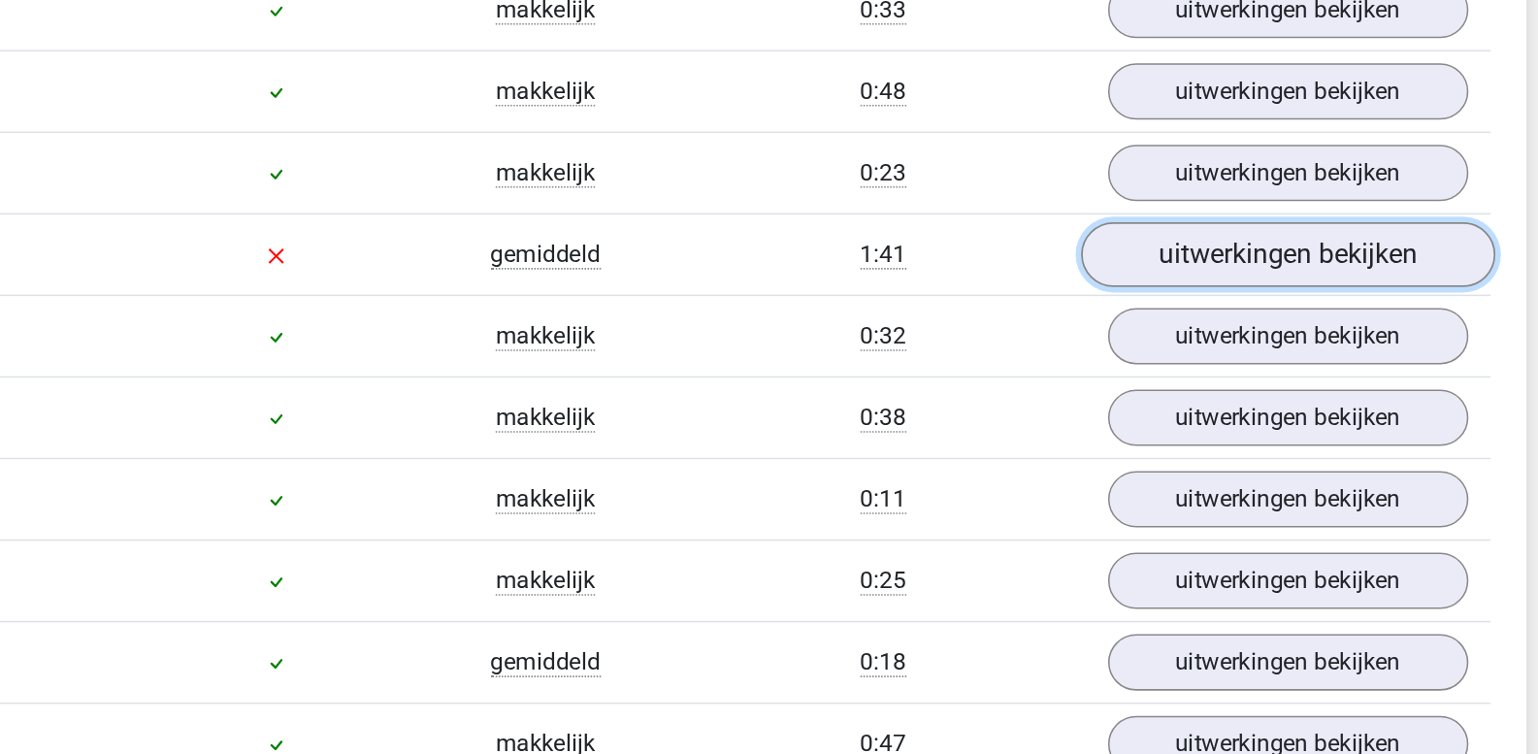
click at [1104, 160] on link "uitwerkingen bekijken" at bounding box center [1166, 168] width 271 height 43
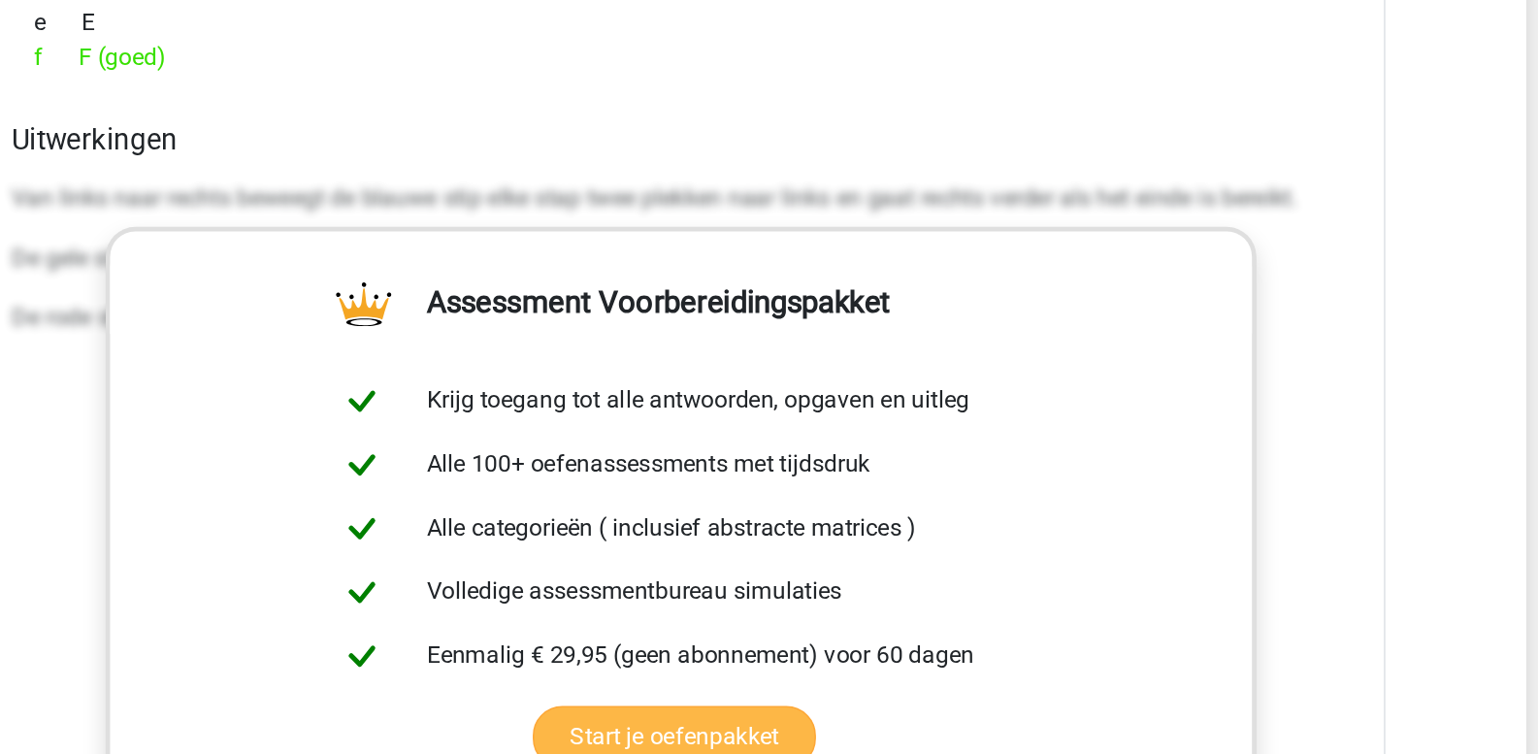
scroll to position [2513, 0]
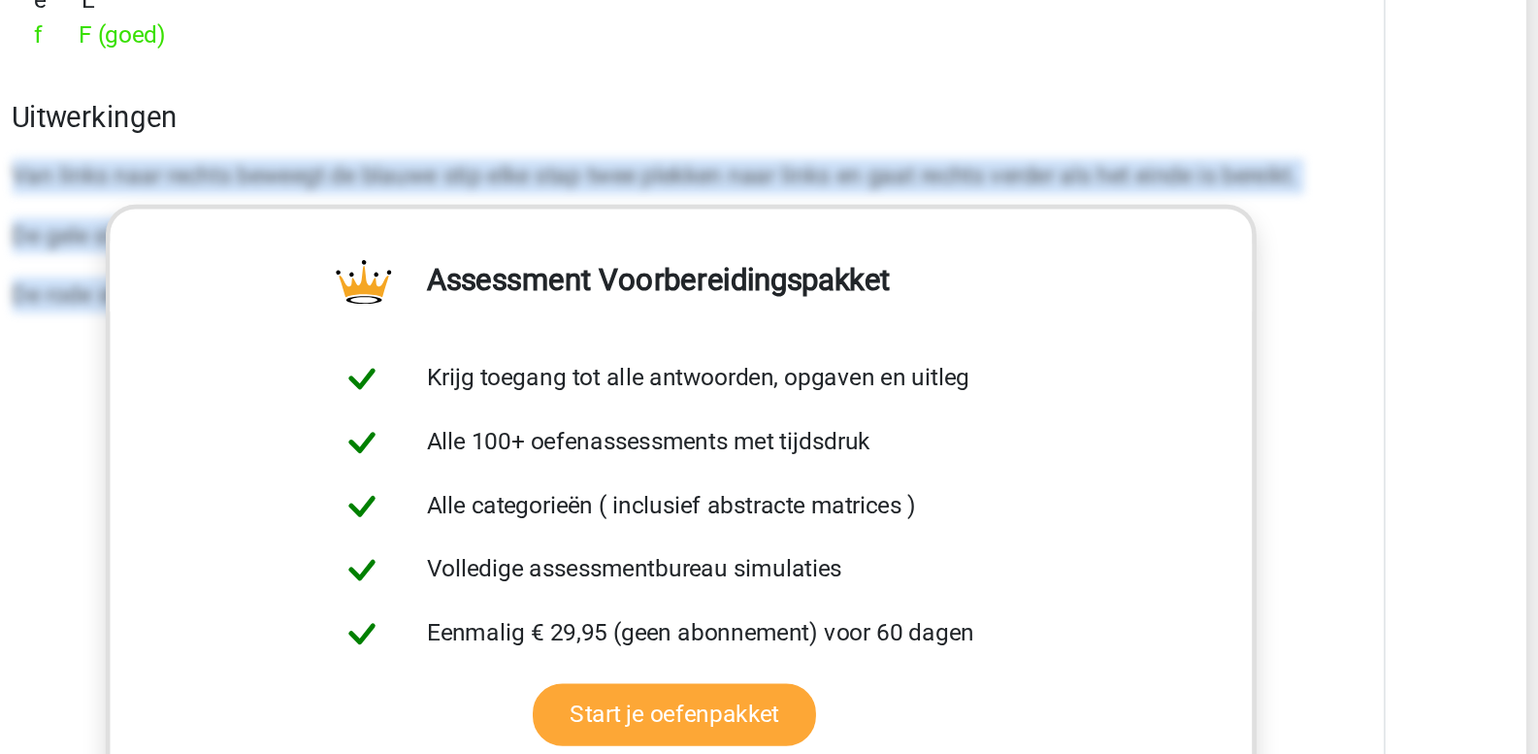
drag, startPoint x: 331, startPoint y: 370, endPoint x: 1206, endPoint y: 543, distance: 892.3
click at [1206, 543] on div "Uitwerkingen Van links naar rechts beweegt de blauwe stip elke stap twee plekke…" at bounding box center [769, 632] width 891 height 612
copy div "Van links naar rechts beweegt de blauwe stip elke stap twee plekken naar links …"
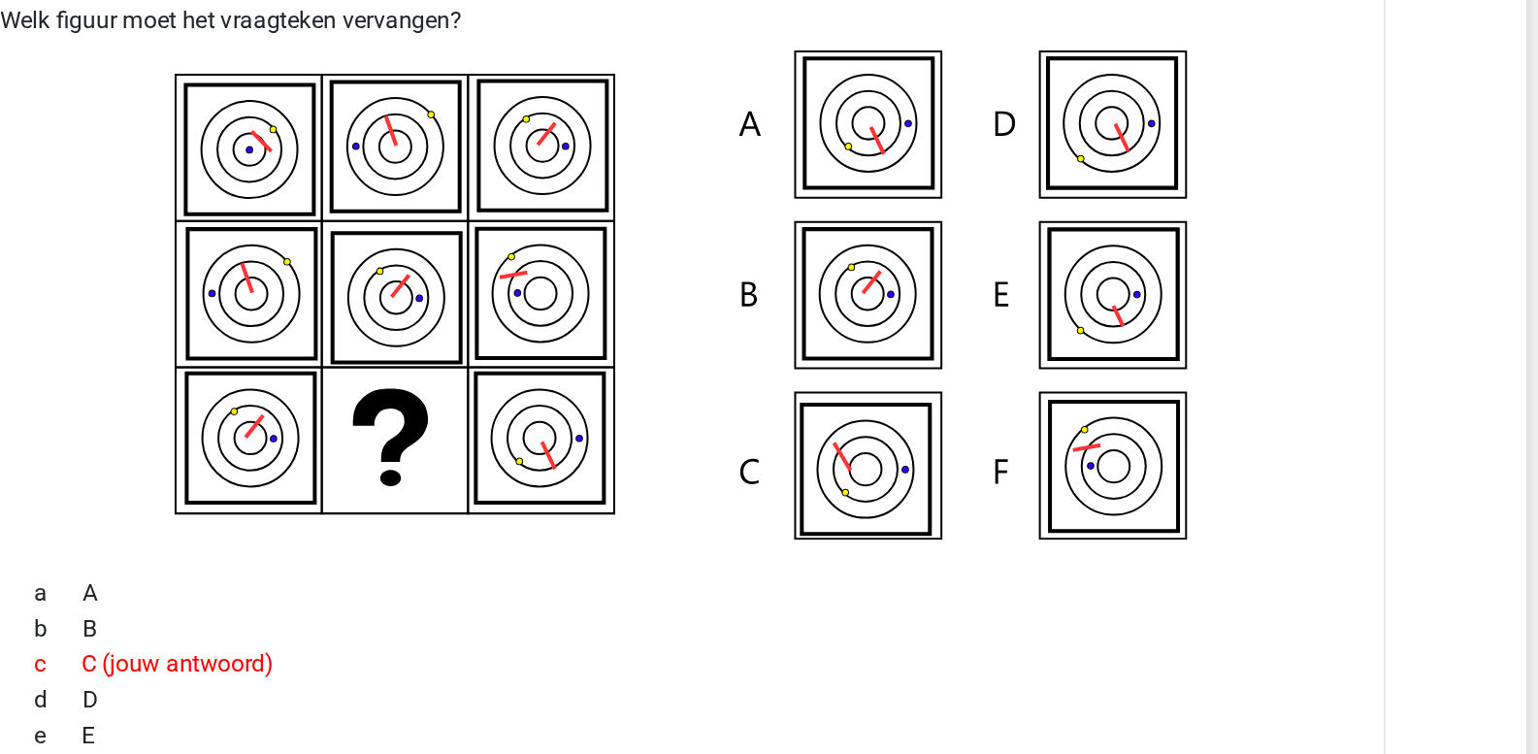
scroll to position [2265, 0]
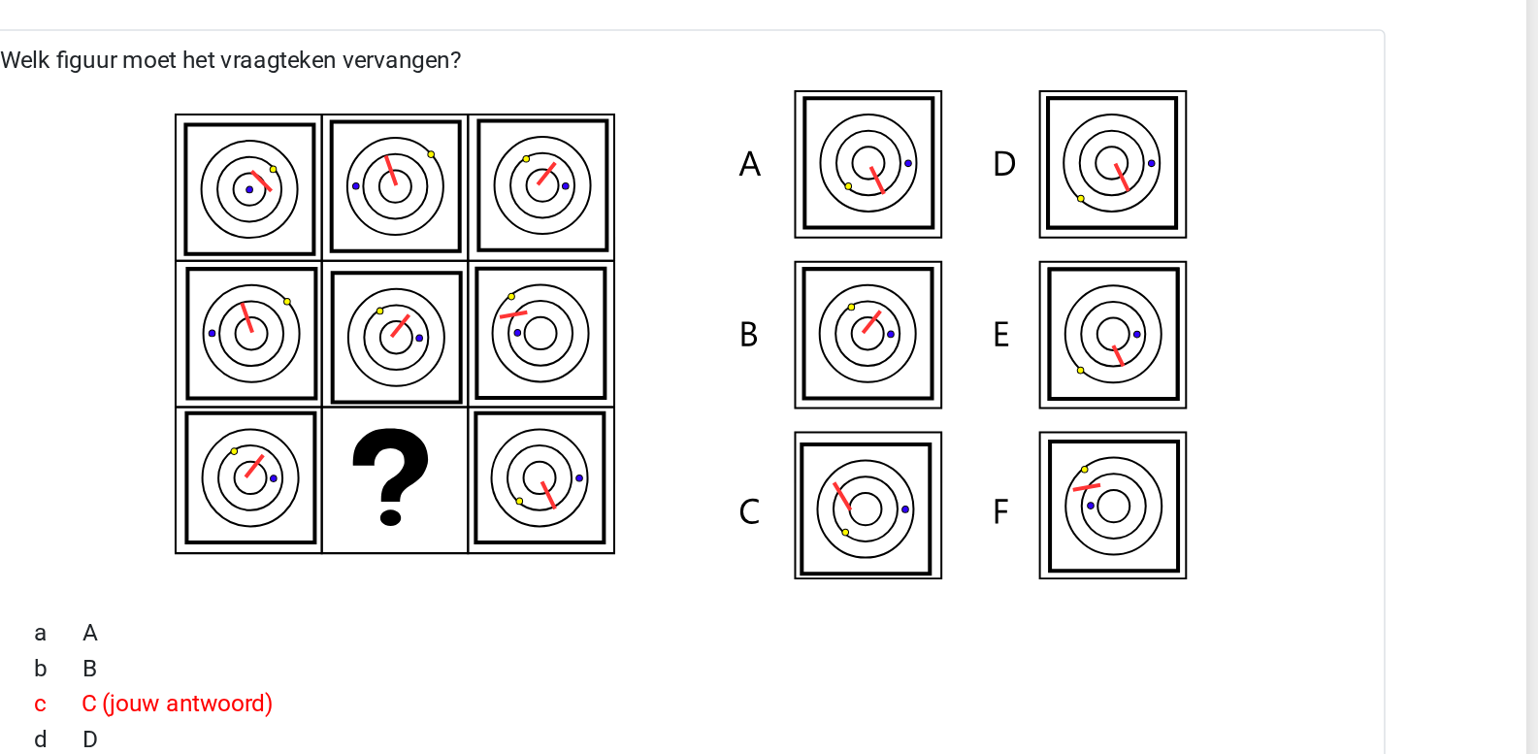
click at [463, 120] on icon at bounding box center [485, 124] width 83 height 84
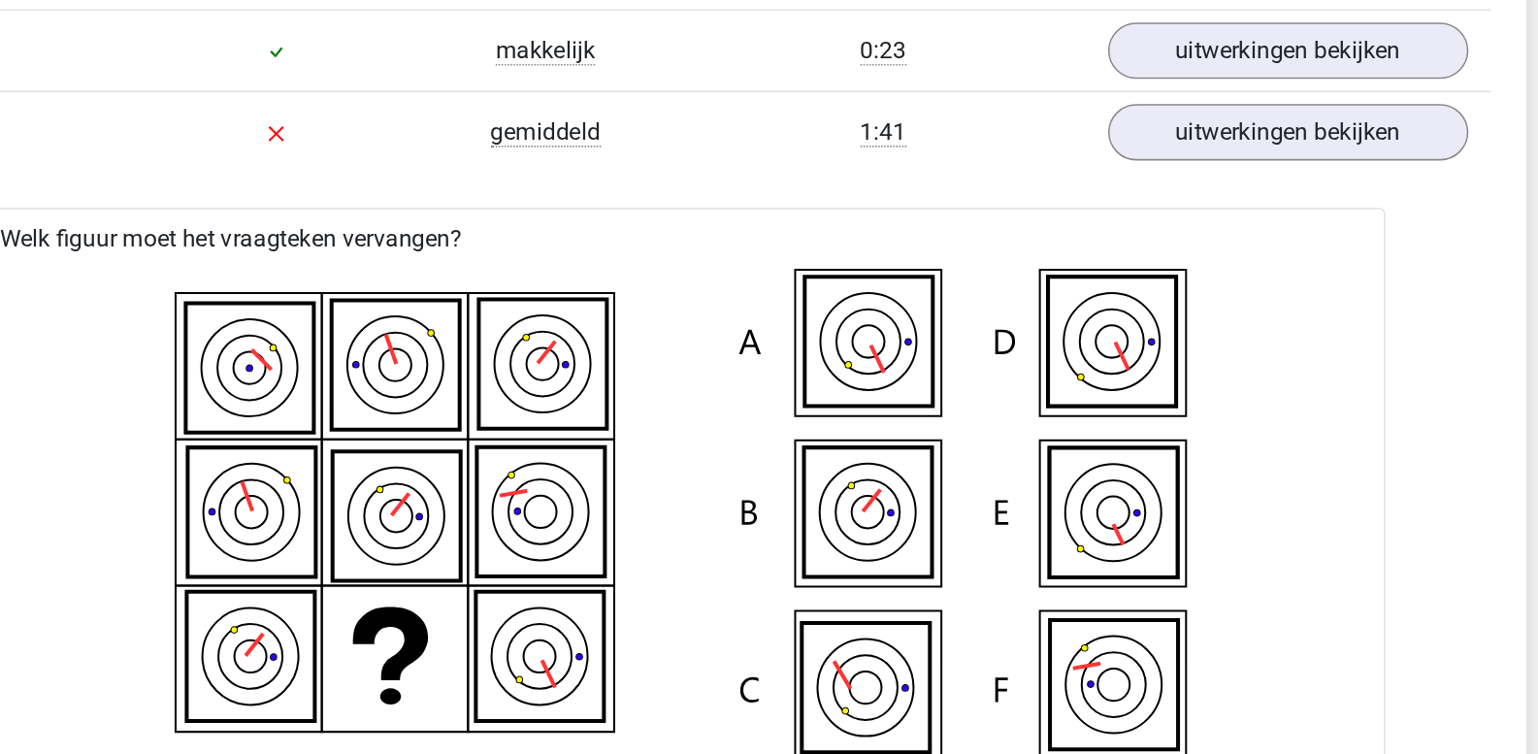
scroll to position [2138, 0]
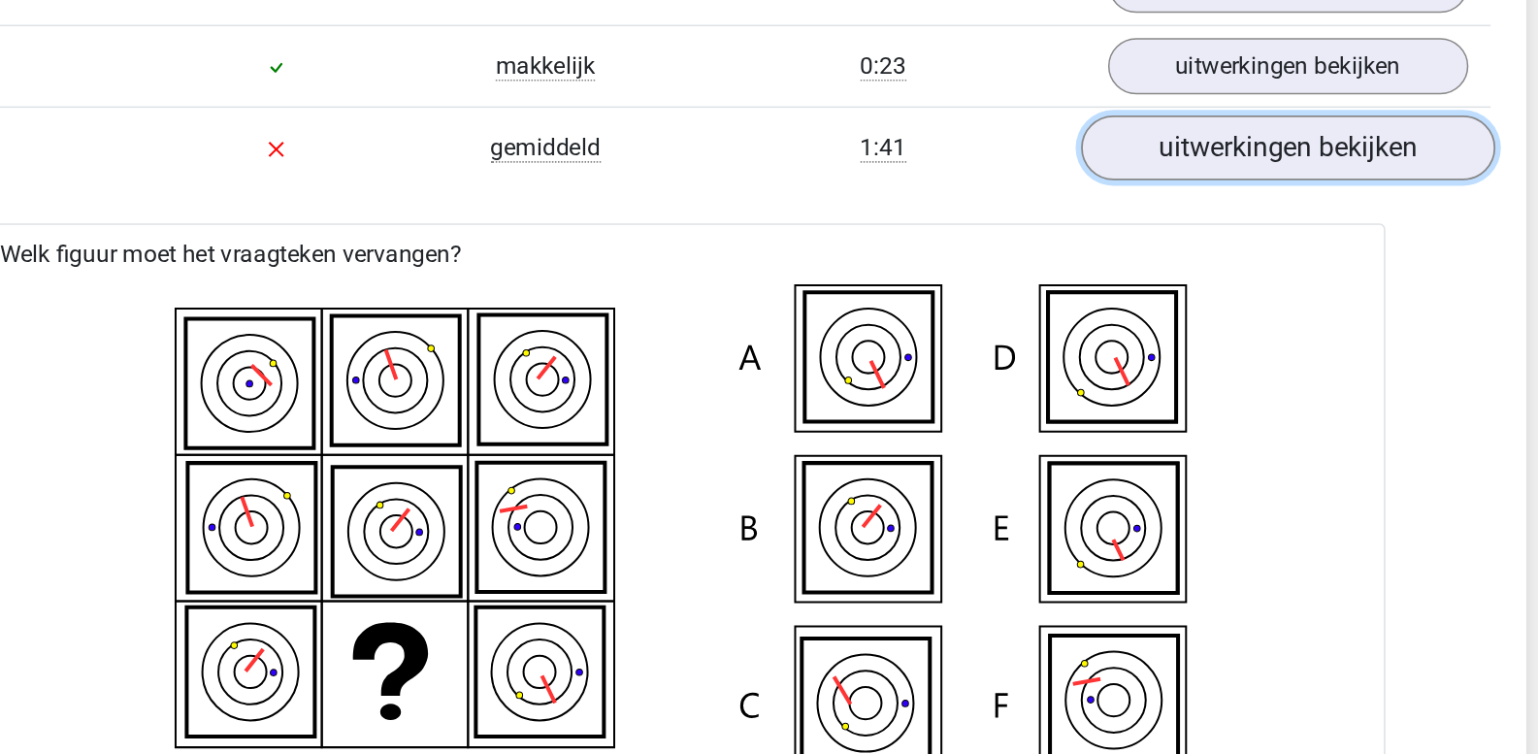
click at [1108, 103] on link "uitwerkingen bekijken" at bounding box center [1166, 98] width 271 height 43
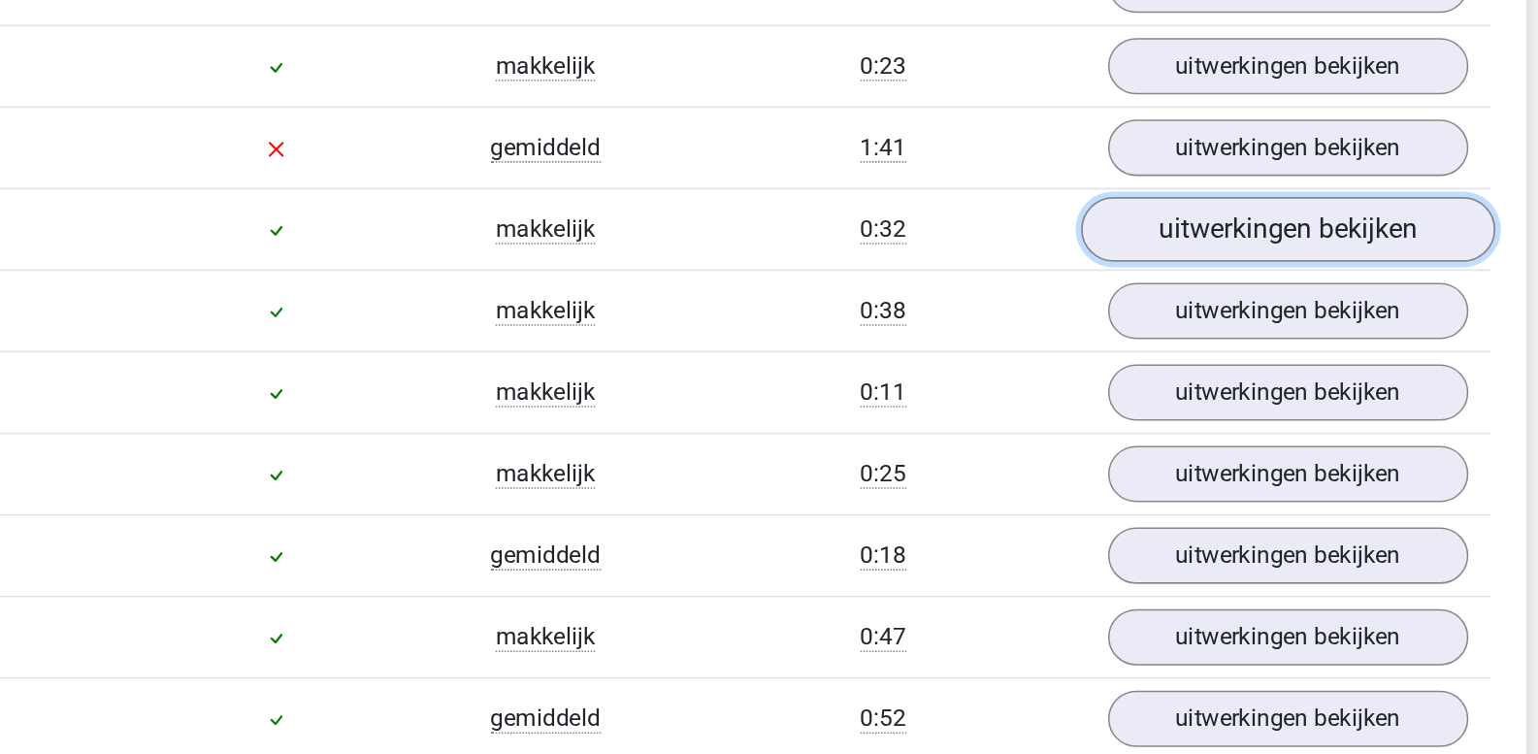
click at [1115, 150] on link "uitwerkingen bekijken" at bounding box center [1166, 151] width 271 height 43
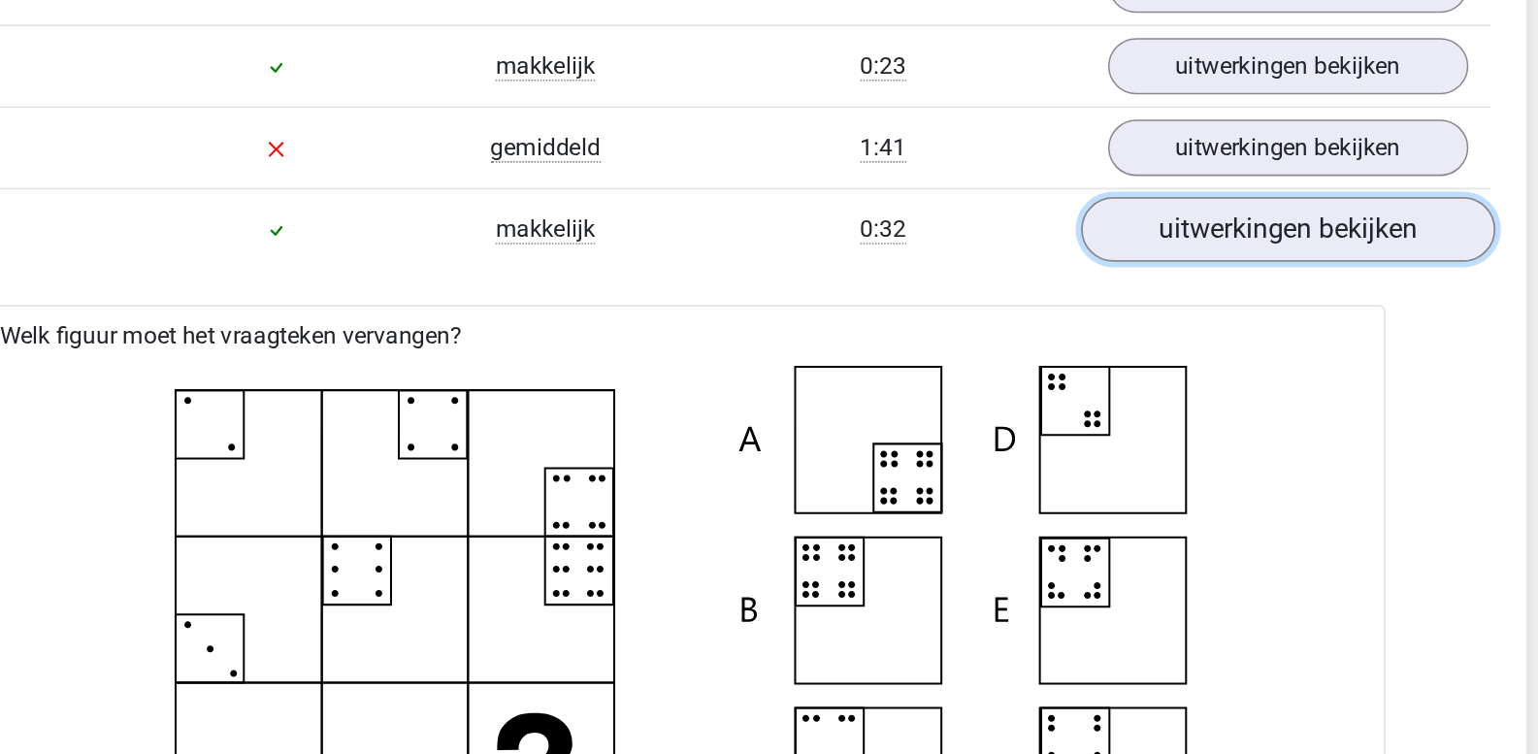
click at [1216, 150] on link "uitwerkingen bekijken" at bounding box center [1166, 151] width 271 height 43
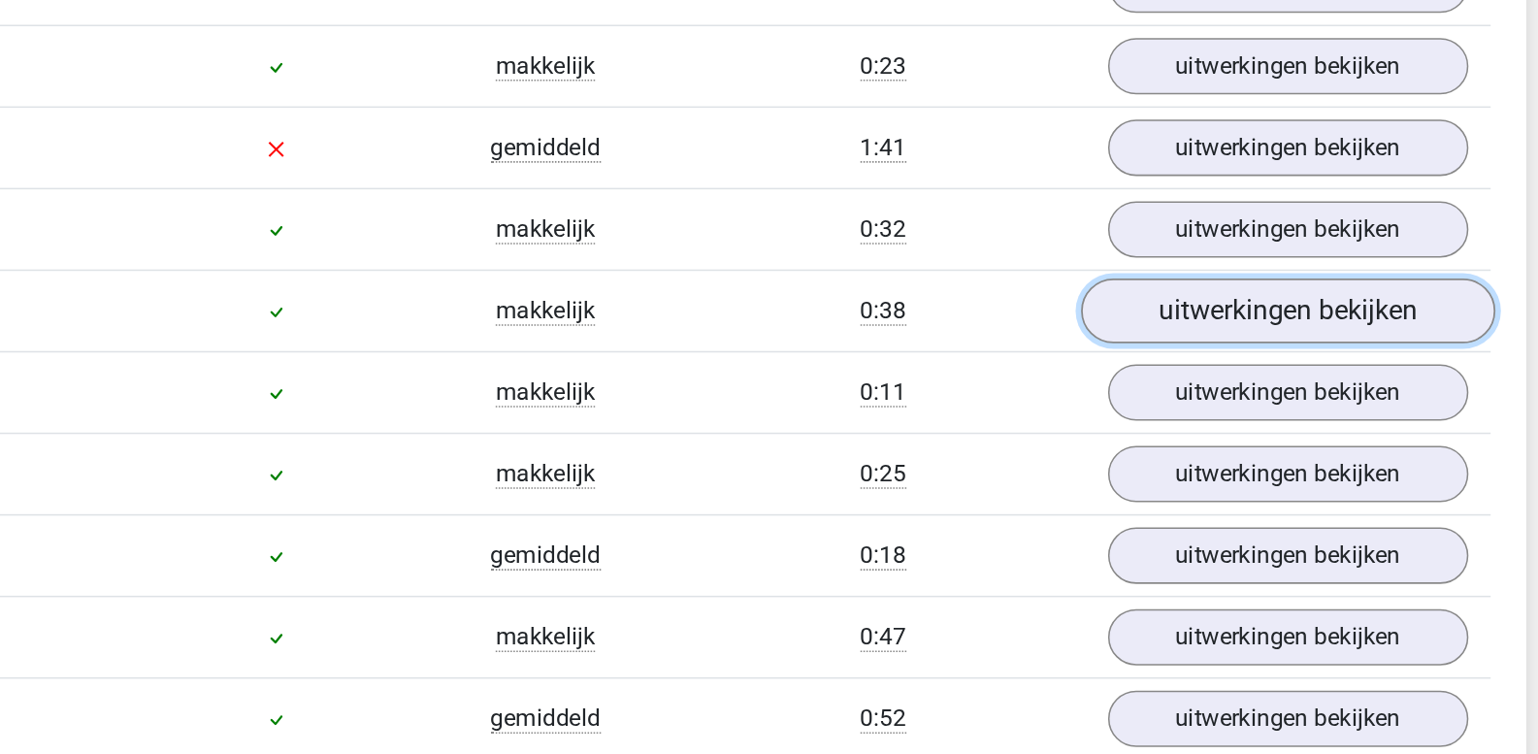
click at [1127, 207] on link "uitwerkingen bekijken" at bounding box center [1166, 204] width 271 height 43
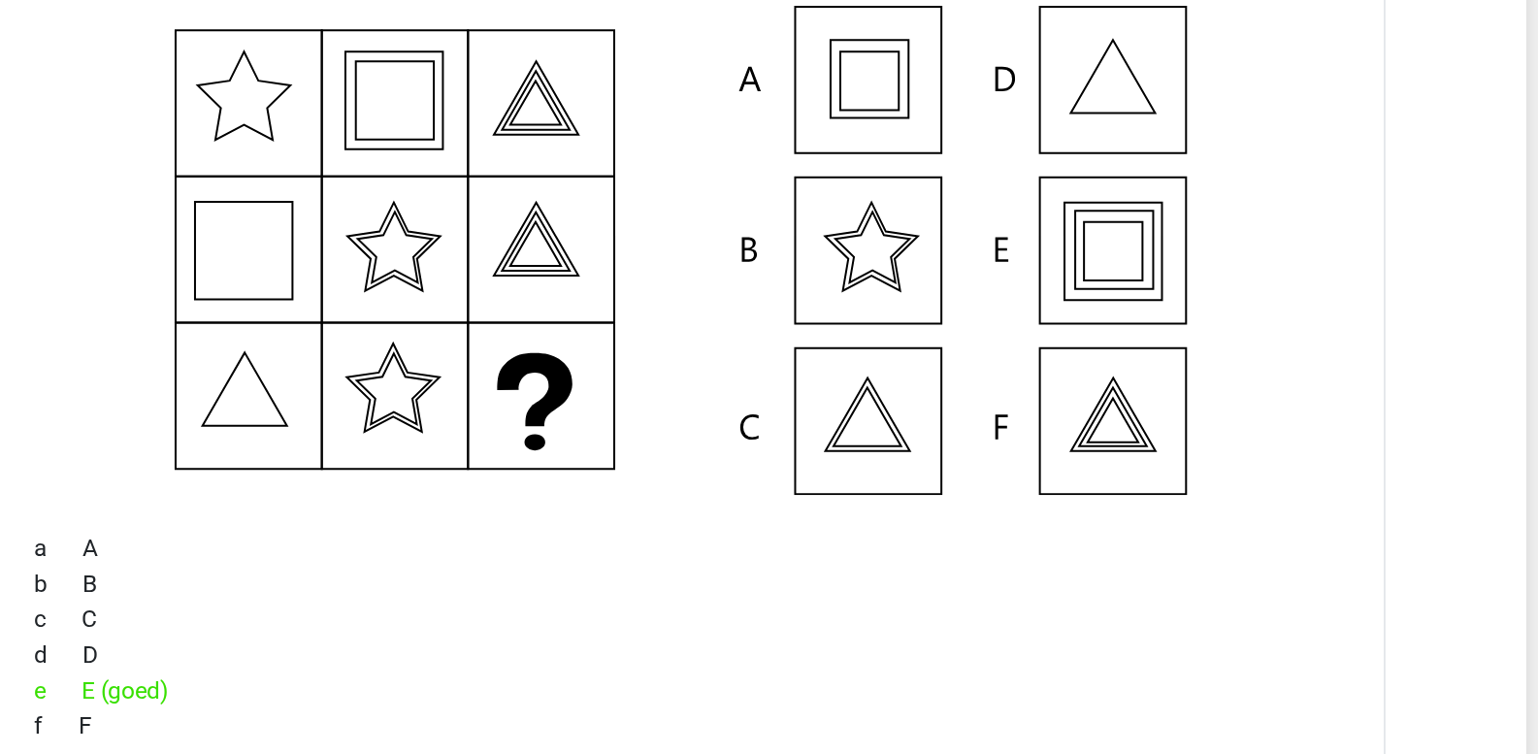
scroll to position [2195, 0]
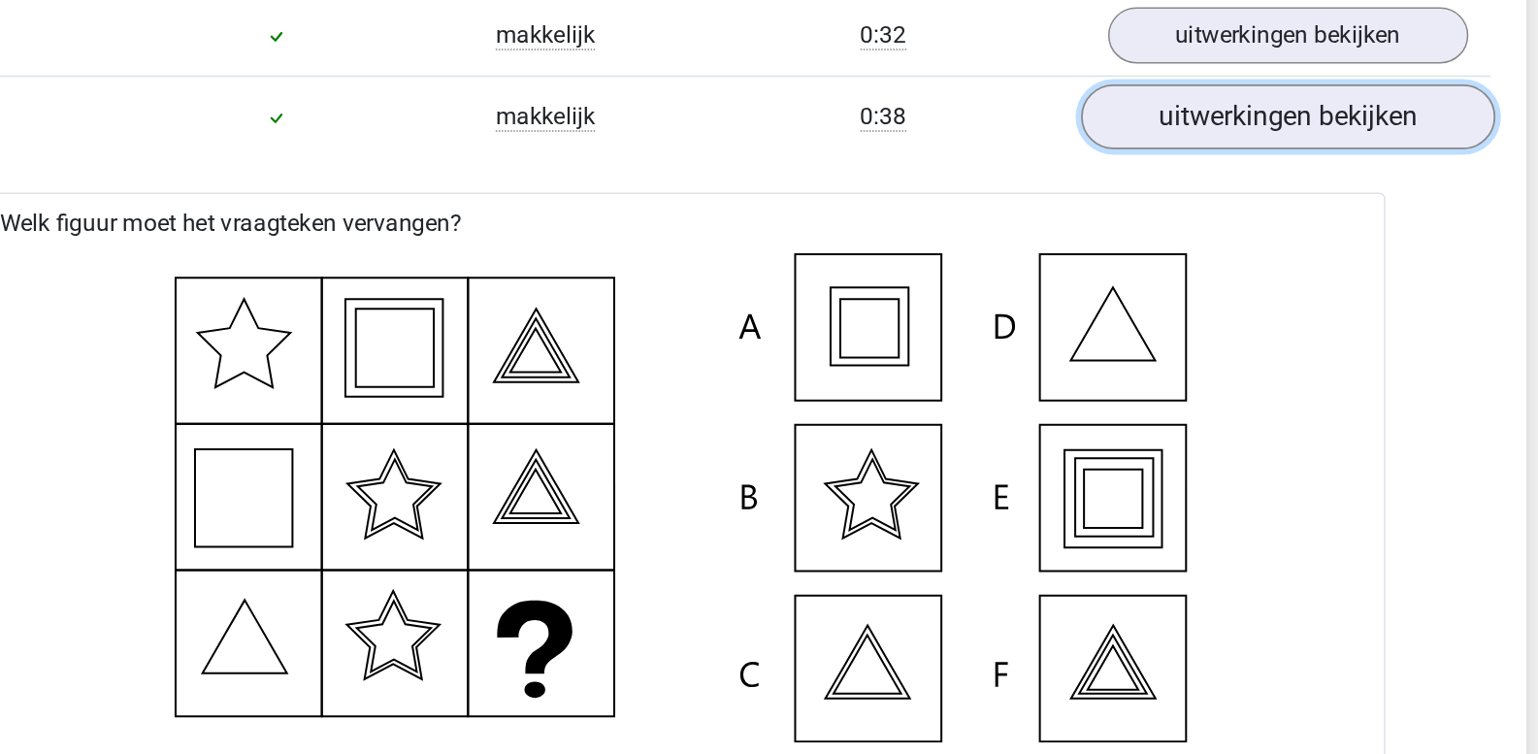
click at [1105, 152] on link "uitwerkingen bekijken" at bounding box center [1166, 147] width 271 height 43
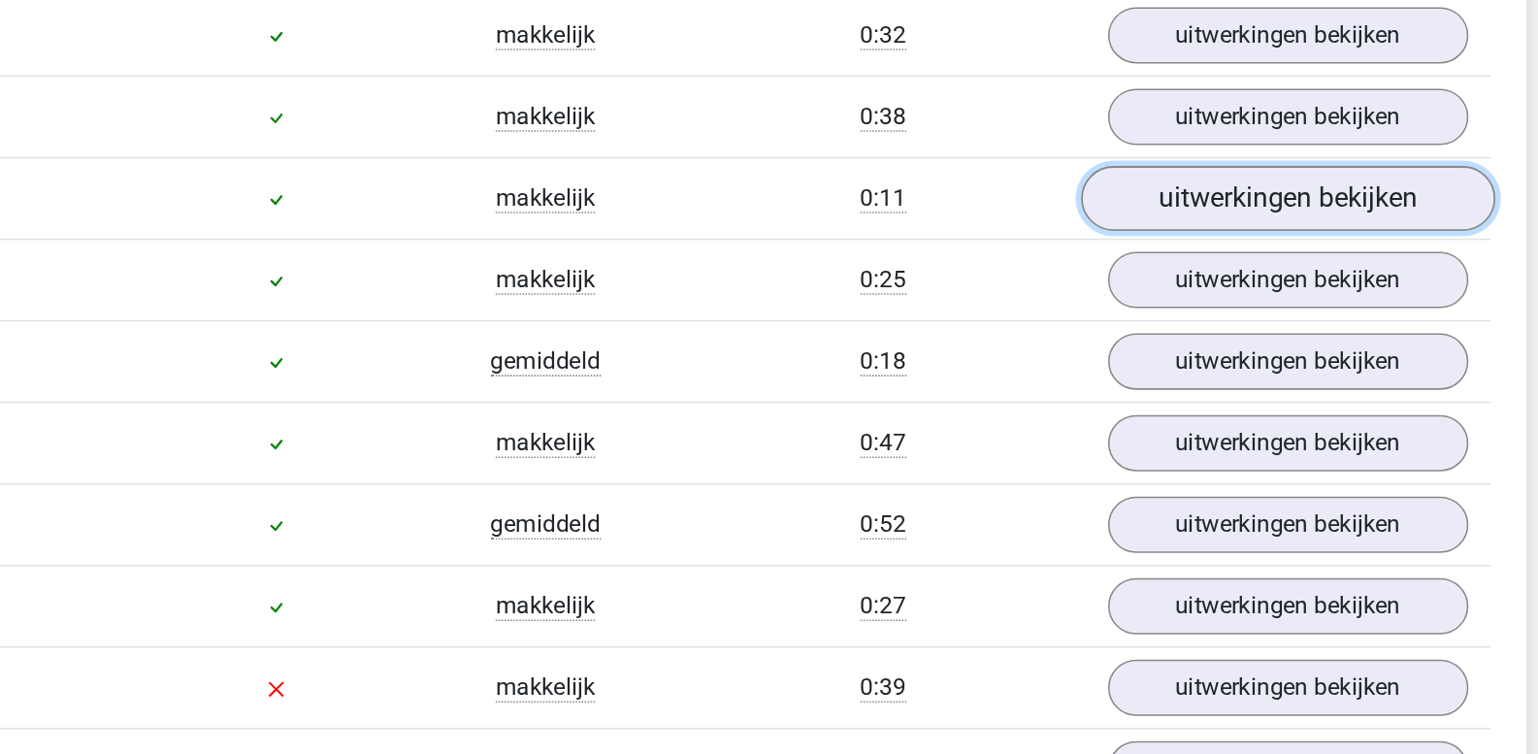
click at [1114, 200] on link "uitwerkingen bekijken" at bounding box center [1166, 201] width 271 height 43
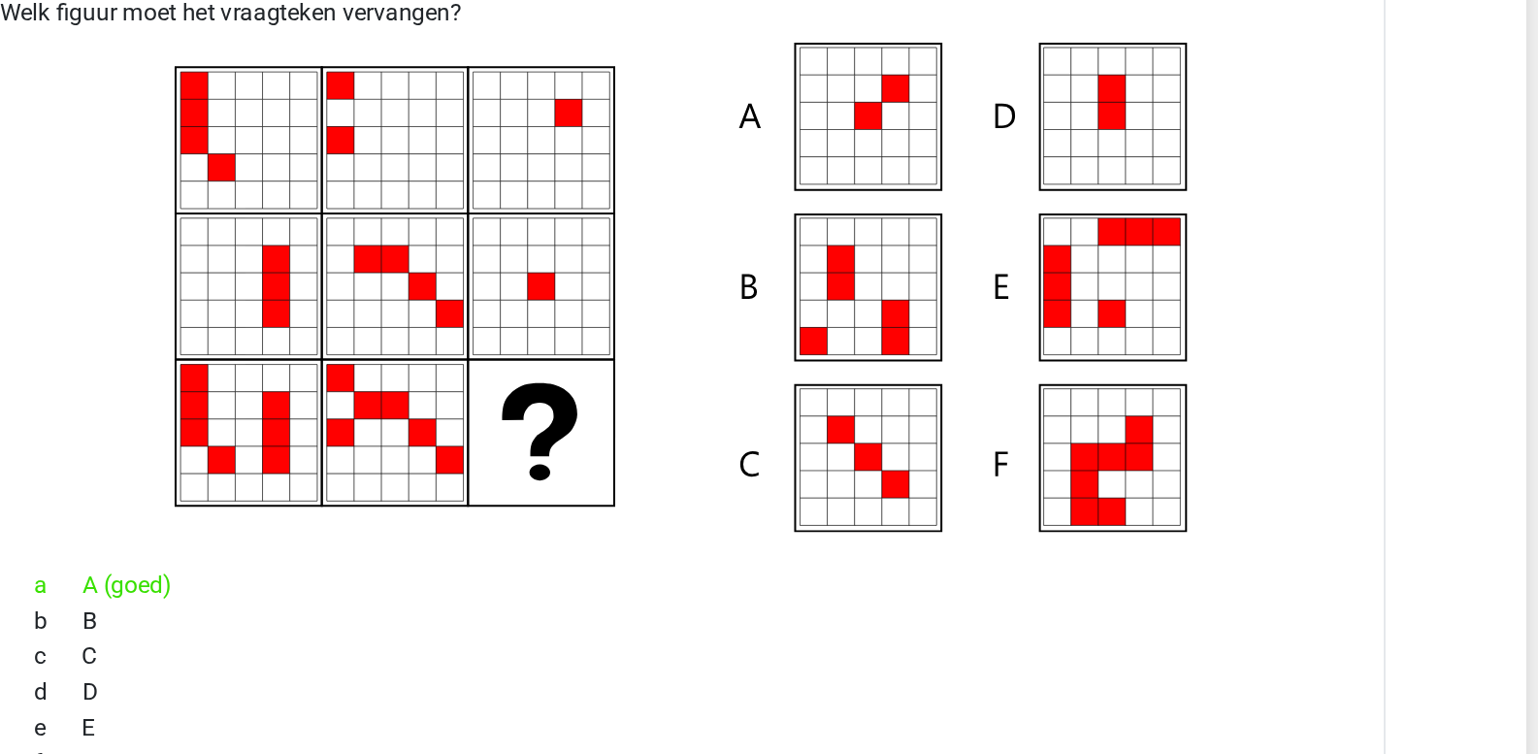
scroll to position [2265, 0]
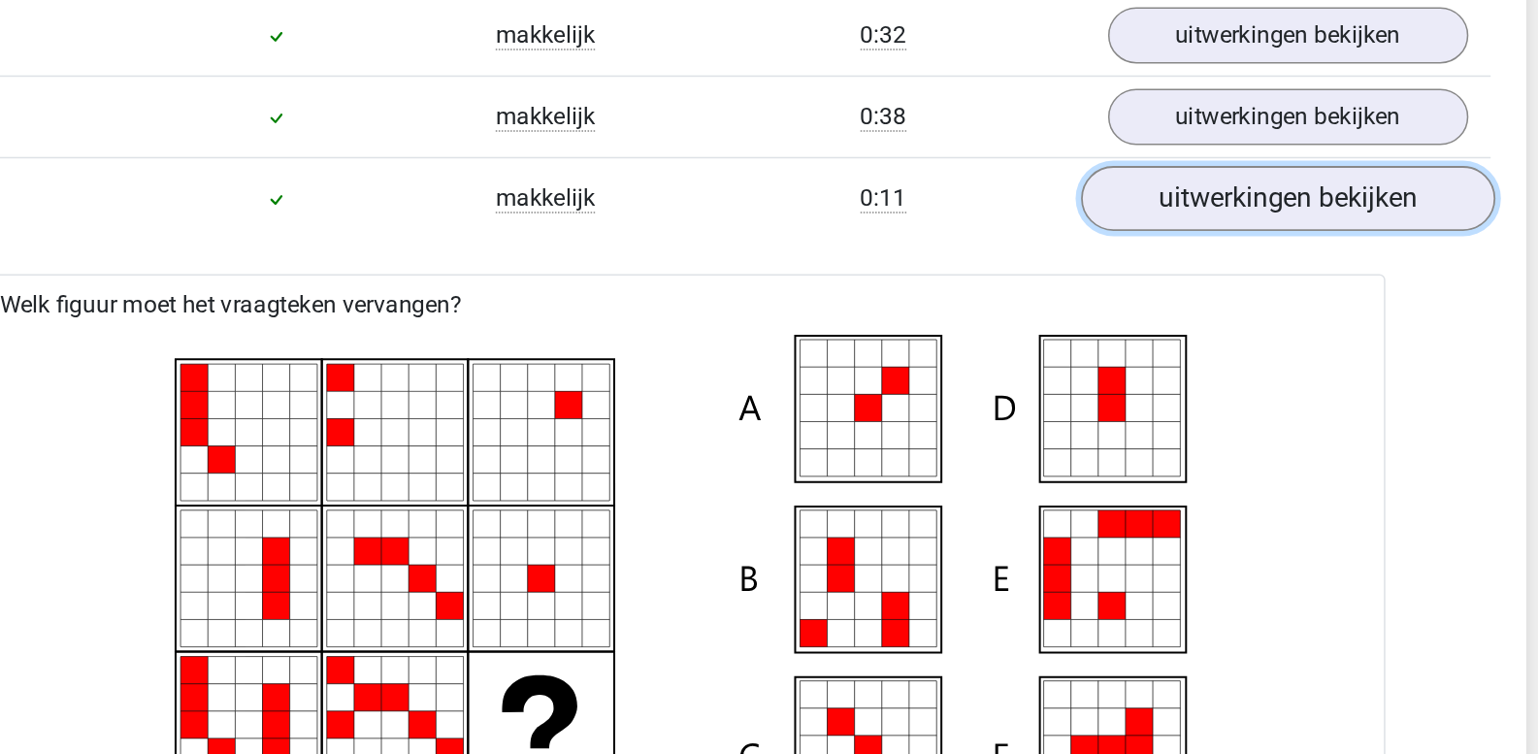
click at [1137, 126] on link "uitwerkingen bekijken" at bounding box center [1166, 131] width 271 height 43
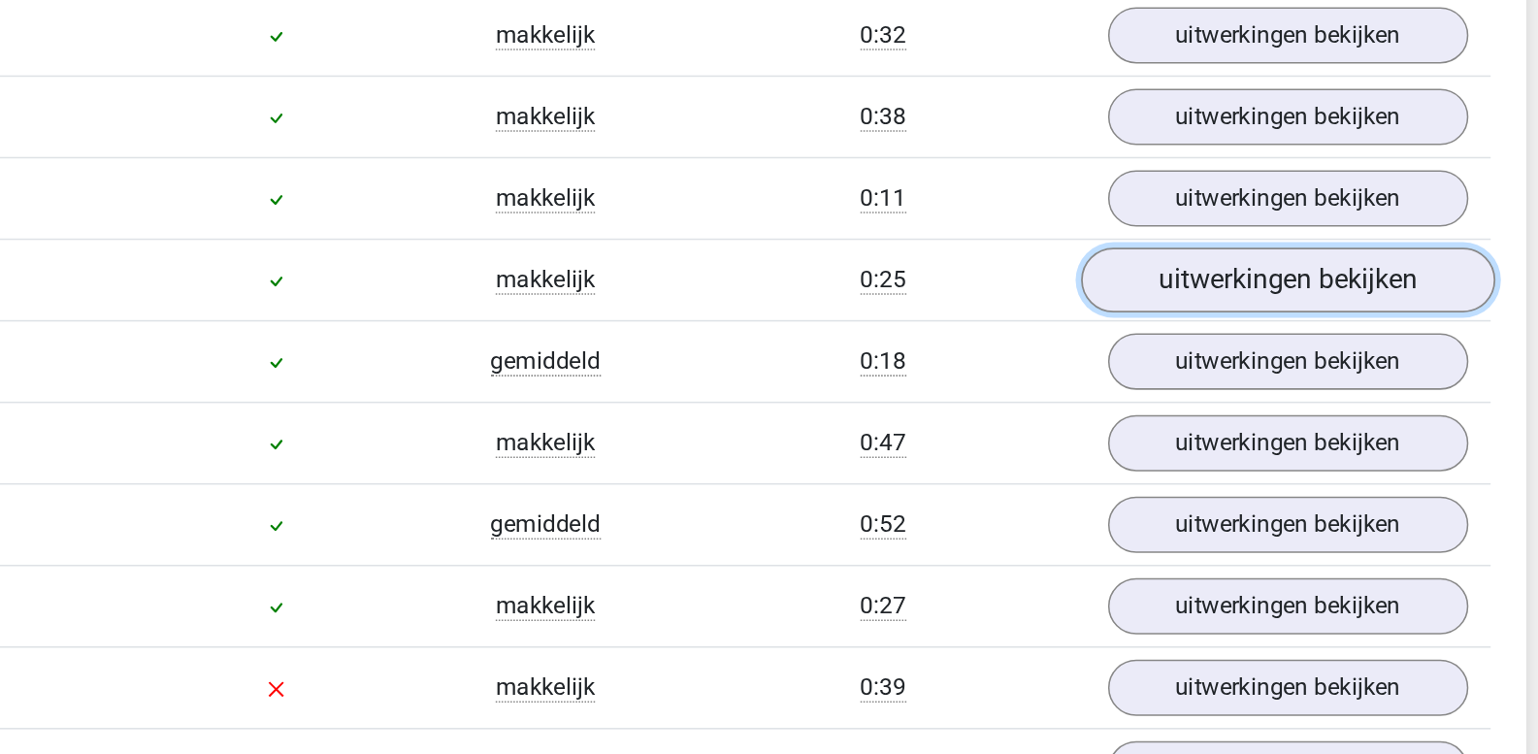
click at [1135, 180] on link "uitwerkingen bekijken" at bounding box center [1166, 184] width 271 height 43
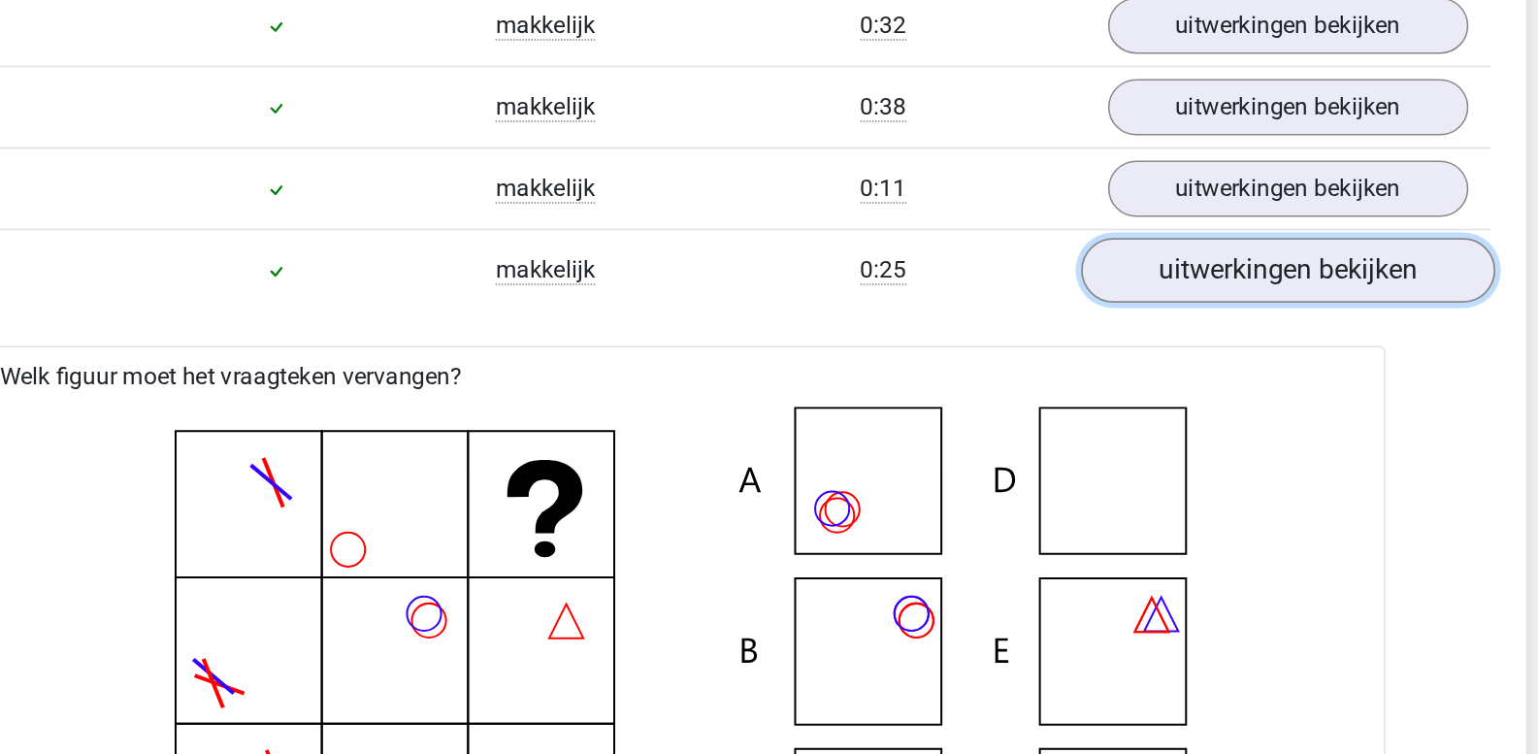
click at [1134, 178] on link "uitwerkingen bekijken" at bounding box center [1166, 184] width 271 height 43
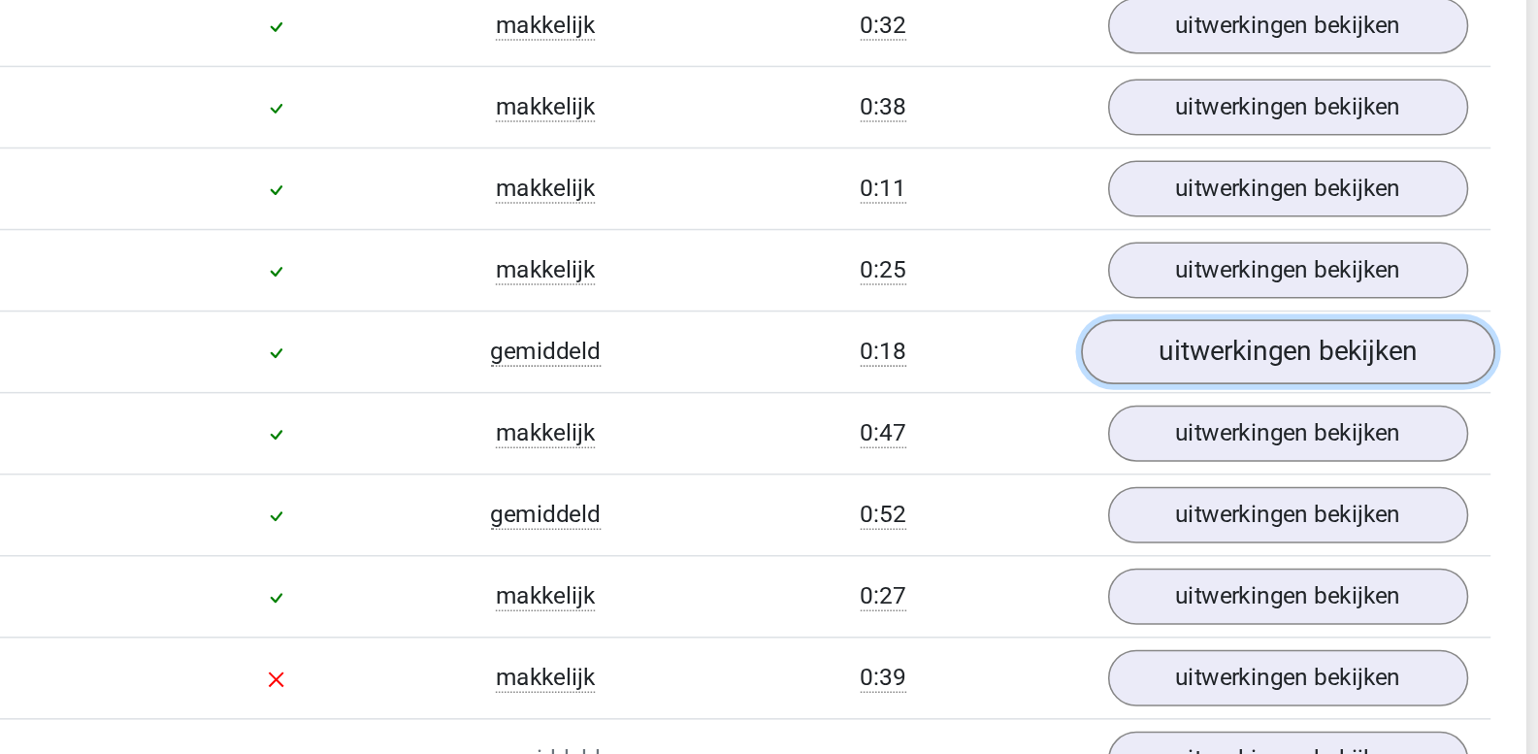
click at [1135, 231] on link "uitwerkingen bekijken" at bounding box center [1166, 237] width 271 height 43
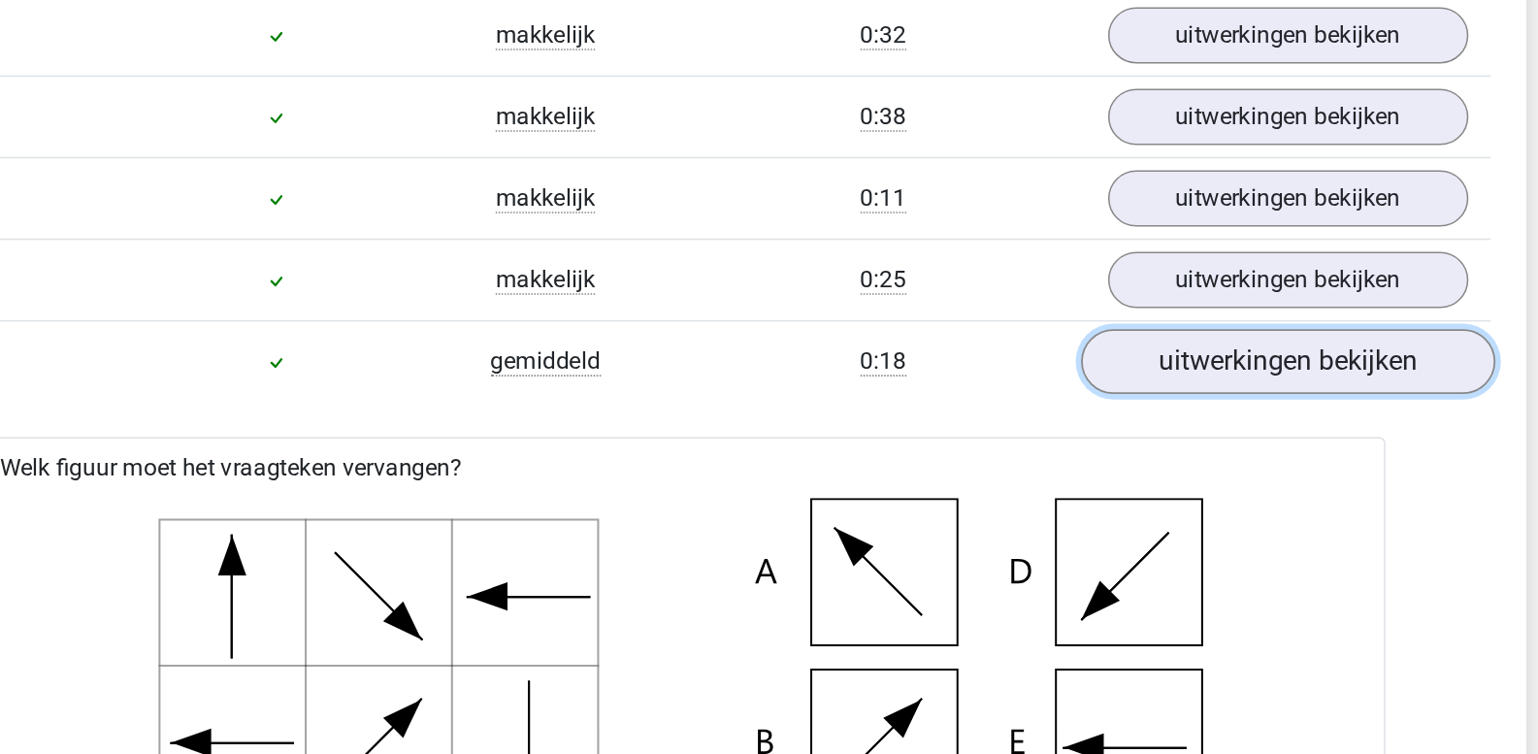
click at [1146, 231] on link "uitwerkingen bekijken" at bounding box center [1166, 237] width 271 height 43
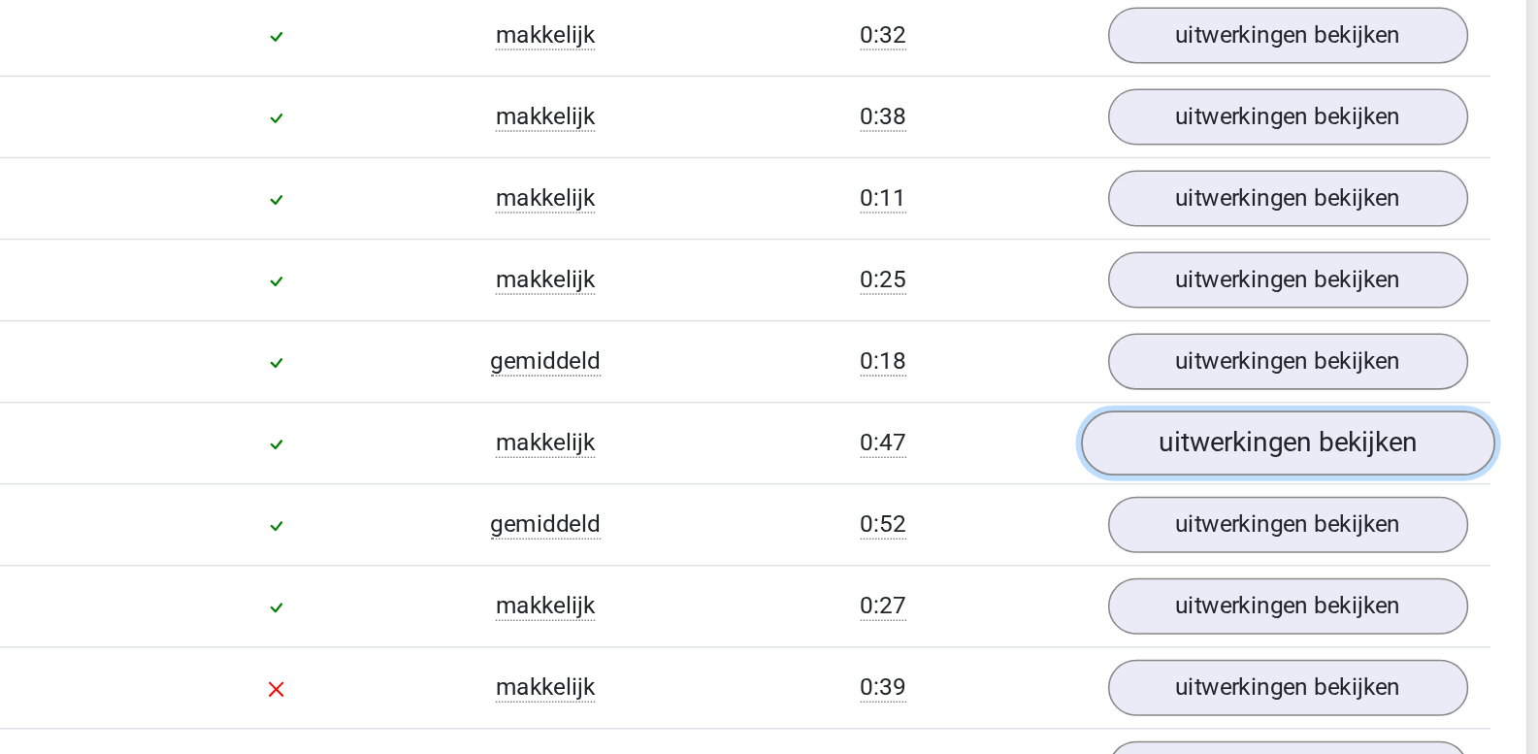
click at [1148, 286] on link "uitwerkingen bekijken" at bounding box center [1166, 291] width 271 height 43
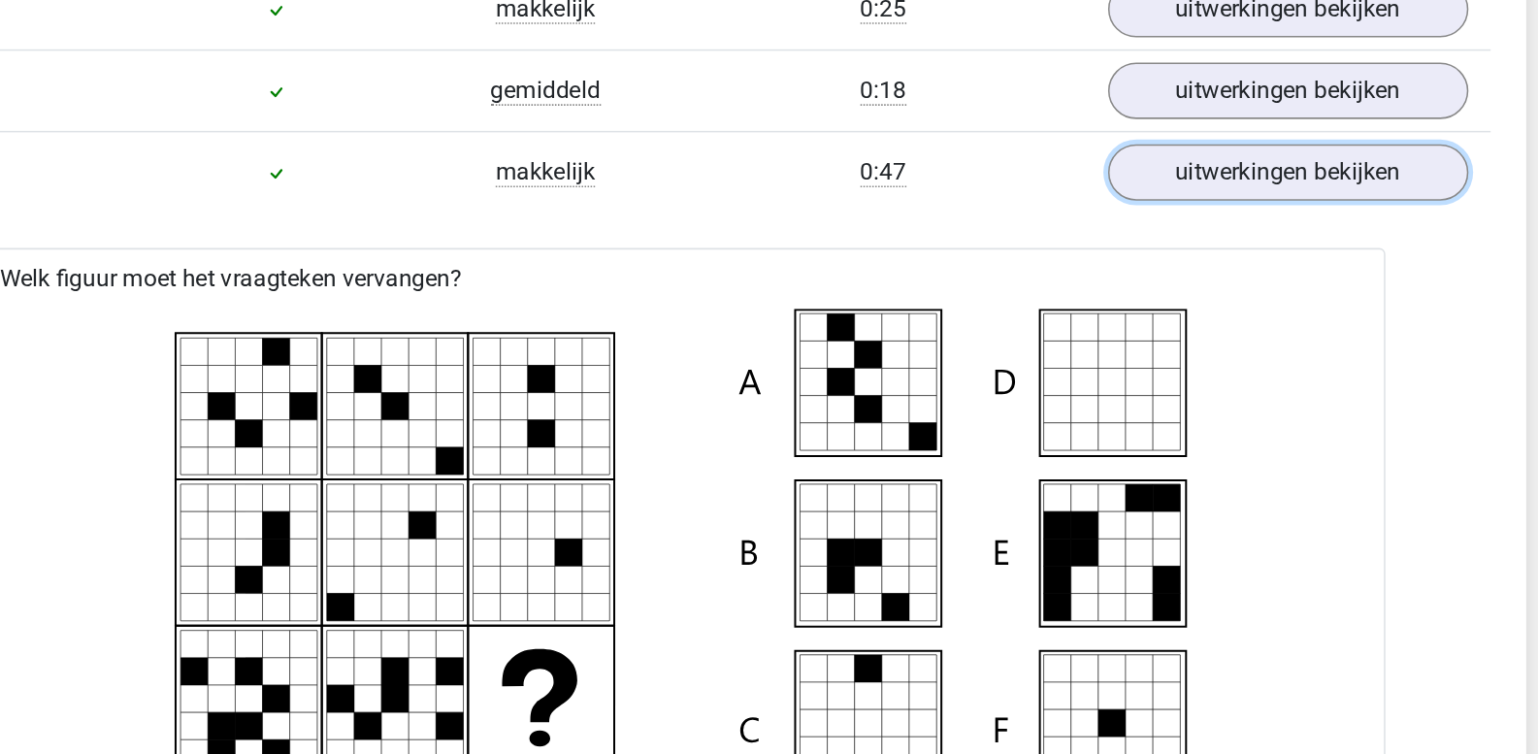
scroll to position [2392, 0]
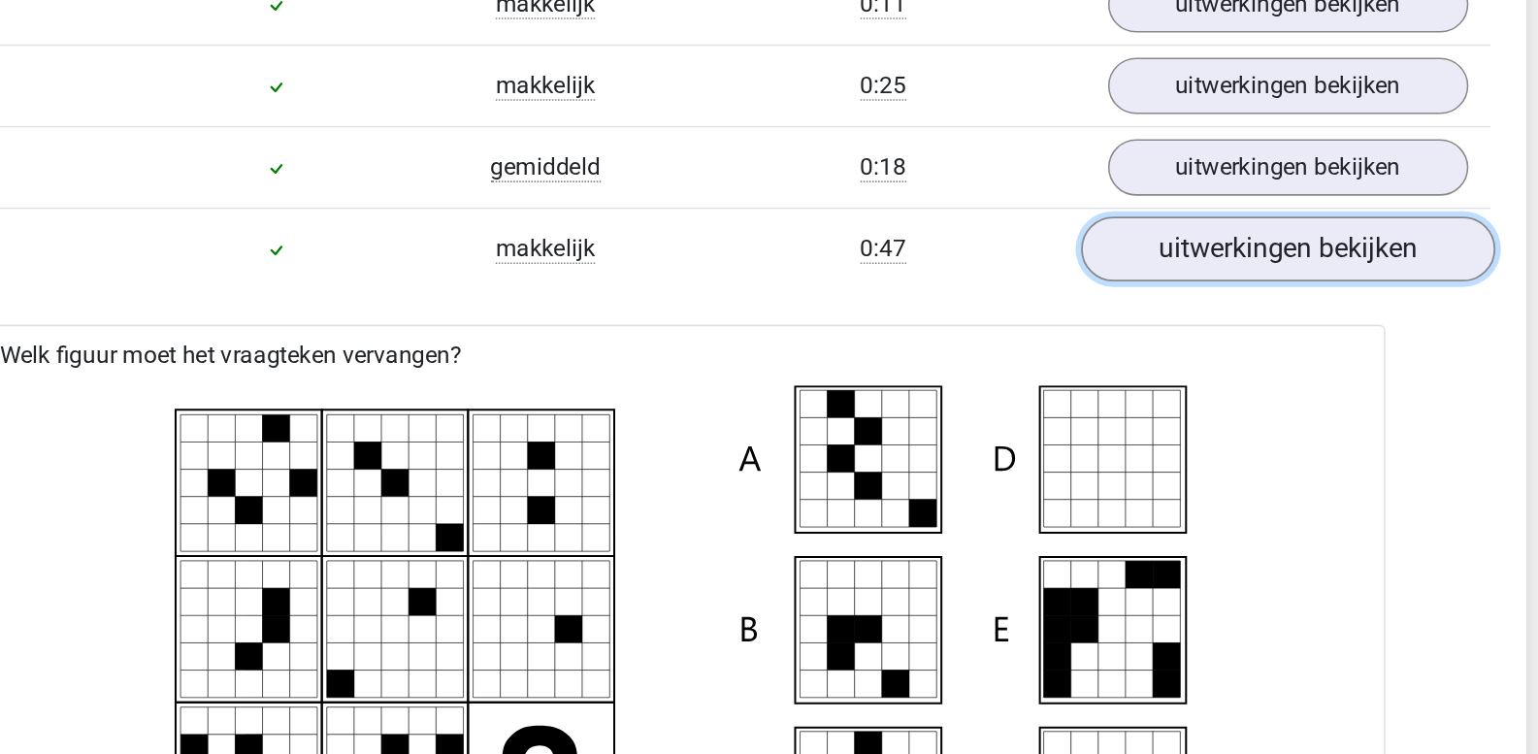
click at [1096, 173] on link "uitwerkingen bekijken" at bounding box center [1166, 164] width 271 height 43
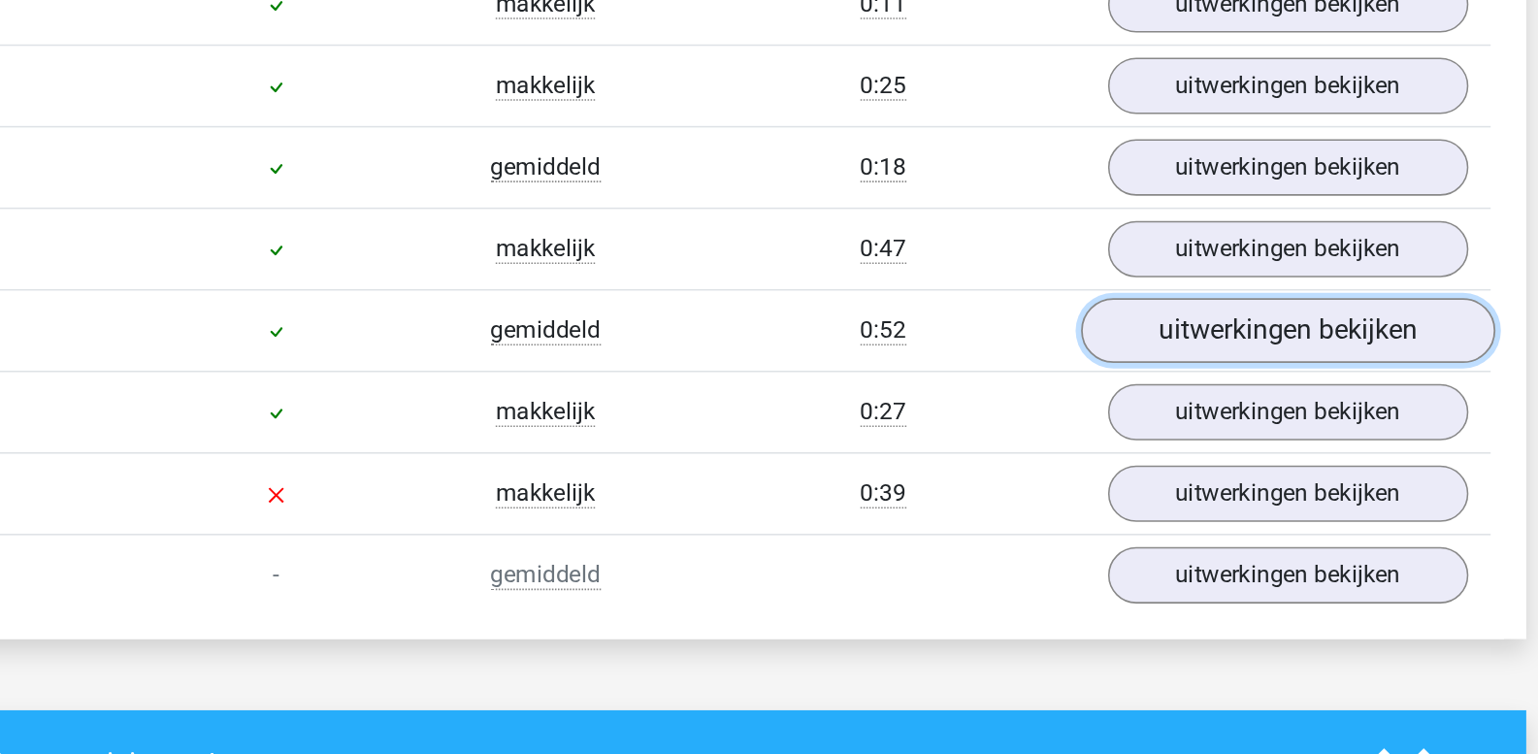
click at [1107, 216] on link "uitwerkingen bekijken" at bounding box center [1166, 217] width 271 height 43
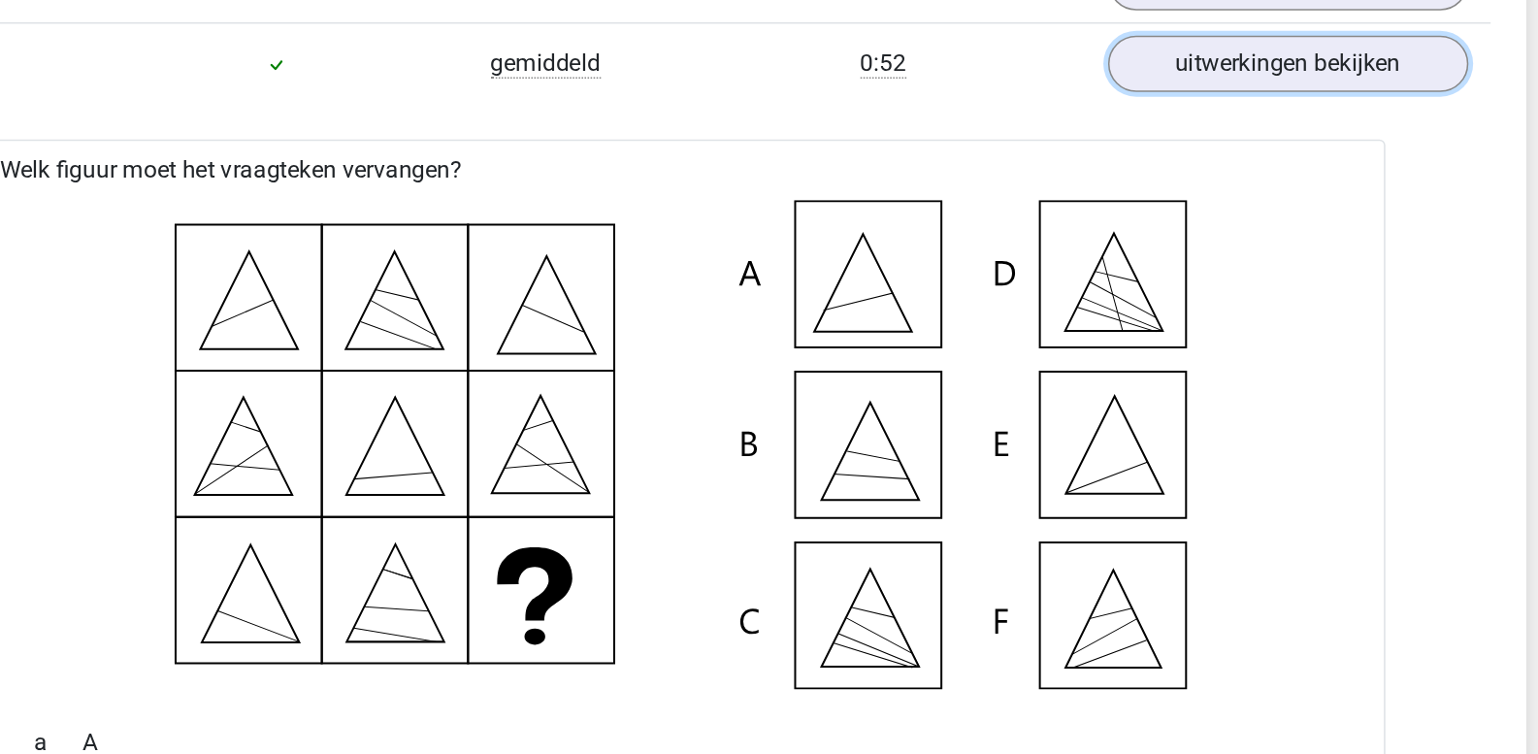
scroll to position [2519, 0]
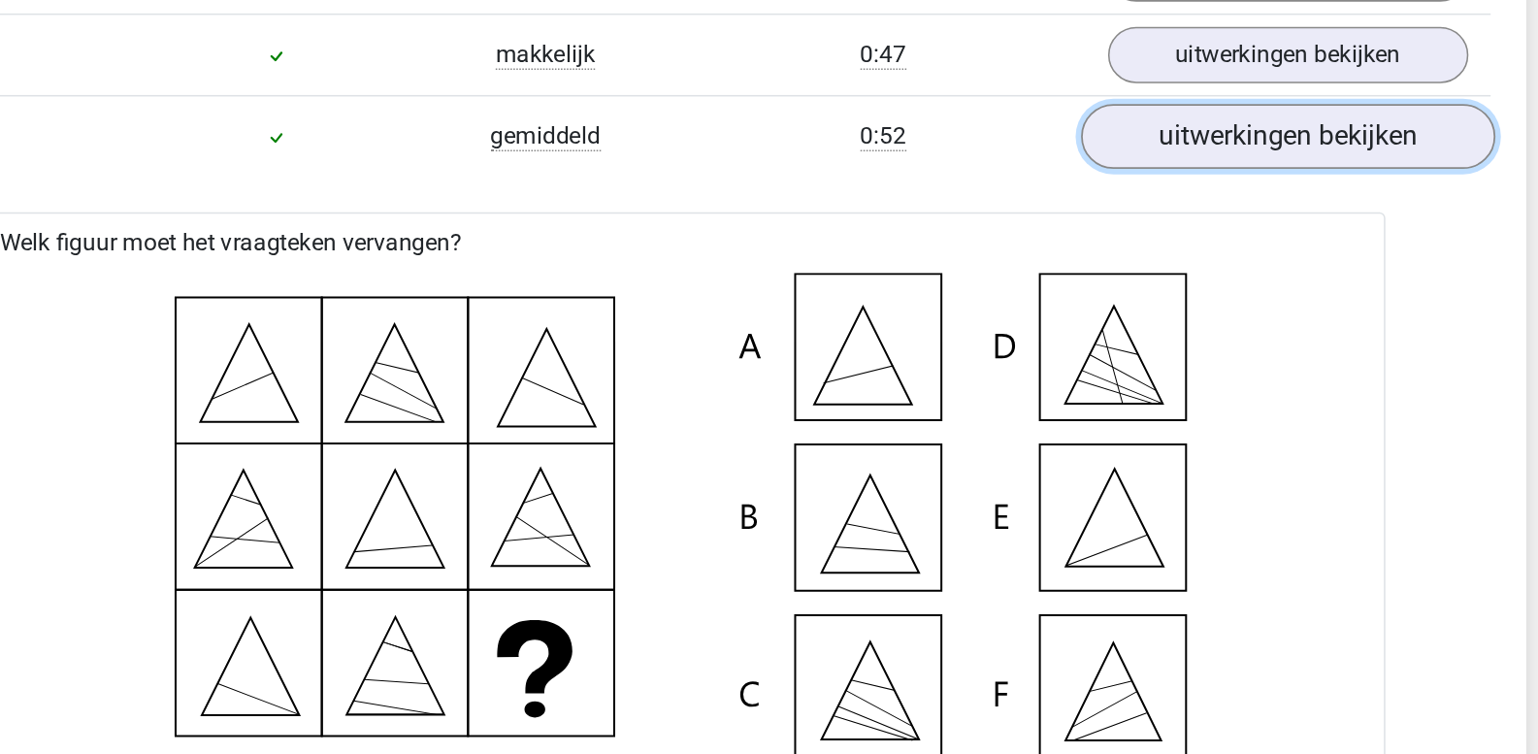
click at [1110, 100] on link "uitwerkingen bekijken" at bounding box center [1166, 90] width 271 height 43
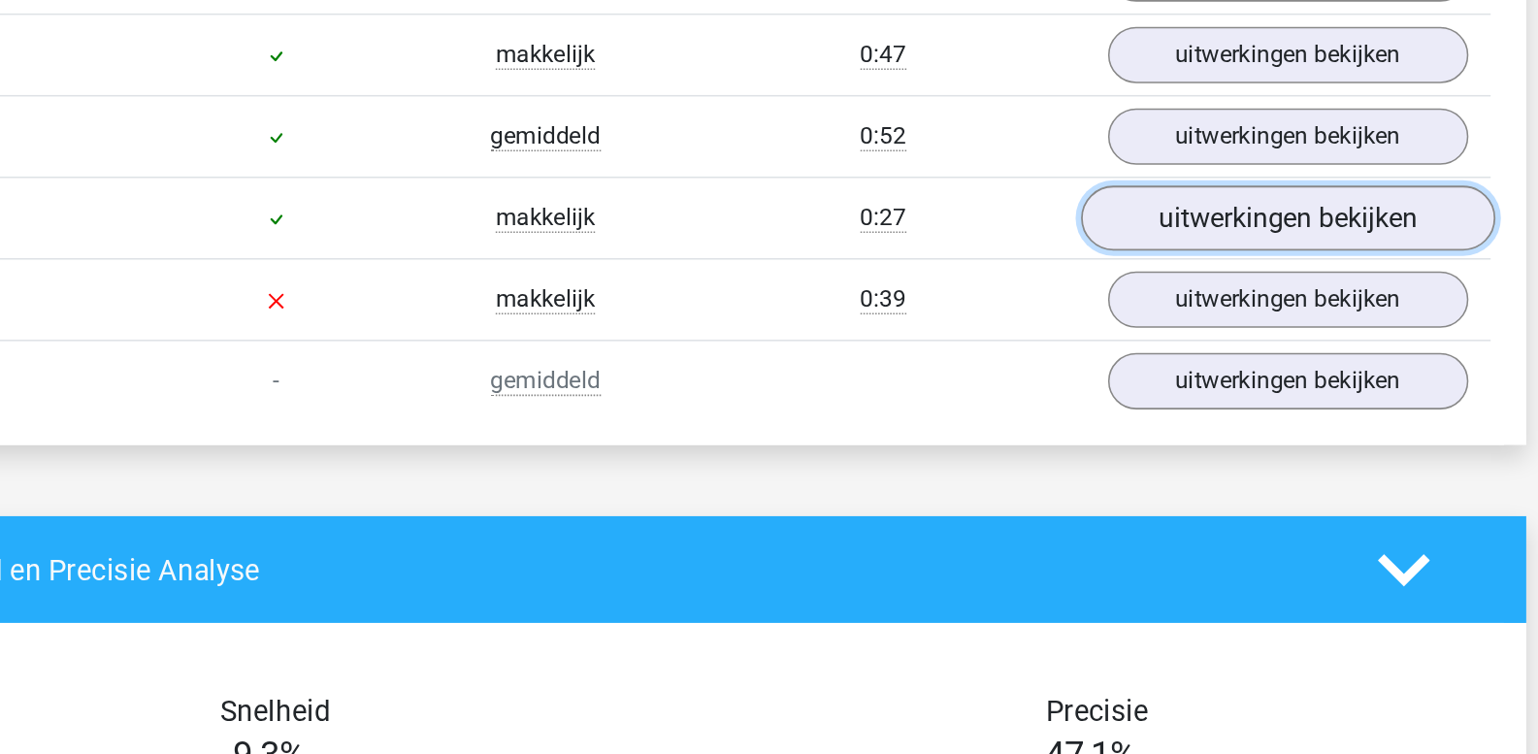
click at [1112, 142] on link "uitwerkingen bekijken" at bounding box center [1166, 143] width 271 height 43
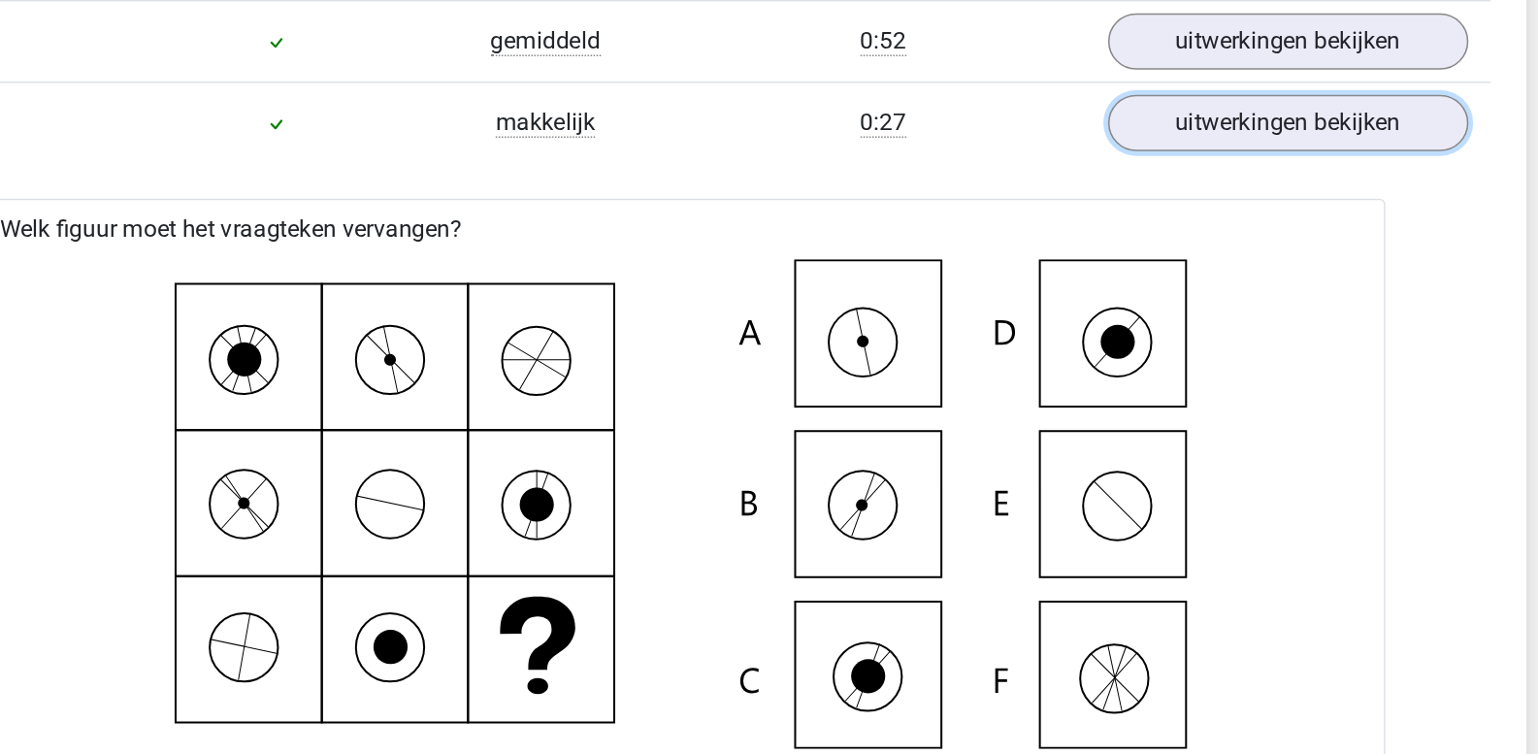
scroll to position [2450, 0]
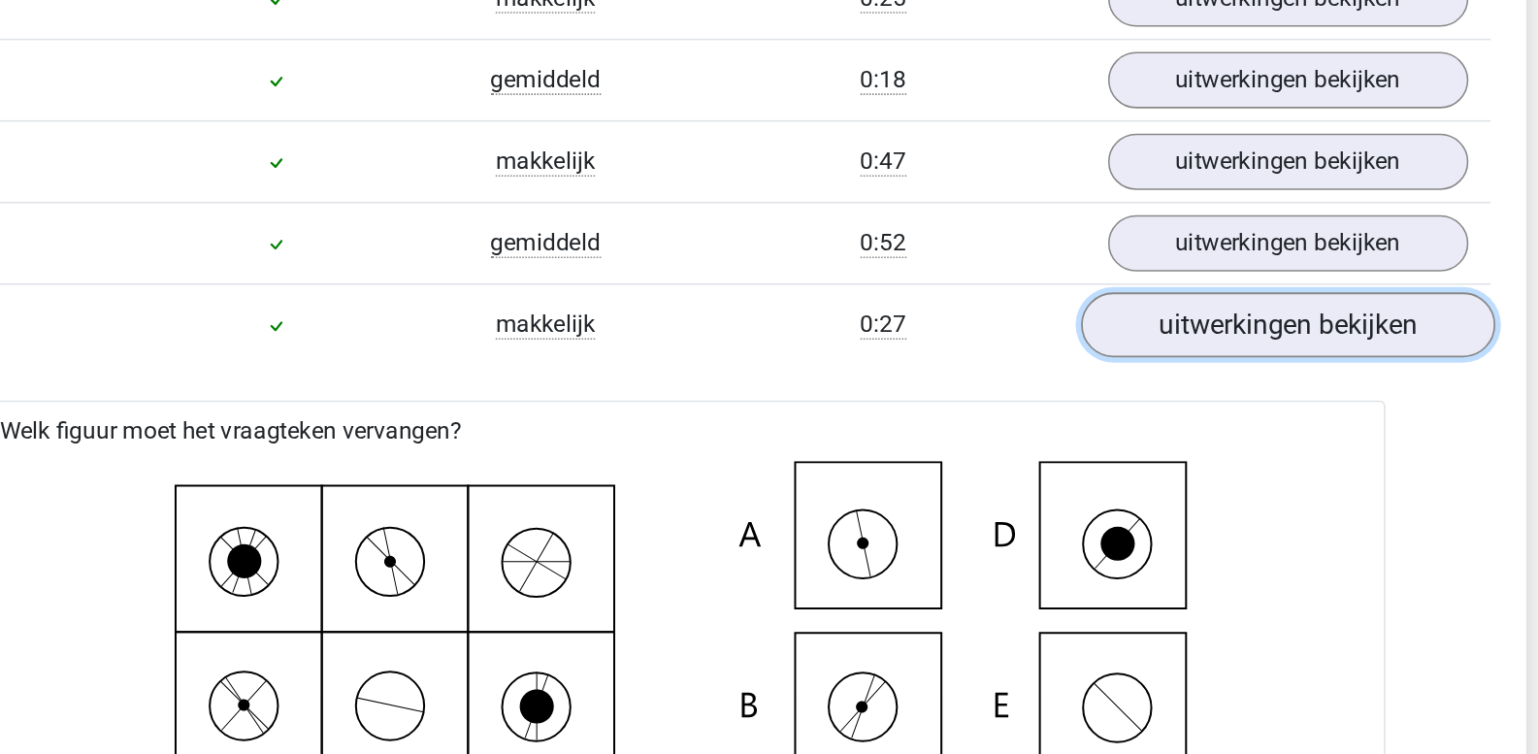
click at [1134, 220] on link "uitwerkingen bekijken" at bounding box center [1166, 213] width 271 height 43
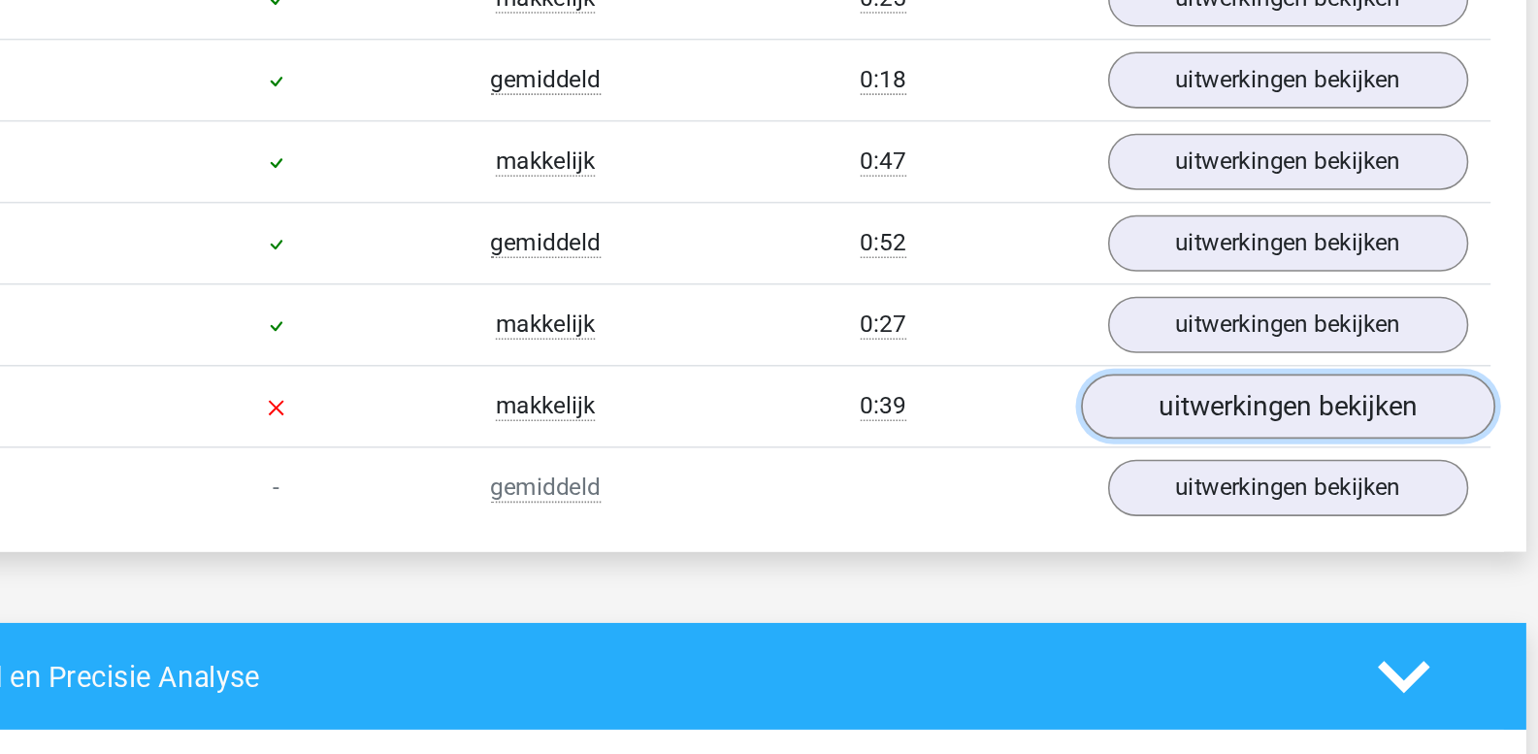
click at [1139, 267] on link "uitwerkingen bekijken" at bounding box center [1166, 267] width 271 height 43
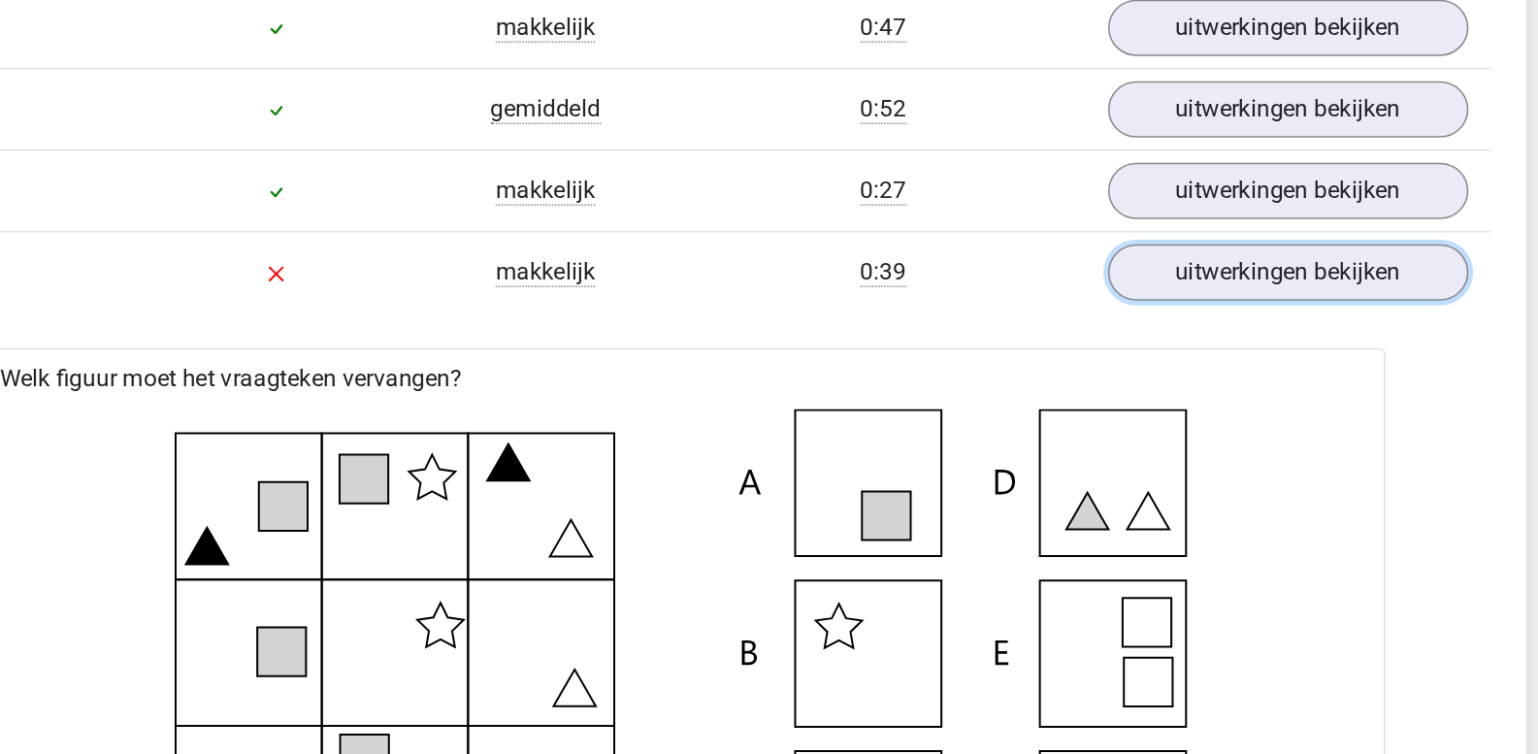
scroll to position [2455, 0]
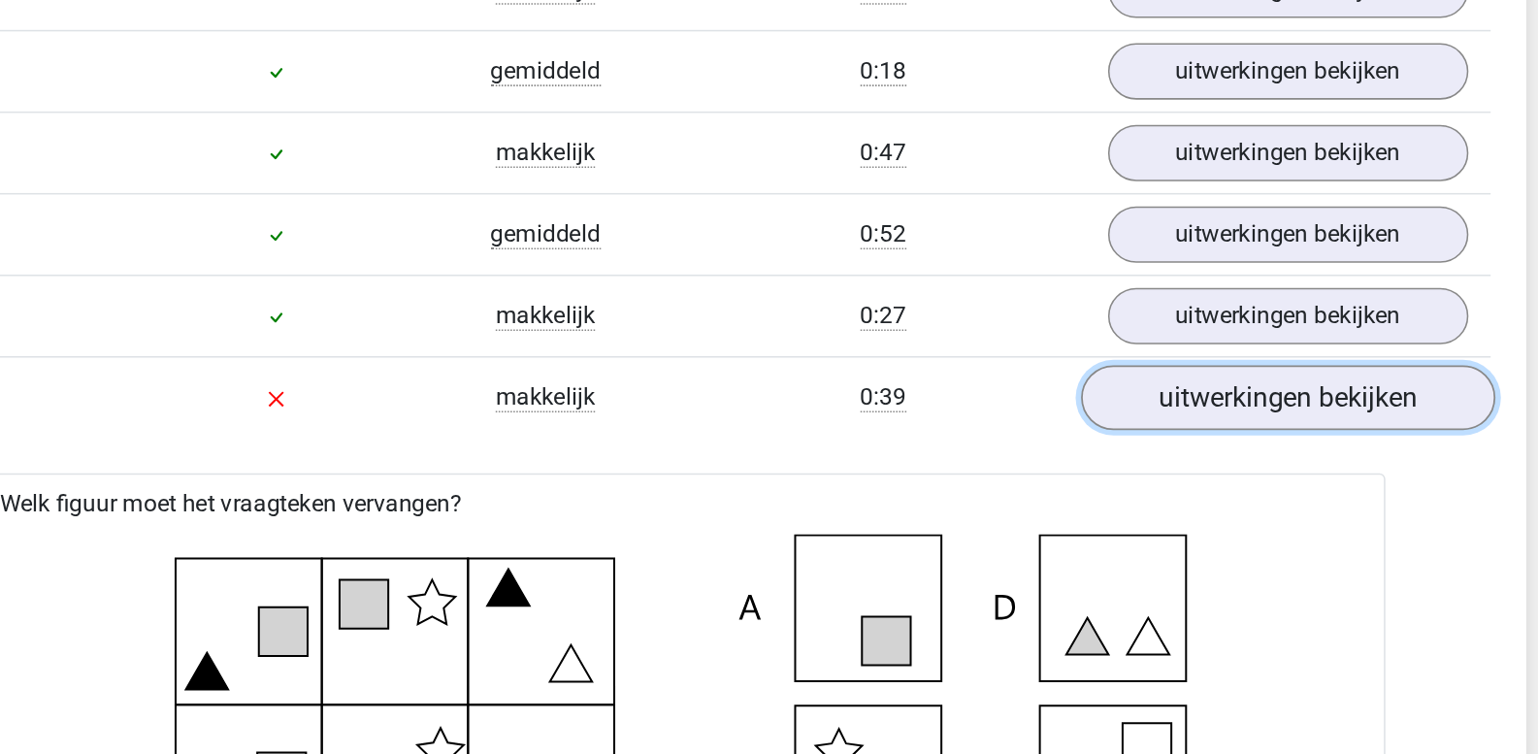
click at [1088, 267] on link "uitwerkingen bekijken" at bounding box center [1166, 261] width 271 height 43
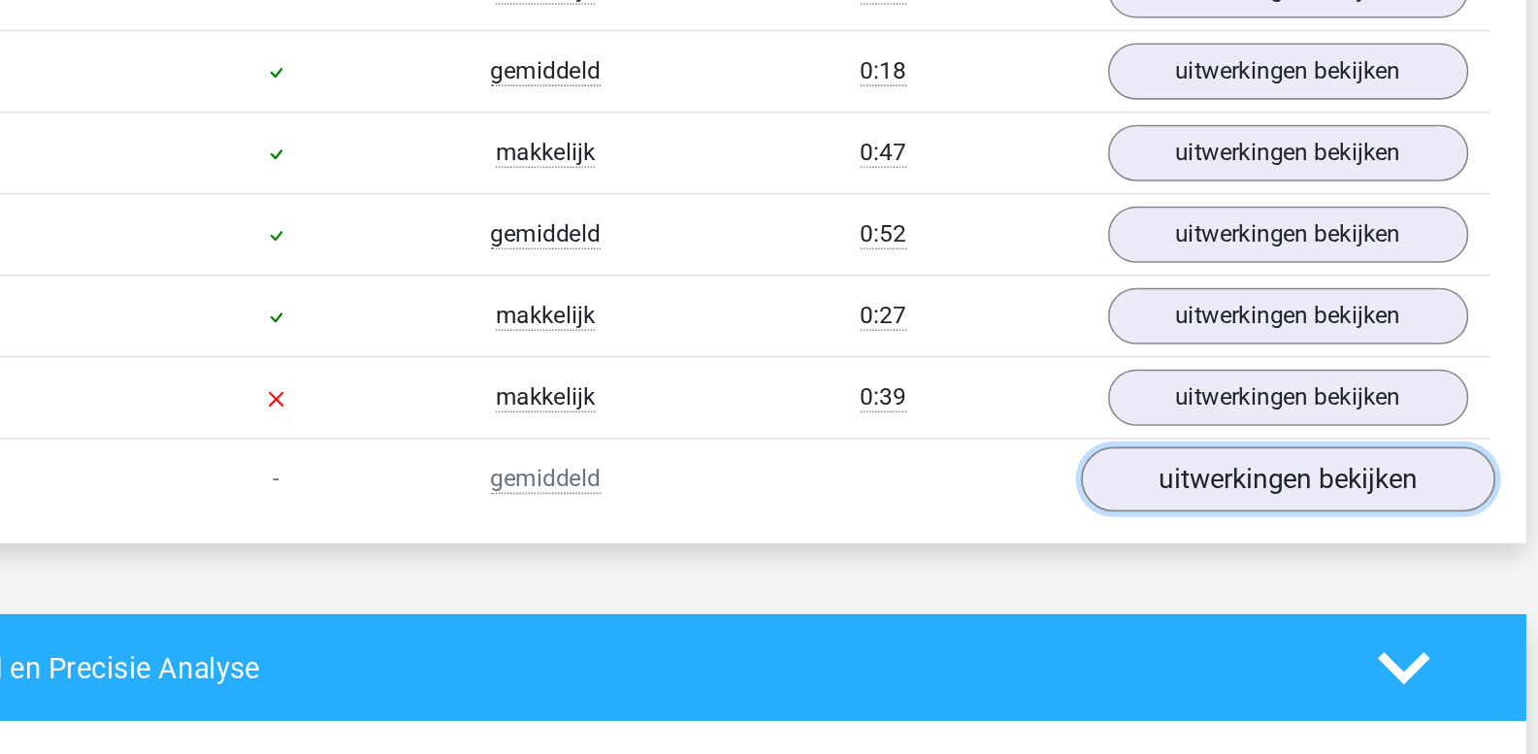
click at [1084, 313] on link "uitwerkingen bekijken" at bounding box center [1166, 314] width 271 height 43
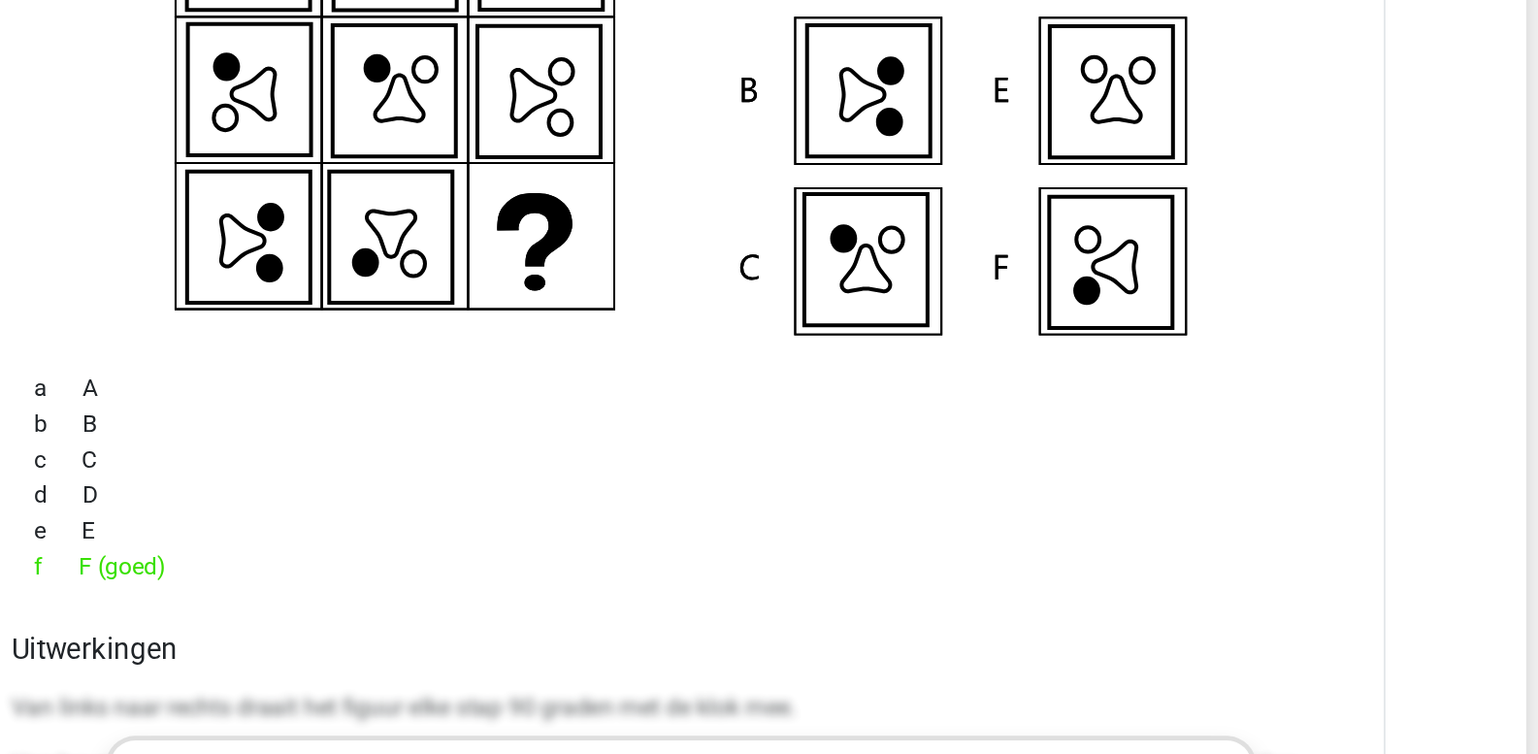
scroll to position [2704, 0]
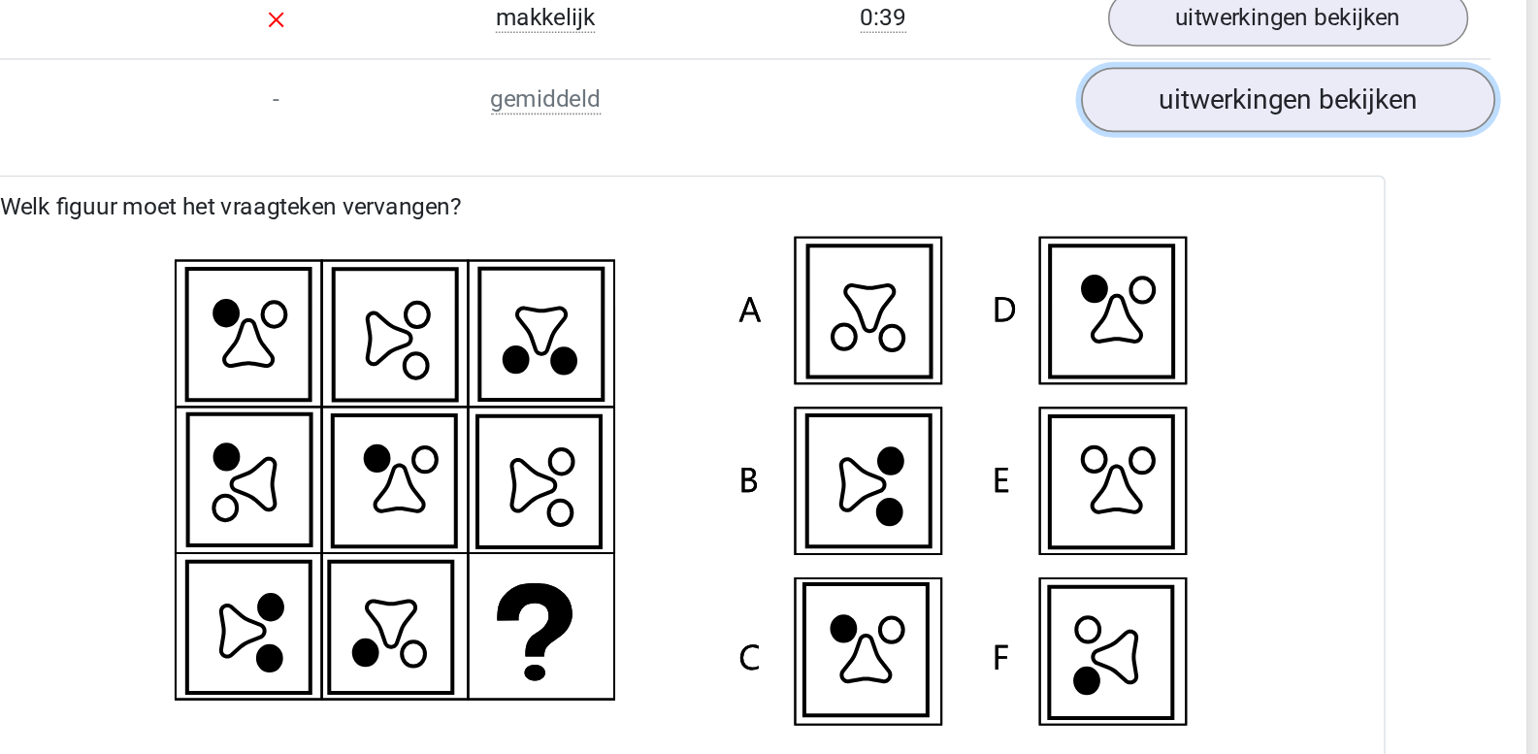
click at [1097, 70] on link "uitwerkingen bekijken" at bounding box center [1166, 66] width 271 height 43
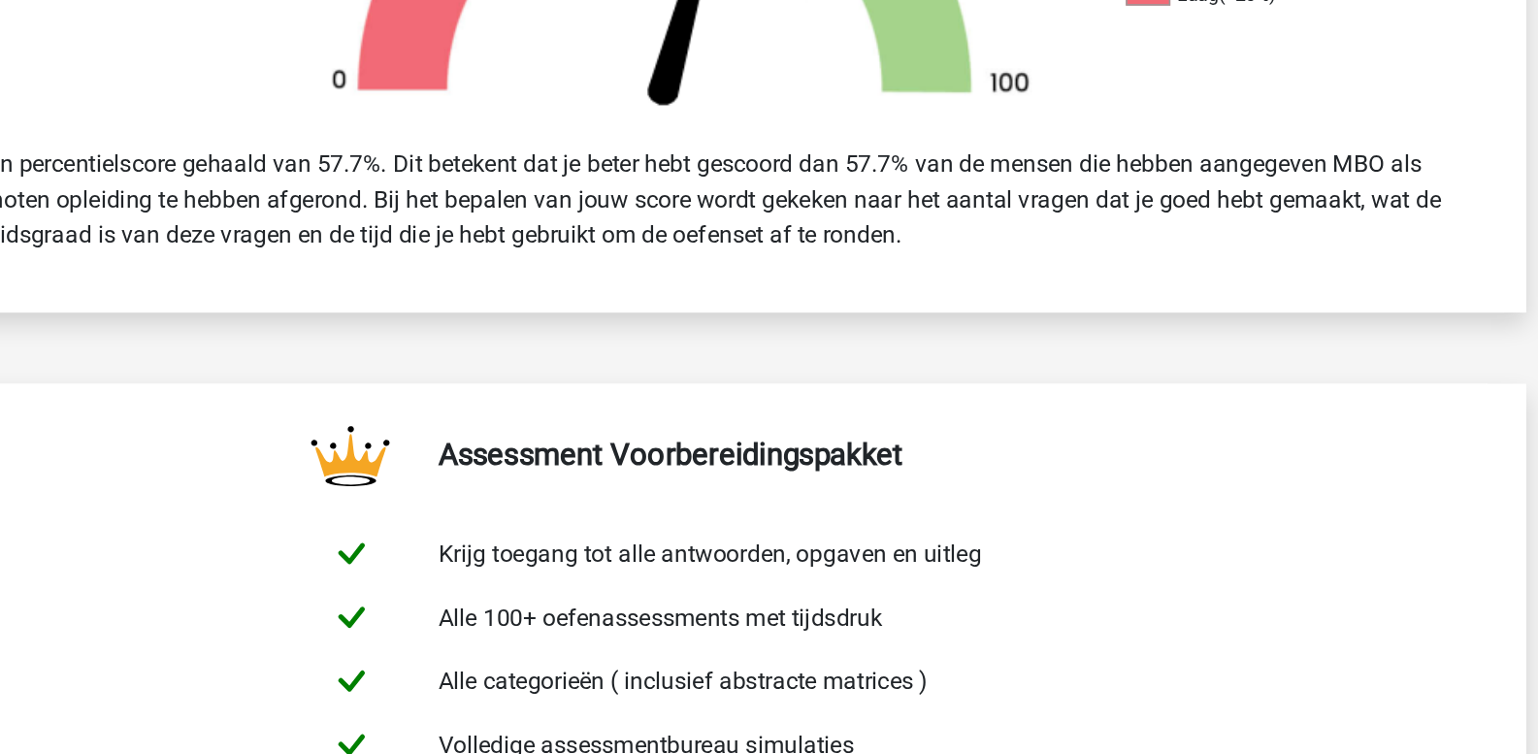
scroll to position [774, 0]
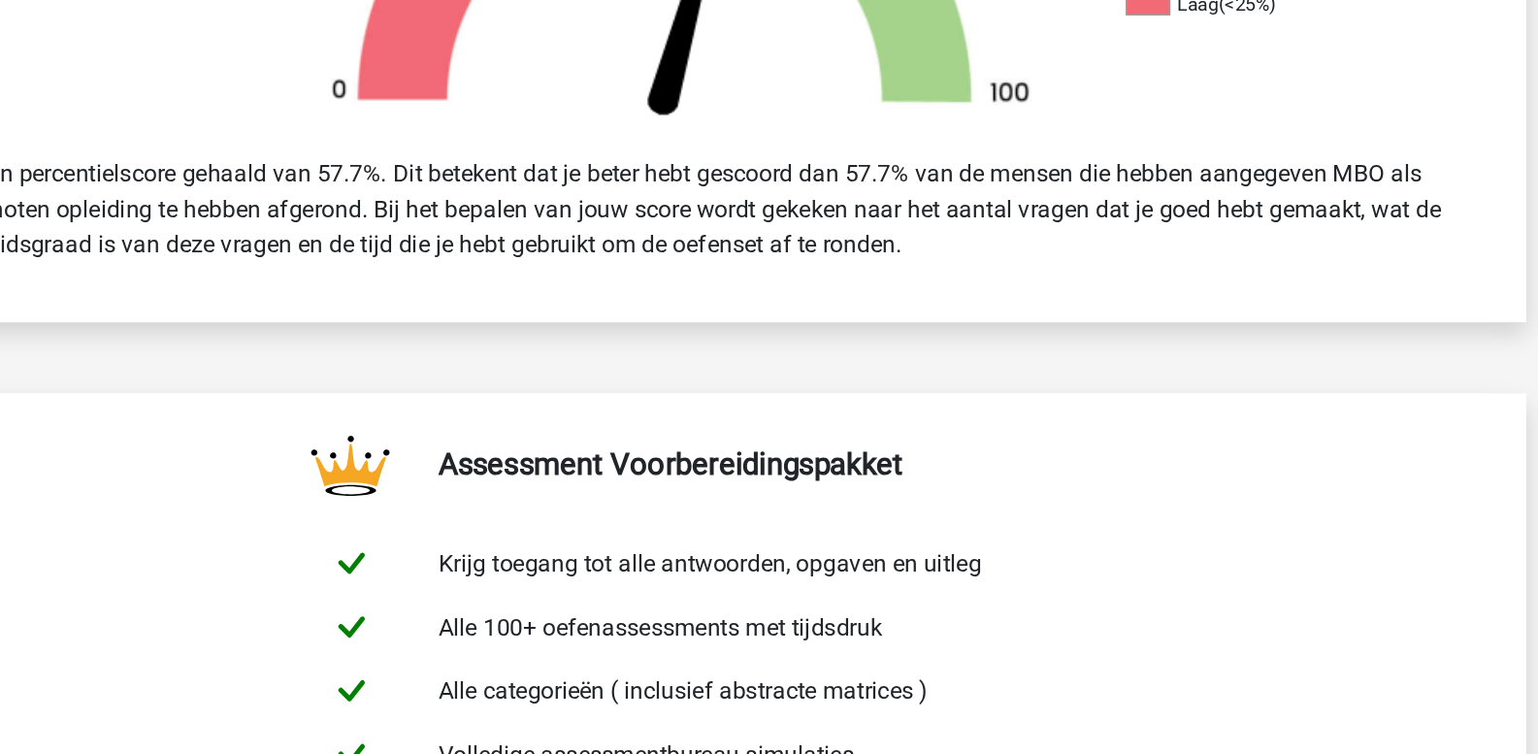
drag, startPoint x: 692, startPoint y: 34, endPoint x: 717, endPoint y: 44, distance: 27.0
drag, startPoint x: 707, startPoint y: 46, endPoint x: 1047, endPoint y: 352, distance: 457.6
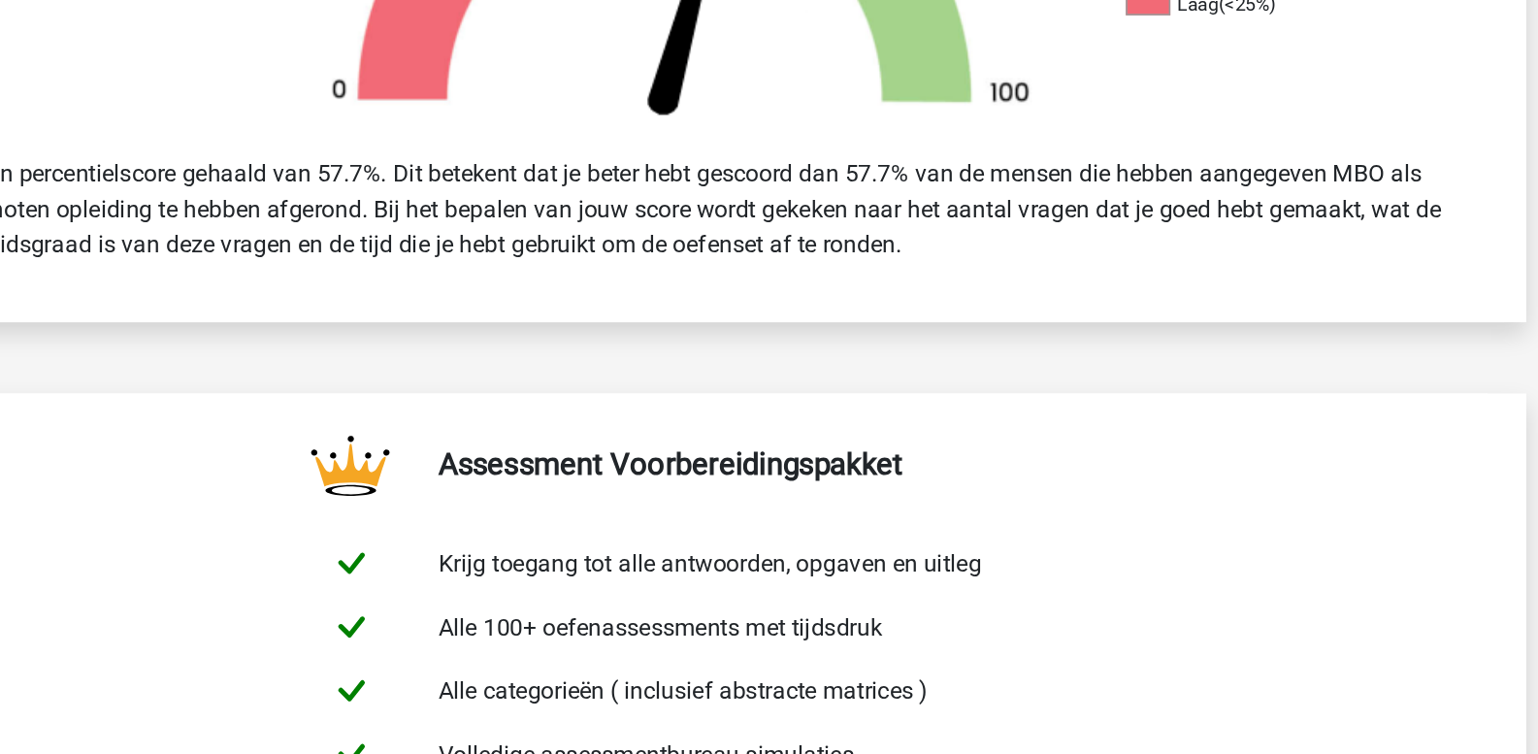
click at [858, 568] on link "Start je oefenpakket" at bounding box center [765, 588] width 185 height 41
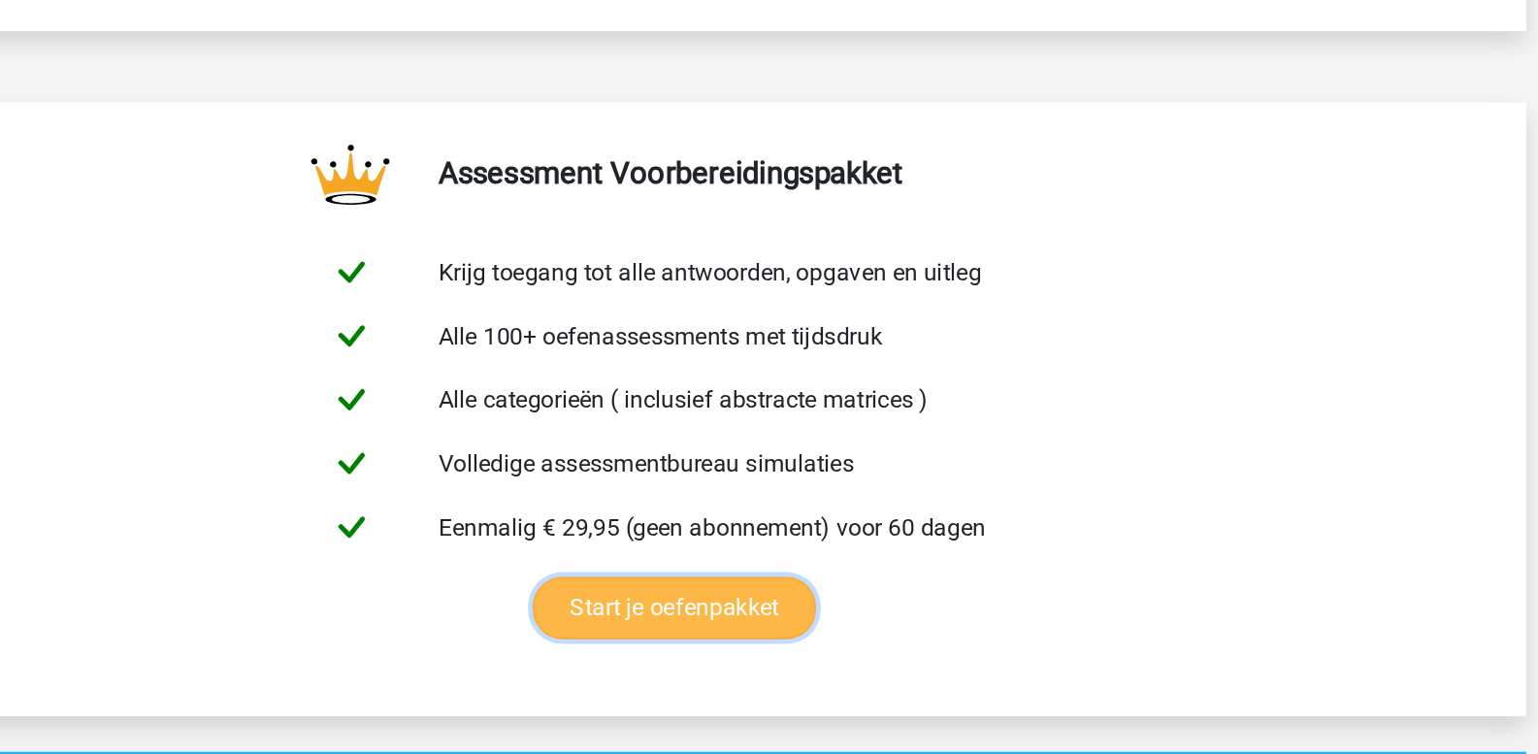
click at [673, 568] on link "Start je oefenpakket" at bounding box center [765, 588] width 185 height 41
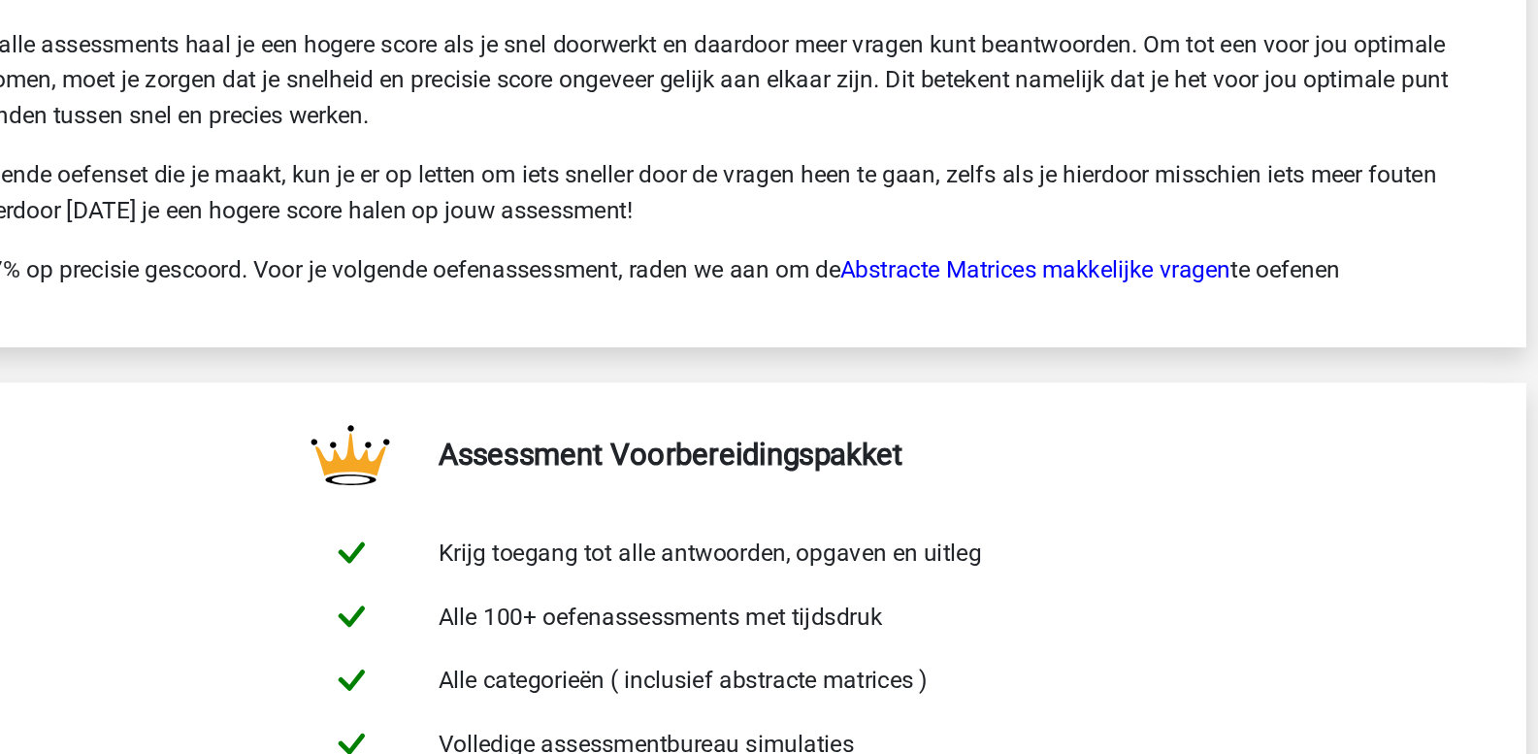
scroll to position [3633, 0]
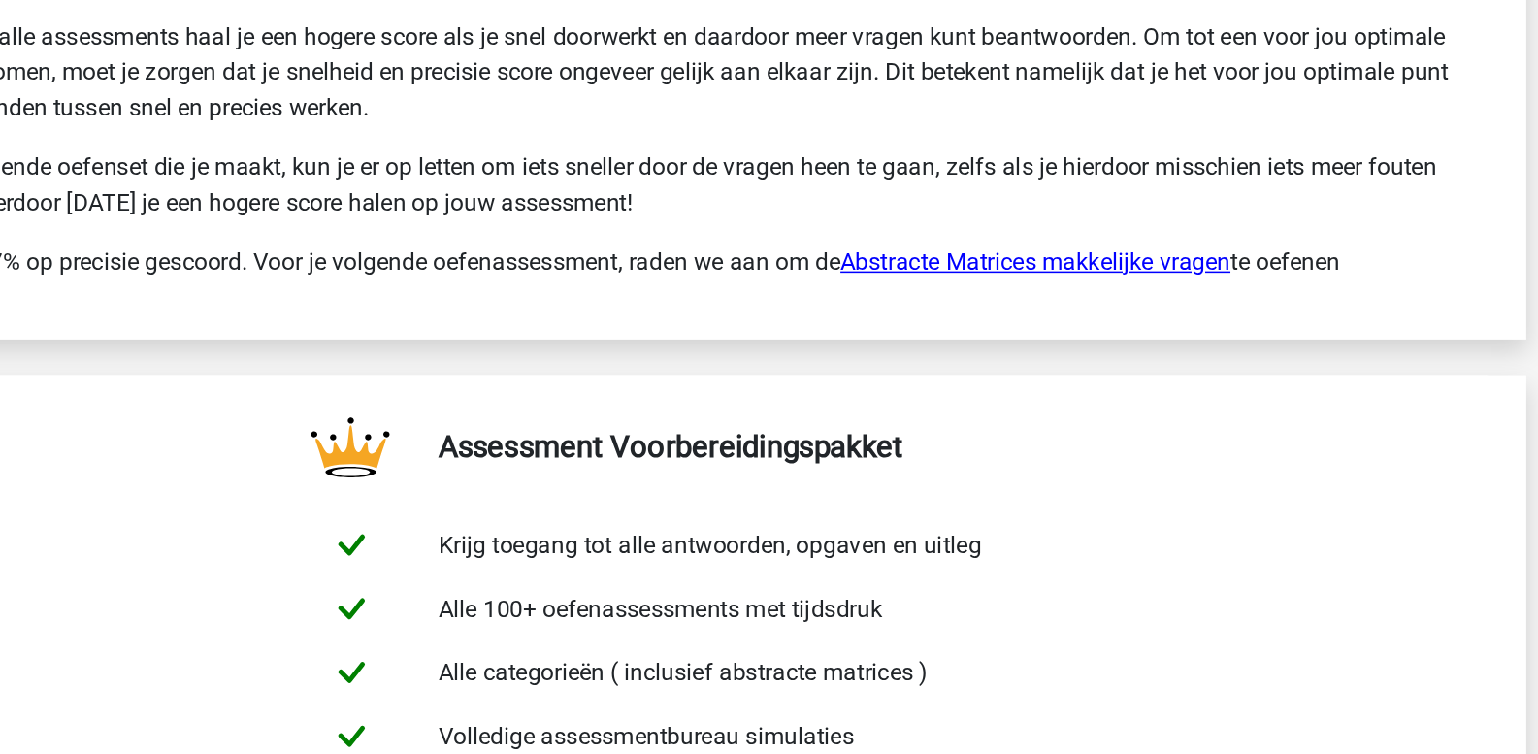
click at [963, 241] on link "Abstracte Matrices makkelijke vragen" at bounding box center [1001, 241] width 255 height 18
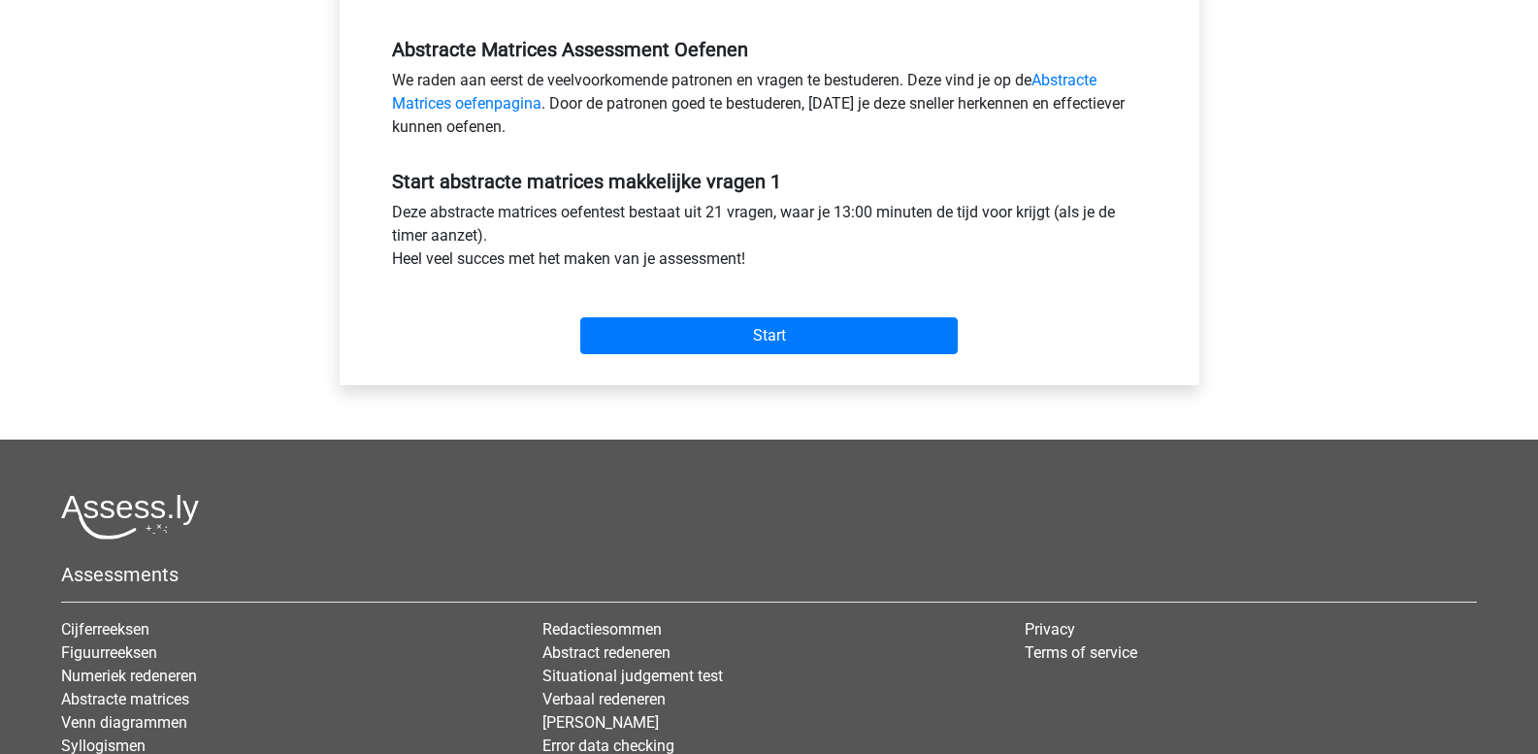
scroll to position [582, 0]
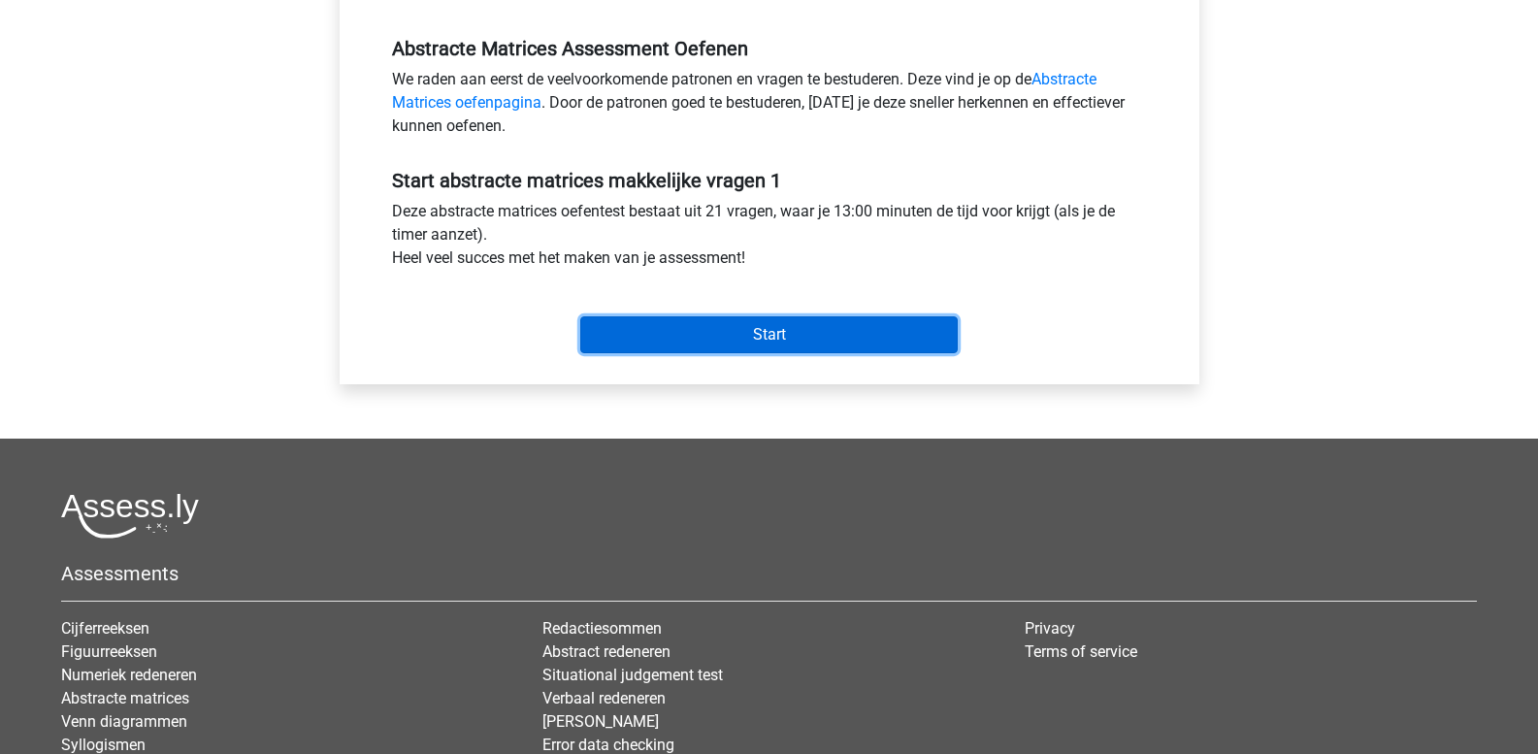
click at [825, 337] on input "Start" at bounding box center [769, 334] width 378 height 37
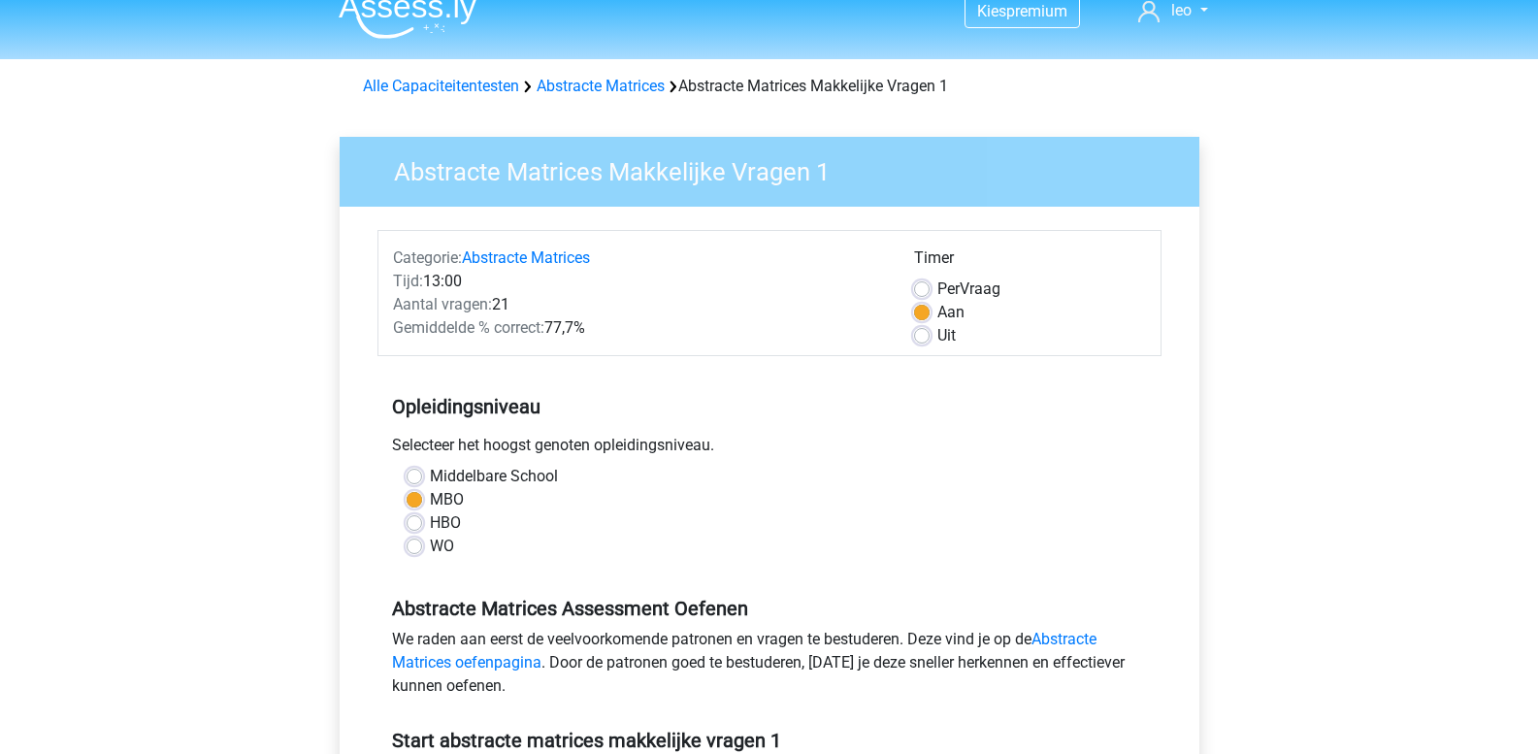
scroll to position [0, 0]
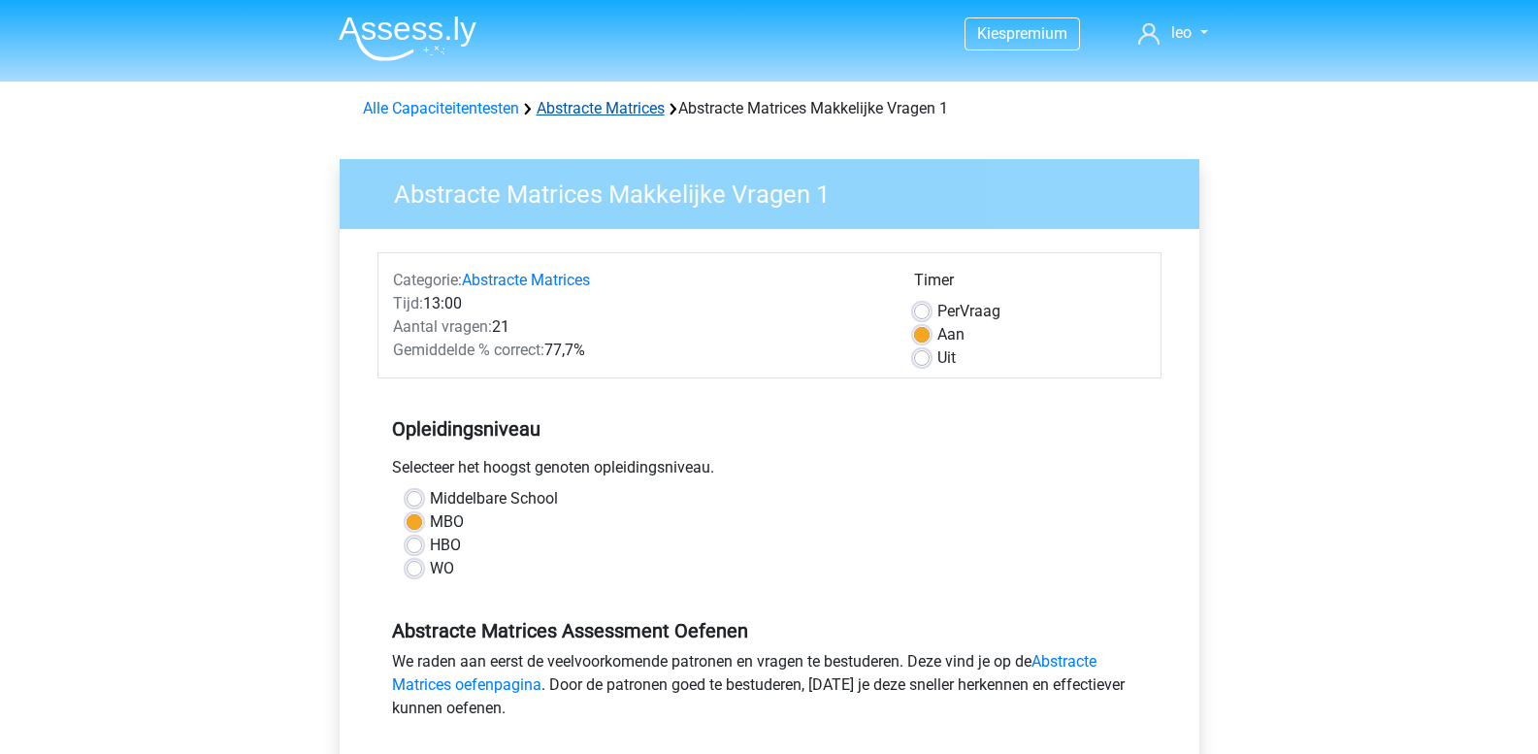
click at [583, 112] on link "Abstracte Matrices" at bounding box center [601, 108] width 128 height 18
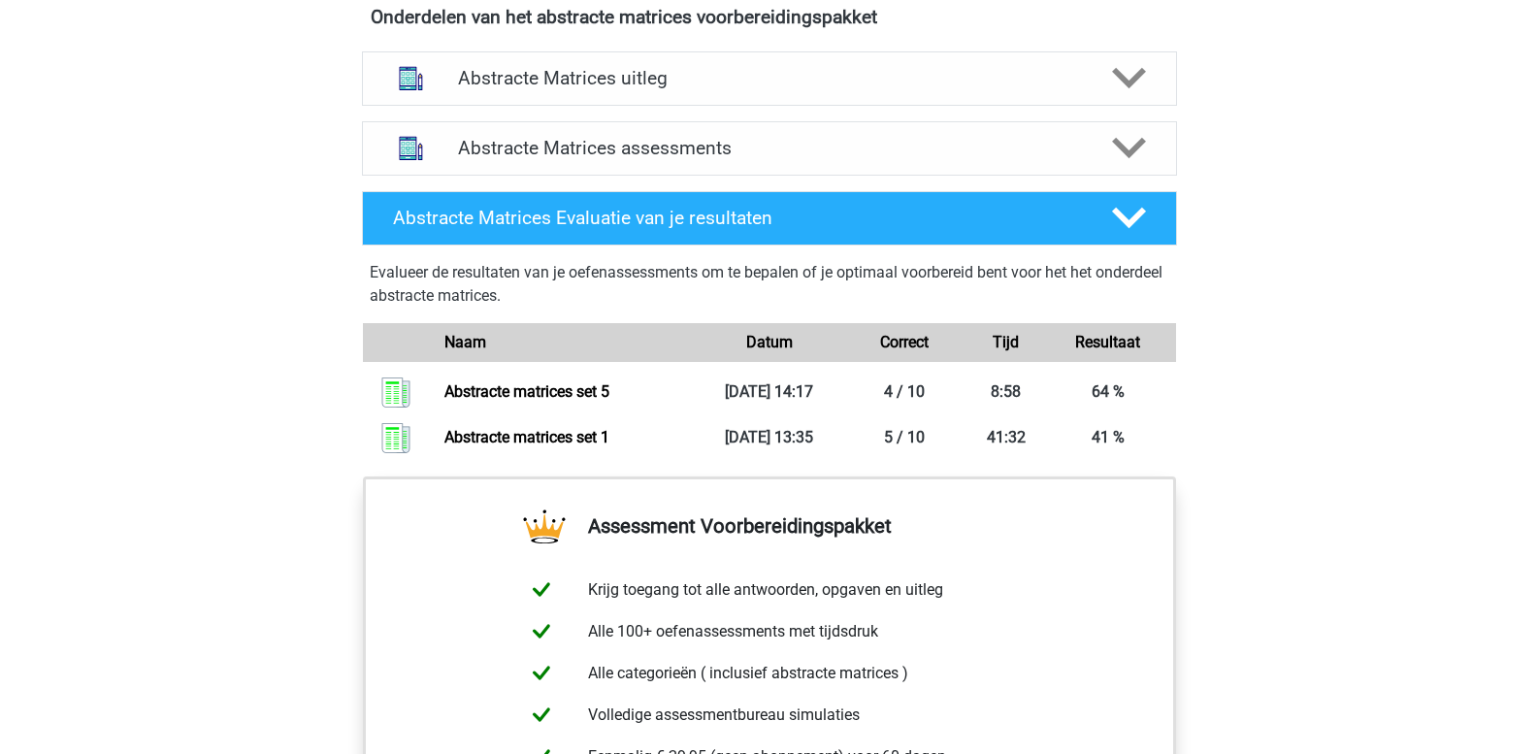
scroll to position [1262, 0]
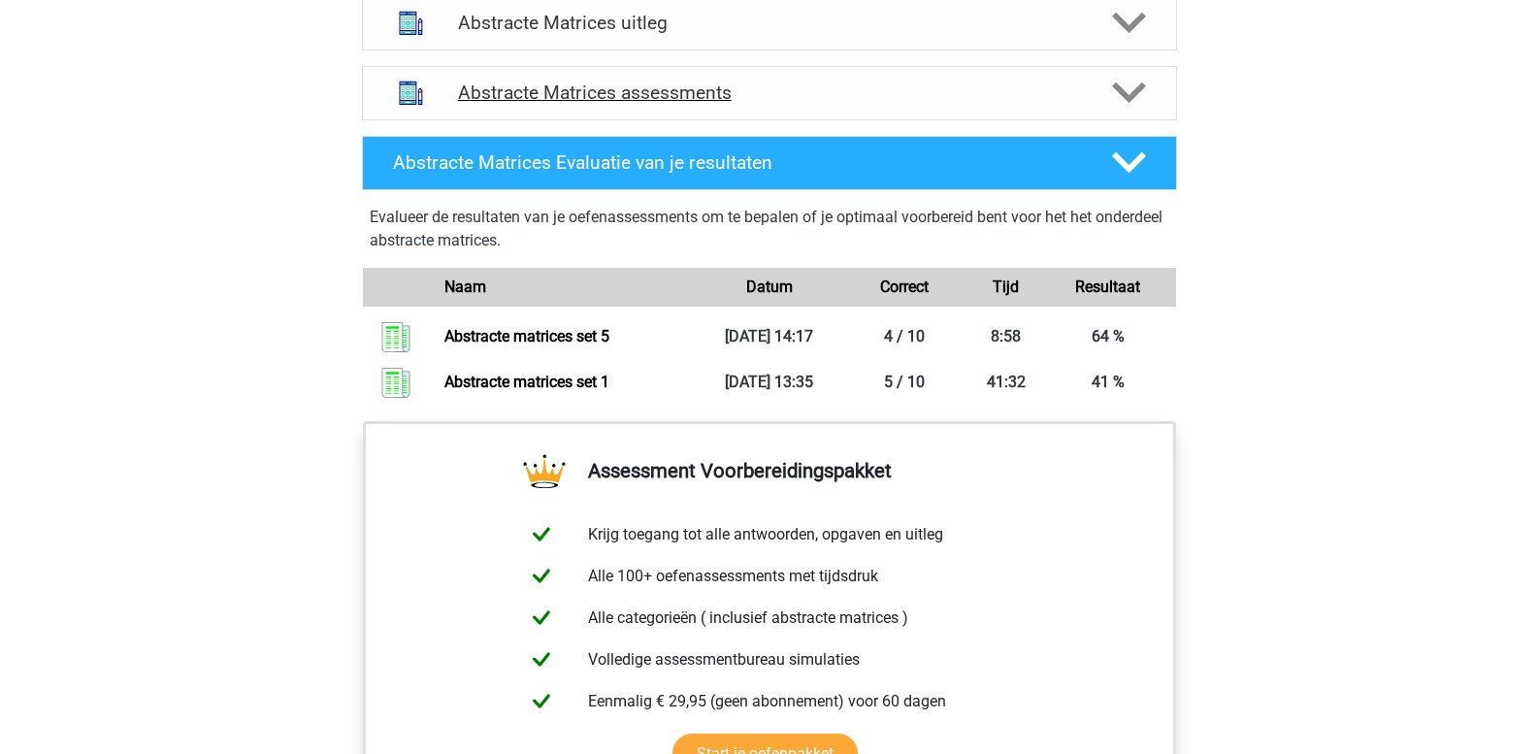
click at [1131, 99] on polygon at bounding box center [1129, 92] width 34 height 21
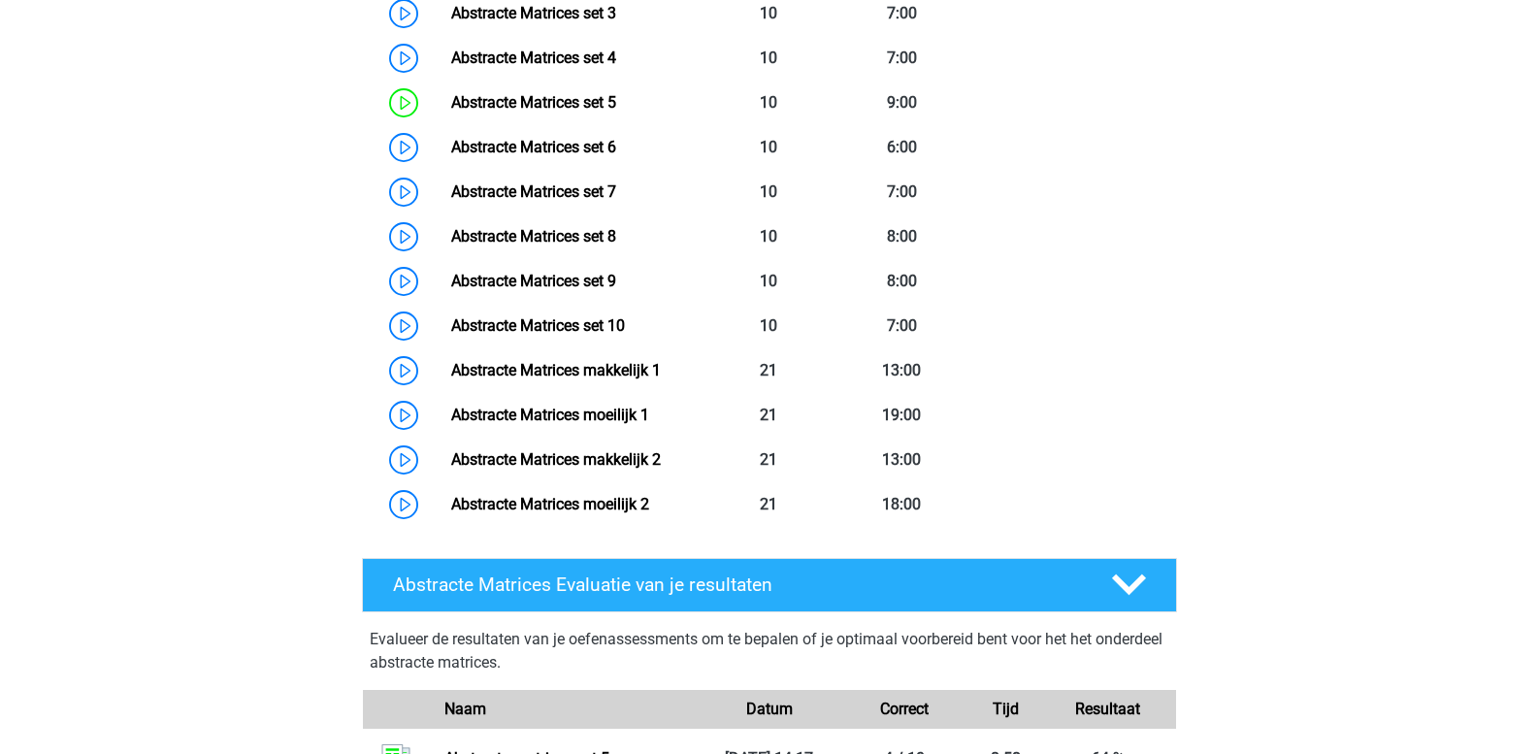
scroll to position [1650, 0]
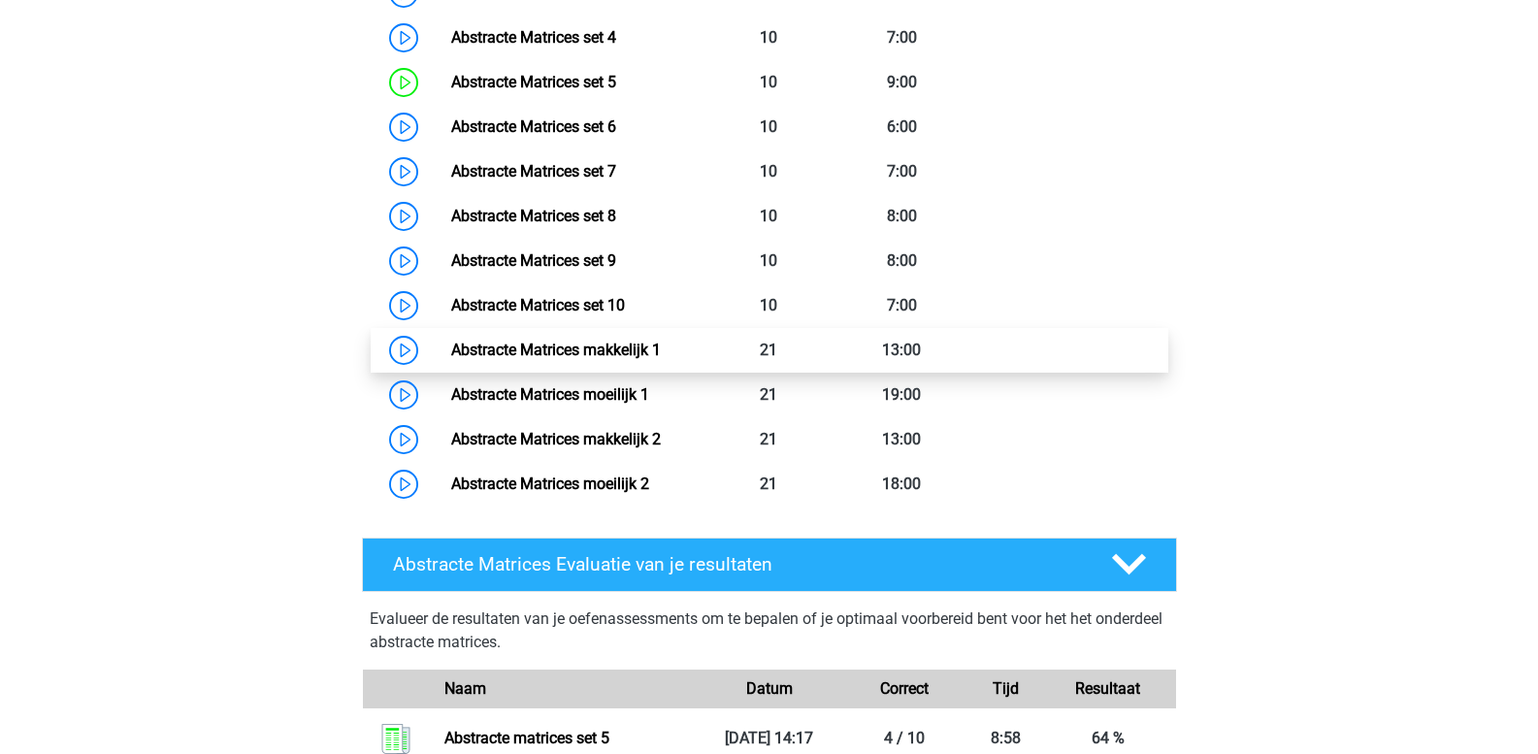
click at [625, 342] on link "Abstracte Matrices makkelijk 1" at bounding box center [556, 350] width 210 height 18
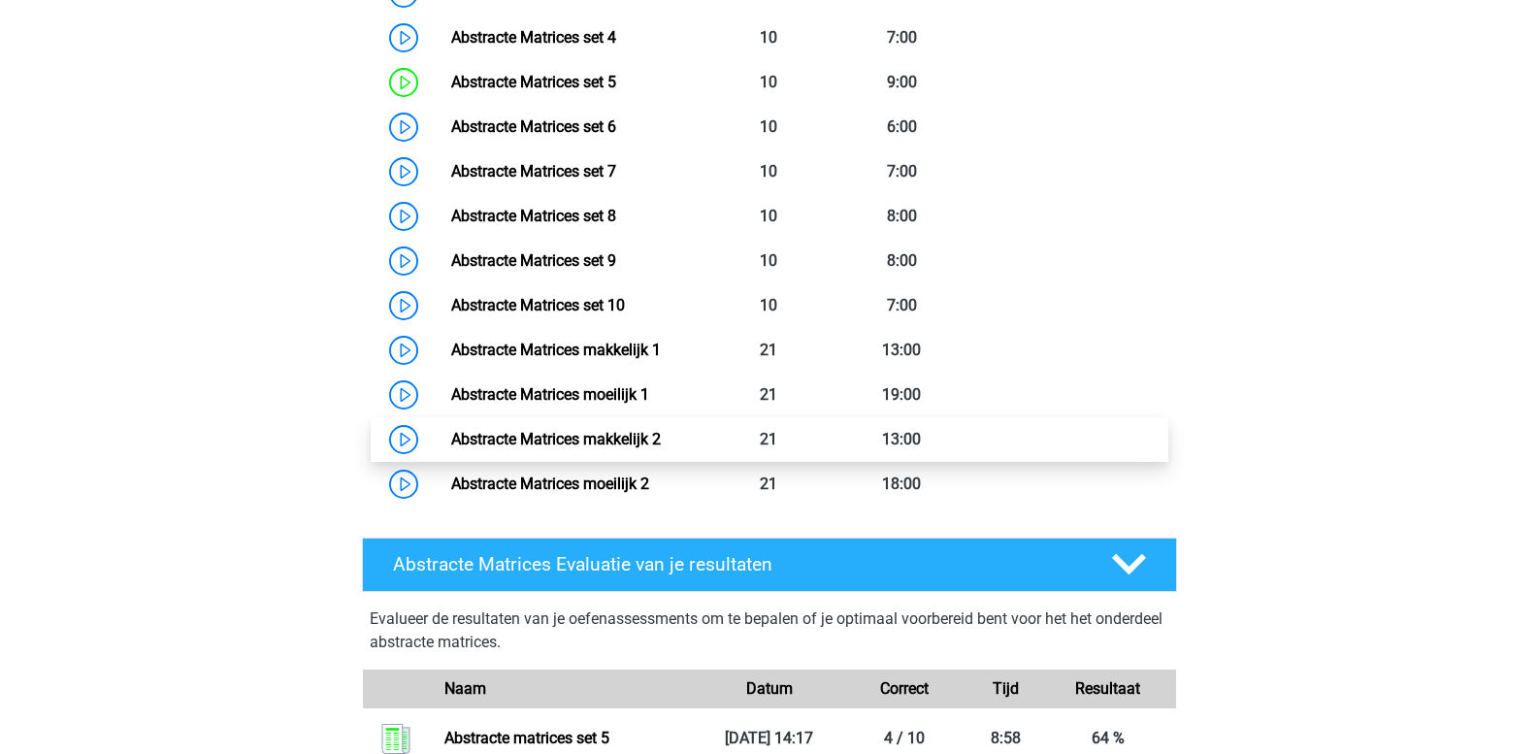
click at [545, 444] on link "Abstracte Matrices makkelijk 2" at bounding box center [556, 439] width 210 height 18
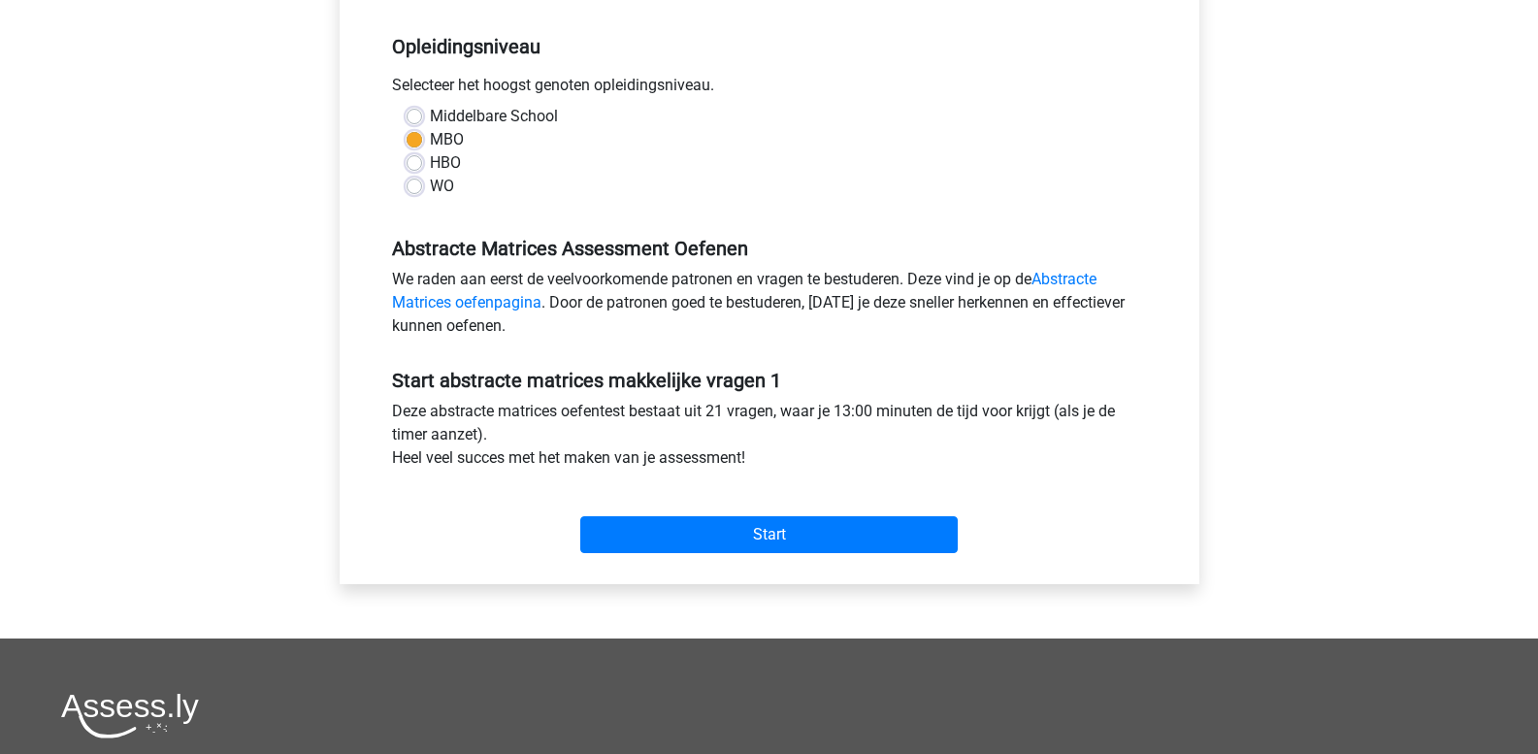
scroll to position [388, 0]
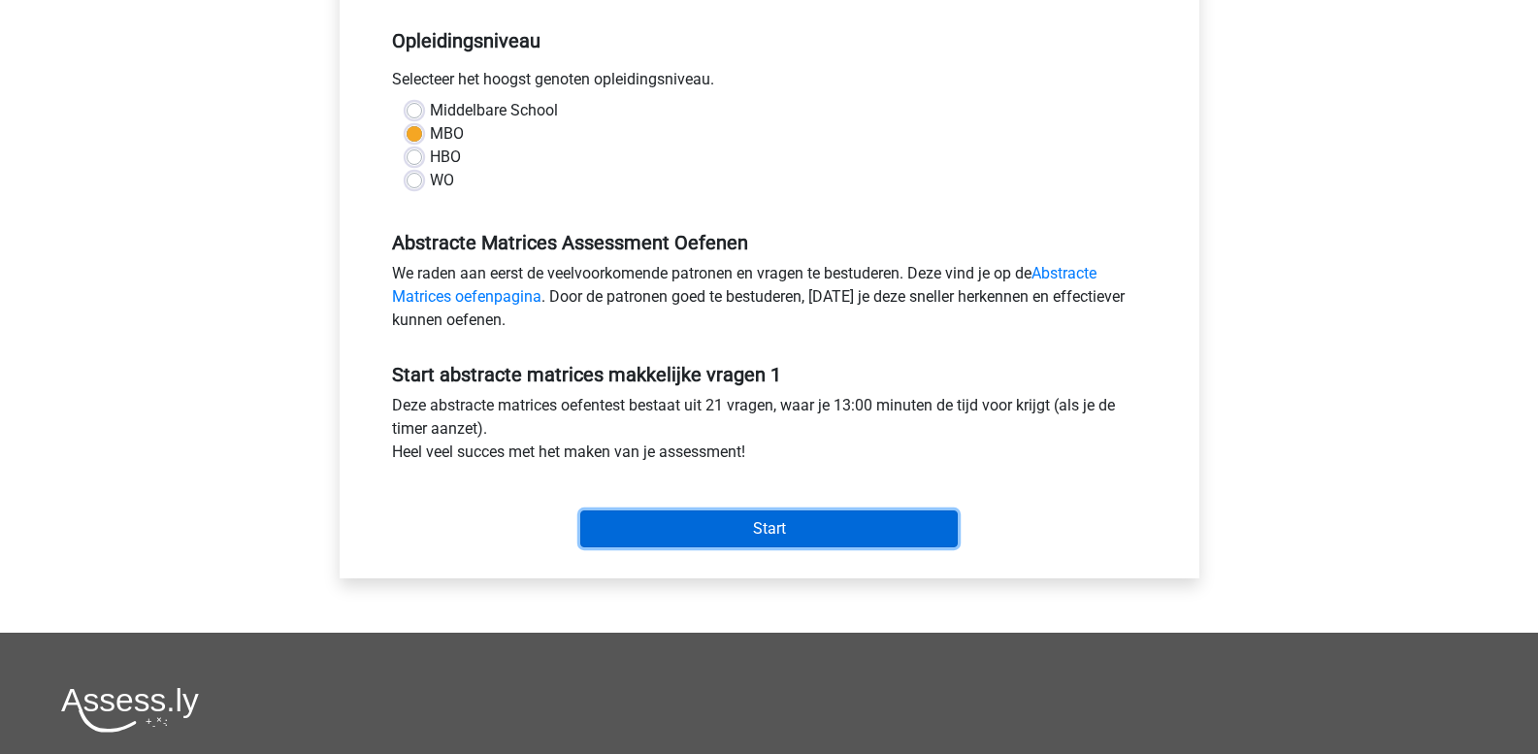
click at [677, 526] on input "Start" at bounding box center [769, 528] width 378 height 37
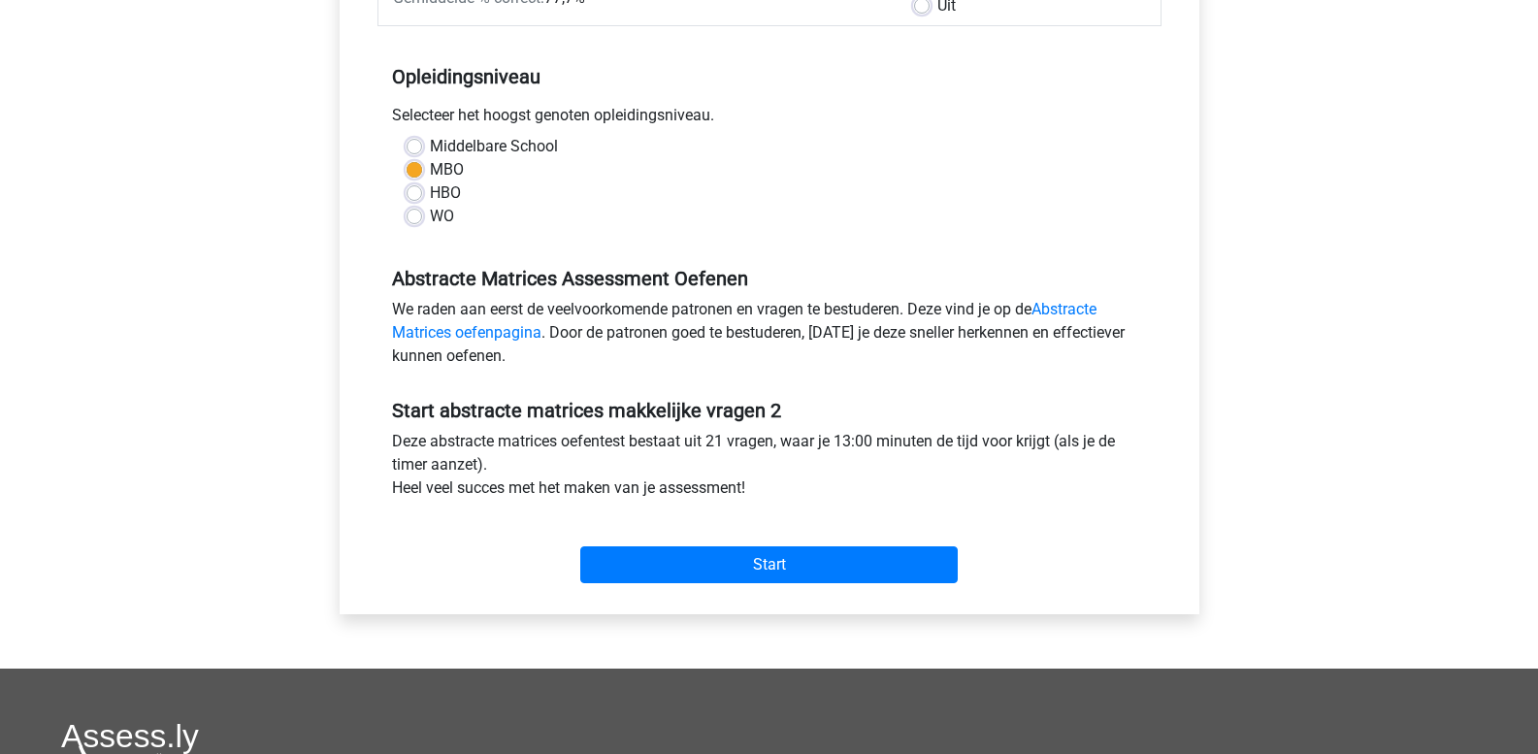
scroll to position [582, 0]
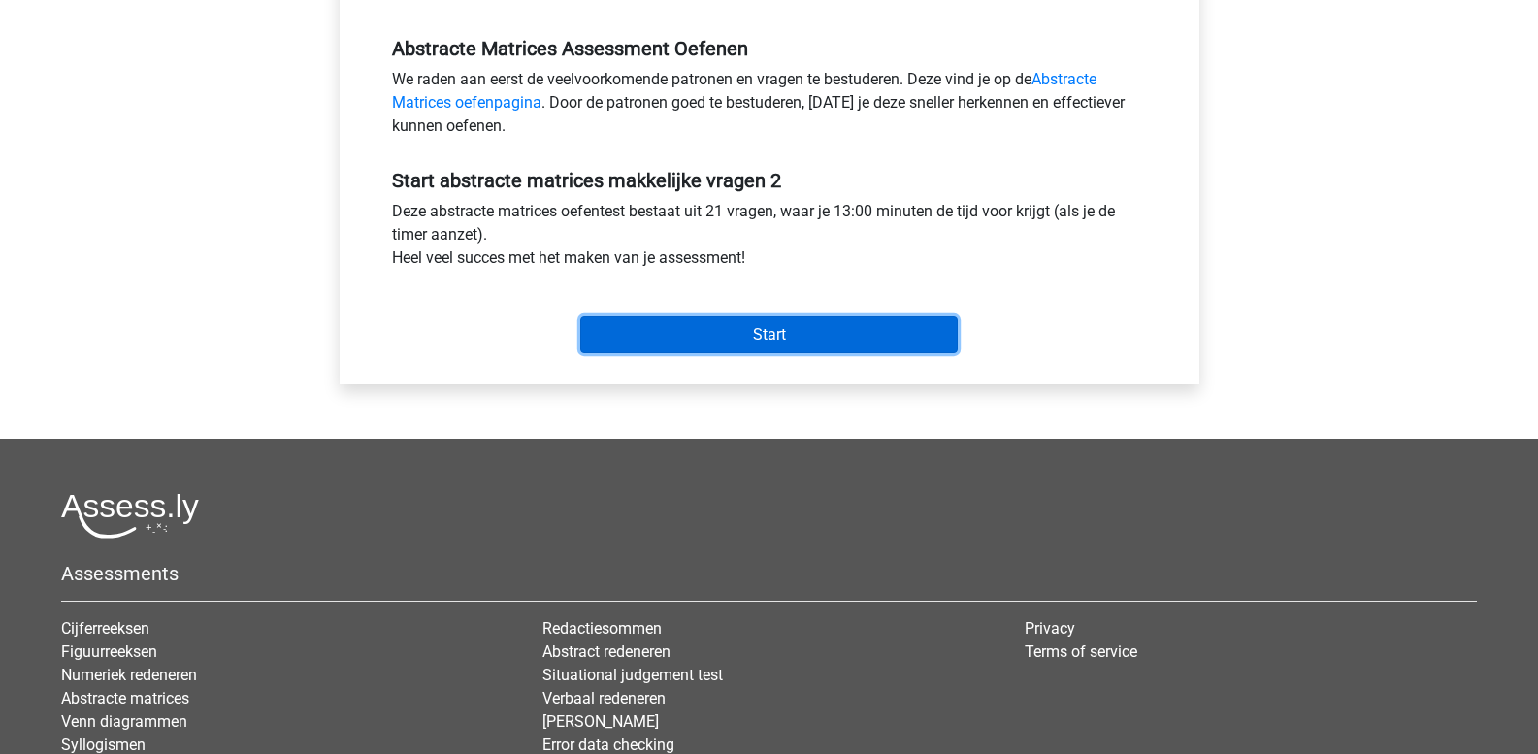
click at [722, 331] on input "Start" at bounding box center [769, 334] width 378 height 37
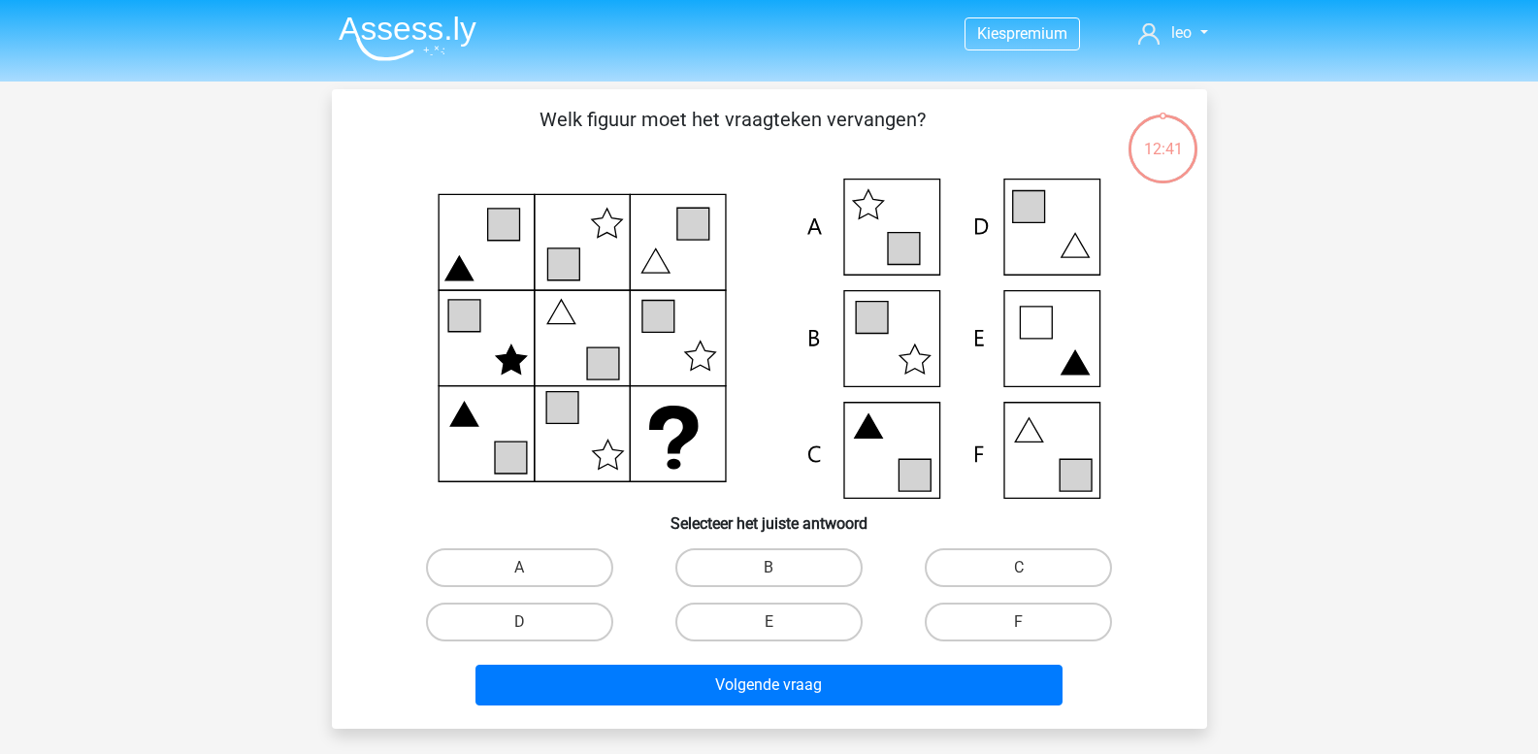
click at [1053, 480] on icon at bounding box center [769, 339] width 782 height 320
click at [995, 617] on label "F" at bounding box center [1018, 622] width 187 height 39
click at [1019, 622] on input "F" at bounding box center [1025, 628] width 13 height 13
radio input "true"
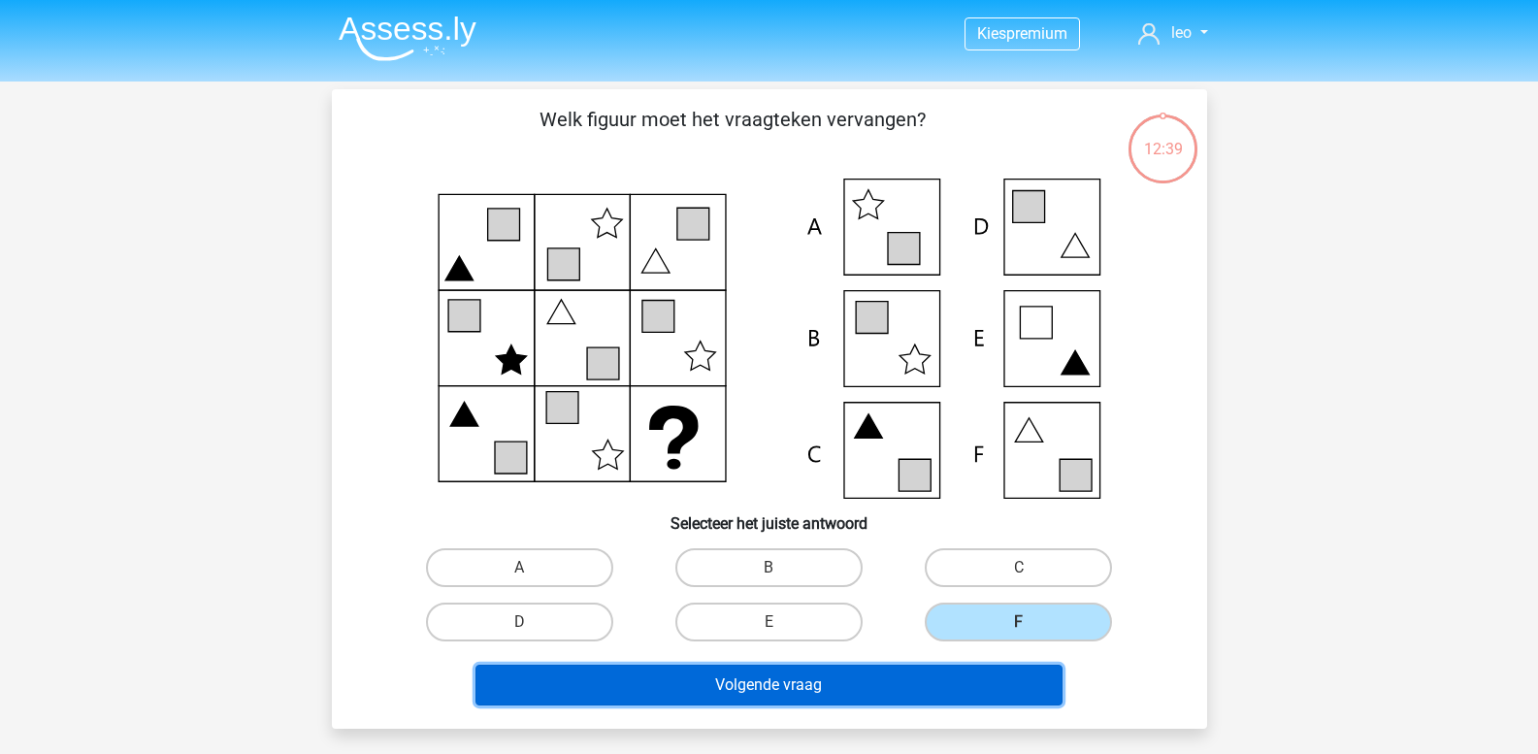
click at [910, 676] on button "Volgende vraag" at bounding box center [769, 685] width 587 height 41
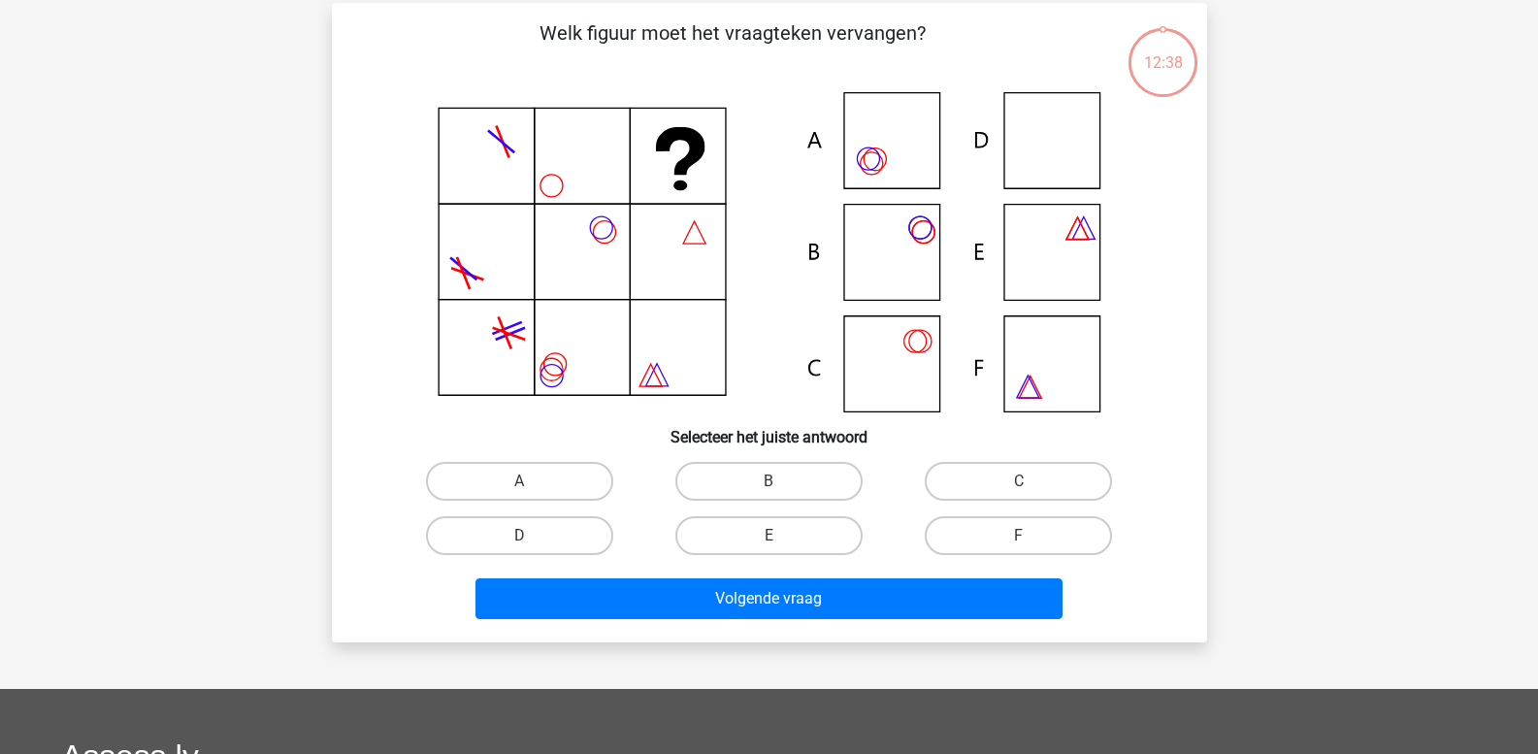
scroll to position [89, 0]
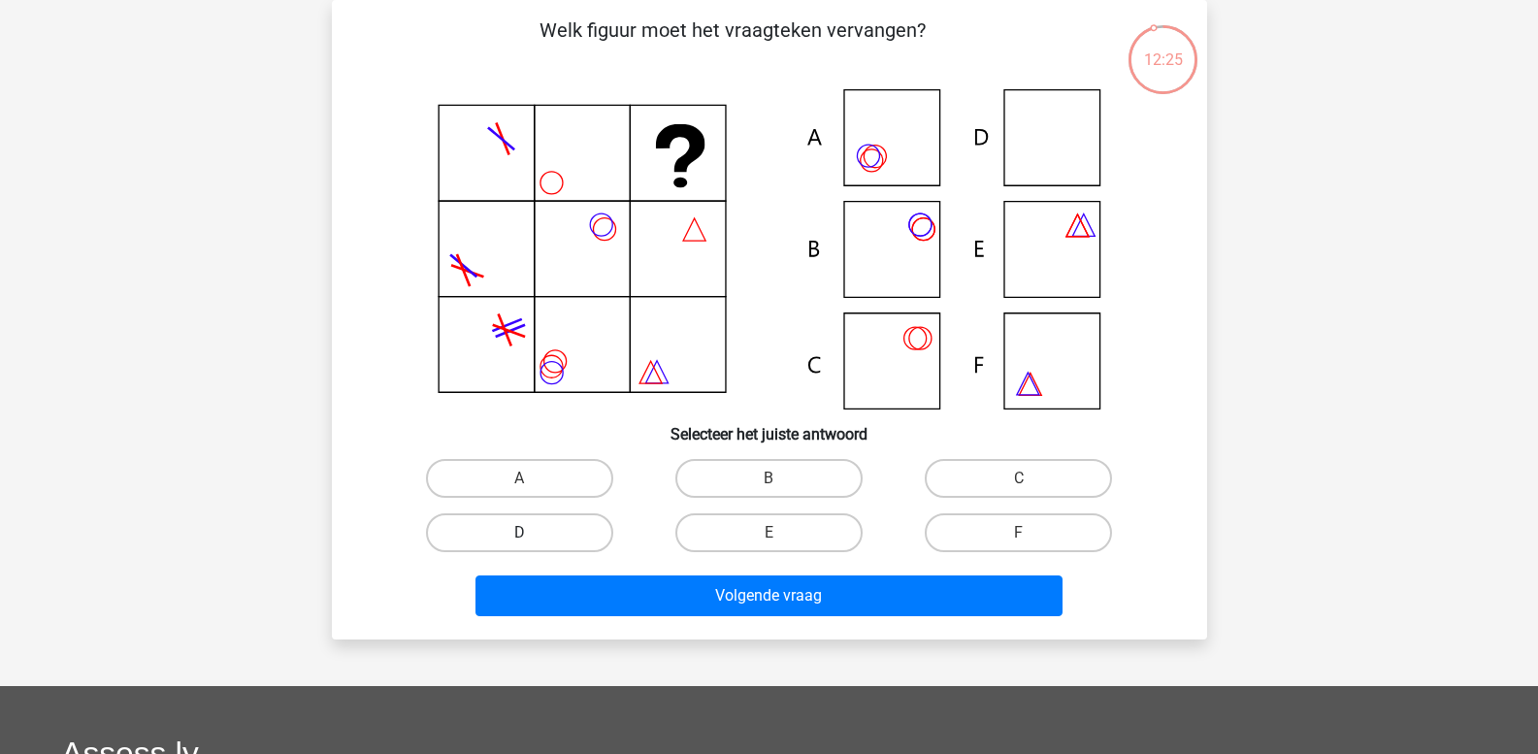
click at [541, 529] on label "D" at bounding box center [519, 532] width 187 height 39
click at [532, 533] on input "D" at bounding box center [525, 539] width 13 height 13
radio input "true"
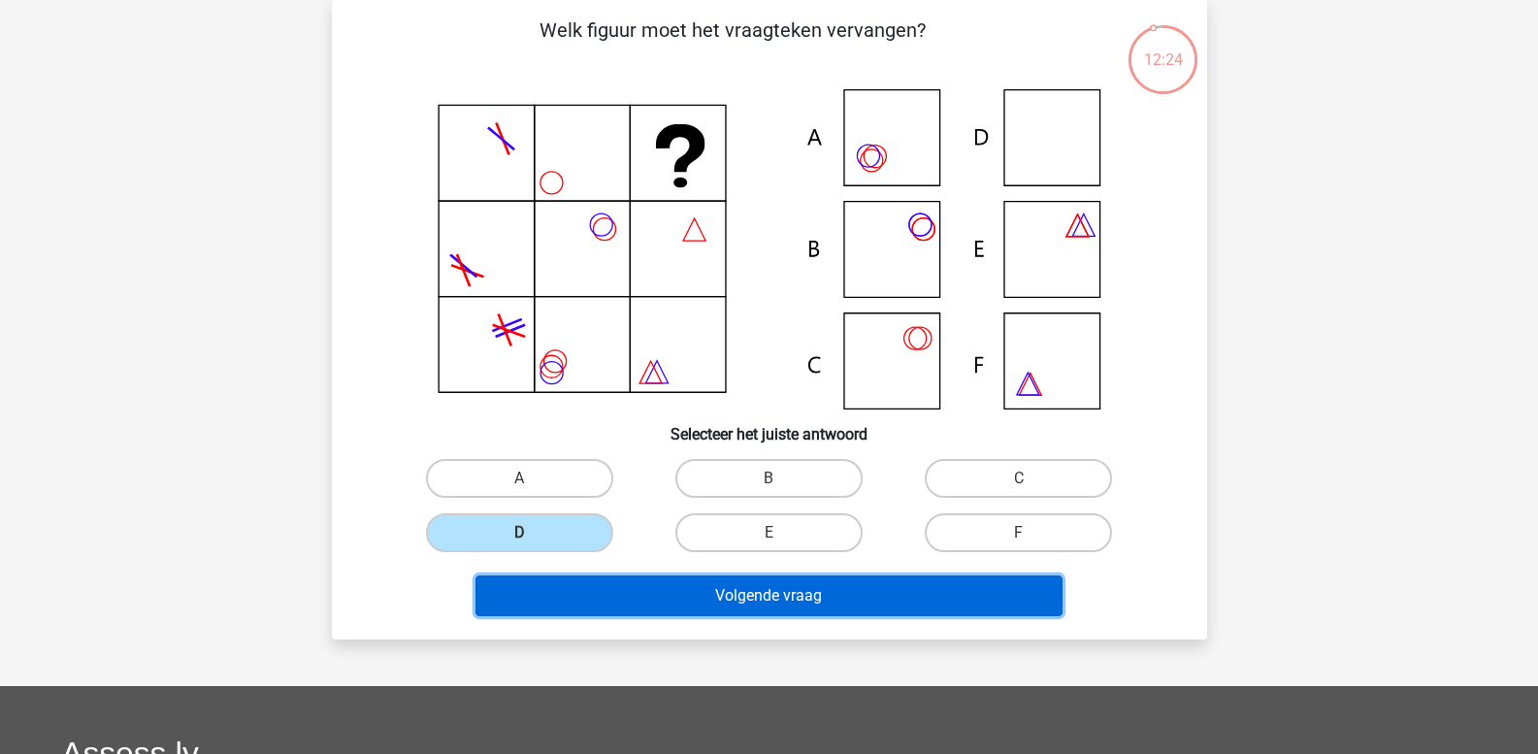
click at [608, 599] on button "Volgende vraag" at bounding box center [769, 595] width 587 height 41
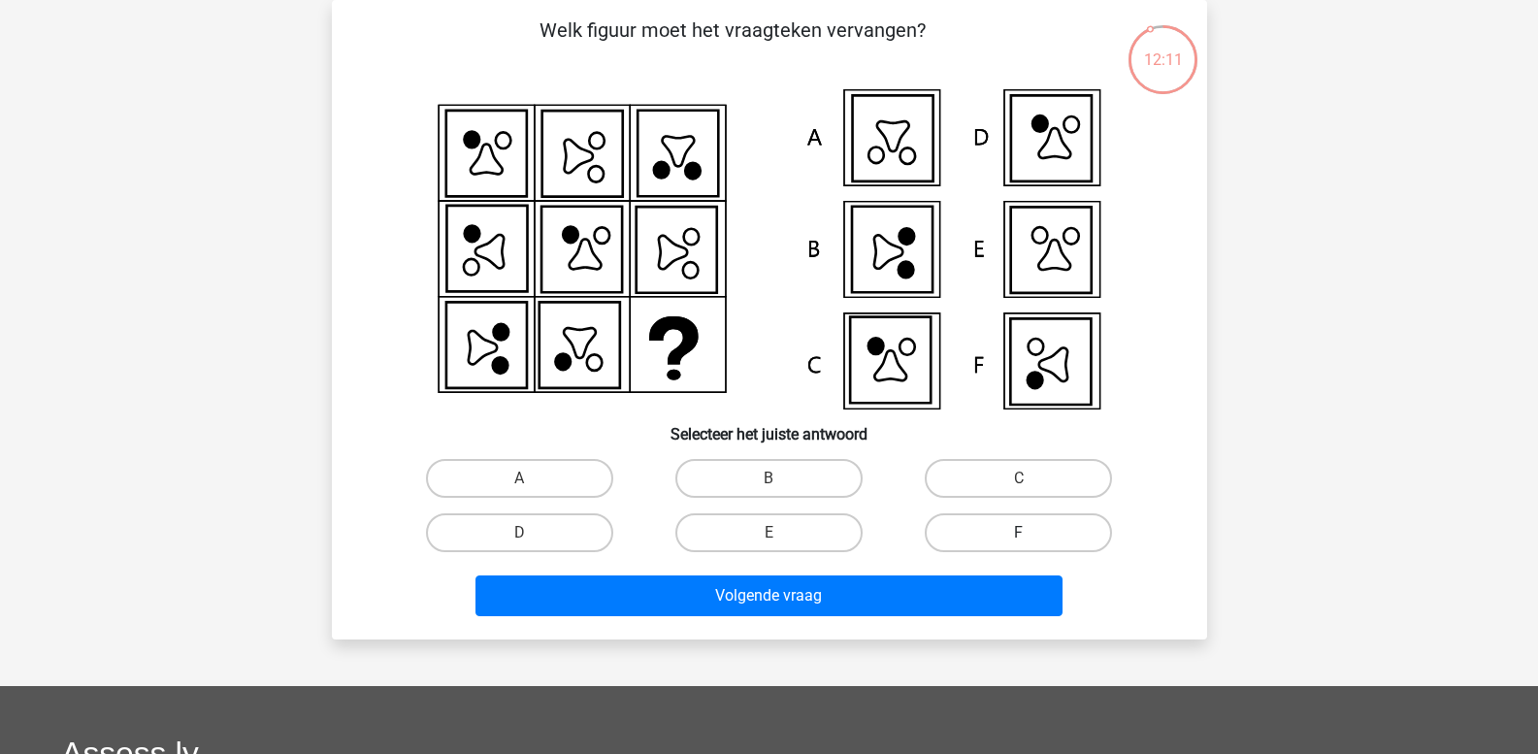
click at [1031, 524] on label "F" at bounding box center [1018, 532] width 187 height 39
click at [1031, 533] on input "F" at bounding box center [1025, 539] width 13 height 13
radio input "true"
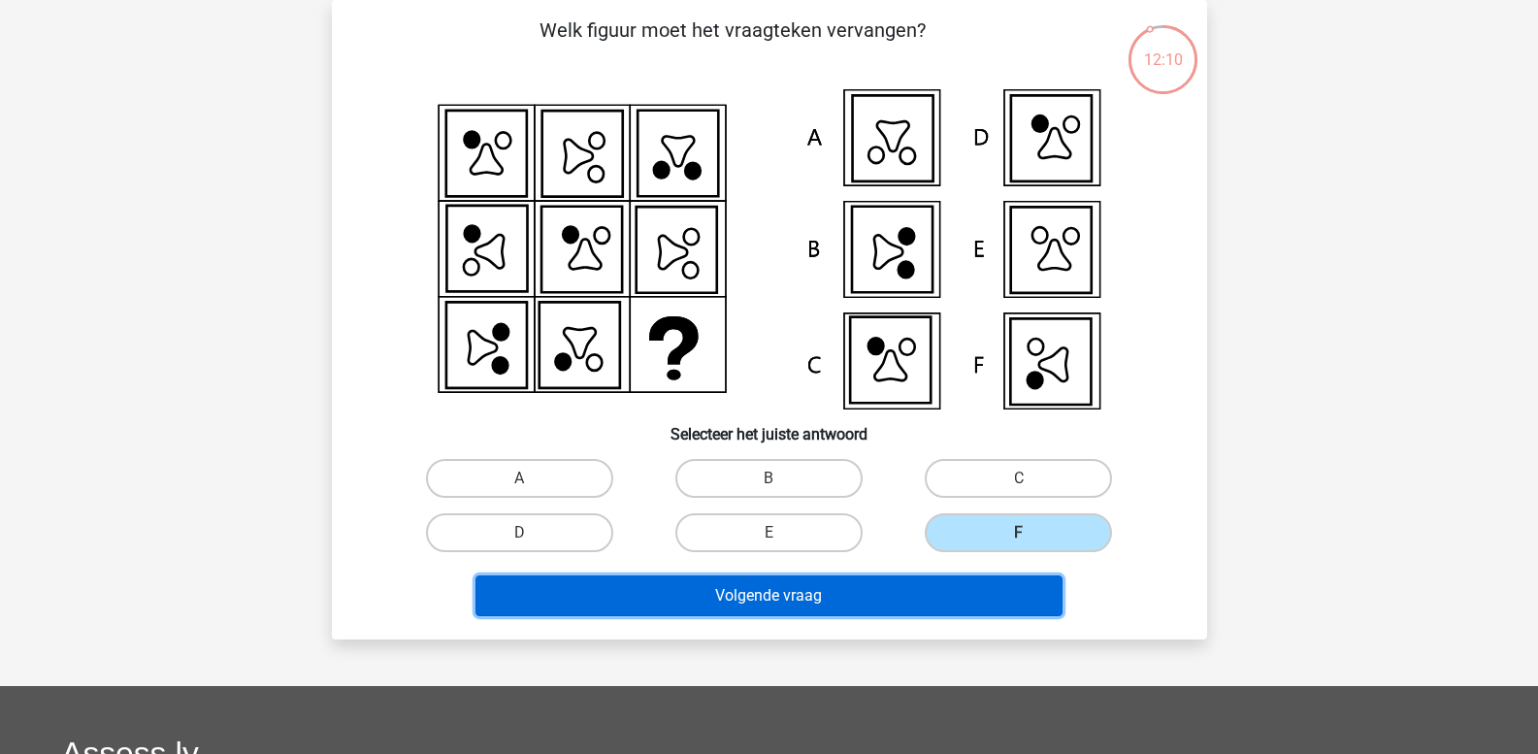
click at [871, 586] on button "Volgende vraag" at bounding box center [769, 595] width 587 height 41
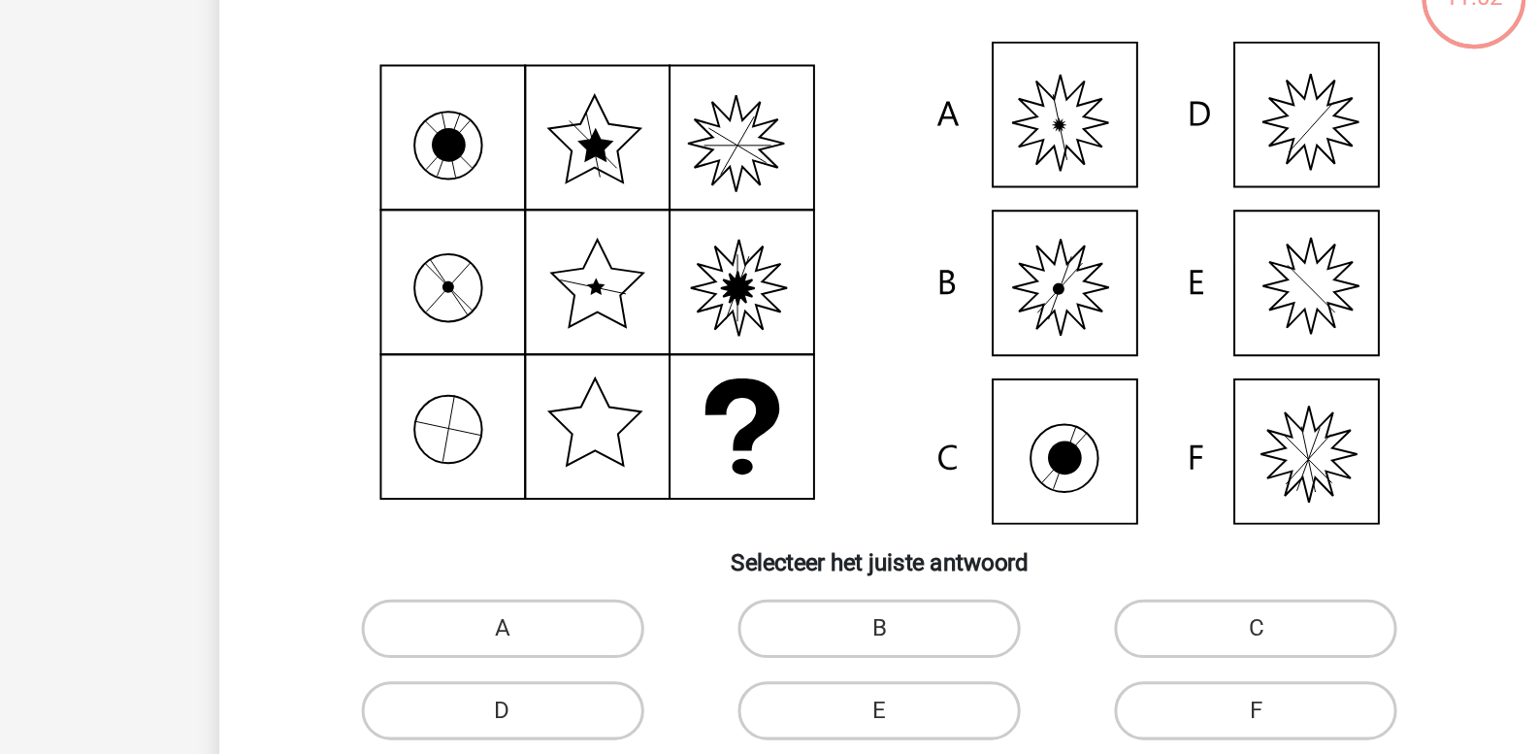
click at [888, 155] on icon at bounding box center [769, 249] width 782 height 320
click at [553, 481] on label "A" at bounding box center [519, 478] width 187 height 39
click at [532, 481] on input "A" at bounding box center [525, 484] width 13 height 13
radio input "true"
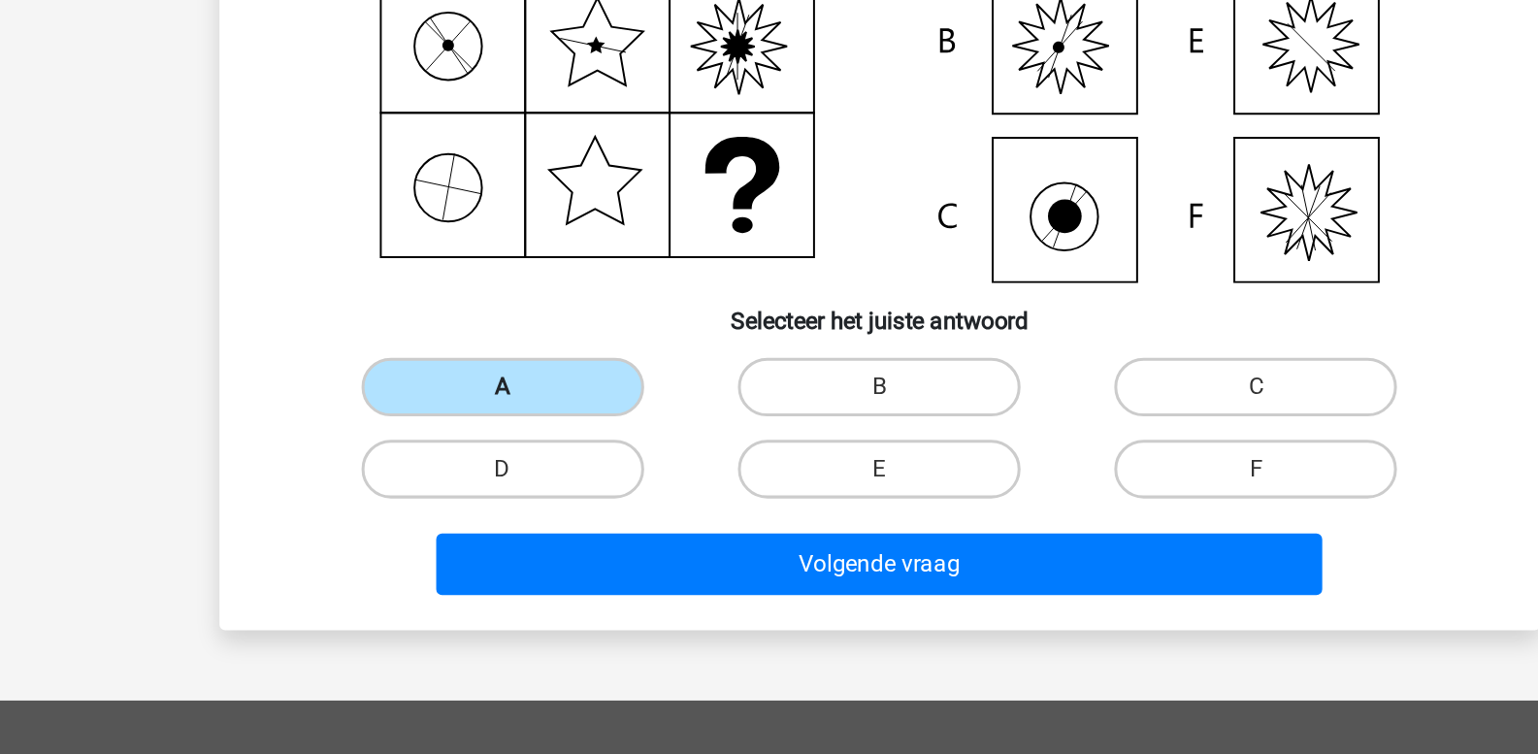
scroll to position [88, 0]
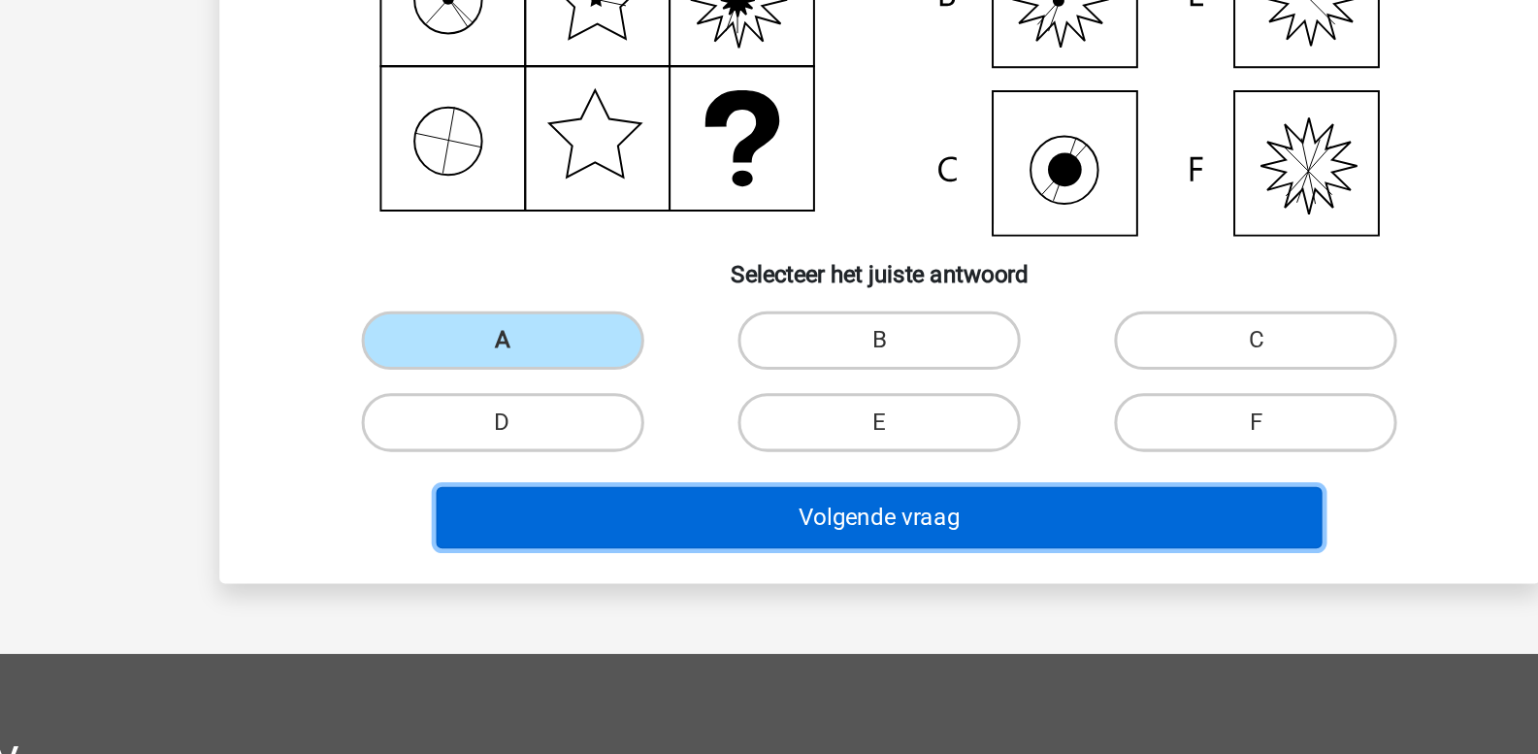
click at [681, 603] on button "Volgende vraag" at bounding box center [769, 596] width 587 height 41
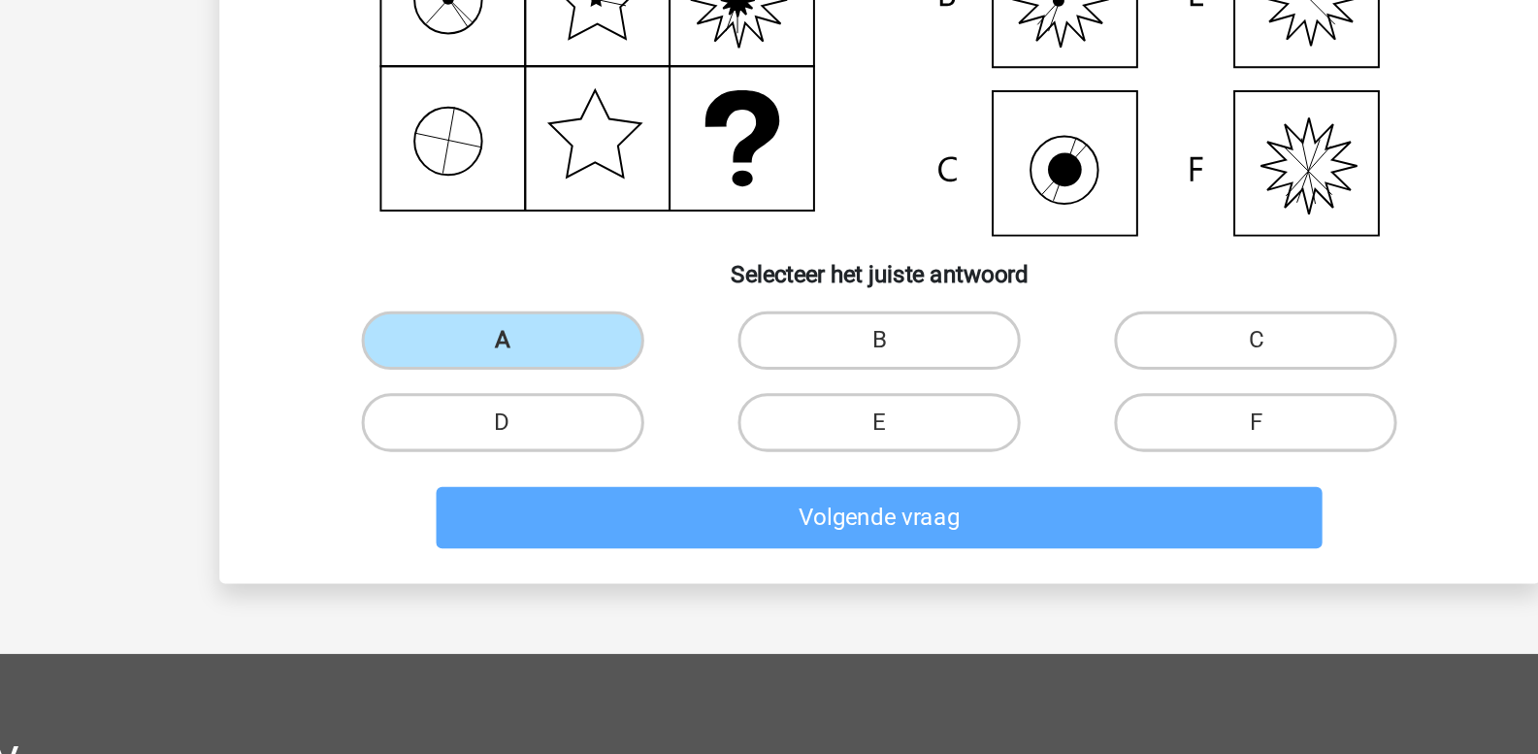
scroll to position [87, 0]
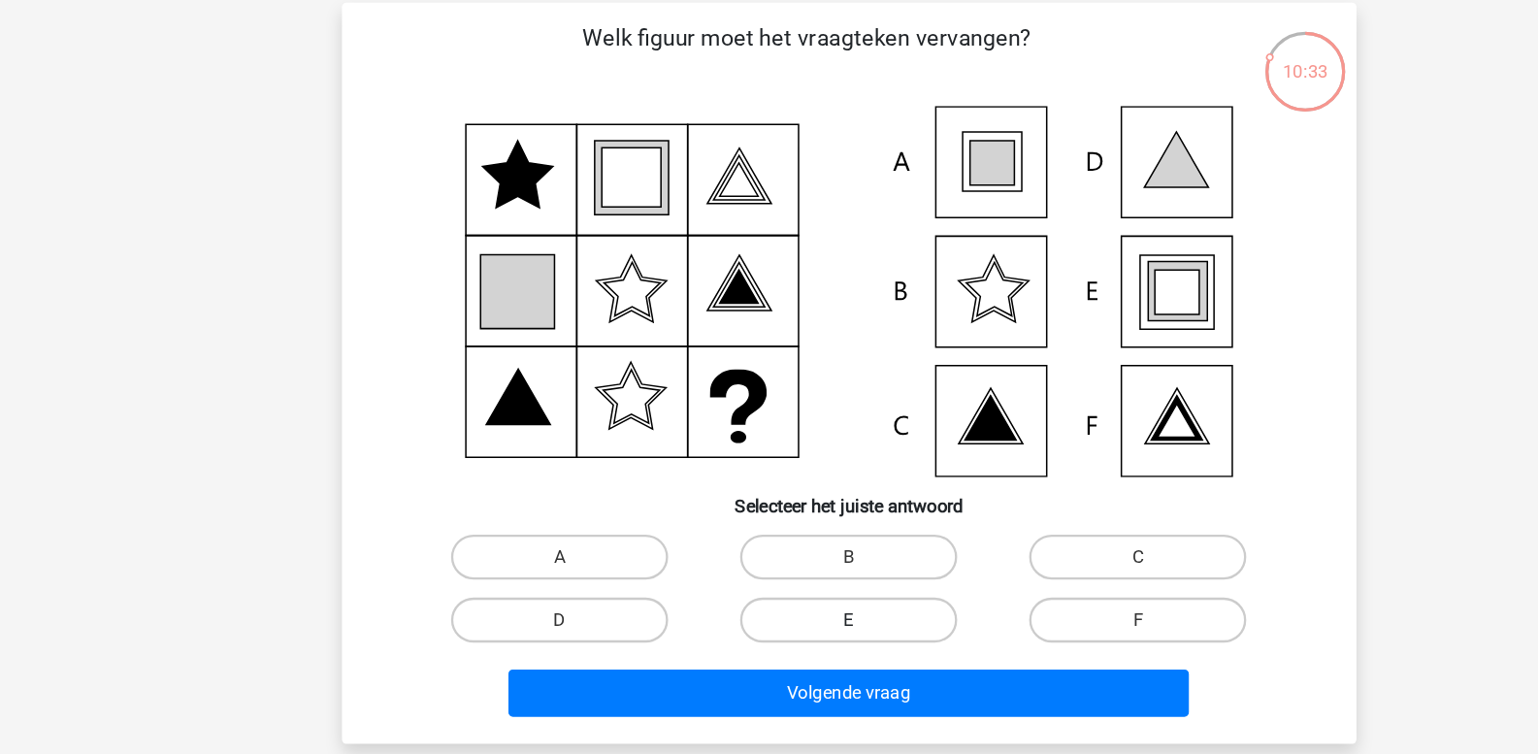
click at [787, 537] on label "E" at bounding box center [768, 534] width 187 height 39
click at [781, 537] on input "E" at bounding box center [775, 541] width 13 height 13
radio input "true"
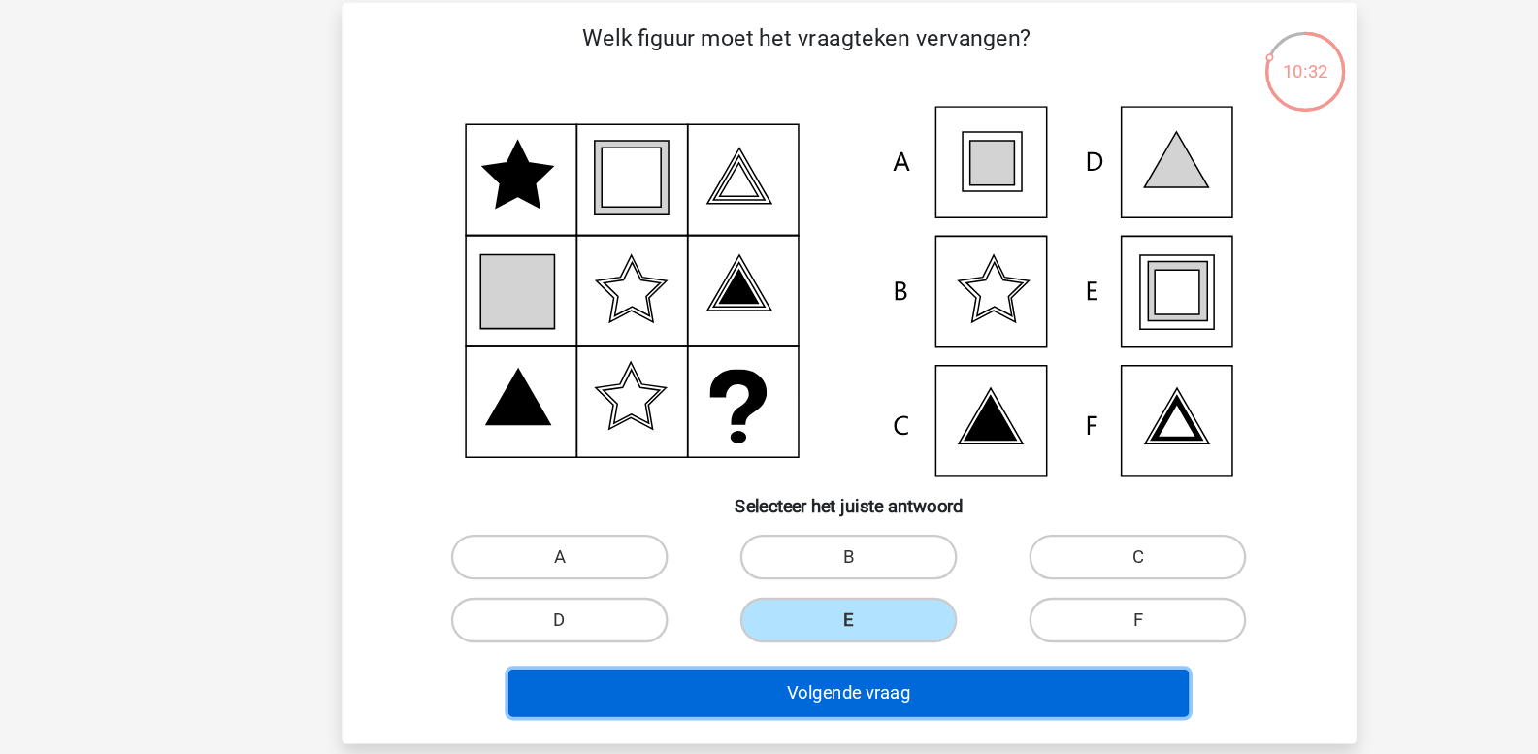
click at [784, 595] on button "Volgende vraag" at bounding box center [769, 597] width 587 height 41
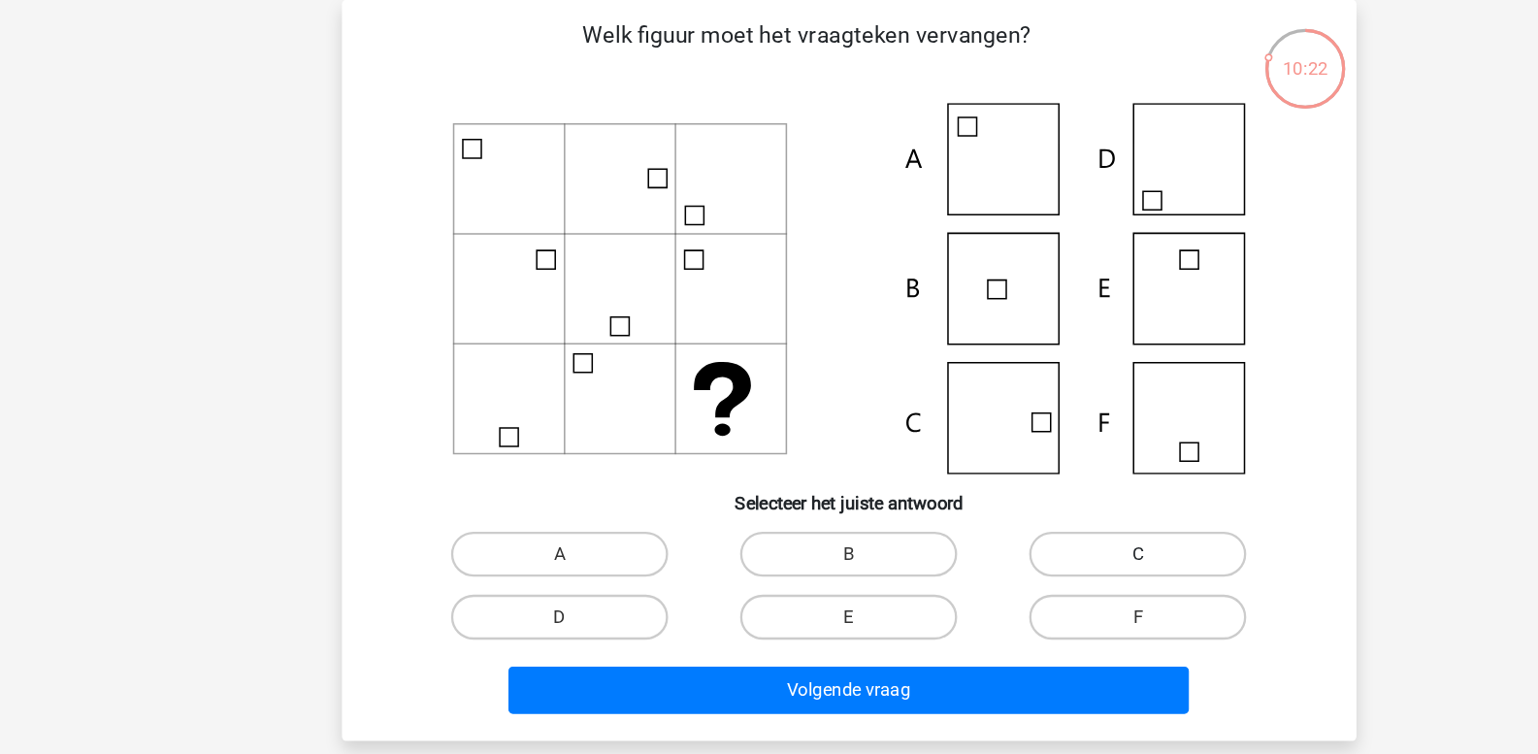
click at [943, 481] on label "C" at bounding box center [1018, 480] width 187 height 39
click at [1019, 481] on input "C" at bounding box center [1025, 486] width 13 height 13
radio input "true"
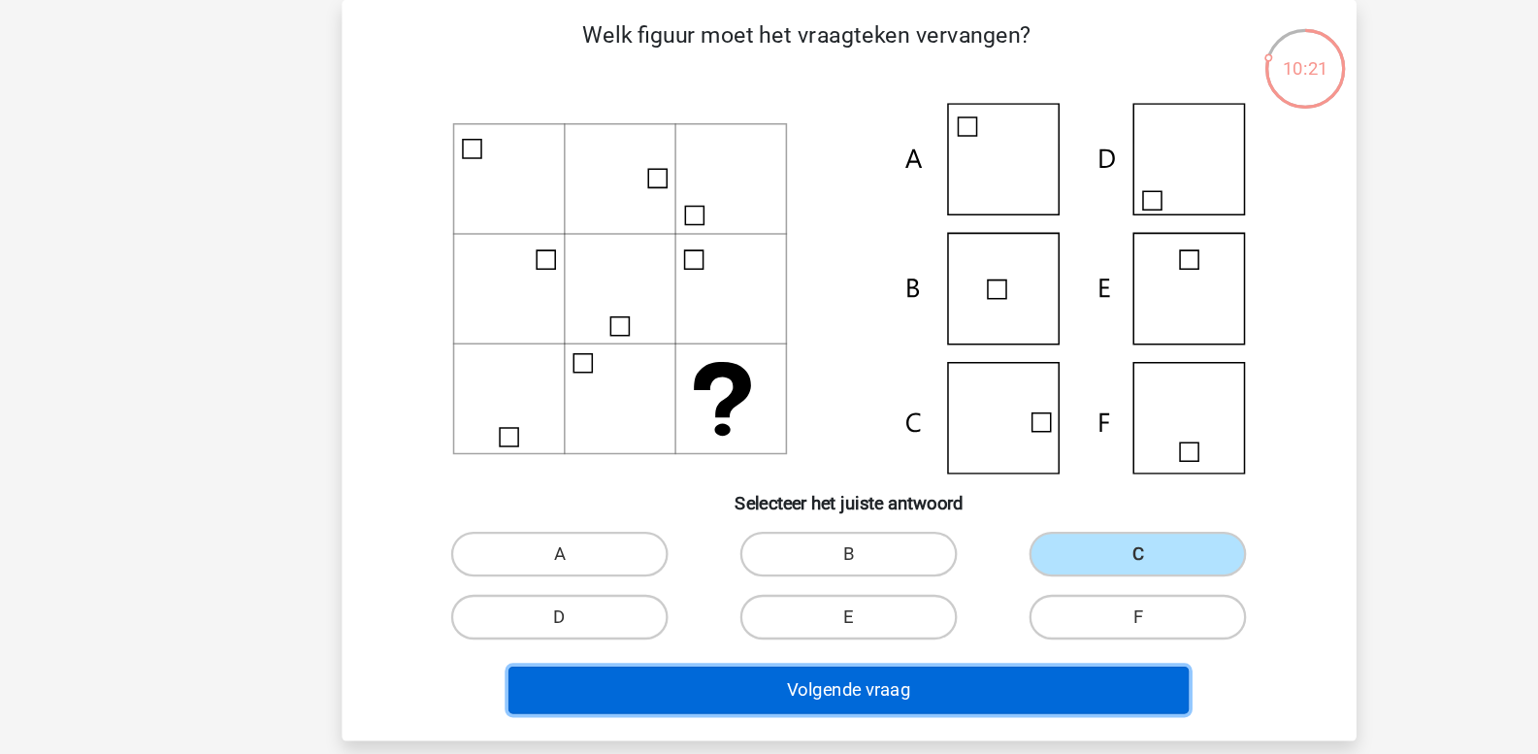
click at [726, 593] on button "Volgende vraag" at bounding box center [769, 597] width 587 height 41
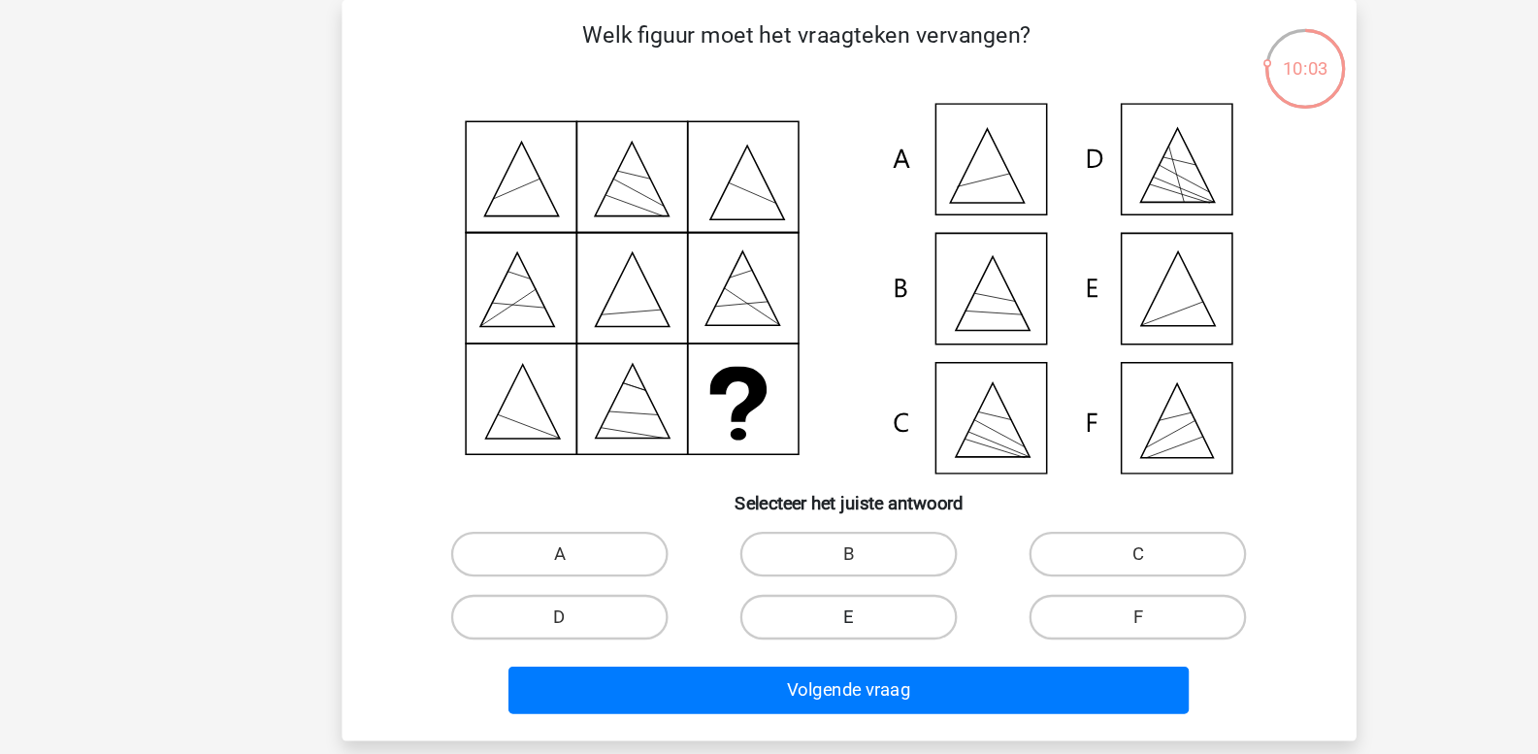
click at [766, 537] on label "E" at bounding box center [768, 534] width 187 height 39
click at [769, 537] on input "E" at bounding box center [775, 541] width 13 height 13
radio input "true"
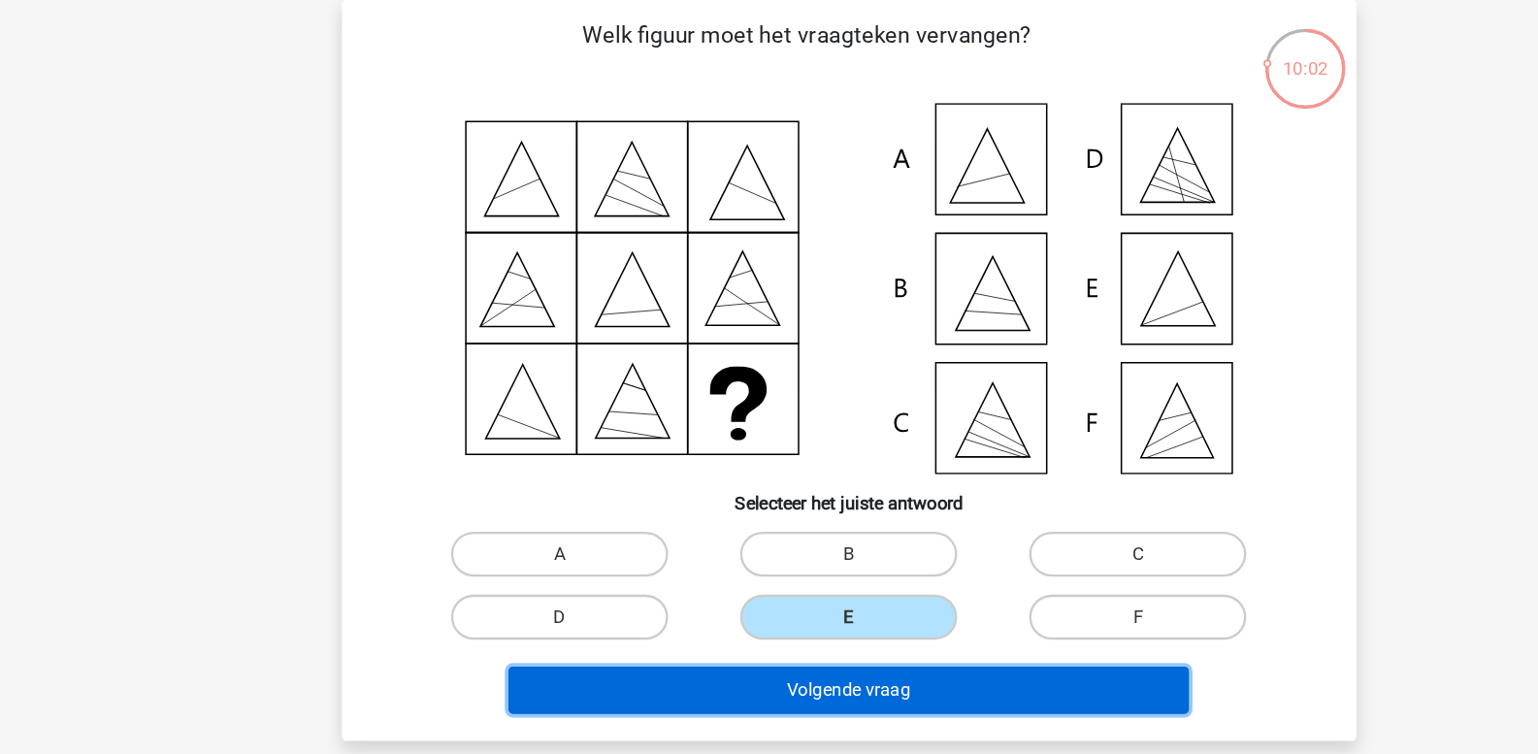
click at [717, 594] on button "Volgende vraag" at bounding box center [769, 597] width 587 height 41
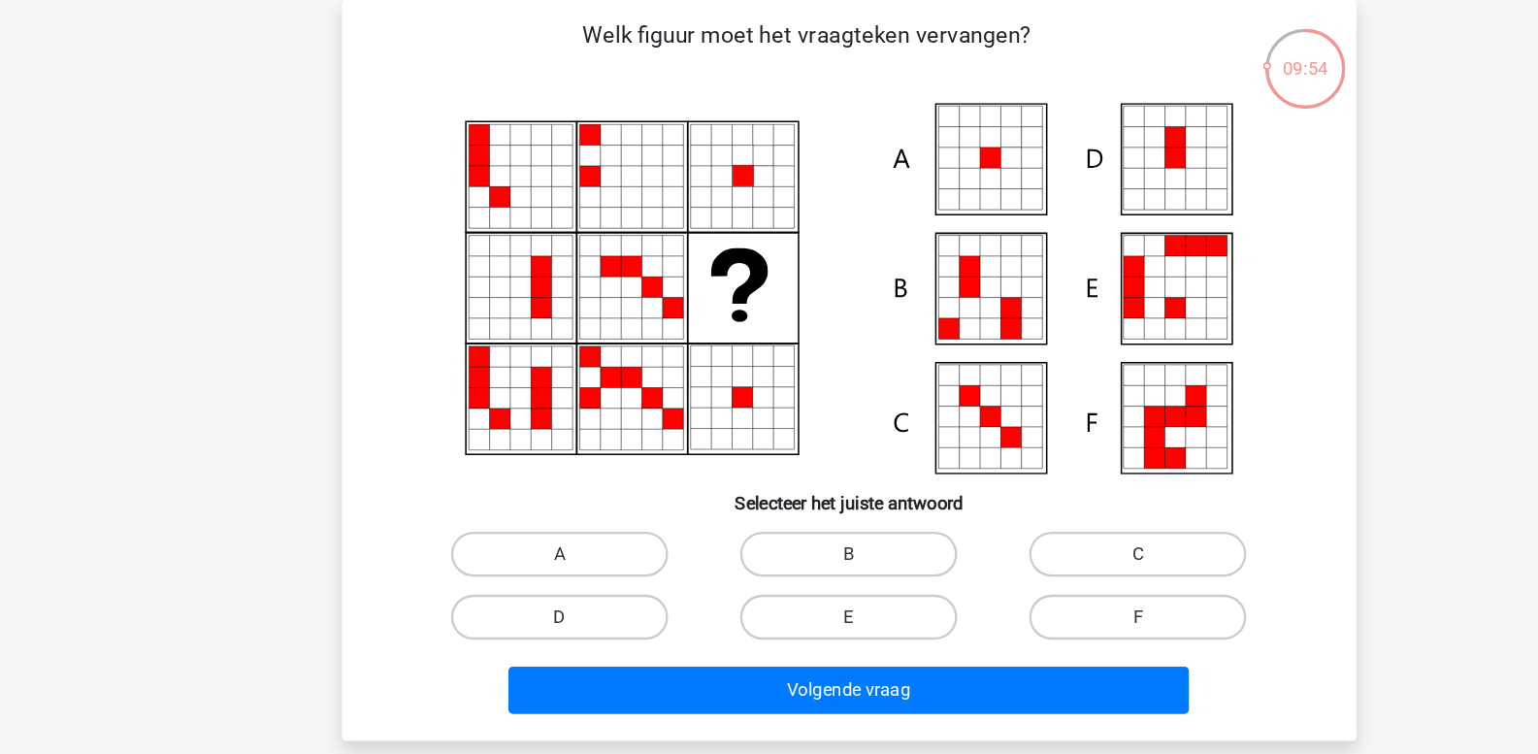
click at [524, 485] on input "A" at bounding box center [525, 486] width 13 height 13
radio input "true"
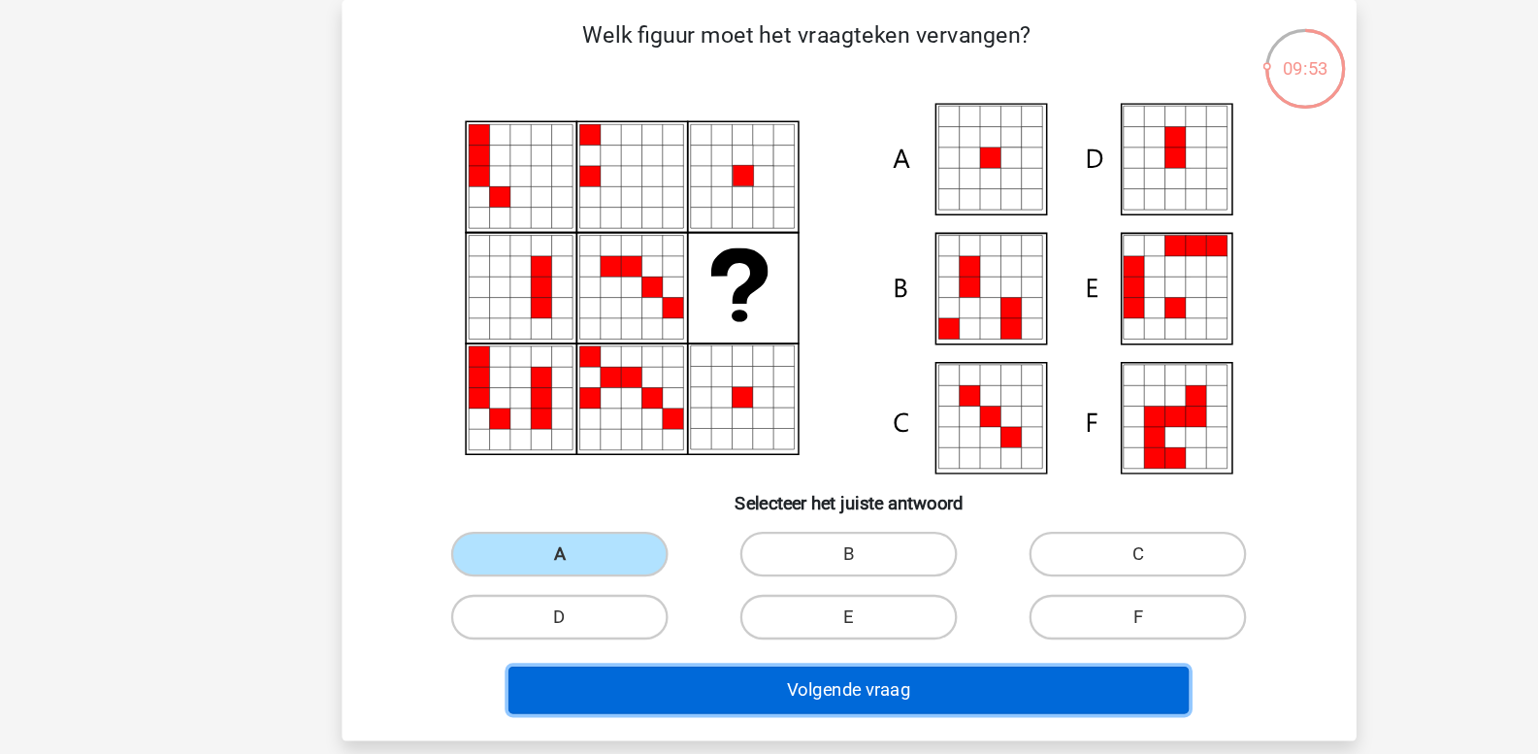
click at [571, 591] on button "Volgende vraag" at bounding box center [769, 597] width 587 height 41
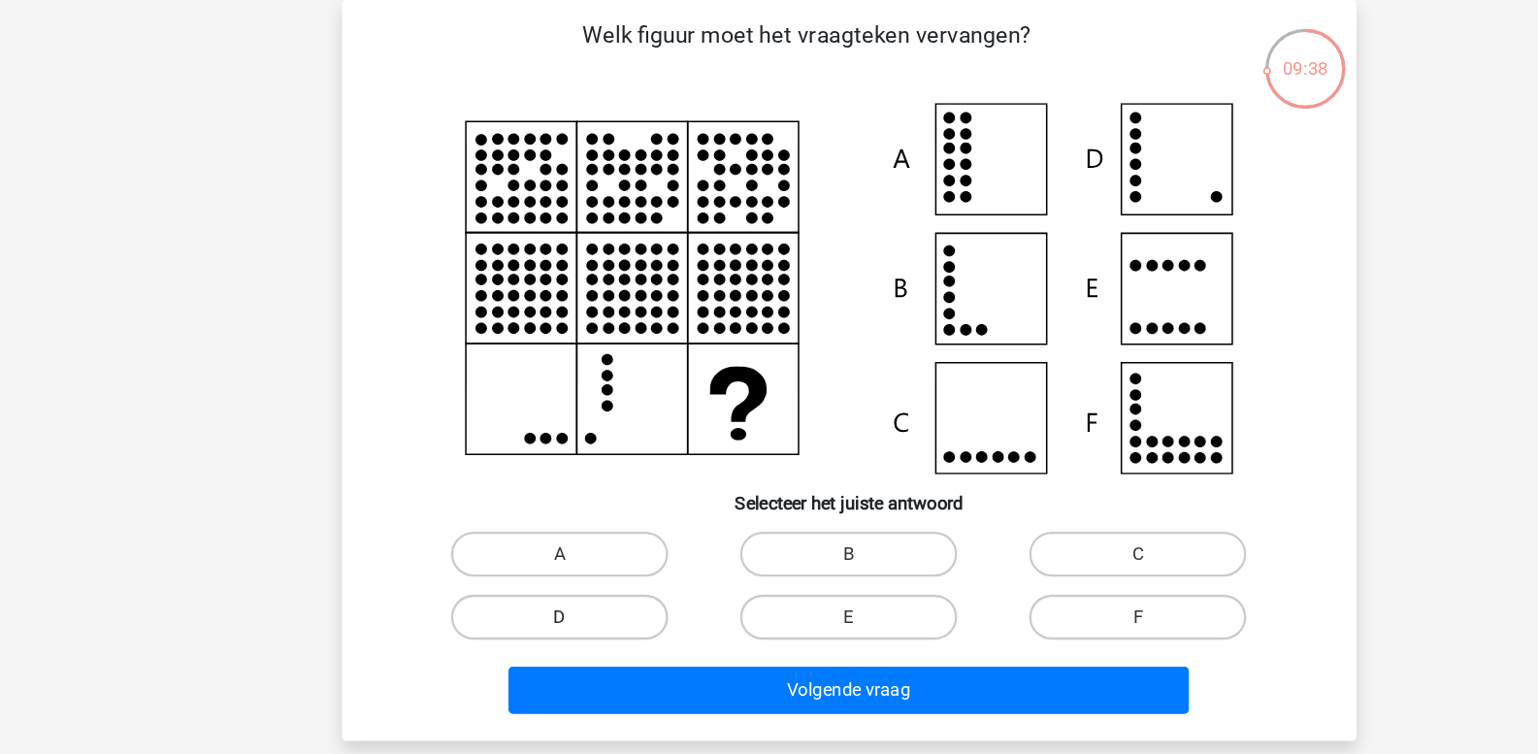
click at [524, 535] on input "D" at bounding box center [525, 541] width 13 height 13
radio input "true"
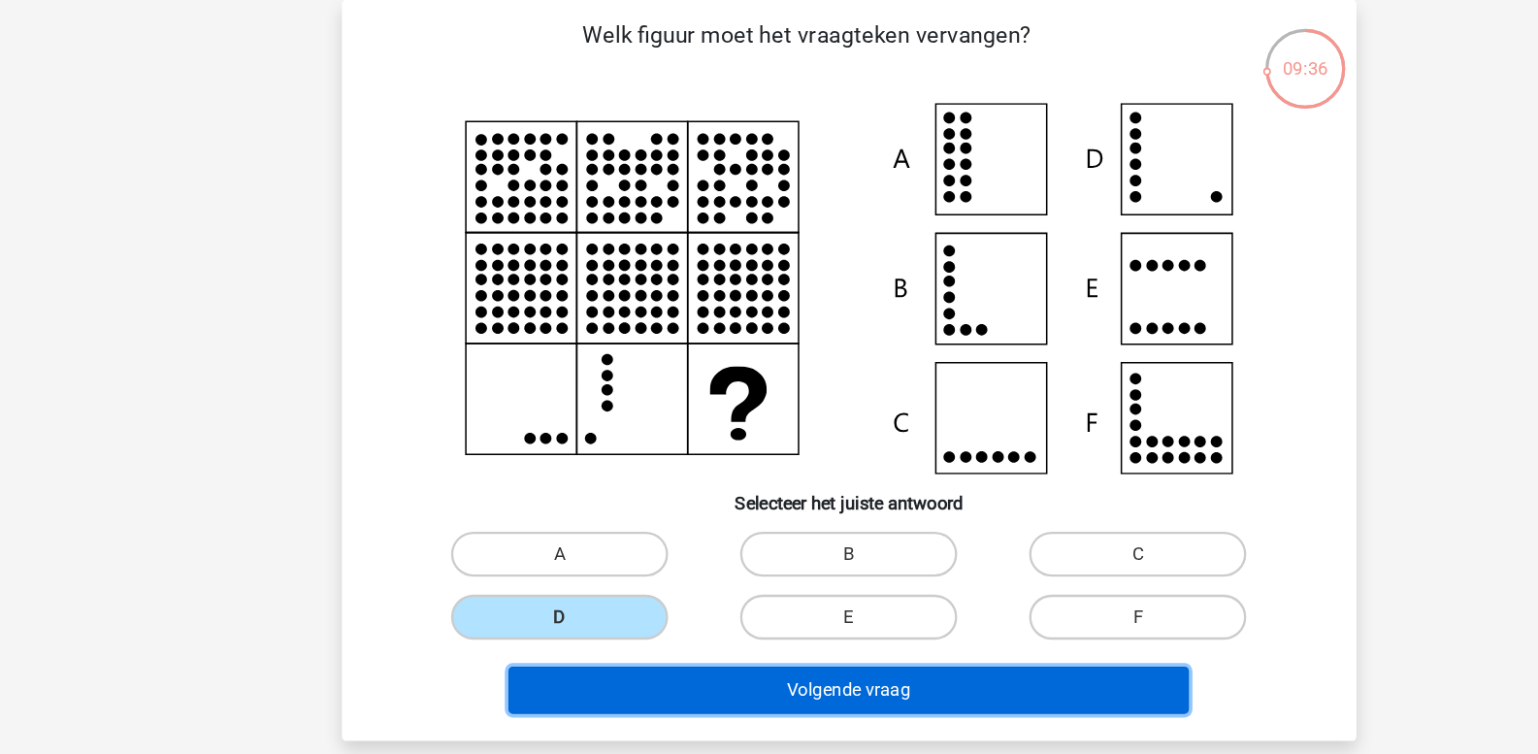
click at [603, 594] on button "Volgende vraag" at bounding box center [769, 597] width 587 height 41
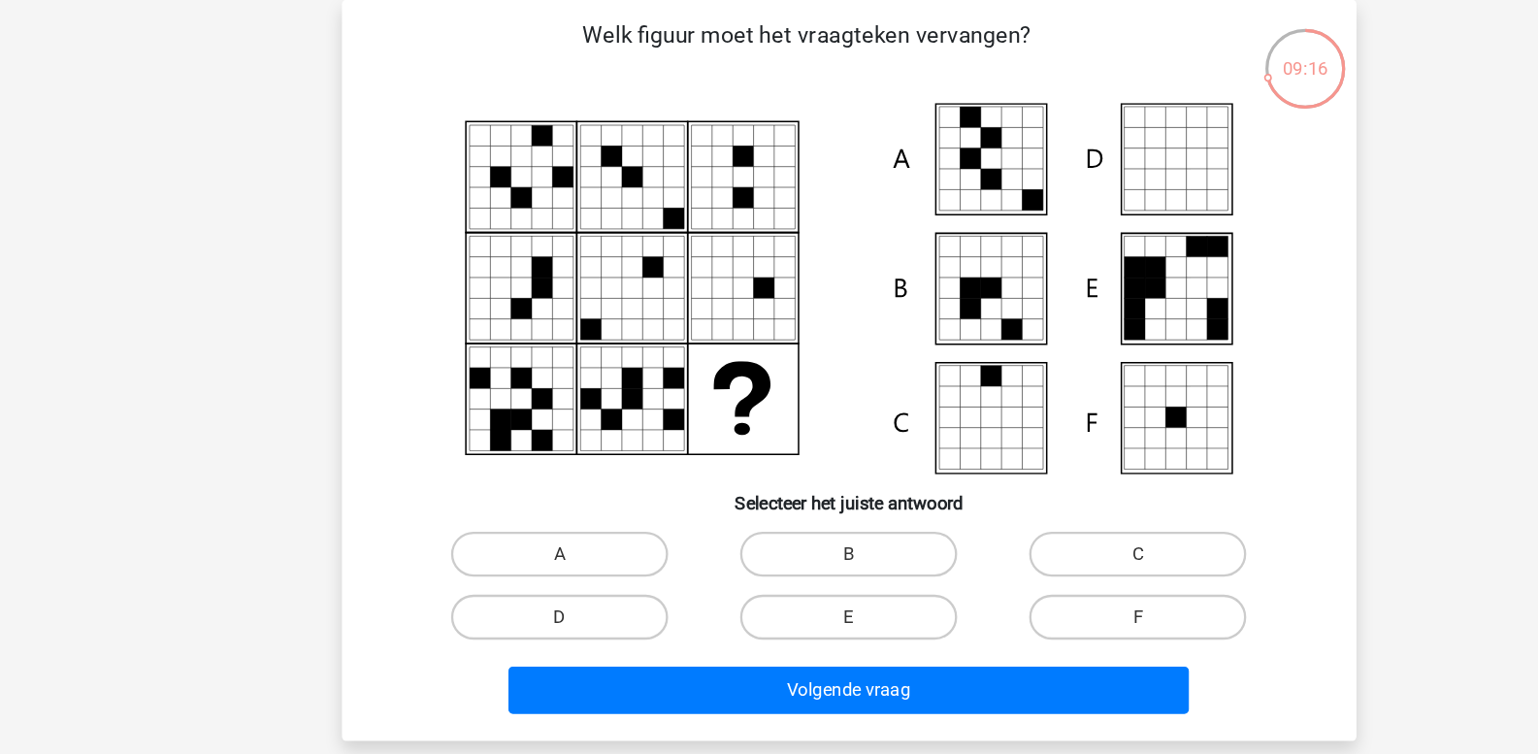
click at [523, 480] on input "A" at bounding box center [525, 486] width 13 height 13
radio input "true"
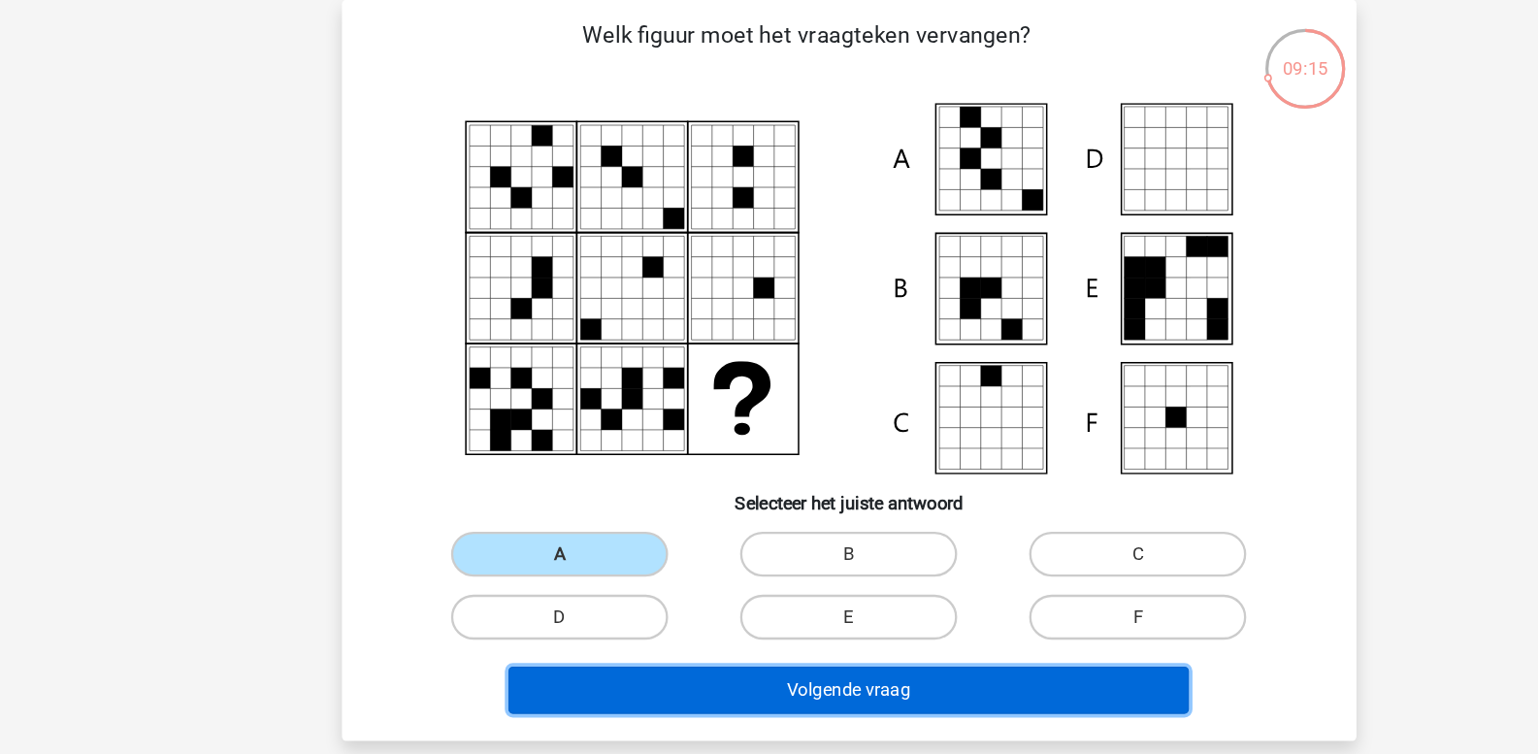
click at [604, 605] on button "Volgende vraag" at bounding box center [769, 597] width 587 height 41
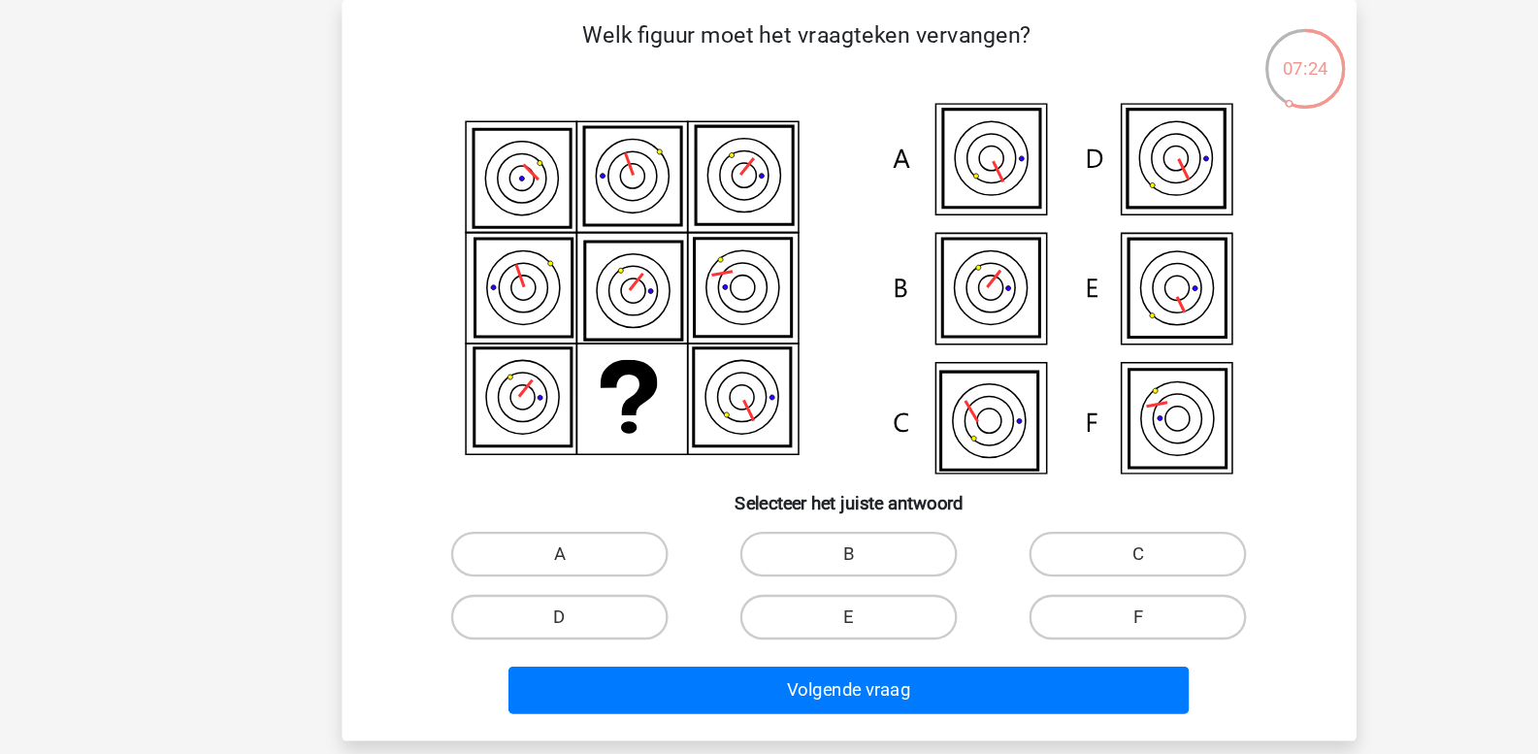
click at [1038, 361] on icon at bounding box center [1051, 363] width 83 height 84
click at [1008, 525] on label "F" at bounding box center [1018, 534] width 187 height 39
click at [1019, 535] on input "F" at bounding box center [1025, 541] width 13 height 13
radio input "true"
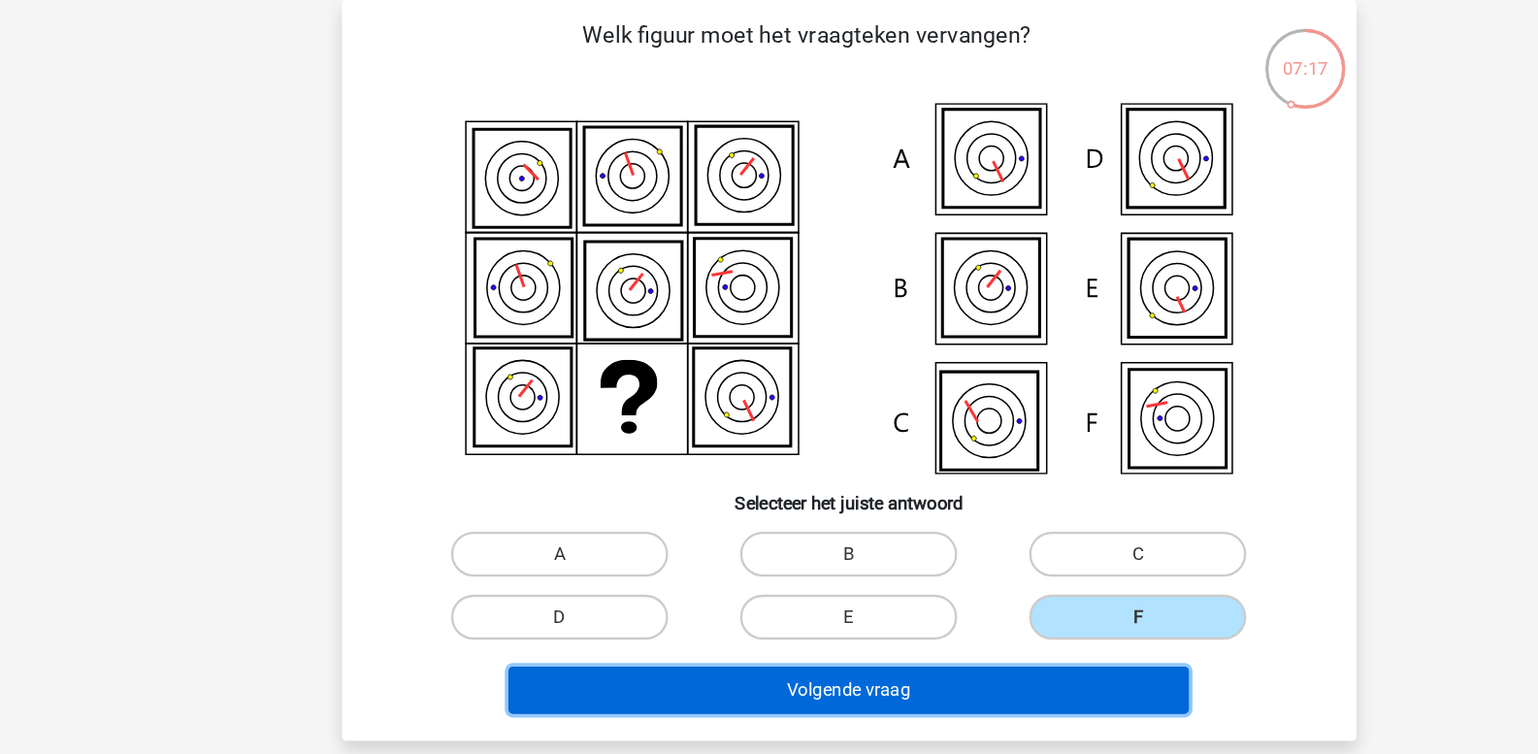
click at [830, 594] on button "Volgende vraag" at bounding box center [769, 597] width 587 height 41
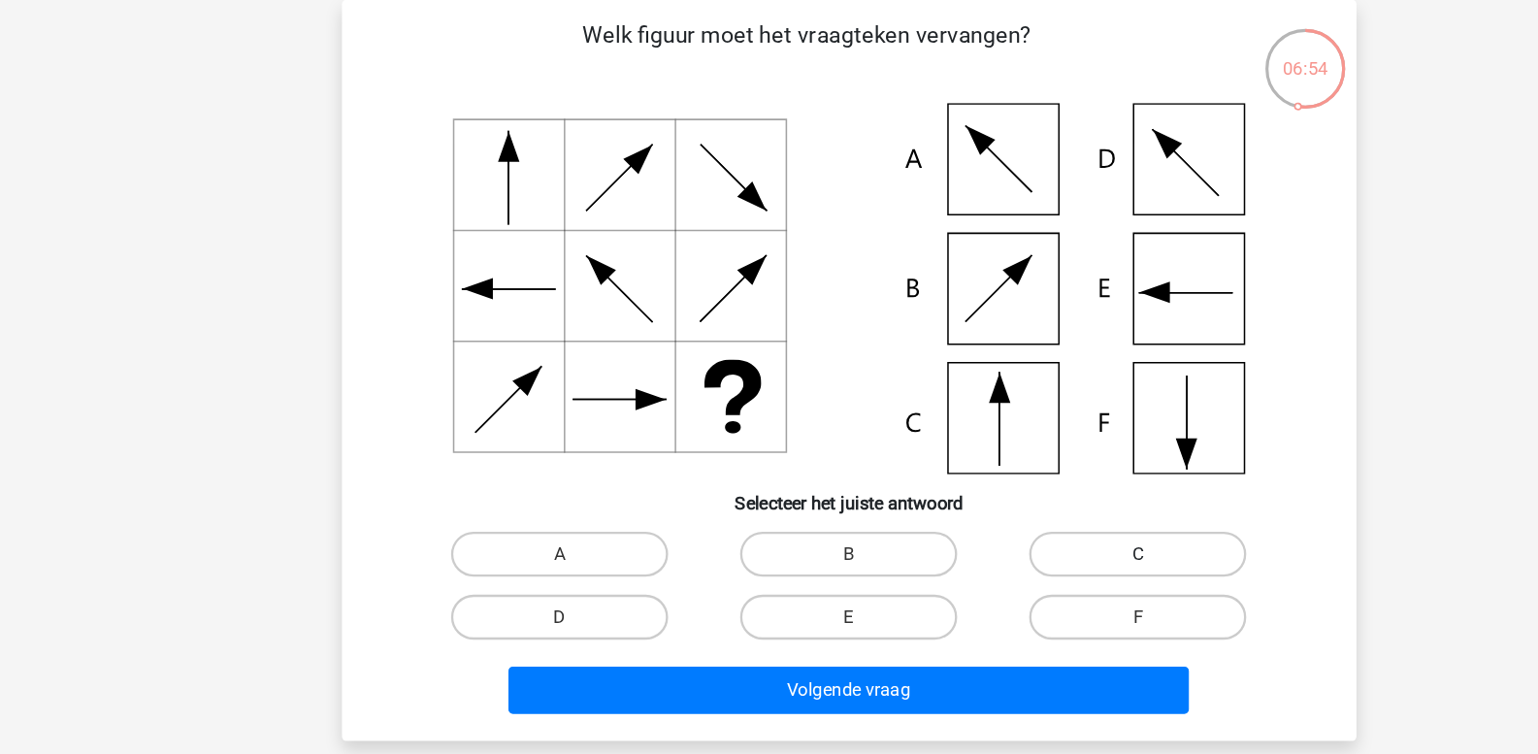
click at [975, 468] on label "C" at bounding box center [1018, 480] width 187 height 39
click at [1019, 480] on input "C" at bounding box center [1025, 486] width 13 height 13
radio input "true"
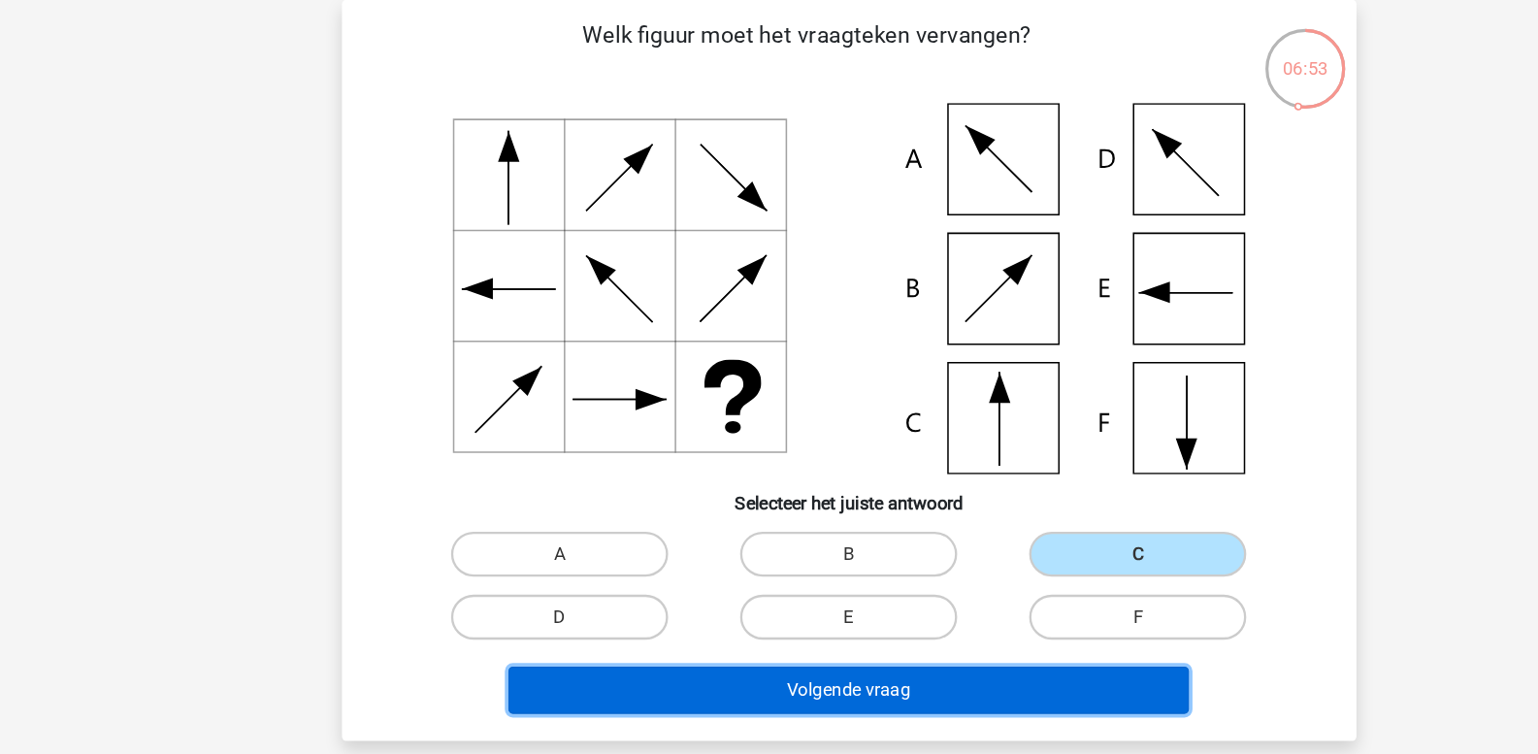
click at [697, 603] on button "Volgende vraag" at bounding box center [769, 597] width 587 height 41
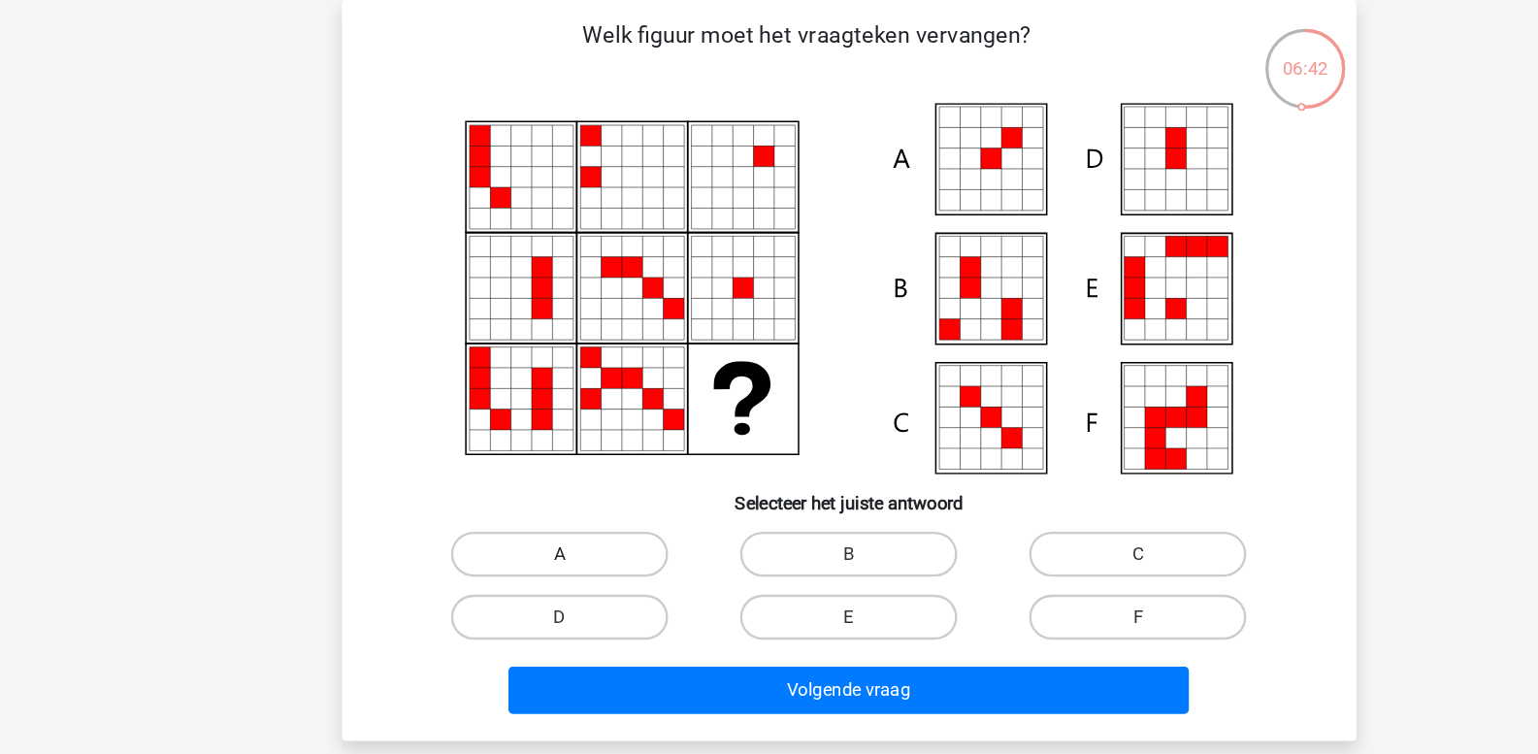
click at [554, 475] on label "A" at bounding box center [519, 480] width 187 height 39
click at [532, 480] on input "A" at bounding box center [525, 486] width 13 height 13
radio input "true"
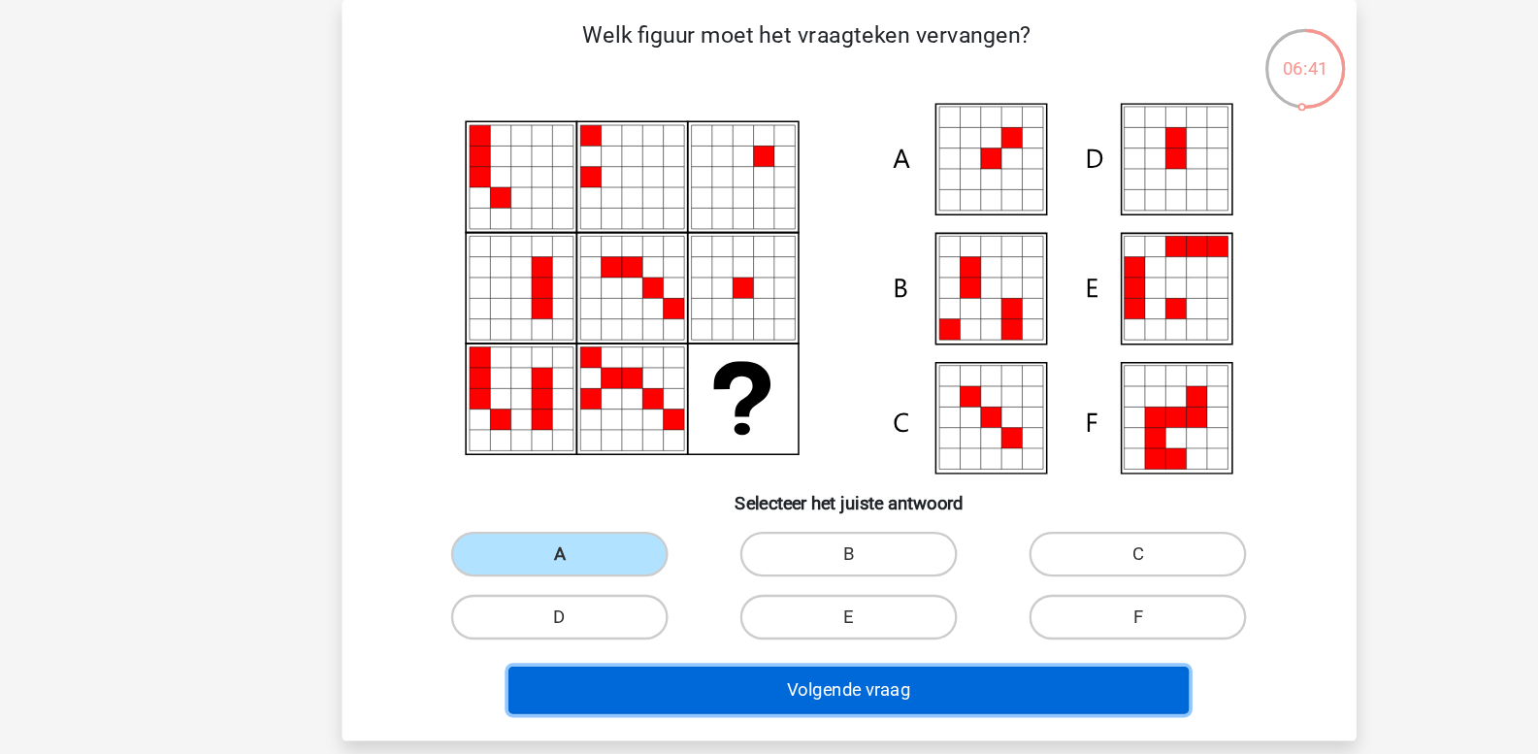
click at [588, 592] on button "Volgende vraag" at bounding box center [769, 597] width 587 height 41
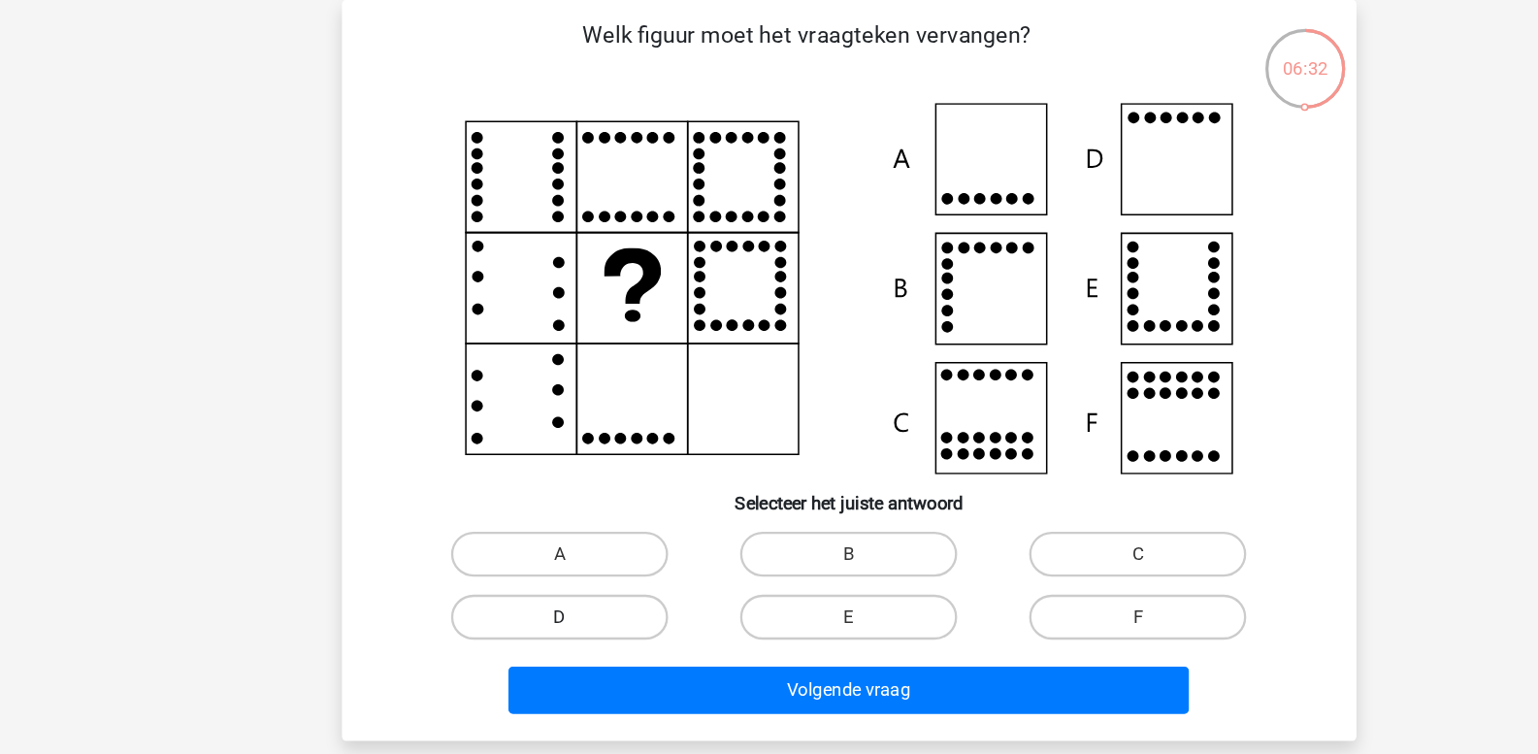
click at [549, 533] on label "D" at bounding box center [519, 534] width 187 height 39
click at [532, 535] on input "D" at bounding box center [525, 541] width 13 height 13
radio input "true"
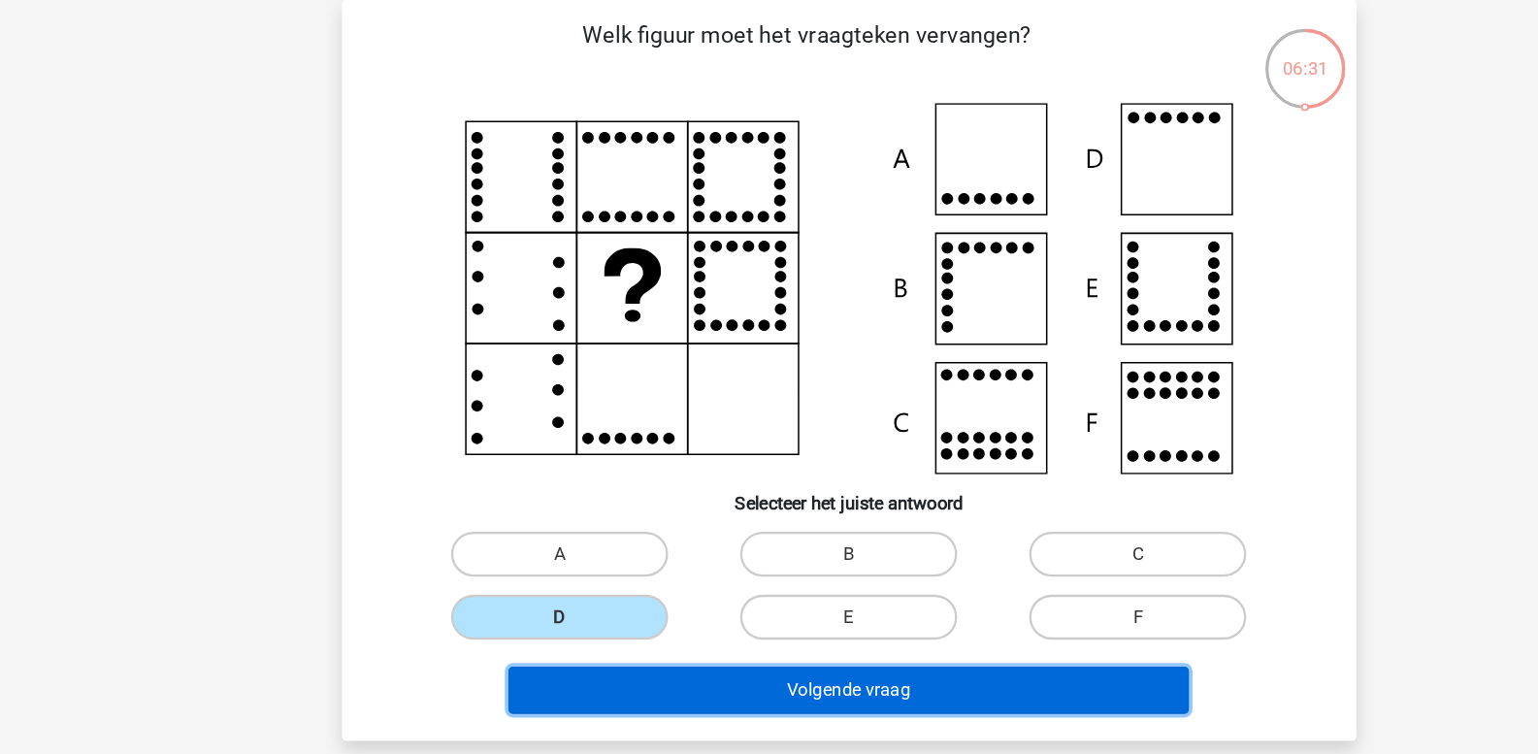
click at [608, 590] on button "Volgende vraag" at bounding box center [769, 597] width 587 height 41
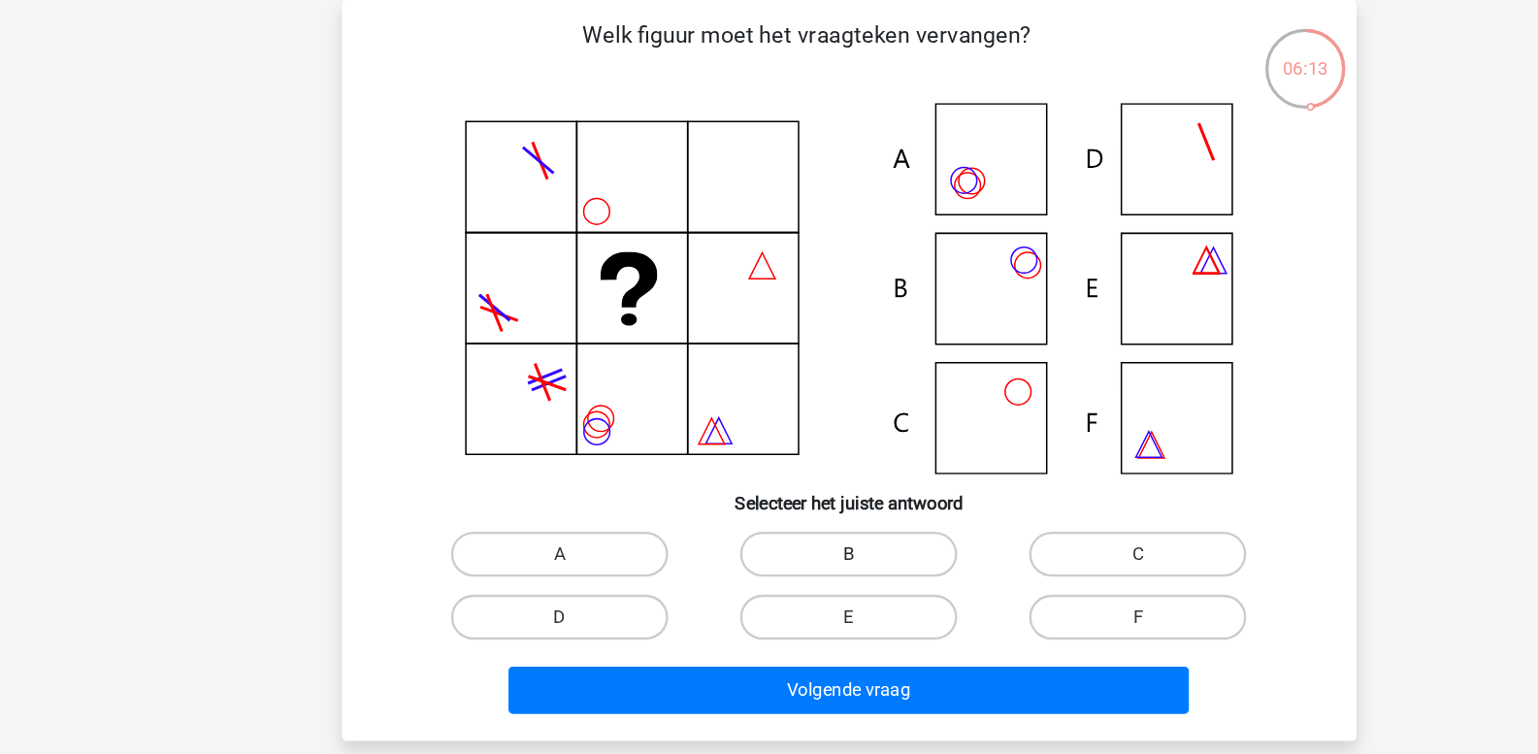
click at [726, 477] on label "B" at bounding box center [768, 480] width 187 height 39
click at [769, 480] on input "B" at bounding box center [775, 486] width 13 height 13
radio input "true"
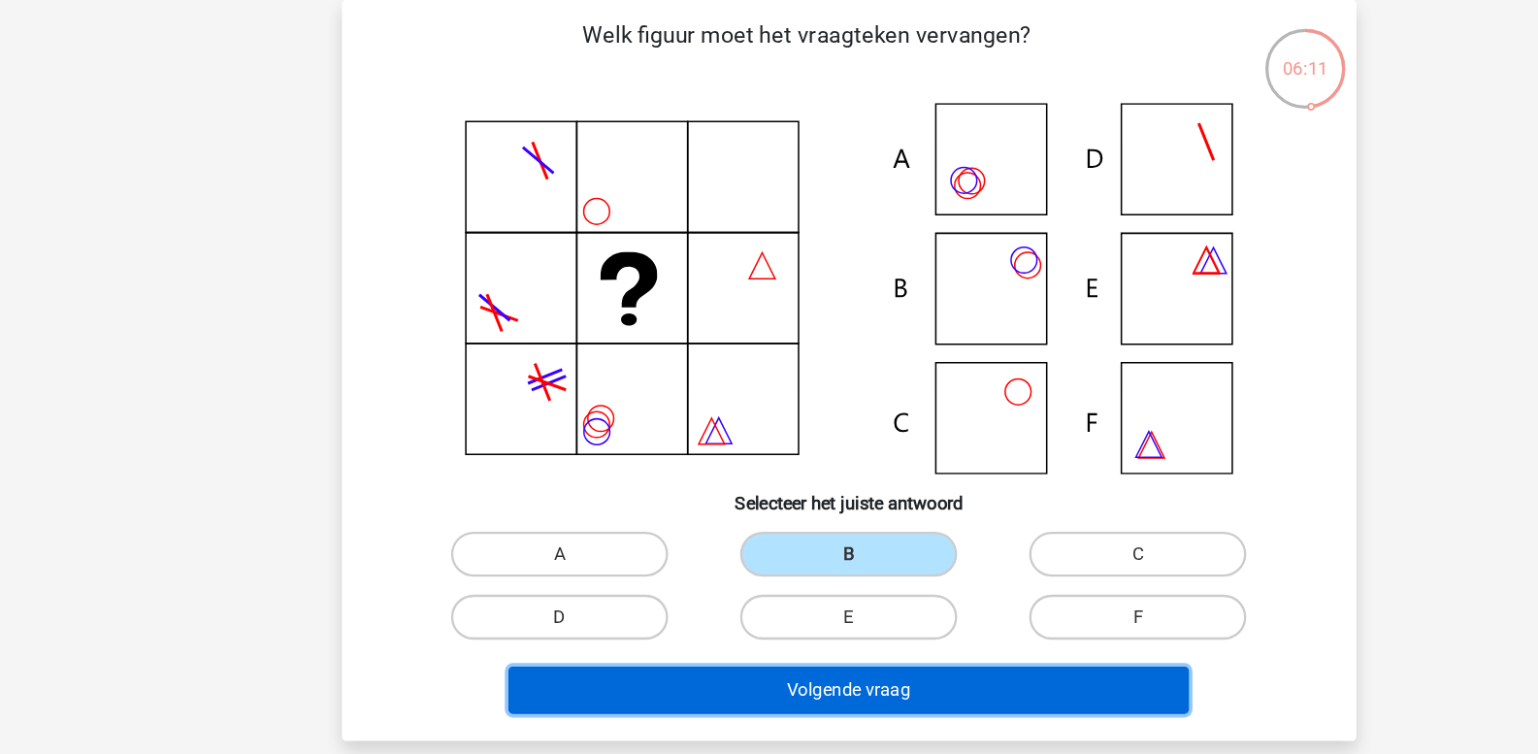
click at [659, 600] on button "Volgende vraag" at bounding box center [769, 597] width 587 height 41
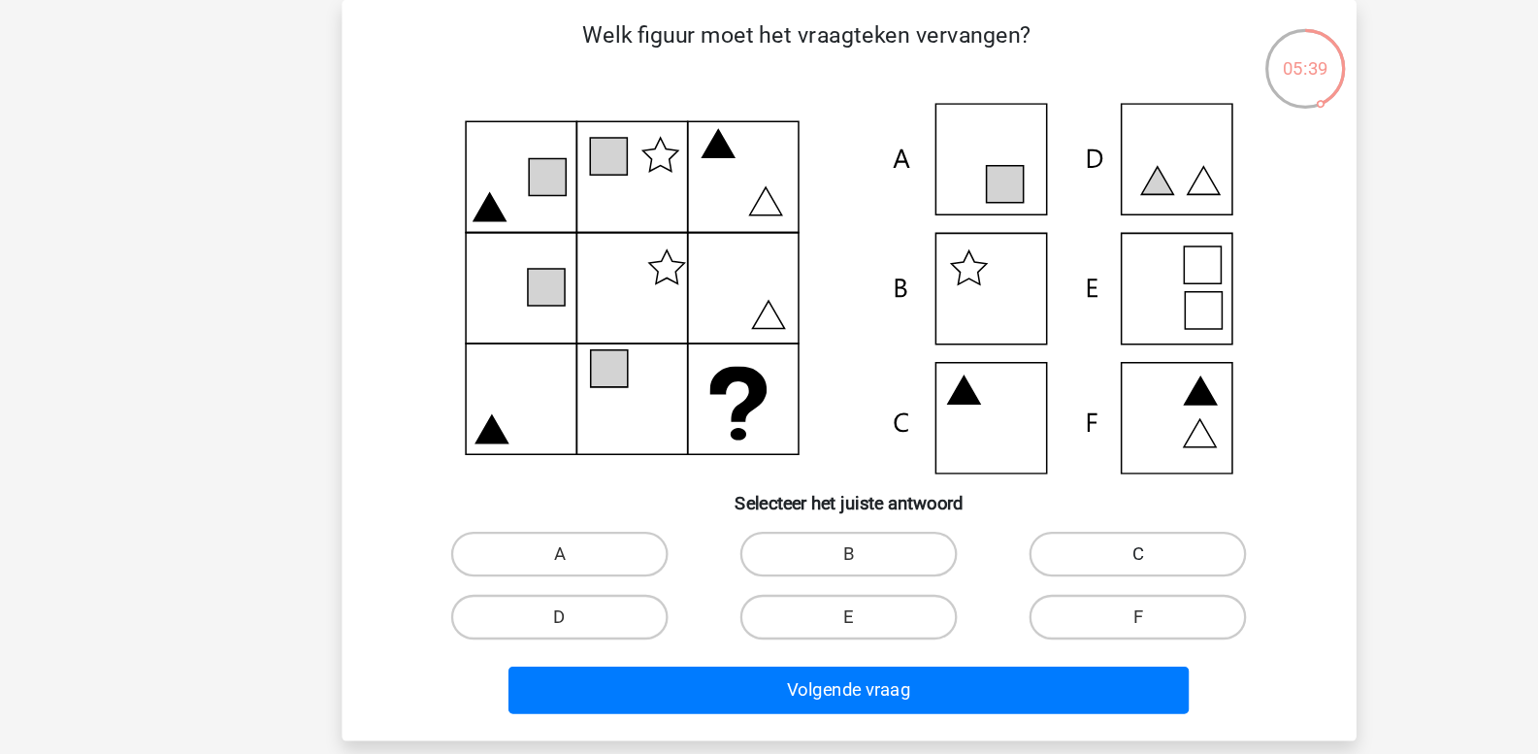
click at [990, 486] on label "C" at bounding box center [1018, 480] width 187 height 39
click at [1019, 486] on input "C" at bounding box center [1025, 486] width 13 height 13
radio input "true"
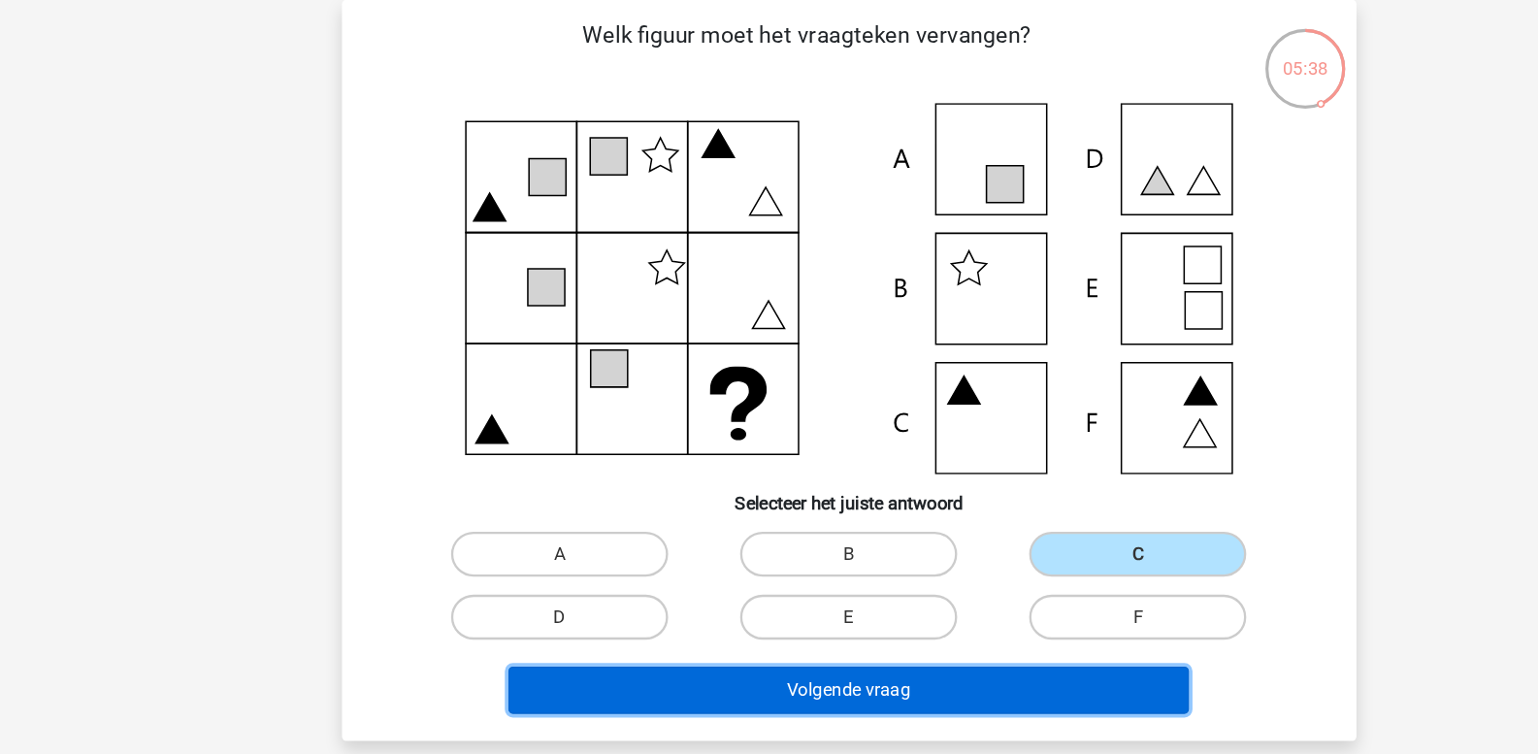
click at [823, 599] on button "Volgende vraag" at bounding box center [769, 597] width 587 height 41
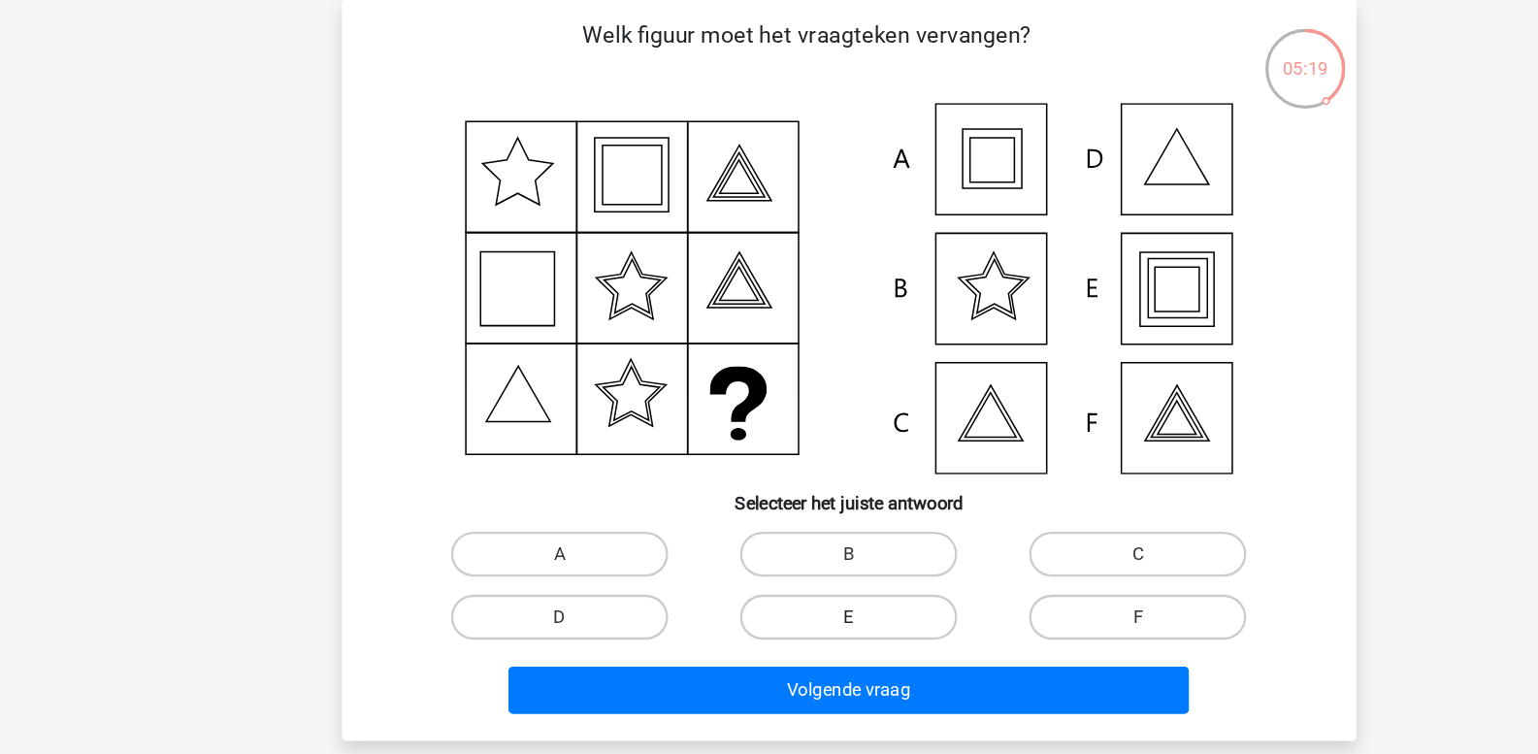
click at [708, 535] on label "E" at bounding box center [768, 534] width 187 height 39
click at [769, 535] on input "E" at bounding box center [775, 541] width 13 height 13
radio input "true"
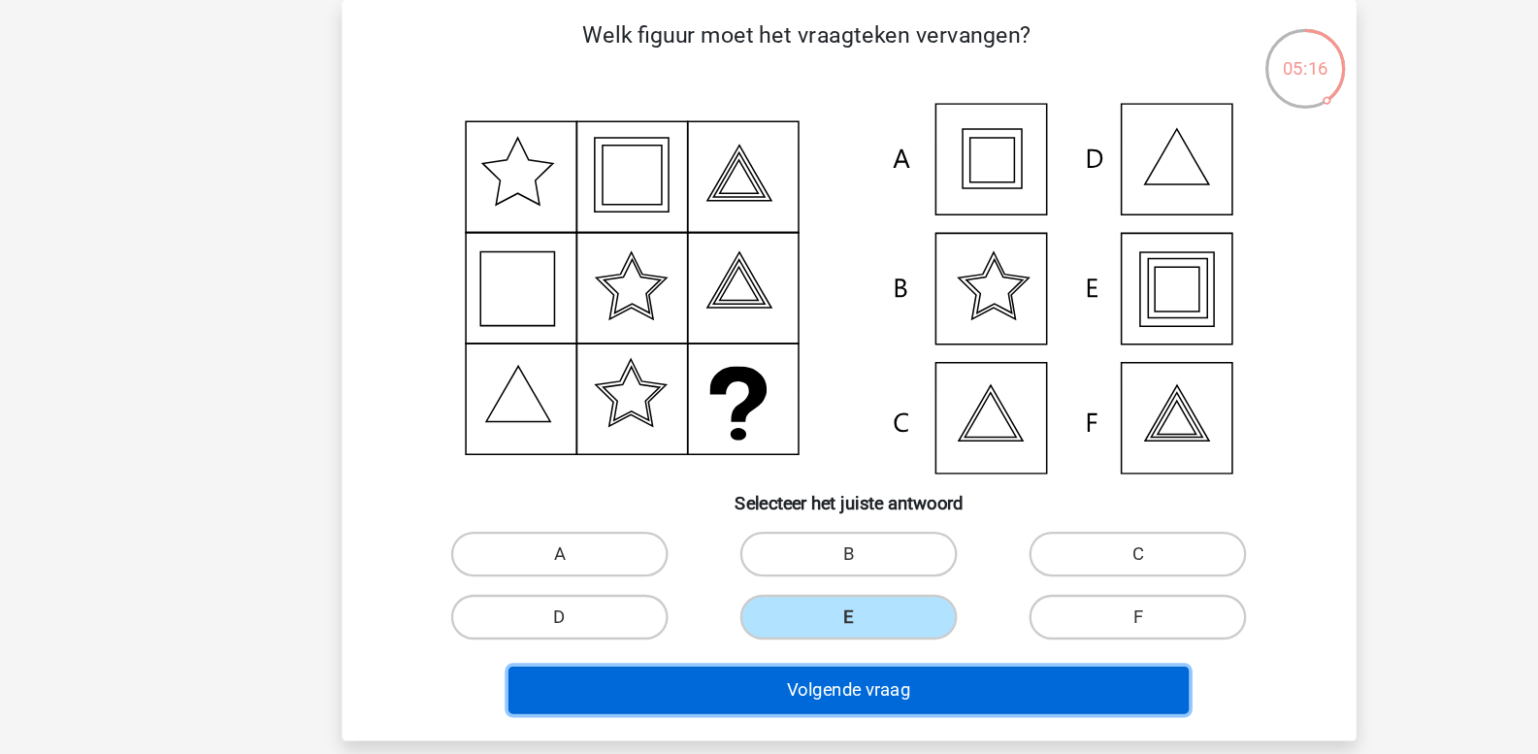
click at [694, 599] on button "Volgende vraag" at bounding box center [769, 597] width 587 height 41
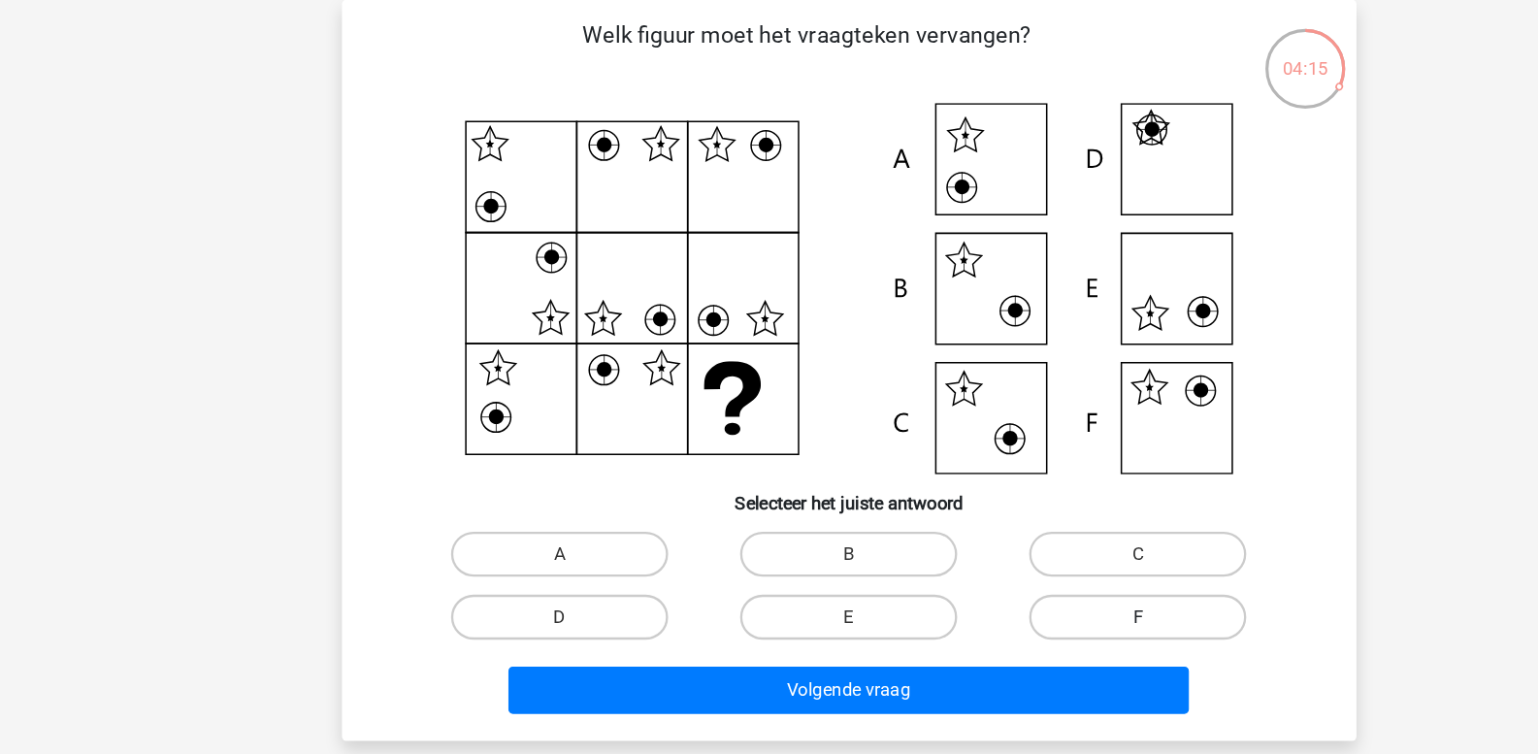
click at [1008, 530] on label "F" at bounding box center [1018, 534] width 187 height 39
click at [1019, 535] on input "F" at bounding box center [1025, 541] width 13 height 13
radio input "true"
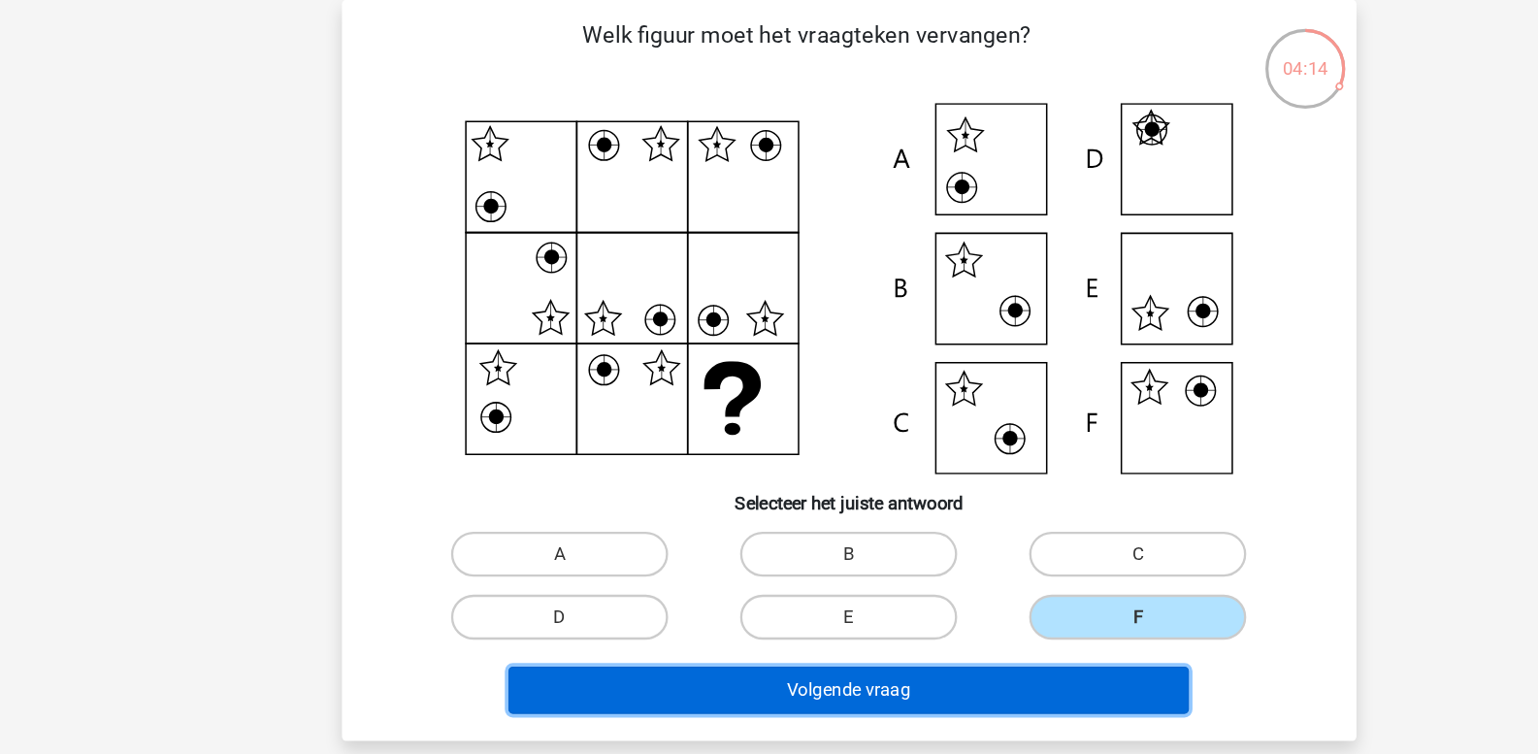
click at [839, 594] on button "Volgende vraag" at bounding box center [769, 597] width 587 height 41
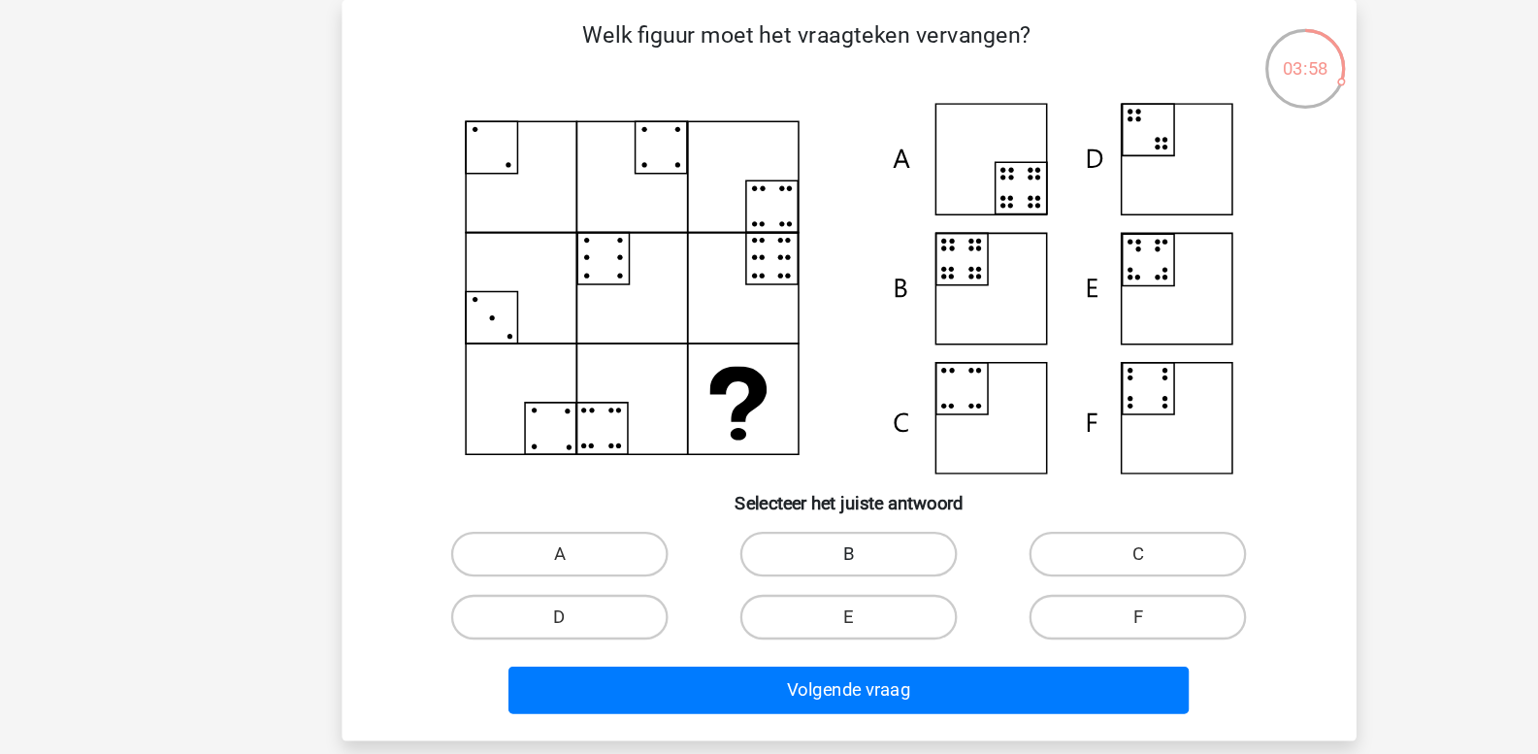
click at [756, 477] on label "B" at bounding box center [768, 480] width 187 height 39
click at [769, 480] on input "B" at bounding box center [775, 486] width 13 height 13
radio input "true"
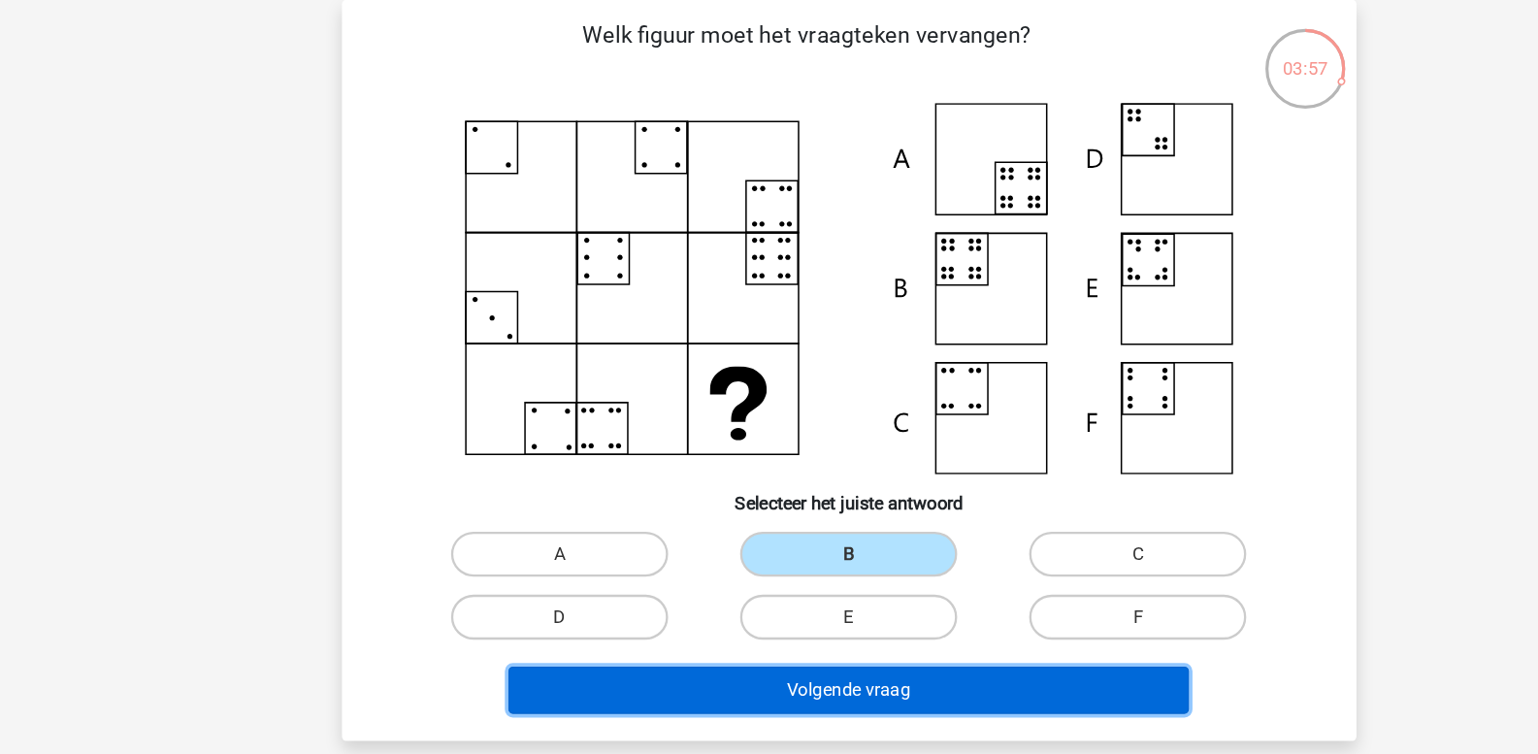
click at [660, 592] on button "Volgende vraag" at bounding box center [769, 597] width 587 height 41
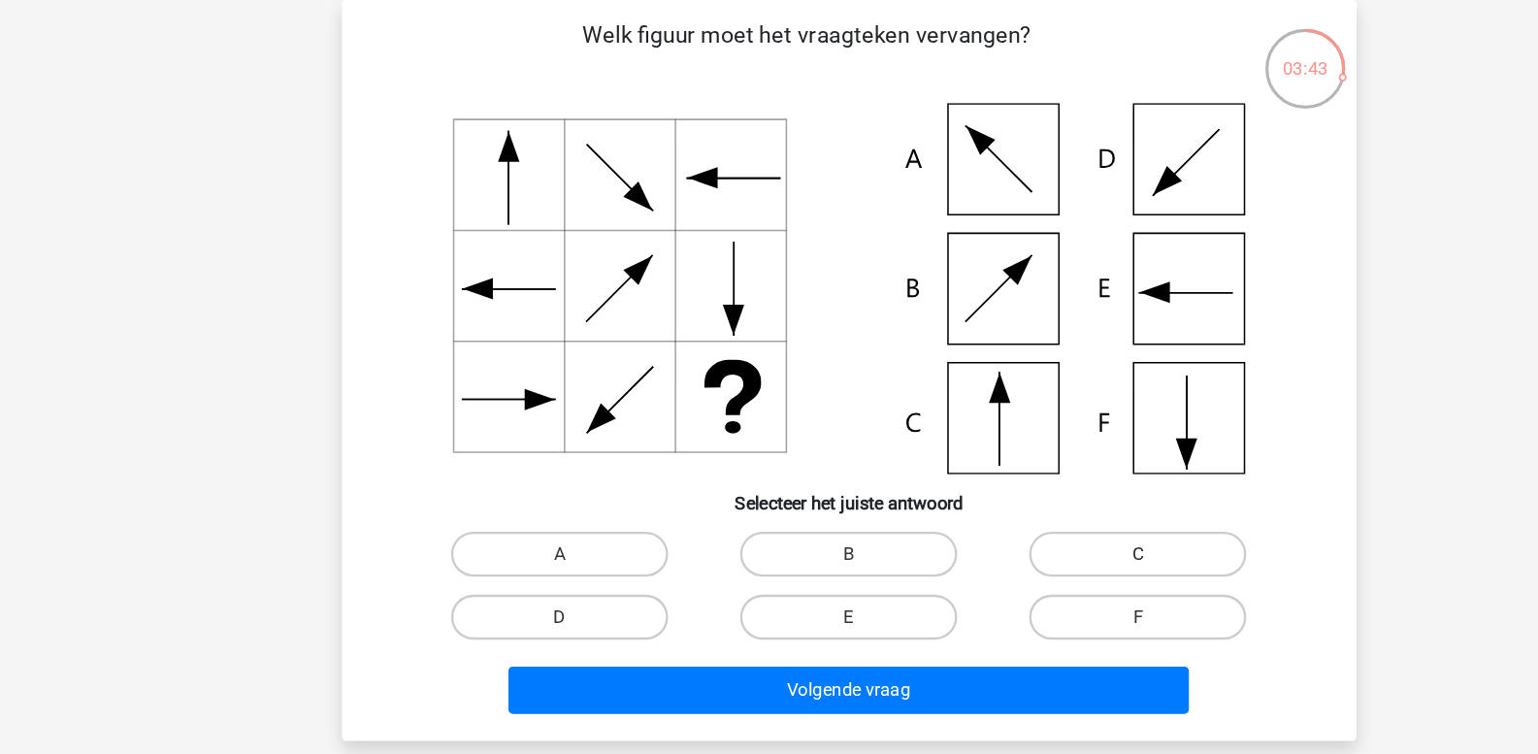
click at [978, 477] on label "C" at bounding box center [1018, 480] width 187 height 39
click at [1019, 480] on input "C" at bounding box center [1025, 486] width 13 height 13
radio input "true"
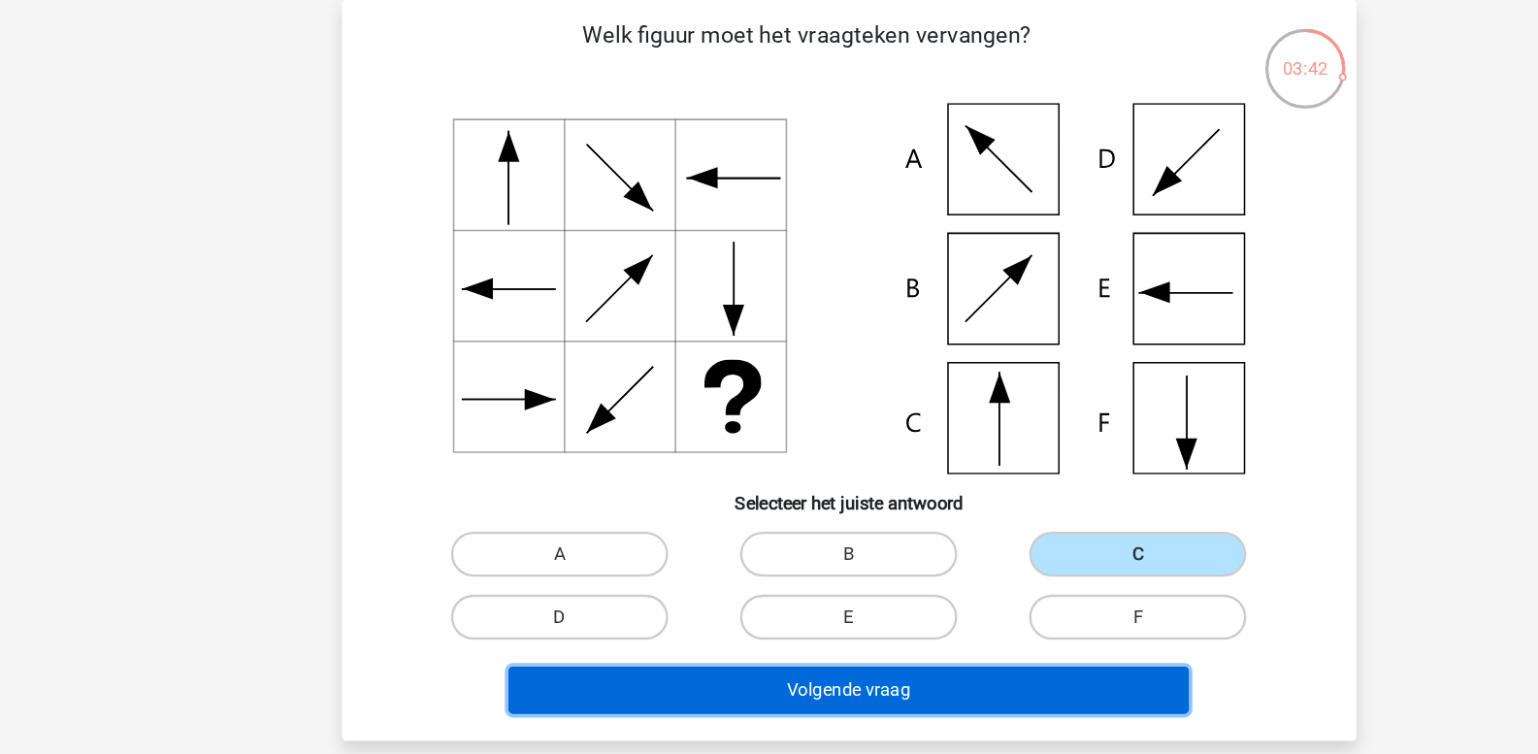
click at [774, 599] on button "Volgende vraag" at bounding box center [769, 597] width 587 height 41
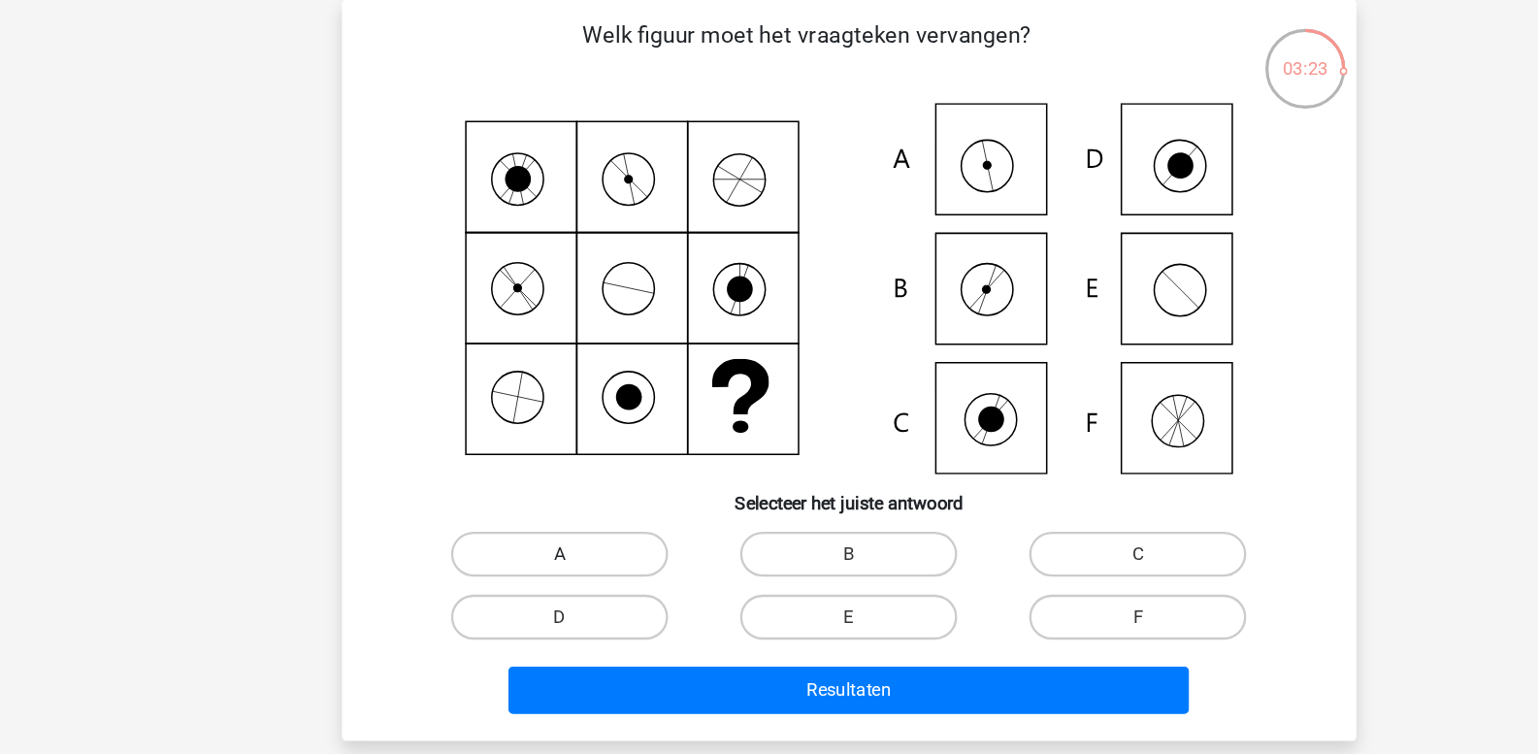
click at [548, 471] on label "A" at bounding box center [519, 480] width 187 height 39
click at [532, 480] on input "A" at bounding box center [525, 486] width 13 height 13
radio input "true"
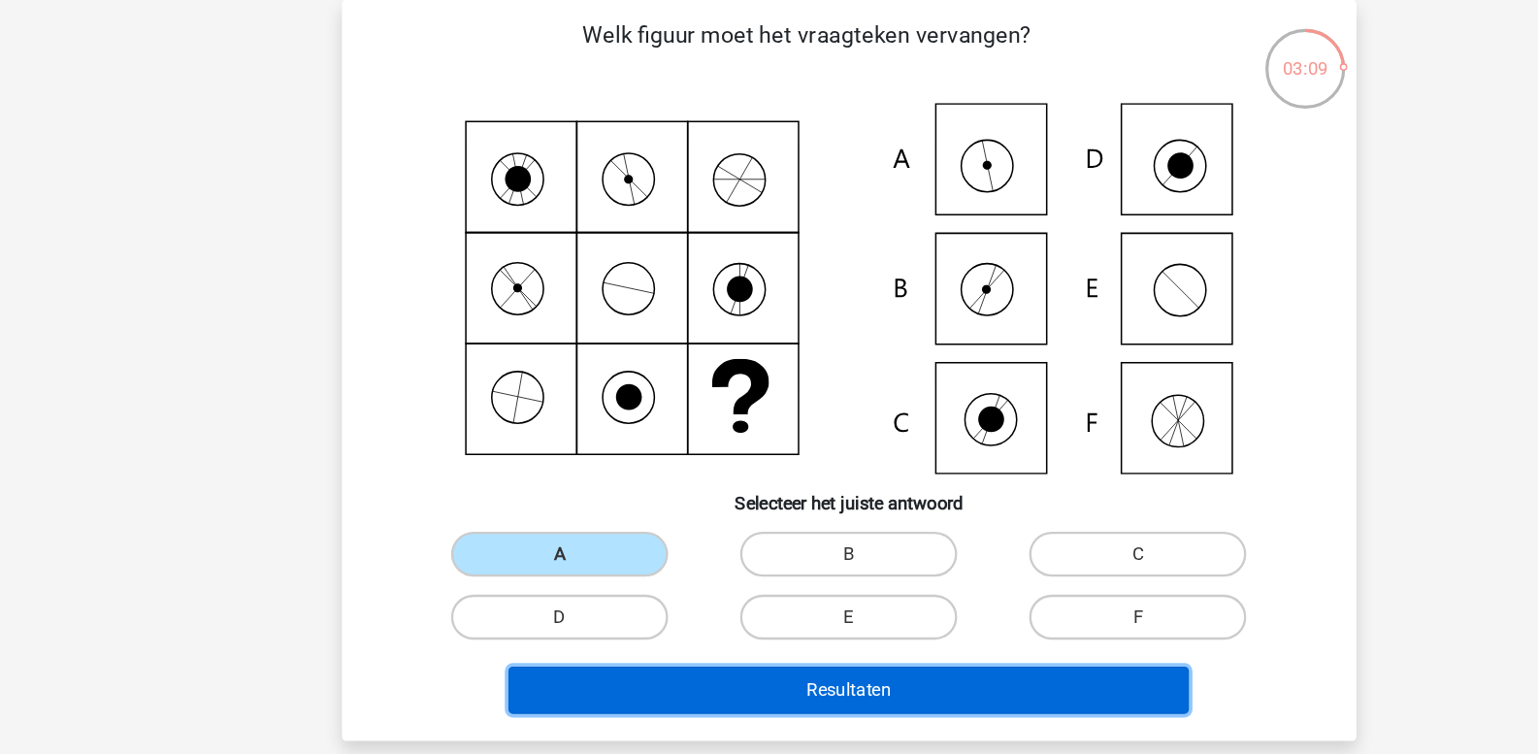
click at [702, 602] on button "Resultaten" at bounding box center [769, 597] width 587 height 41
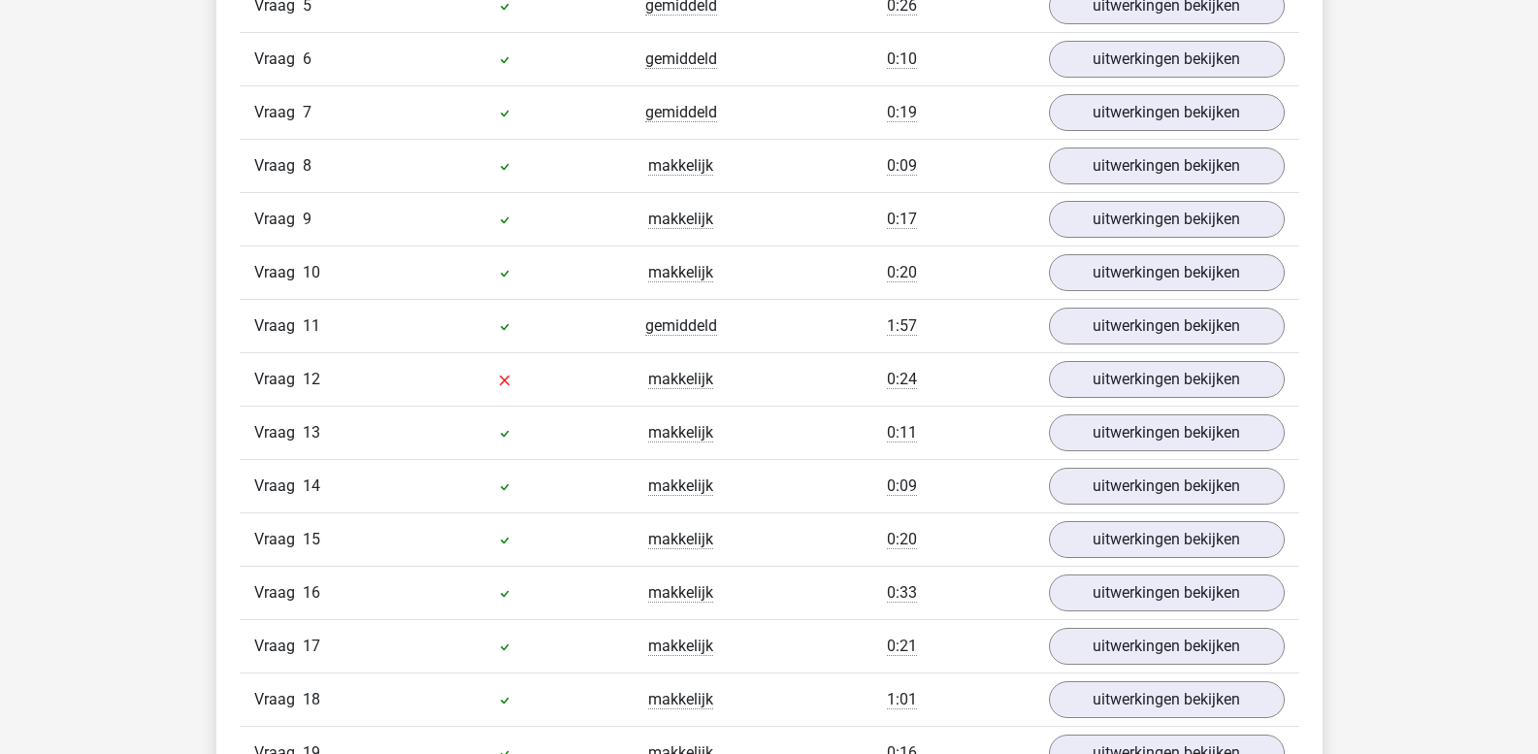
scroll to position [1941, 0]
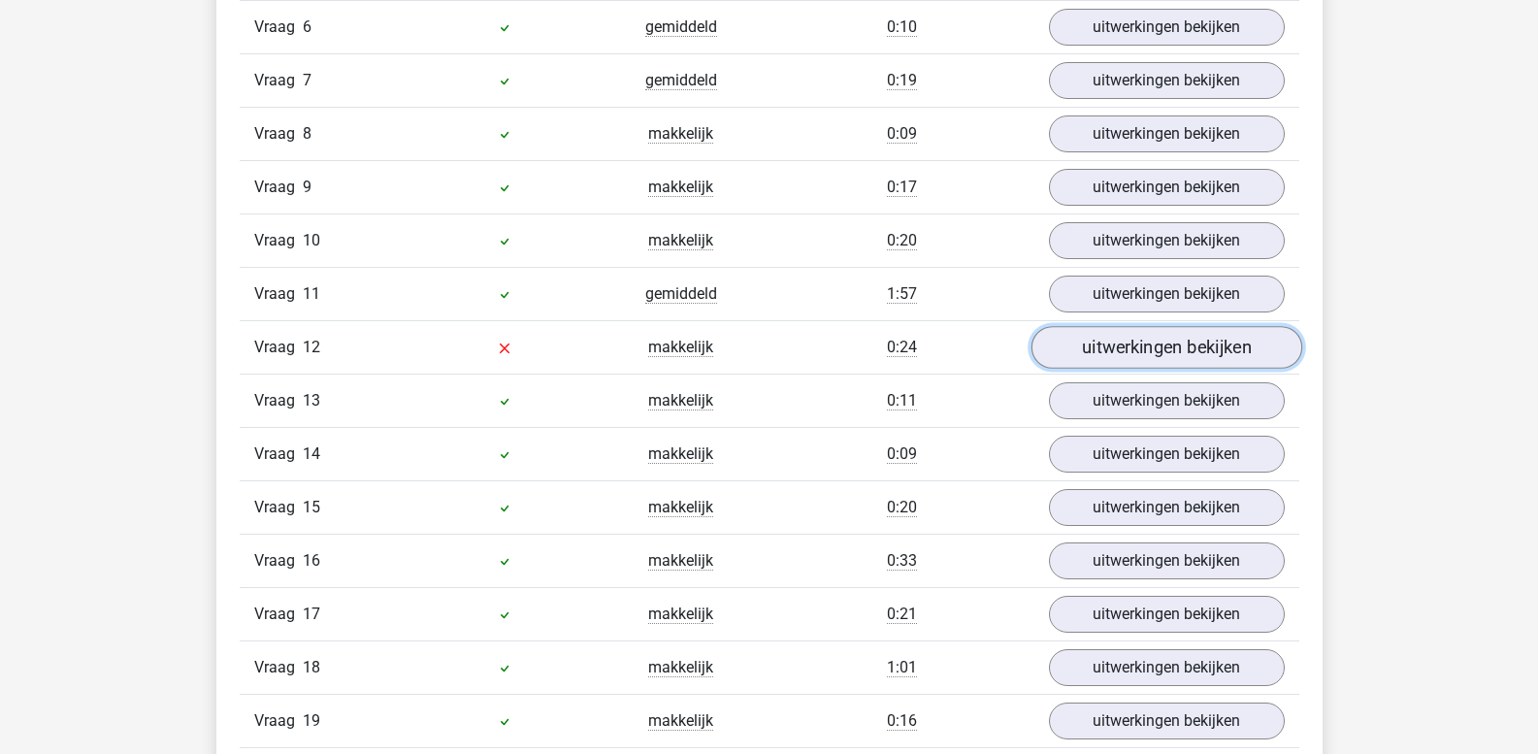
click at [1116, 351] on link "uitwerkingen bekijken" at bounding box center [1166, 348] width 271 height 43
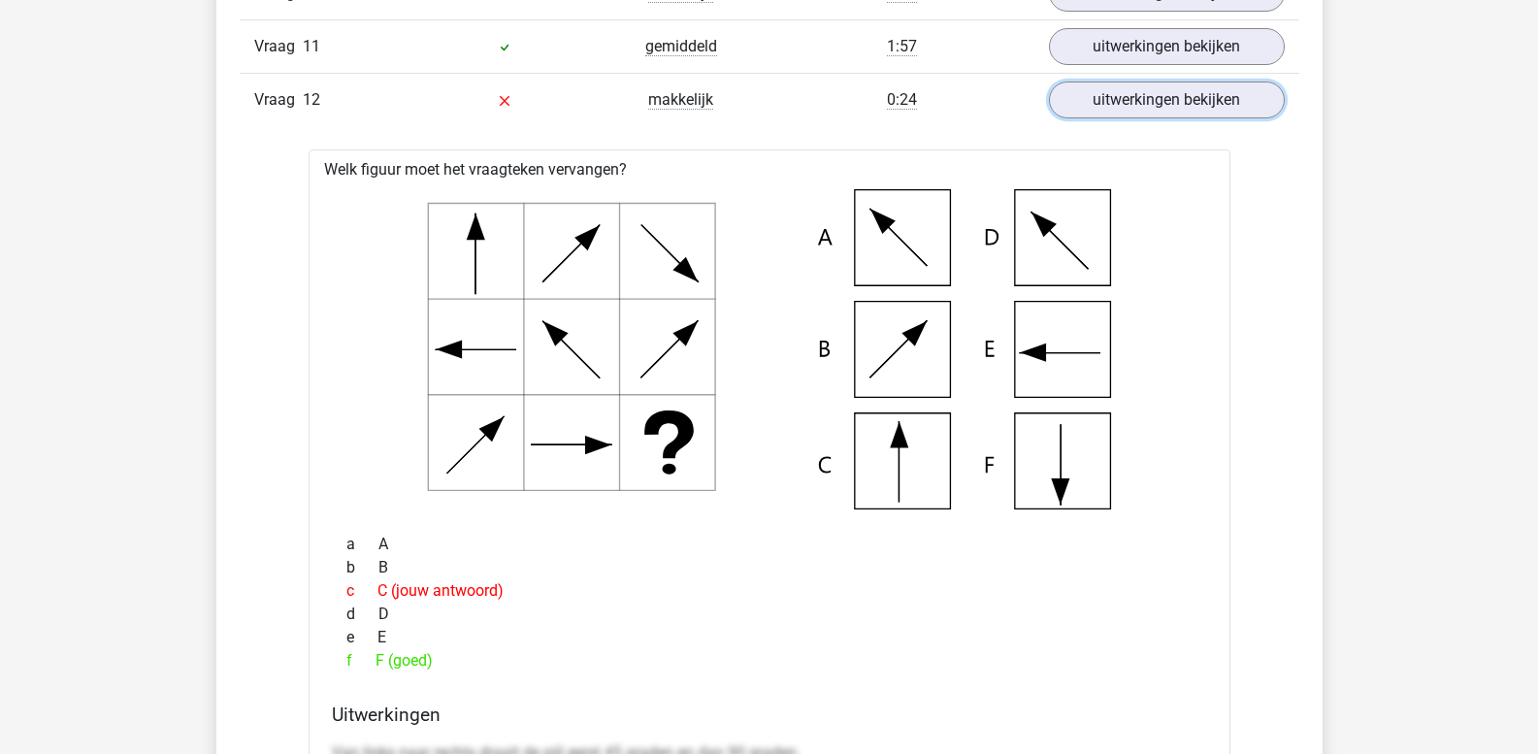
scroll to position [2232, 0]
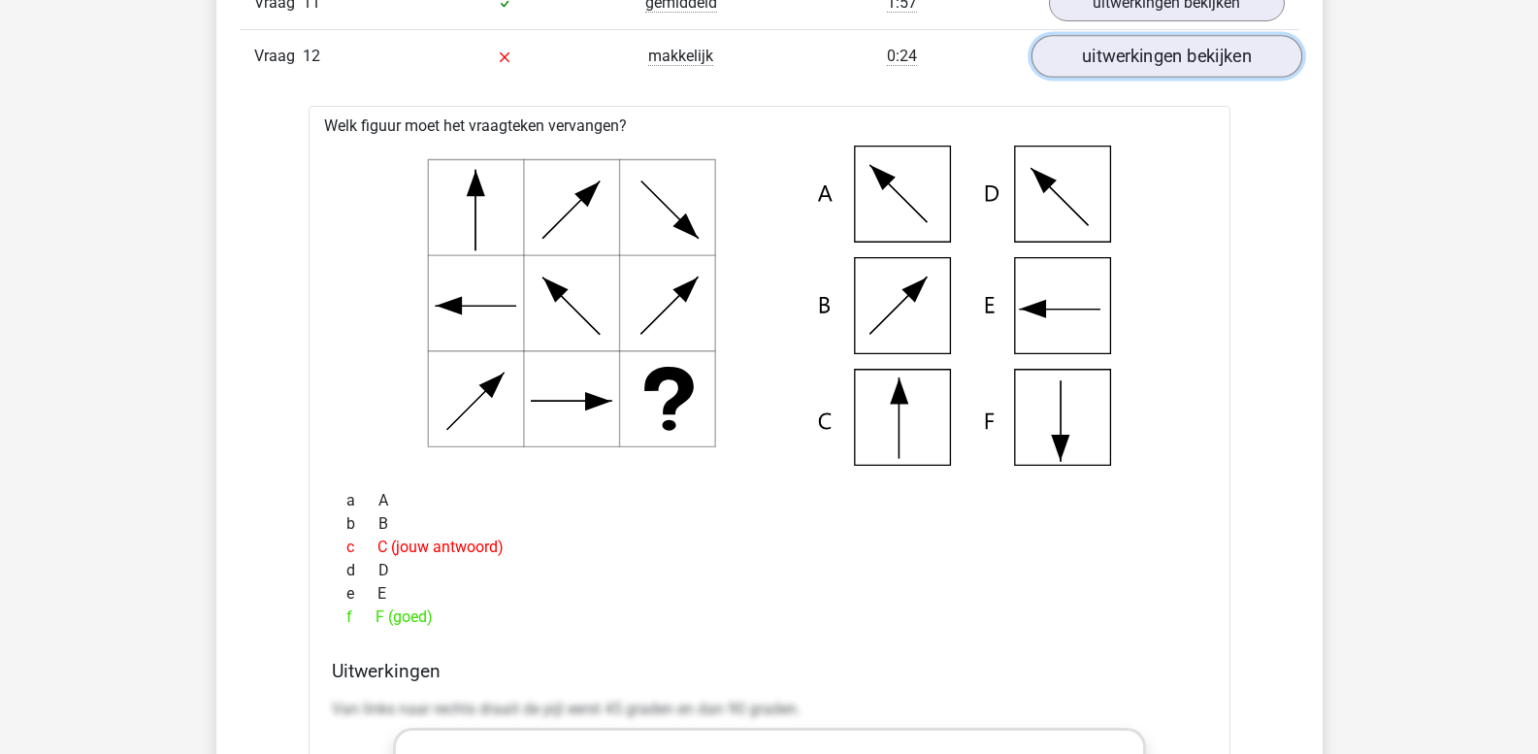
click at [1126, 60] on link "uitwerkingen bekijken" at bounding box center [1166, 57] width 271 height 43
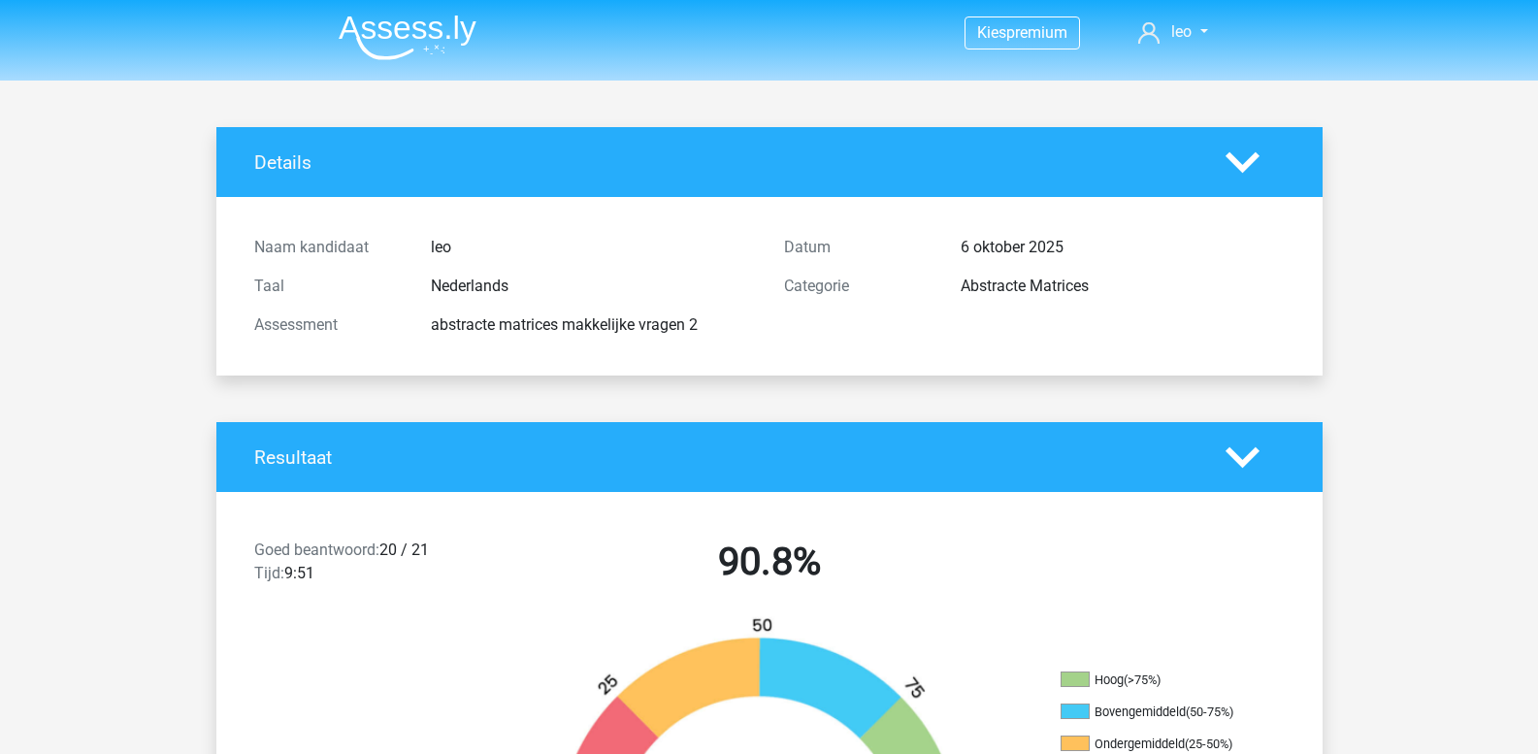
scroll to position [0, 0]
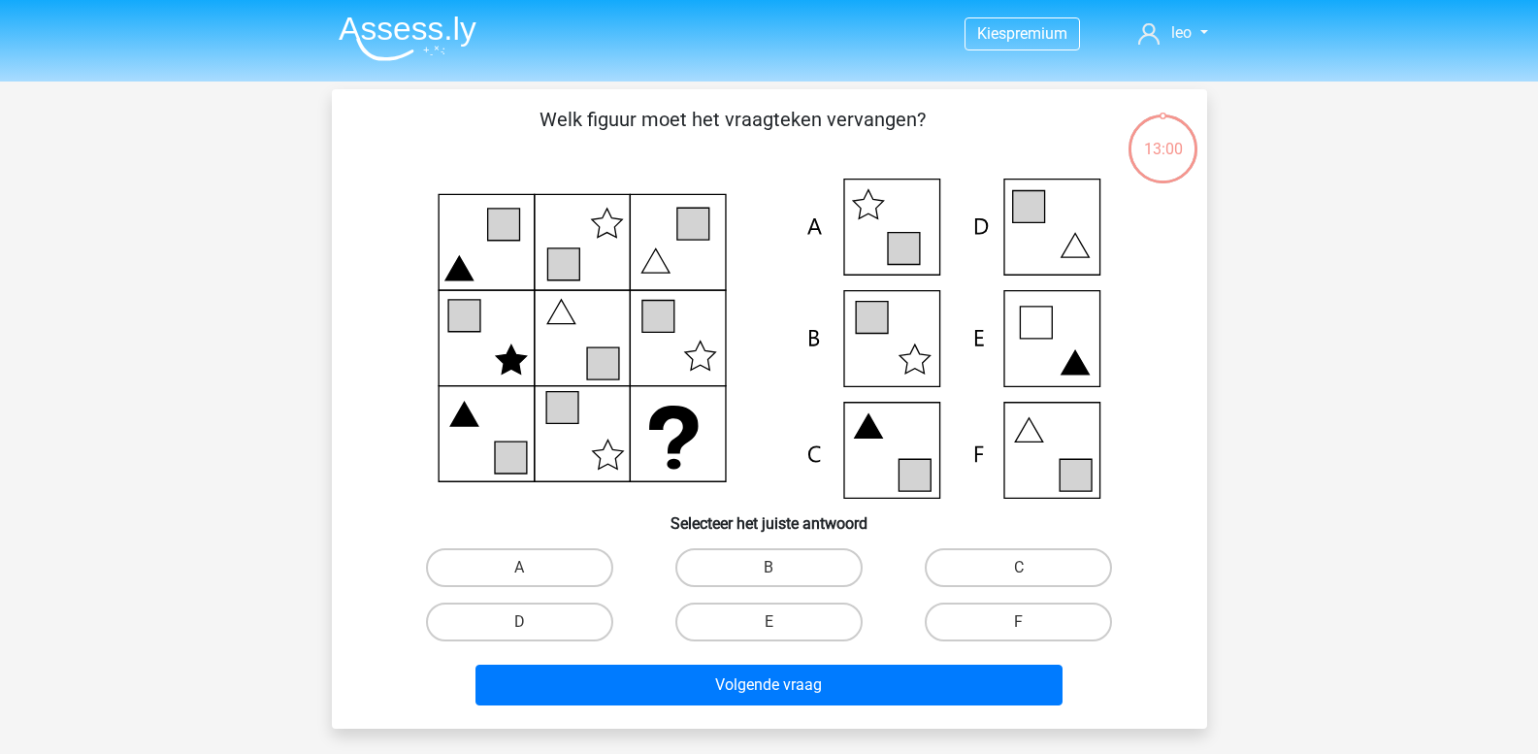
scroll to position [89, 0]
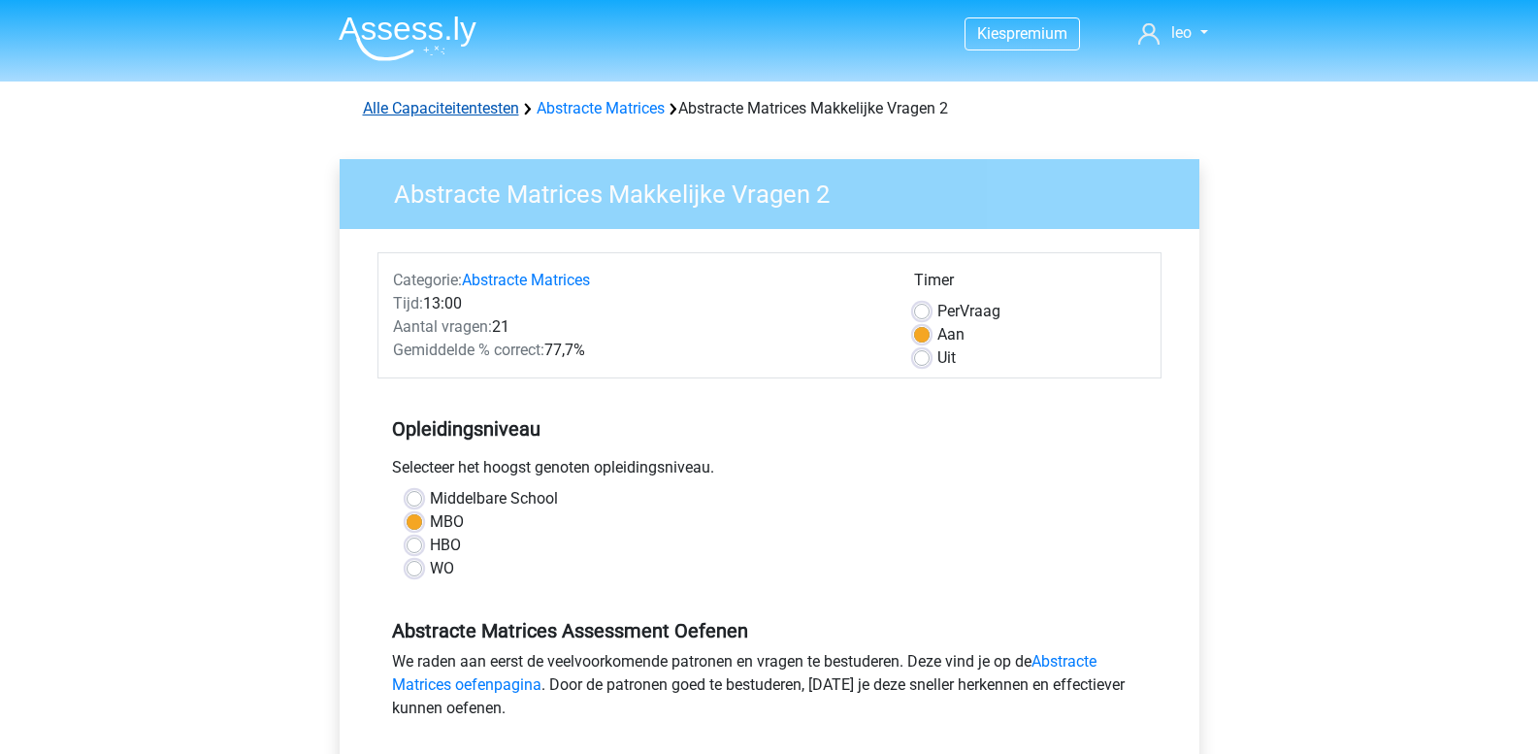
click at [468, 107] on link "Alle Capaciteitentesten" at bounding box center [441, 108] width 156 height 18
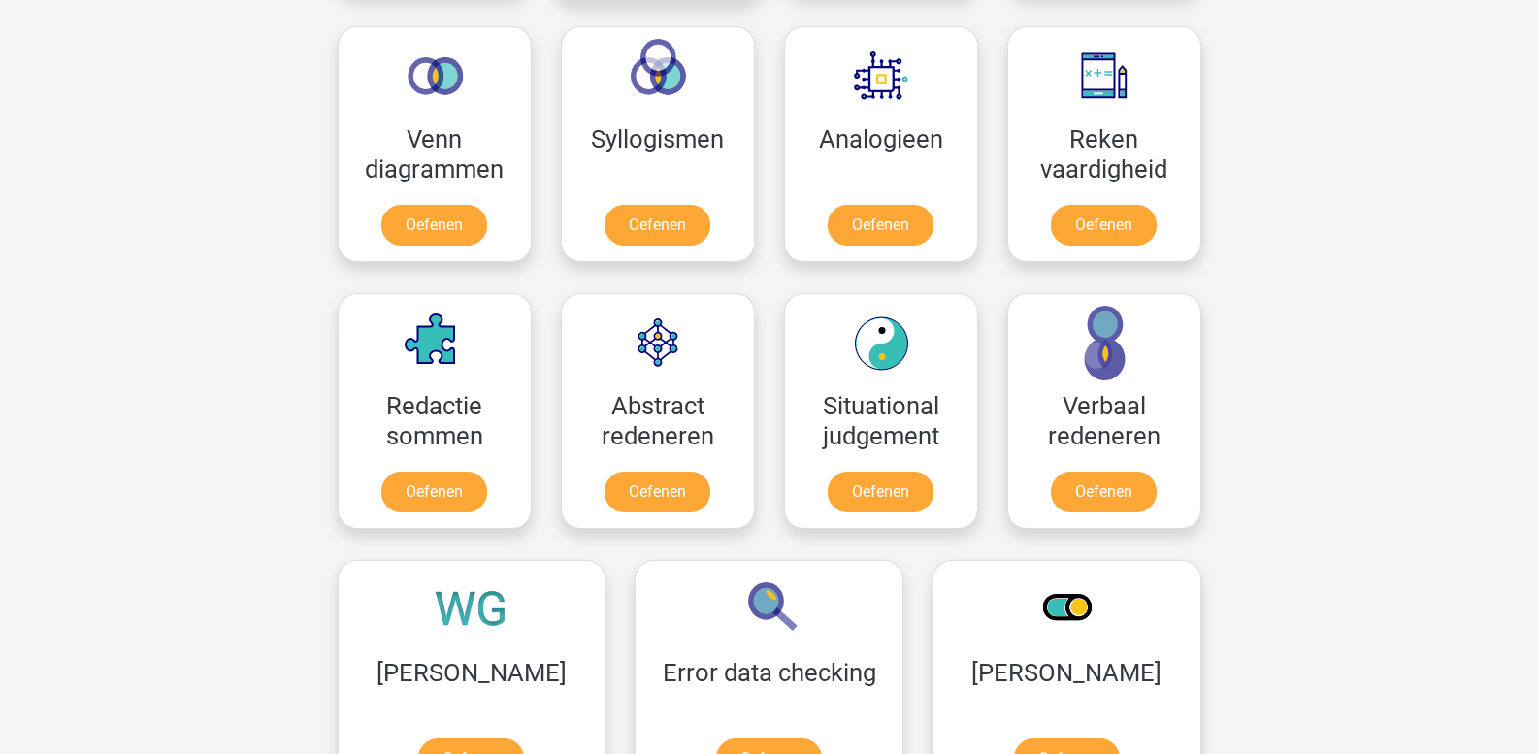
scroll to position [1213, 0]
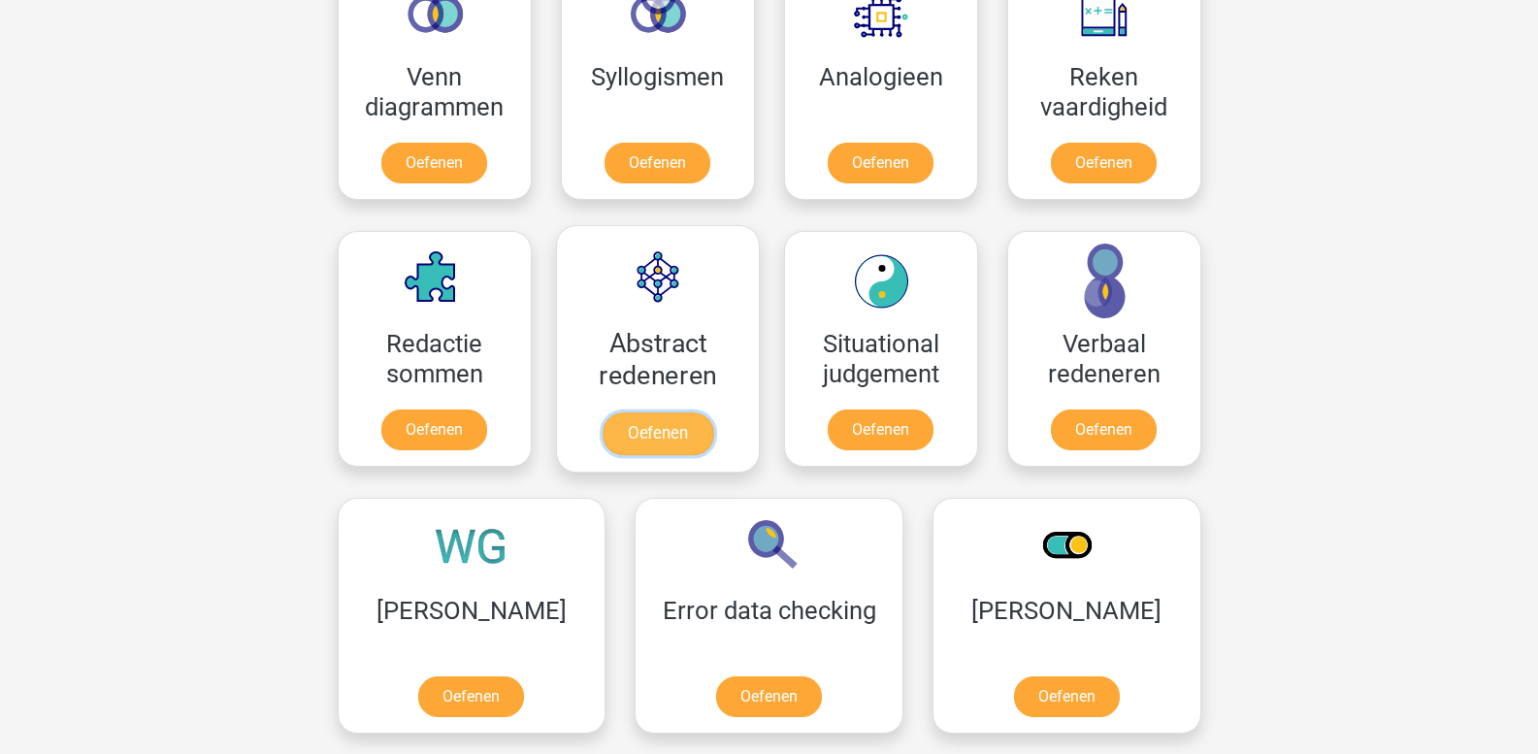
click at [665, 412] on link "Oefenen" at bounding box center [657, 433] width 111 height 43
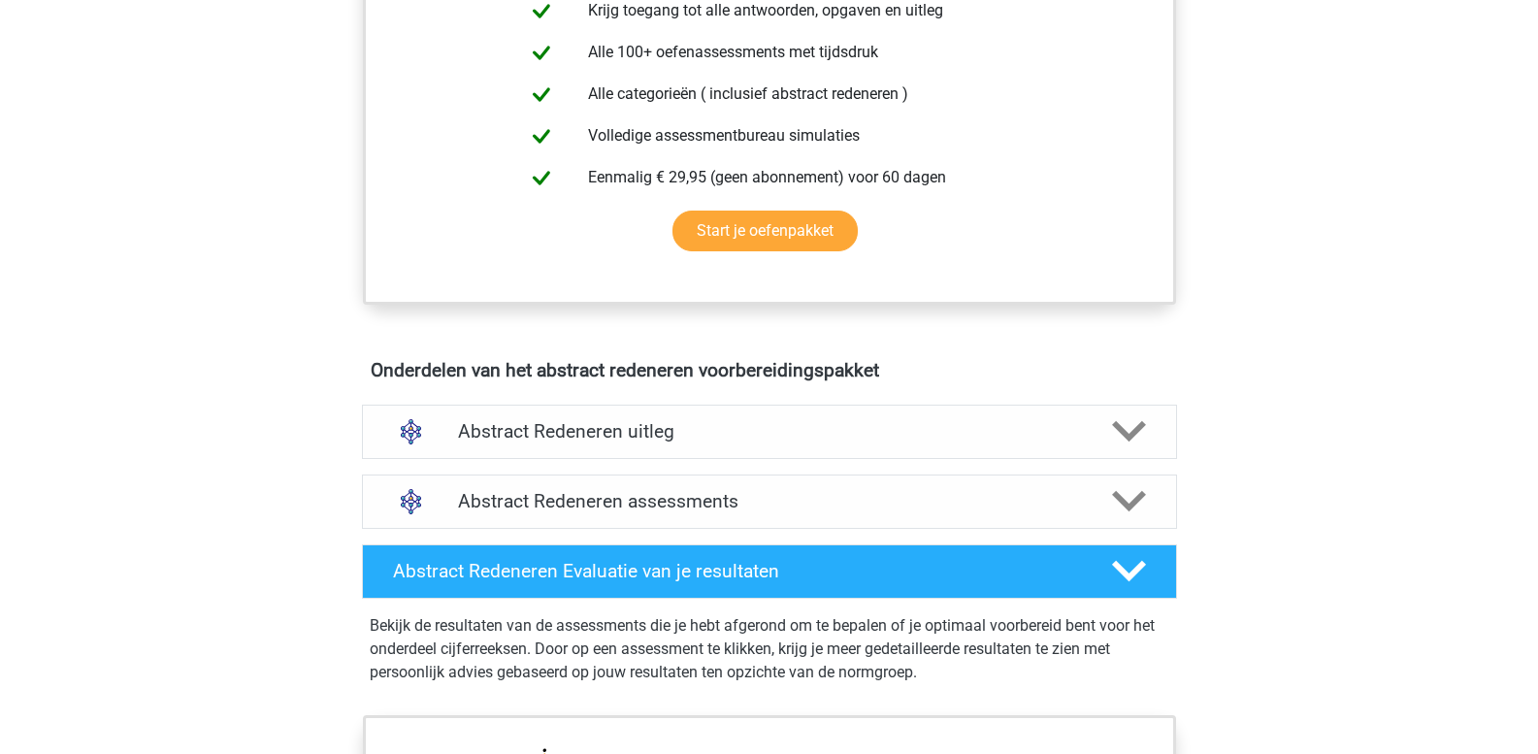
scroll to position [873, 0]
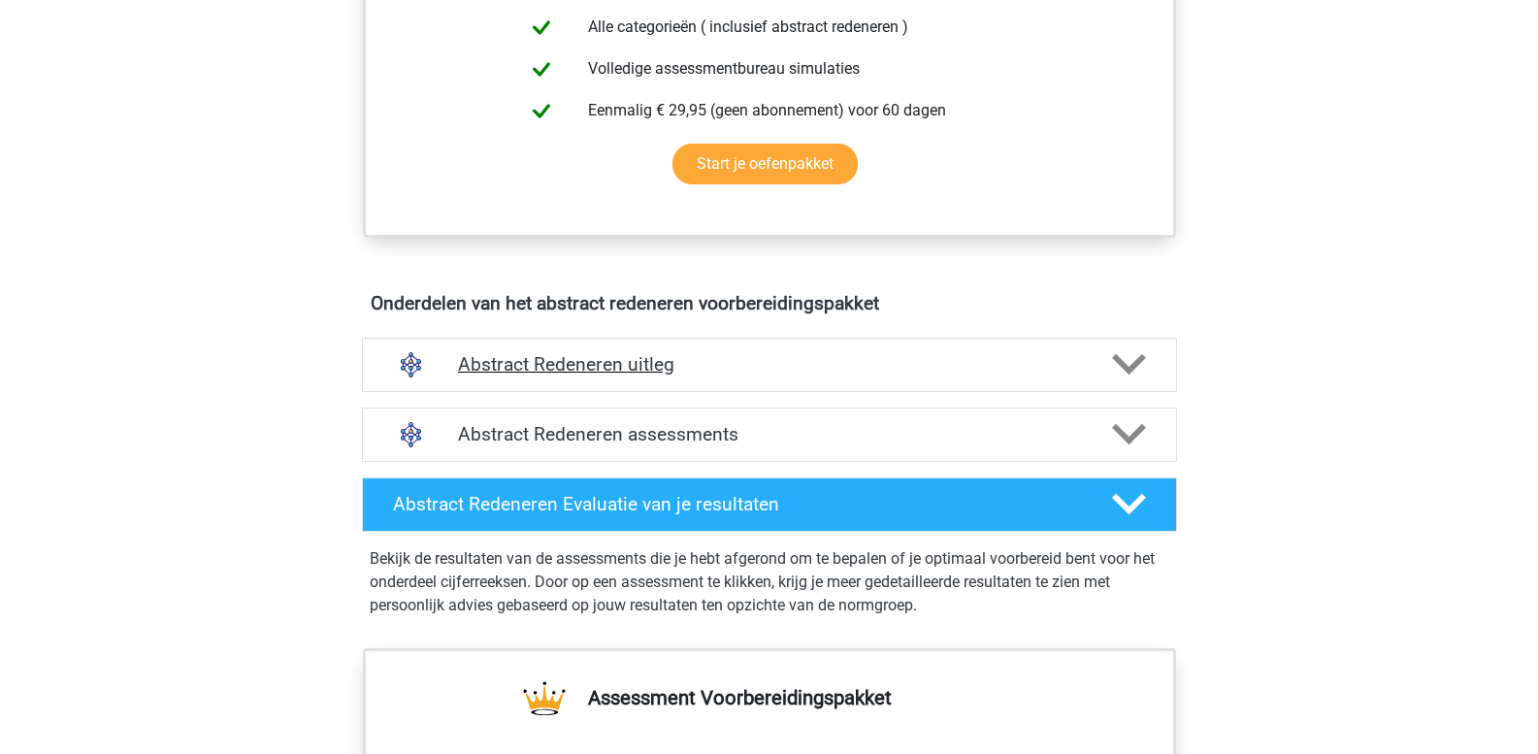
click at [1122, 363] on polygon at bounding box center [1129, 364] width 34 height 21
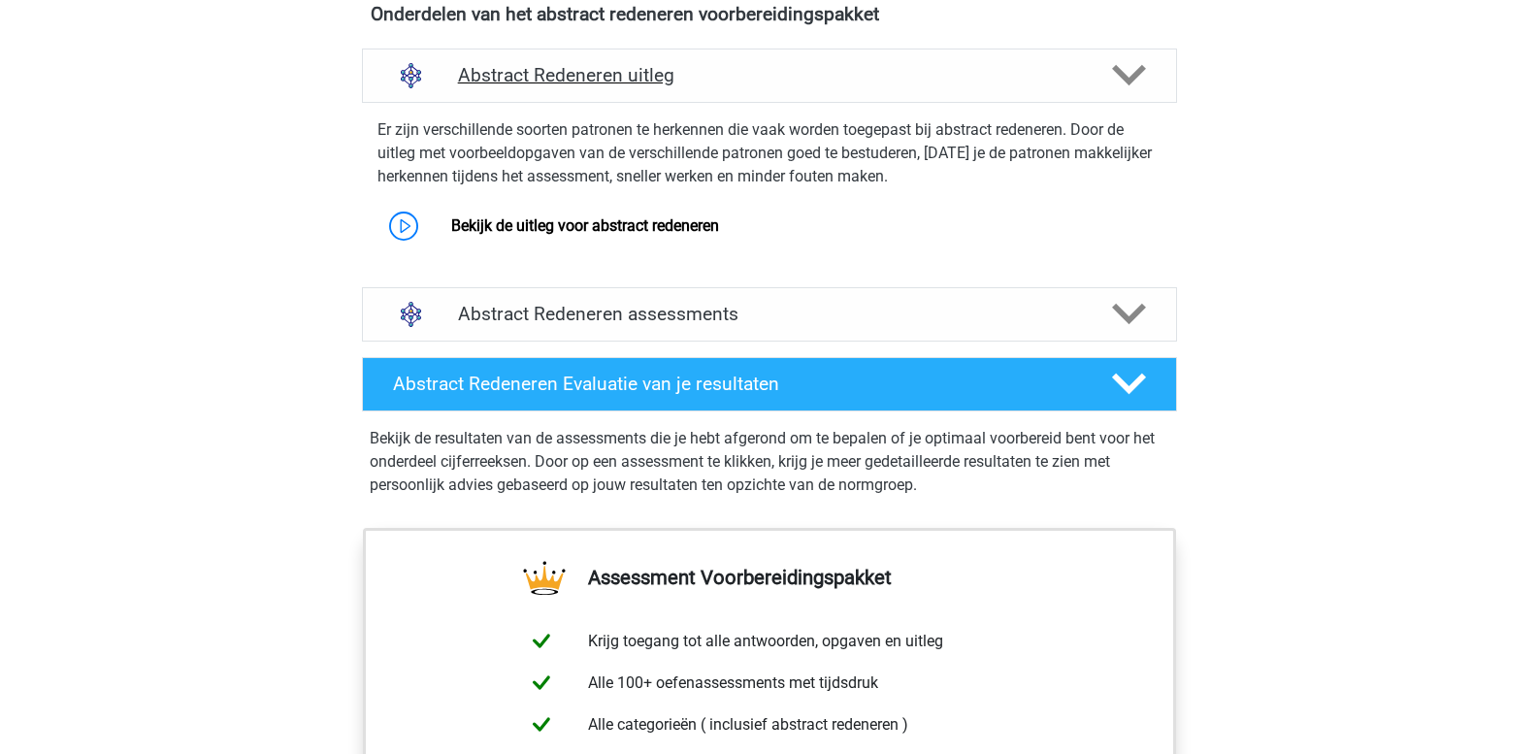
scroll to position [1262, 0]
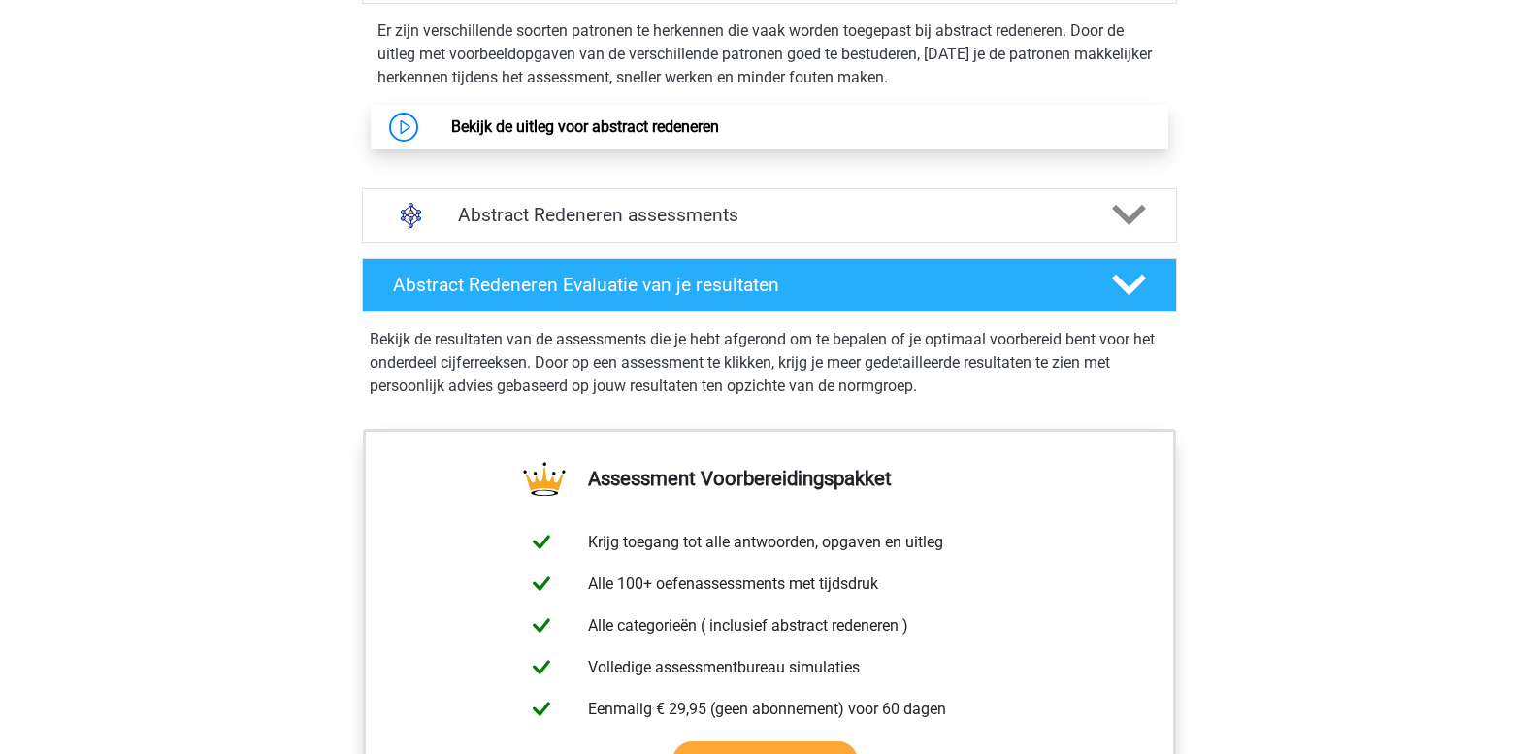
click at [649, 124] on link "Bekijk de uitleg voor abstract redeneren" at bounding box center [585, 126] width 268 height 18
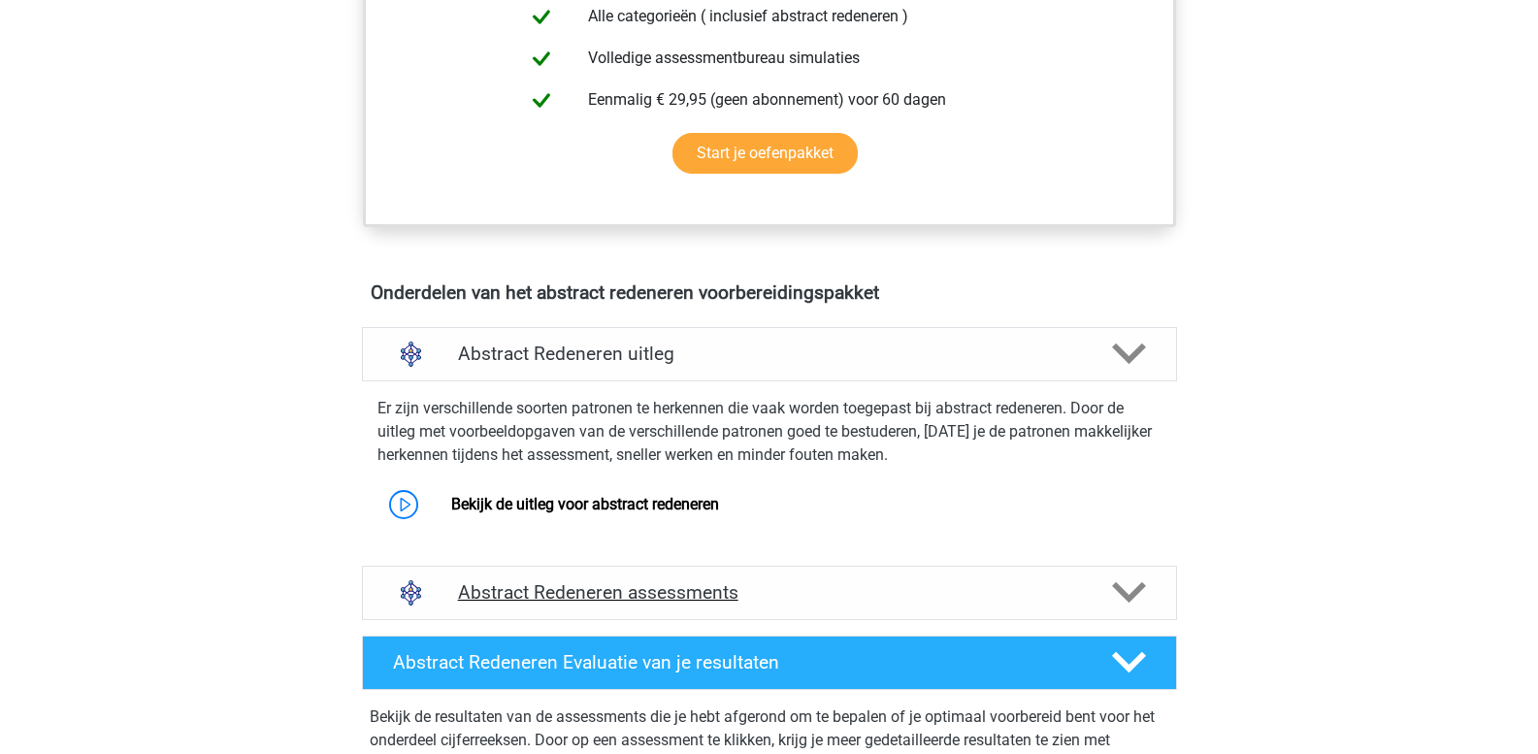
scroll to position [873, 0]
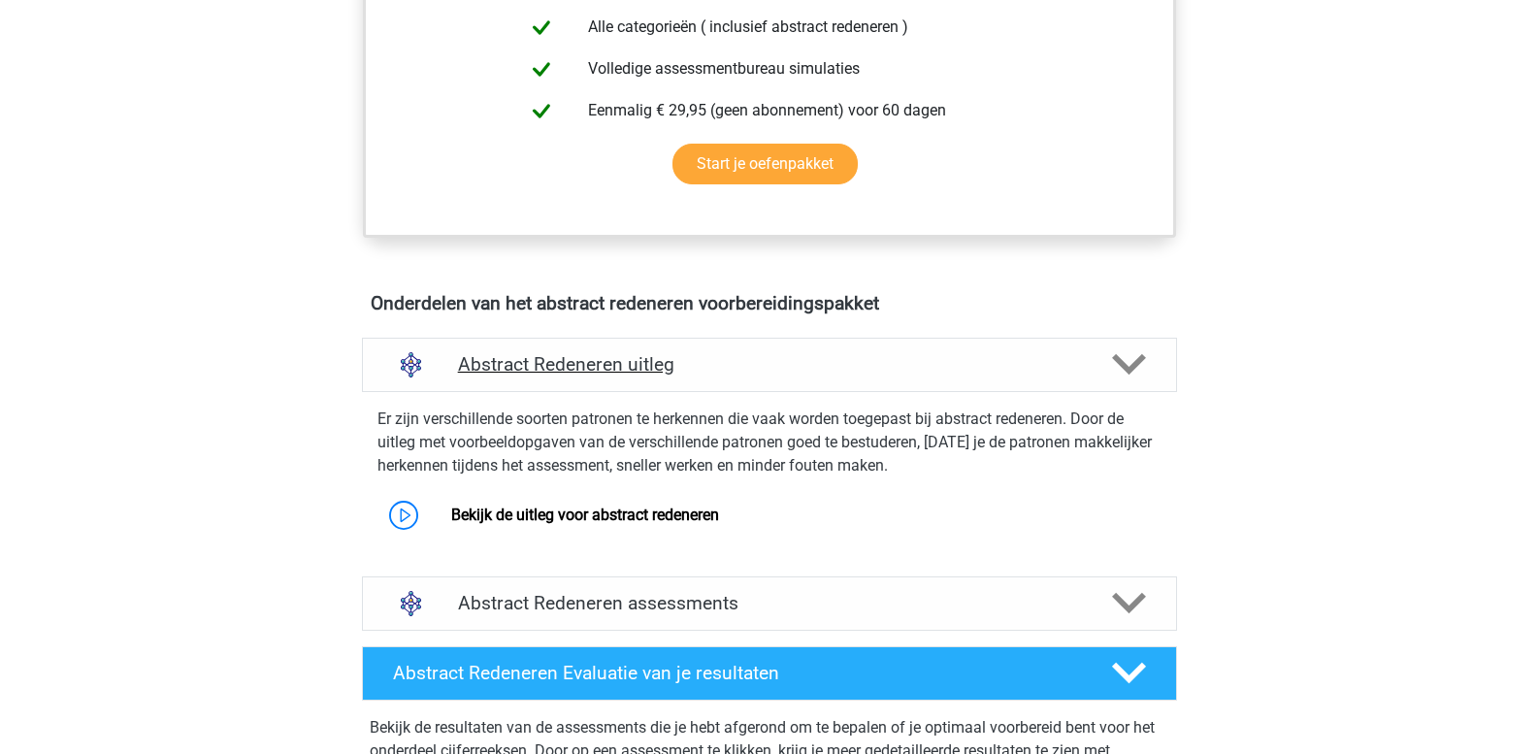
click at [1133, 371] on polygon at bounding box center [1129, 364] width 34 height 21
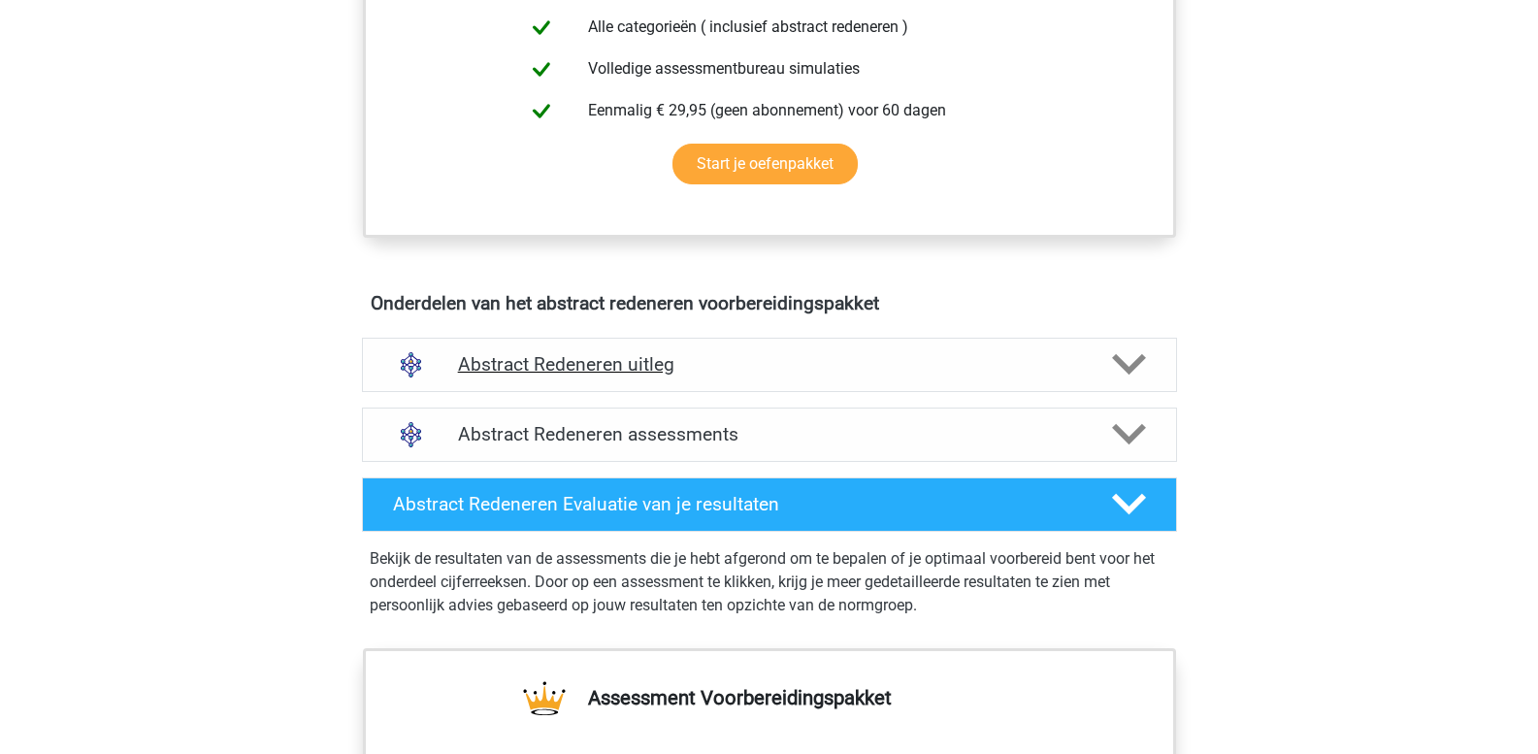
click at [582, 370] on h4 "Abstract Redeneren uitleg" at bounding box center [769, 364] width 623 height 22
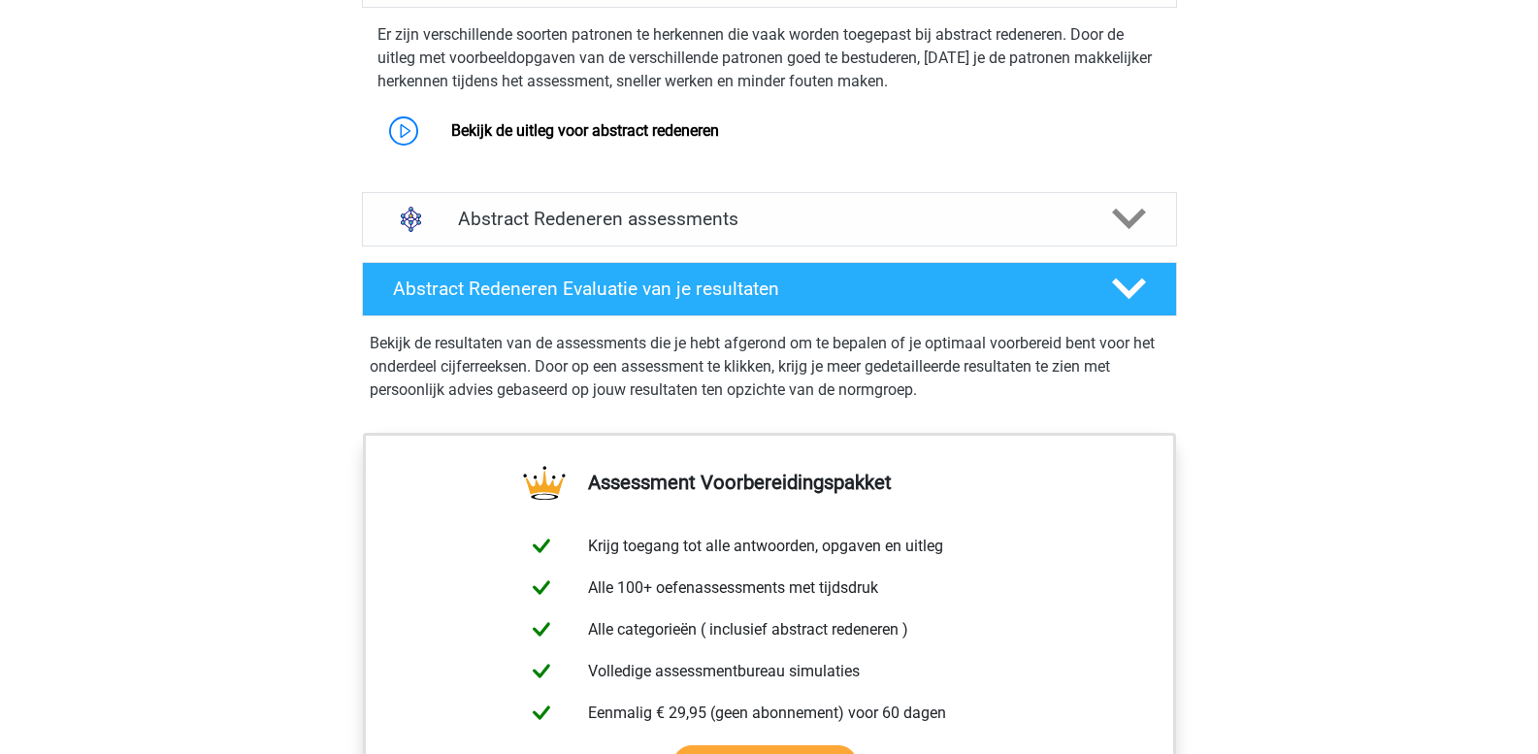
scroll to position [1262, 0]
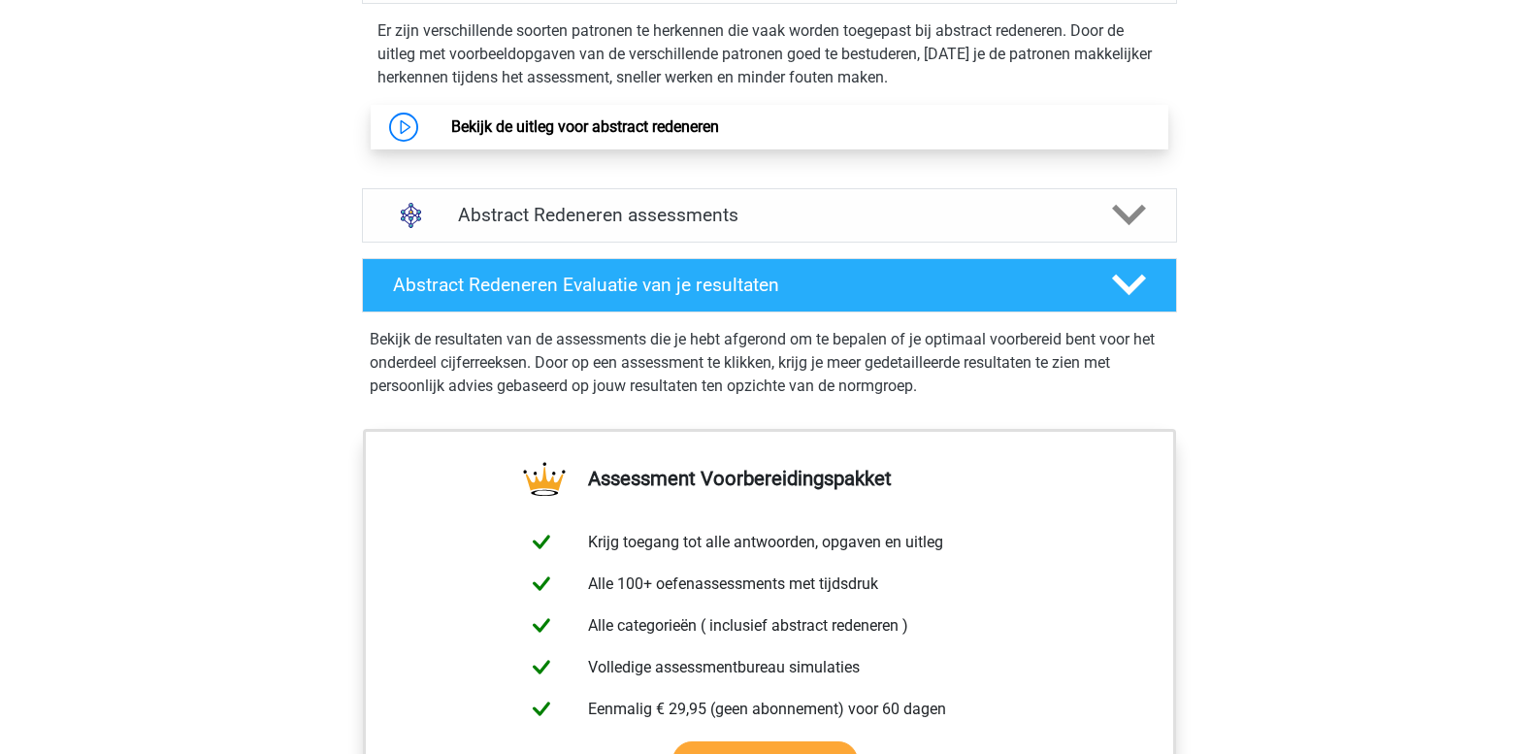
click at [603, 133] on link "Bekijk de uitleg voor abstract redeneren" at bounding box center [585, 126] width 268 height 18
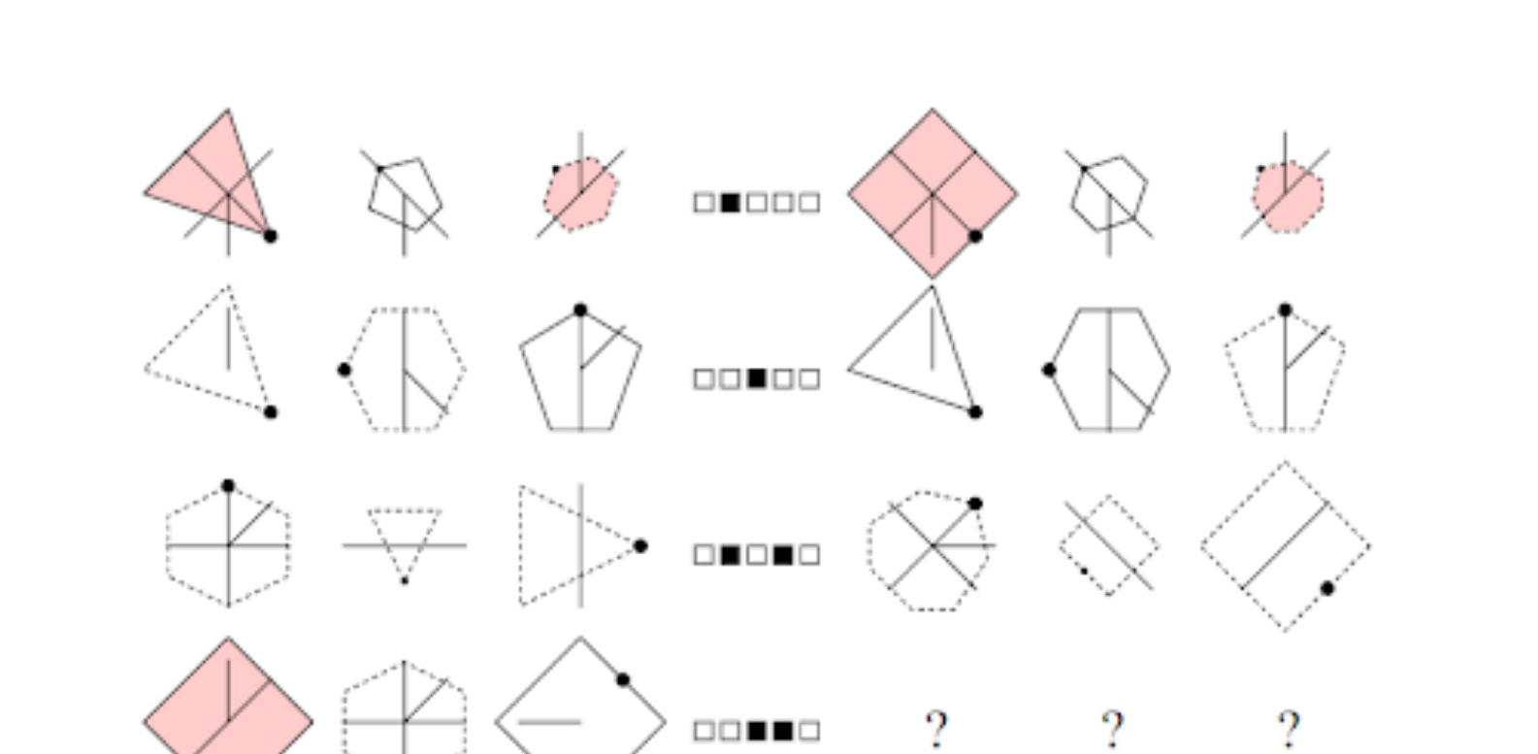
scroll to position [470, 0]
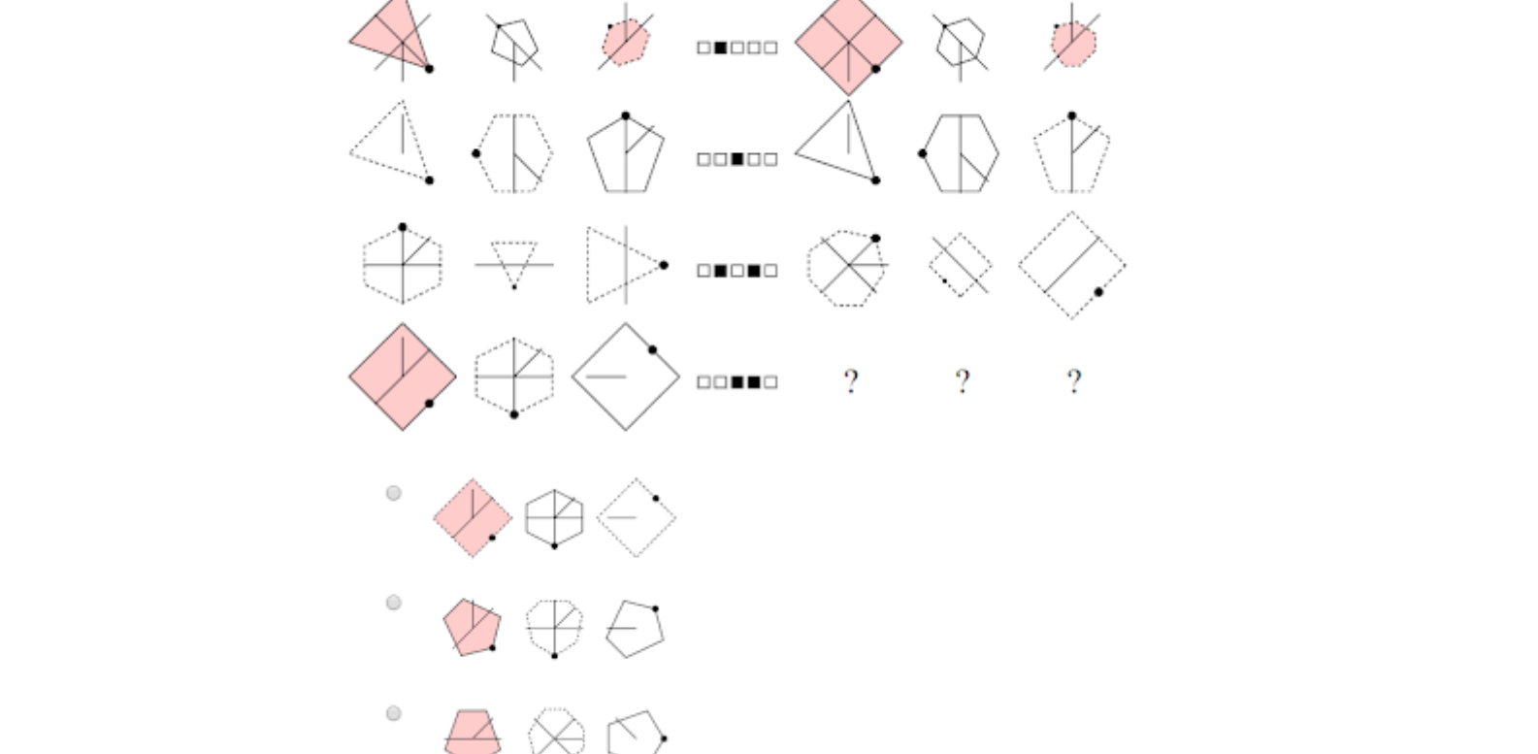
scroll to position [591, 0]
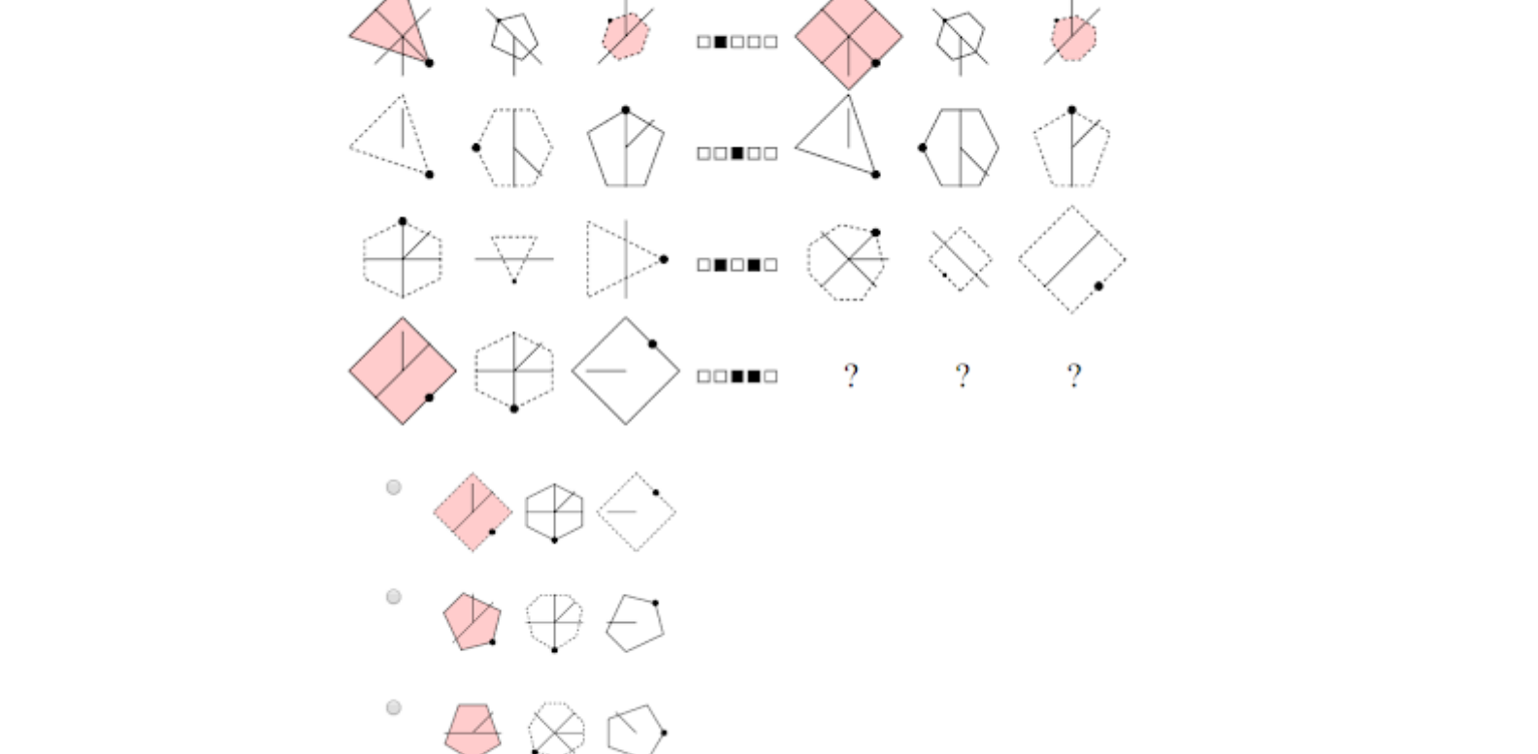
click at [551, 278] on img at bounding box center [769, 406] width 875 height 996
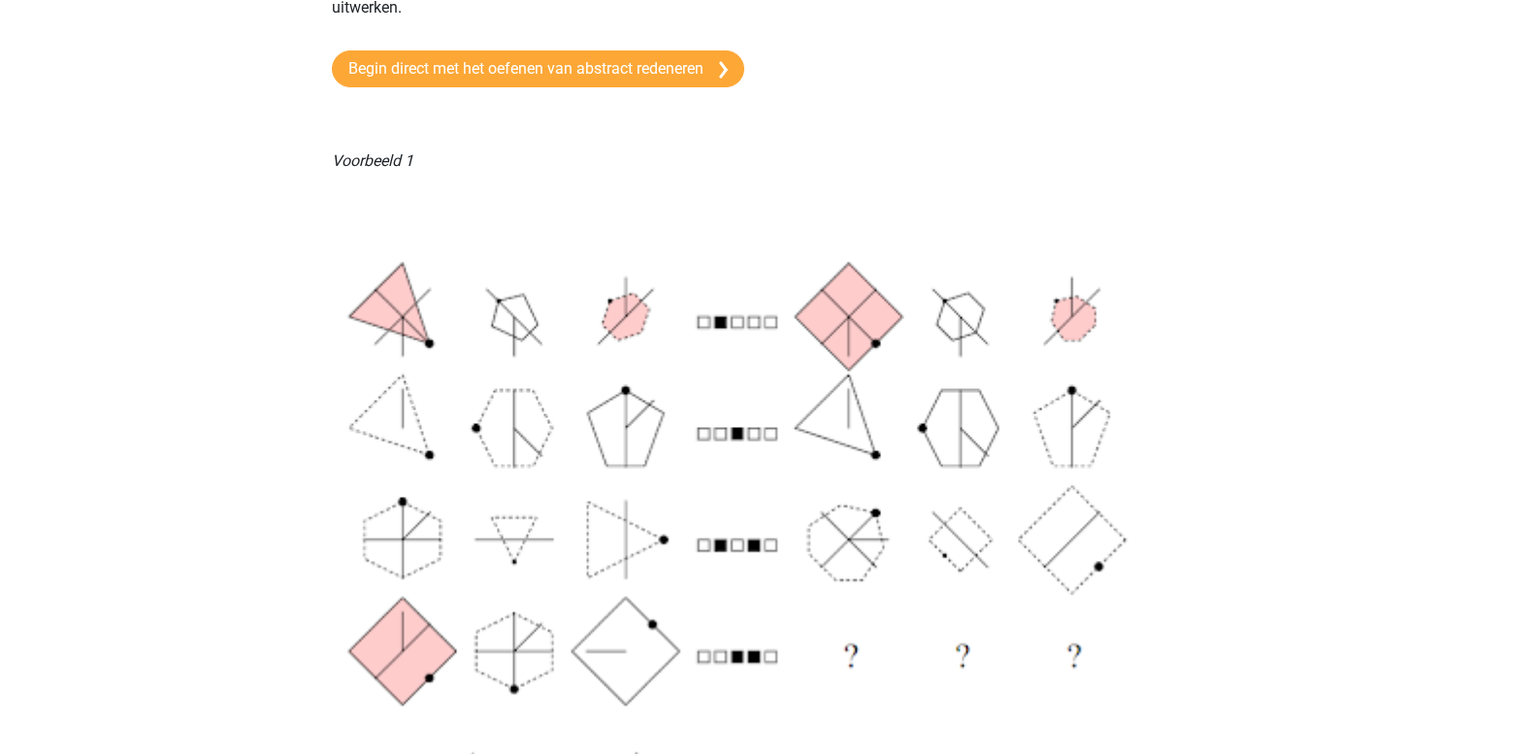
scroll to position [0, 0]
